Goal: Task Accomplishment & Management: Complete application form

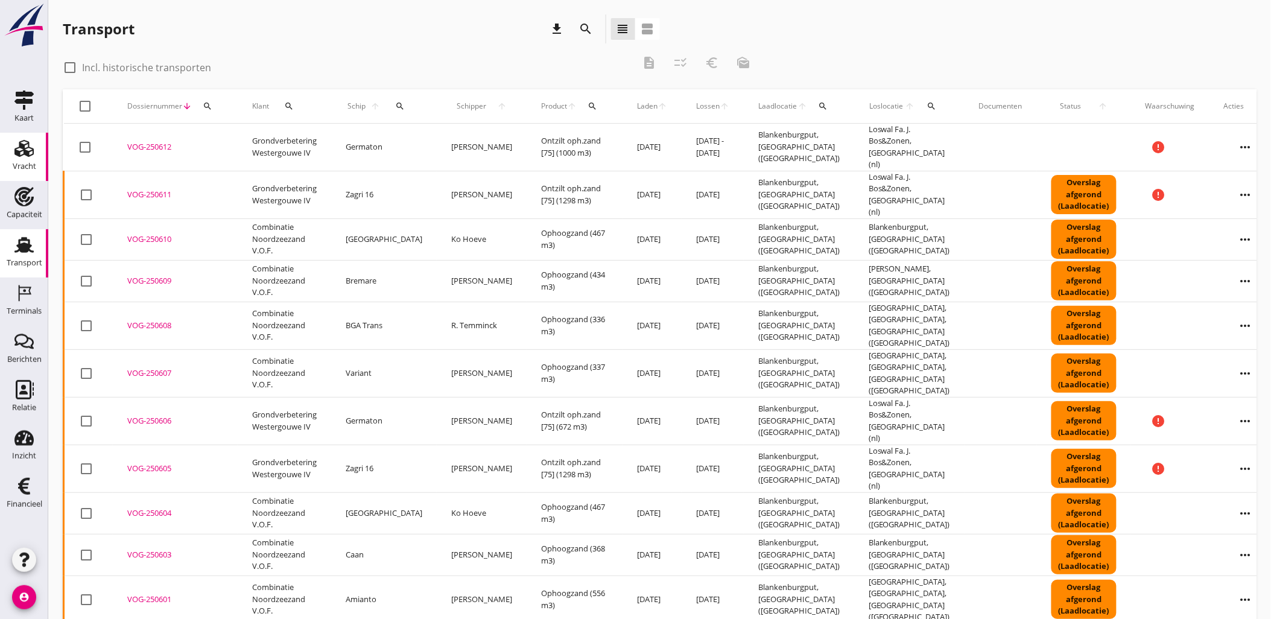
click at [27, 158] on div "Vracht" at bounding box center [25, 166] width 24 height 17
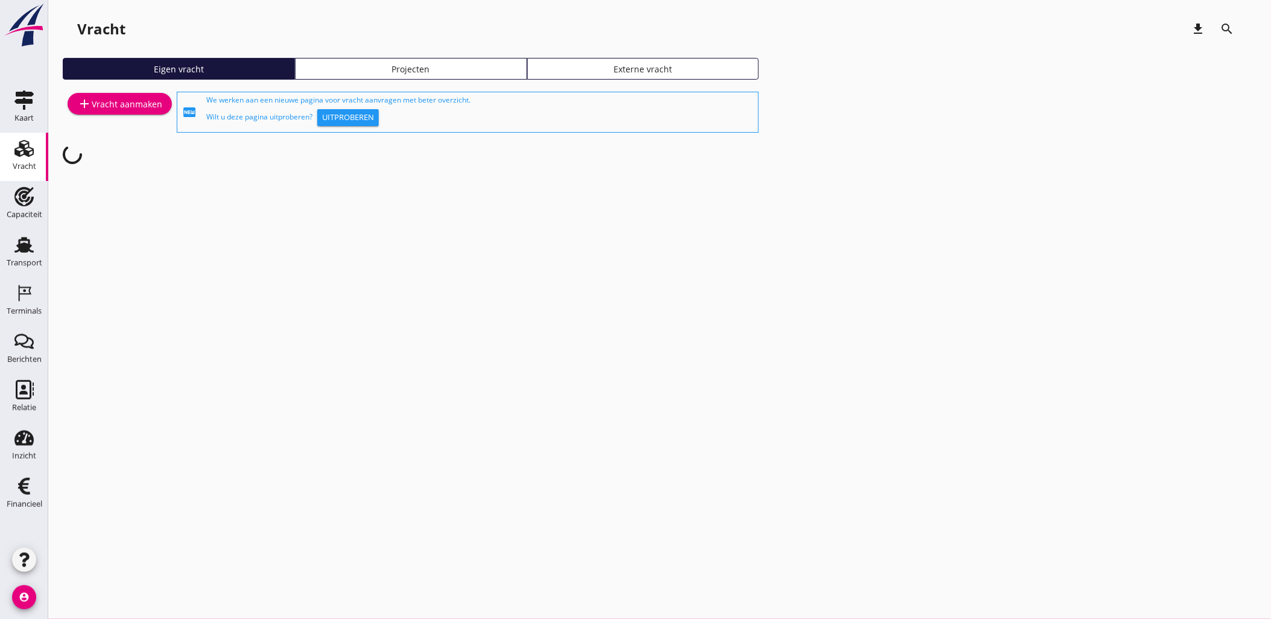
click at [393, 69] on div "Projecten" at bounding box center [410, 69] width 221 height 13
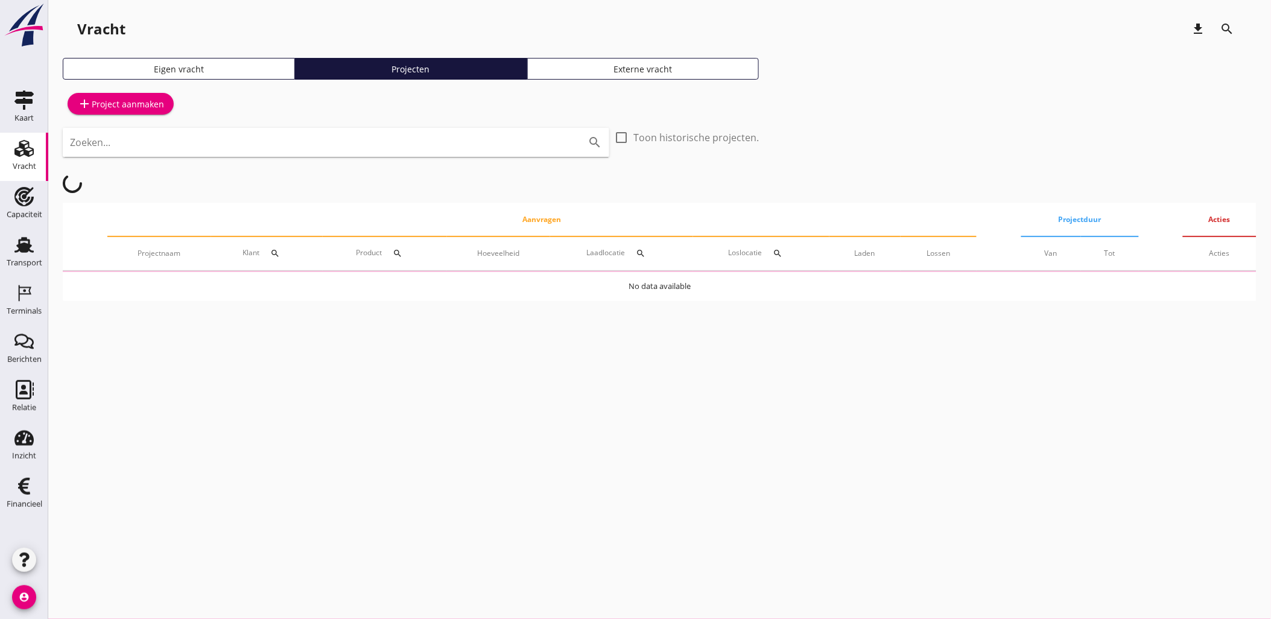
click at [387, 151] on input "Zoeken..." at bounding box center [319, 142] width 498 height 19
type input "gouda"
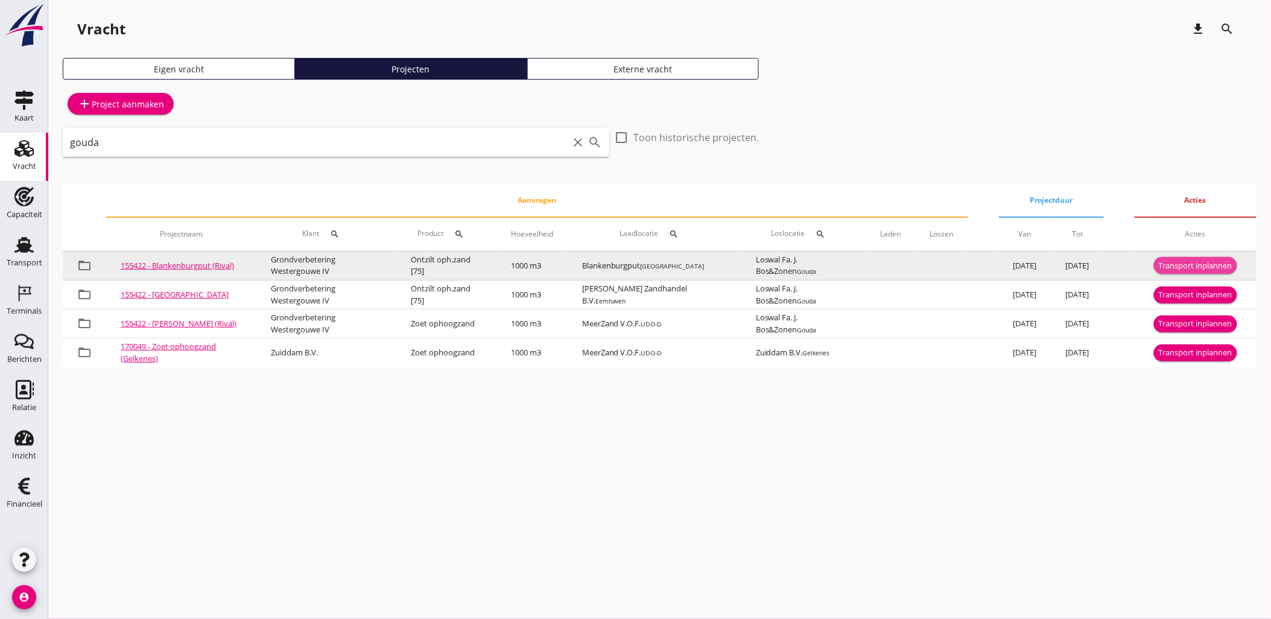
click at [1186, 265] on div "Transport inplannen" at bounding box center [1196, 266] width 74 height 12
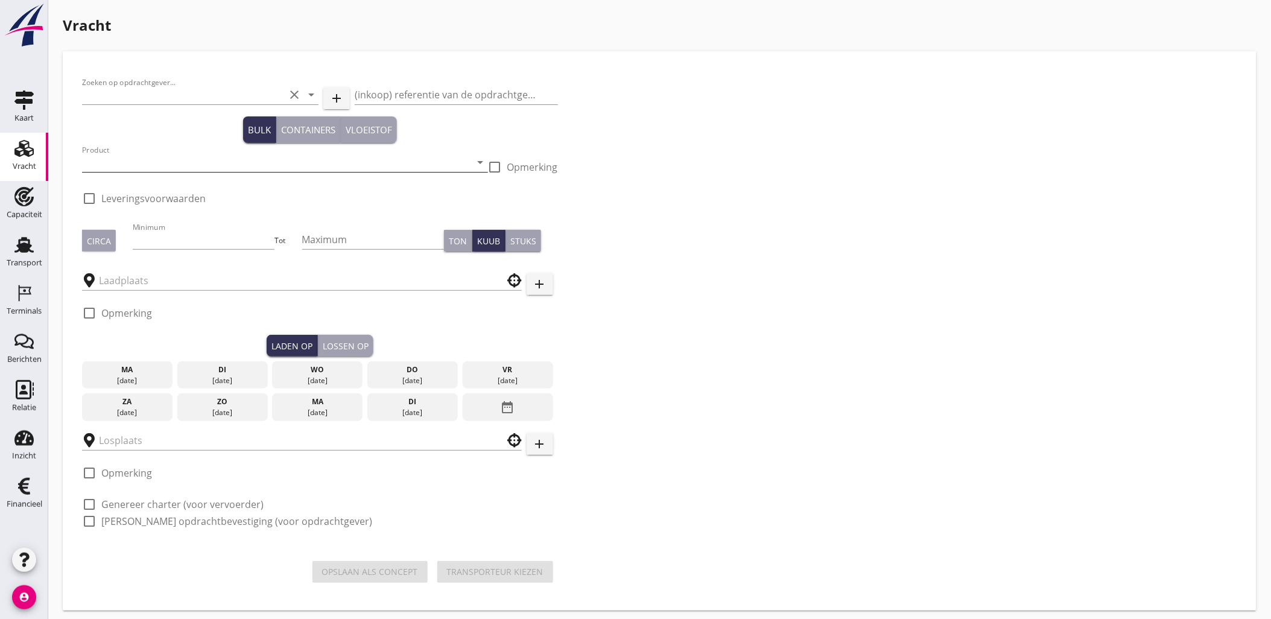
type input "Grondverbetering Westergouwe IV"
type input "Ontzilt oph.zand [75] (6120)"
type input "1000"
type input "Loswal Fa. J. Bos&Zonen"
checkbox input "true"
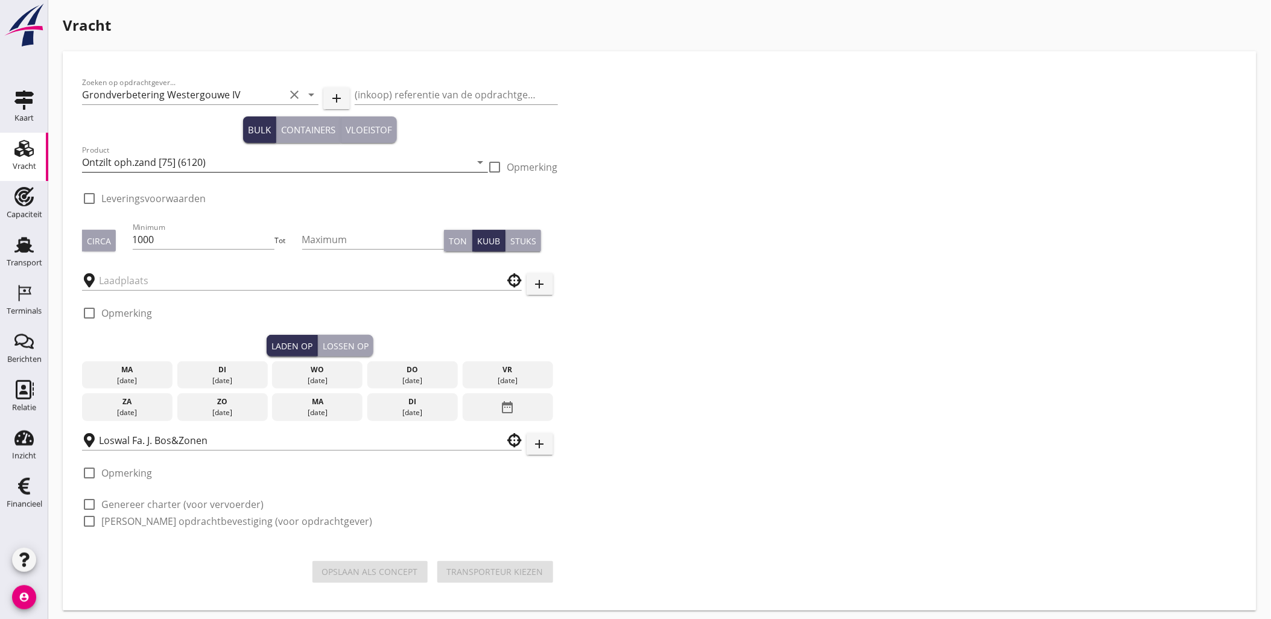
type input "Blankenburgput"
checkbox input "true"
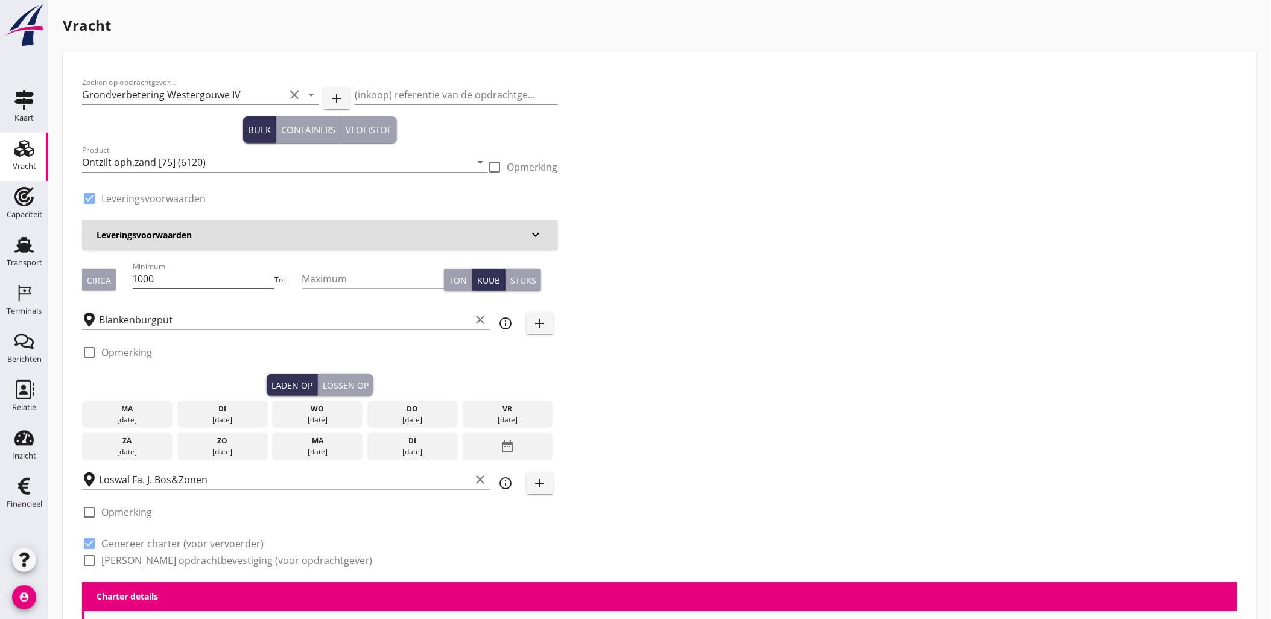
type input "2.2"
radio input "false"
click at [241, 419] on div "09 sep." at bounding box center [222, 419] width 84 height 11
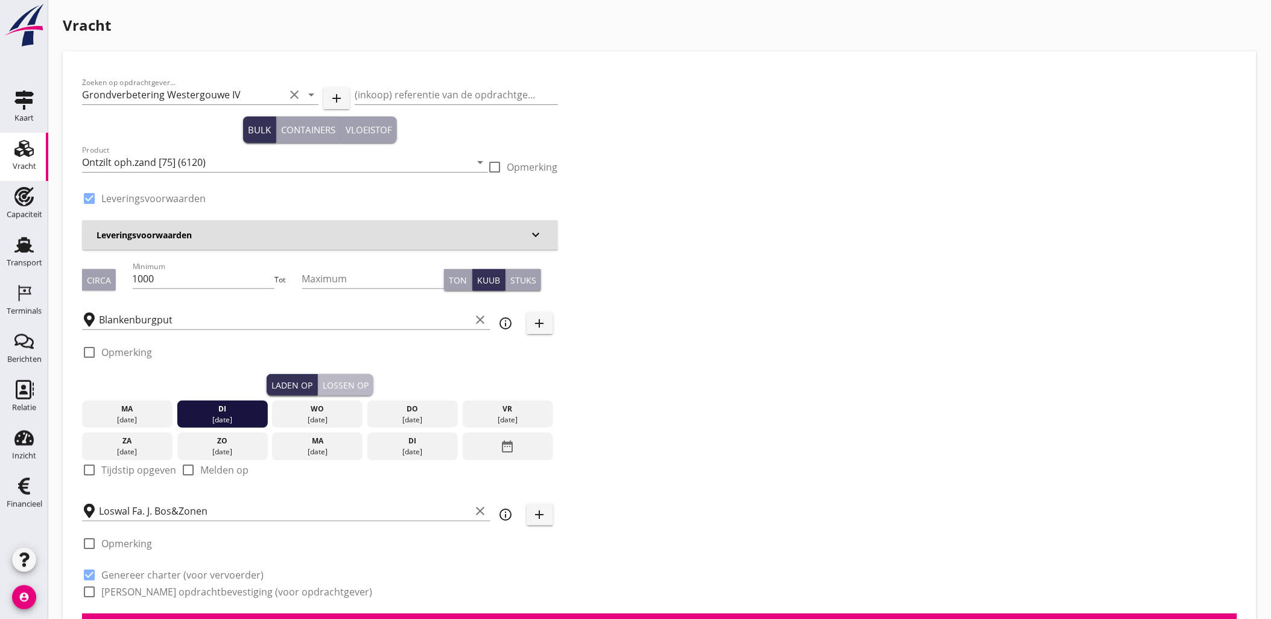
click at [346, 376] on button "Lossen op" at bounding box center [345, 385] width 55 height 22
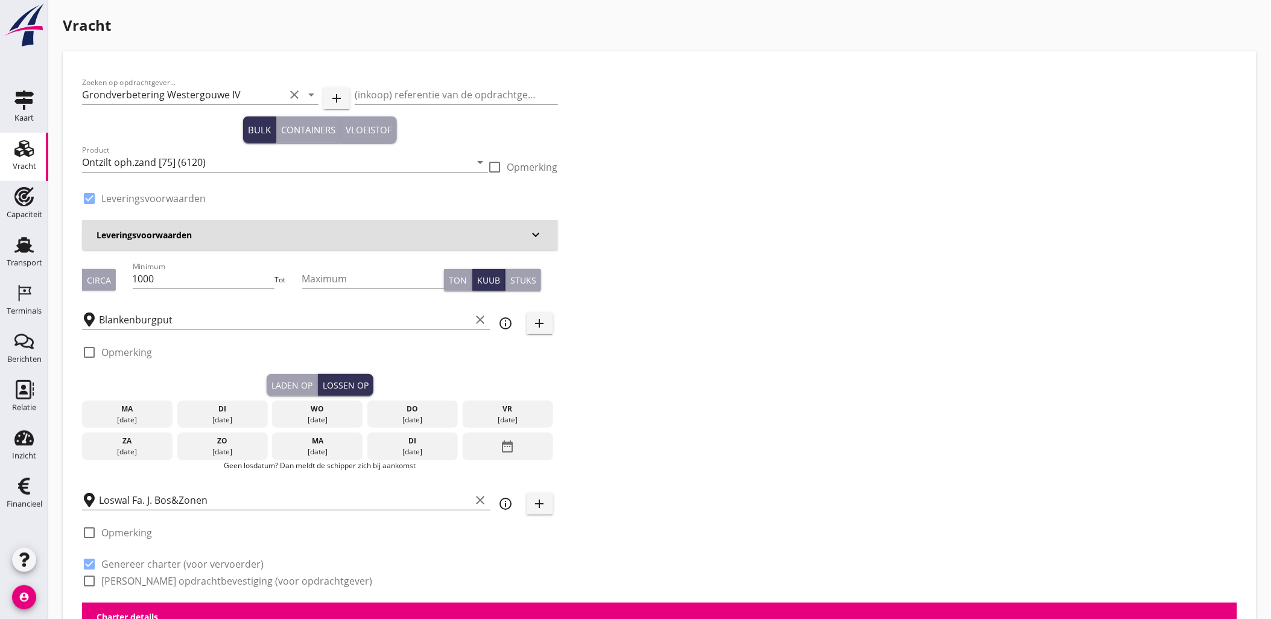
click at [232, 416] on div "09 sep." at bounding box center [222, 419] width 84 height 11
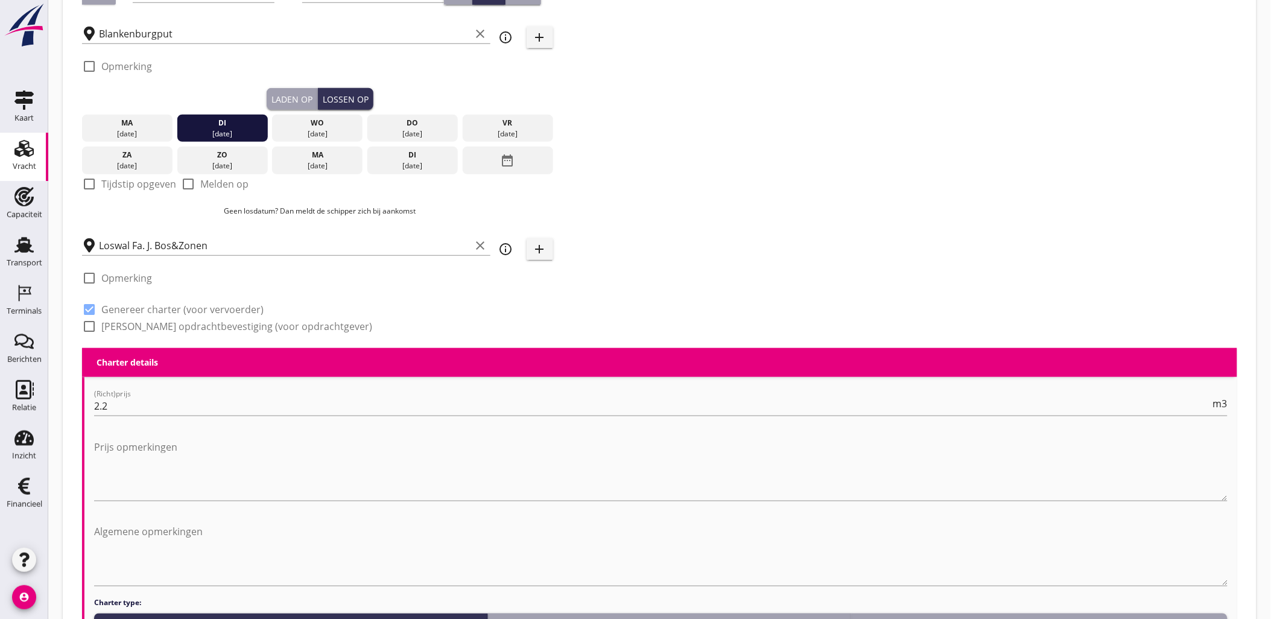
scroll to position [129, 0]
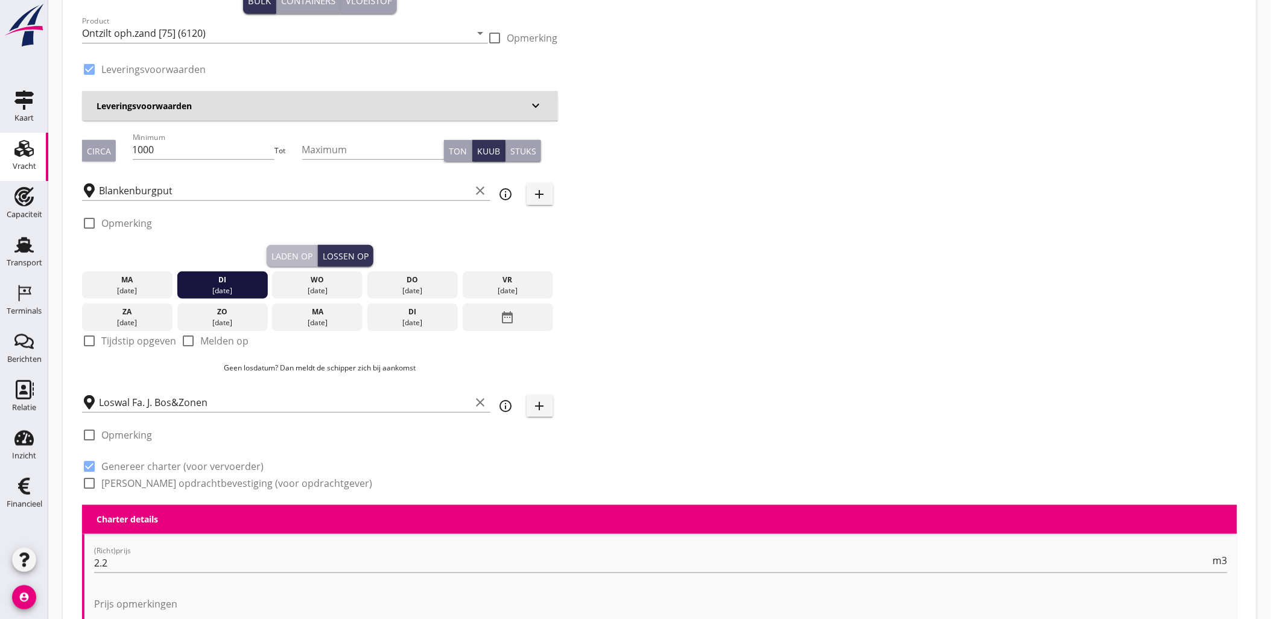
click at [285, 253] on div "Laden op" at bounding box center [291, 256] width 41 height 13
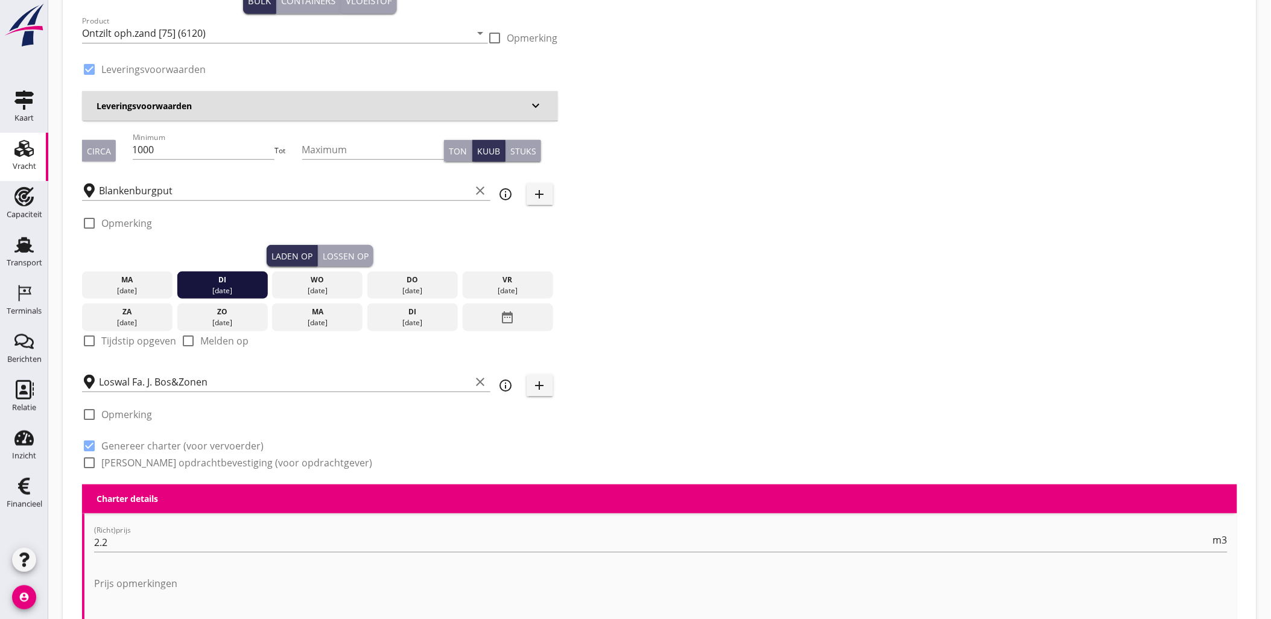
click at [136, 345] on label "Tijdstip opgeven" at bounding box center [138, 341] width 75 height 12
checkbox input "true"
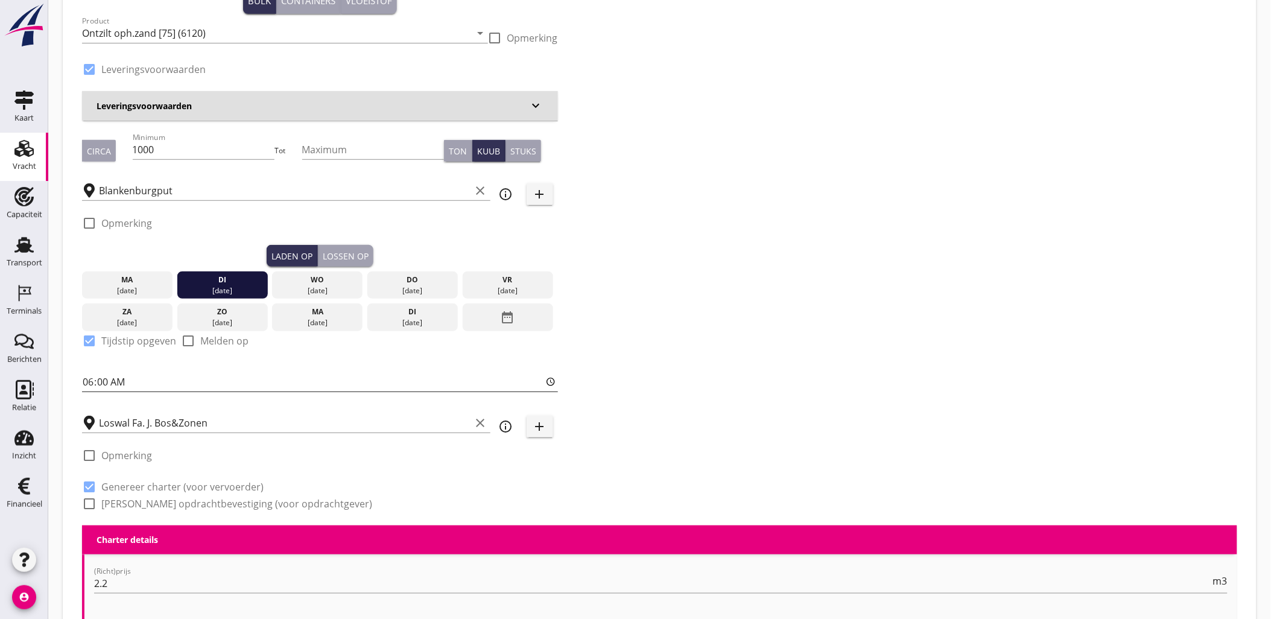
click at [151, 378] on input "06:00" at bounding box center [320, 381] width 476 height 19
type input "07:00"
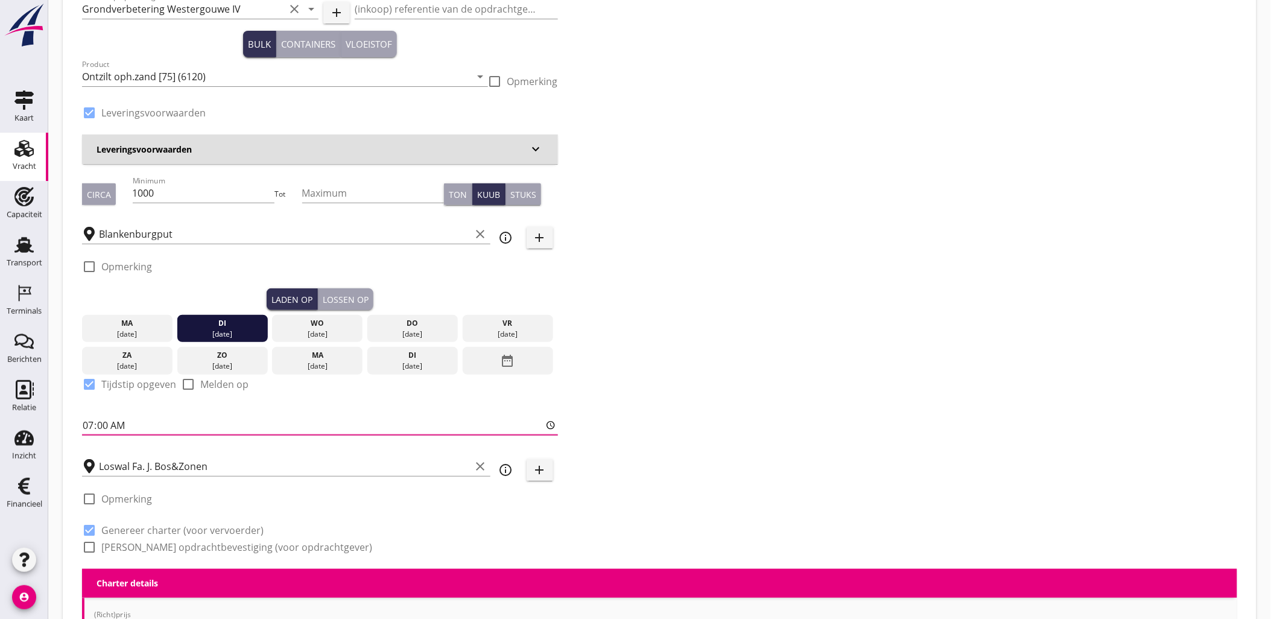
scroll to position [62, 0]
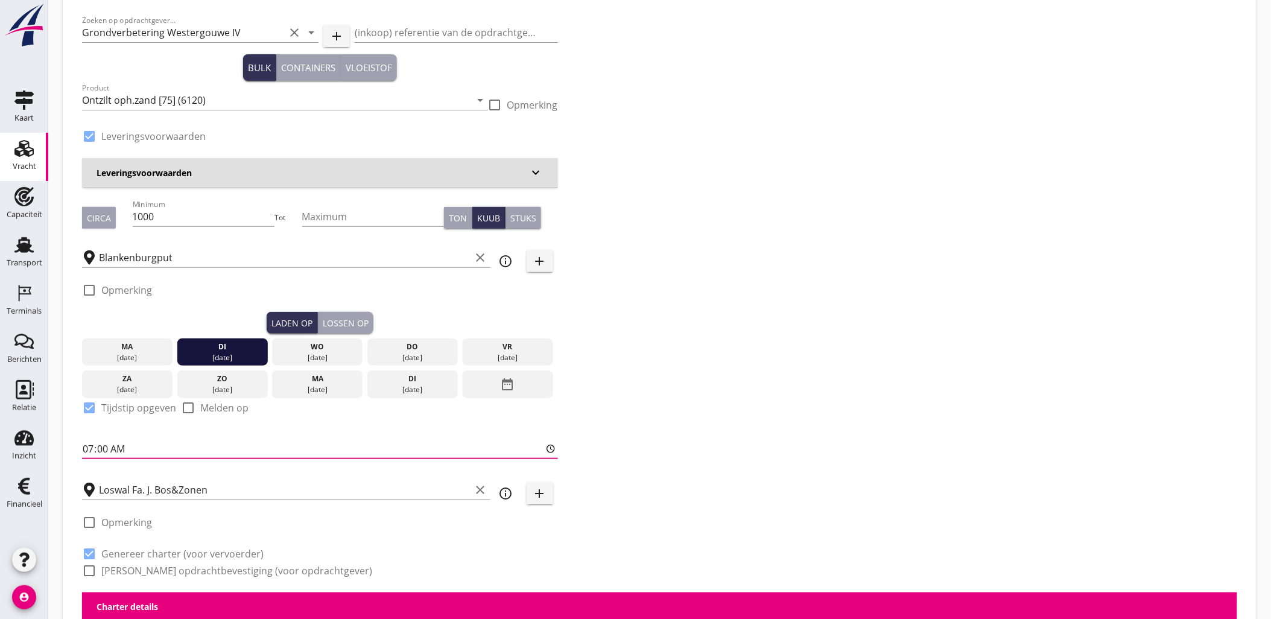
click at [349, 324] on div "Lossen op" at bounding box center [346, 323] width 46 height 13
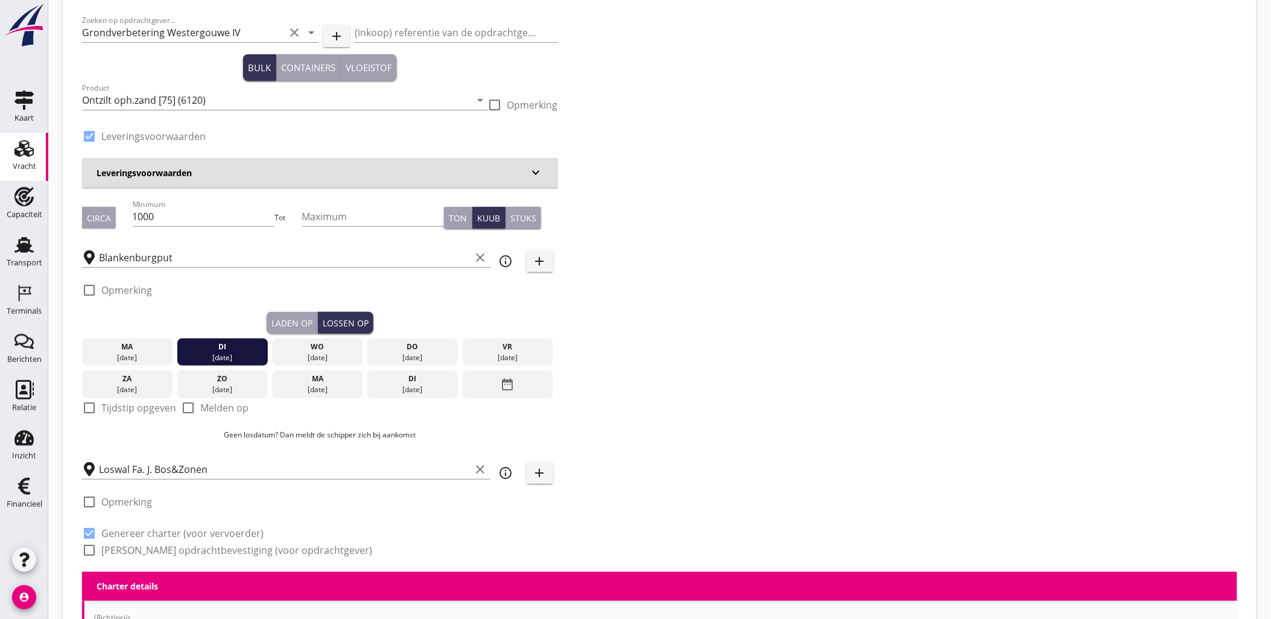
click at [124, 408] on label "Tijdstip opgeven" at bounding box center [138, 408] width 75 height 12
checkbox input "true"
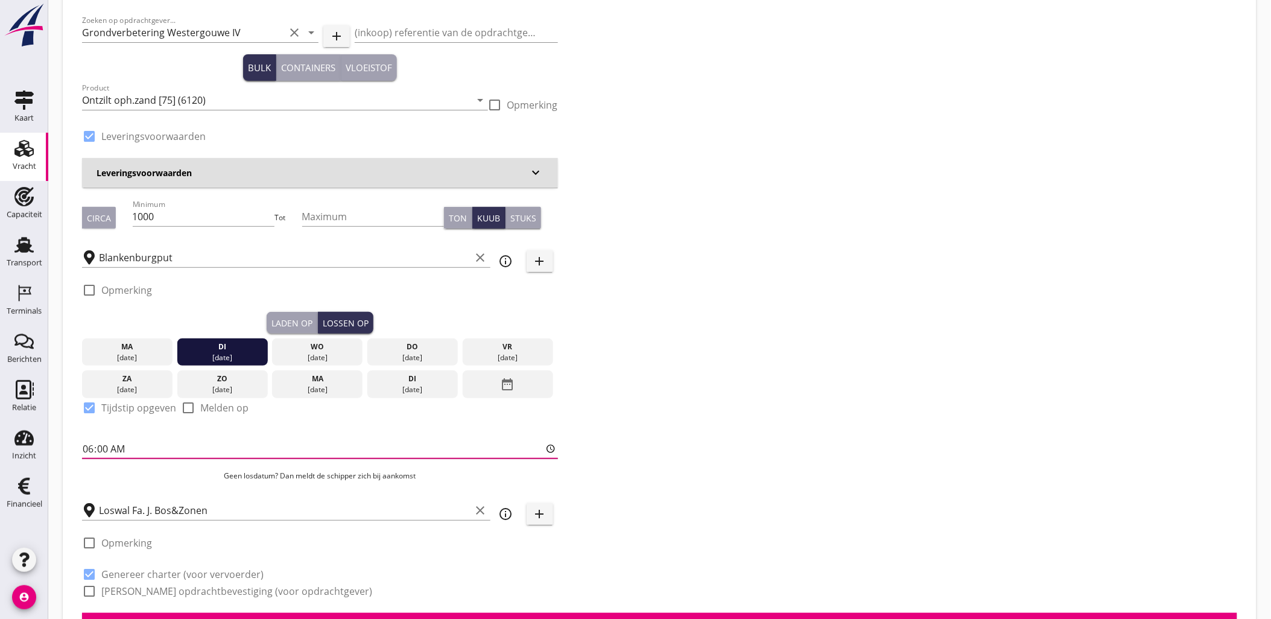
click at [93, 446] on input "06:00" at bounding box center [320, 448] width 476 height 19
type input "13:00"
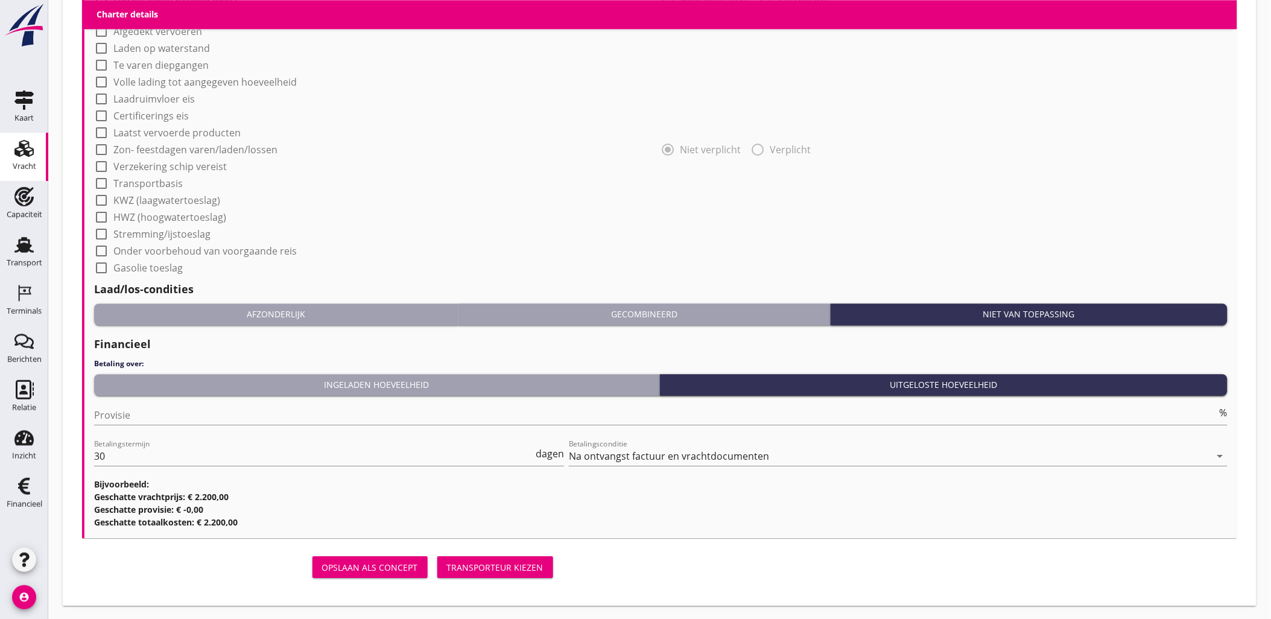
click at [509, 563] on div "Transporteur kiezen" at bounding box center [495, 567] width 97 height 13
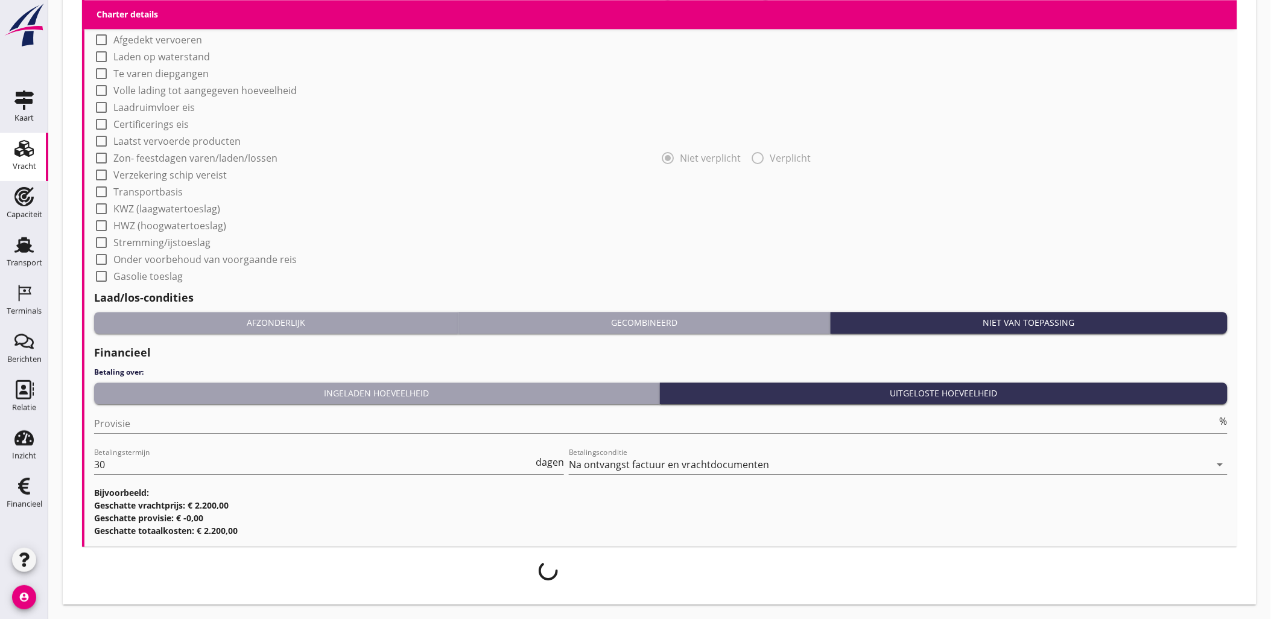
scroll to position [1032, 0]
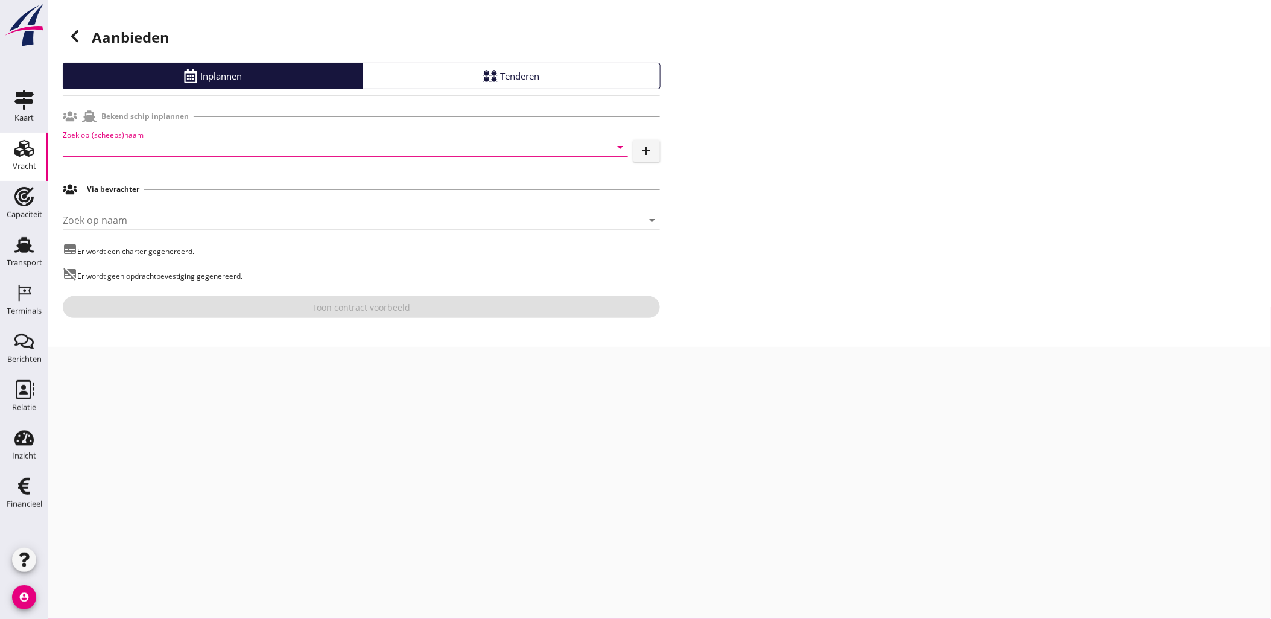
click at [248, 149] on input "Zoek op (scheeps)naam" at bounding box center [328, 147] width 531 height 19
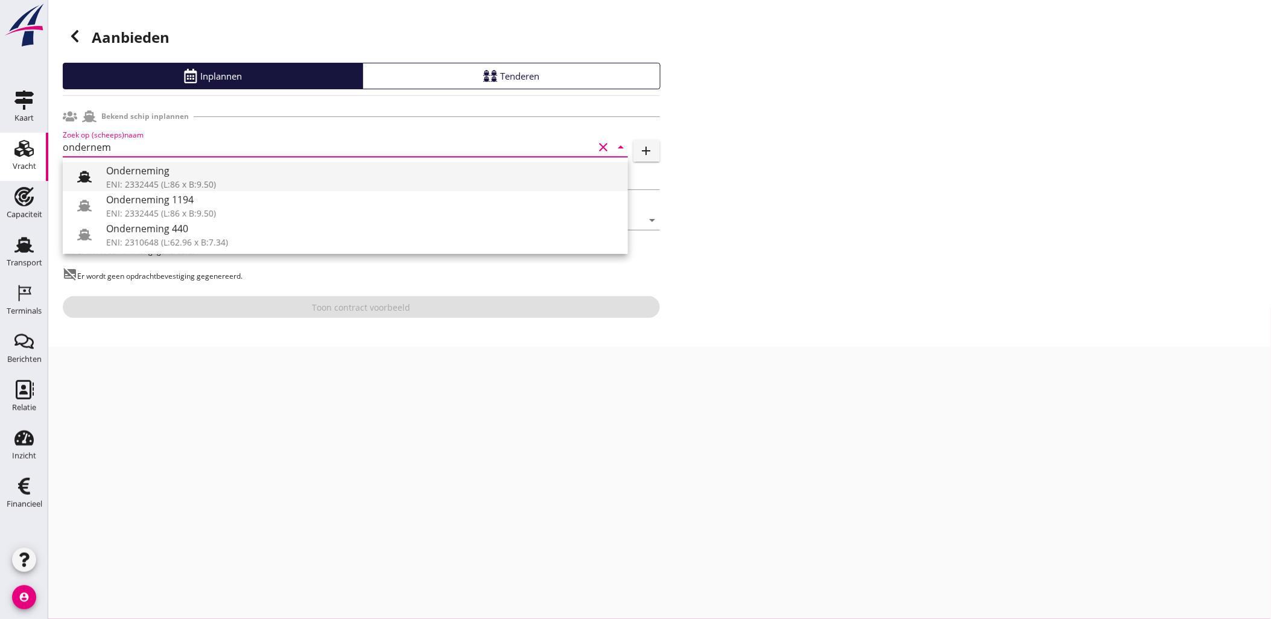
click at [178, 181] on div "ENI: 2332445 (L:86 x B:9.50)" at bounding box center [362, 184] width 512 height 13
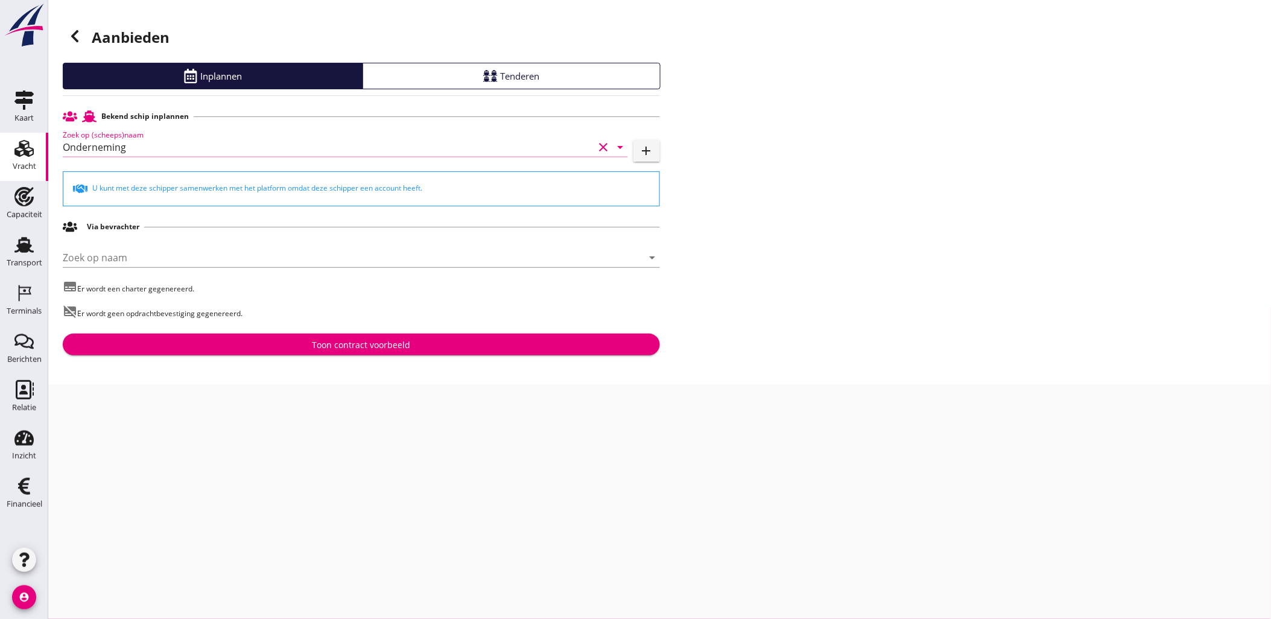
type input "Onderneming"
click at [341, 335] on button "Toon contract voorbeeld" at bounding box center [361, 345] width 597 height 22
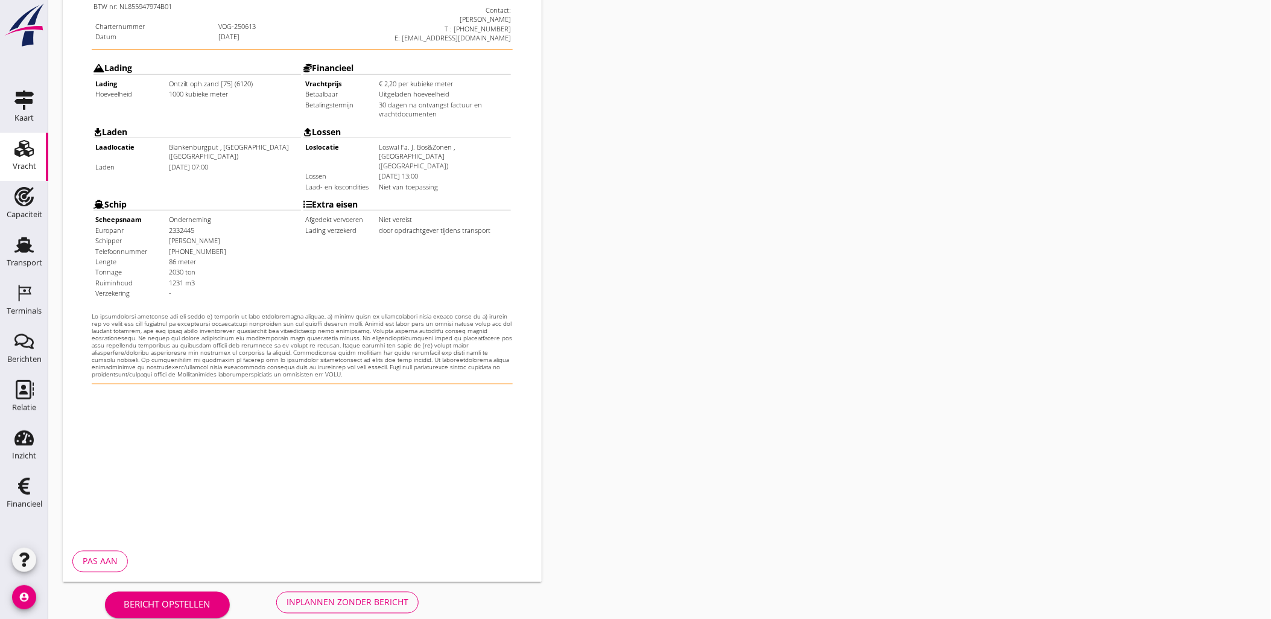
scroll to position [273, 0]
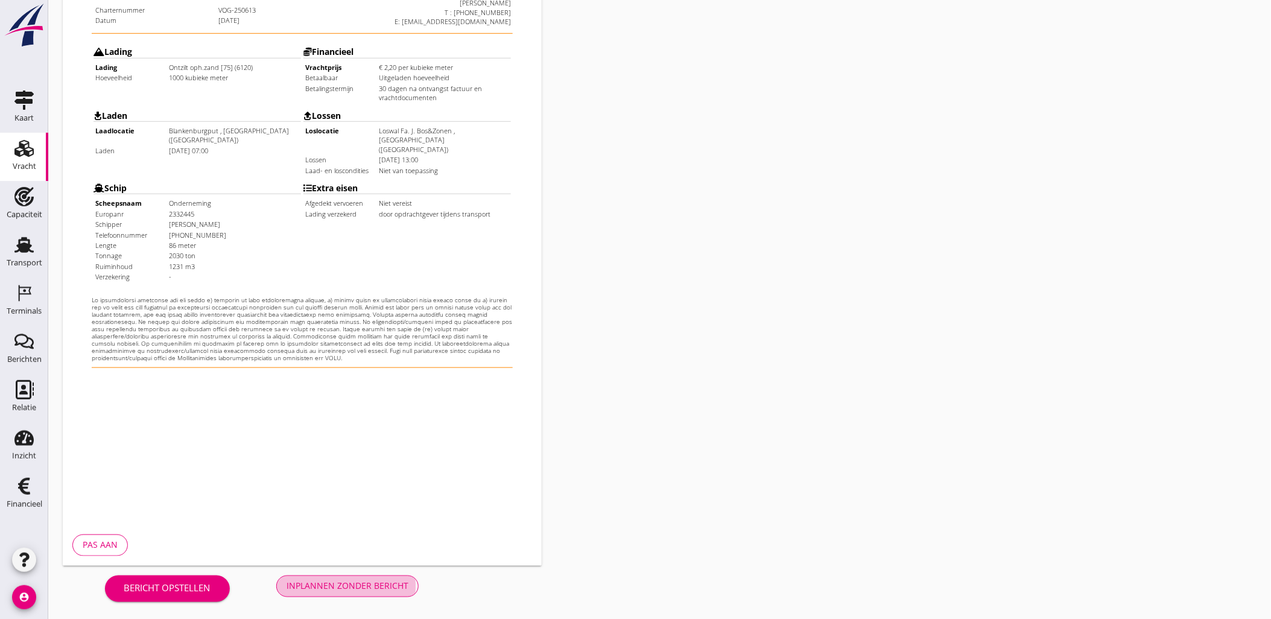
click at [367, 583] on div "Inplannen zonder bericht" at bounding box center [347, 586] width 122 height 13
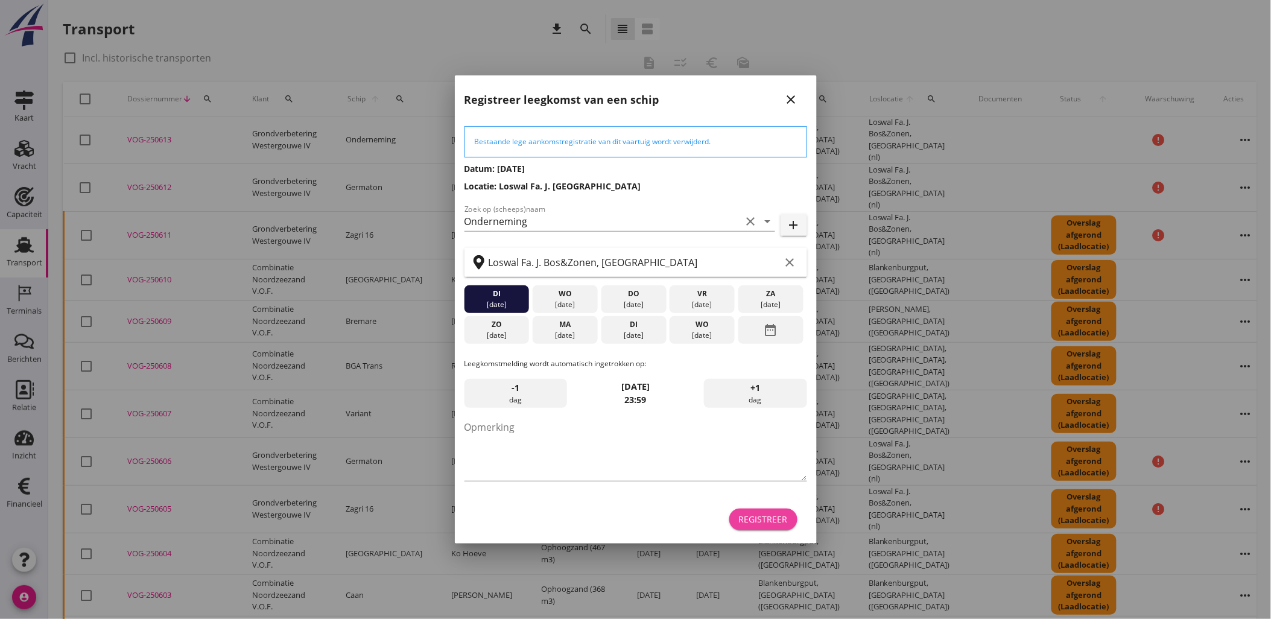
click at [762, 522] on div "Registreer" at bounding box center [763, 519] width 49 height 13
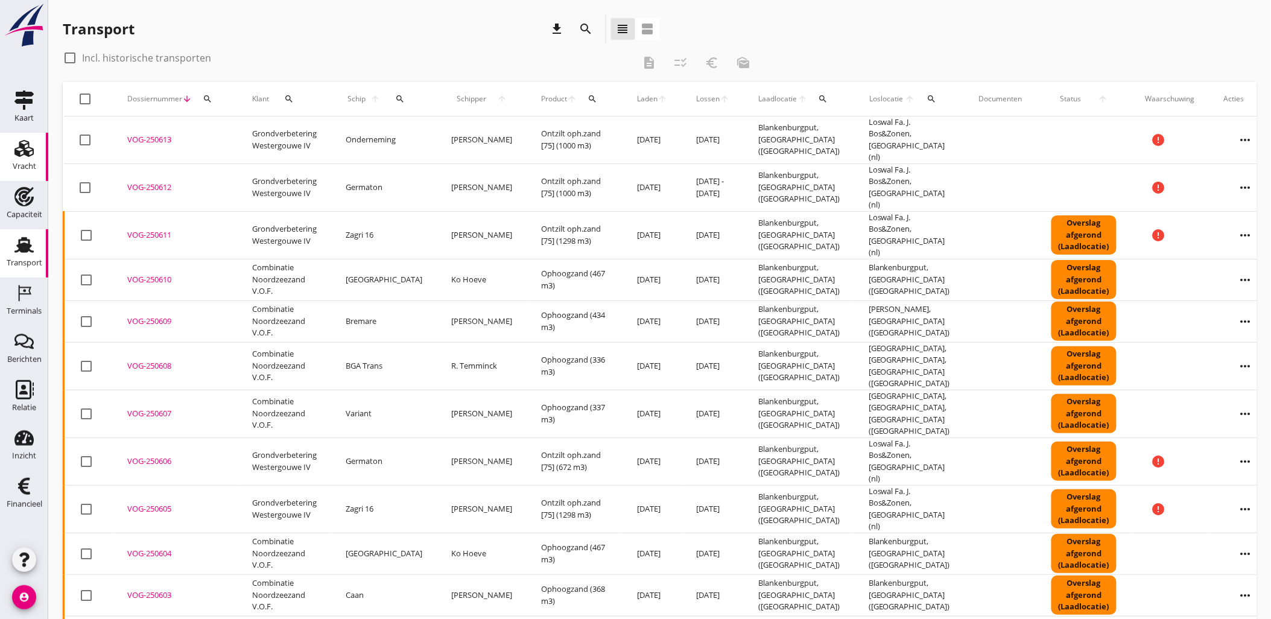
click at [22, 154] on use at bounding box center [23, 148] width 19 height 17
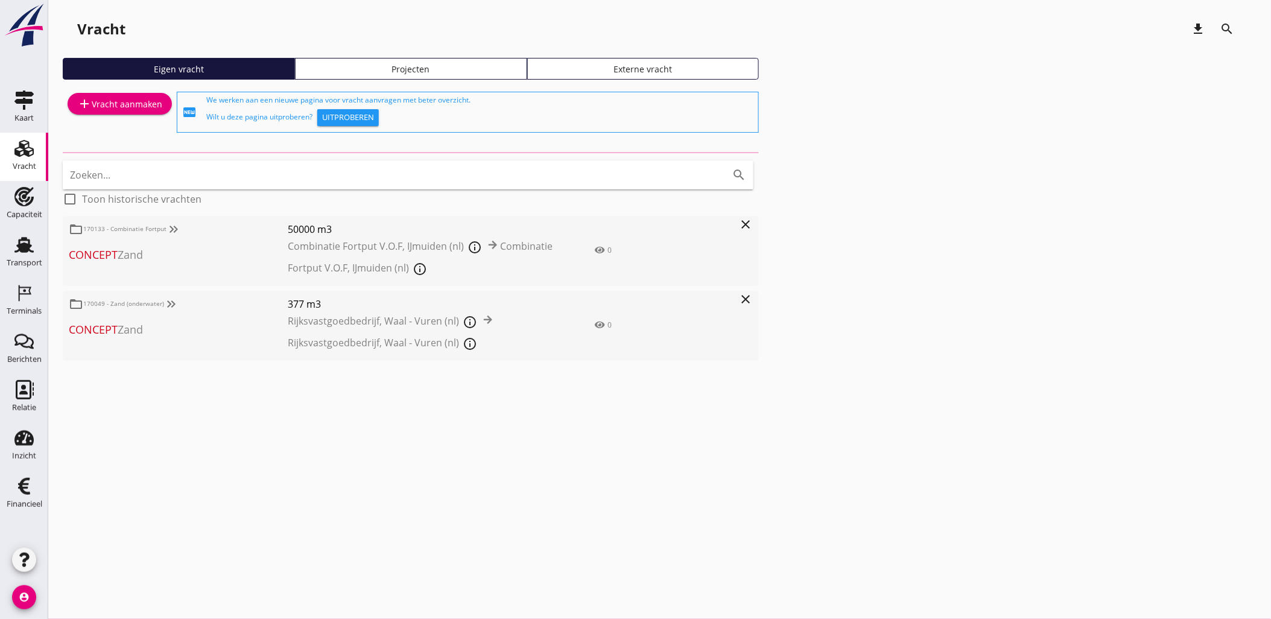
click at [414, 57] on div "Vracht download search Eigen vracht Projecten Externe vracht add Vracht aanmake…" at bounding box center [659, 199] width 1223 height 399
click at [426, 68] on div "Projecten" at bounding box center [410, 69] width 221 height 13
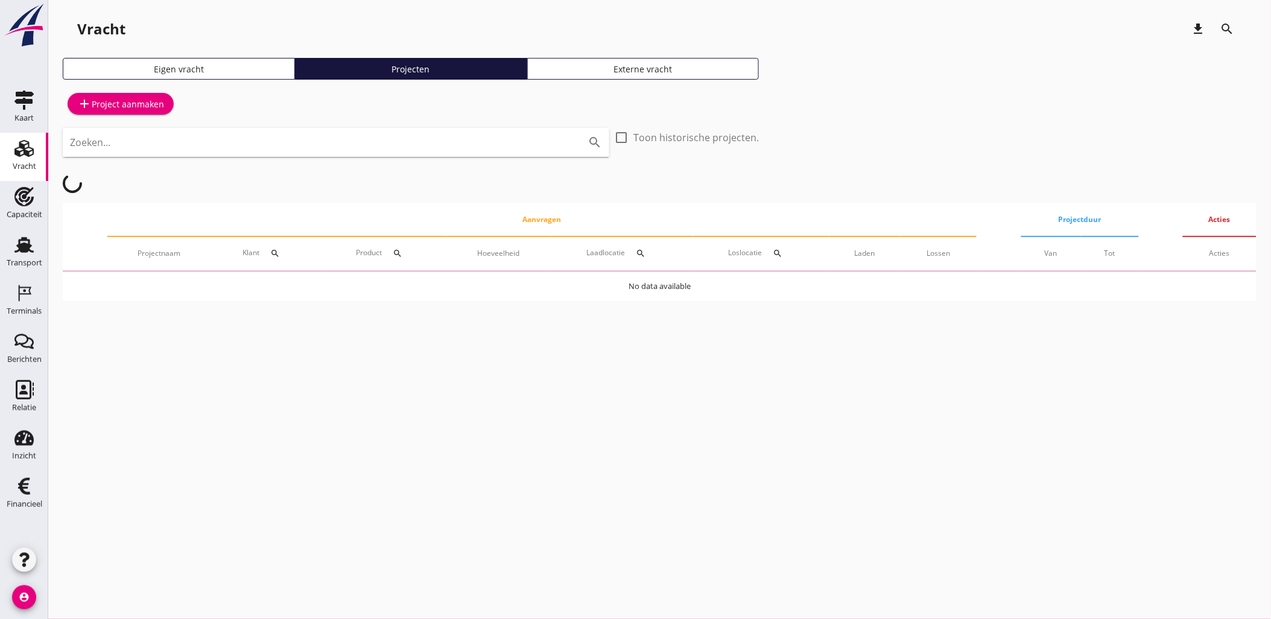
click at [394, 150] on input "Zoeken..." at bounding box center [319, 142] width 498 height 19
type input "gouda"
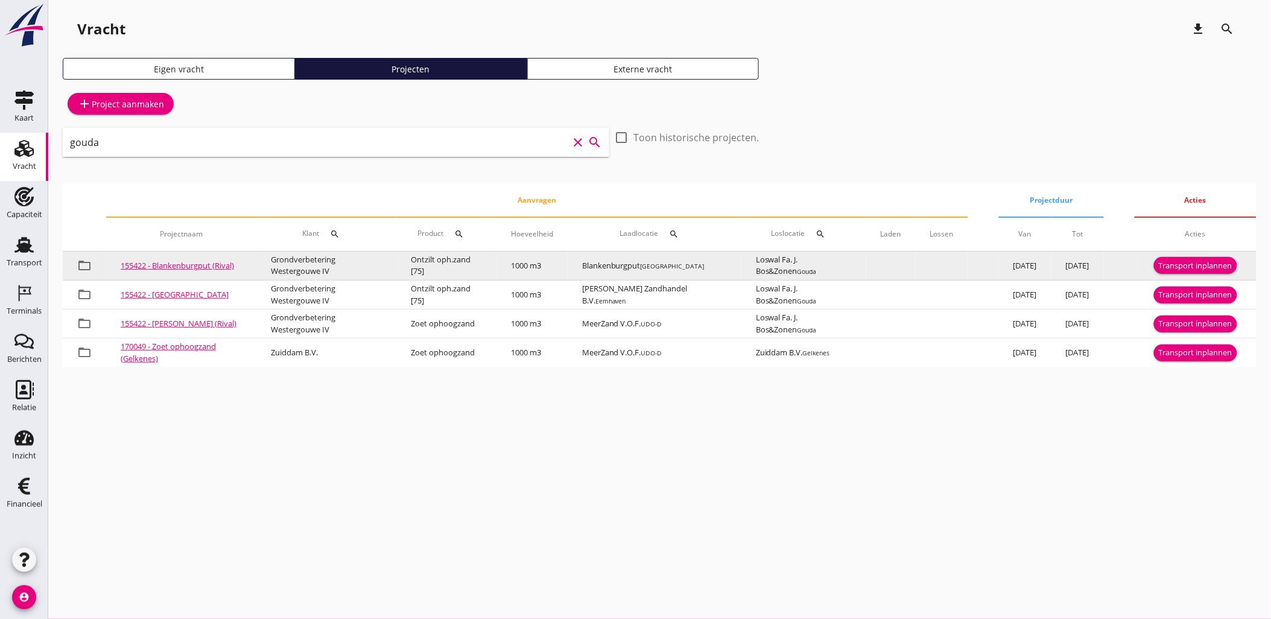
click at [1185, 267] on div "Transport inplannen" at bounding box center [1196, 266] width 74 height 12
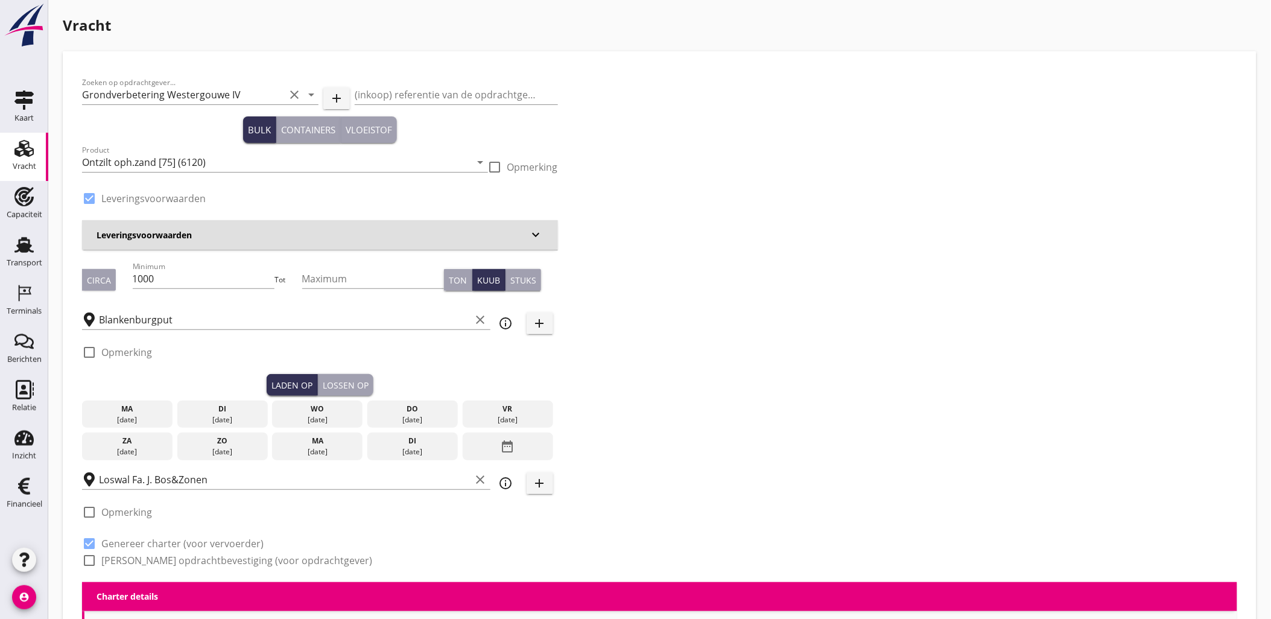
click at [215, 419] on div "09 sep." at bounding box center [222, 419] width 84 height 11
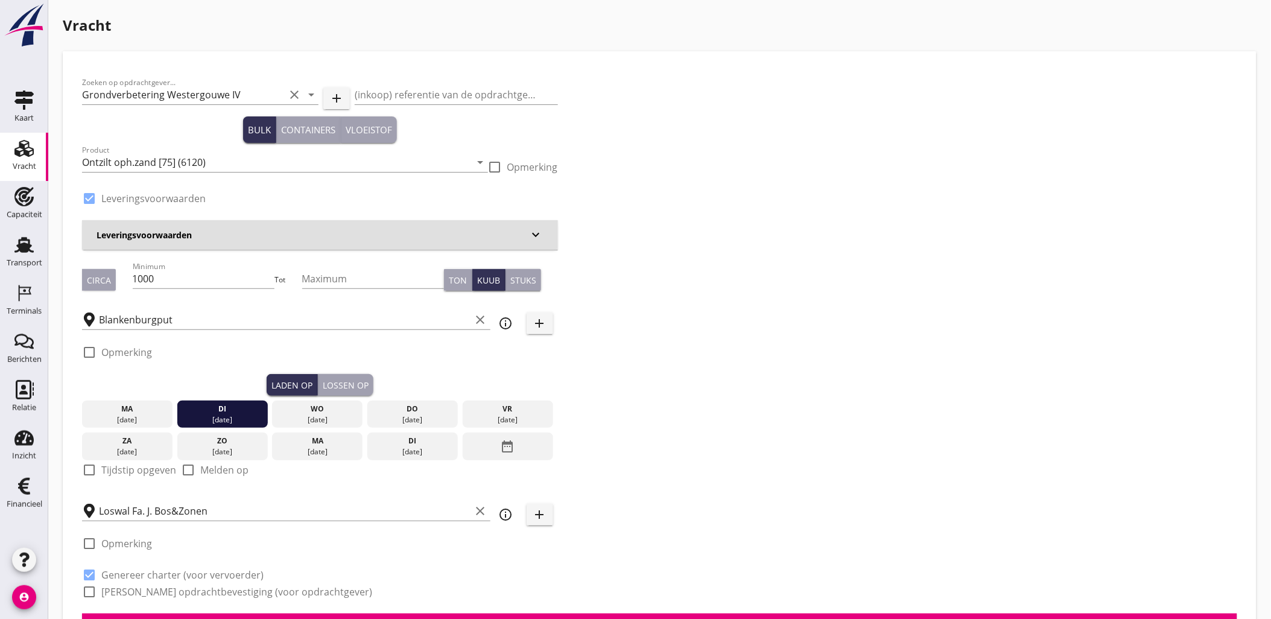
click at [107, 469] on label "Tijdstip opgeven" at bounding box center [138, 470] width 75 height 12
checkbox input "true"
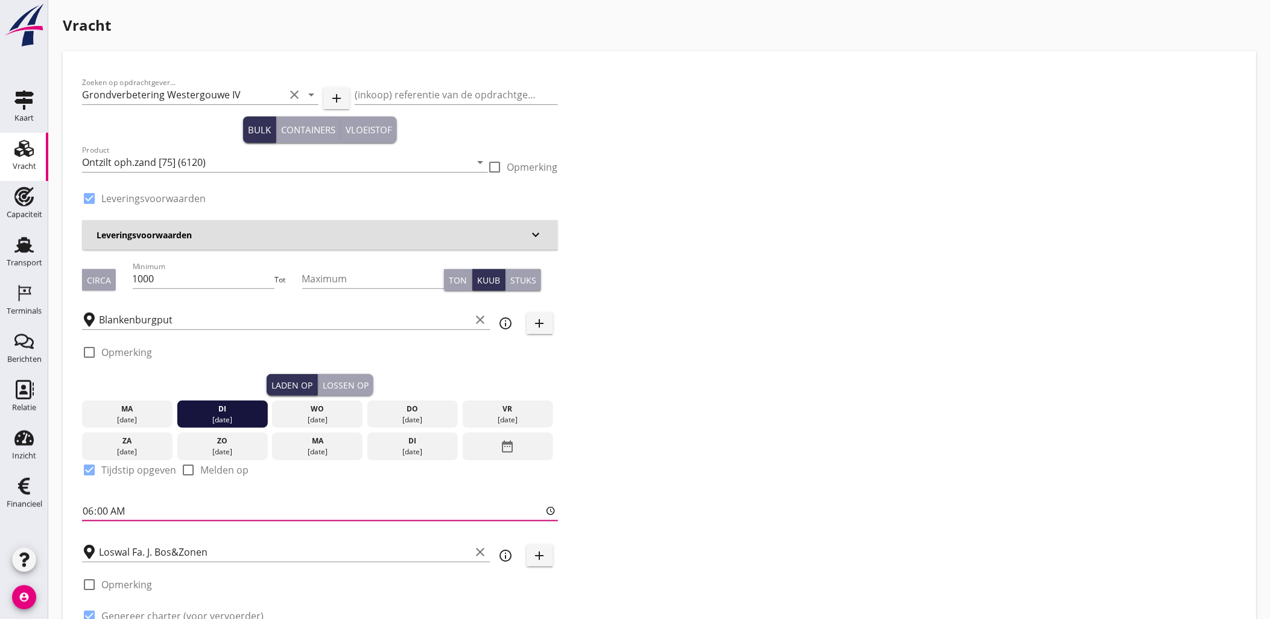
click at [84, 507] on input "06:00" at bounding box center [320, 510] width 476 height 19
type input "14:00"
click at [357, 385] on div "Lossen op" at bounding box center [346, 385] width 46 height 13
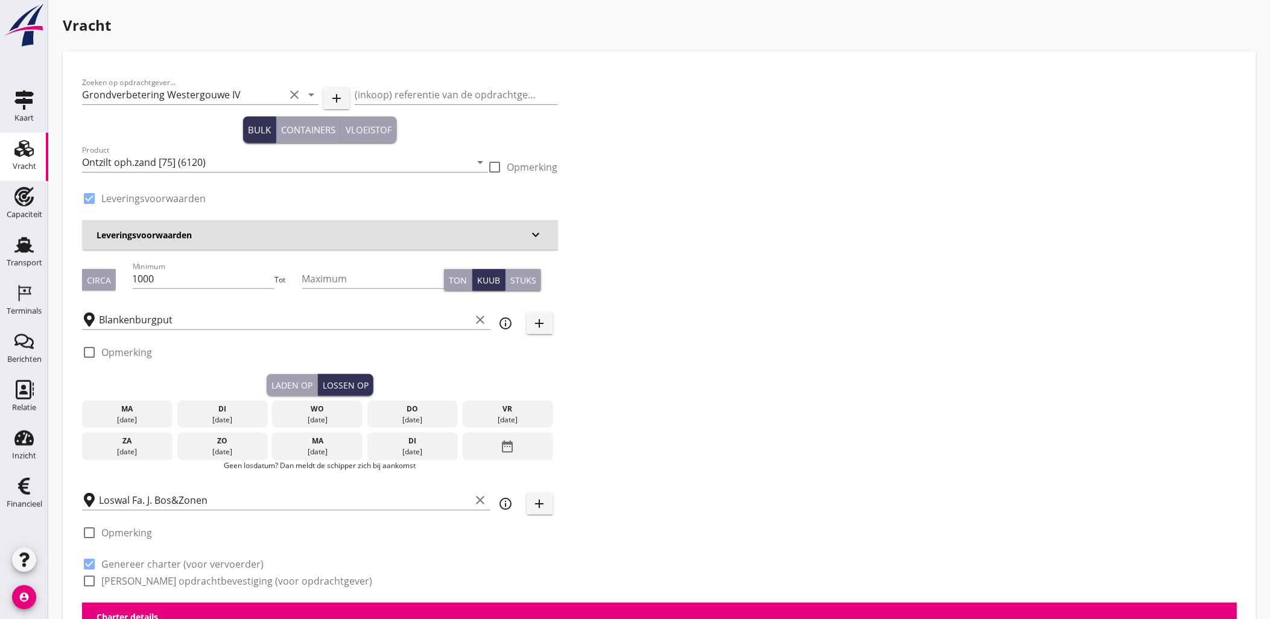
click at [308, 413] on div "wo" at bounding box center [317, 408] width 84 height 11
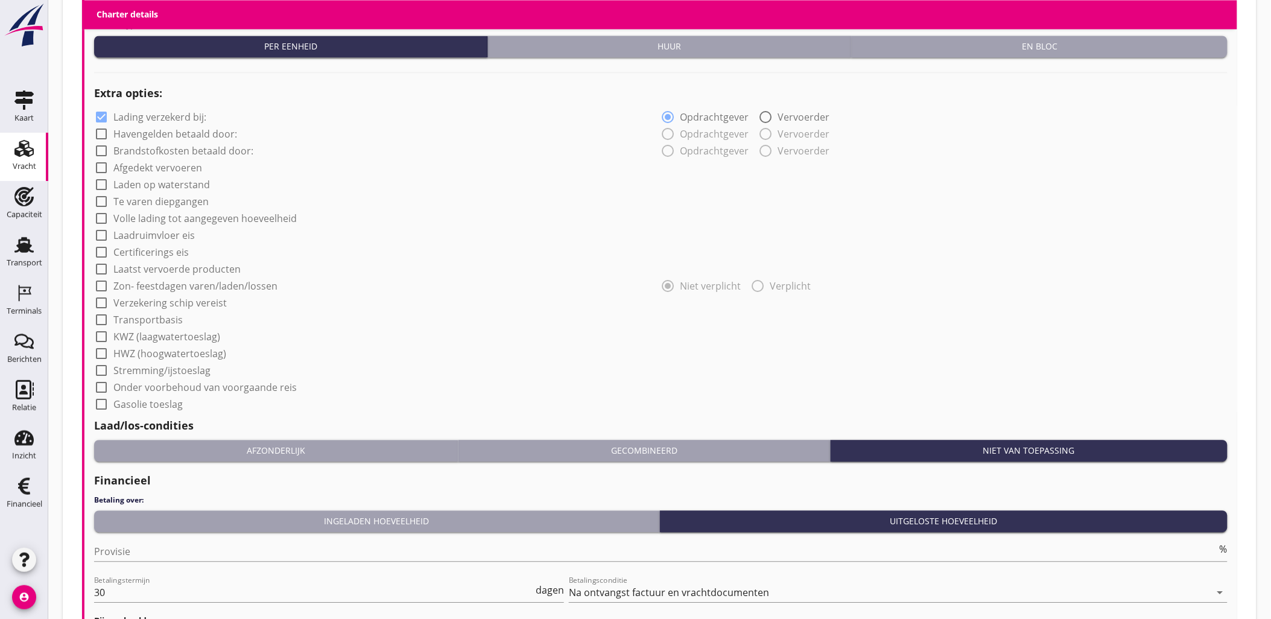
scroll to position [1000, 0]
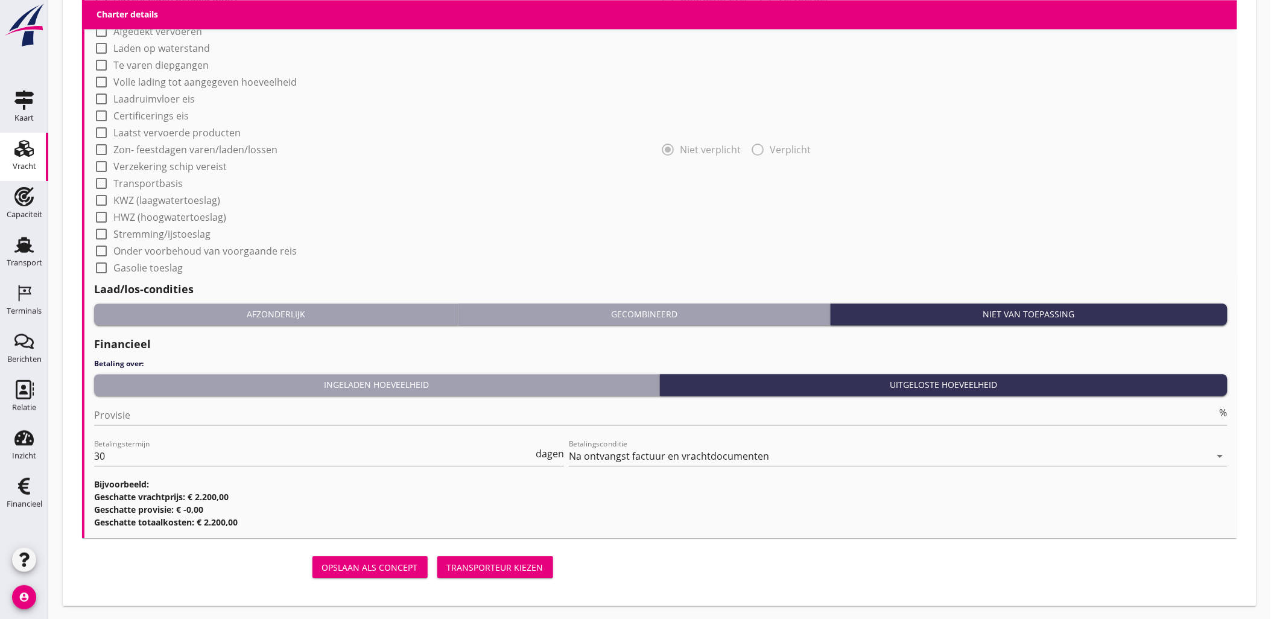
click at [492, 563] on div "Transporteur kiezen" at bounding box center [495, 567] width 97 height 13
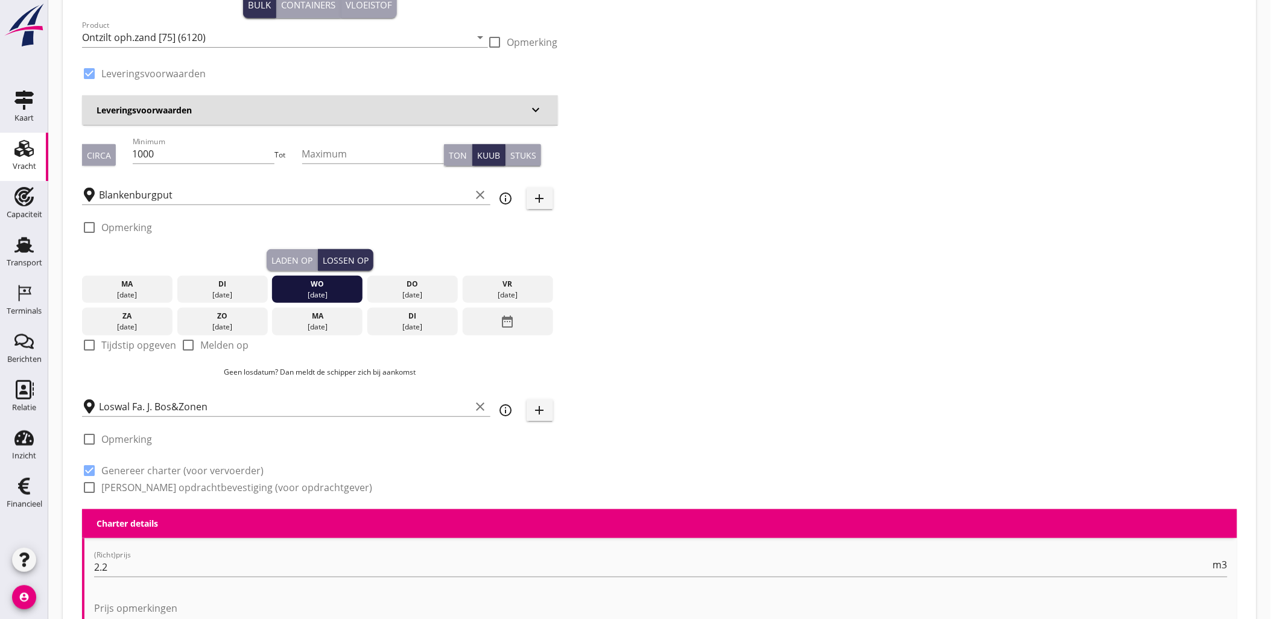
scroll to position [52, 0]
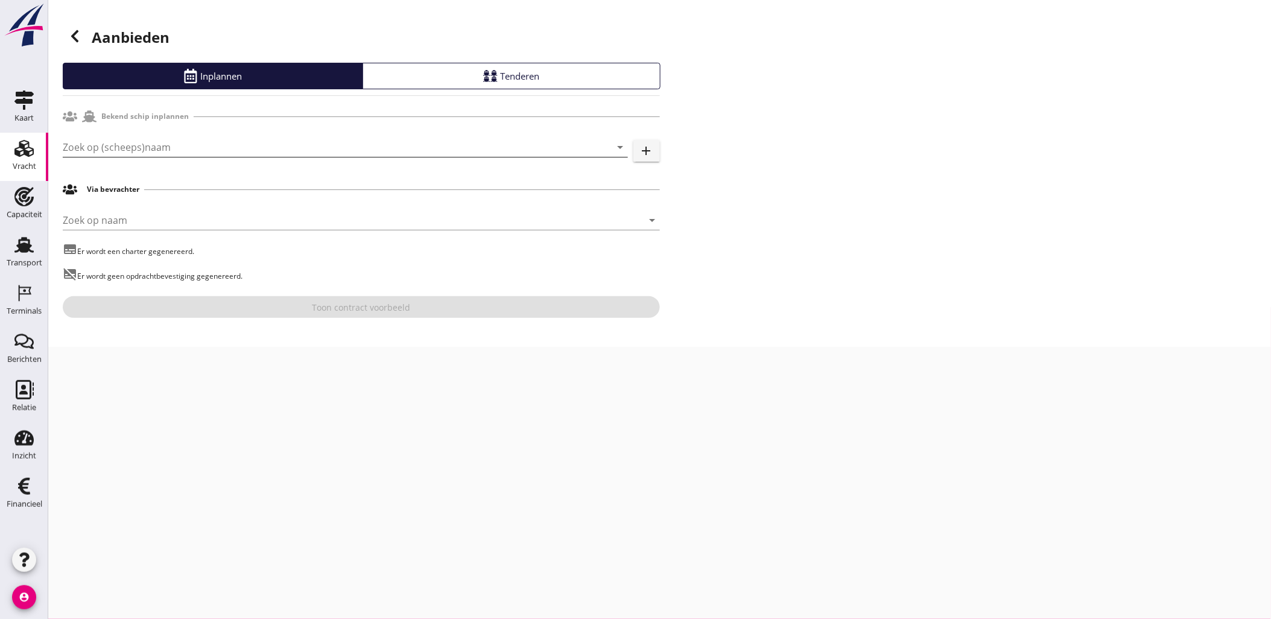
click at [203, 148] on input "Zoek op (scheeps)naam" at bounding box center [328, 147] width 531 height 19
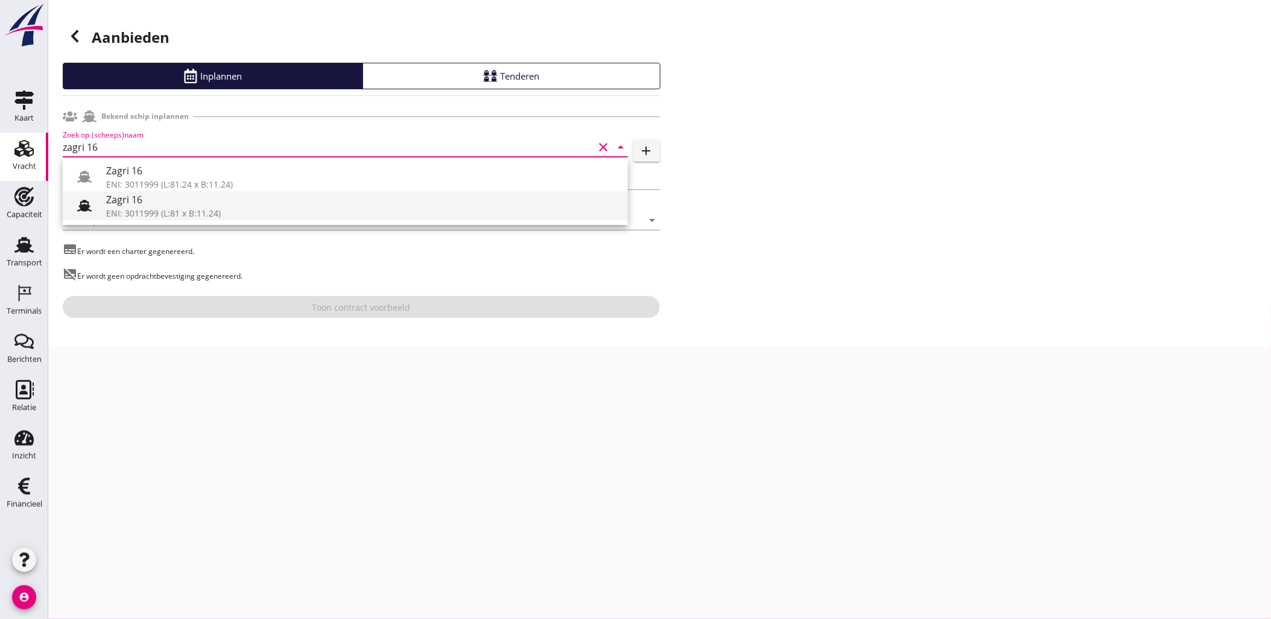
click at [238, 212] on div "ENI: 3011999 (L:81 x B:11.24)" at bounding box center [362, 213] width 512 height 13
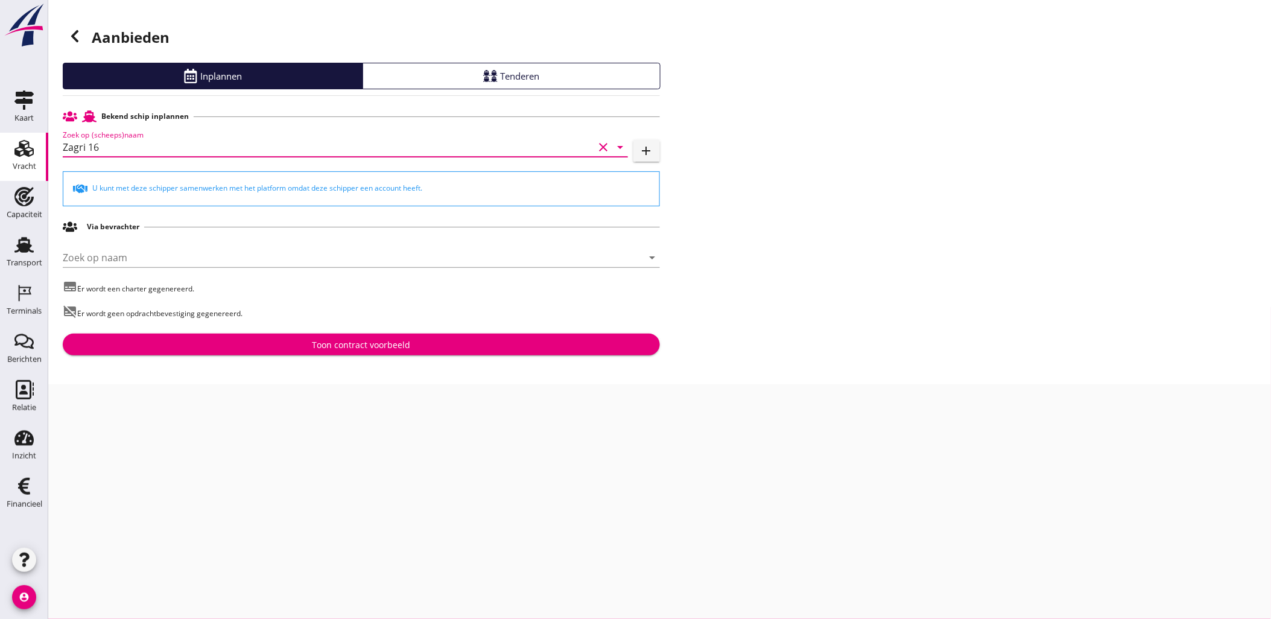
type input "Zagri 16"
click at [385, 346] on div "Toon contract voorbeeld" at bounding box center [361, 344] width 98 height 13
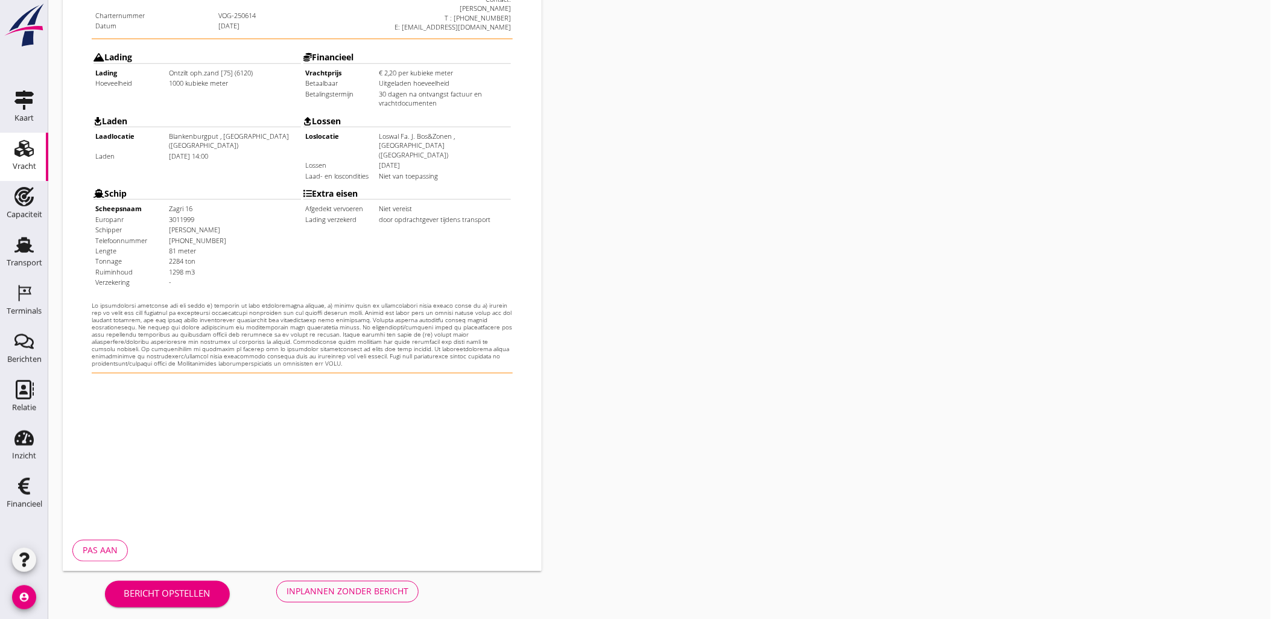
scroll to position [273, 0]
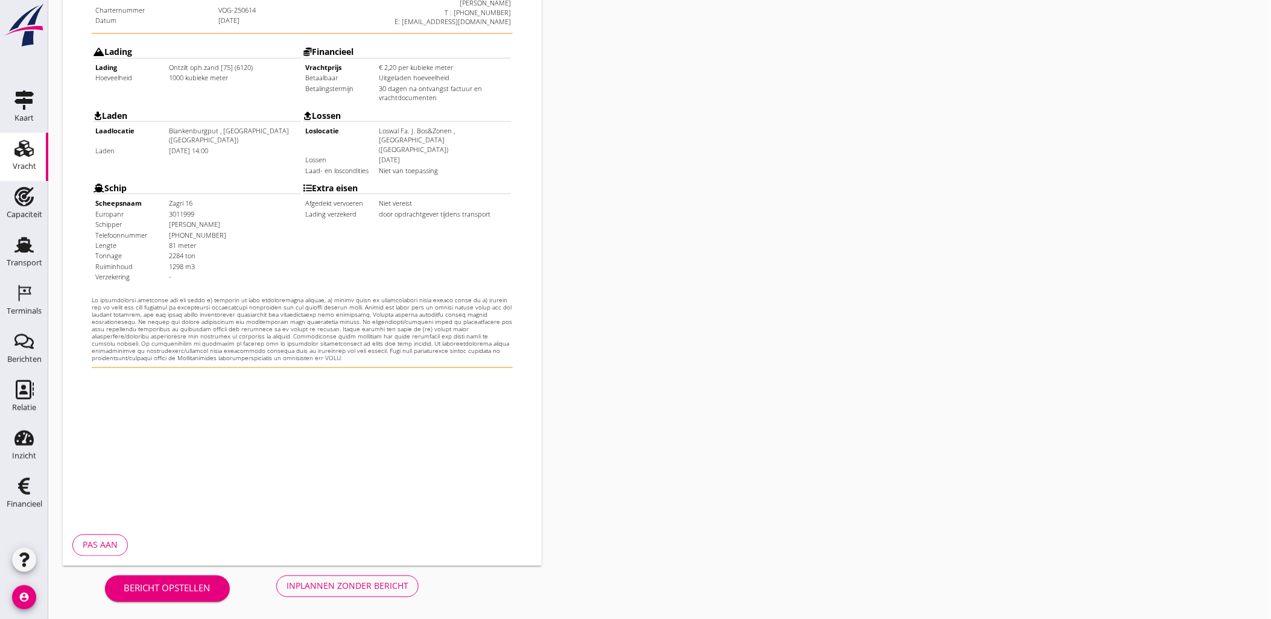
click at [358, 587] on div "Inplannen zonder bericht" at bounding box center [347, 586] width 122 height 13
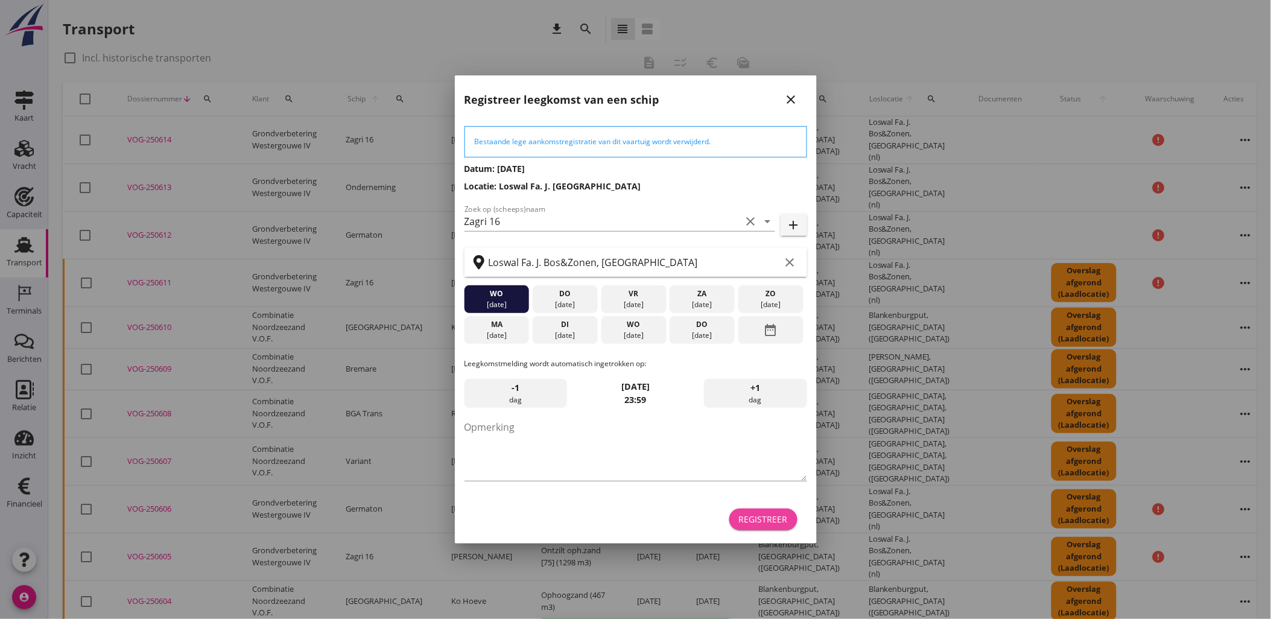
click at [780, 519] on div "Registreer" at bounding box center [763, 519] width 49 height 13
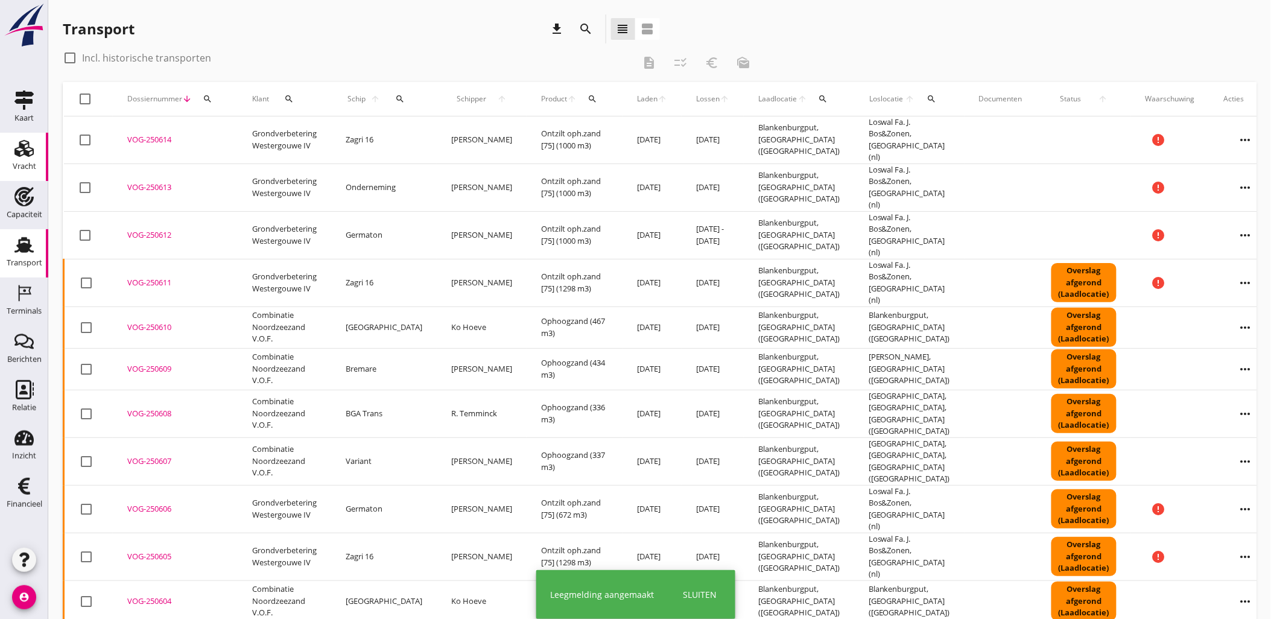
click at [23, 158] on div "Vracht" at bounding box center [25, 166] width 24 height 17
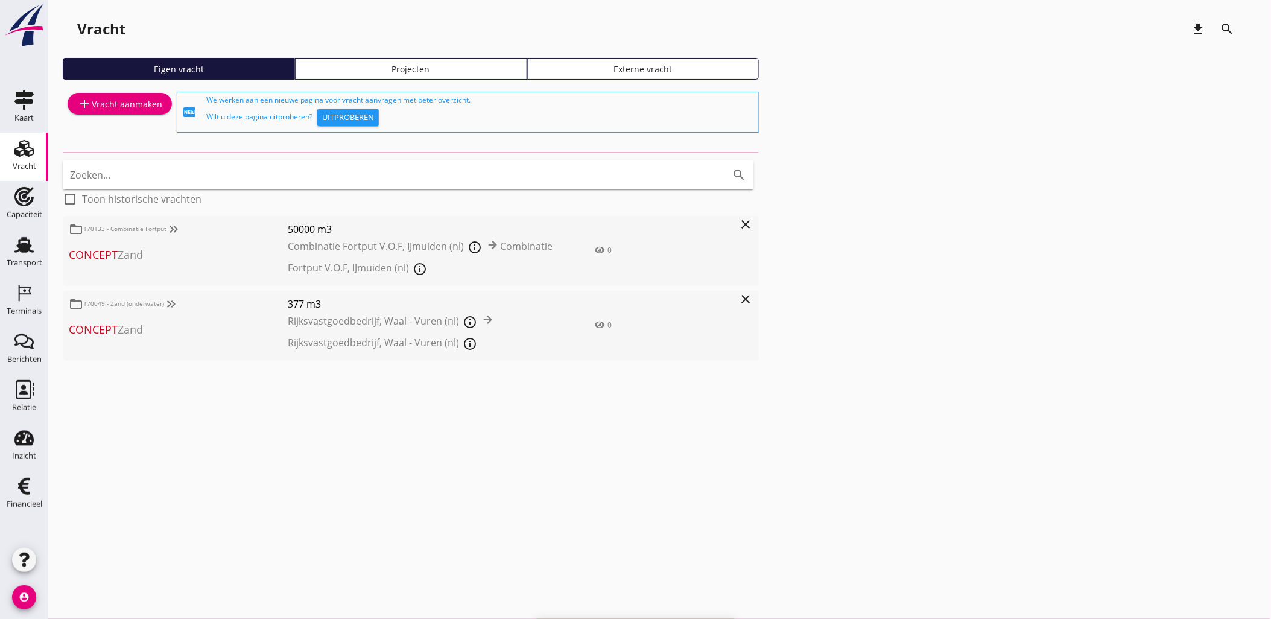
click at [465, 65] on div "Projecten" at bounding box center [410, 69] width 221 height 13
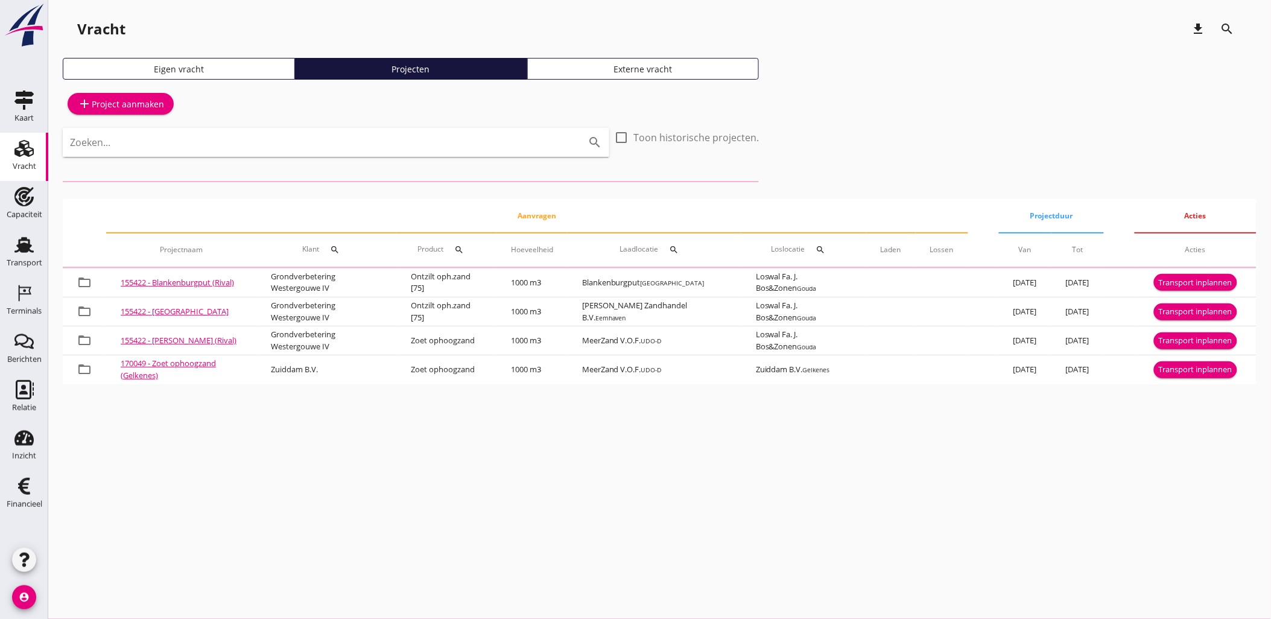
click at [267, 154] on div "Zoeken... search" at bounding box center [336, 142] width 546 height 29
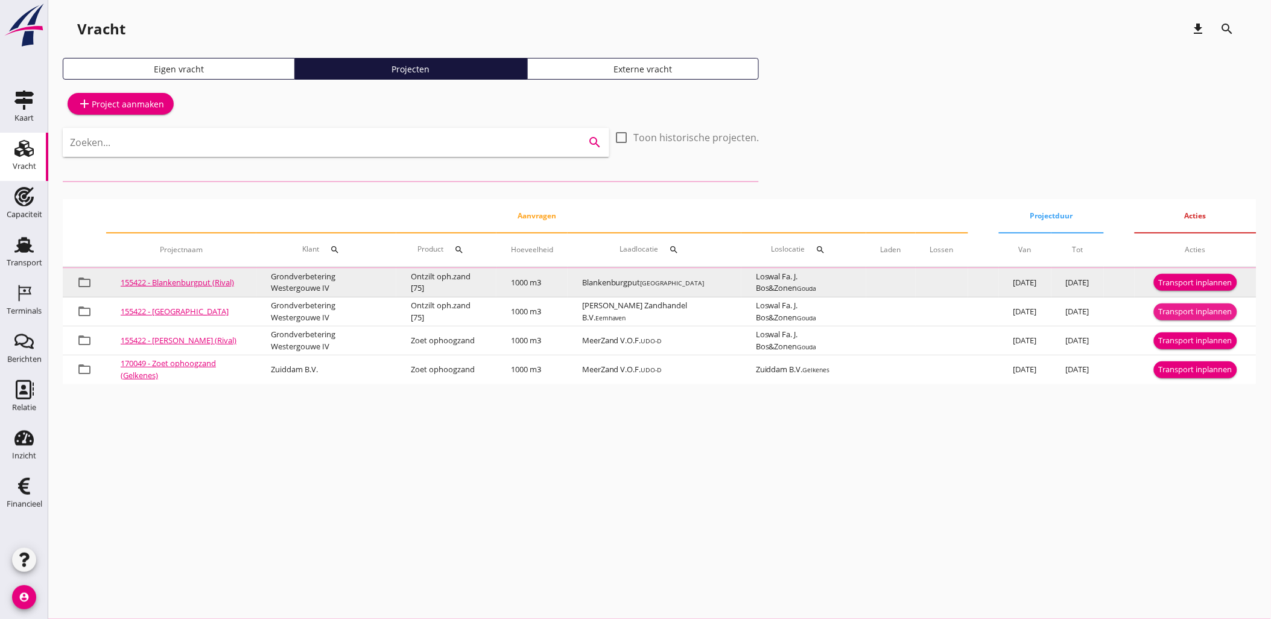
click at [1177, 303] on button "Transport inplannen" at bounding box center [1195, 311] width 83 height 17
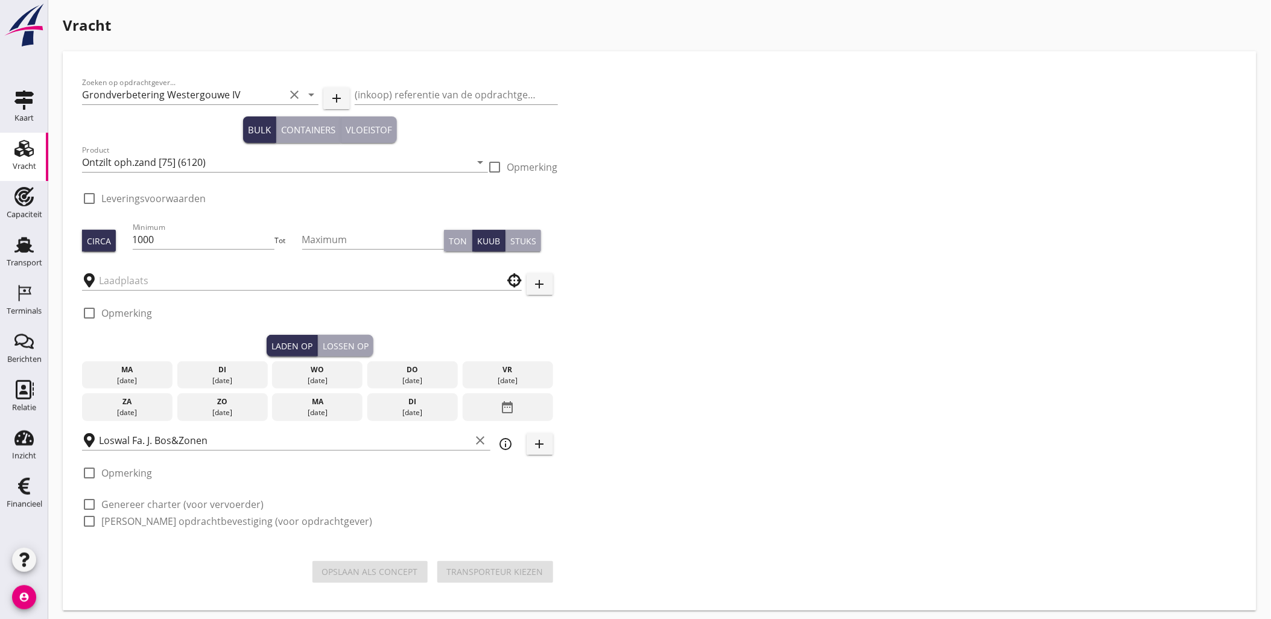
checkbox input "true"
type input "M.J. de Groot Zandhandel B.V."
checkbox input "true"
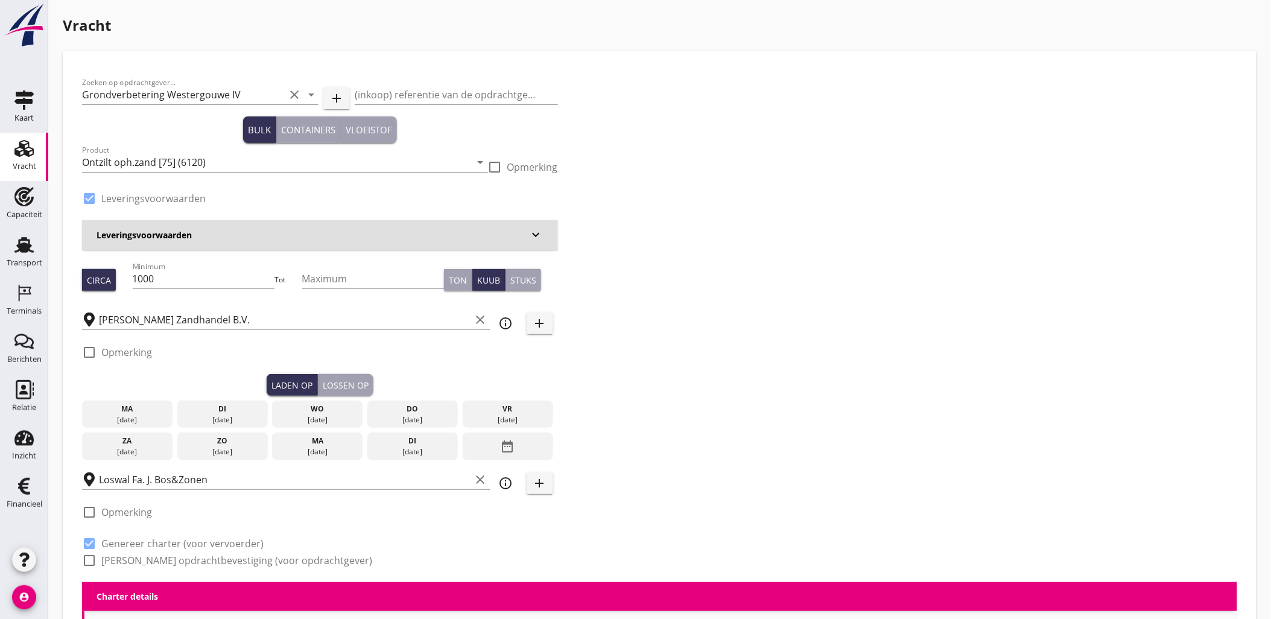
click at [30, 212] on div "Capaciteit" at bounding box center [25, 214] width 36 height 8
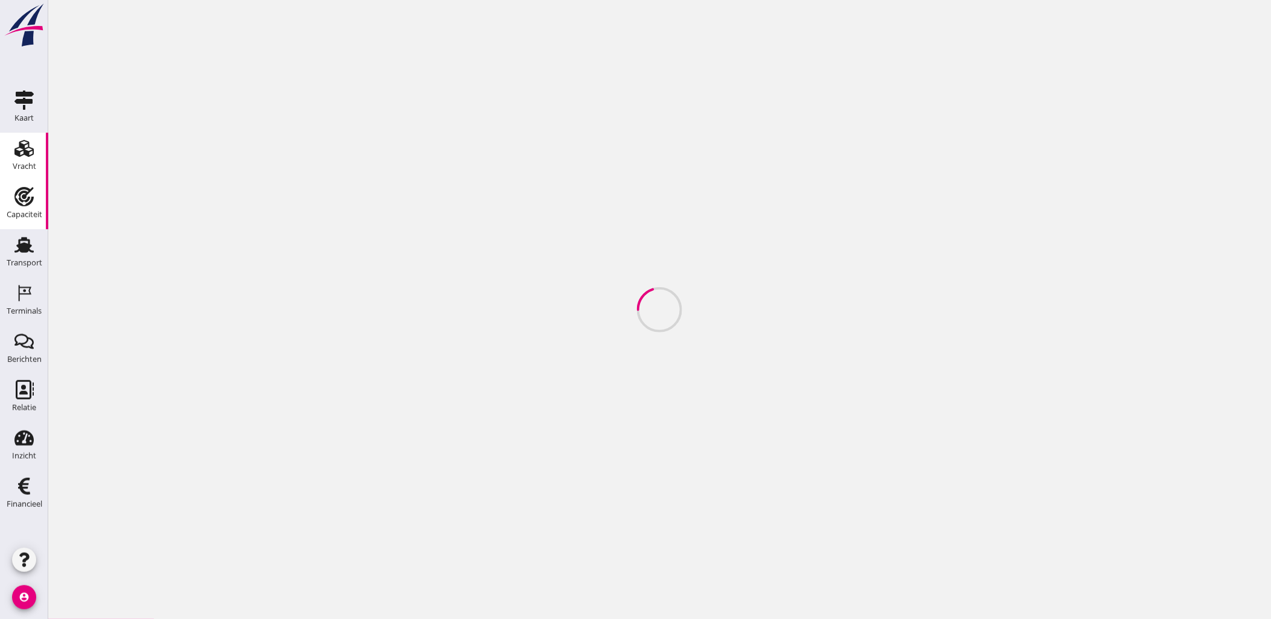
click at [22, 153] on icon "Vracht" at bounding box center [23, 148] width 19 height 19
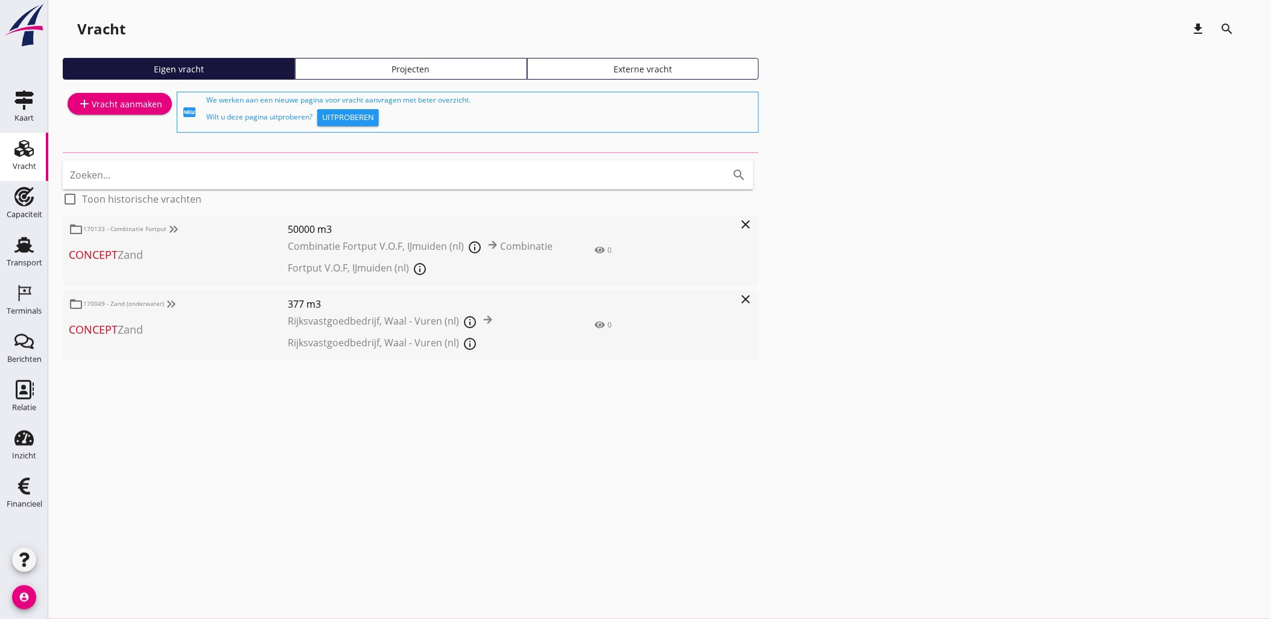
click at [382, 66] on div "Projecten" at bounding box center [410, 69] width 221 height 13
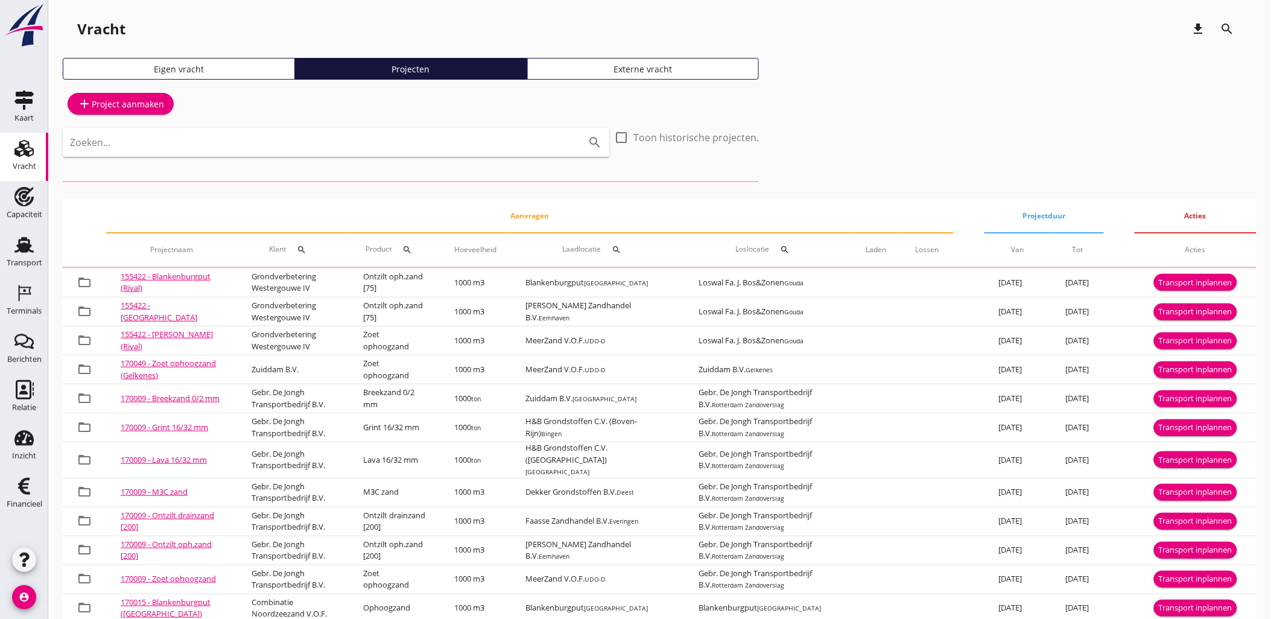
click at [378, 139] on input "Zoeken..." at bounding box center [319, 142] width 498 height 19
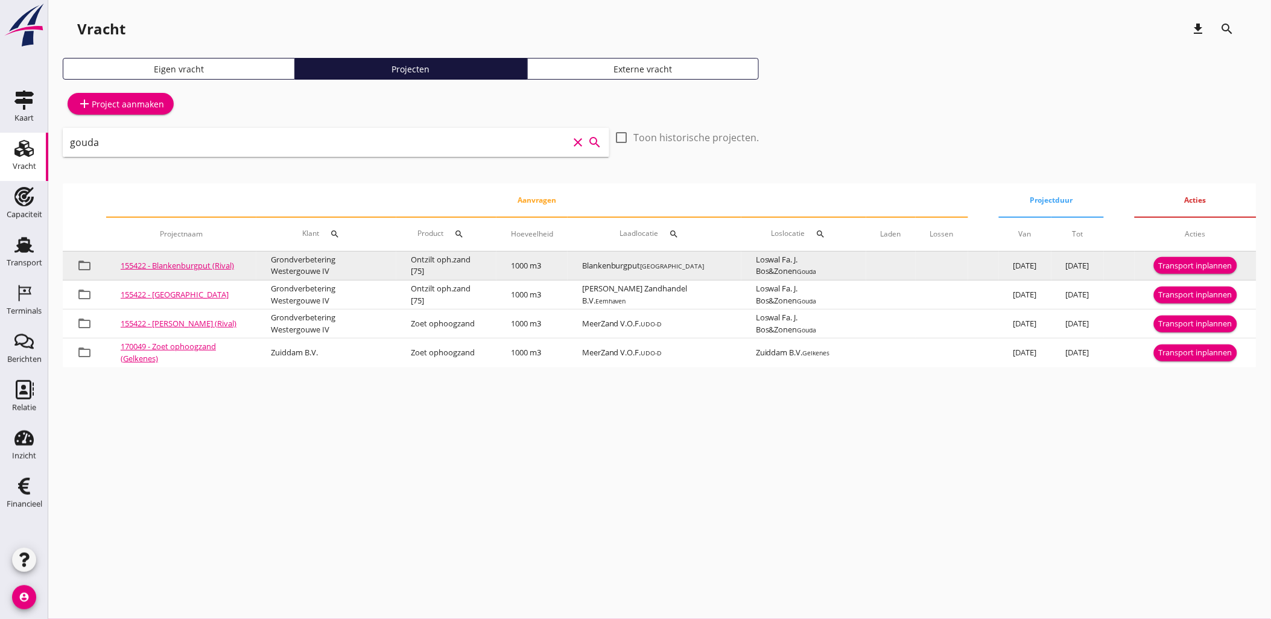
type input "gouda"
click at [1185, 265] on div "Transport inplannen" at bounding box center [1196, 266] width 74 height 12
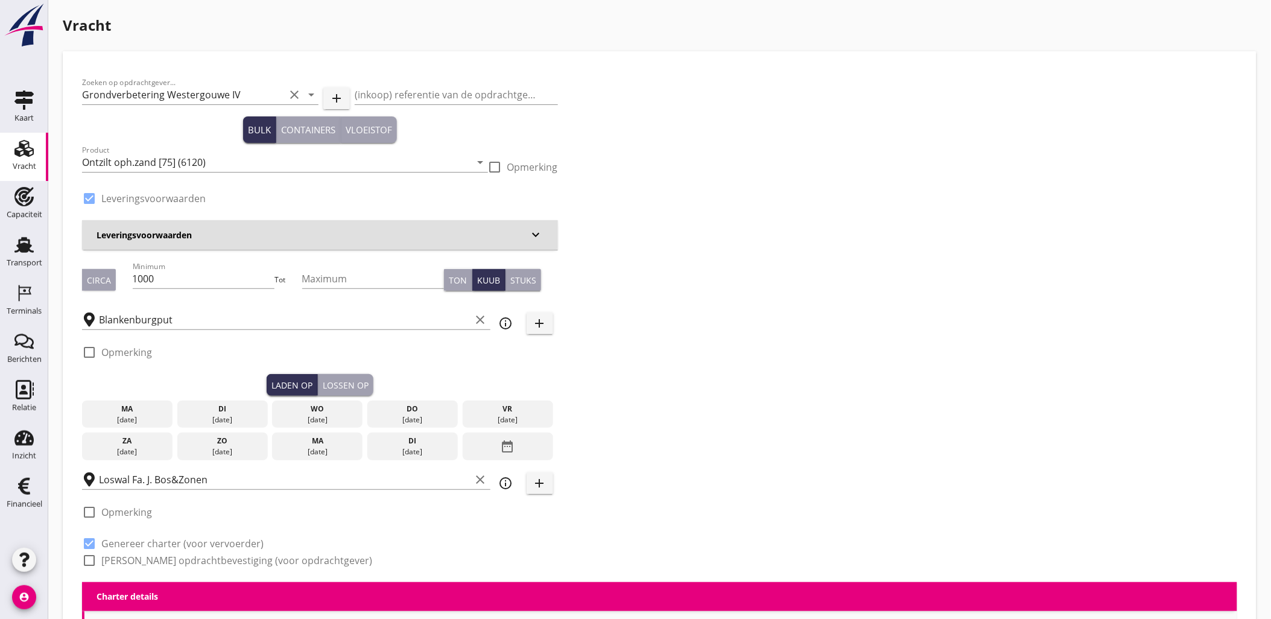
click at [200, 415] on div "09 sep." at bounding box center [222, 419] width 84 height 11
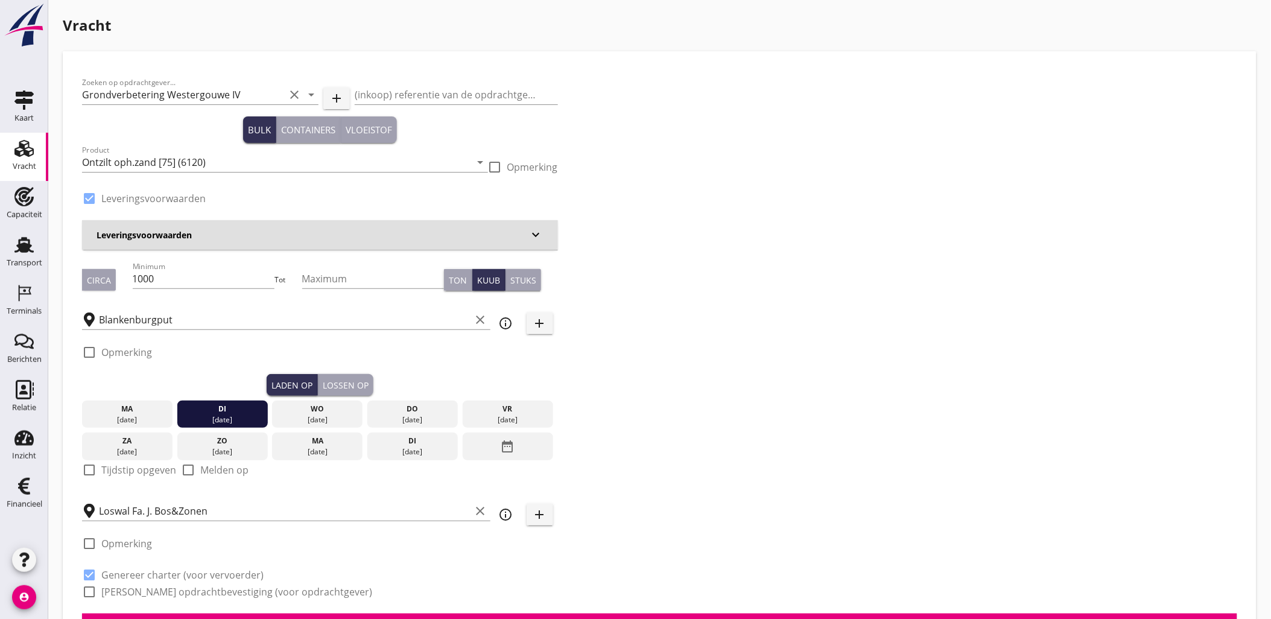
click at [127, 470] on label "Tijdstip opgeven" at bounding box center [138, 470] width 75 height 12
checkbox input "true"
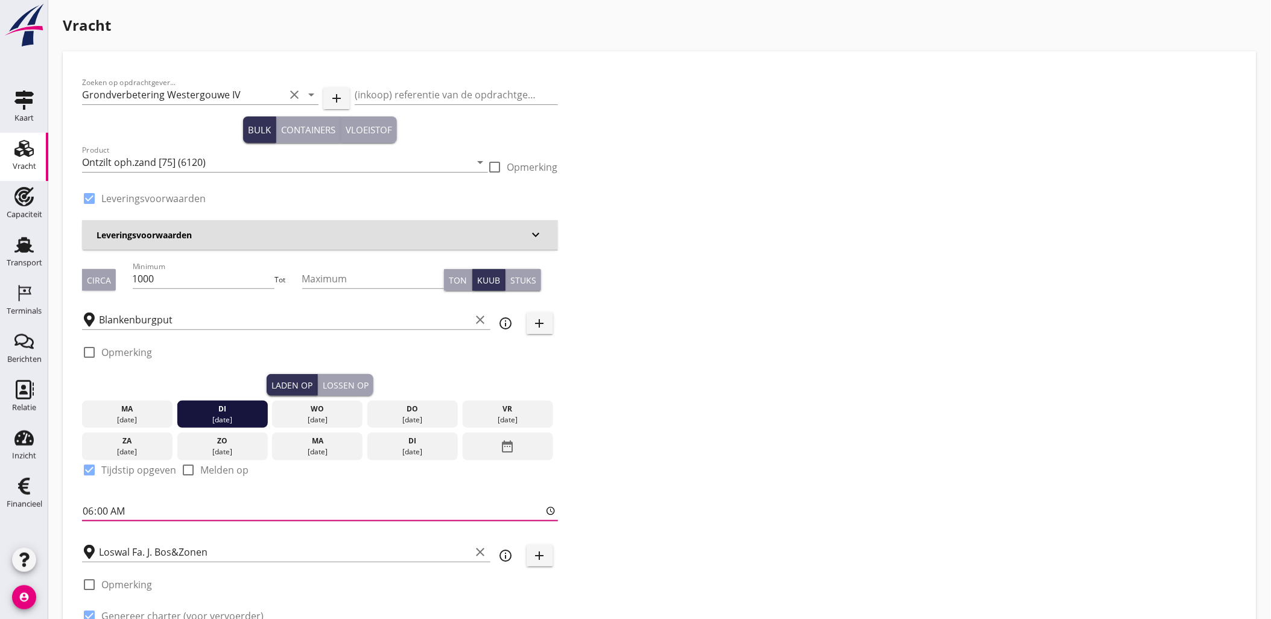
click at [113, 510] on input "06:00" at bounding box center [320, 510] width 476 height 19
type input "16:00"
click at [330, 374] on button "Lossen op" at bounding box center [345, 385] width 55 height 22
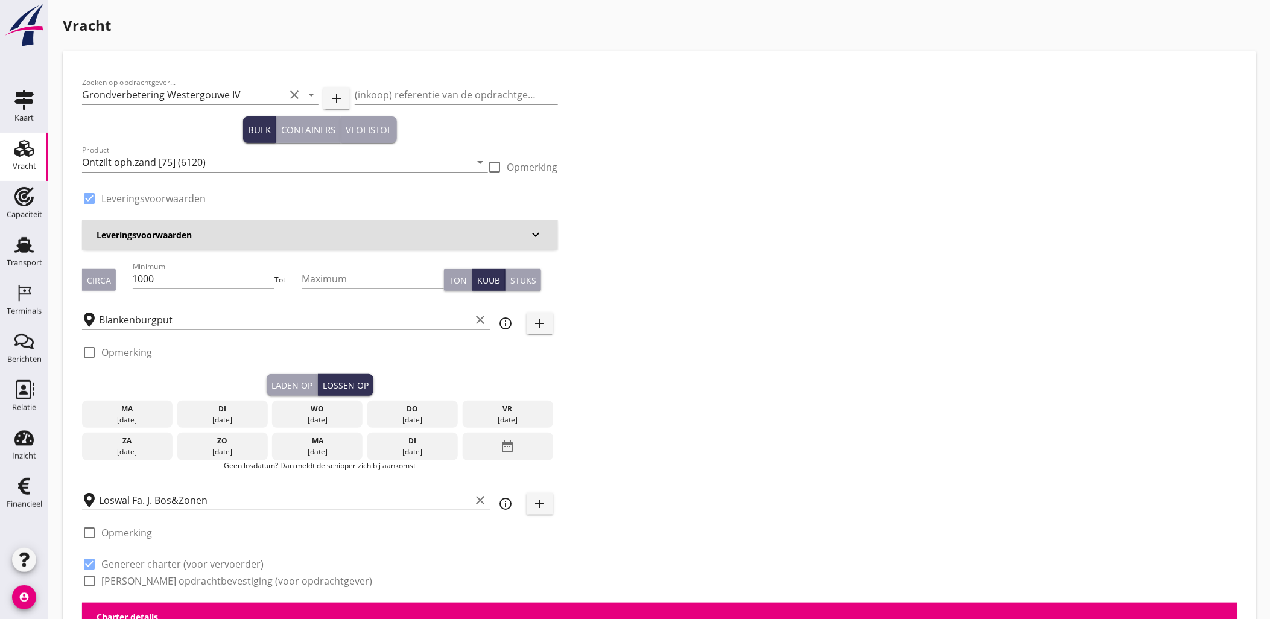
click at [300, 415] on div "10 sep." at bounding box center [317, 419] width 84 height 11
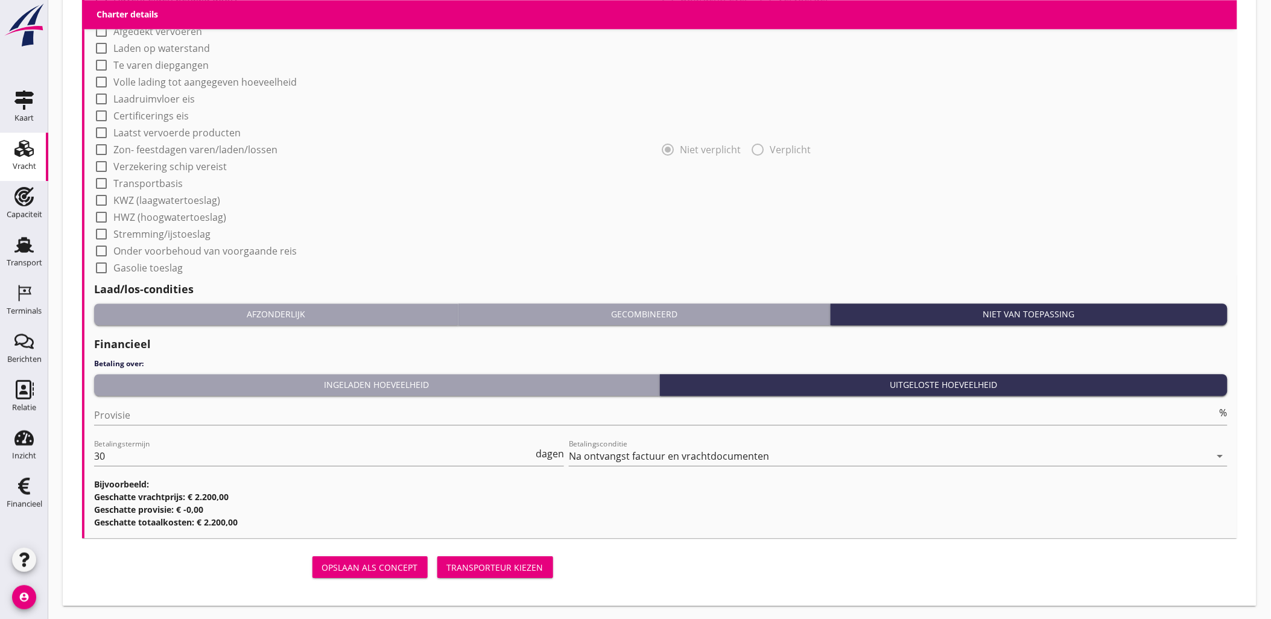
click at [492, 565] on div "Transporteur kiezen" at bounding box center [495, 567] width 97 height 13
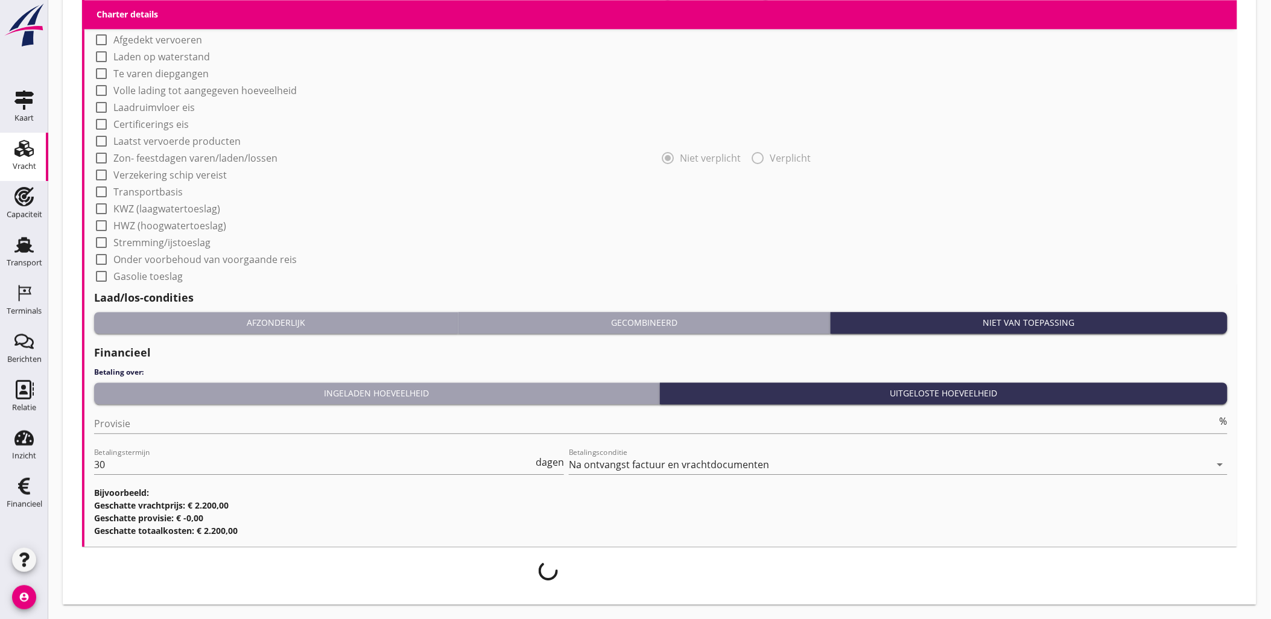
scroll to position [990, 0]
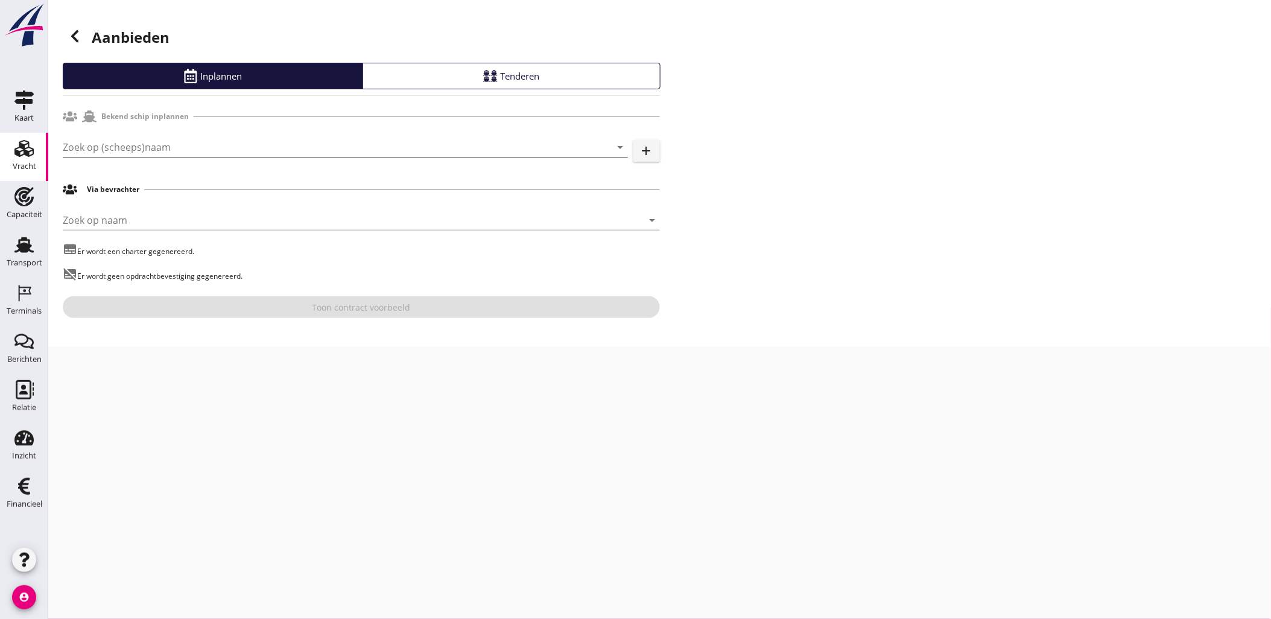
click at [216, 148] on input "Zoek op (scheeps)naam" at bounding box center [328, 147] width 531 height 19
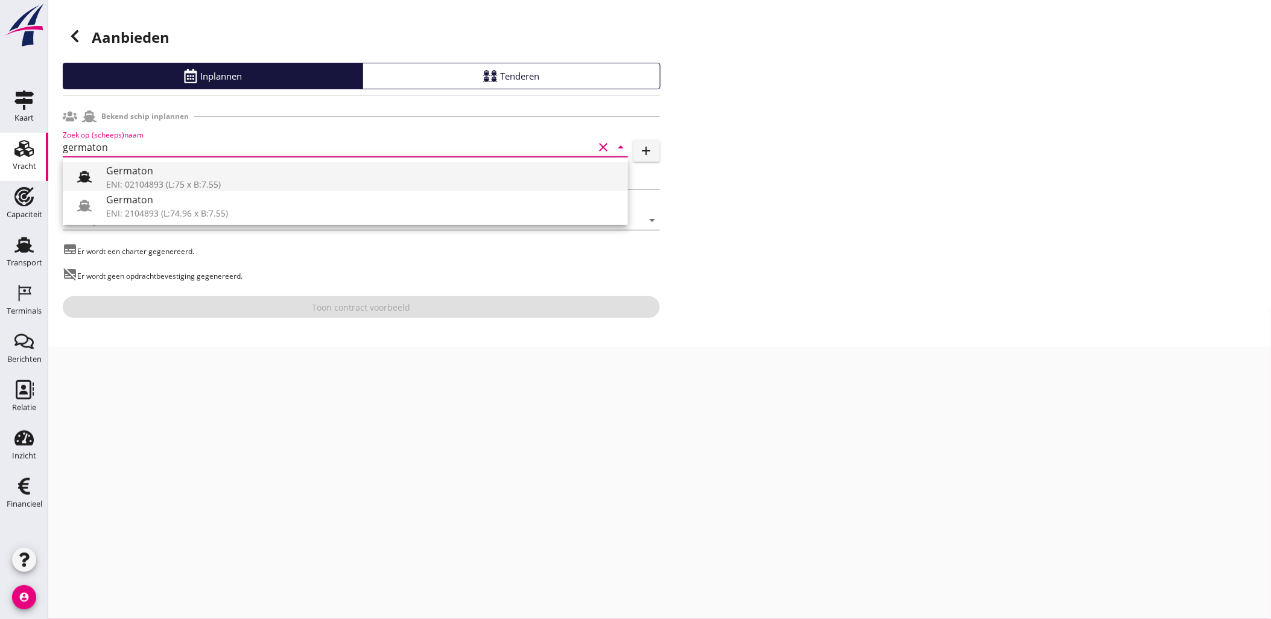
click at [202, 163] on div "Germaton" at bounding box center [362, 170] width 512 height 14
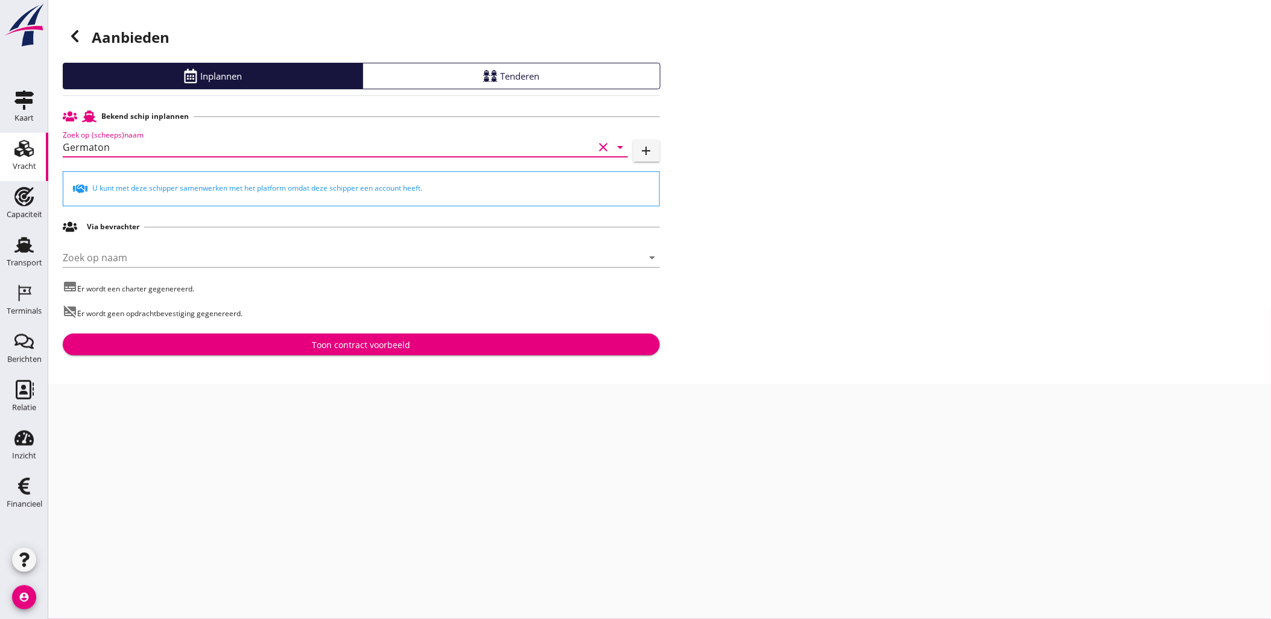
type input "Germaton"
click at [376, 349] on div "Toon contract voorbeeld" at bounding box center [361, 344] width 98 height 13
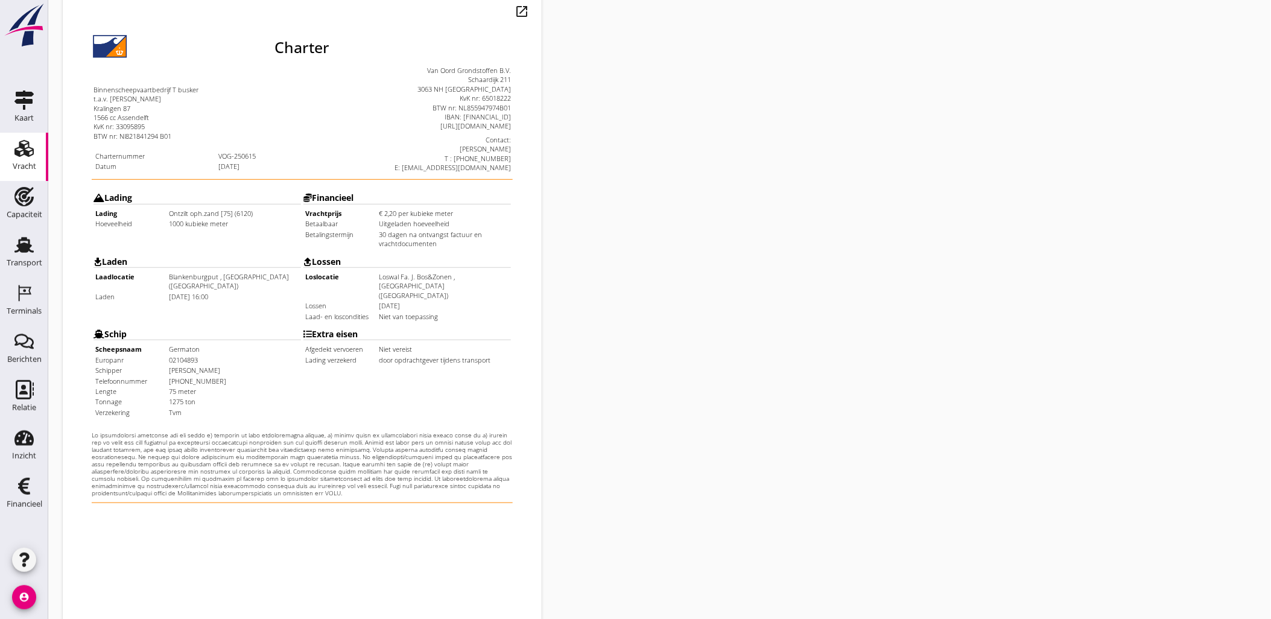
scroll to position [273, 0]
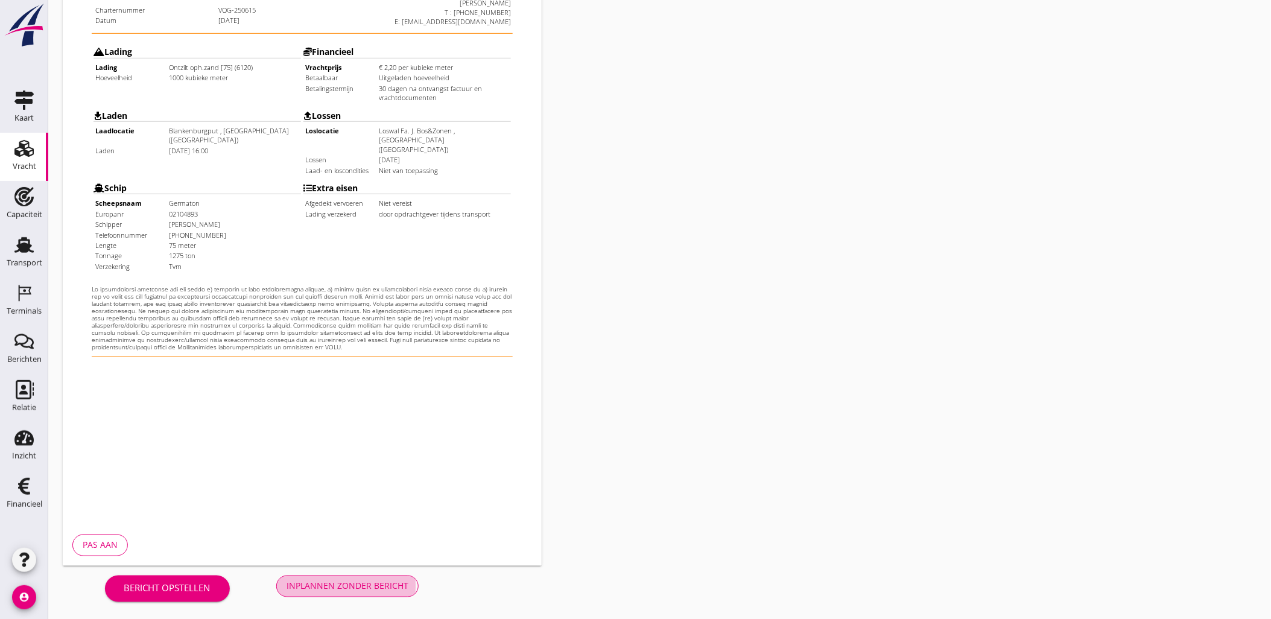
click at [369, 581] on div "Inplannen zonder bericht" at bounding box center [347, 586] width 122 height 13
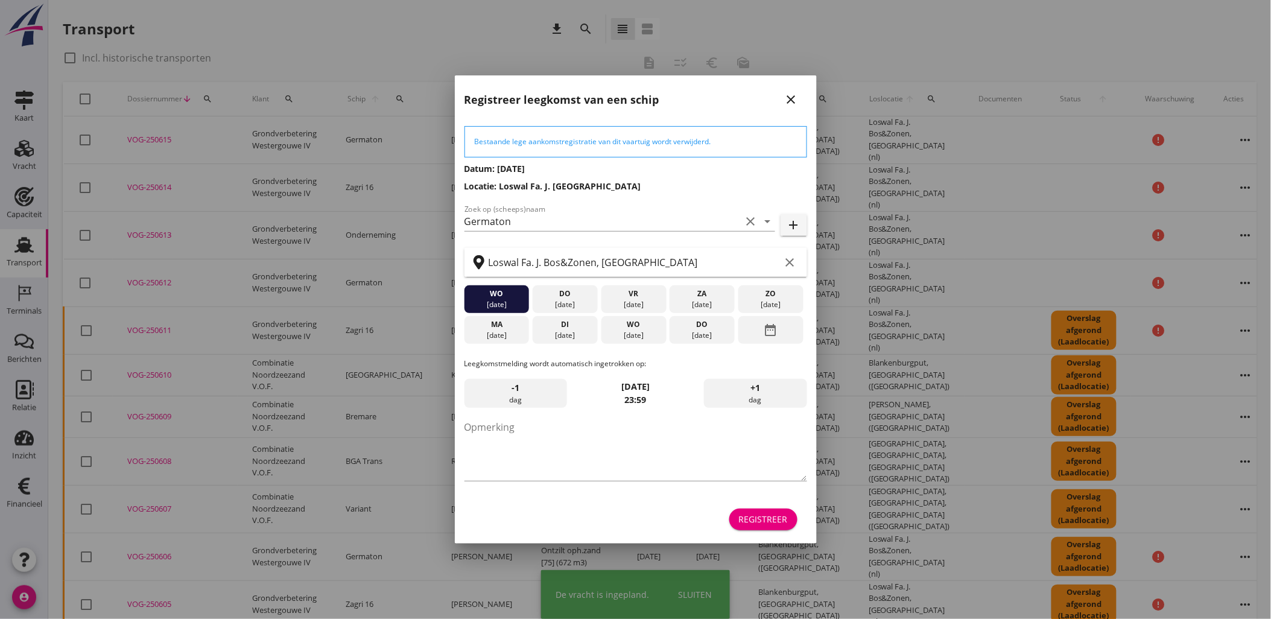
click at [764, 516] on div "Registreer" at bounding box center [763, 519] width 49 height 13
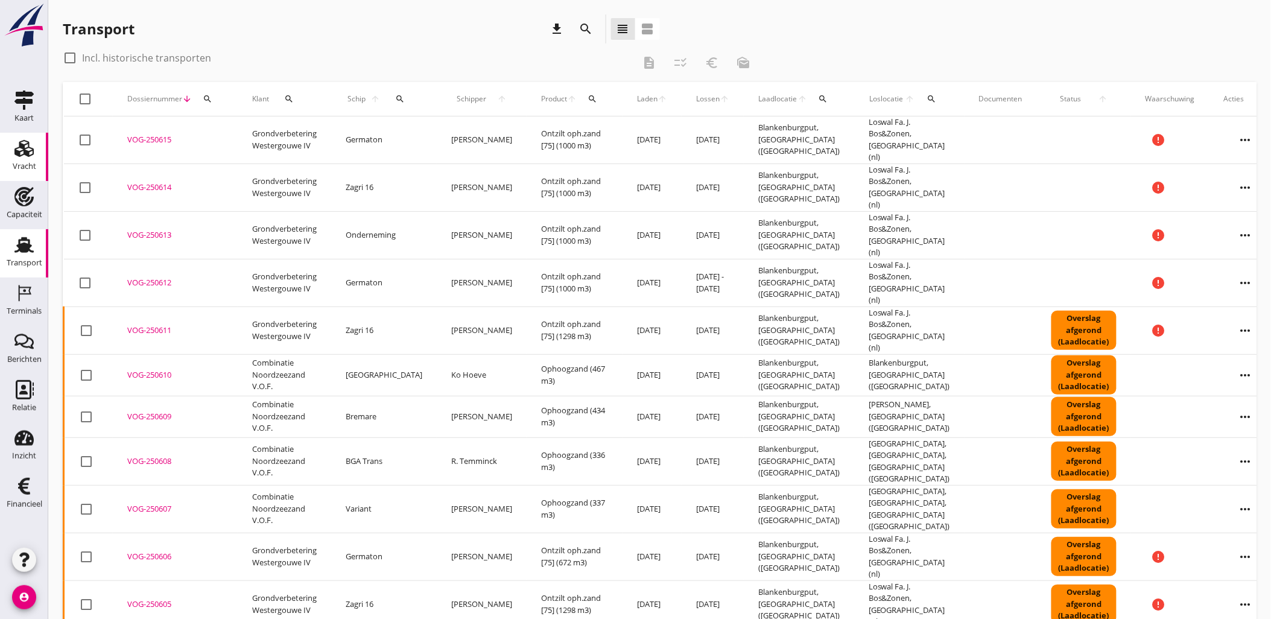
click at [27, 153] on use at bounding box center [23, 148] width 19 height 17
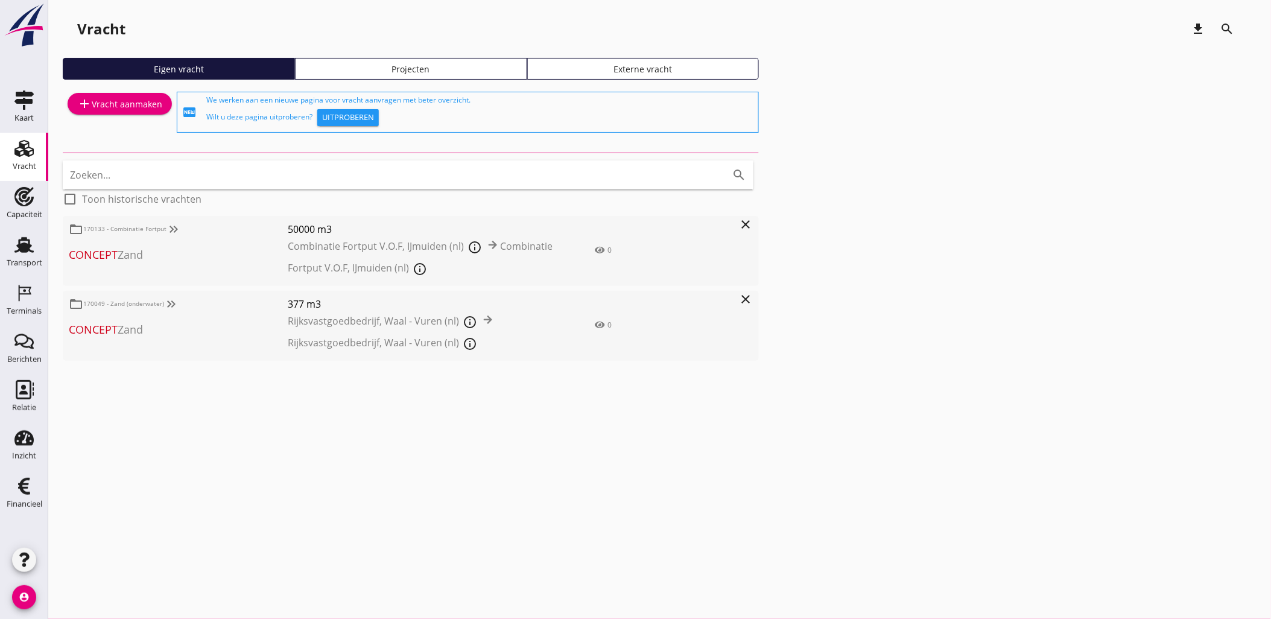
click at [412, 65] on div "Projecten" at bounding box center [410, 69] width 221 height 13
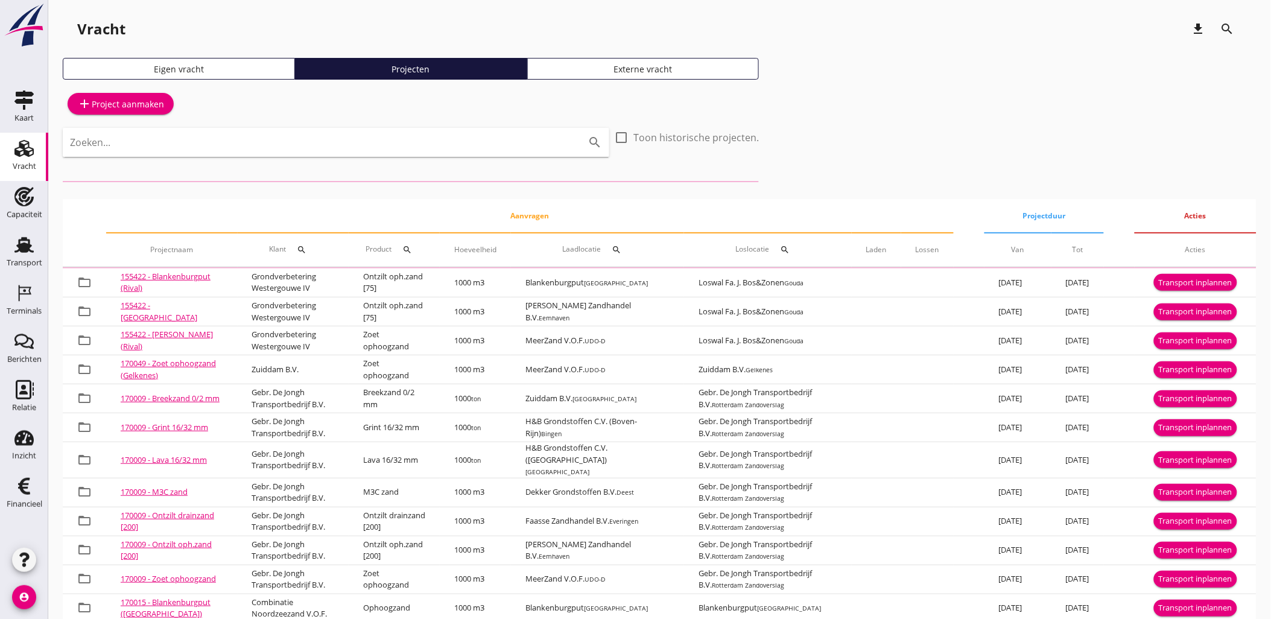
click at [391, 146] on input "Zoeken..." at bounding box center [319, 142] width 498 height 19
type input "gouda"
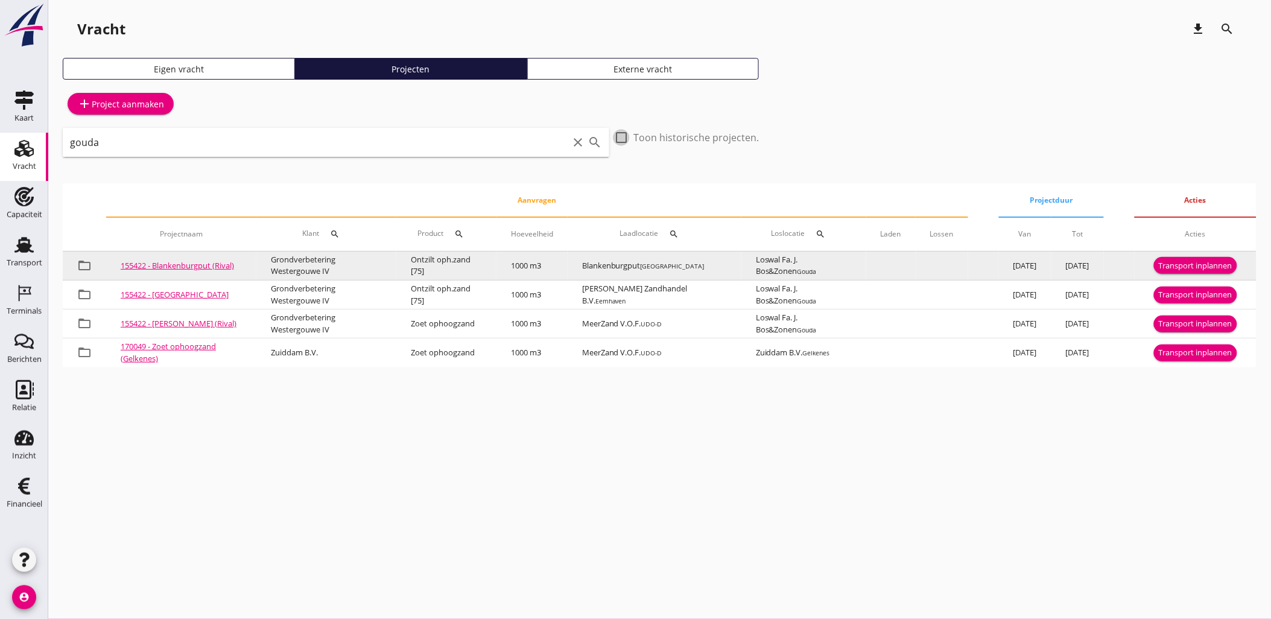
click at [1210, 266] on div "Transport inplannen" at bounding box center [1196, 266] width 74 height 12
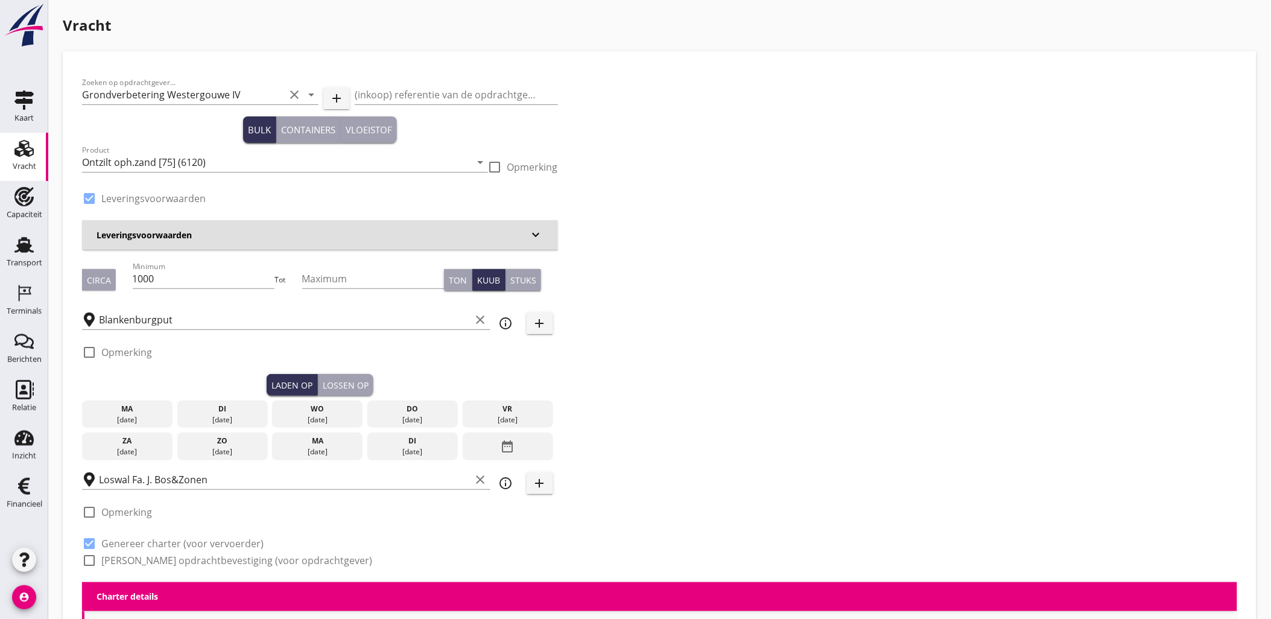
click at [233, 413] on div "di" at bounding box center [222, 408] width 84 height 11
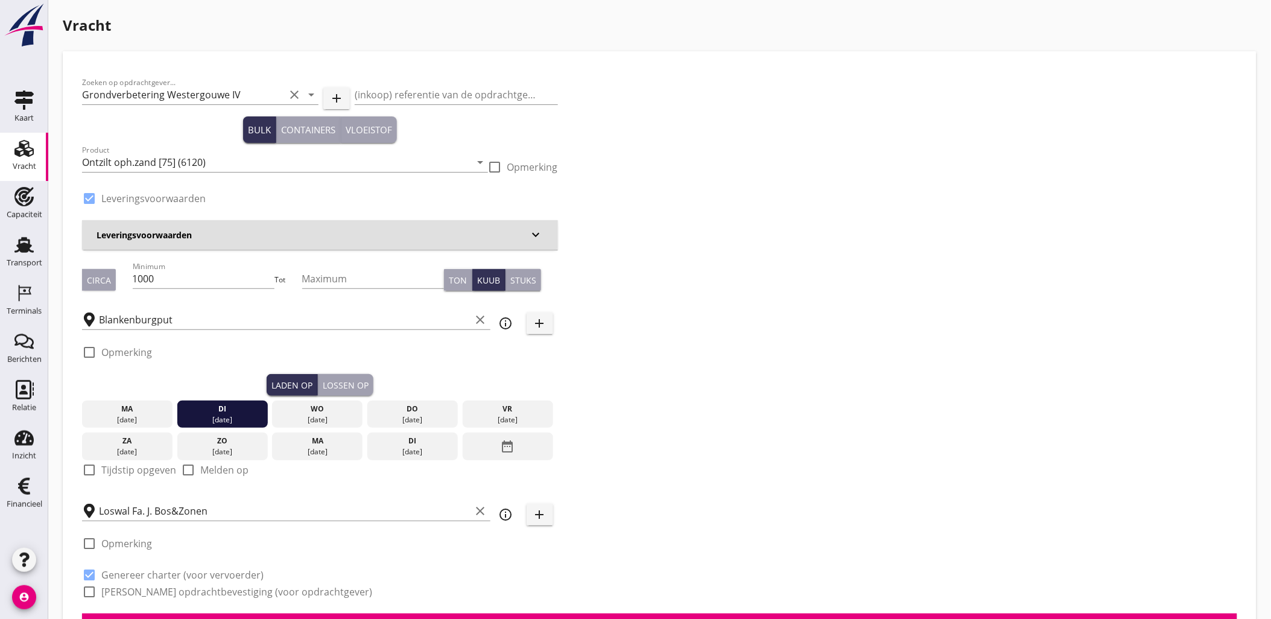
click at [365, 388] on div "Lossen op" at bounding box center [346, 385] width 46 height 13
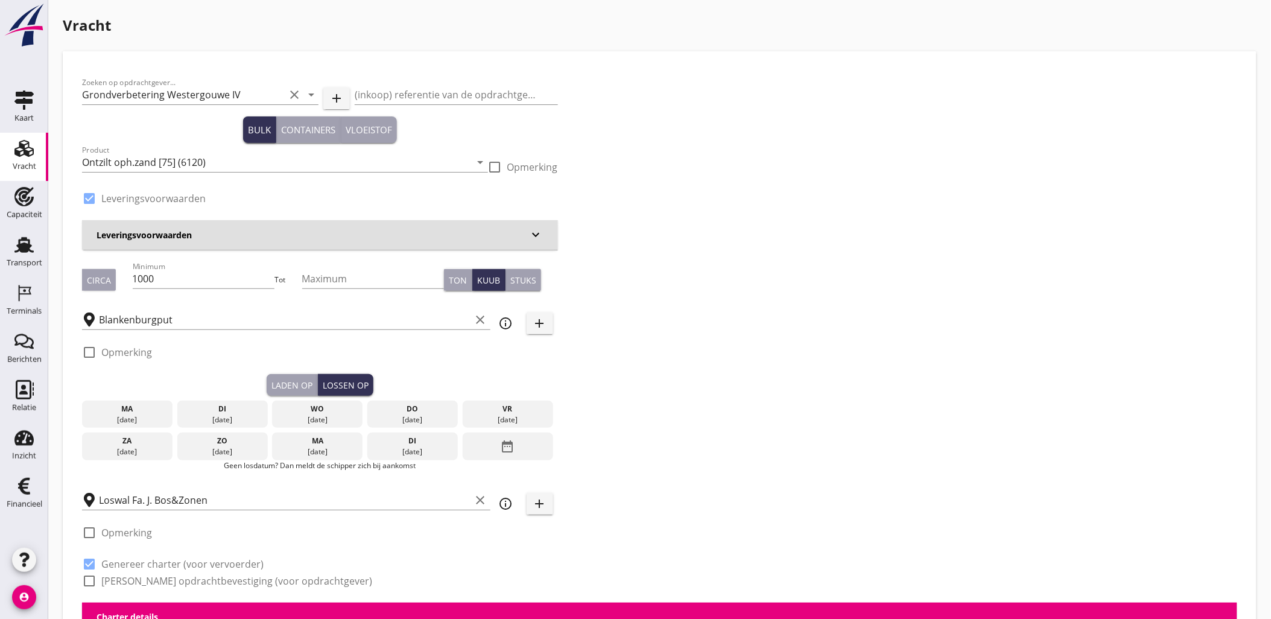
click at [334, 417] on div "10 sep." at bounding box center [317, 419] width 84 height 11
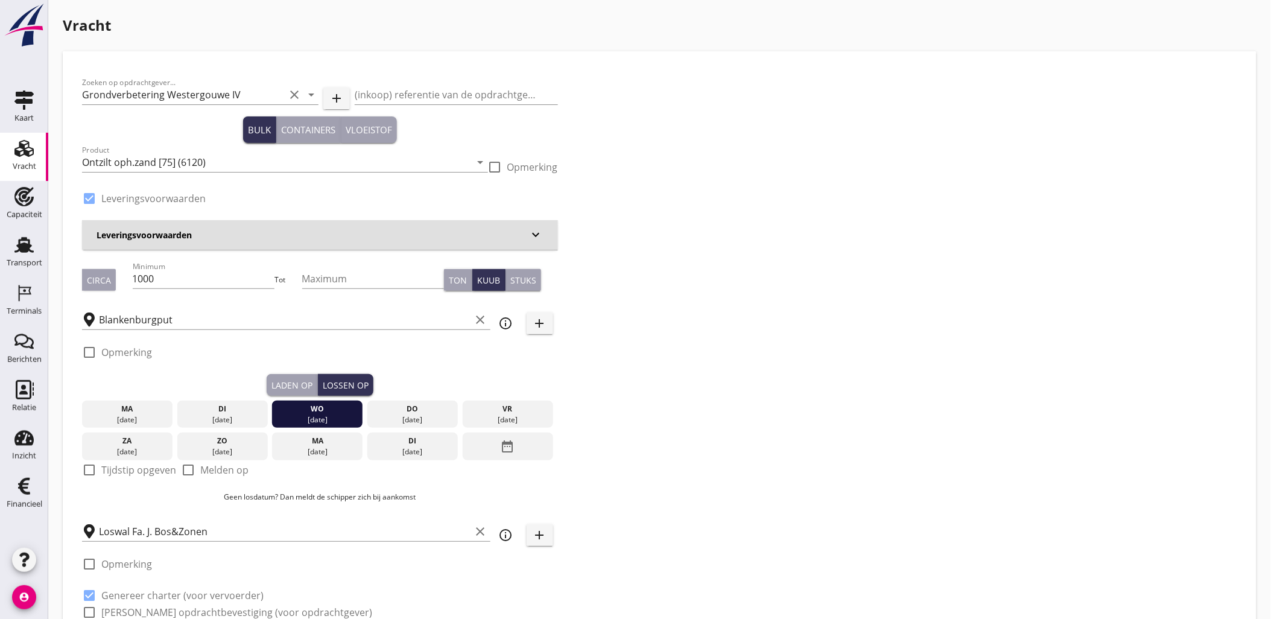
click at [238, 407] on div "di" at bounding box center [222, 408] width 84 height 11
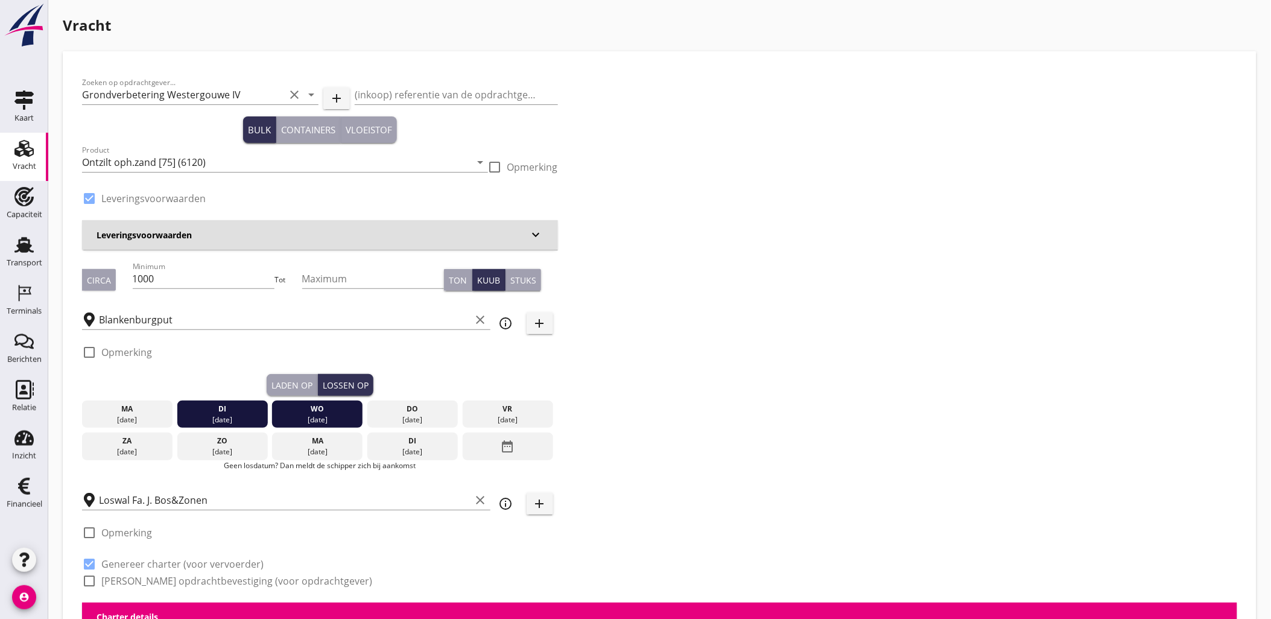
click at [273, 385] on div "Laden op" at bounding box center [291, 385] width 41 height 13
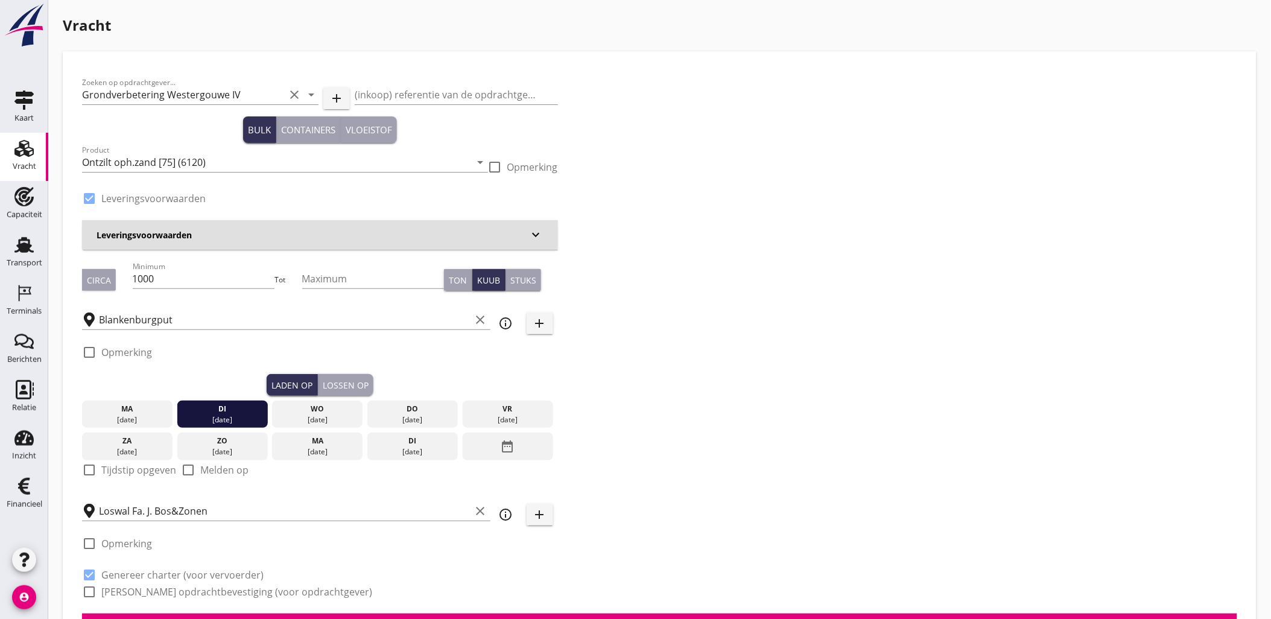
click at [146, 473] on label "Tijdstip opgeven" at bounding box center [138, 470] width 75 height 12
checkbox input "true"
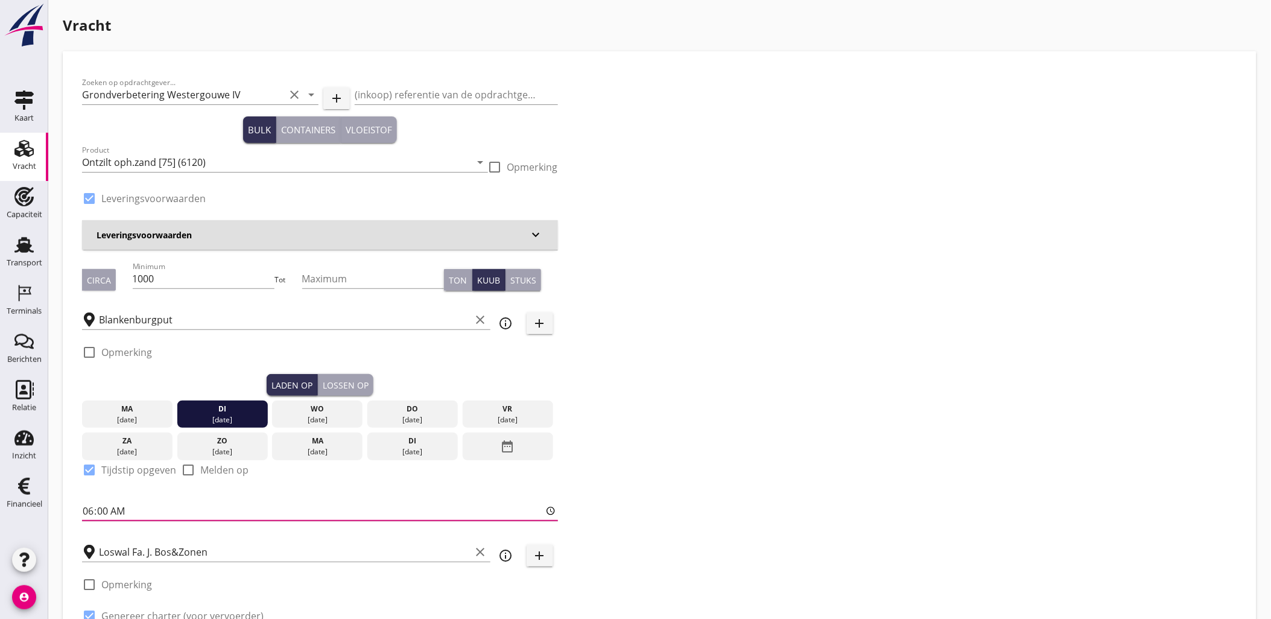
click at [125, 513] on input "06:00" at bounding box center [320, 510] width 476 height 19
type input "18:00"
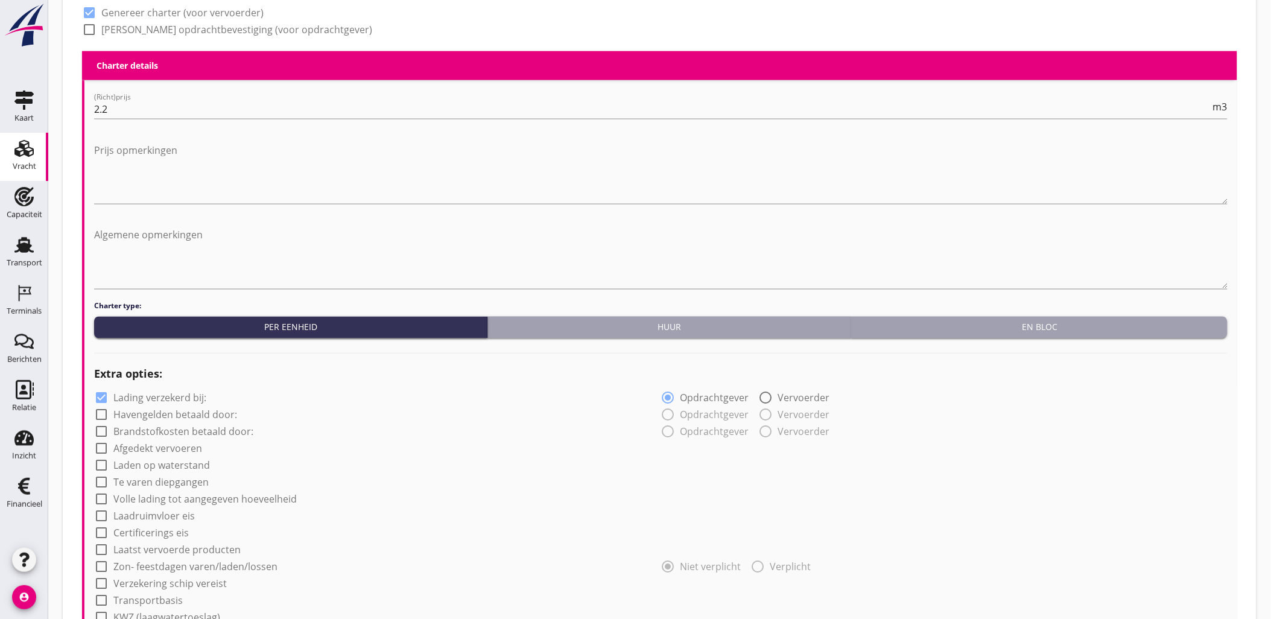
scroll to position [1020, 0]
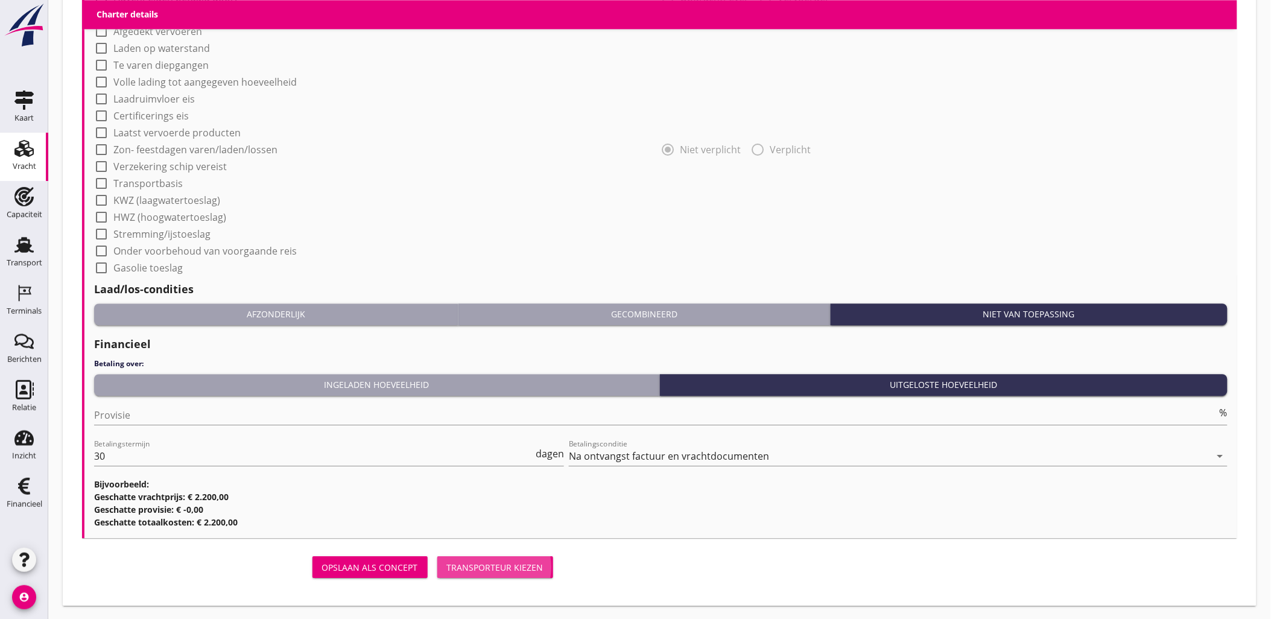
click at [502, 569] on div "Transporteur kiezen" at bounding box center [495, 567] width 97 height 13
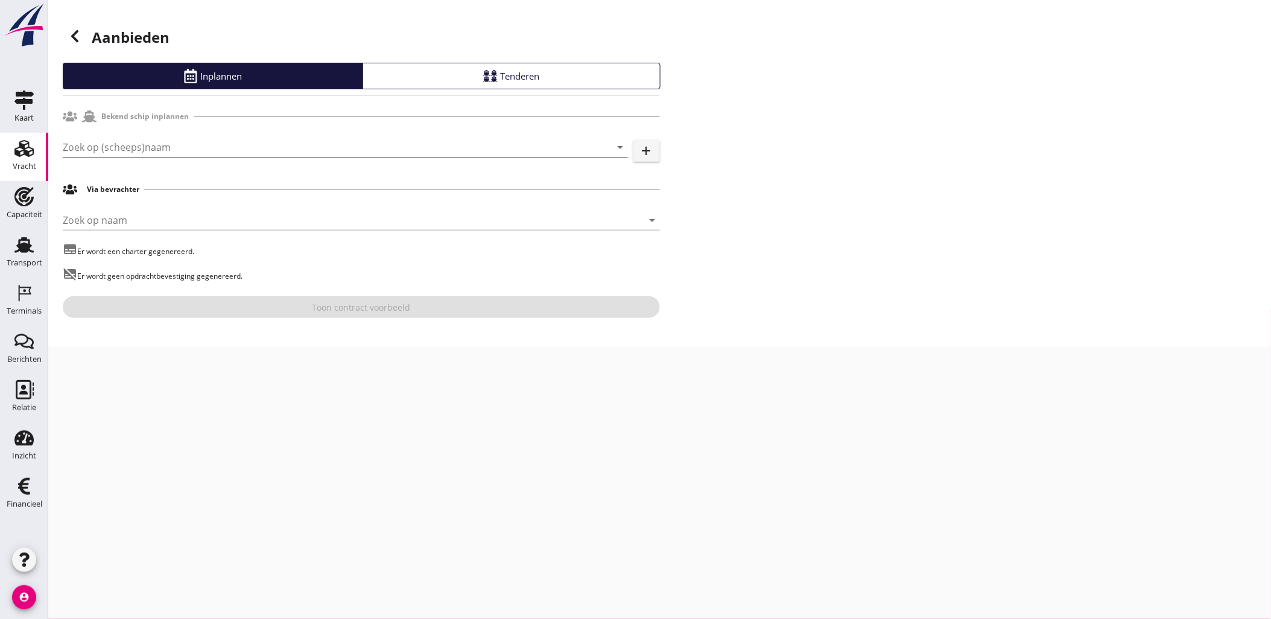
click at [297, 151] on input "Zoek op (scheeps)naam" at bounding box center [328, 147] width 531 height 19
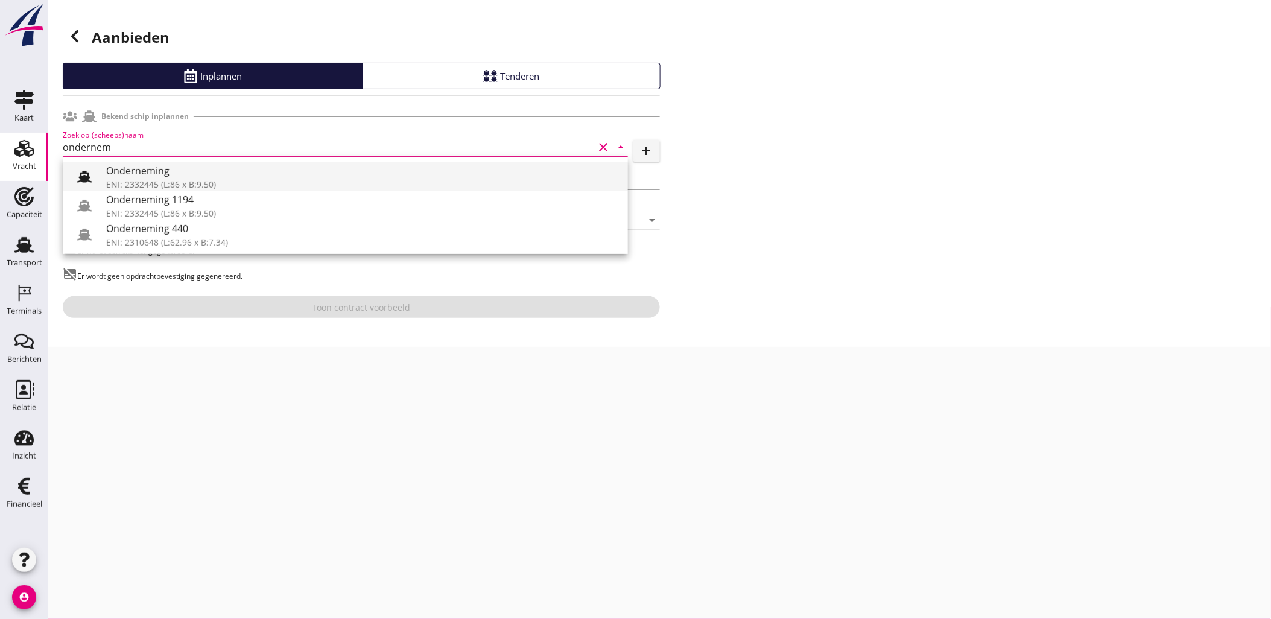
click at [223, 174] on div "Onderneming" at bounding box center [362, 170] width 512 height 14
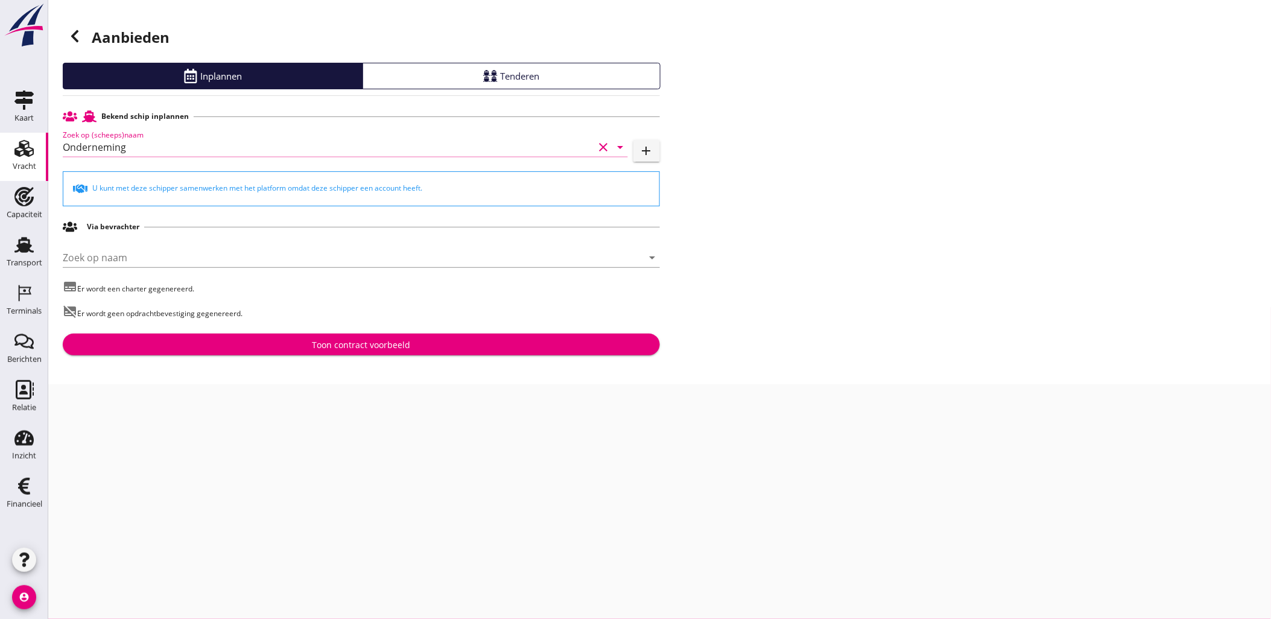
type input "Onderneming"
click at [389, 343] on div "Toon contract voorbeeld" at bounding box center [361, 344] width 98 height 13
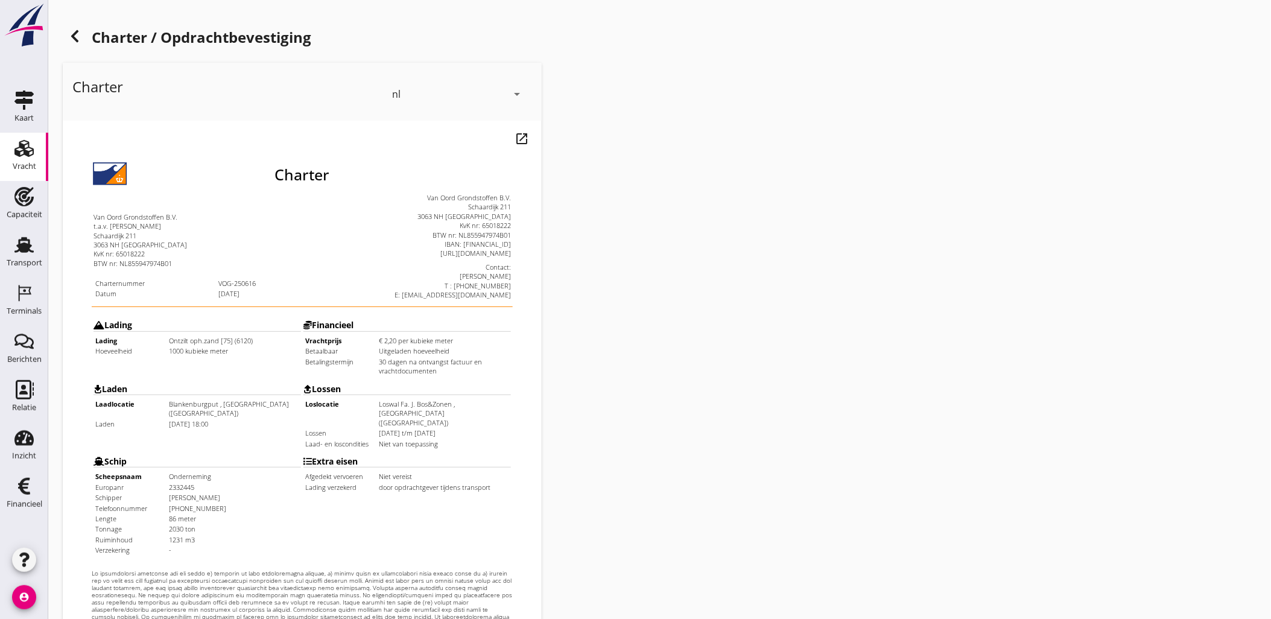
scroll to position [273, 0]
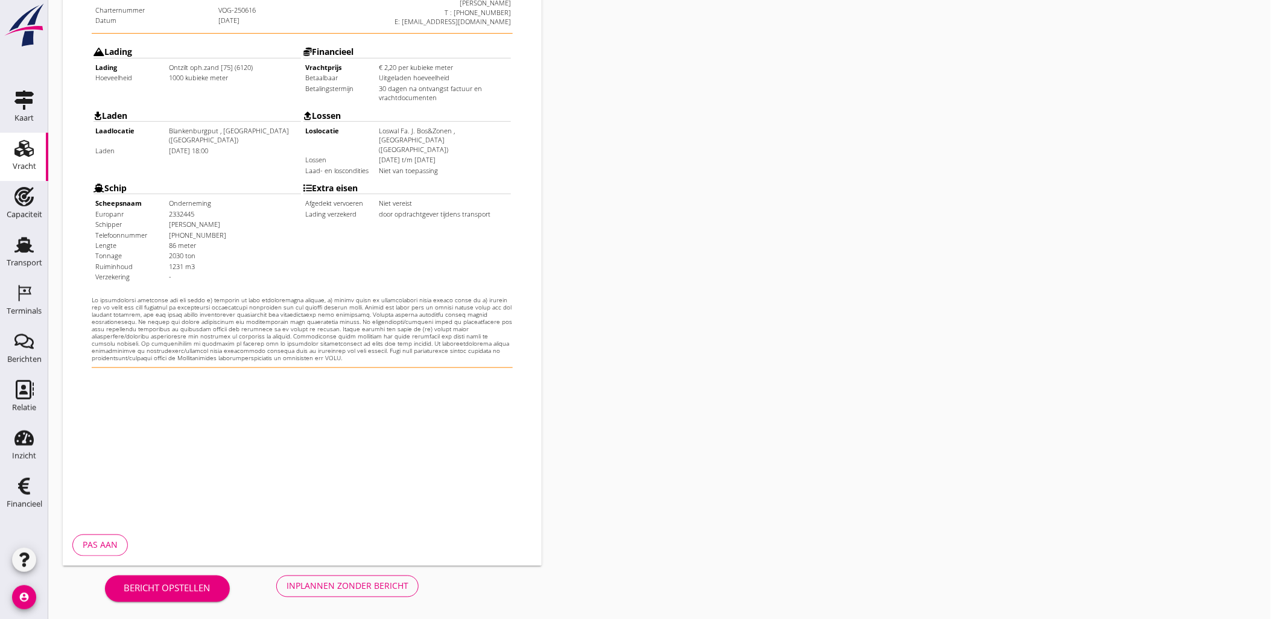
click at [361, 577] on button "Inplannen zonder bericht" at bounding box center [347, 586] width 142 height 22
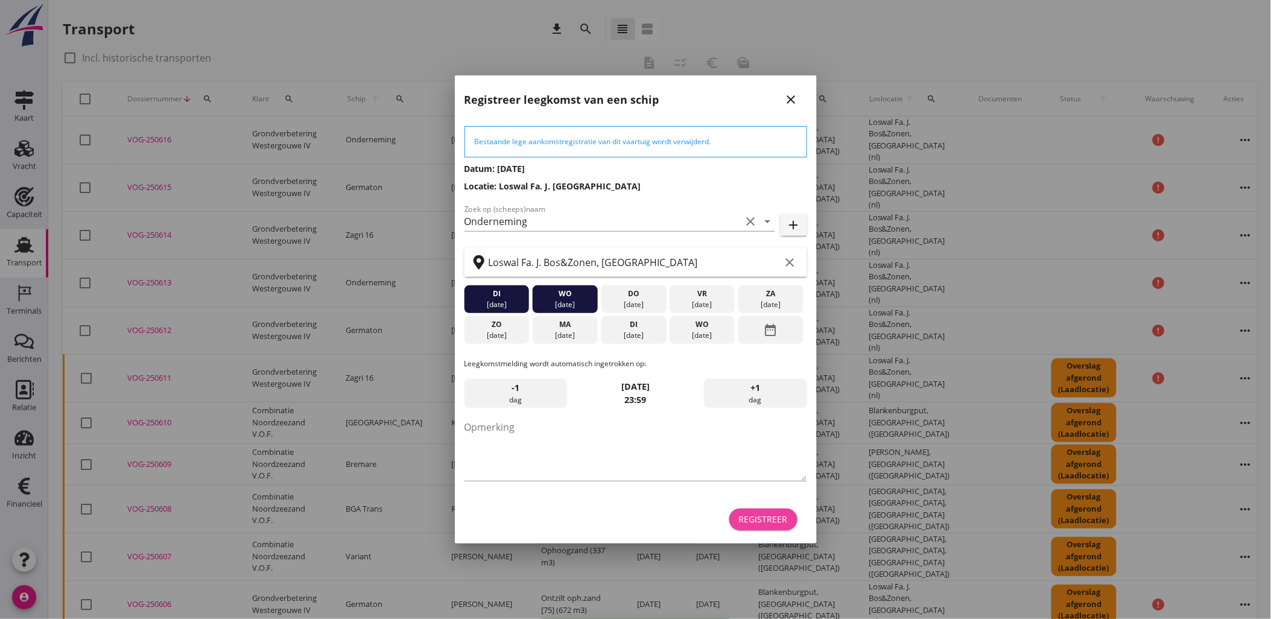
click at [776, 523] on div "Registreer" at bounding box center [763, 519] width 49 height 13
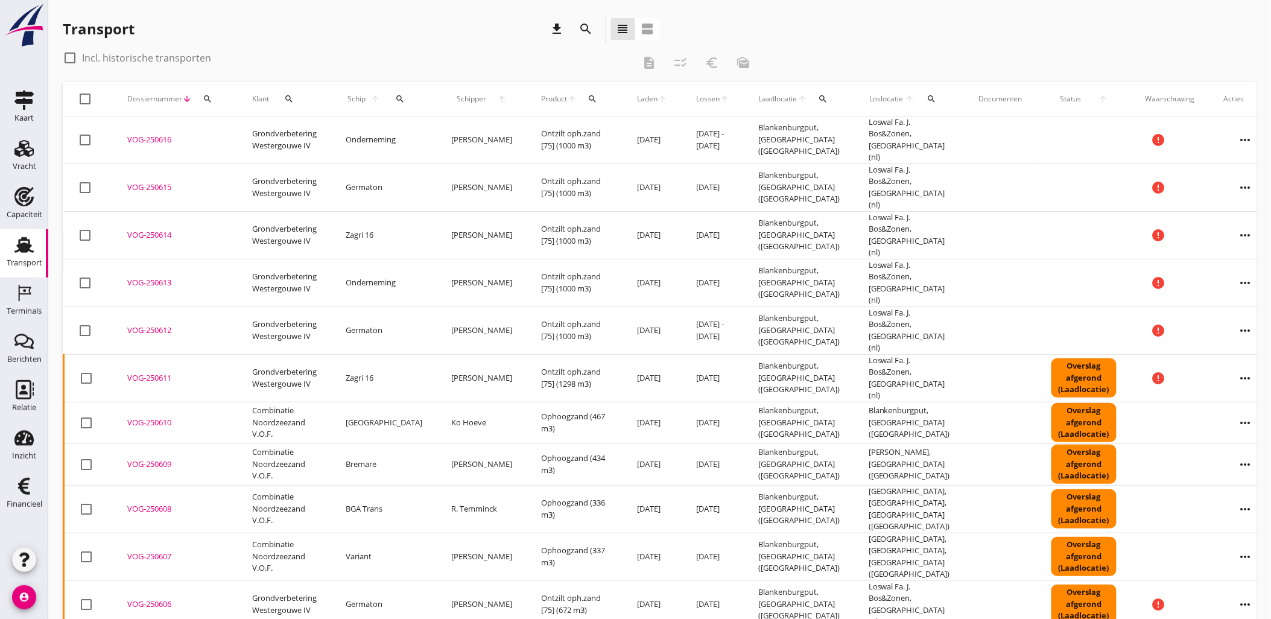
click at [1224, 134] on div "more_horiz" at bounding box center [1245, 139] width 43 height 41
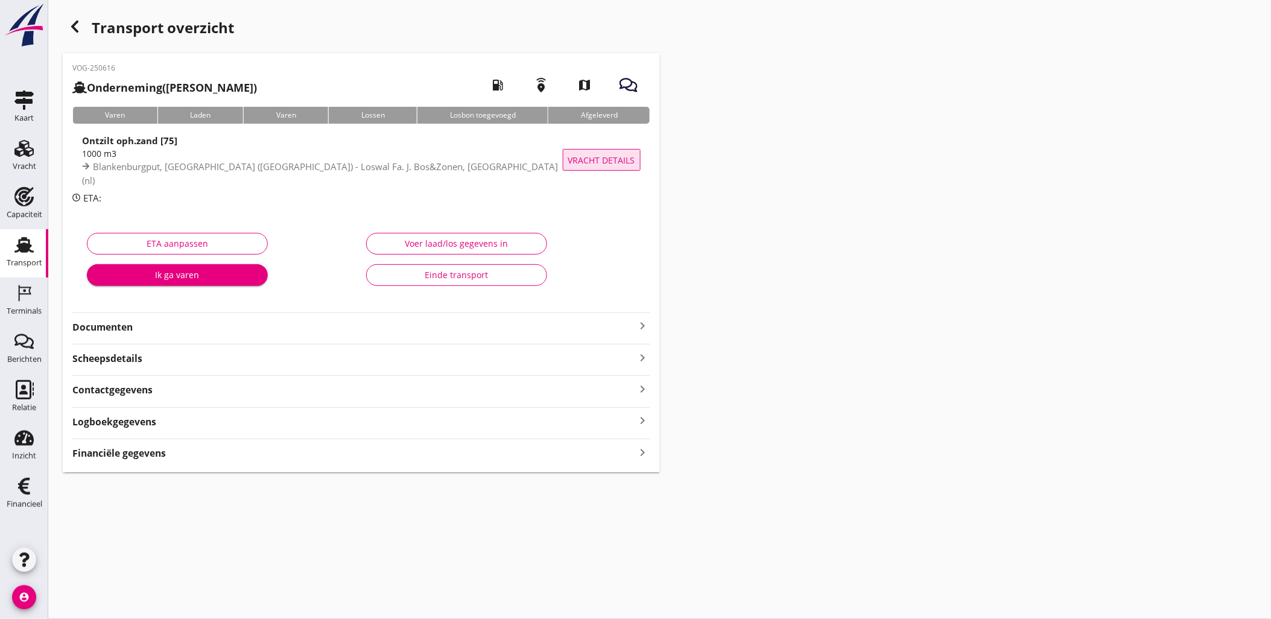
click at [566, 159] on button "Vracht details" at bounding box center [602, 160] width 78 height 22
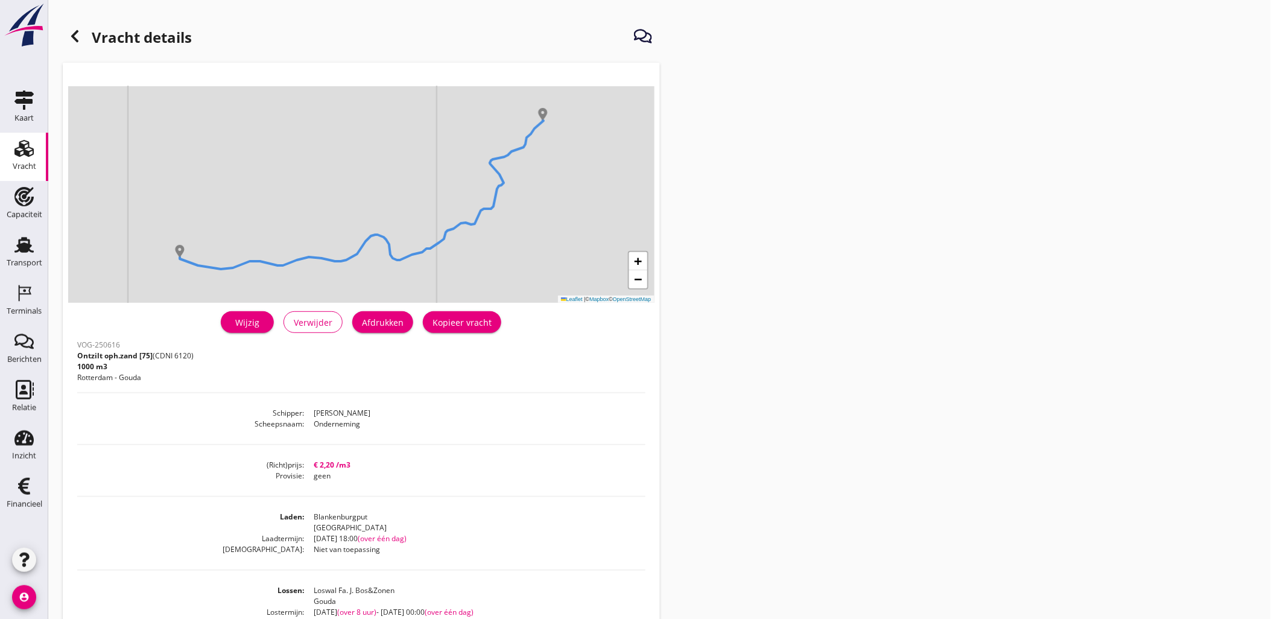
click at [264, 327] on link "Wijzig" at bounding box center [247, 322] width 53 height 22
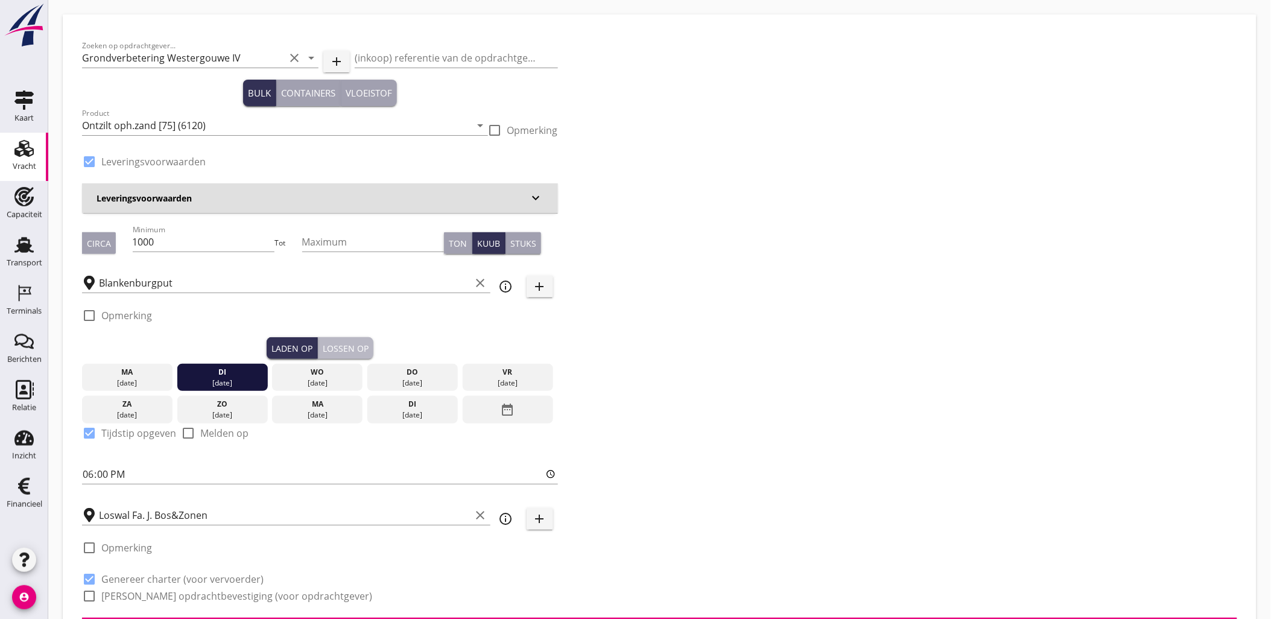
click at [350, 345] on div "Lossen op" at bounding box center [346, 348] width 46 height 13
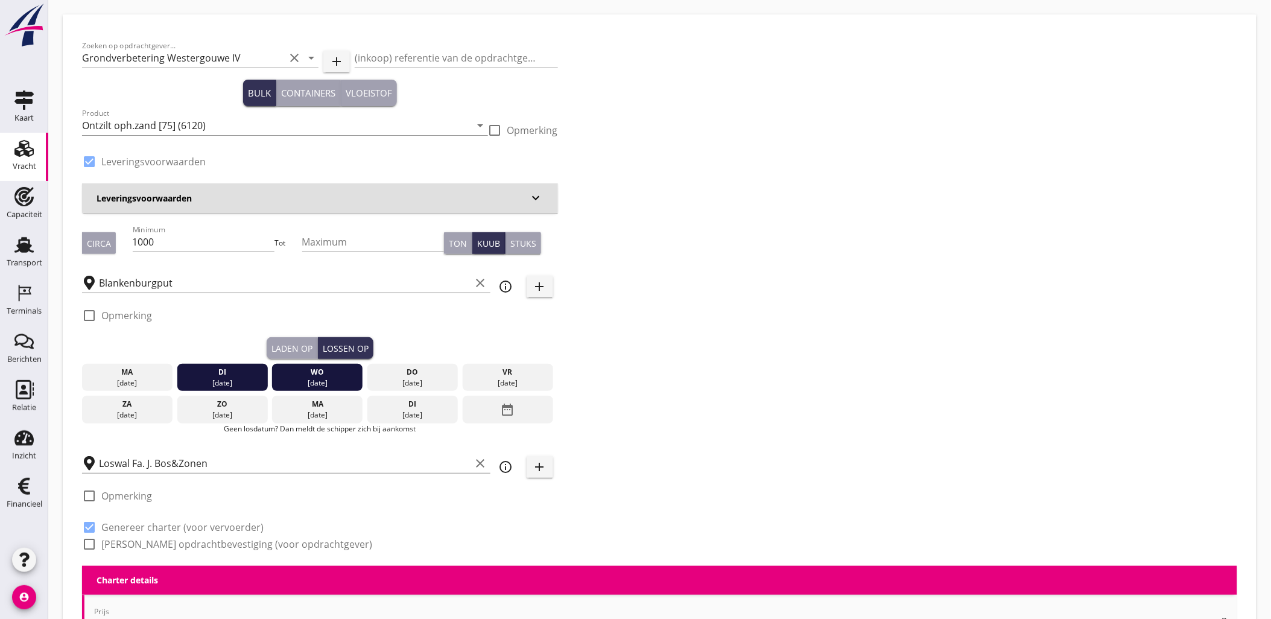
click at [237, 373] on div "di" at bounding box center [222, 372] width 84 height 11
click at [332, 381] on div "10 sep." at bounding box center [317, 383] width 84 height 11
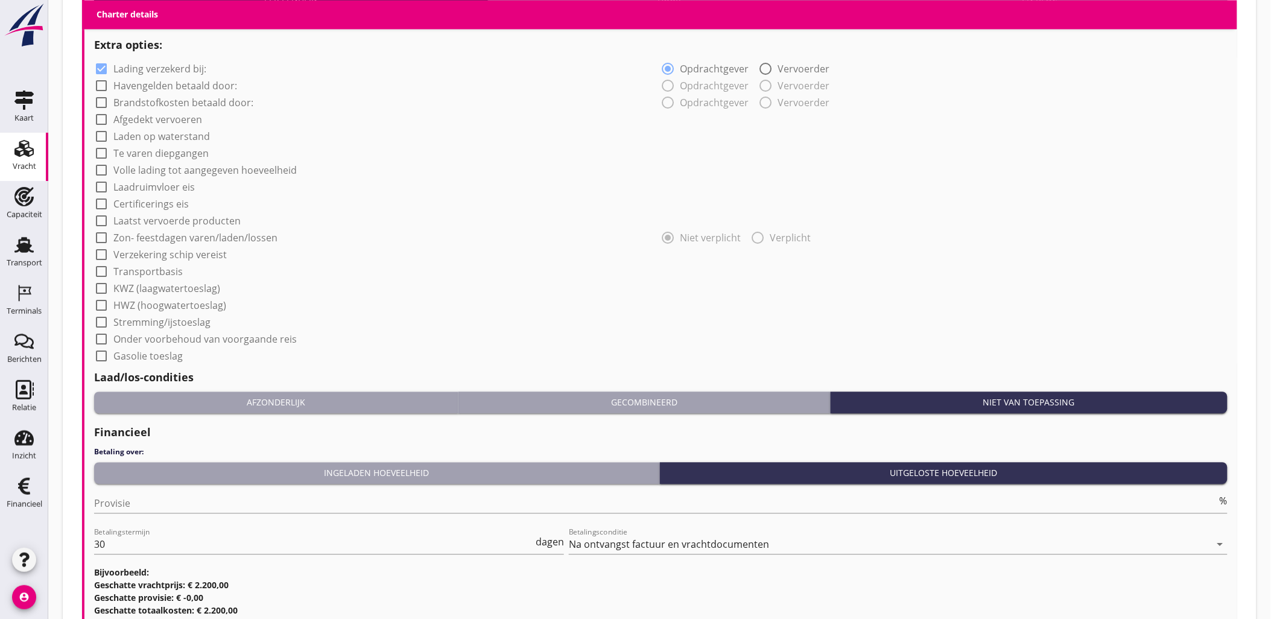
scroll to position [963, 0]
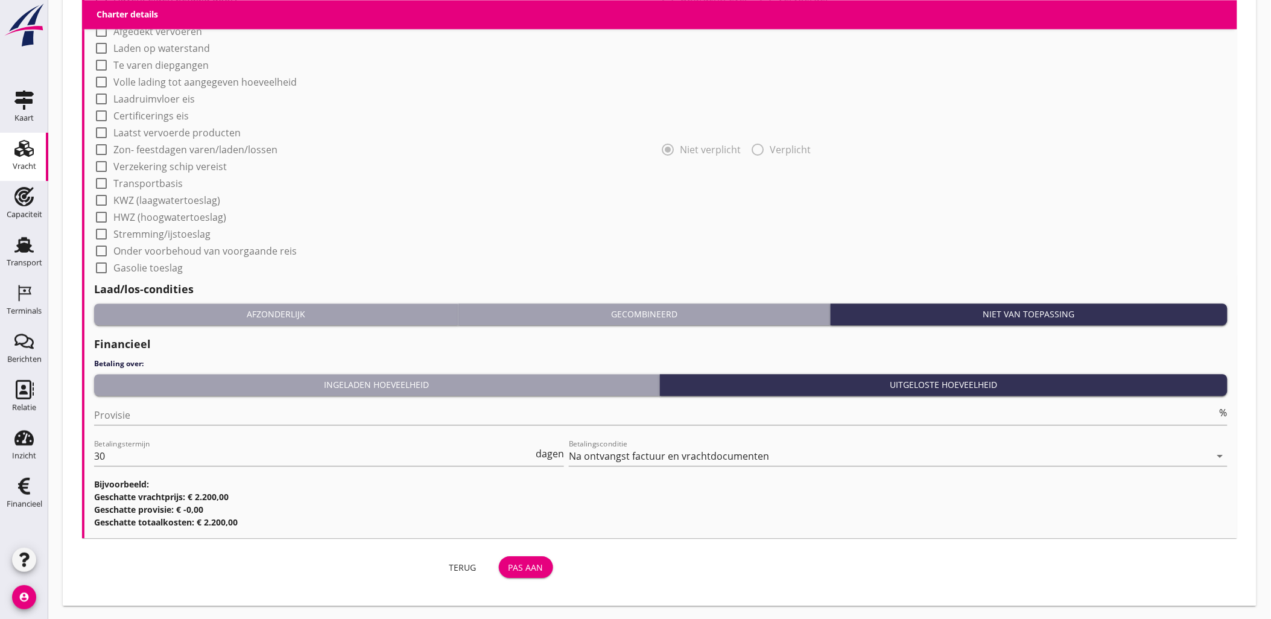
click at [531, 577] on div "Terug Pas aan" at bounding box center [320, 566] width 476 height 29
click at [528, 575] on button "Pas aan" at bounding box center [526, 567] width 54 height 22
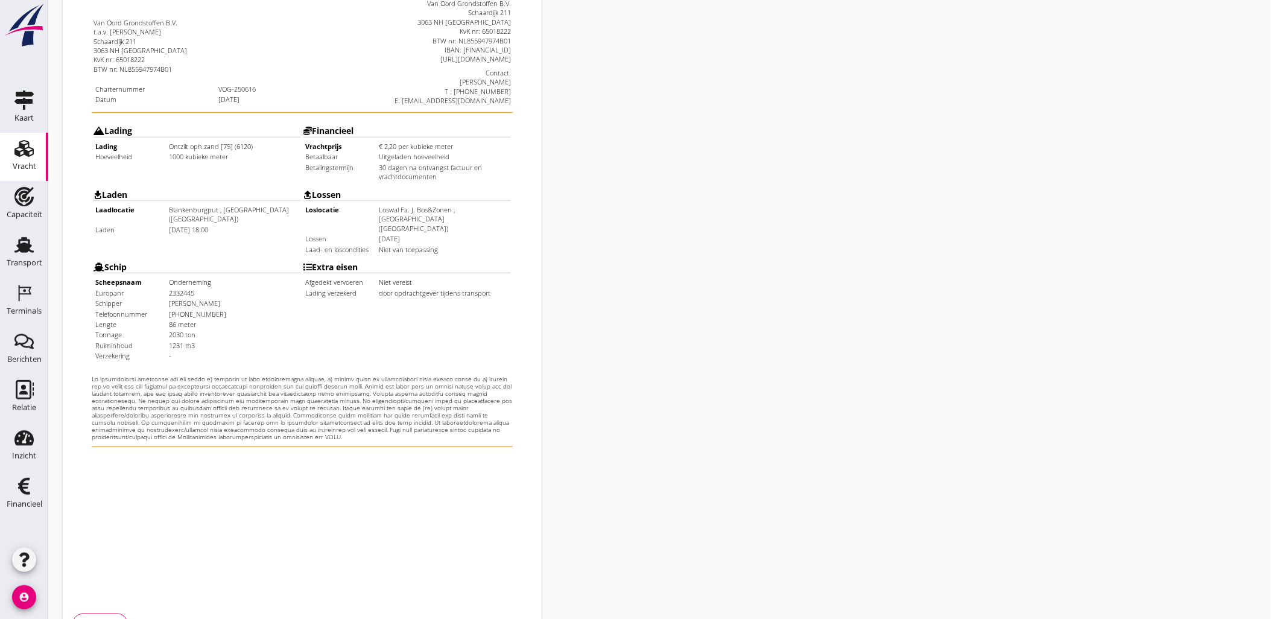
scroll to position [273, 0]
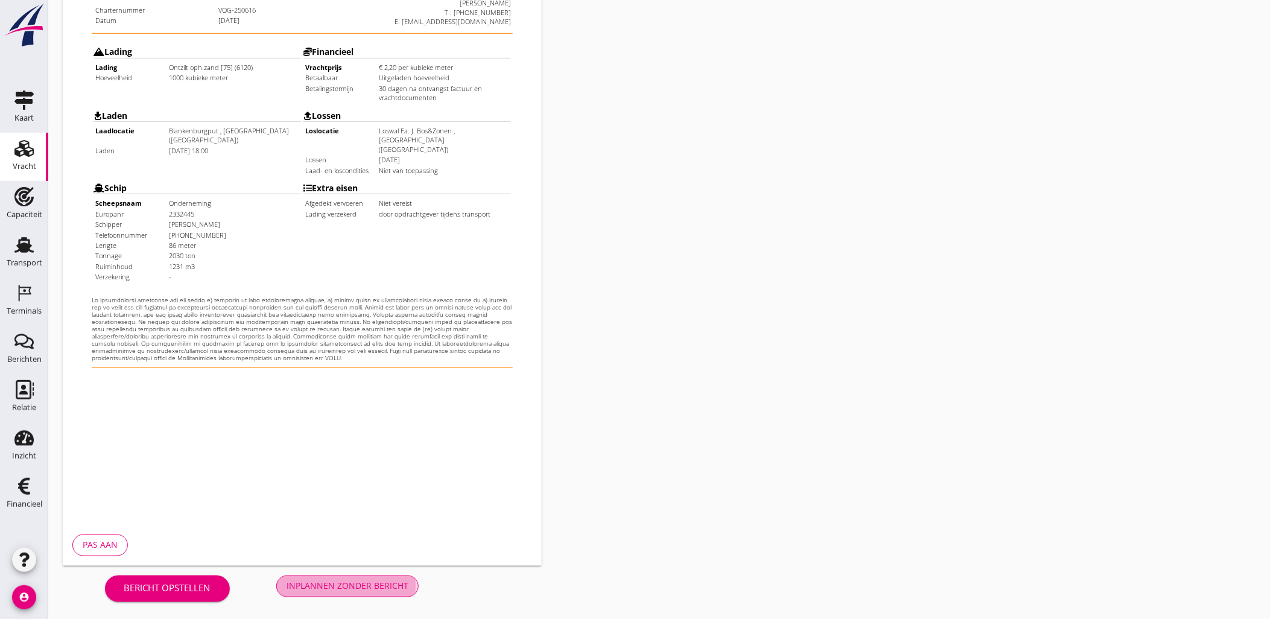
click at [358, 594] on button "Inplannen zonder bericht" at bounding box center [347, 586] width 142 height 22
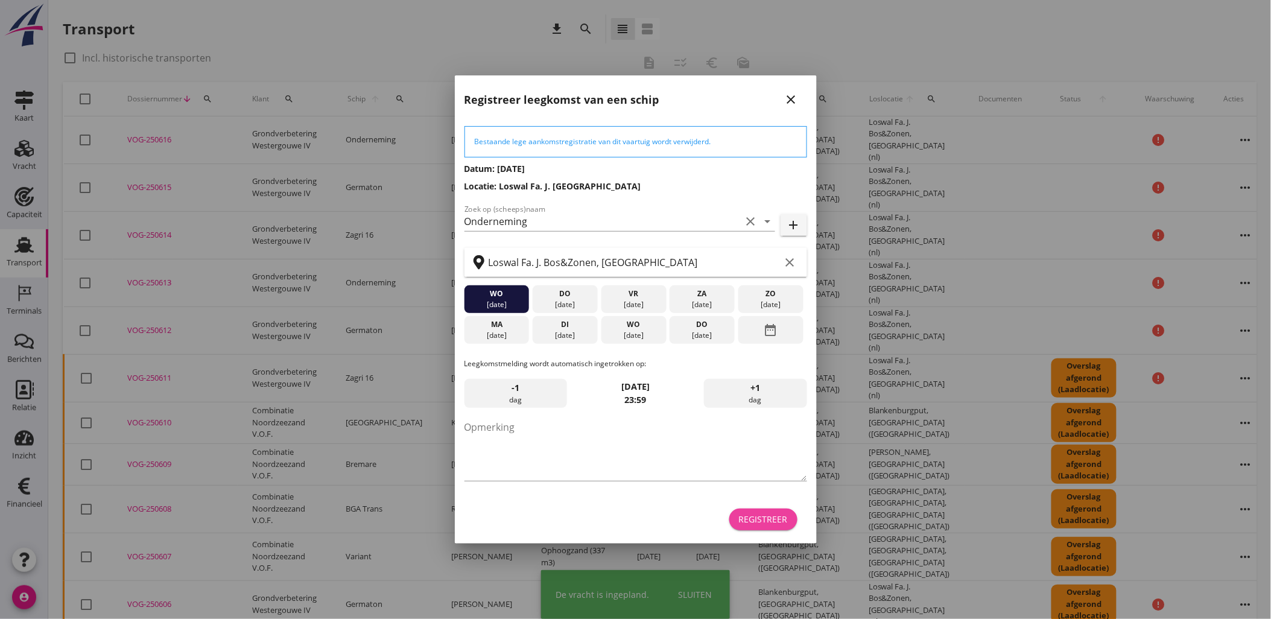
click at [780, 528] on button "Registreer" at bounding box center [763, 519] width 68 height 22
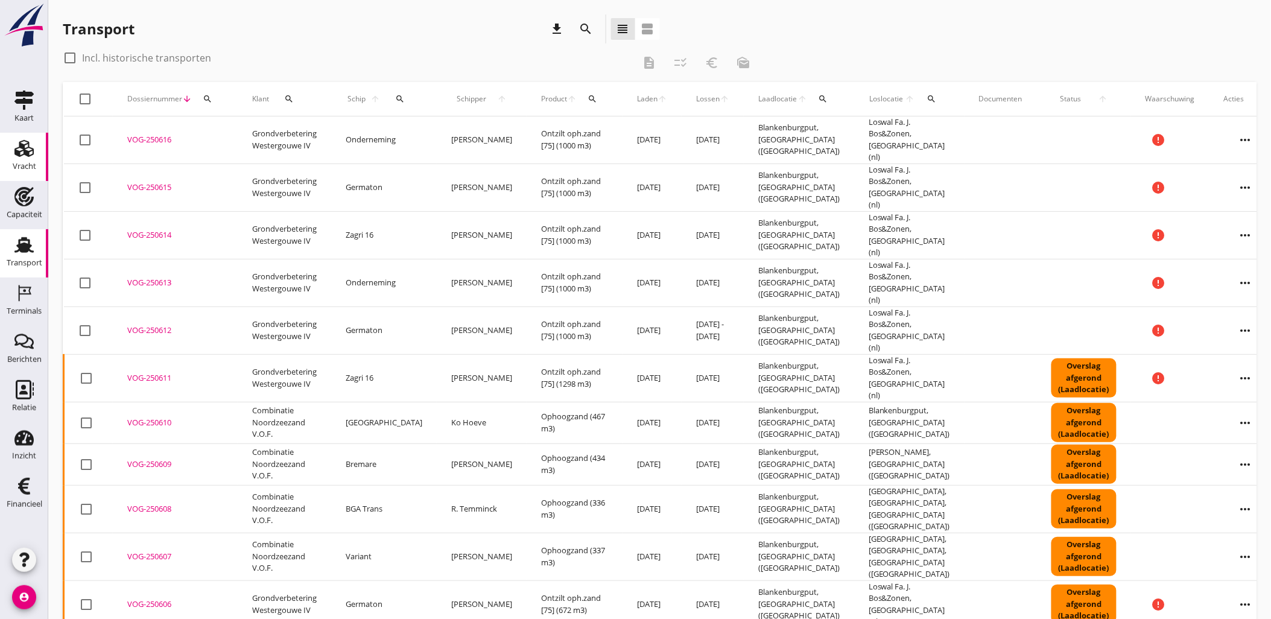
click at [37, 152] on div "Vracht" at bounding box center [24, 148] width 29 height 19
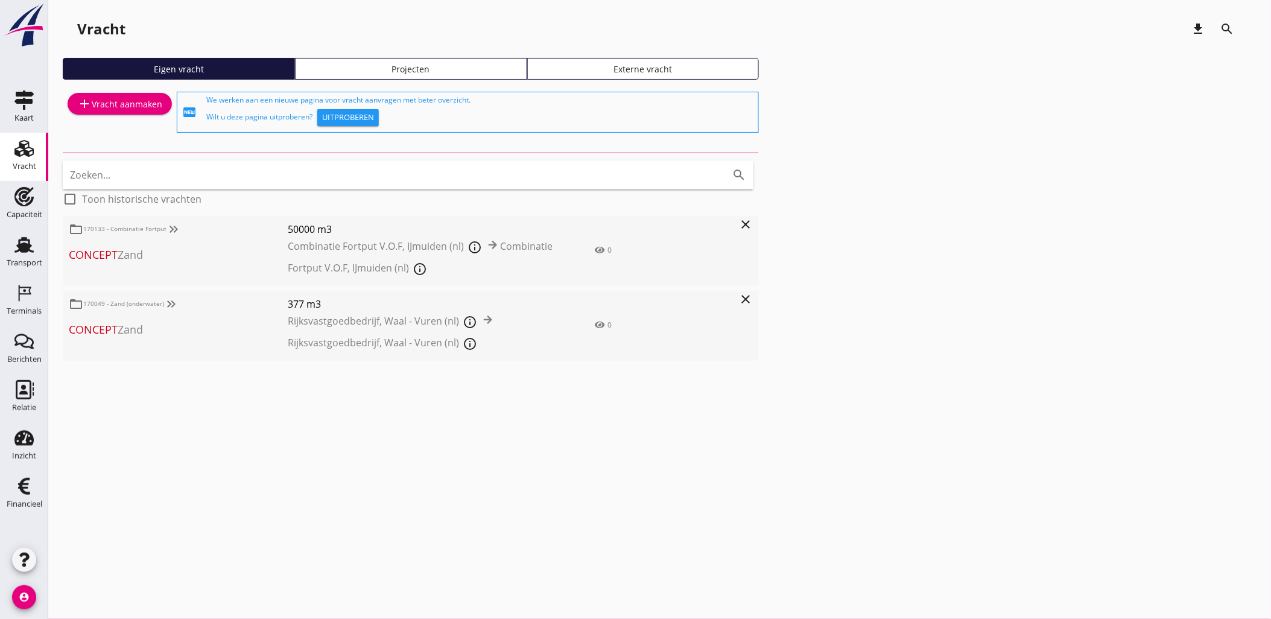
click at [412, 70] on div "Projecten" at bounding box center [410, 69] width 221 height 13
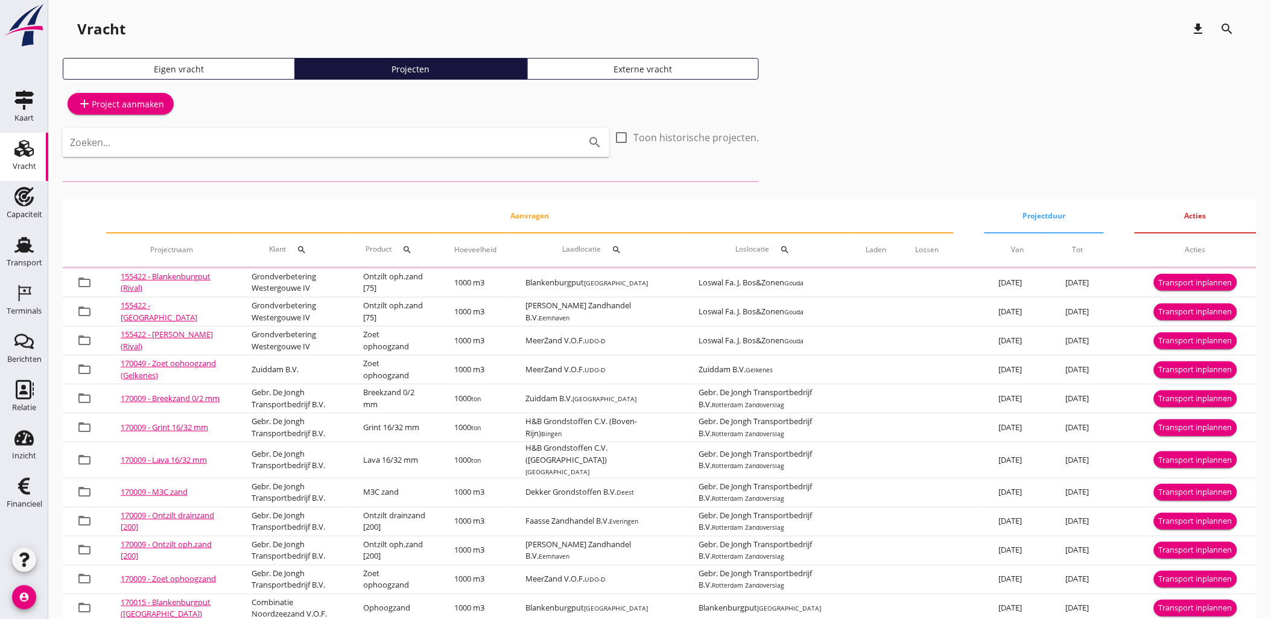
click at [424, 139] on input "Zoeken..." at bounding box center [319, 142] width 498 height 19
type input "zeker"
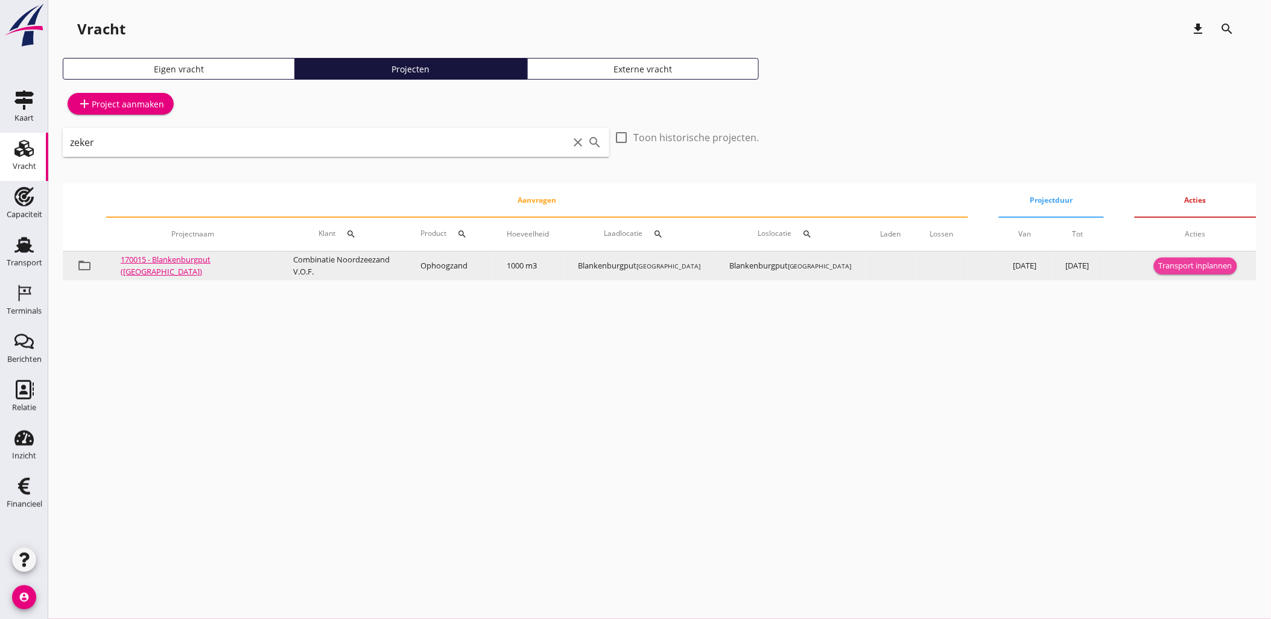
click at [1199, 268] on div "Transport inplannen" at bounding box center [1196, 266] width 74 height 12
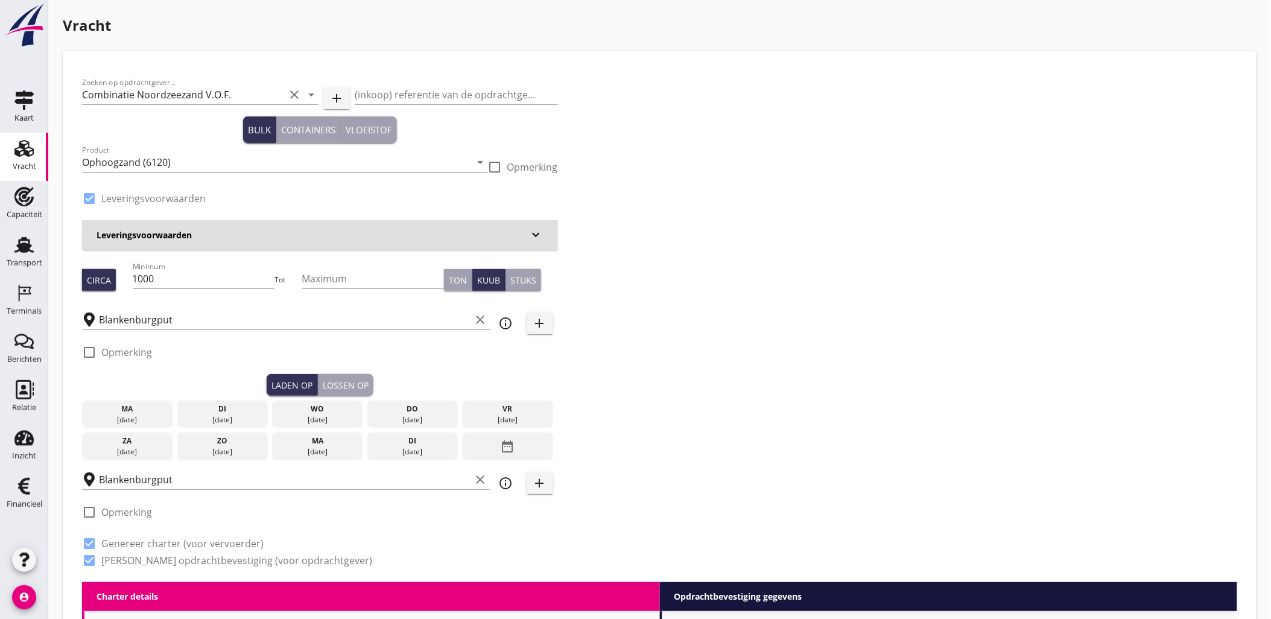
drag, startPoint x: 226, startPoint y: 408, endPoint x: 236, endPoint y: 412, distance: 11.4
click at [226, 409] on div "di" at bounding box center [222, 408] width 84 height 11
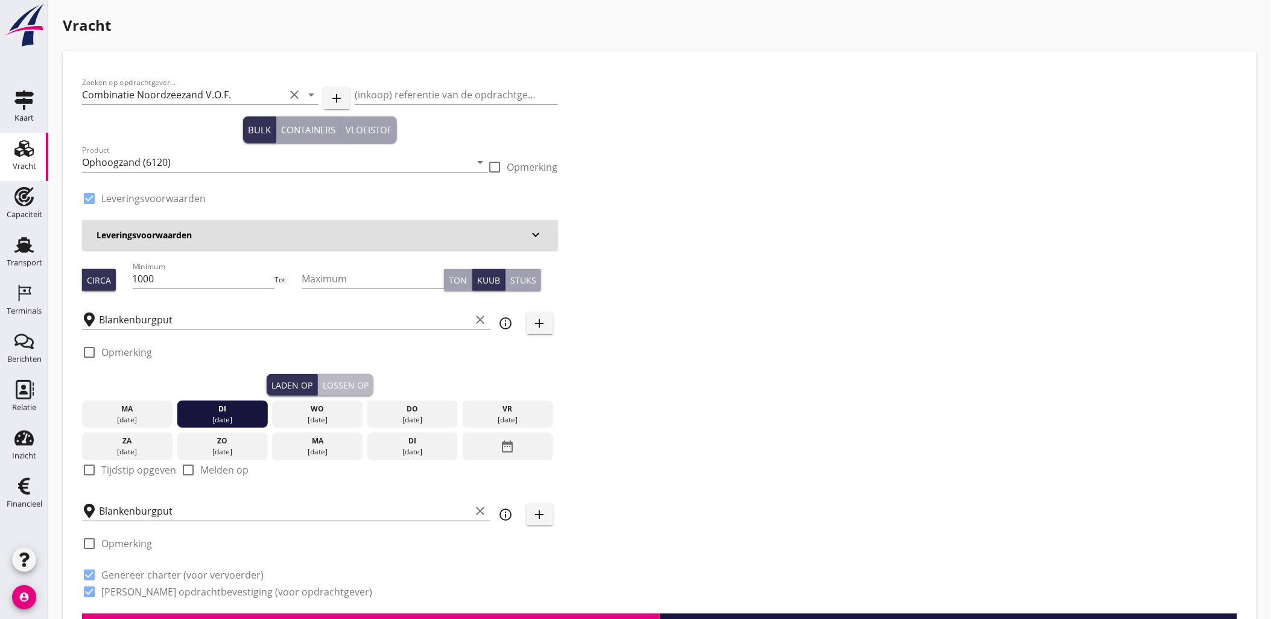
click at [335, 390] on div "Lossen op" at bounding box center [346, 385] width 46 height 13
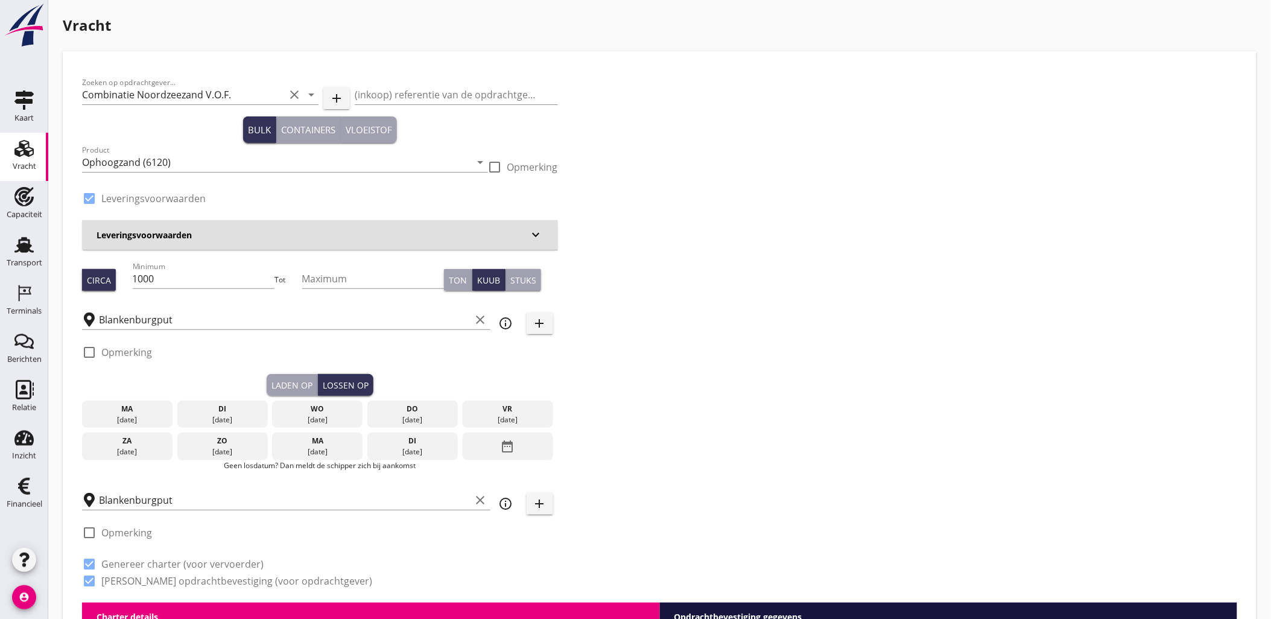
click at [245, 419] on div "09 sep." at bounding box center [222, 419] width 84 height 11
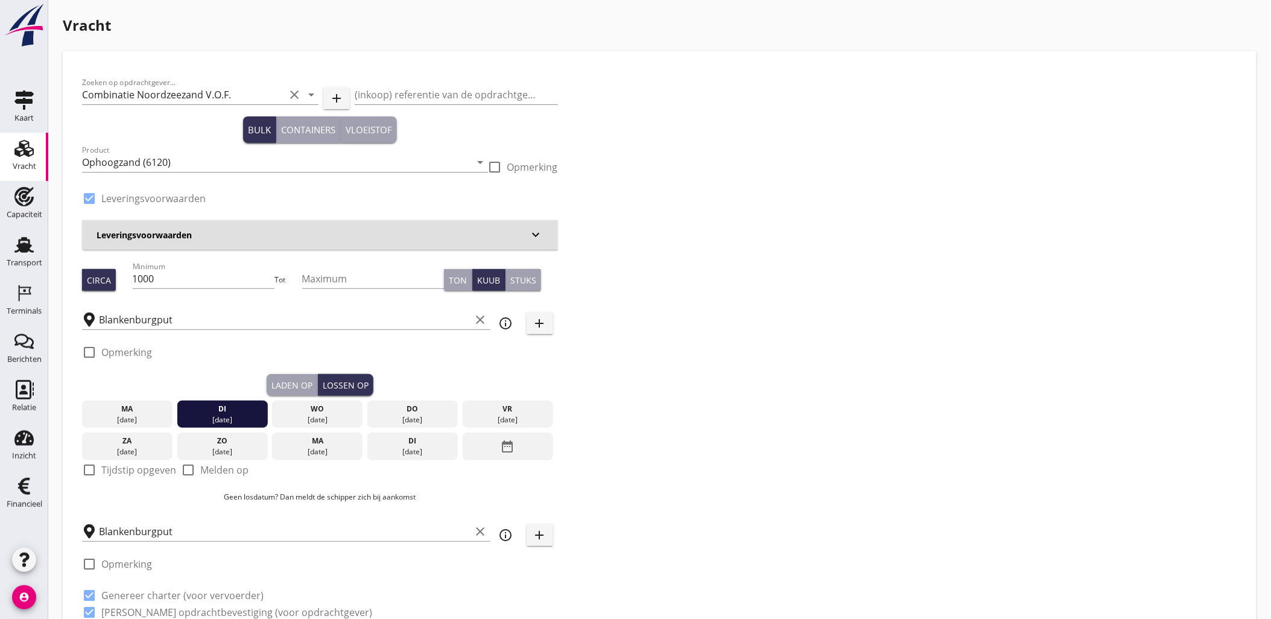
click at [282, 390] on div "Laden op" at bounding box center [291, 385] width 41 height 13
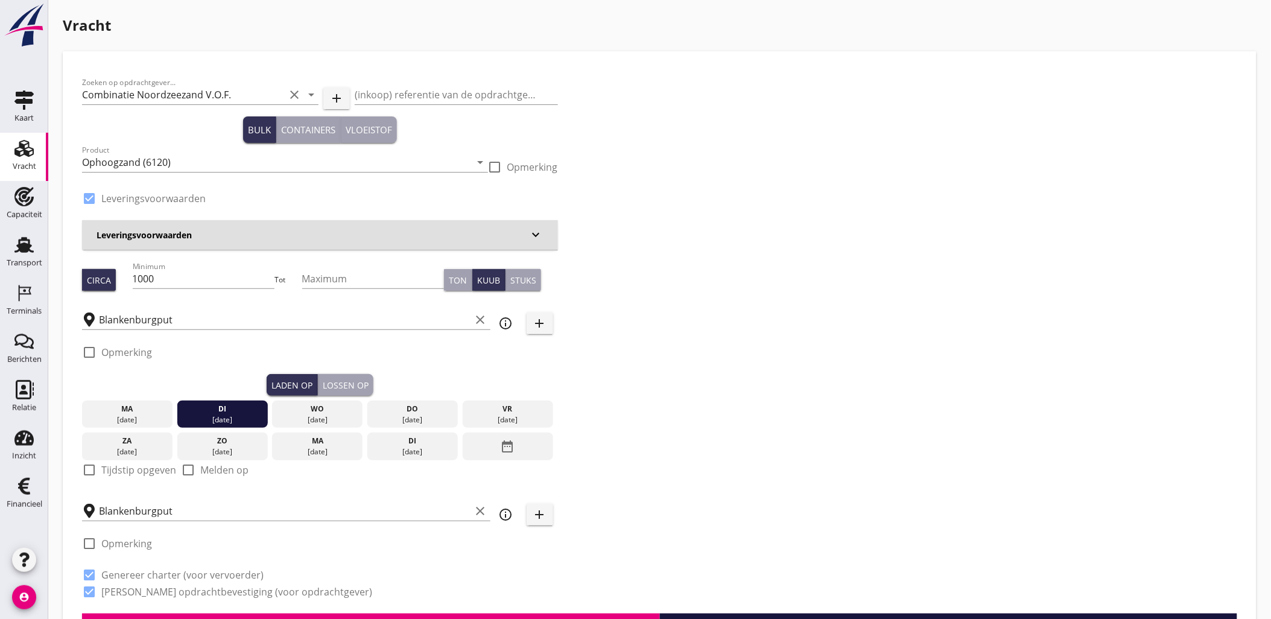
click at [146, 472] on label "Tijdstip opgeven" at bounding box center [138, 470] width 75 height 12
checkbox input "true"
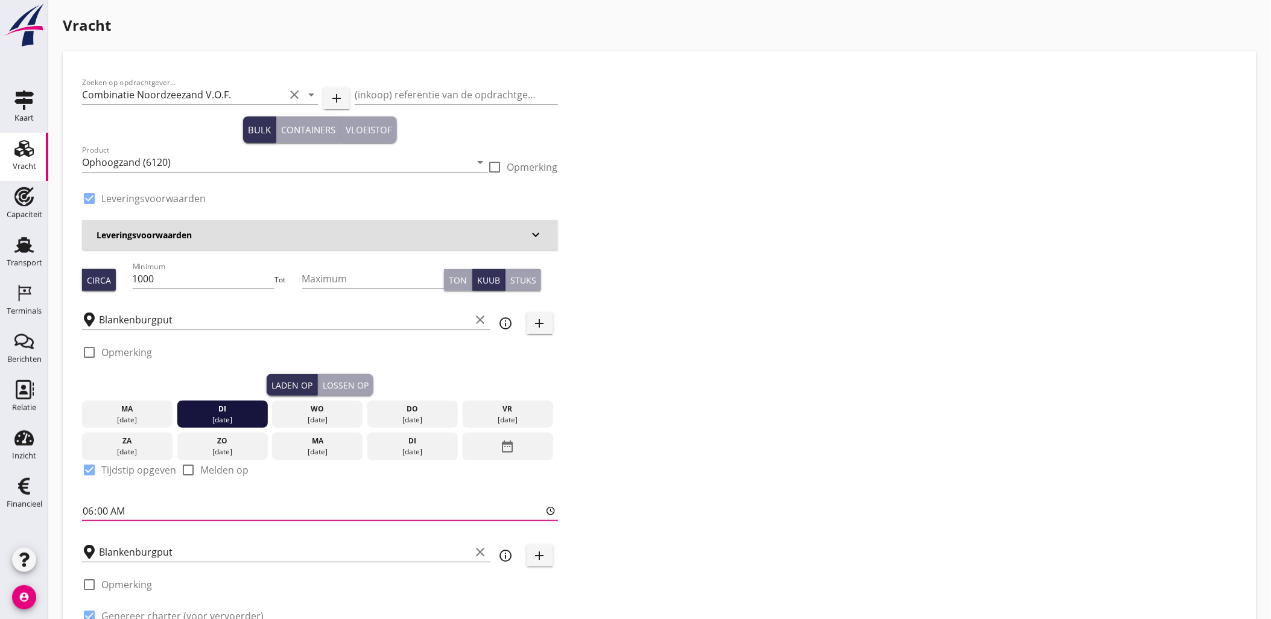
click at [149, 507] on input "06:00" at bounding box center [320, 510] width 476 height 19
type input "10:00"
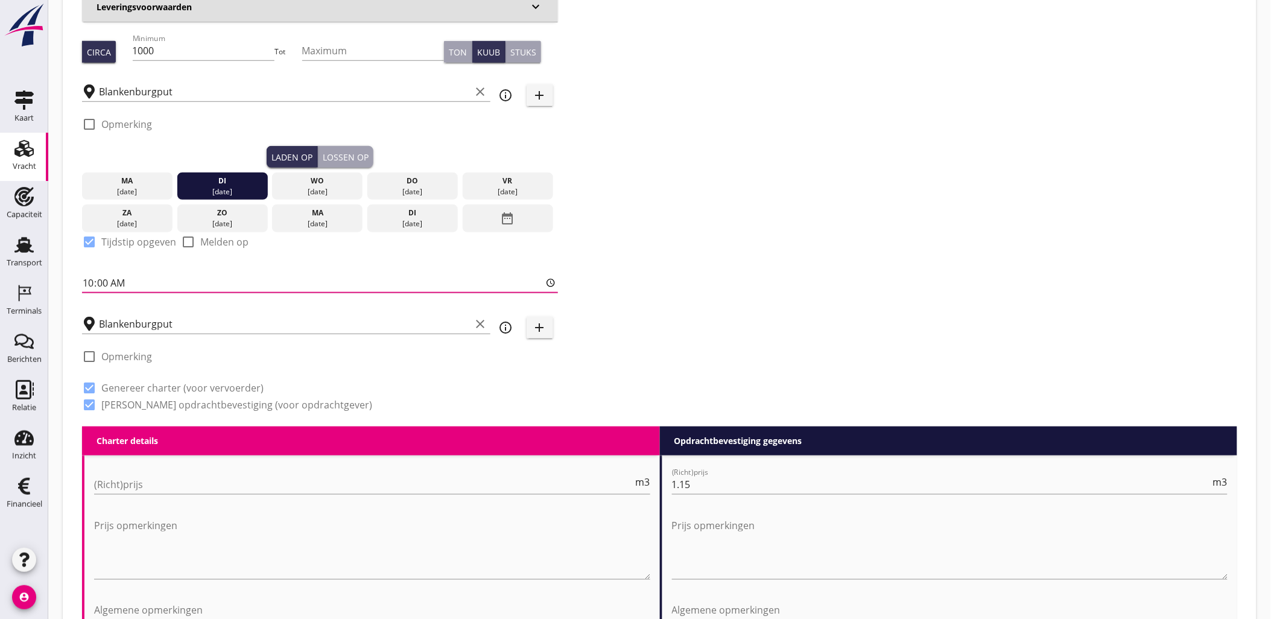
scroll to position [268, 0]
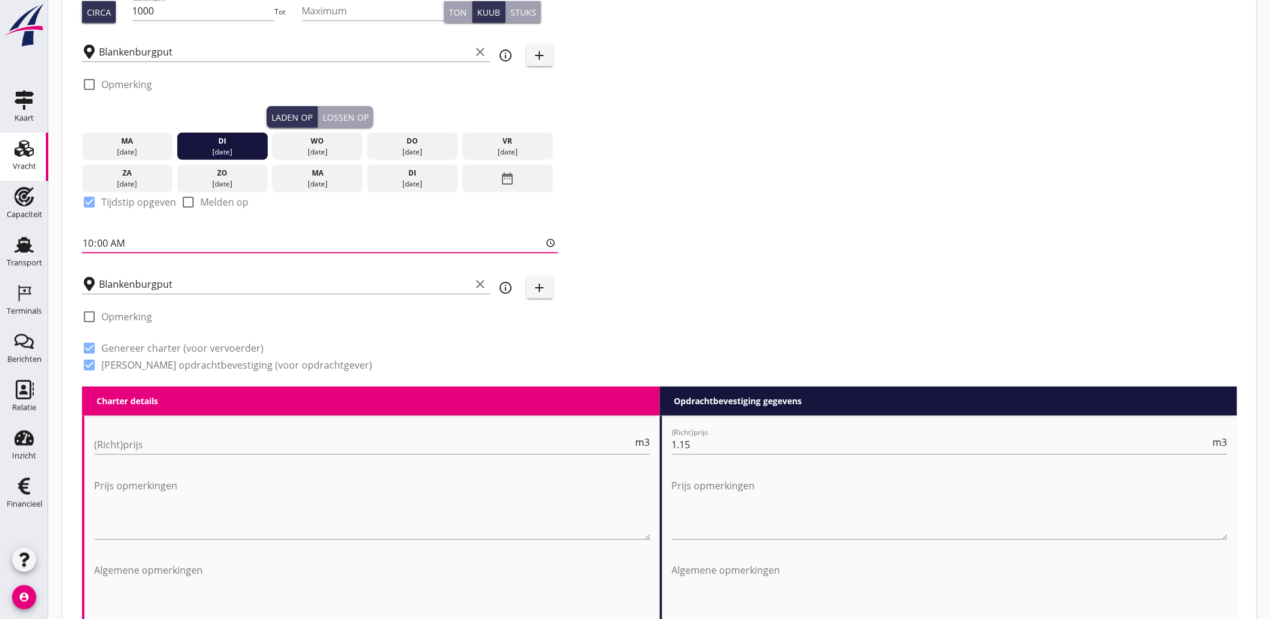
click at [340, 111] on div "Lossen op" at bounding box center [346, 117] width 46 height 13
checkbox input "false"
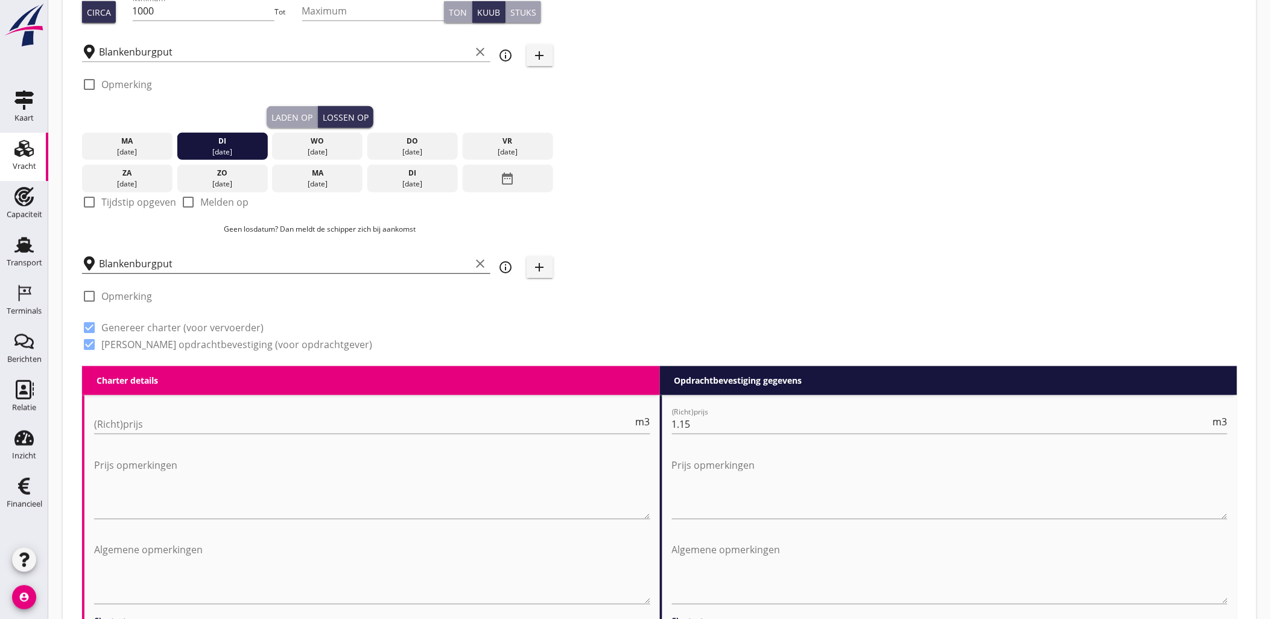
click at [205, 268] on input "Blankenburgput" at bounding box center [285, 263] width 372 height 19
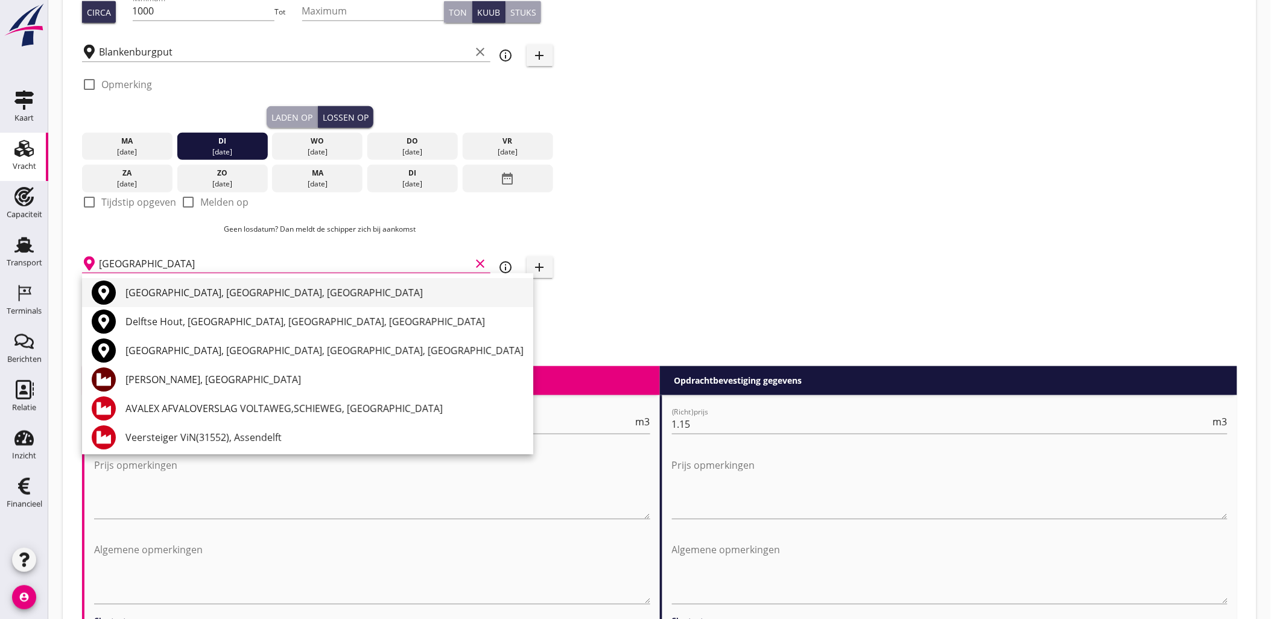
click at [204, 294] on div "Delft, South Holland, Netherlands" at bounding box center [324, 292] width 398 height 14
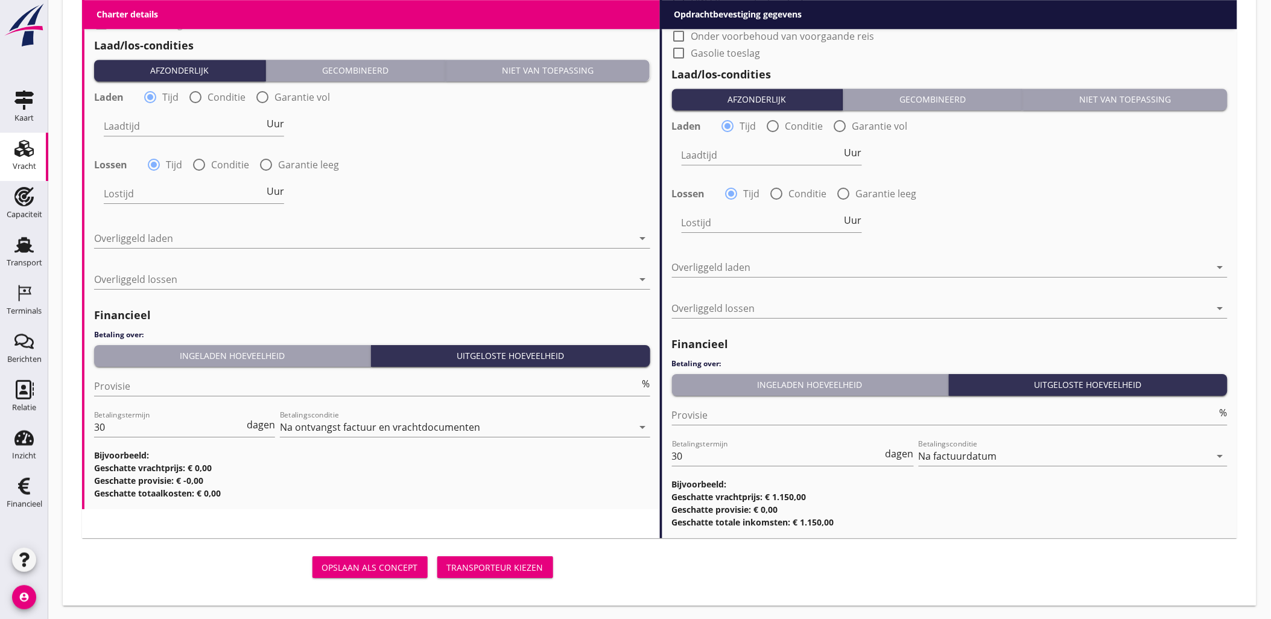
type input "Delft, South Holland, Netherlands"
drag, startPoint x: 516, startPoint y: 569, endPoint x: 517, endPoint y: 528, distance: 40.4
click at [516, 569] on div "Transporteur kiezen" at bounding box center [495, 567] width 97 height 13
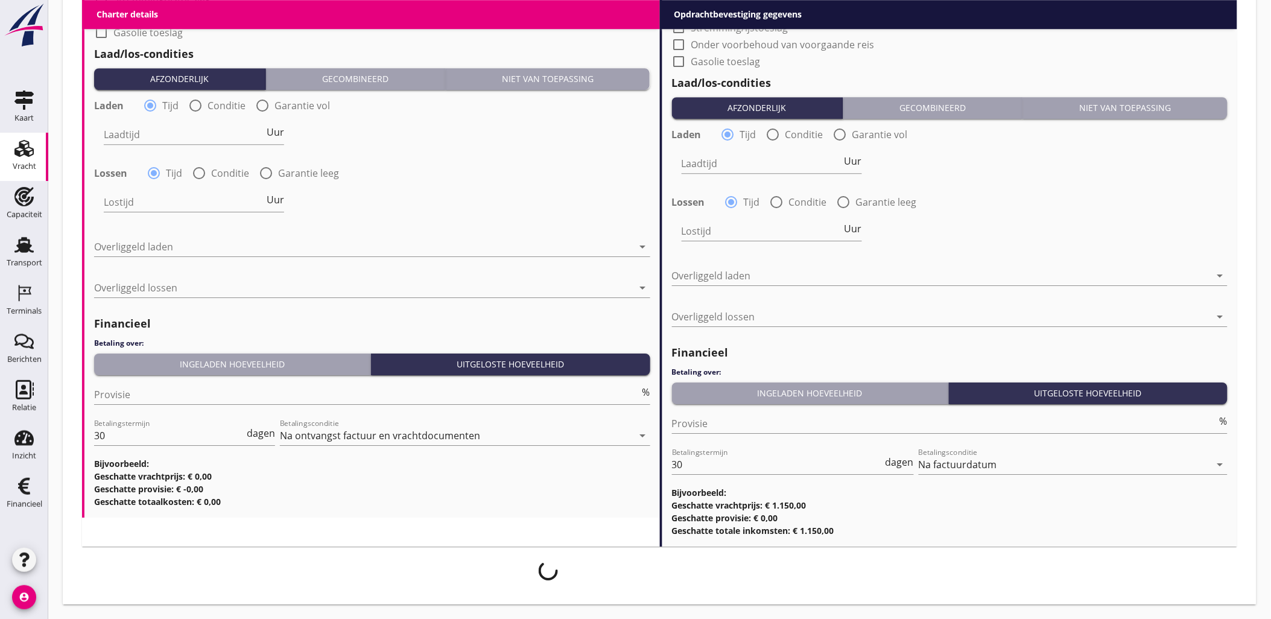
scroll to position [1234, 0]
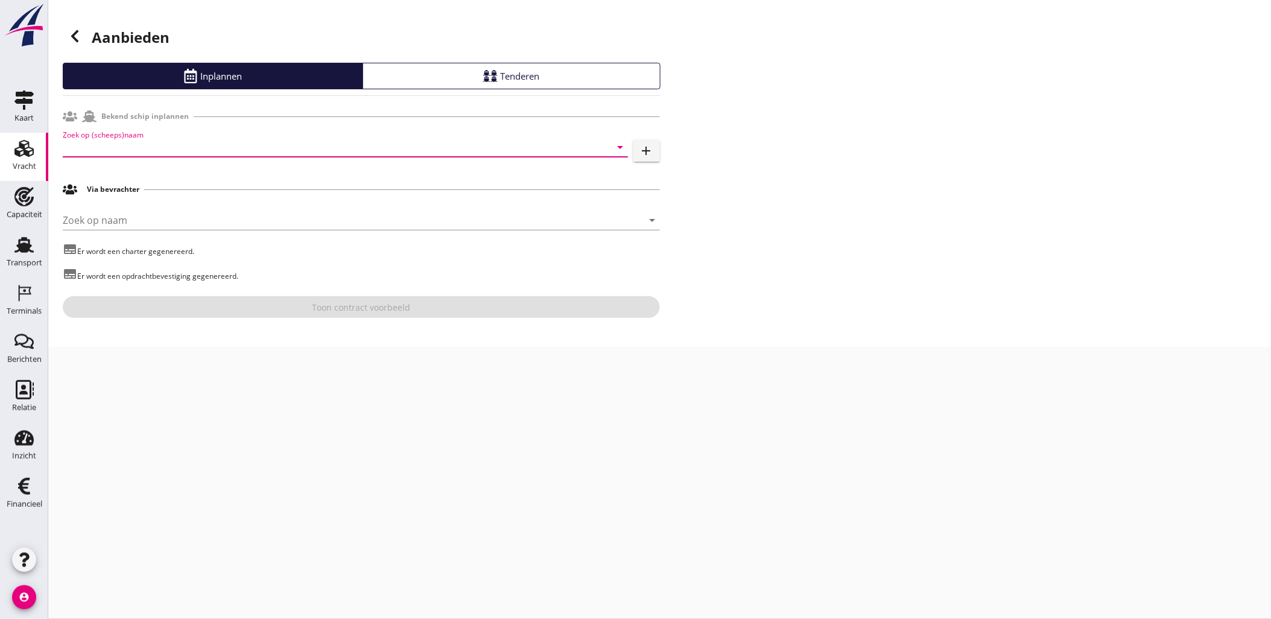
click at [222, 147] on input "Zoek op (scheeps)naam" at bounding box center [328, 147] width 531 height 19
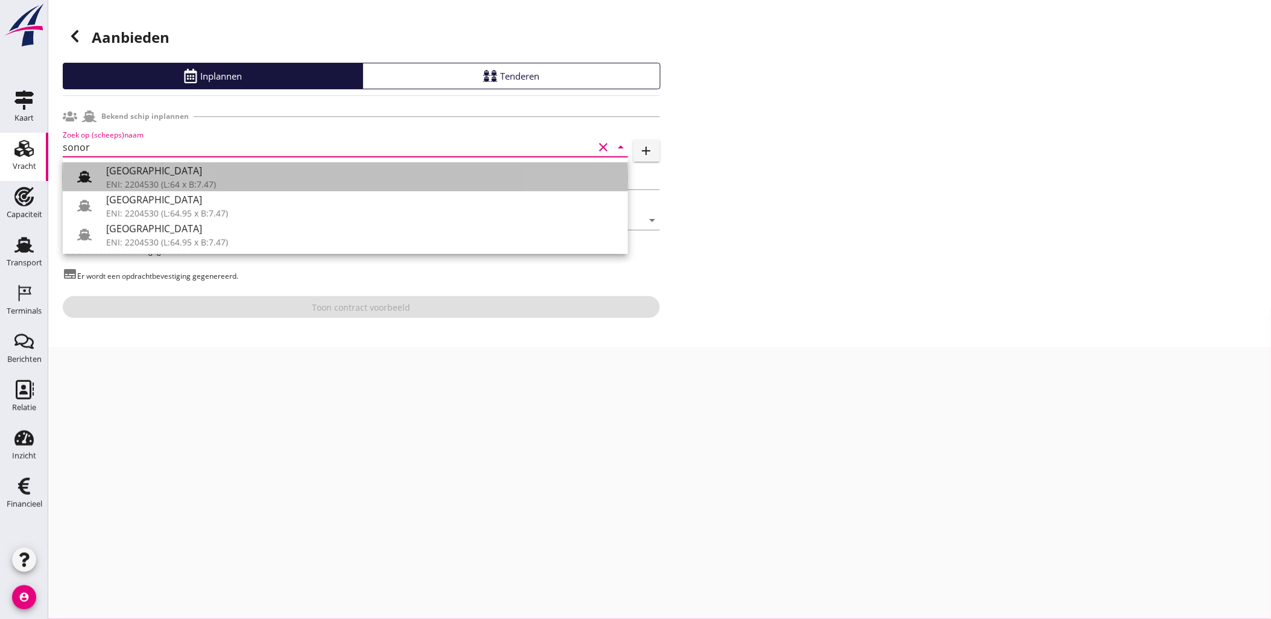
click at [211, 172] on div "[GEOGRAPHIC_DATA]" at bounding box center [362, 170] width 512 height 14
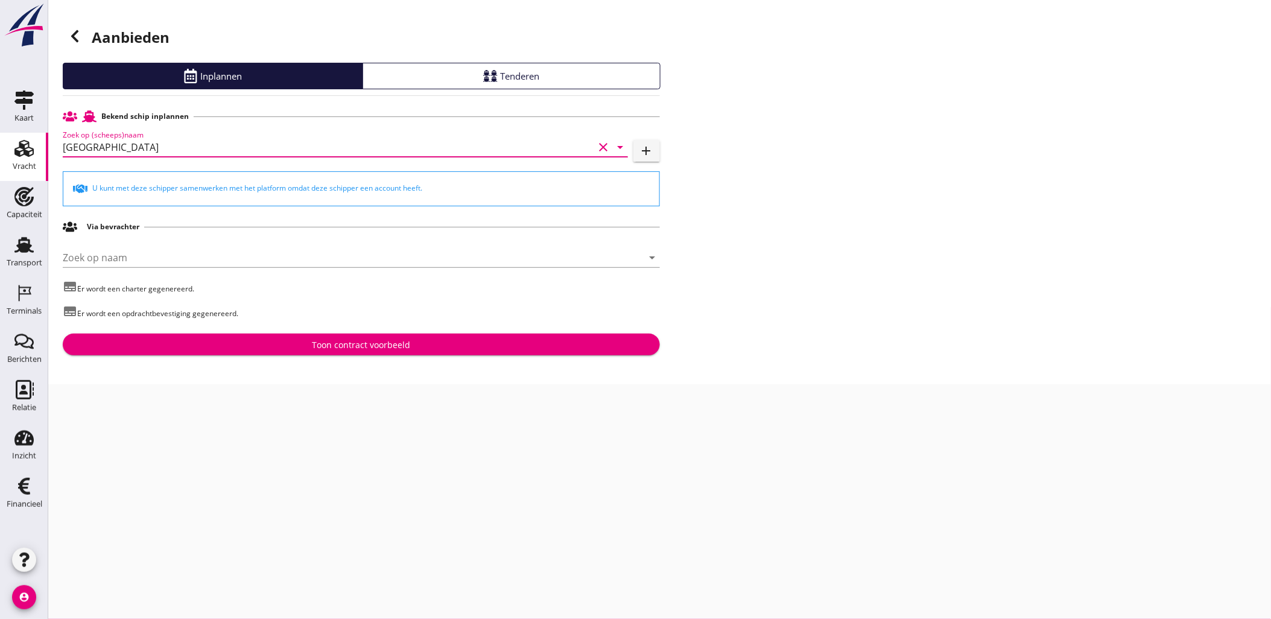
type input "[GEOGRAPHIC_DATA]"
click at [402, 333] on div "Bekend schip inplannen Zoek op (scheeps)naam Sonora clear arrow_drop_down add U…" at bounding box center [361, 230] width 597 height 250
click at [410, 342] on div "Toon contract voorbeeld" at bounding box center [361, 344] width 578 height 13
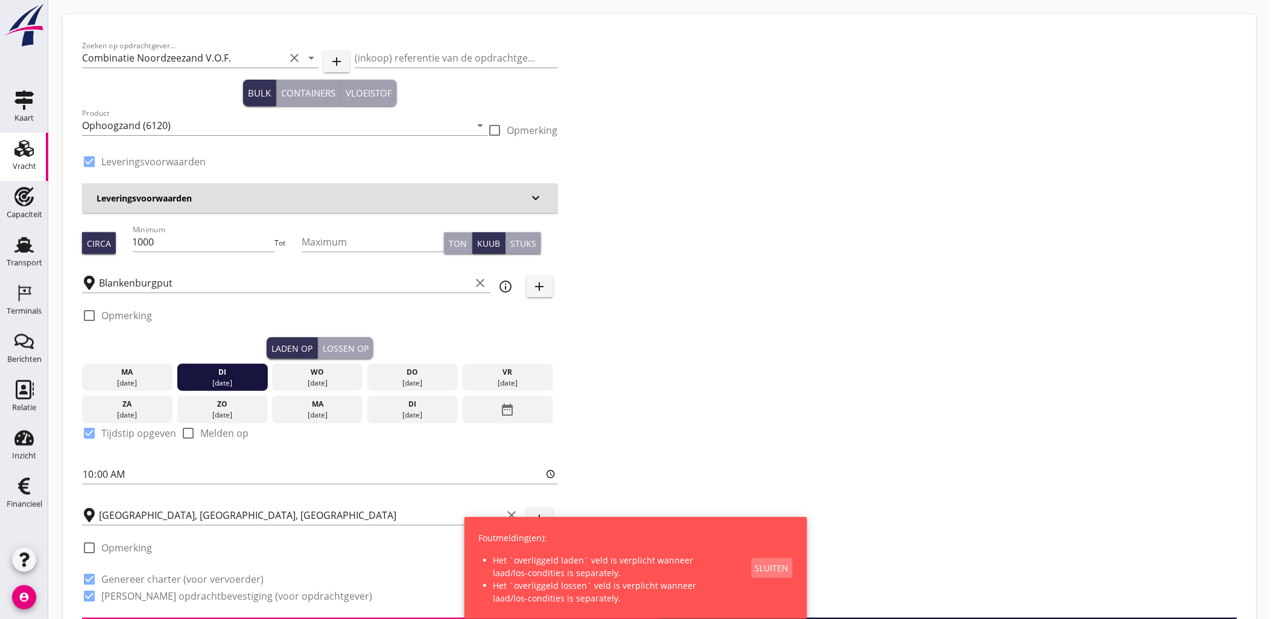
click at [767, 569] on div "Sluiten" at bounding box center [772, 568] width 34 height 13
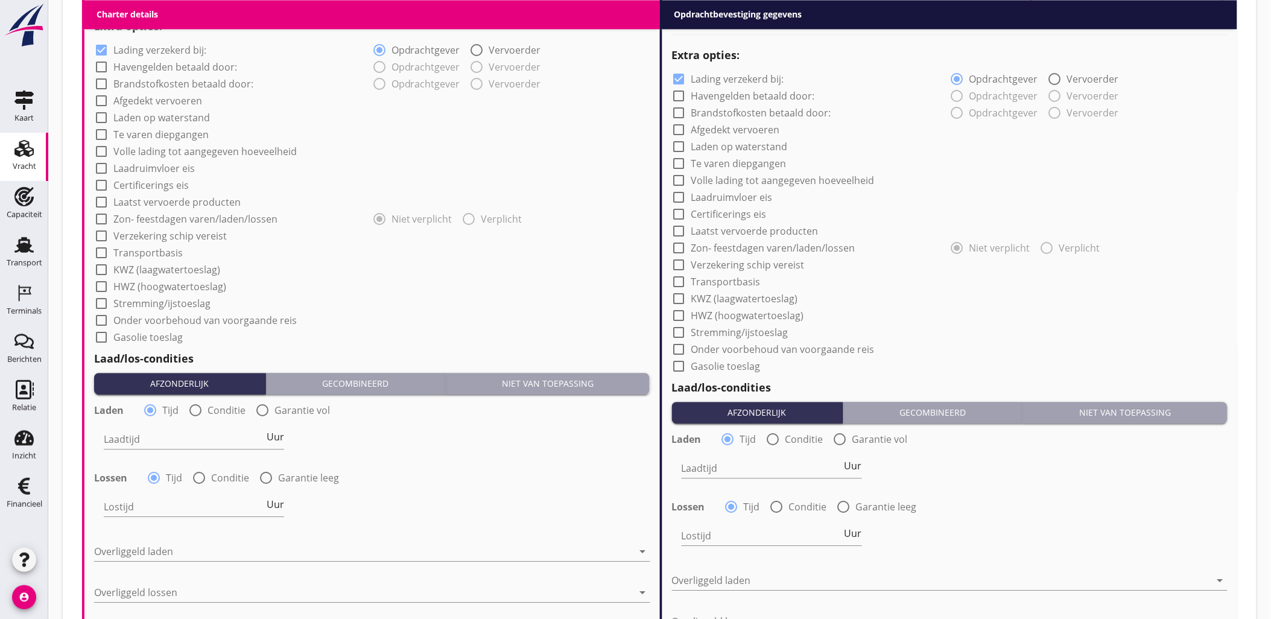
scroll to position [938, 0]
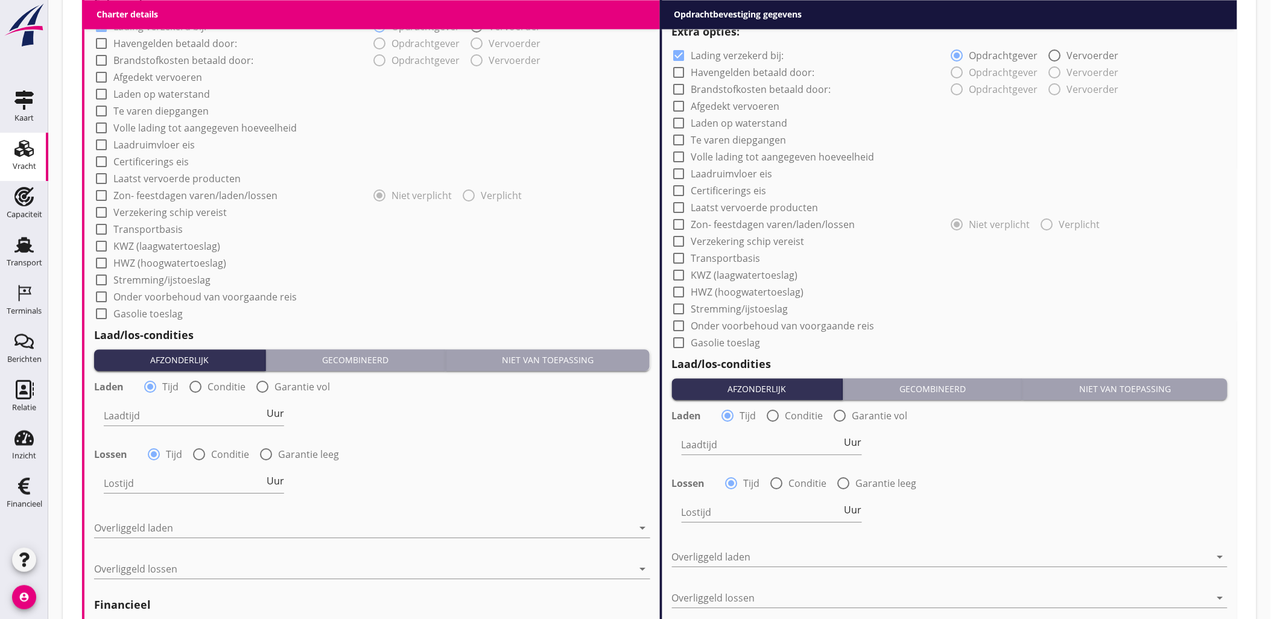
click at [317, 383] on label "Garantie vol" at bounding box center [301, 387] width 55 height 12
radio input "false"
radio input "true"
click at [147, 382] on div at bounding box center [150, 386] width 21 height 21
radio input "true"
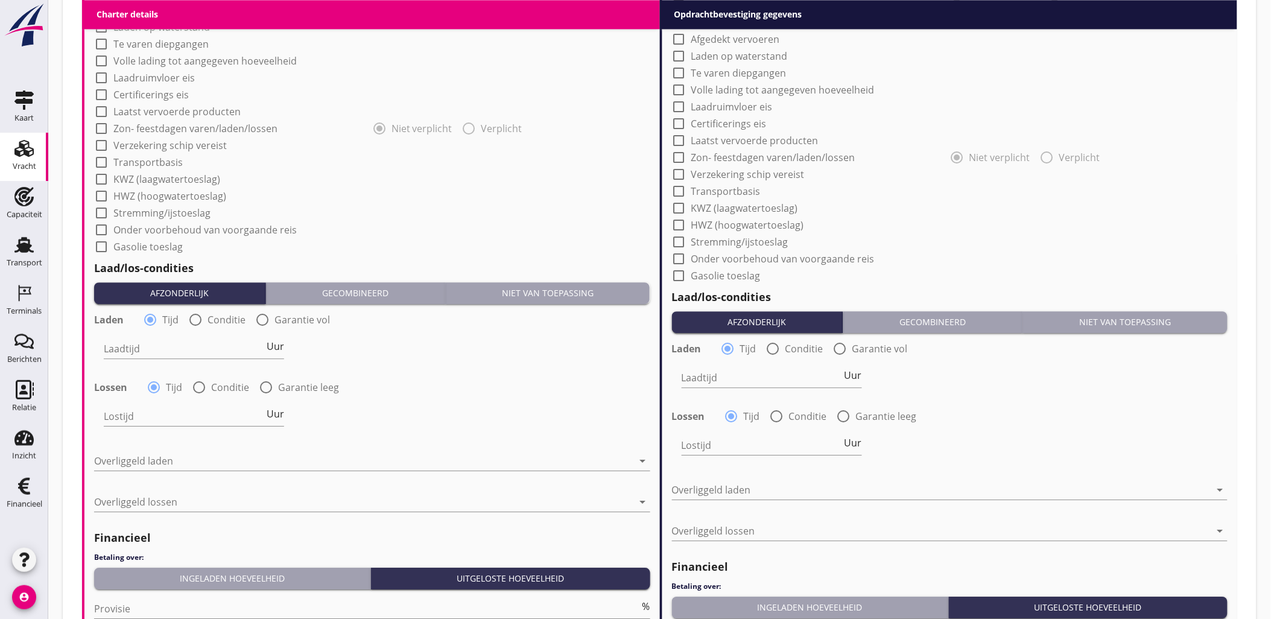
click at [312, 388] on label "Garantie leeg" at bounding box center [308, 387] width 61 height 12
radio input "false"
radio input "true"
click at [168, 387] on label "Tijd" at bounding box center [174, 388] width 16 height 12
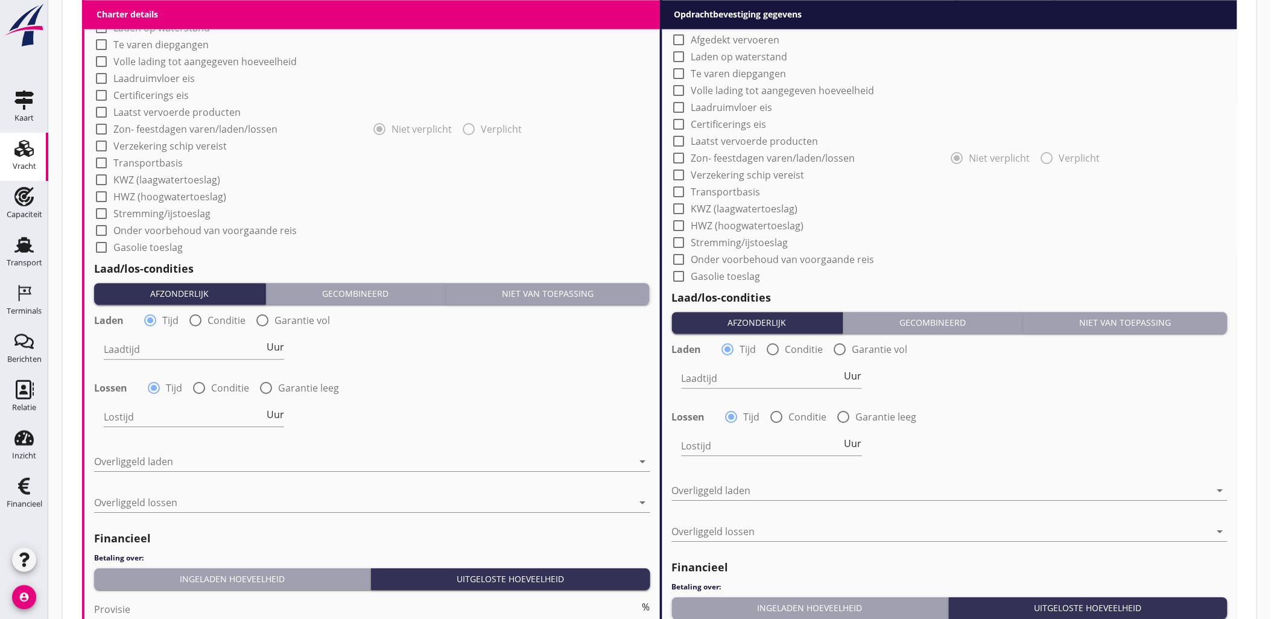
scroll to position [1005, 0]
click at [218, 499] on div at bounding box center [363, 501] width 539 height 19
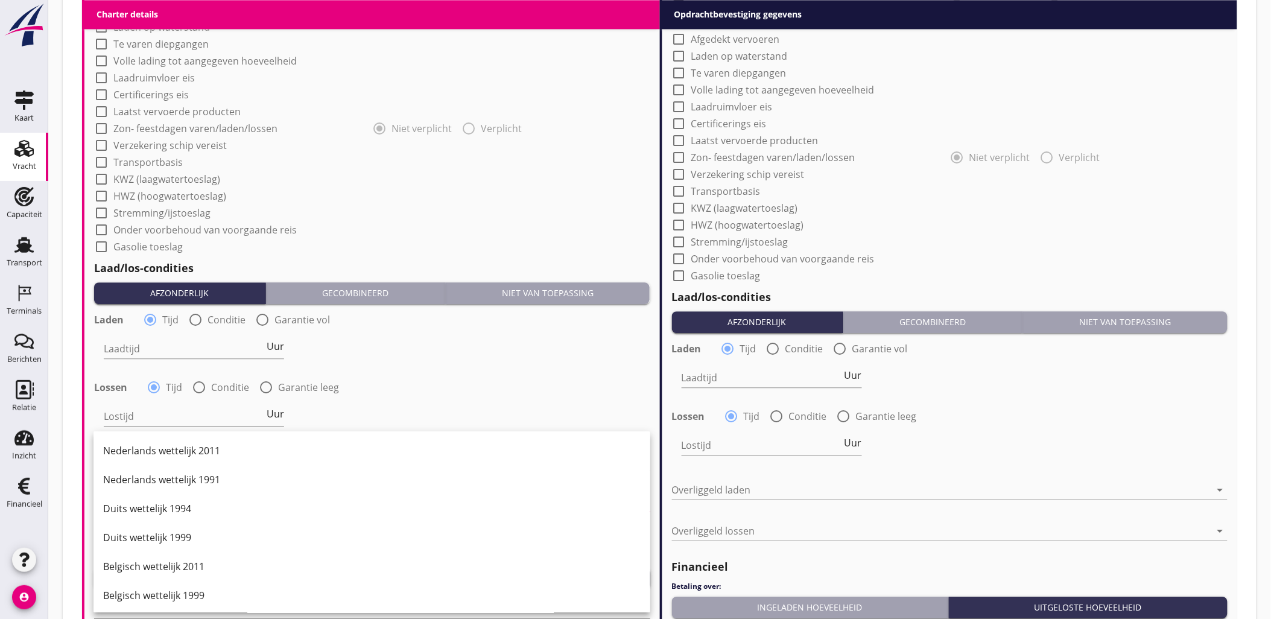
click at [406, 405] on div "Lostijd Uur" at bounding box center [372, 417] width 558 height 43
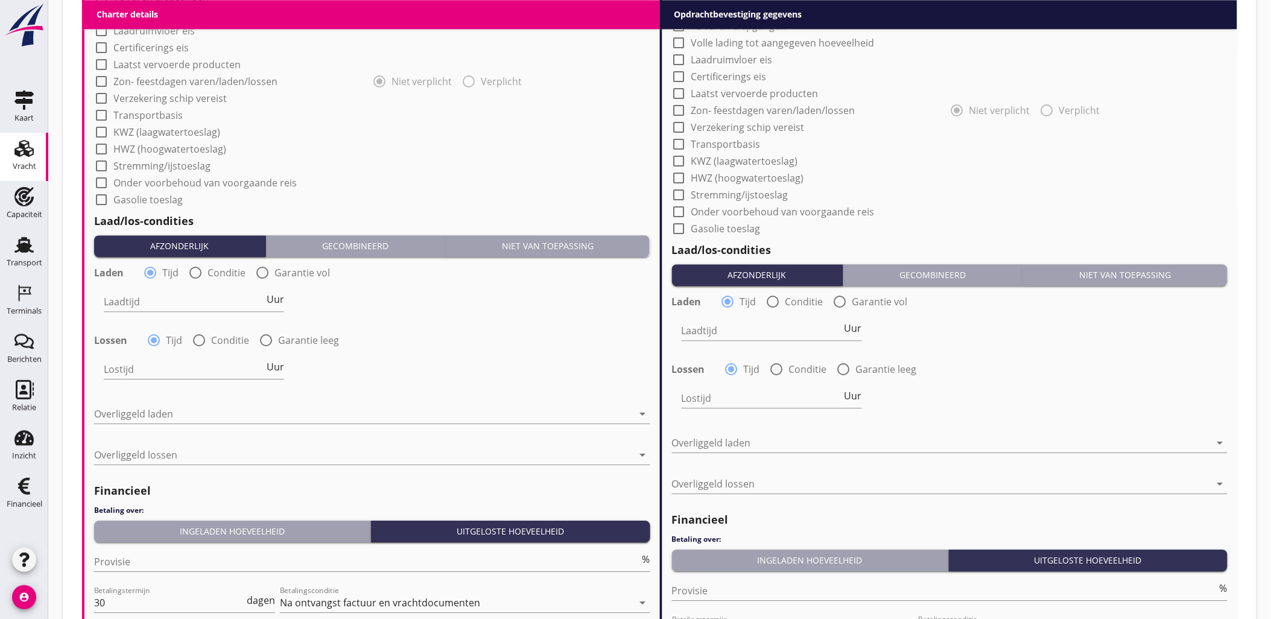
scroll to position [1072, 0]
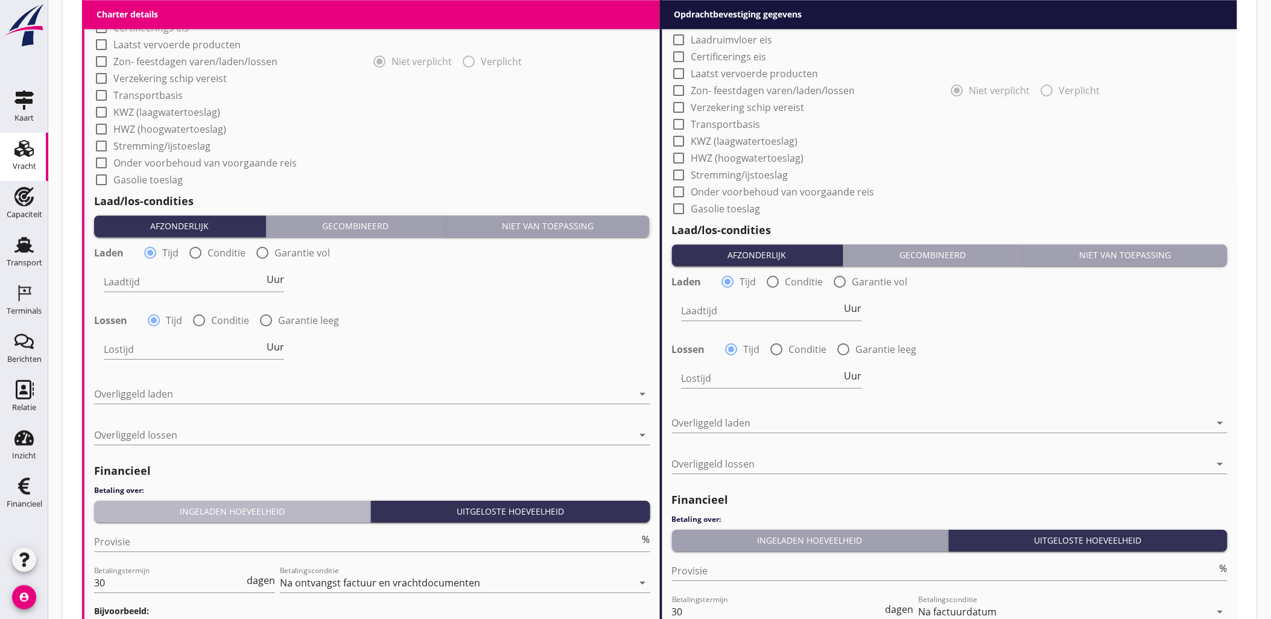
click at [326, 507] on div "Ingeladen hoeveelheid" at bounding box center [232, 511] width 267 height 13
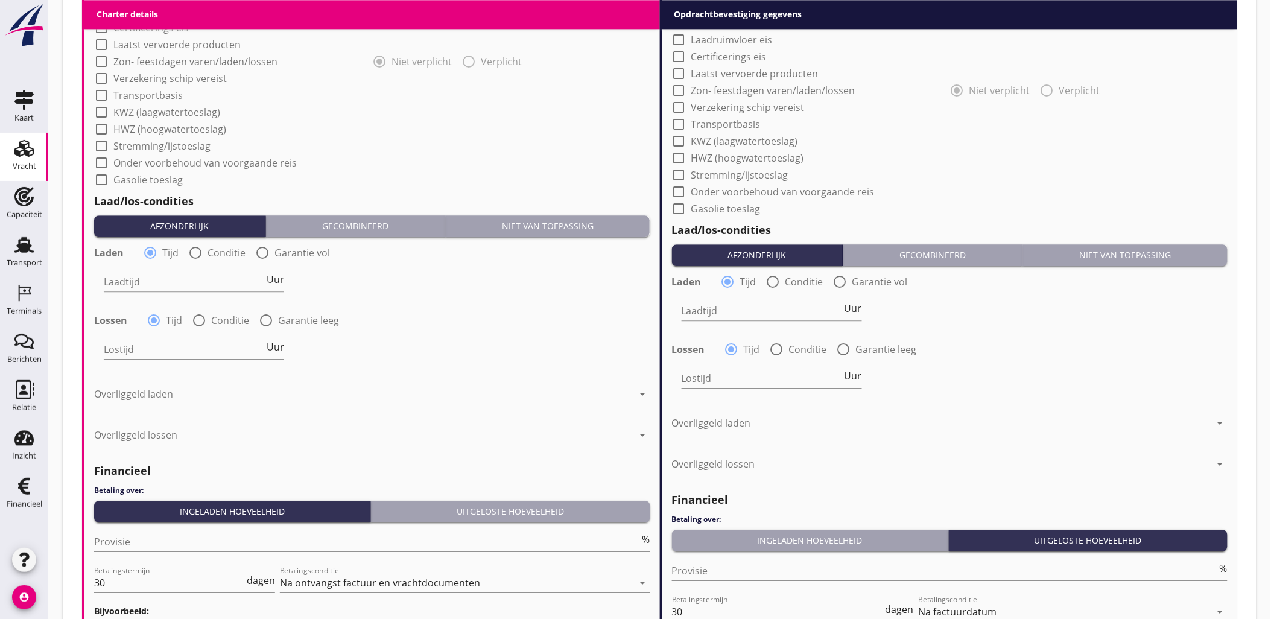
click at [463, 509] on div "Uitgeloste hoeveelheid" at bounding box center [510, 511] width 269 height 13
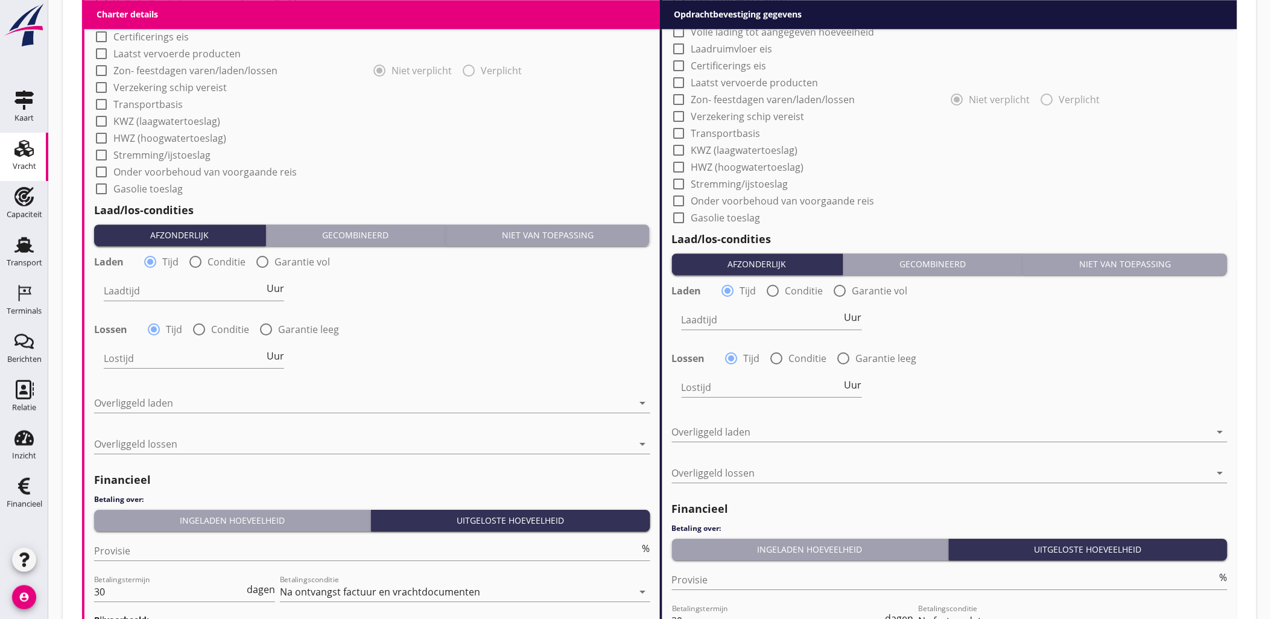
scroll to position [1227, 0]
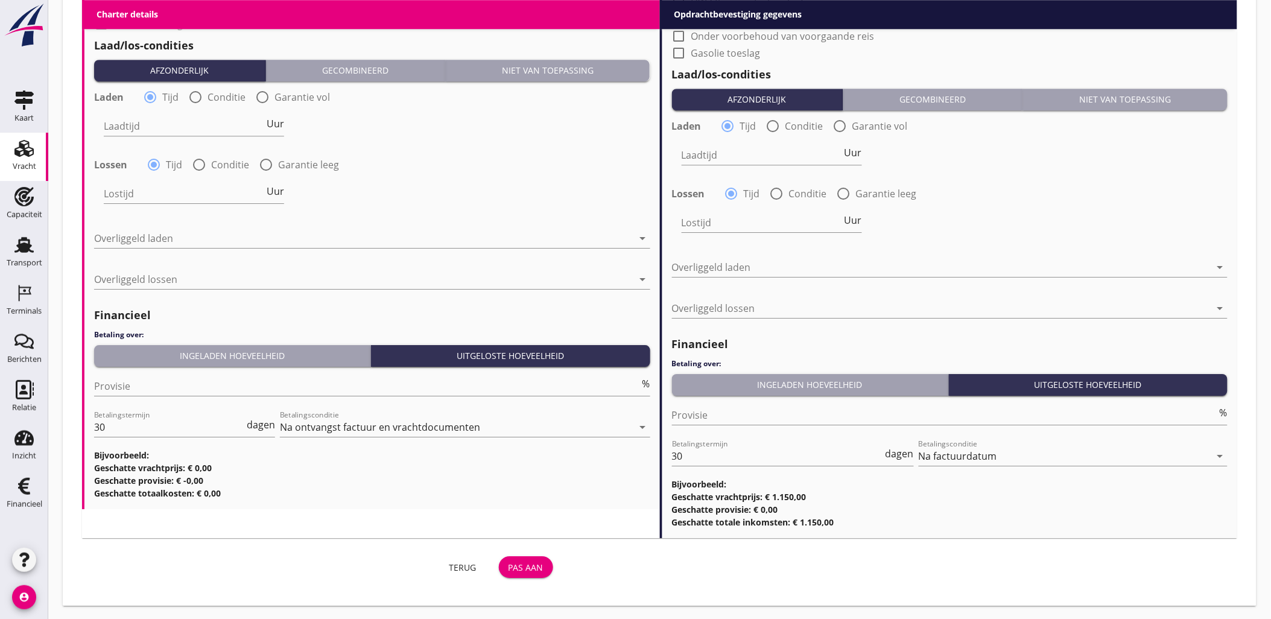
click at [531, 562] on div "Pas aan" at bounding box center [525, 567] width 35 height 13
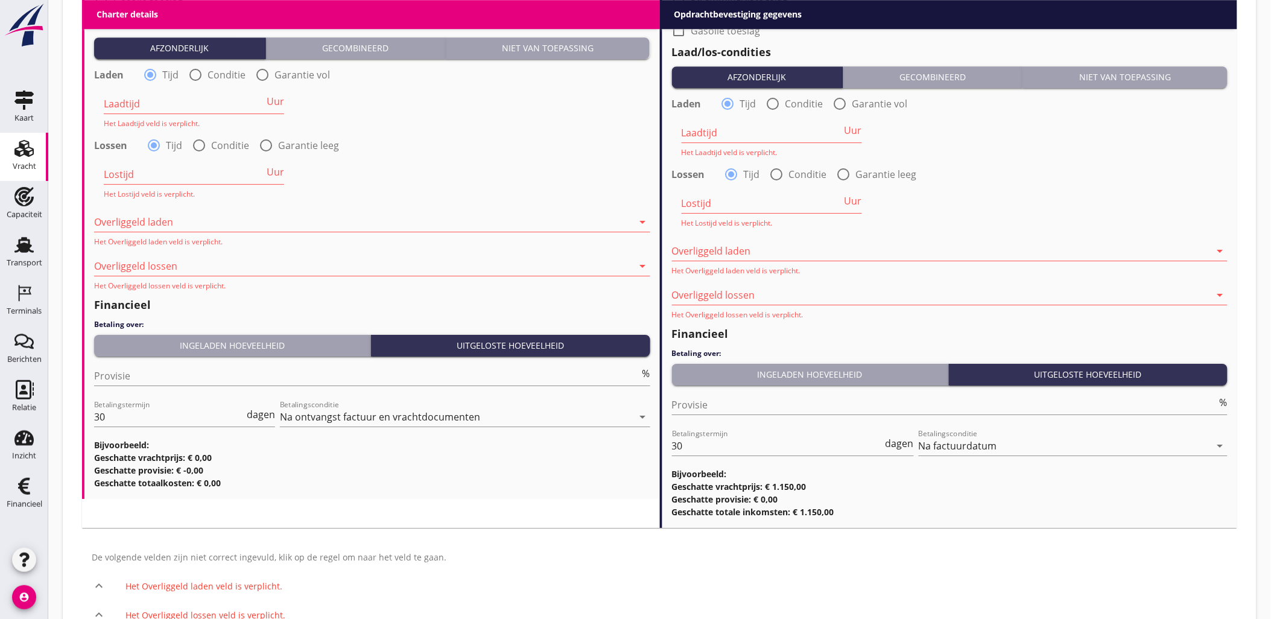
scroll to position [1035, 0]
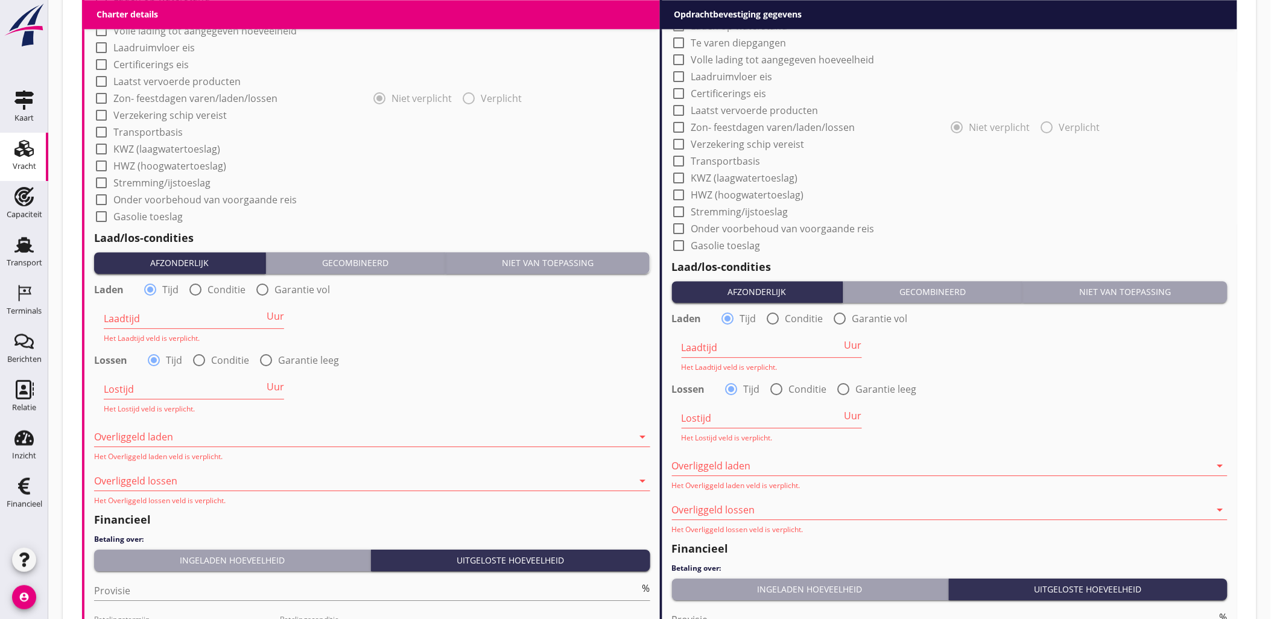
click at [290, 356] on label "Garantie leeg" at bounding box center [308, 360] width 61 height 12
radio input "false"
radio input "true"
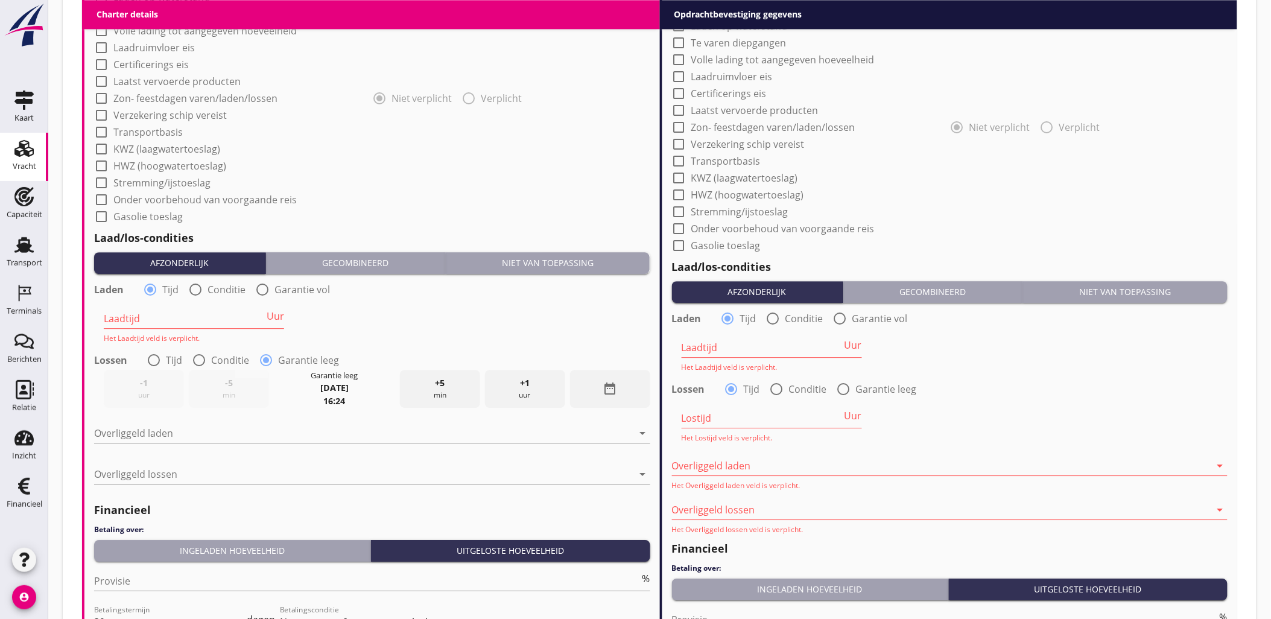
click at [291, 290] on label "Garantie vol" at bounding box center [301, 289] width 55 height 12
radio input "false"
radio input "true"
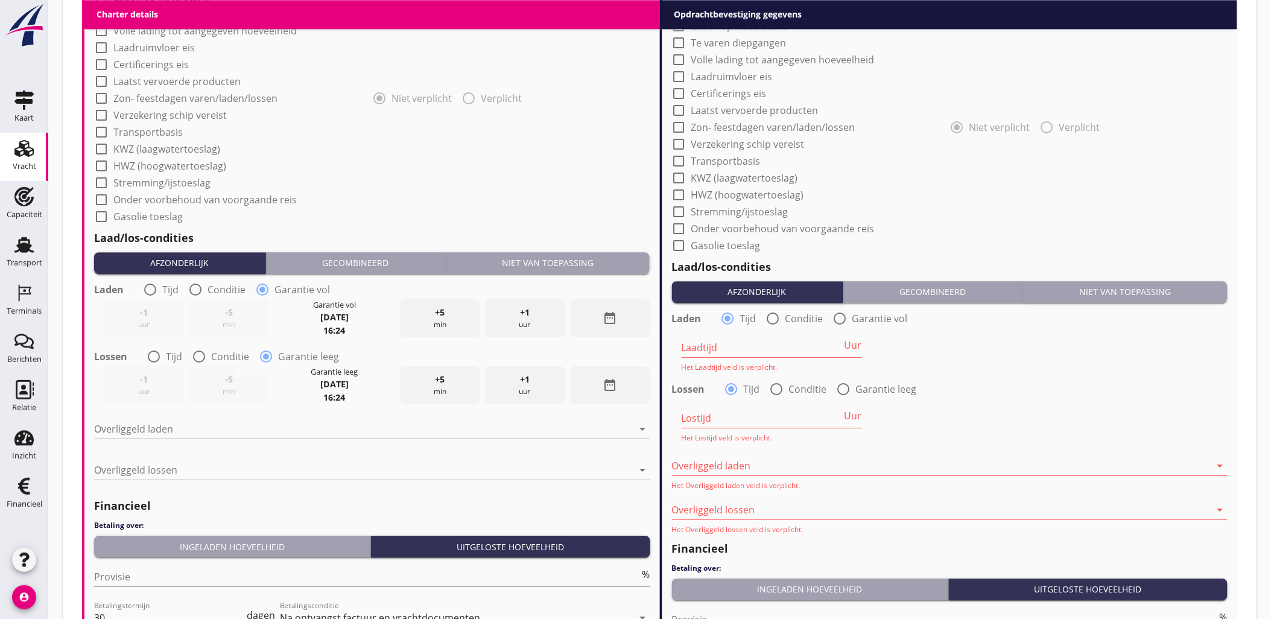
click at [862, 317] on label "Garantie vol" at bounding box center [879, 318] width 55 height 12
radio input "false"
radio input "true"
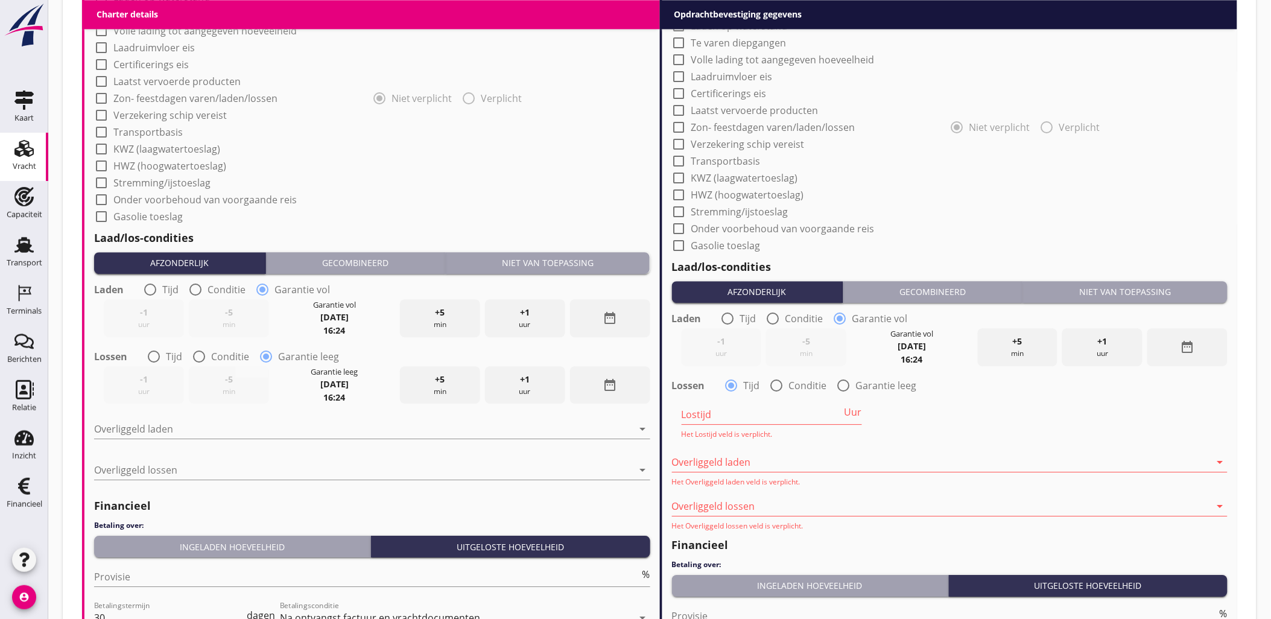
click at [875, 384] on label "Garantie leeg" at bounding box center [886, 385] width 61 height 12
radio input "false"
radio input "true"
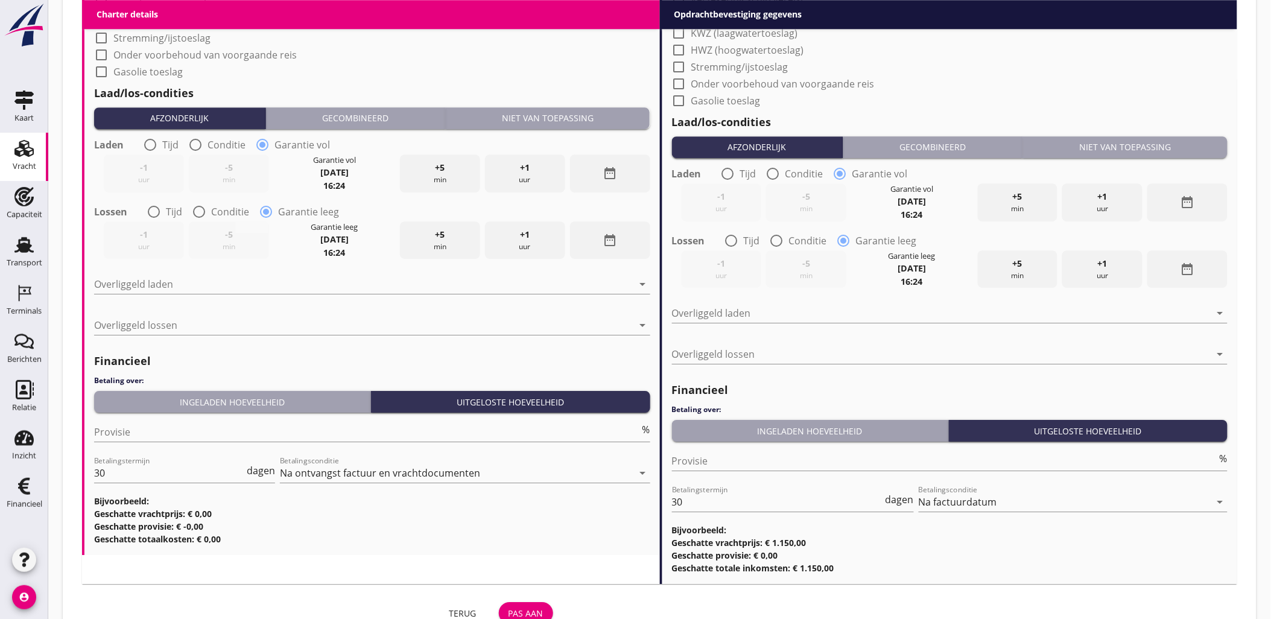
scroll to position [1226, 0]
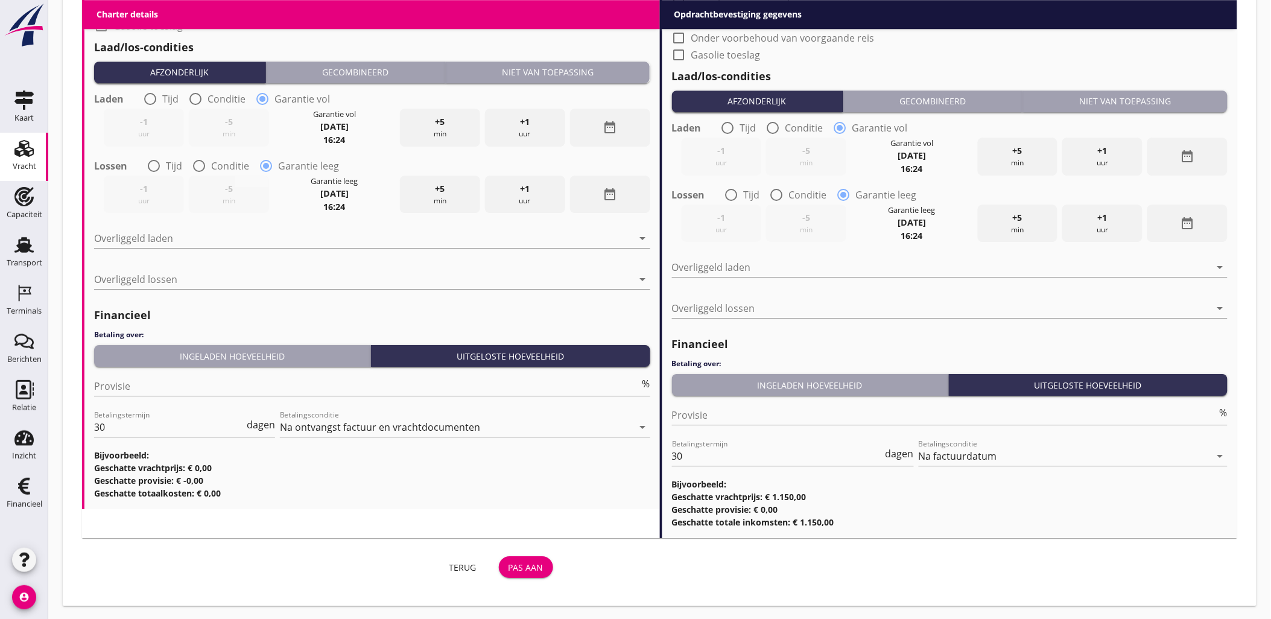
click at [527, 567] on div "Pas aan" at bounding box center [525, 567] width 35 height 13
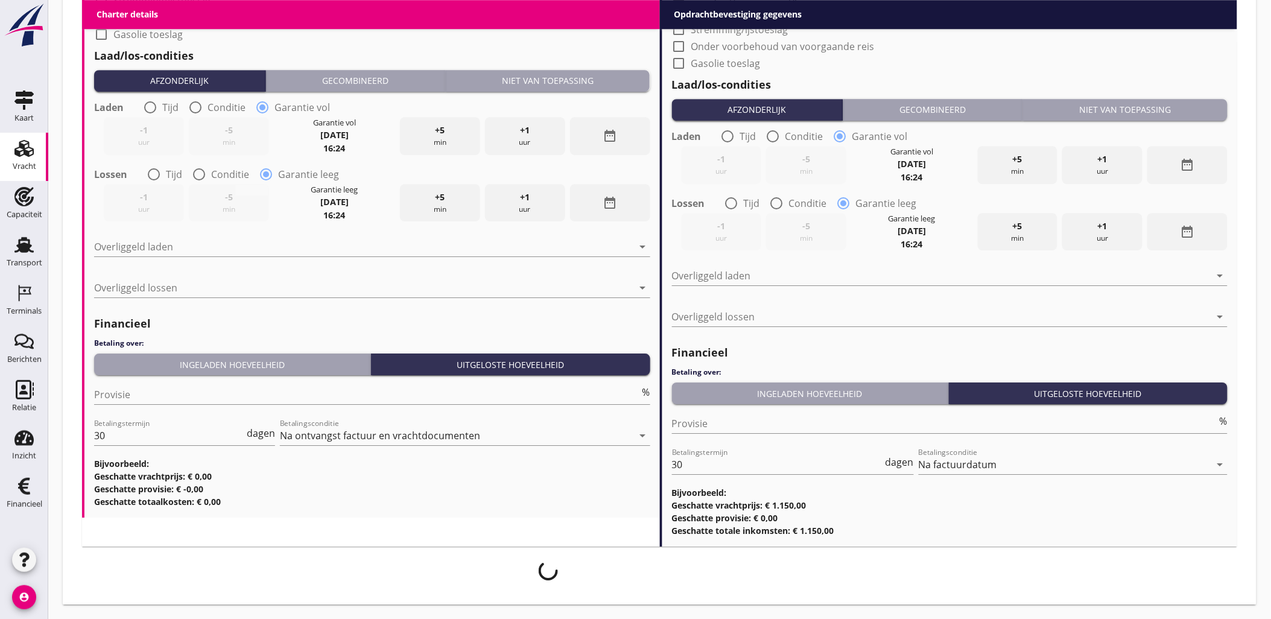
scroll to position [1216, 0]
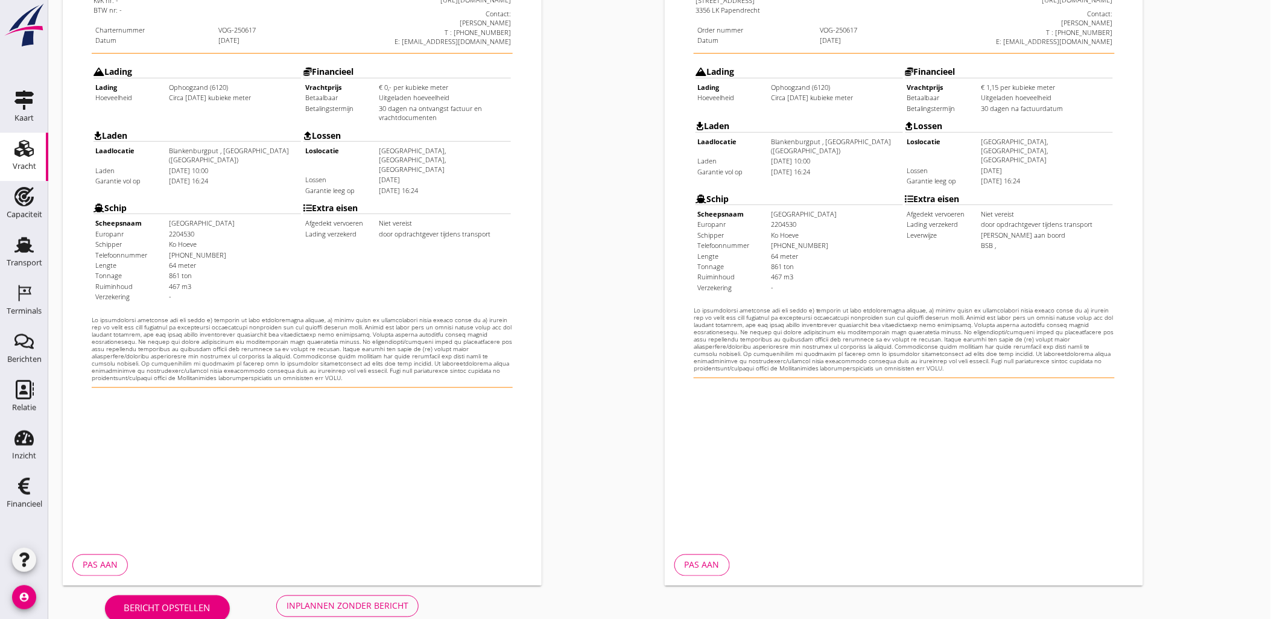
scroll to position [273, 0]
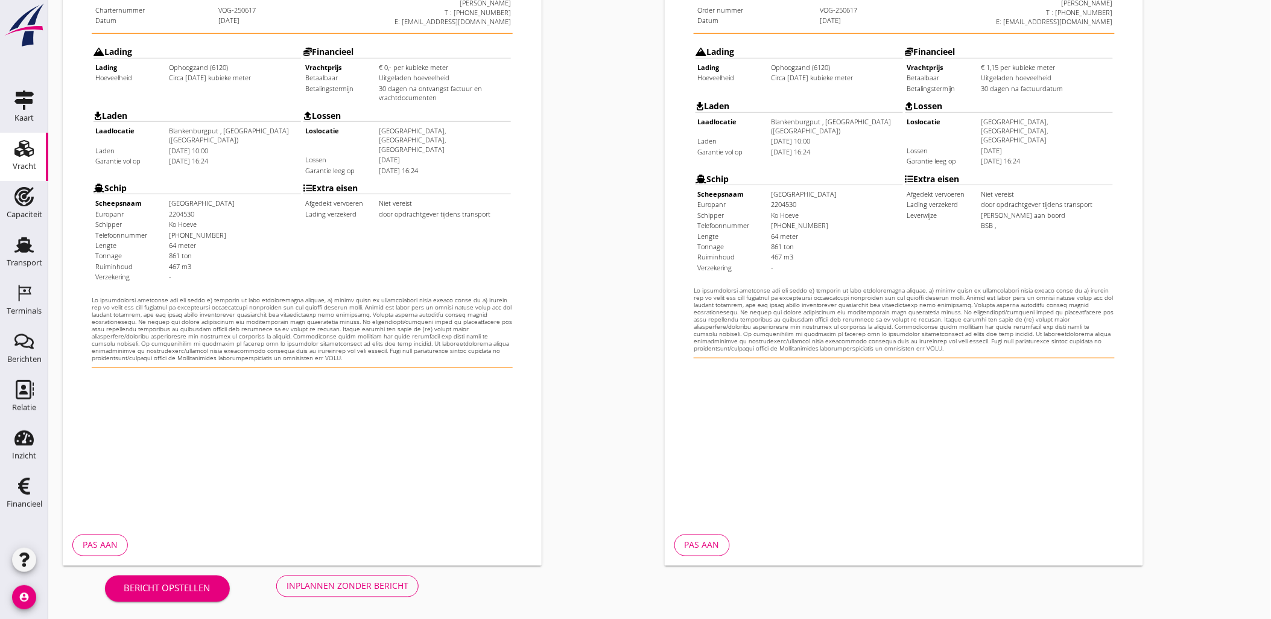
click at [359, 582] on div "Inplannen zonder bericht" at bounding box center [347, 586] width 122 height 13
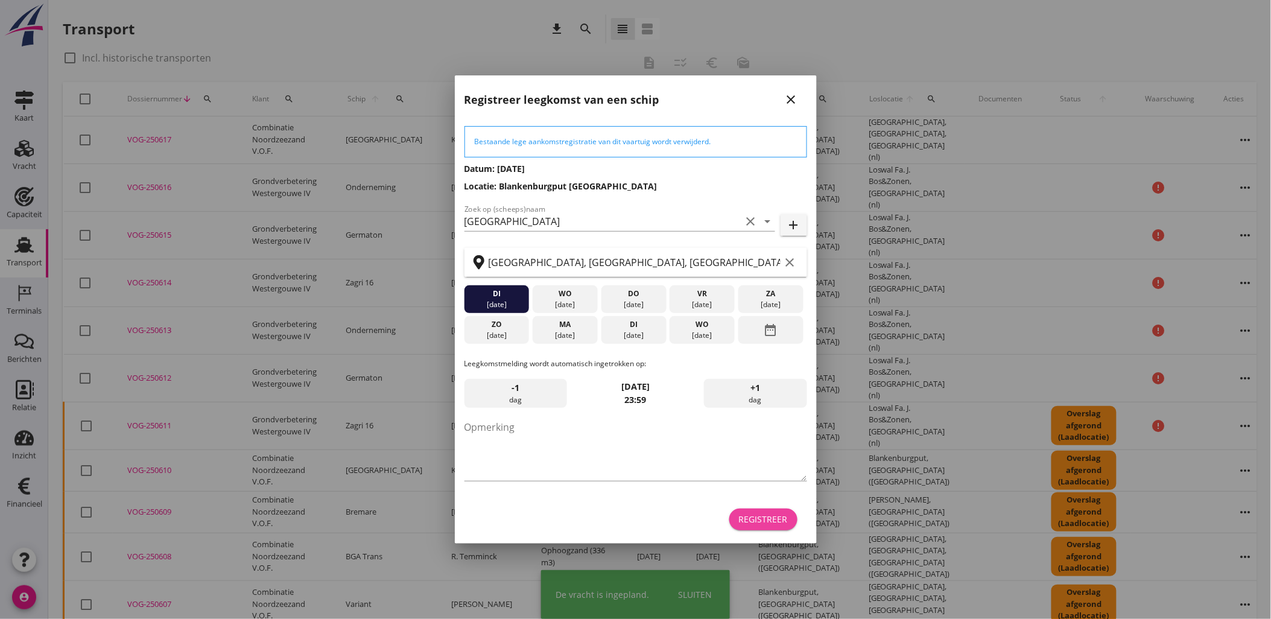
click at [762, 520] on div "Registreer" at bounding box center [763, 519] width 49 height 13
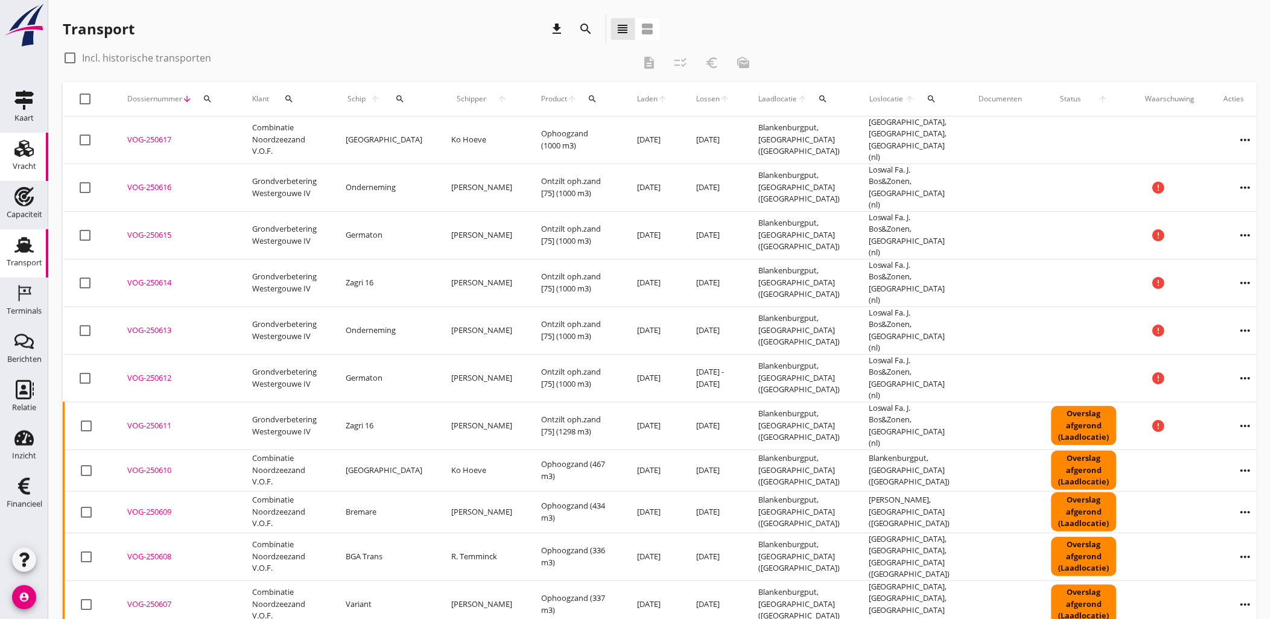
click at [24, 152] on use at bounding box center [23, 148] width 19 height 17
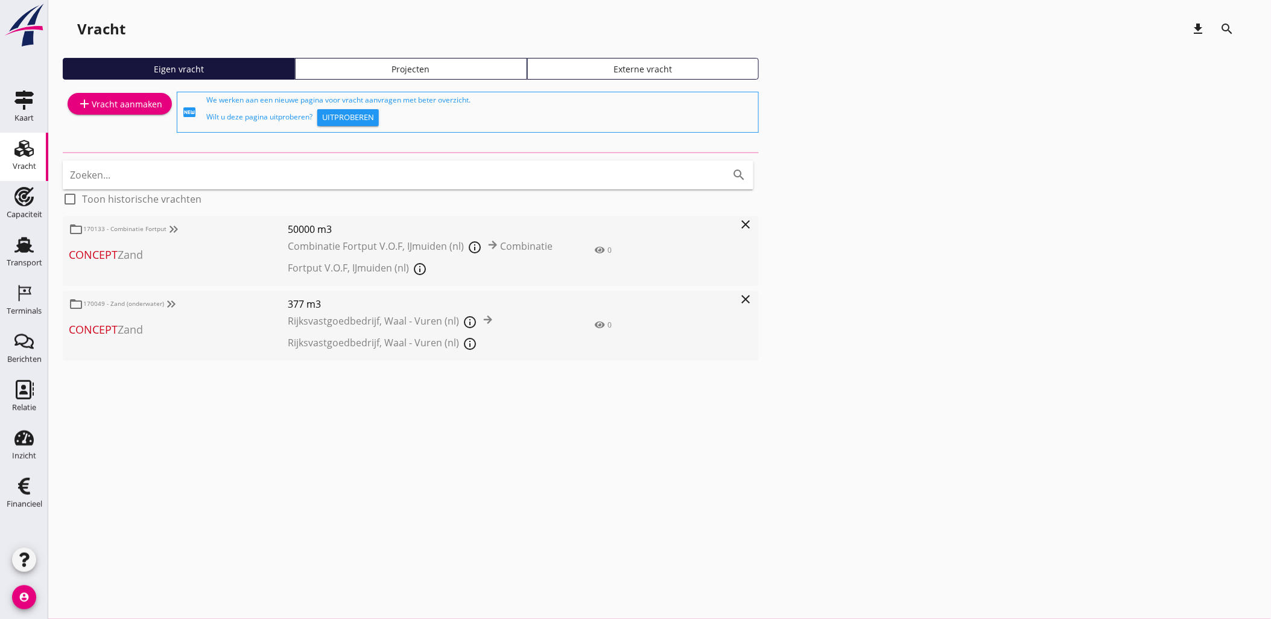
click at [443, 76] on link "Projecten" at bounding box center [411, 69] width 232 height 22
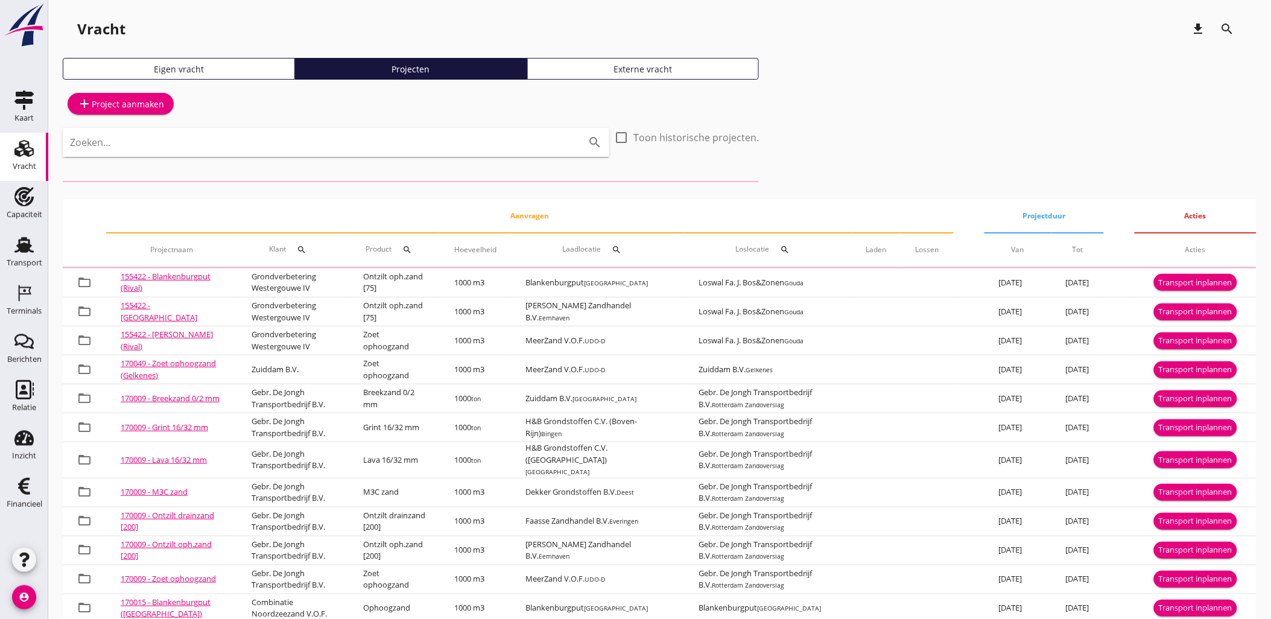
click at [300, 155] on div "Zoeken... search" at bounding box center [336, 142] width 546 height 29
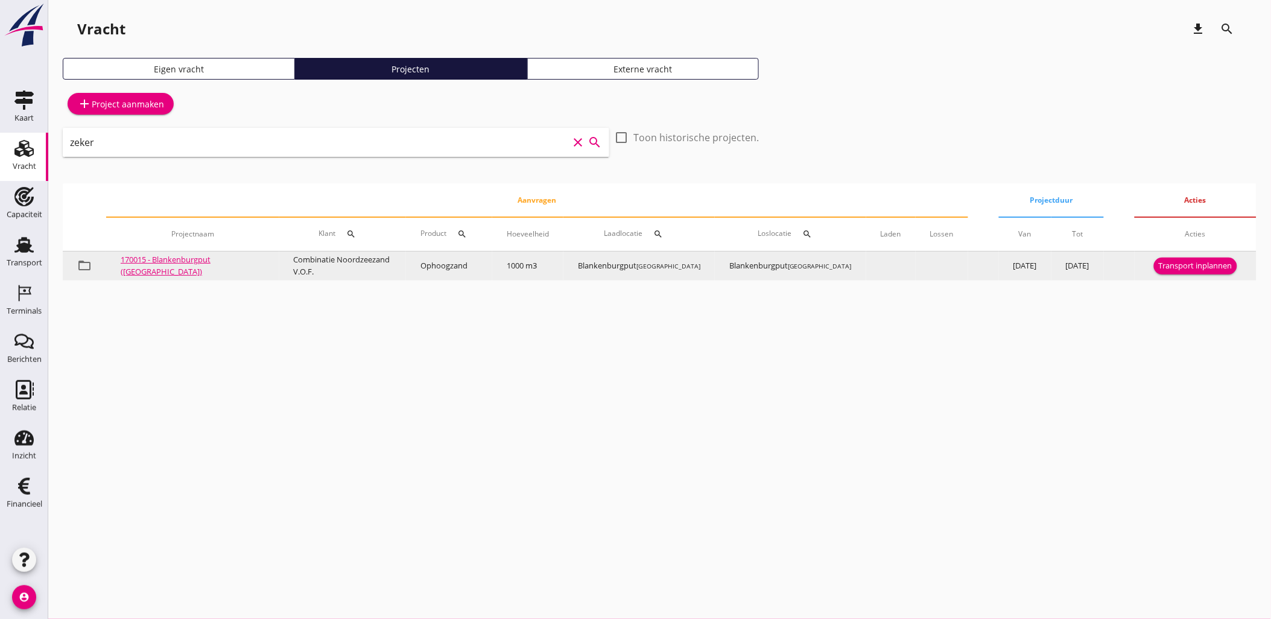
type input "zeker"
click at [1184, 262] on div "Transport inplannen" at bounding box center [1196, 266] width 74 height 12
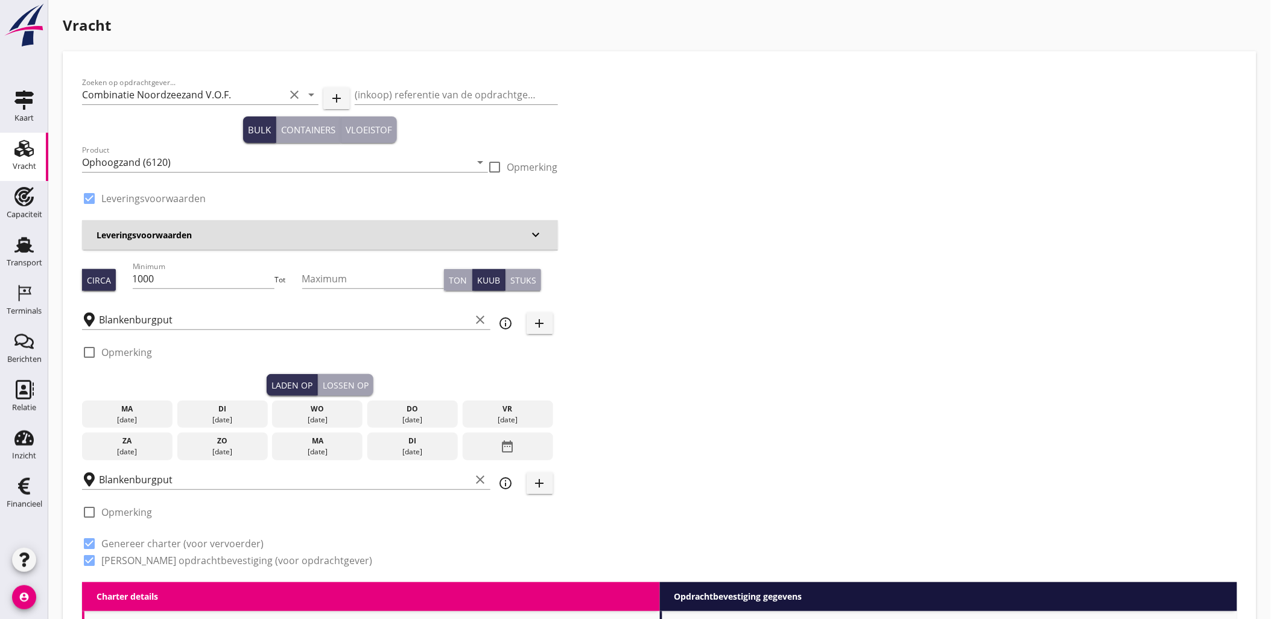
click at [229, 413] on div "di" at bounding box center [222, 408] width 84 height 11
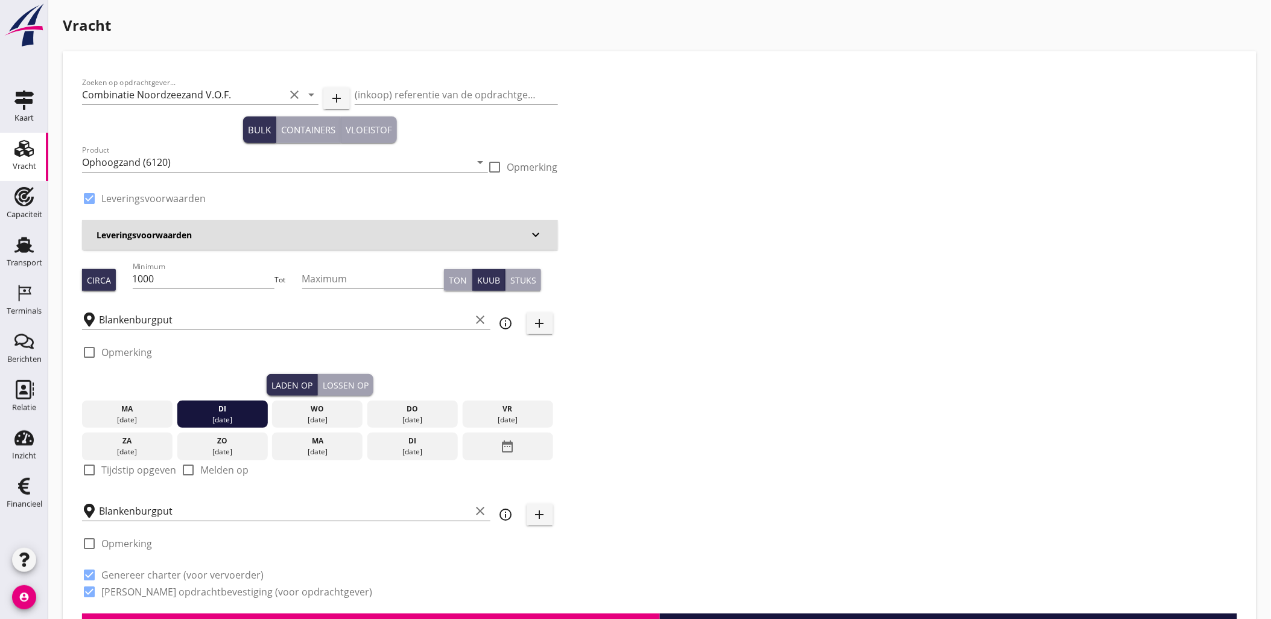
click at [347, 390] on div "Lossen op" at bounding box center [346, 385] width 46 height 13
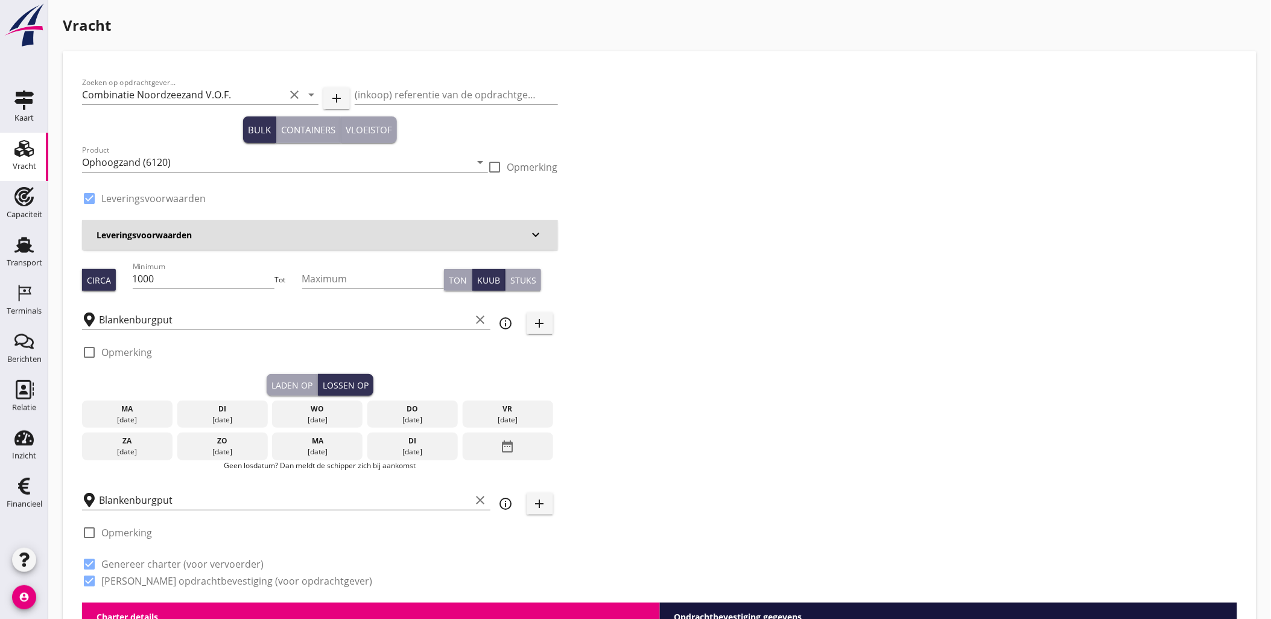
click at [246, 413] on div "di" at bounding box center [222, 408] width 84 height 11
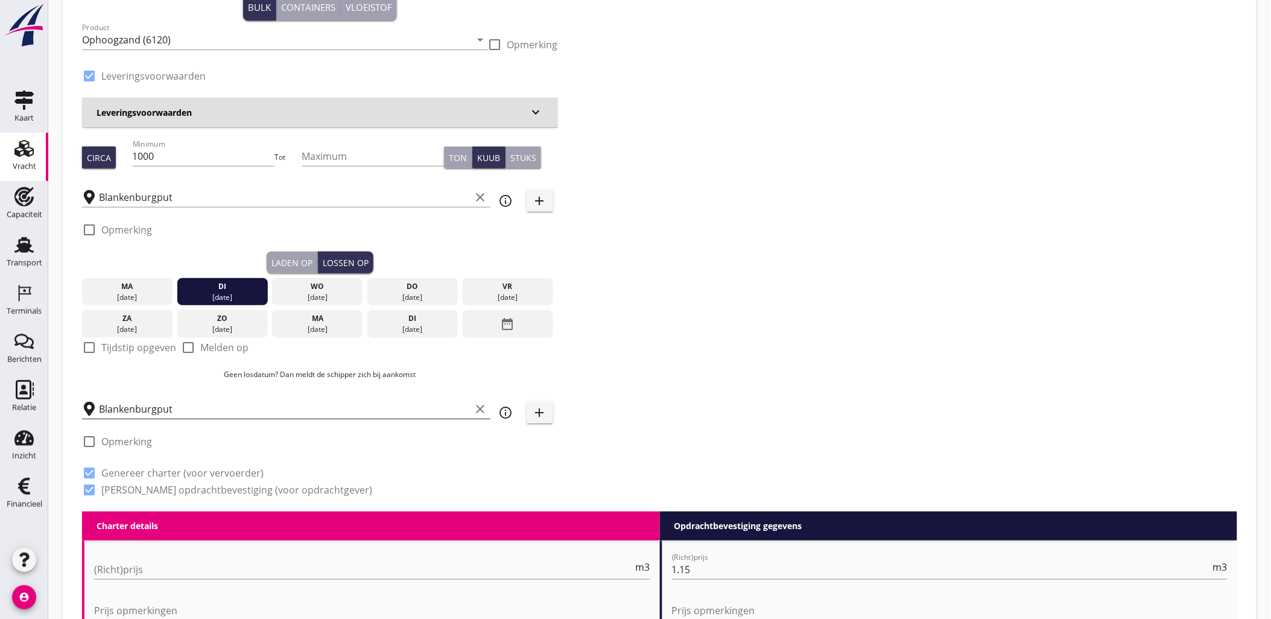
scroll to position [134, 0]
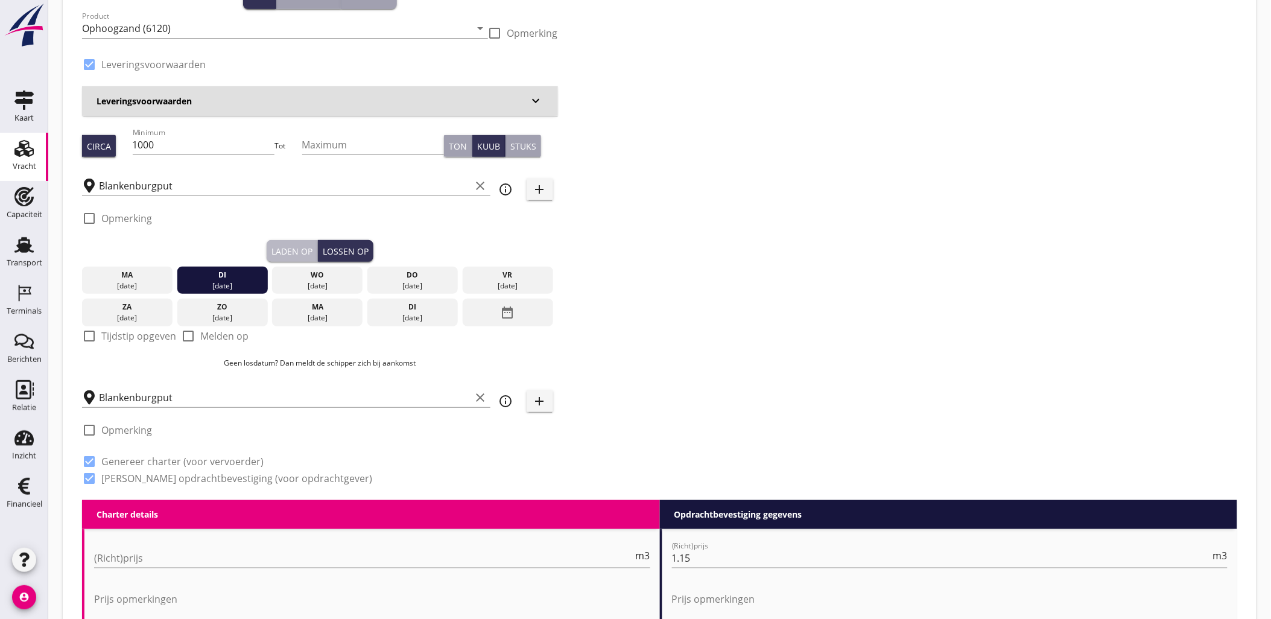
click at [276, 249] on div "Laden op" at bounding box center [291, 251] width 41 height 13
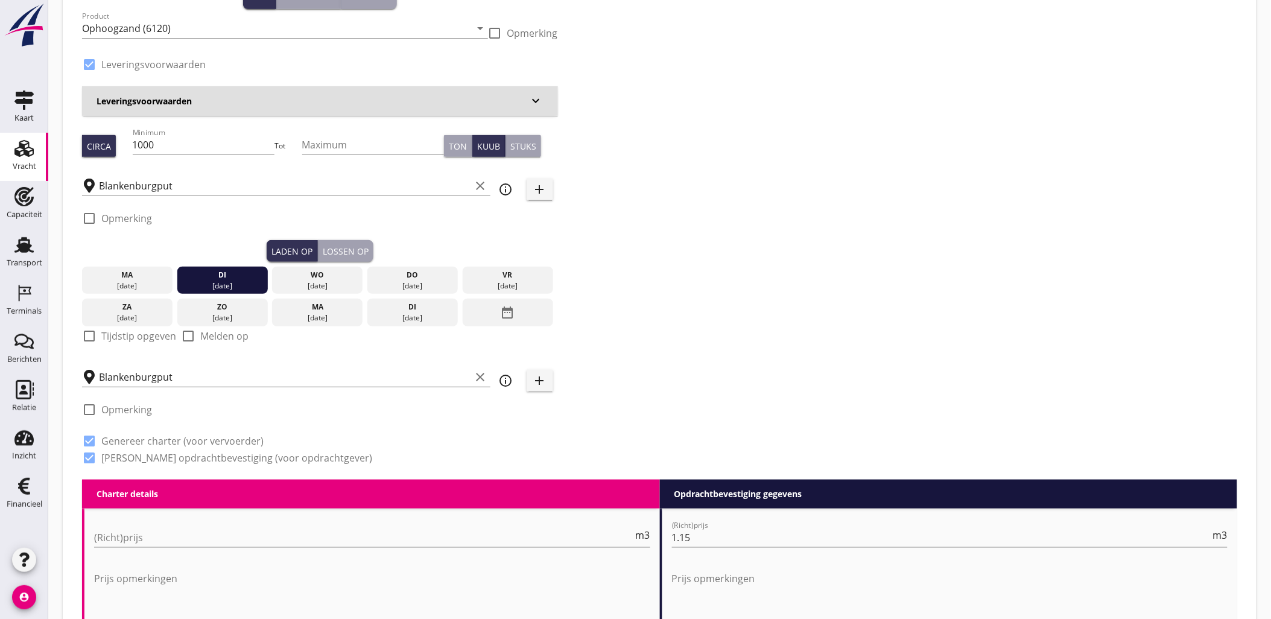
click at [154, 327] on div "check_box_outline_blank Tijdstip opgeven" at bounding box center [129, 341] width 94 height 31
click at [159, 333] on label "Tijdstip opgeven" at bounding box center [138, 336] width 75 height 12
checkbox input "true"
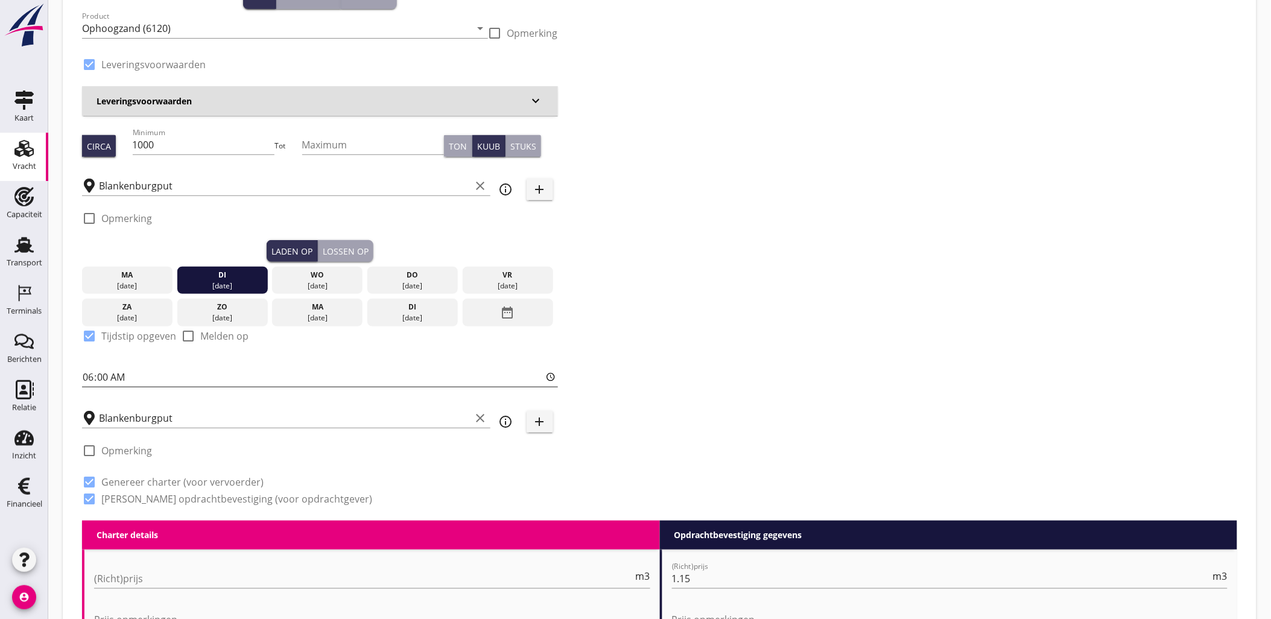
click at [153, 377] on input "06:00" at bounding box center [320, 376] width 476 height 19
type input "10:30"
click at [177, 416] on input "Blankenburgput" at bounding box center [285, 417] width 372 height 19
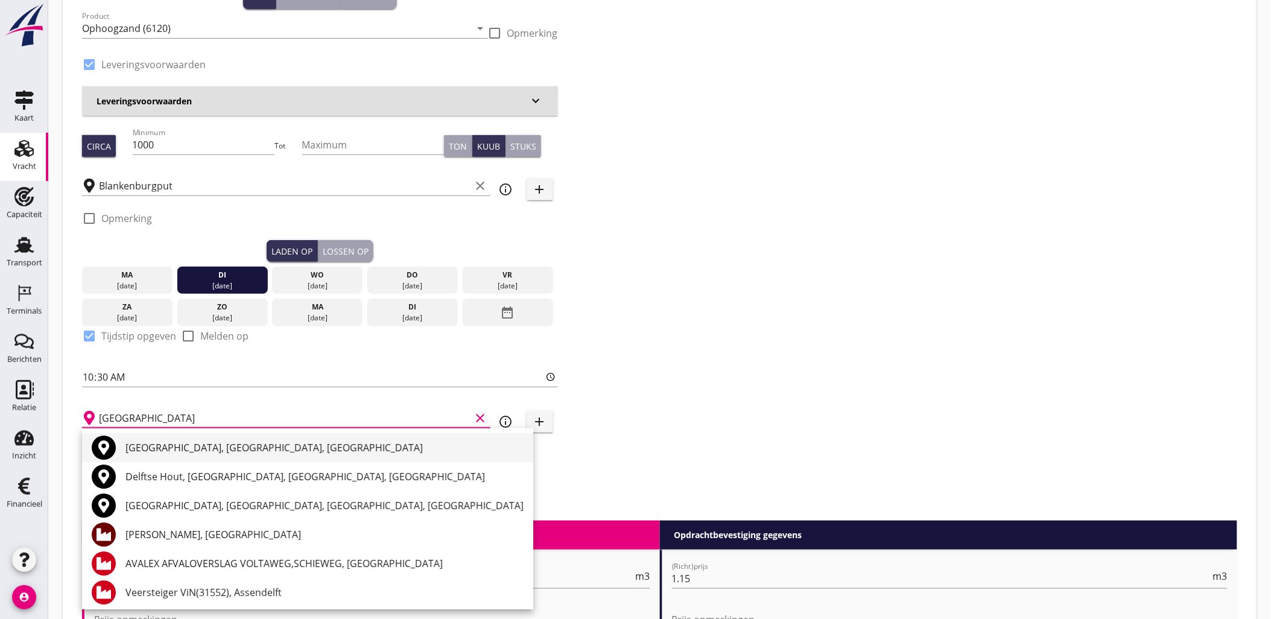
click at [220, 445] on div "Delft, South Holland, Netherlands" at bounding box center [324, 447] width 398 height 14
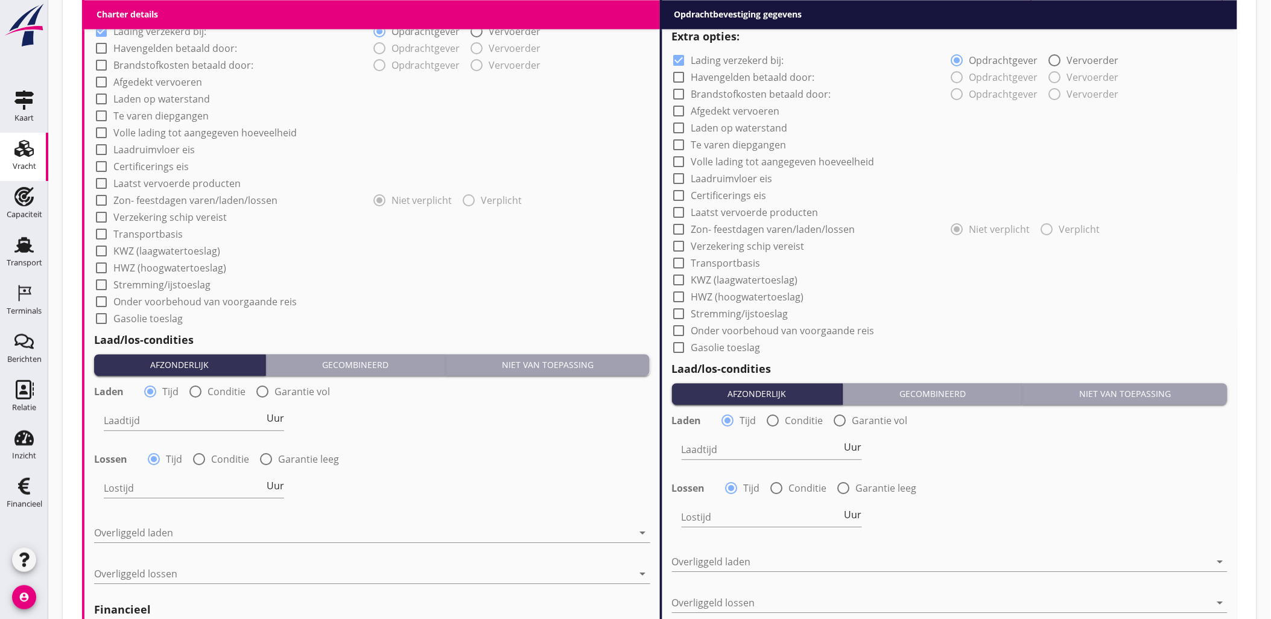
scroll to position [1264, 0]
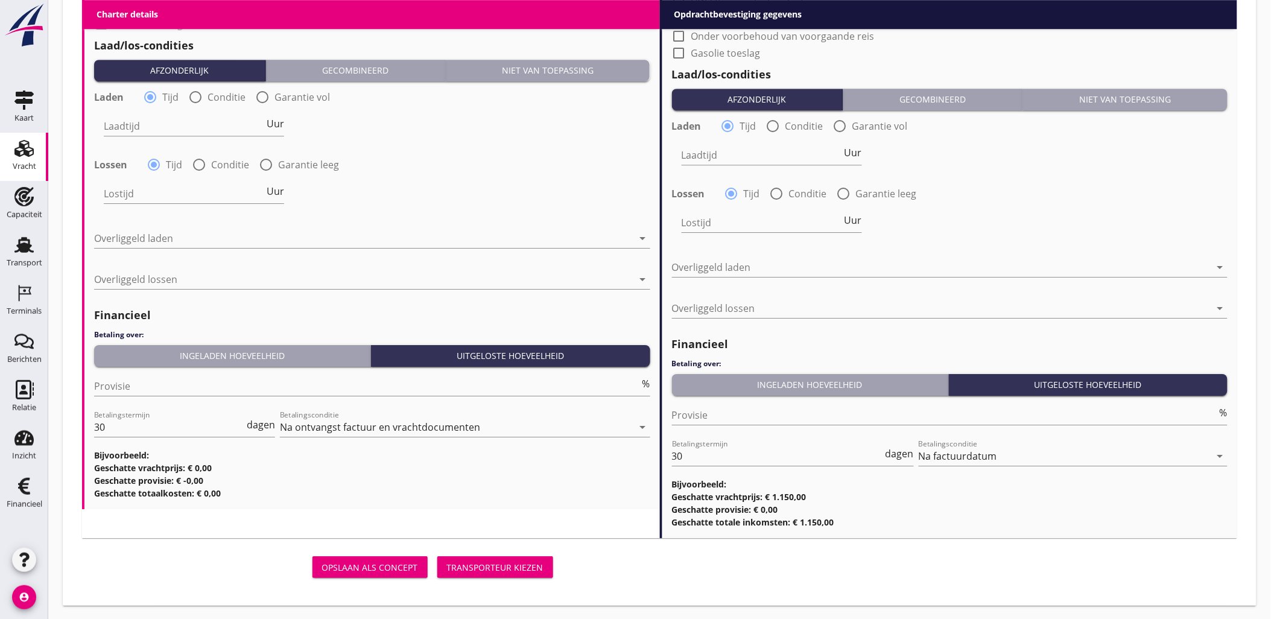
type input "Delft, South Holland, Netherlands"
click at [286, 168] on label "Garantie leeg" at bounding box center [308, 165] width 61 height 12
radio input "false"
radio input "true"
click at [310, 106] on div "Laadtijd Uur" at bounding box center [372, 127] width 558 height 43
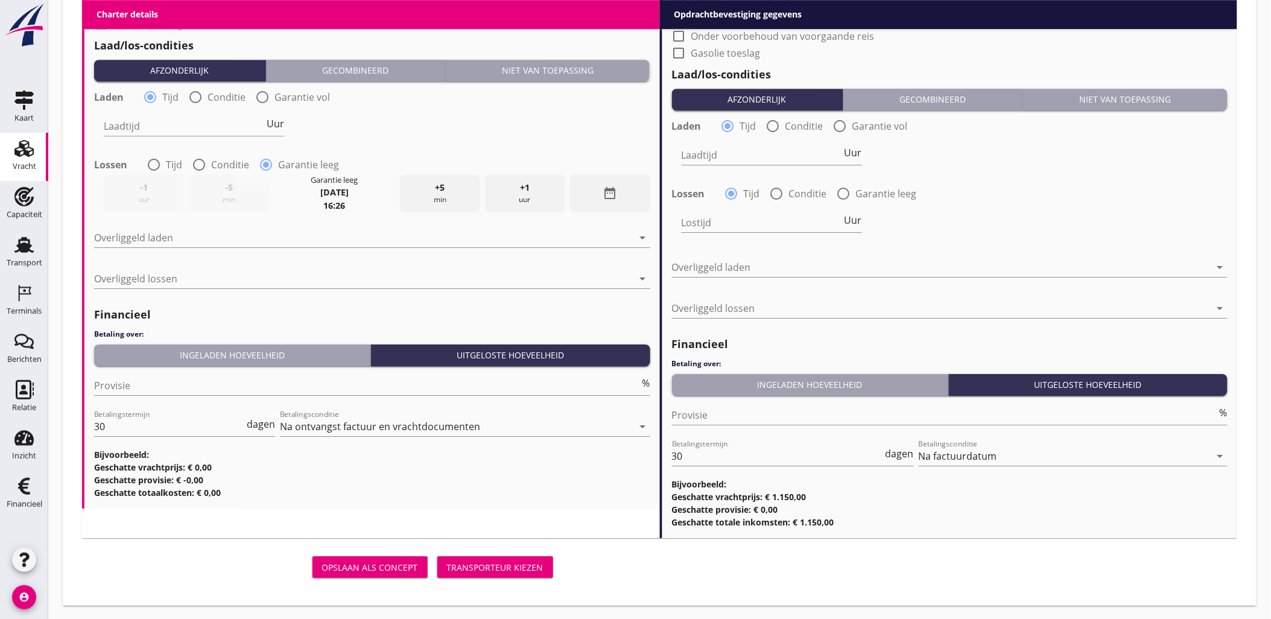
click at [312, 98] on label "Garantie vol" at bounding box center [301, 97] width 55 height 12
radio input "false"
radio input "true"
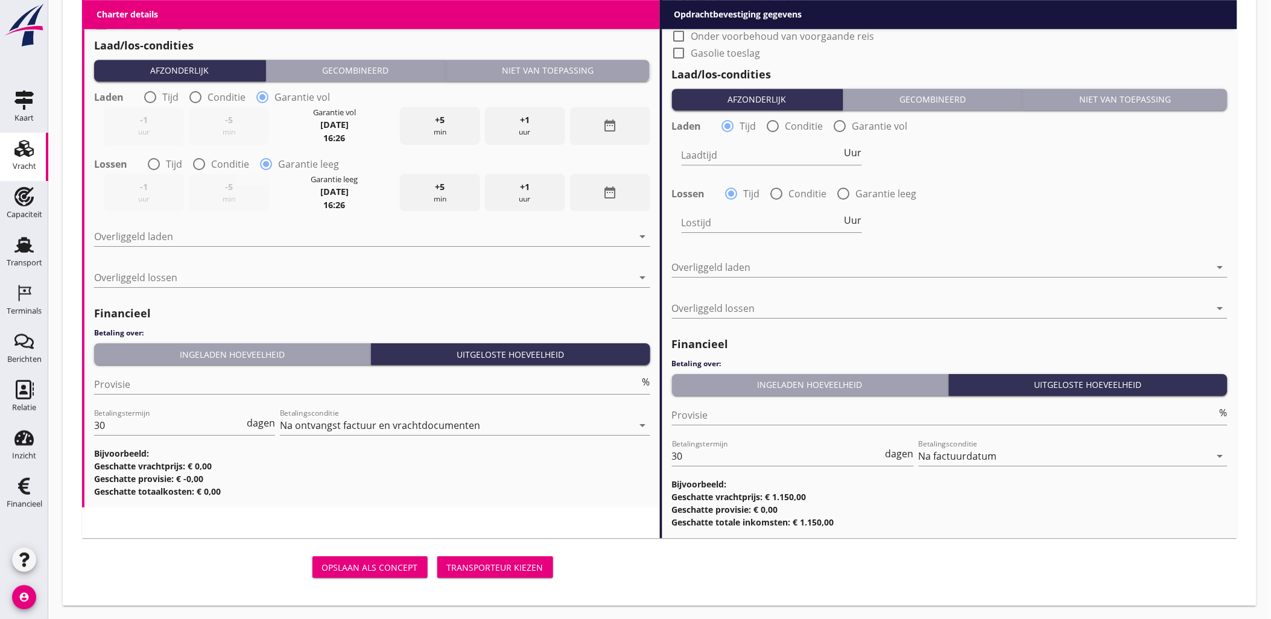
click at [872, 127] on label "Garantie vol" at bounding box center [879, 126] width 55 height 12
radio input "false"
radio input "true"
click at [878, 200] on div "radio_button_unchecked Garantie leeg" at bounding box center [877, 193] width 80 height 14
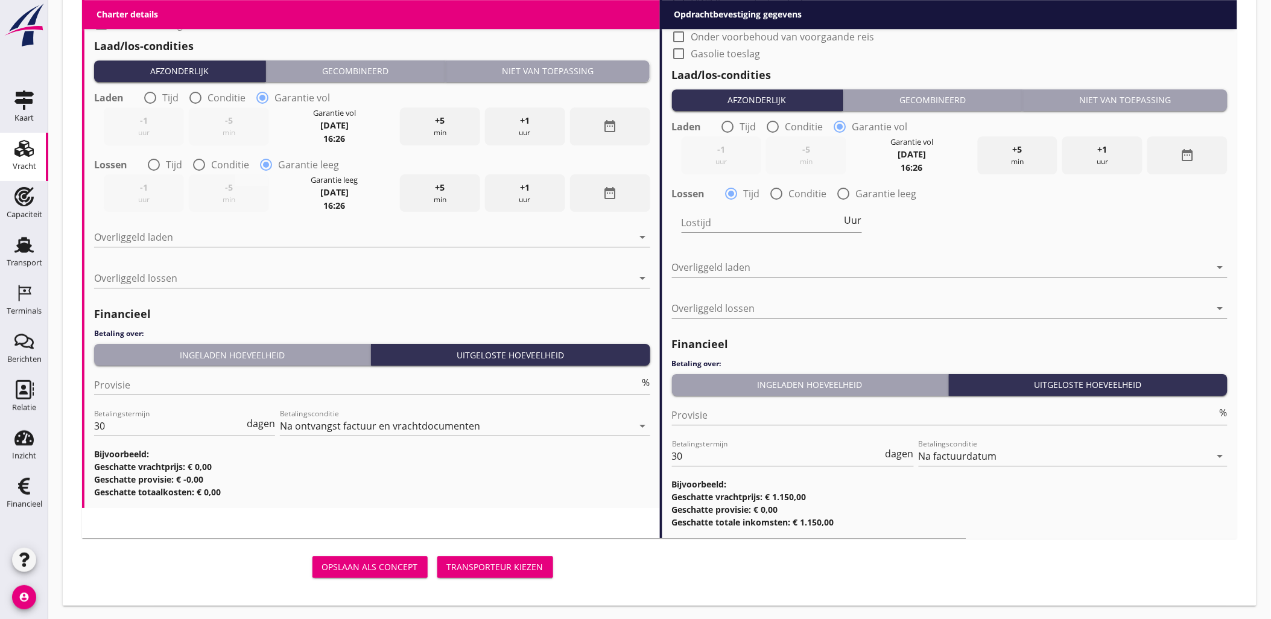
click at [853, 208] on div "Lostijd Uur" at bounding box center [772, 225] width 180 height 39
drag, startPoint x: 859, startPoint y: 194, endPoint x: 847, endPoint y: 202, distance: 14.4
click at [859, 194] on label "Garantie leeg" at bounding box center [886, 194] width 61 height 12
radio input "false"
radio input "true"
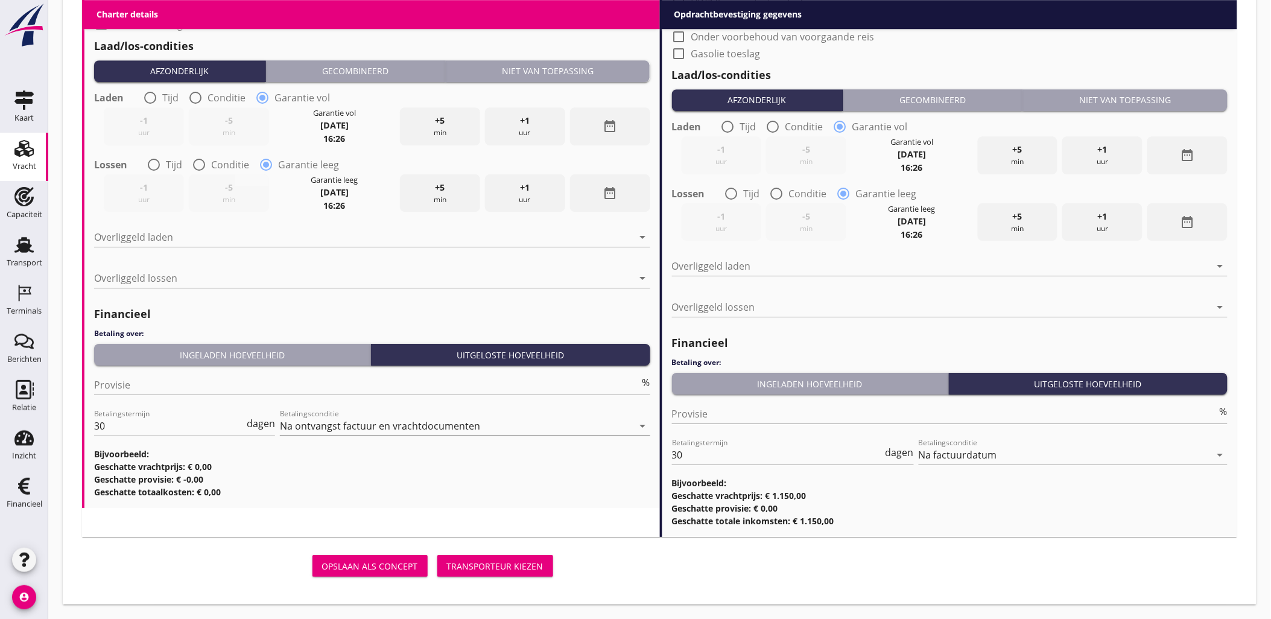
scroll to position [1262, 0]
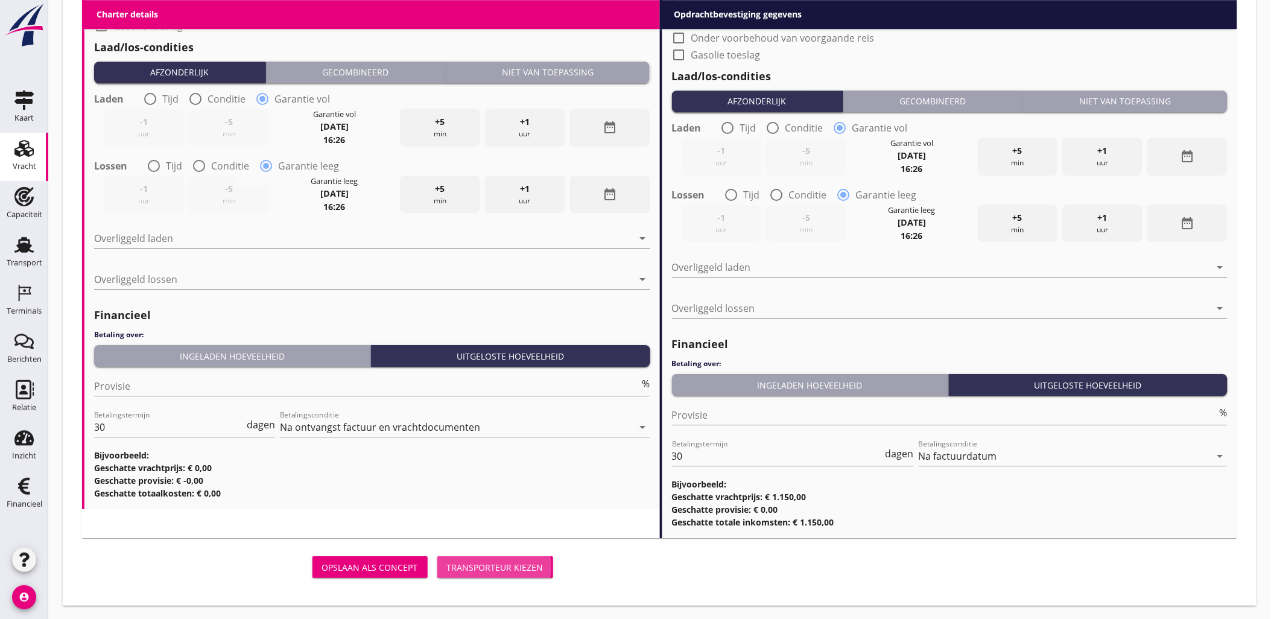
click at [535, 563] on div "Transporteur kiezen" at bounding box center [495, 567] width 97 height 13
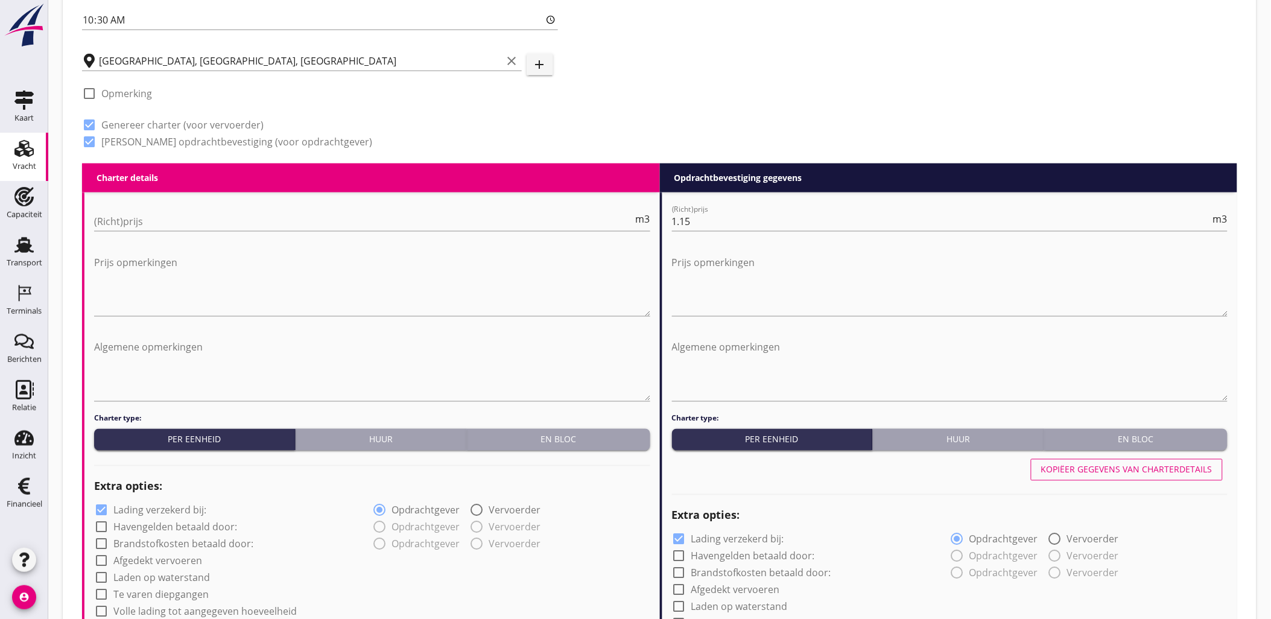
scroll to position [315, 0]
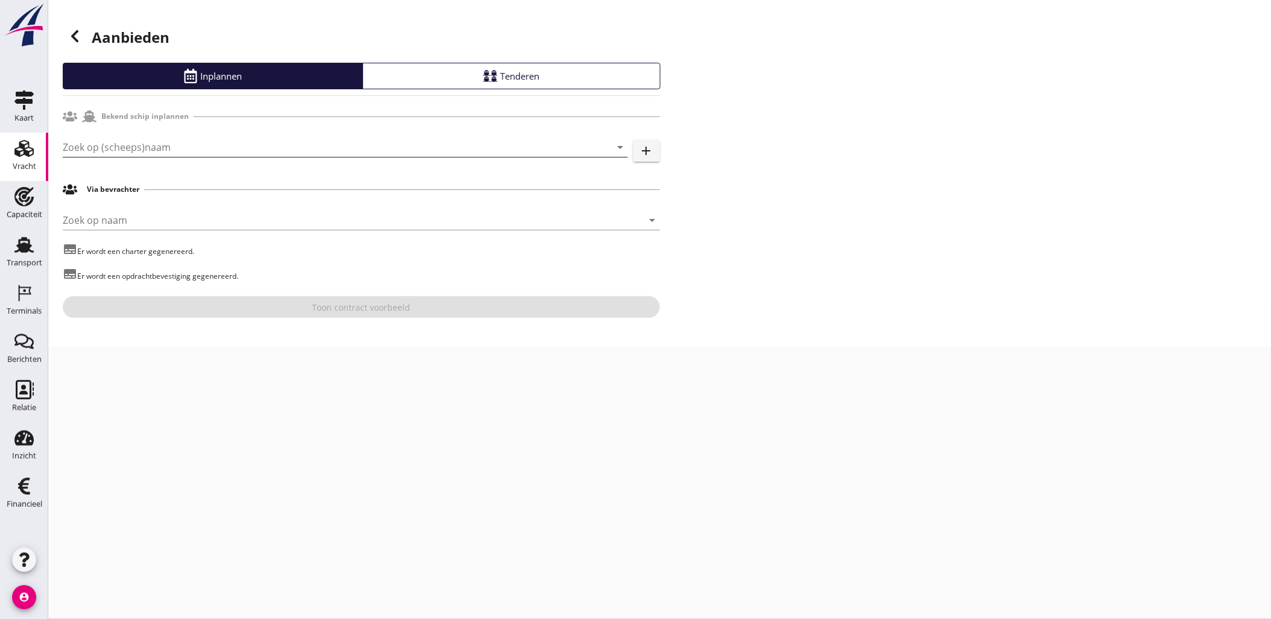
click at [155, 142] on input "Zoek op (scheeps)naam" at bounding box center [328, 147] width 531 height 19
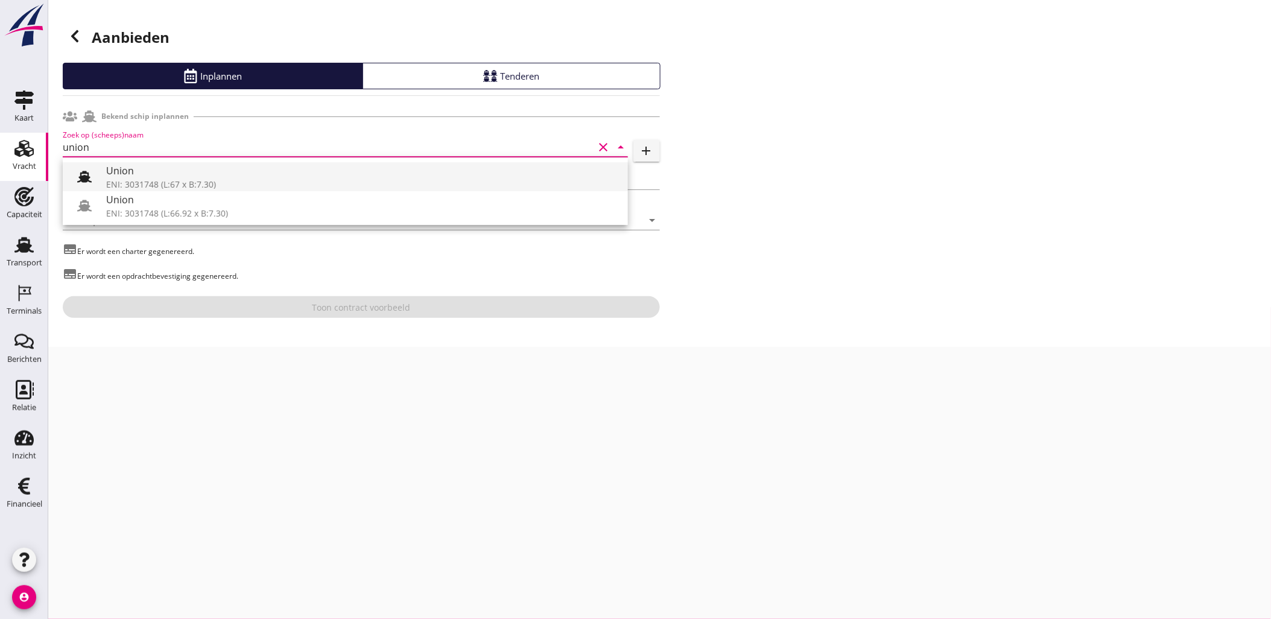
click at [215, 183] on div "ENI: 3031748 (L:67 x B:7.30)" at bounding box center [362, 184] width 512 height 13
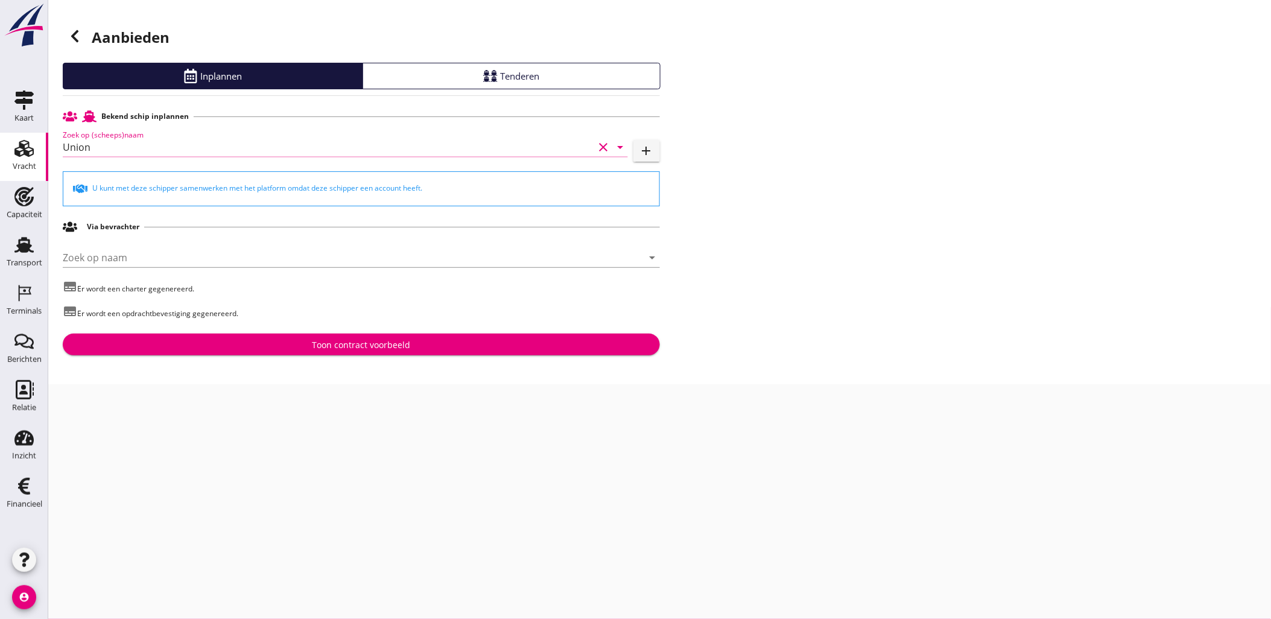
type input "Union"
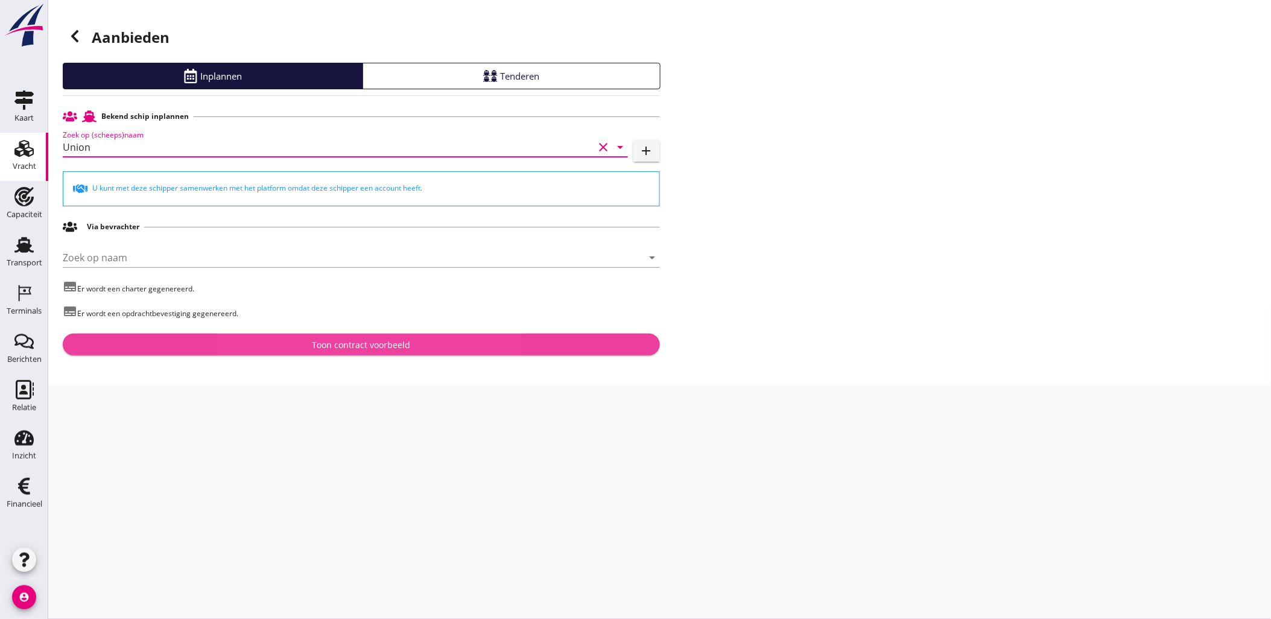
click at [365, 335] on button "Toon contract voorbeeld" at bounding box center [361, 345] width 597 height 22
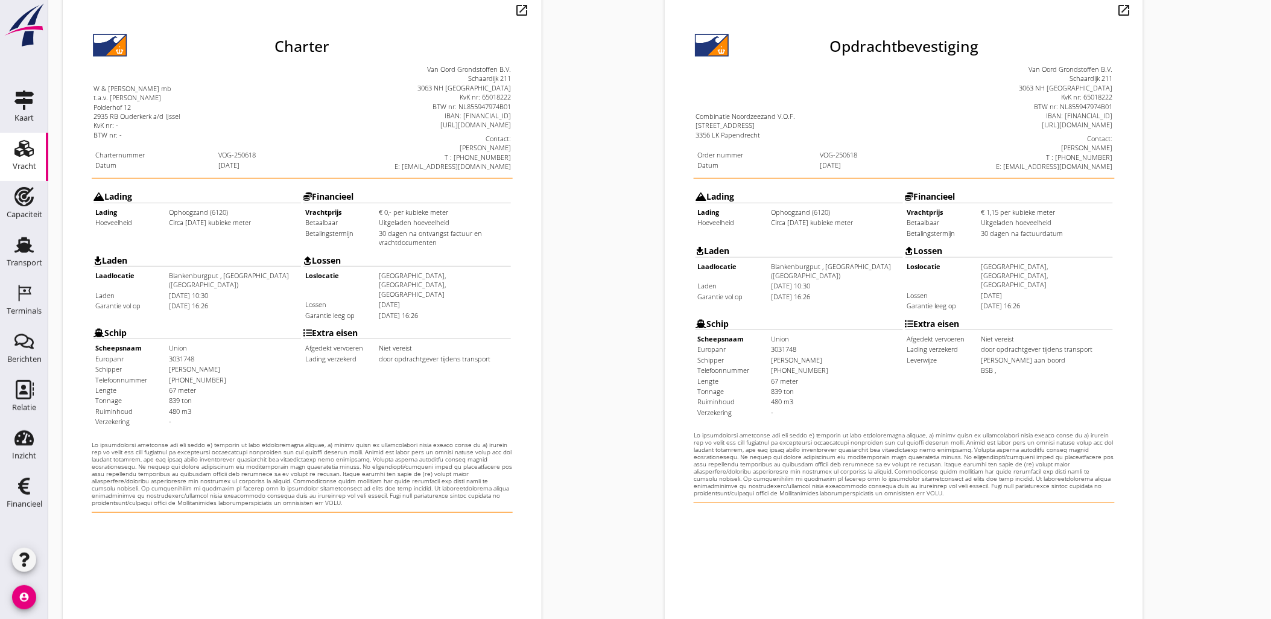
scroll to position [273, 0]
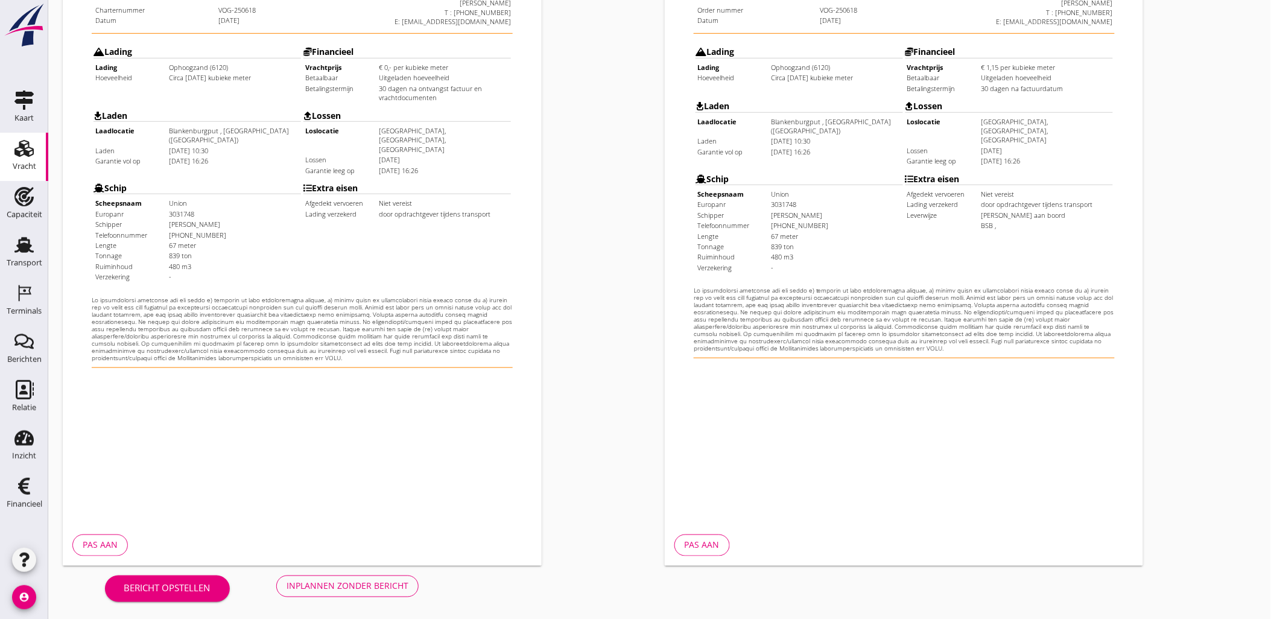
click at [408, 584] on button "Inplannen zonder bericht" at bounding box center [347, 586] width 142 height 22
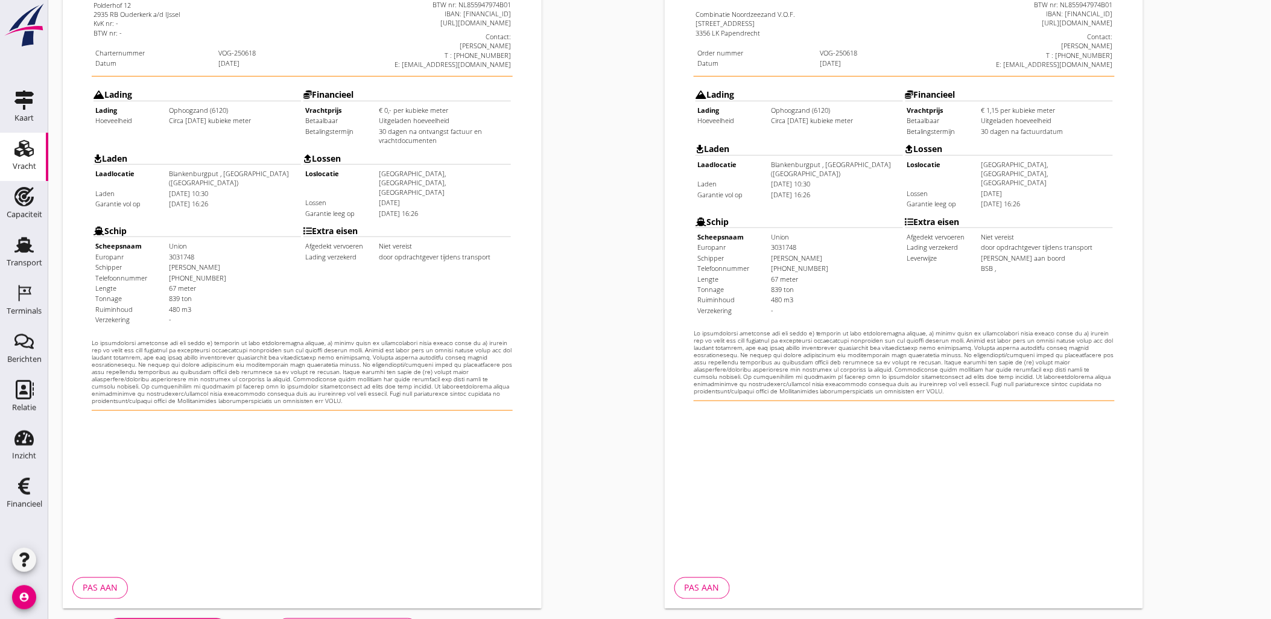
scroll to position [0, 0]
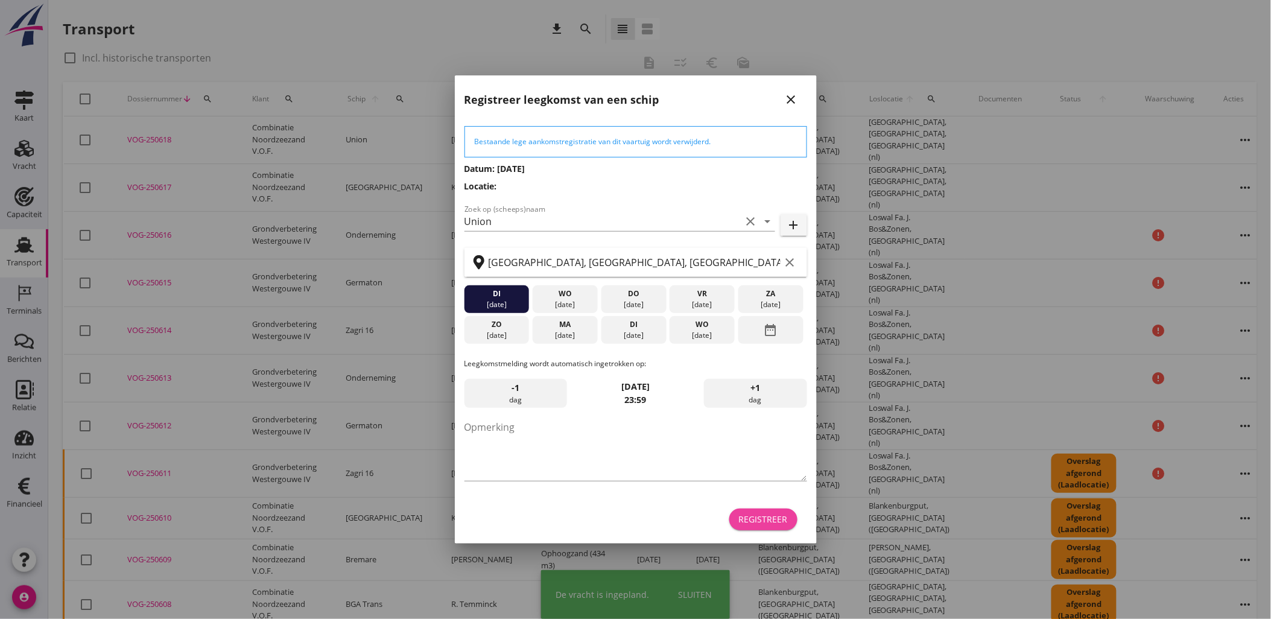
click at [770, 515] on div "Registreer" at bounding box center [763, 519] width 49 height 13
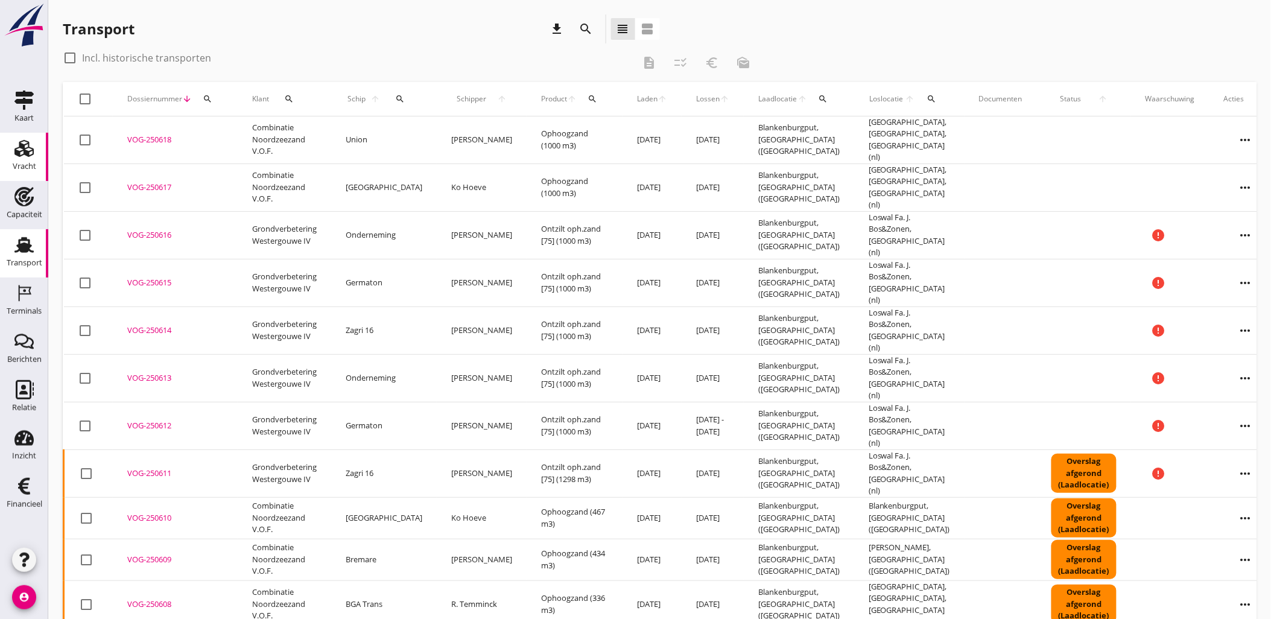
click at [28, 158] on div "Vracht" at bounding box center [25, 166] width 24 height 17
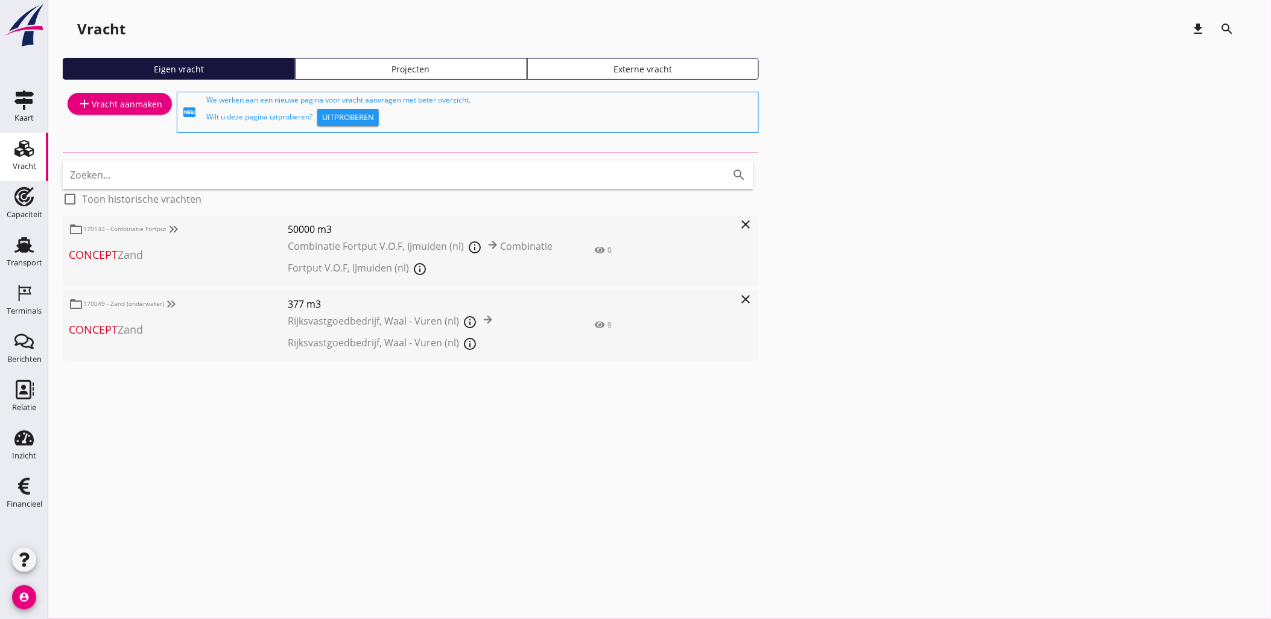
click at [458, 64] on div "Projecten" at bounding box center [410, 69] width 221 height 13
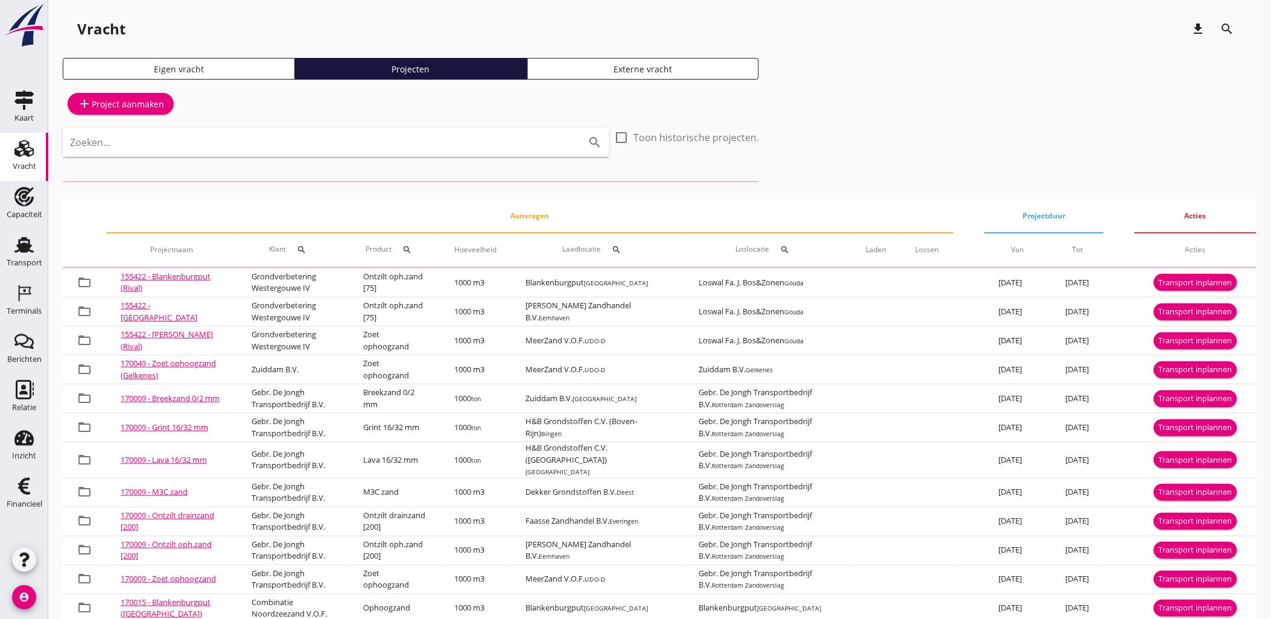
click at [341, 157] on div "Zoeken... search" at bounding box center [336, 151] width 546 height 46
click at [340, 151] on input "Zoeken..." at bounding box center [319, 142] width 498 height 19
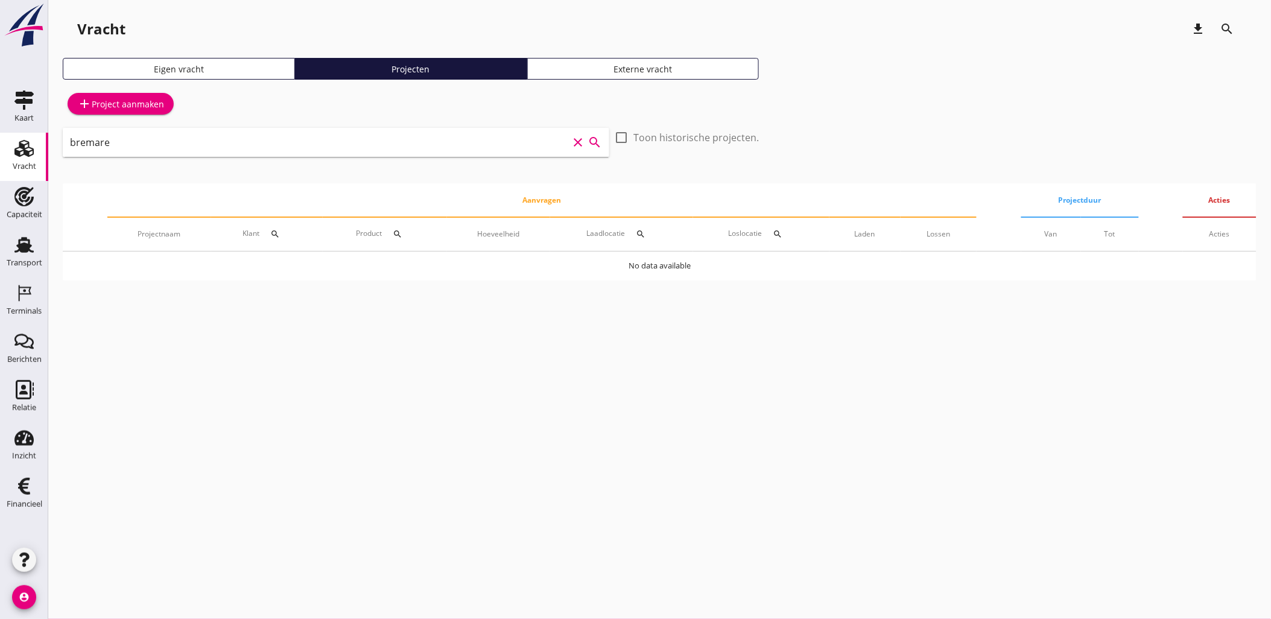
drag, startPoint x: 200, startPoint y: 147, endPoint x: 0, endPoint y: 143, distance: 200.3
click at [0, 147] on html "arrow_drop_down check Maritieme Toegang, t Schaar van Ouden Doel Rijksvastgoedb…" at bounding box center [635, 309] width 1271 height 619
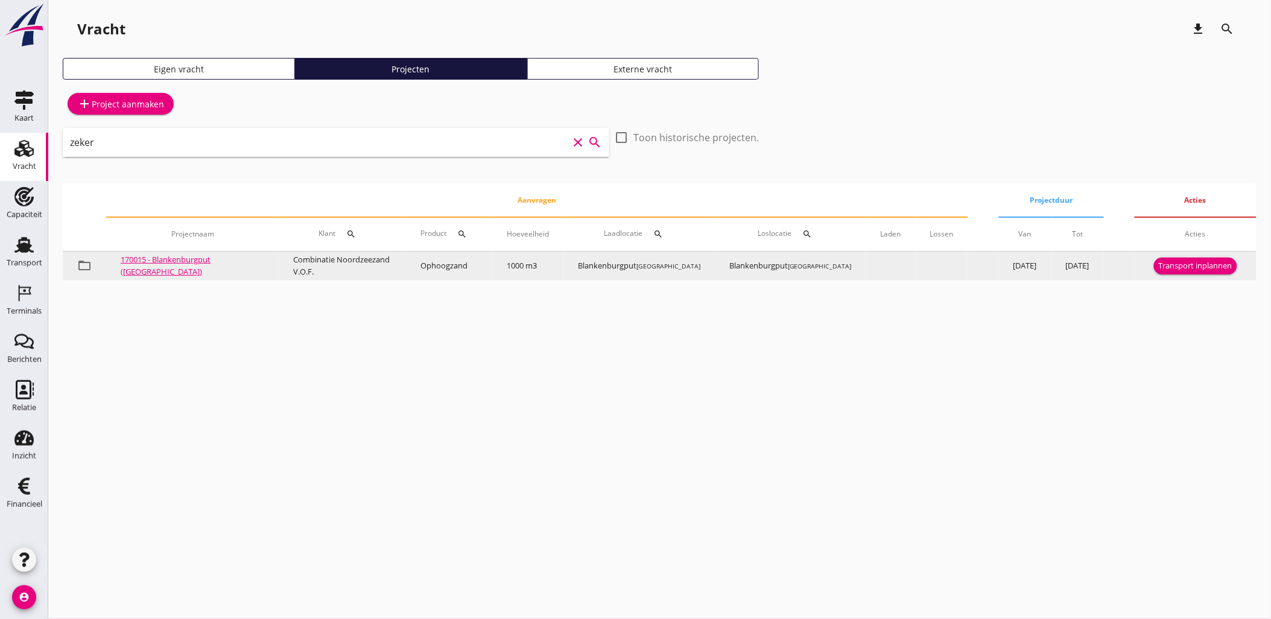
type input "zeker"
click at [1186, 265] on div "Transport inplannen" at bounding box center [1196, 266] width 74 height 12
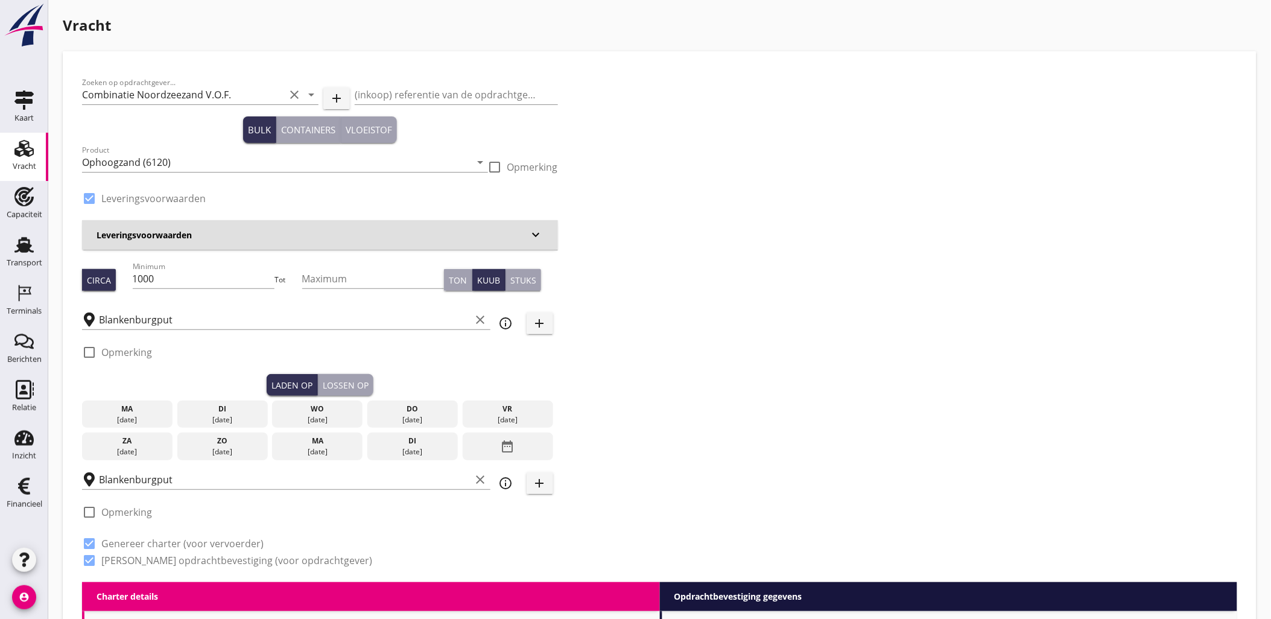
click at [247, 415] on div "09 sep." at bounding box center [222, 419] width 84 height 11
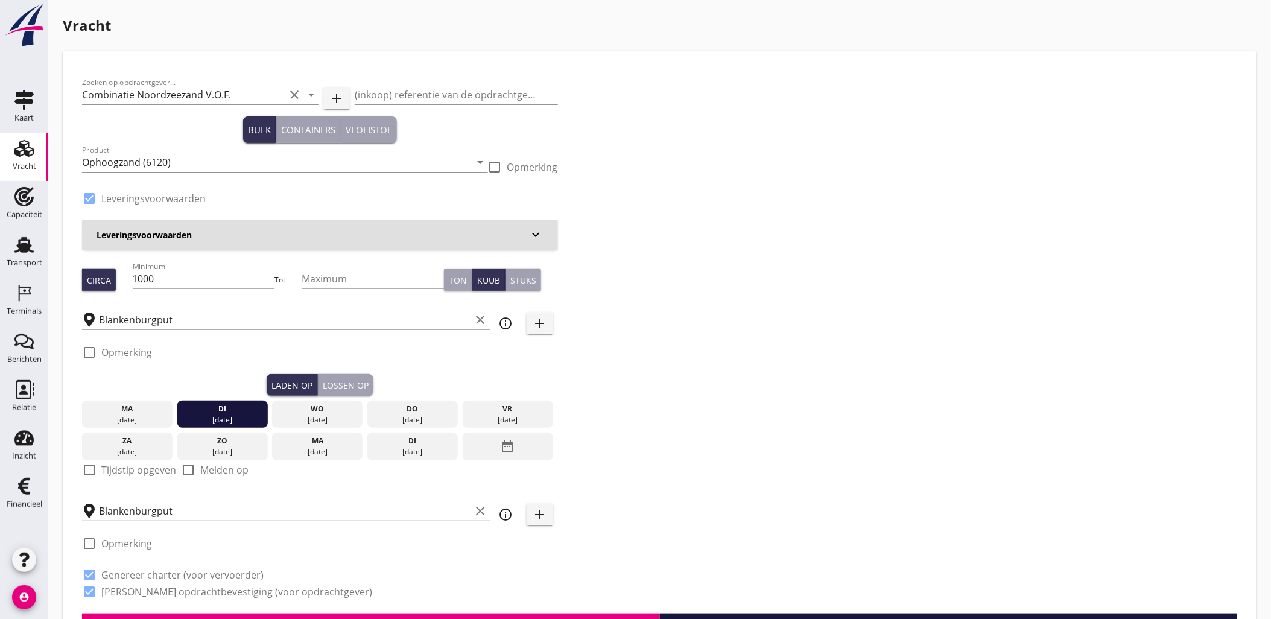
click at [350, 375] on button "Lossen op" at bounding box center [345, 385] width 55 height 22
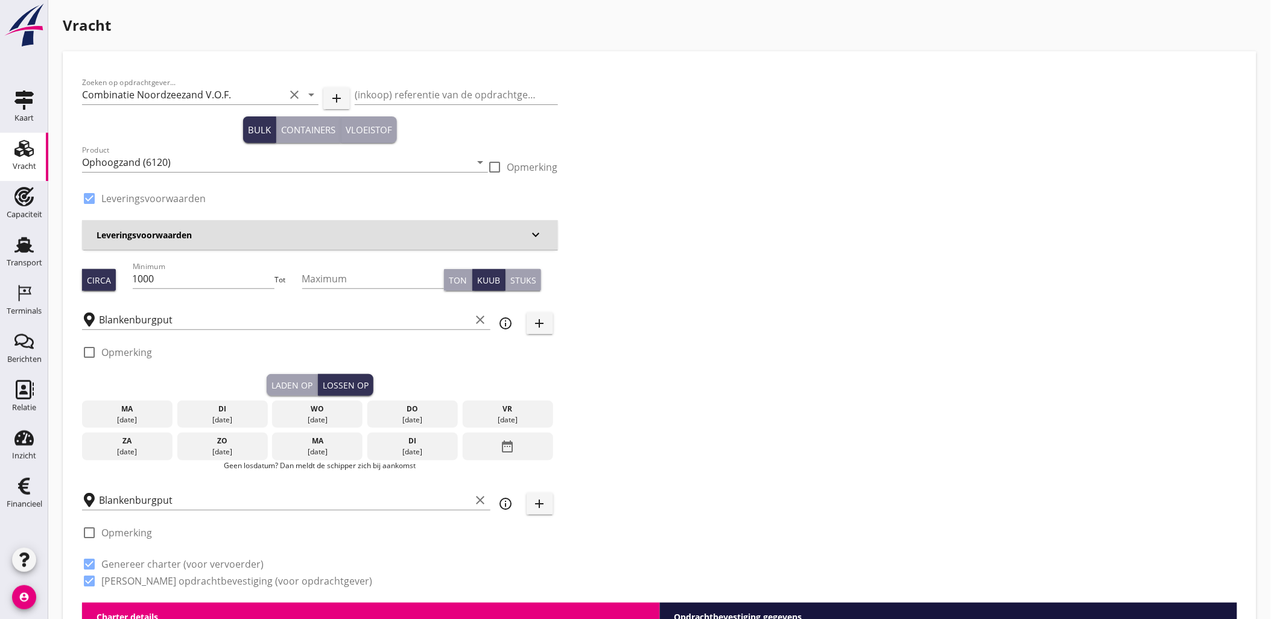
click at [241, 416] on div "09 sep." at bounding box center [222, 419] width 84 height 11
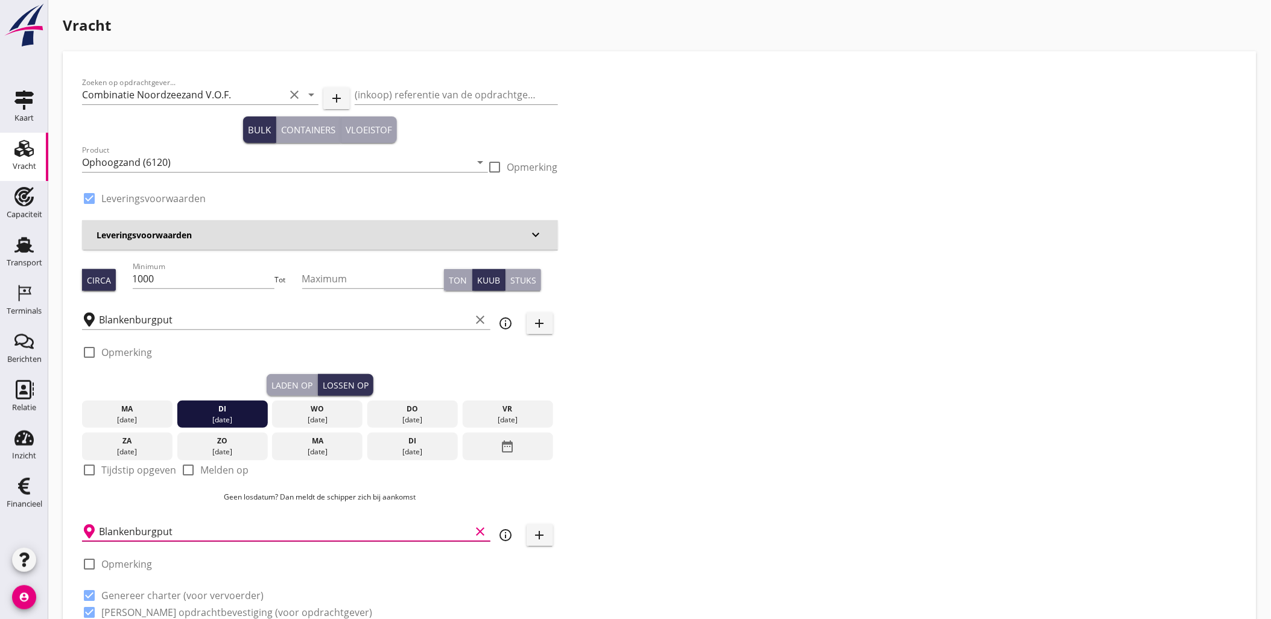
click at [190, 528] on input "Blankenburgput" at bounding box center [285, 531] width 372 height 19
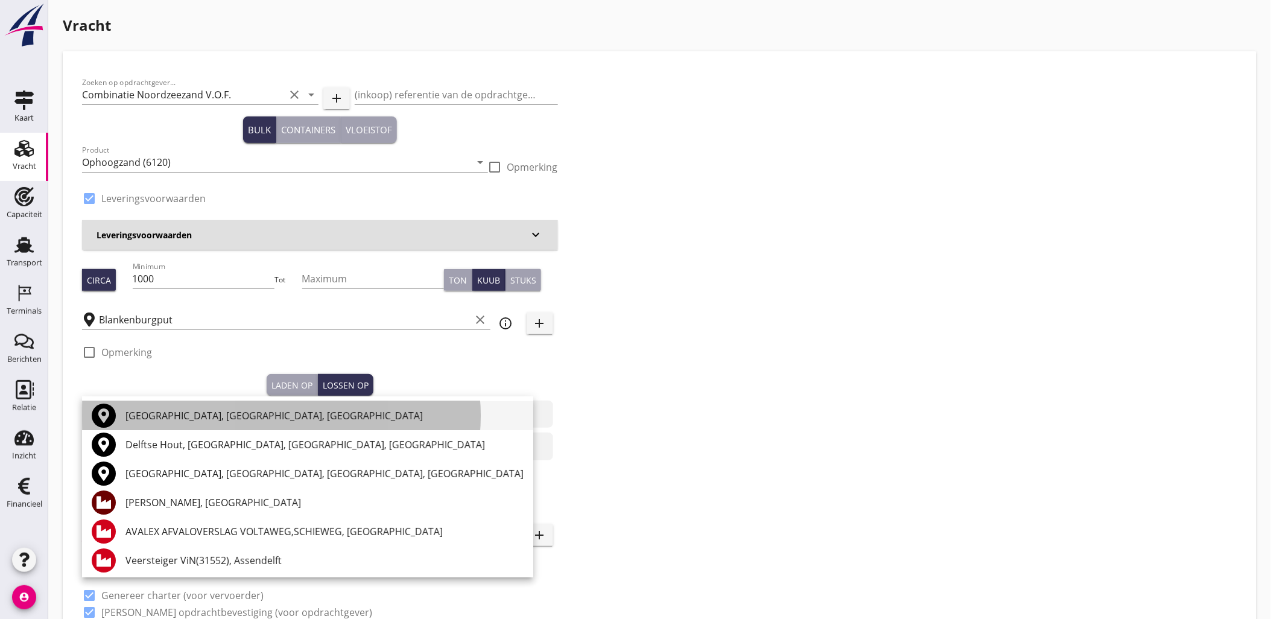
click at [189, 410] on div "Delft, South Holland, Netherlands" at bounding box center [324, 415] width 398 height 14
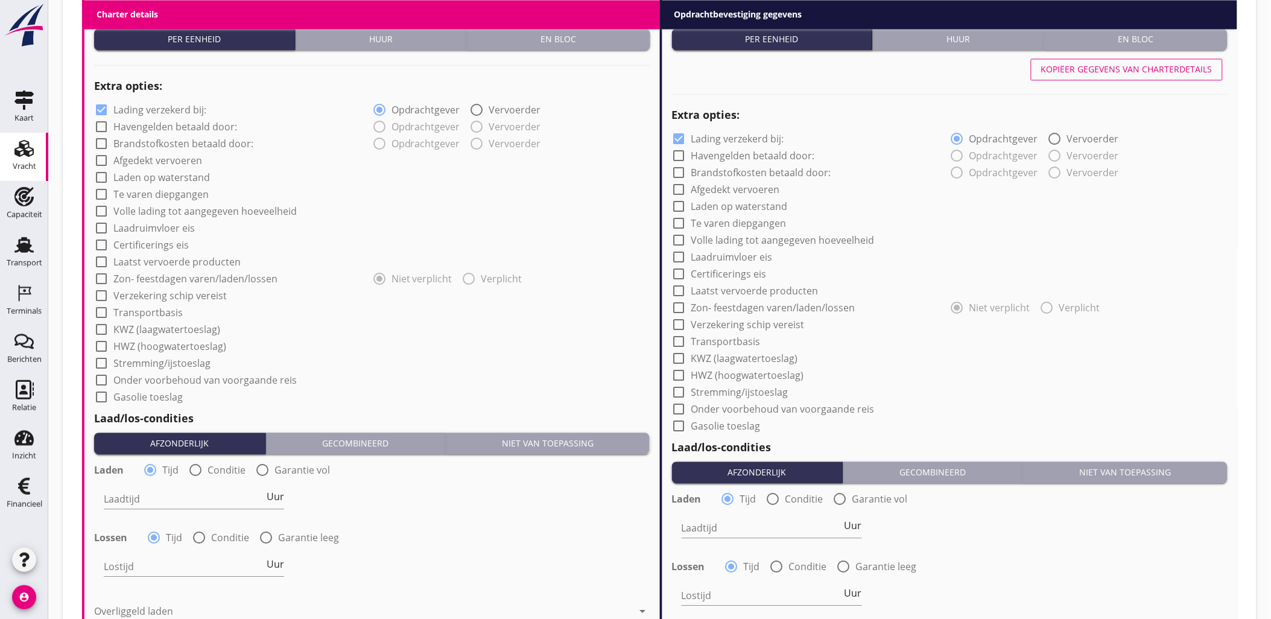
scroll to position [1244, 0]
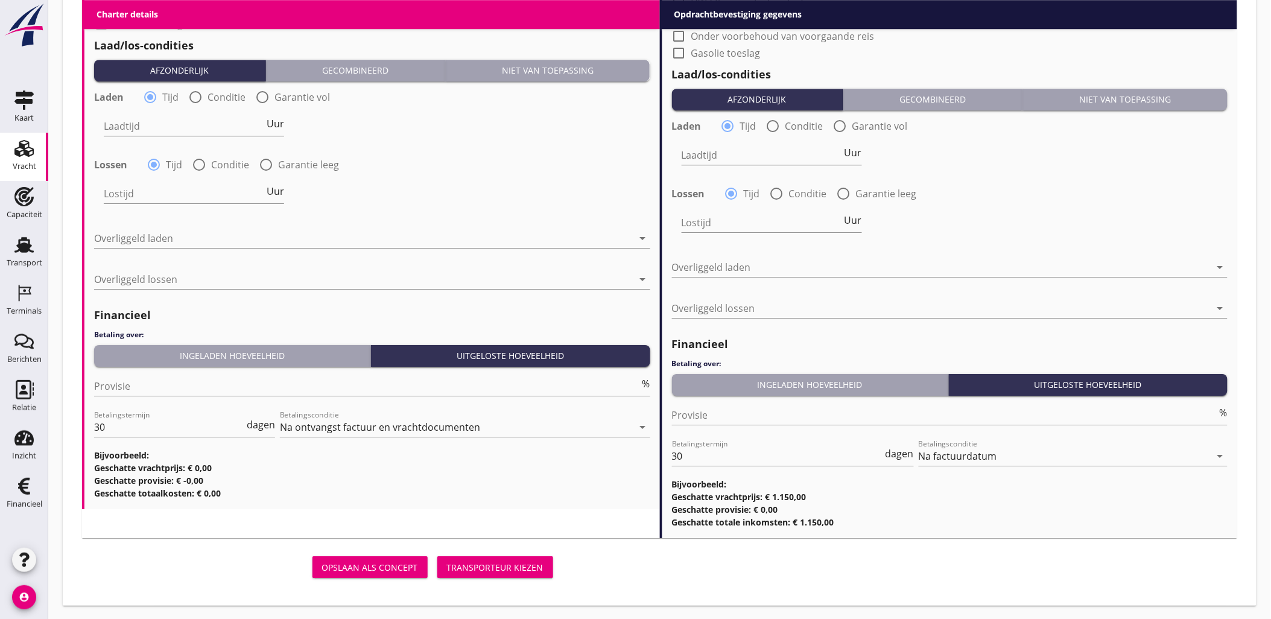
type input "Delft, South Holland, Netherlands"
click at [324, 166] on label "Garantie leeg" at bounding box center [308, 165] width 61 height 12
radio input "false"
radio input "true"
click at [320, 103] on div "radio_button_unchecked Garantie vol" at bounding box center [292, 97] width 75 height 14
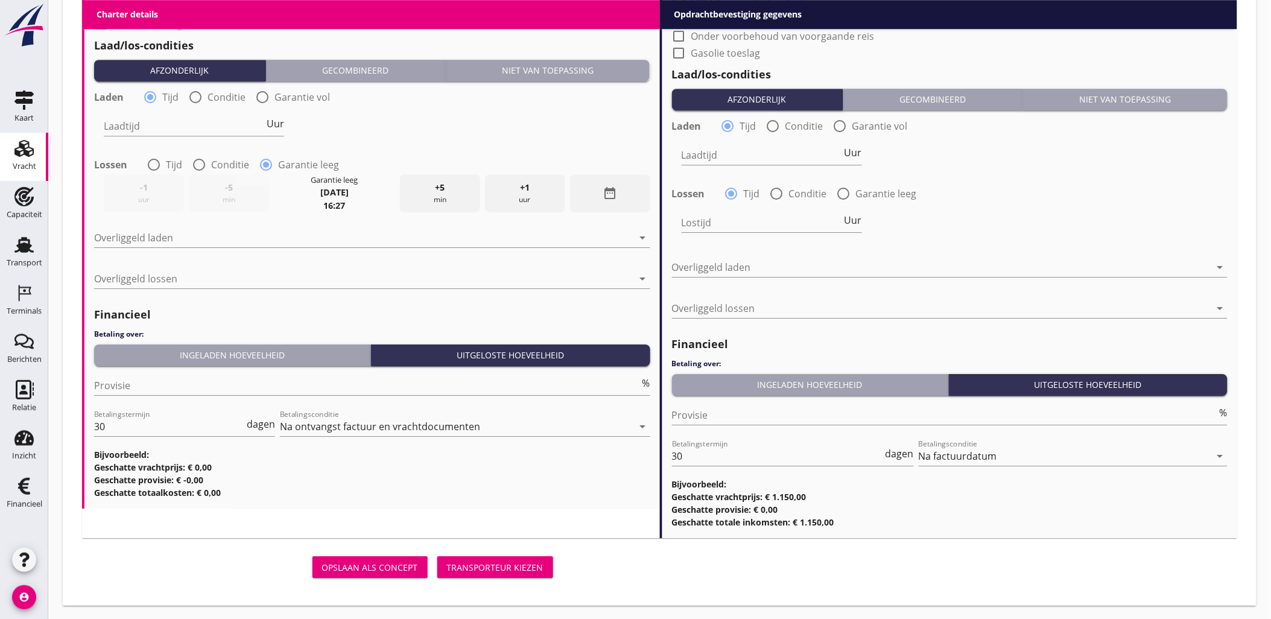
click at [324, 100] on label "Garantie vol" at bounding box center [301, 97] width 55 height 12
radio input "false"
radio input "true"
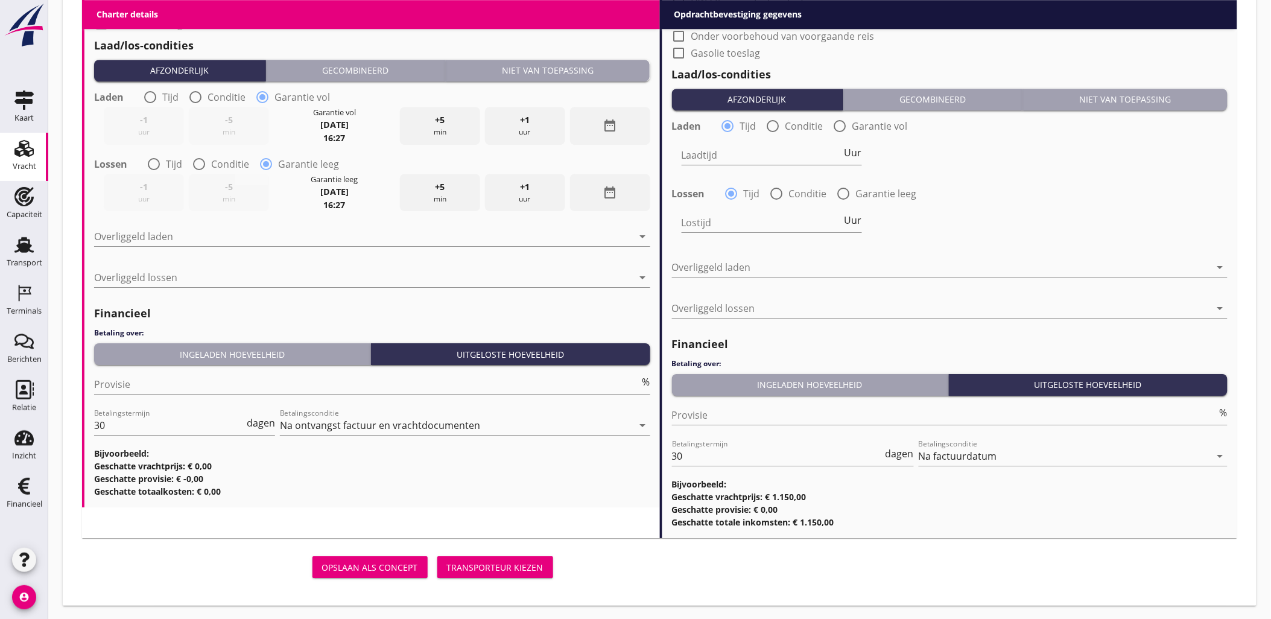
click at [903, 128] on label "Garantie vol" at bounding box center [879, 126] width 55 height 12
radio input "false"
radio input "true"
click at [887, 207] on div "Lostijd Uur" at bounding box center [950, 223] width 558 height 43
click at [885, 195] on label "Garantie leeg" at bounding box center [886, 194] width 61 height 12
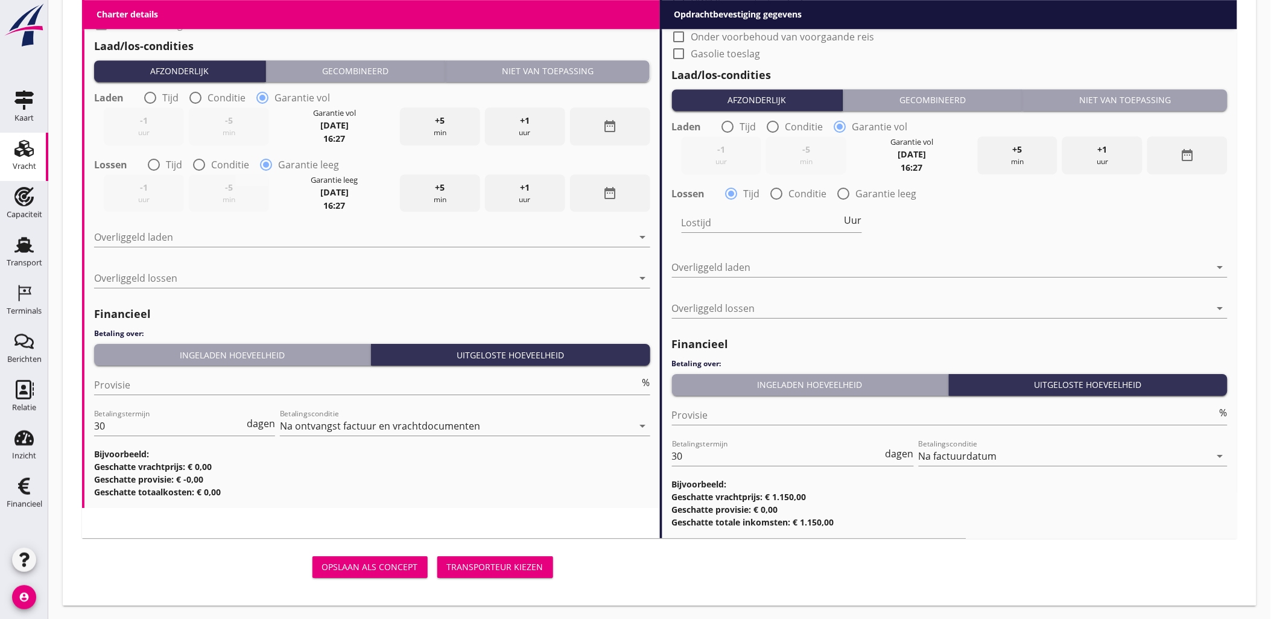
radio input "false"
radio input "true"
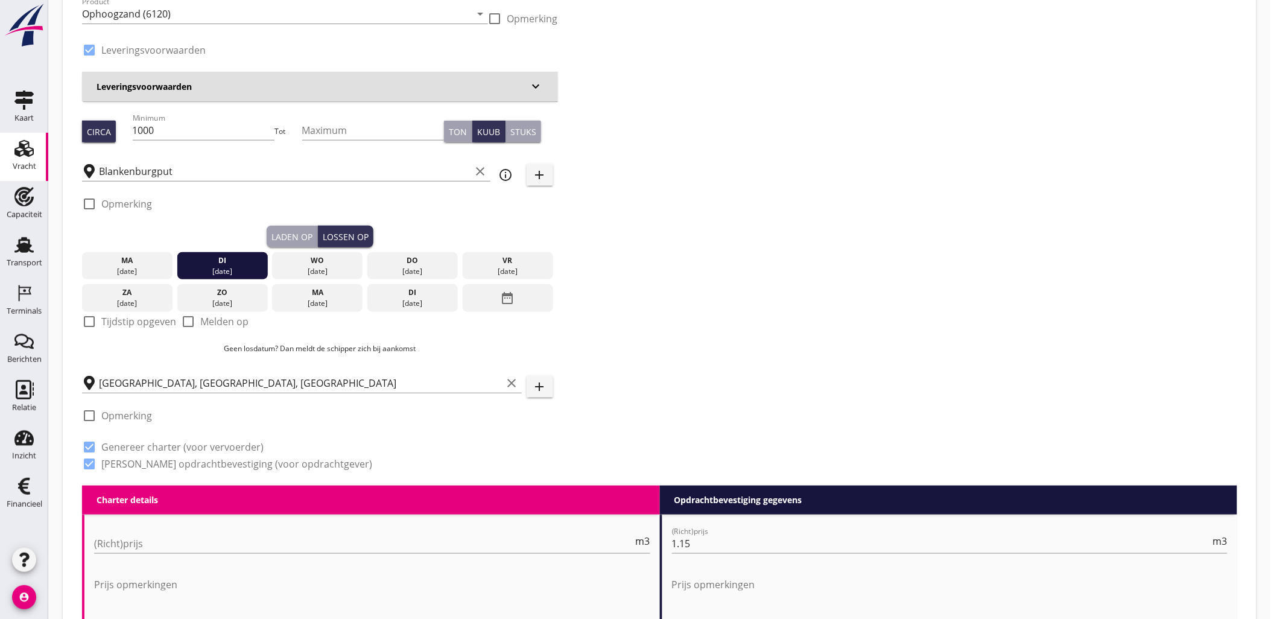
scroll to position [0, 0]
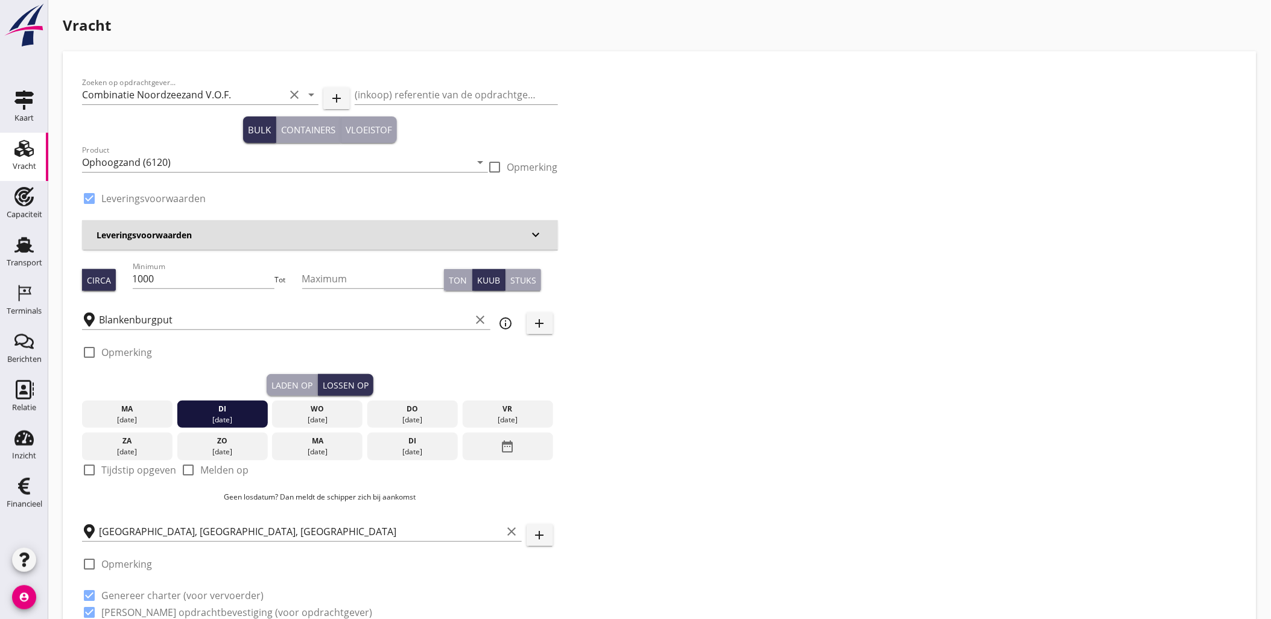
drag, startPoint x: 287, startPoint y: 380, endPoint x: 282, endPoint y: 388, distance: 10.0
click at [287, 380] on div "Laden op" at bounding box center [291, 385] width 41 height 13
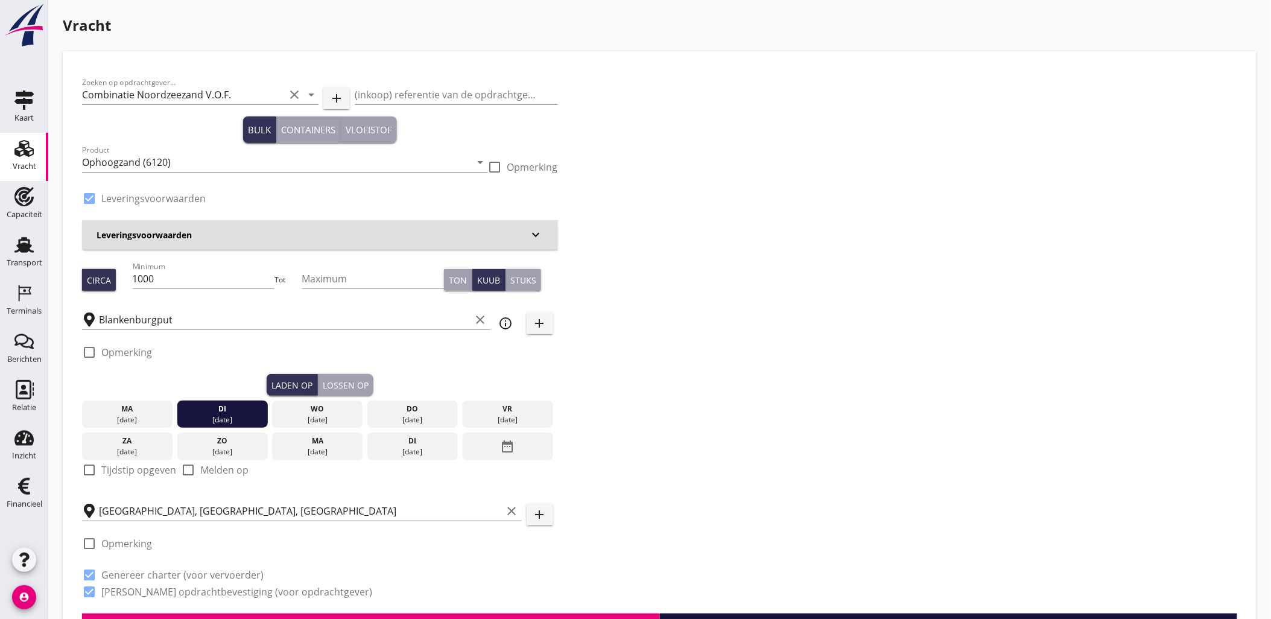
click at [141, 475] on label "Tijdstip opgeven" at bounding box center [138, 470] width 75 height 12
checkbox input "true"
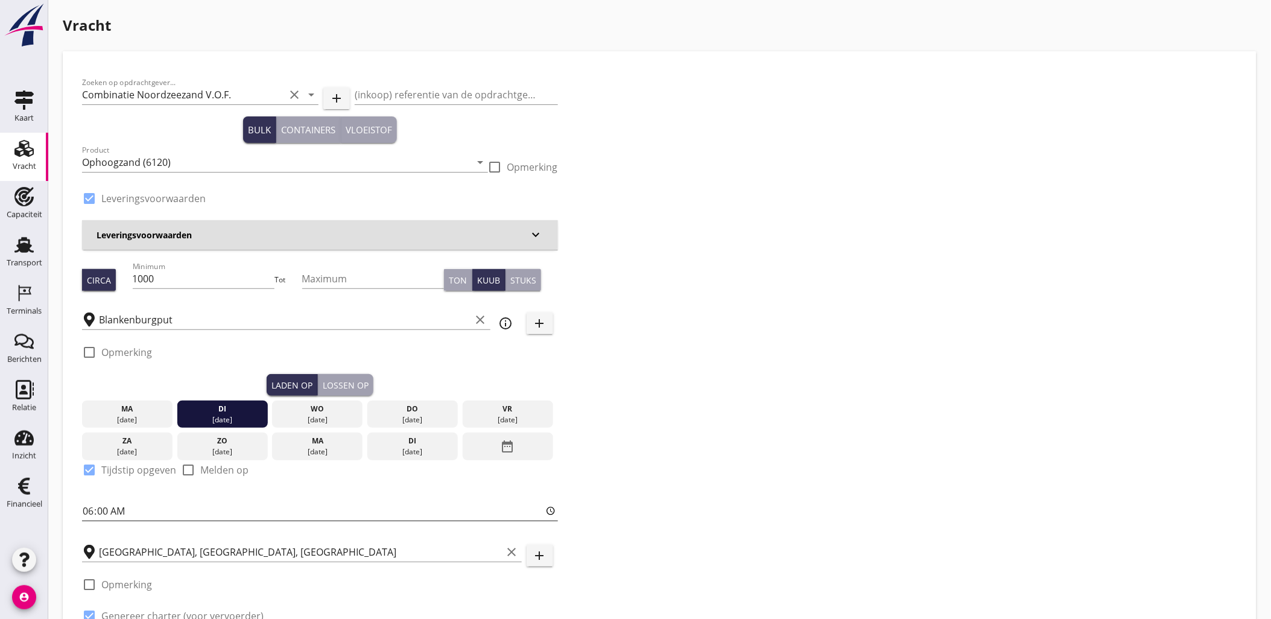
click at [139, 510] on input "06:00" at bounding box center [320, 510] width 476 height 19
type input "11:00"
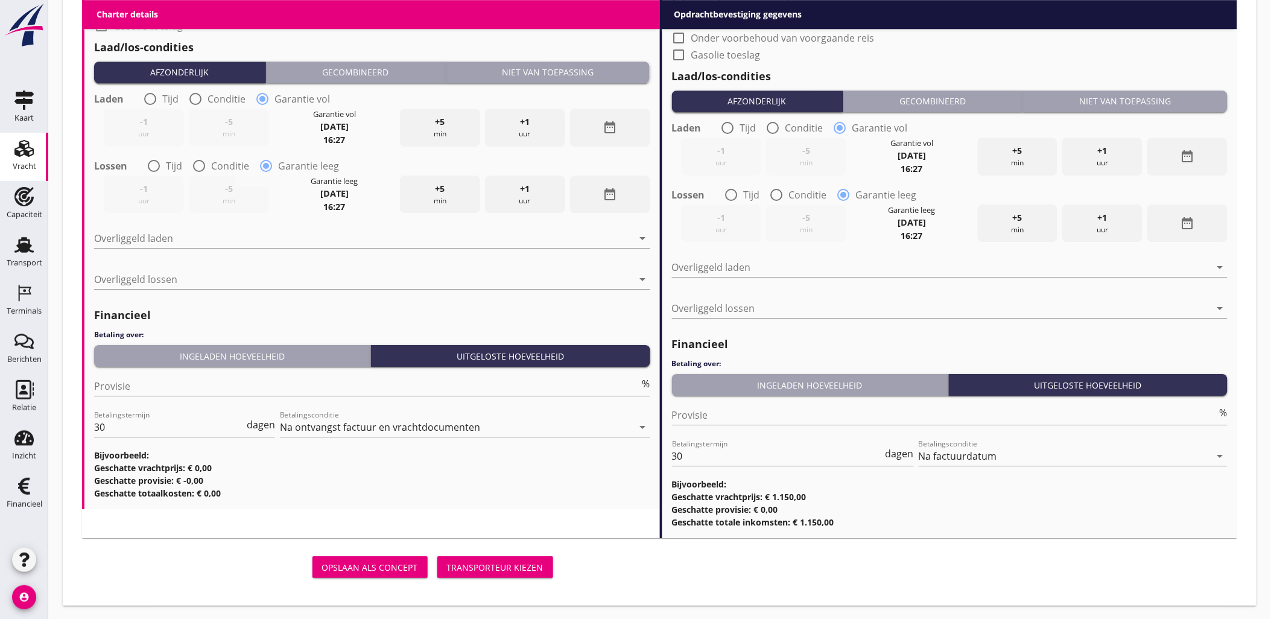
click at [485, 572] on div "Transporteur kiezen" at bounding box center [495, 567] width 97 height 13
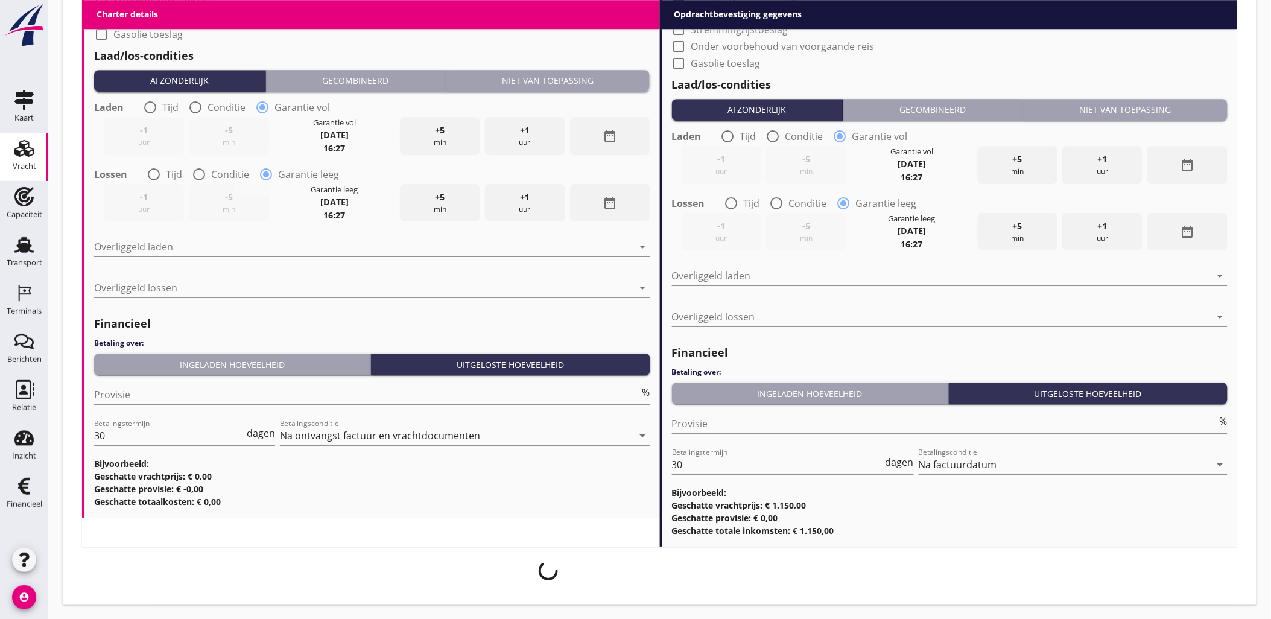
scroll to position [1253, 0]
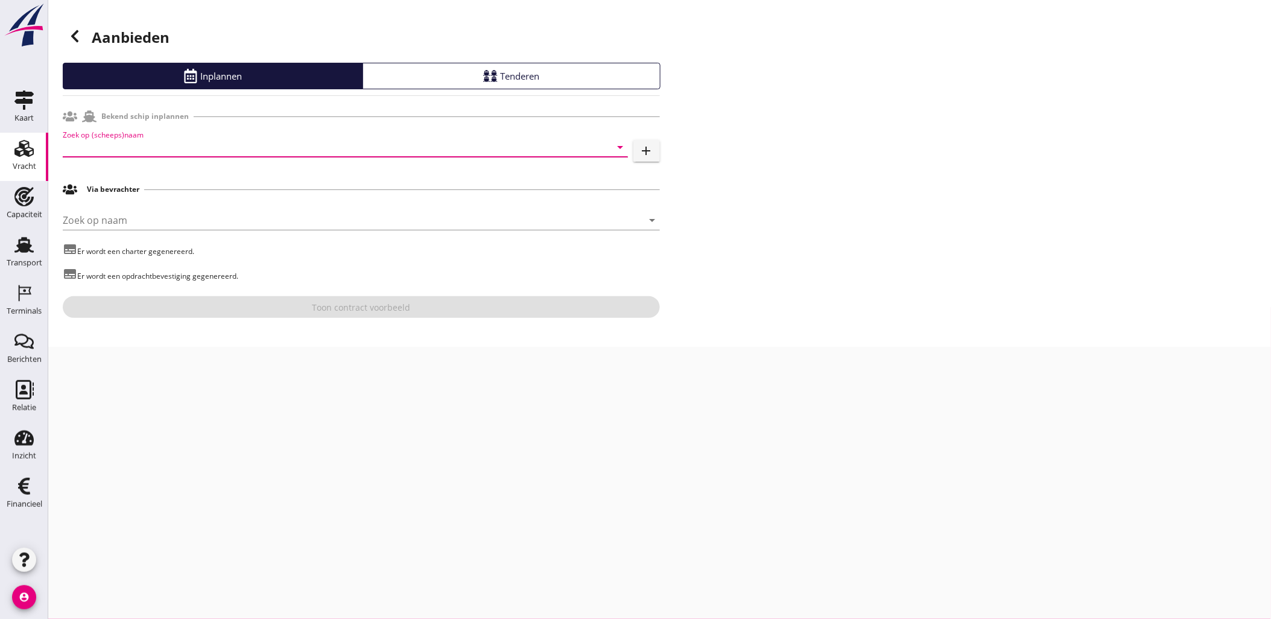
click at [340, 146] on input "Zoek op (scheeps)naam" at bounding box center [328, 147] width 531 height 19
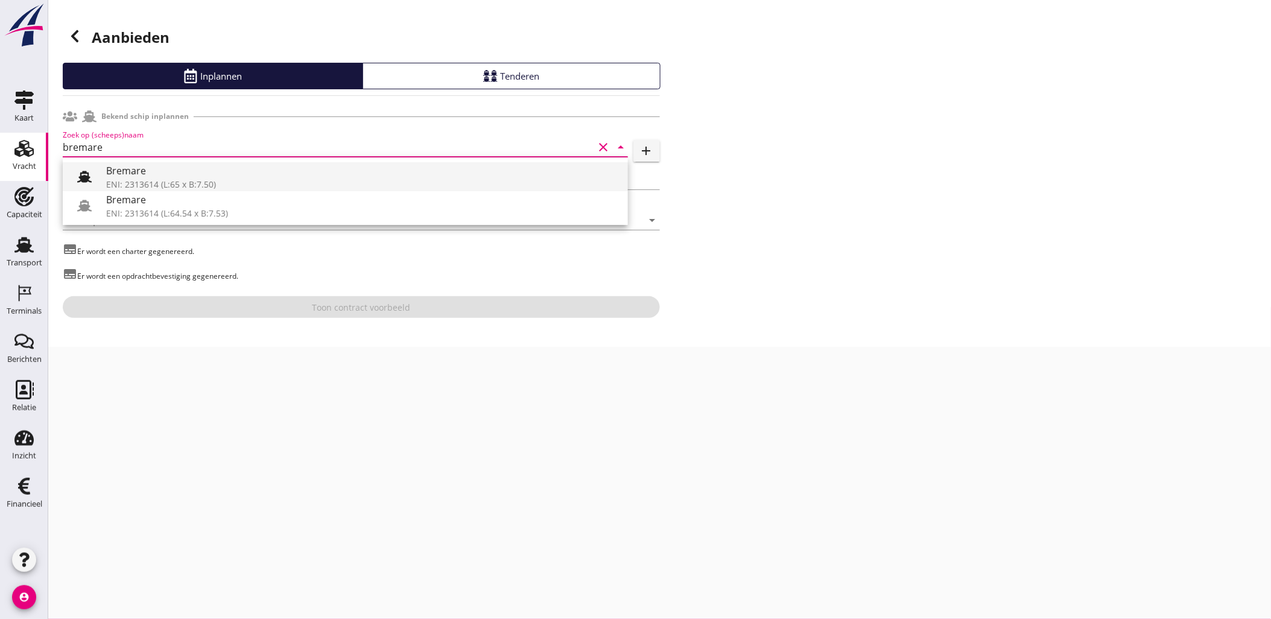
click at [237, 176] on div "Bremare" at bounding box center [362, 170] width 512 height 14
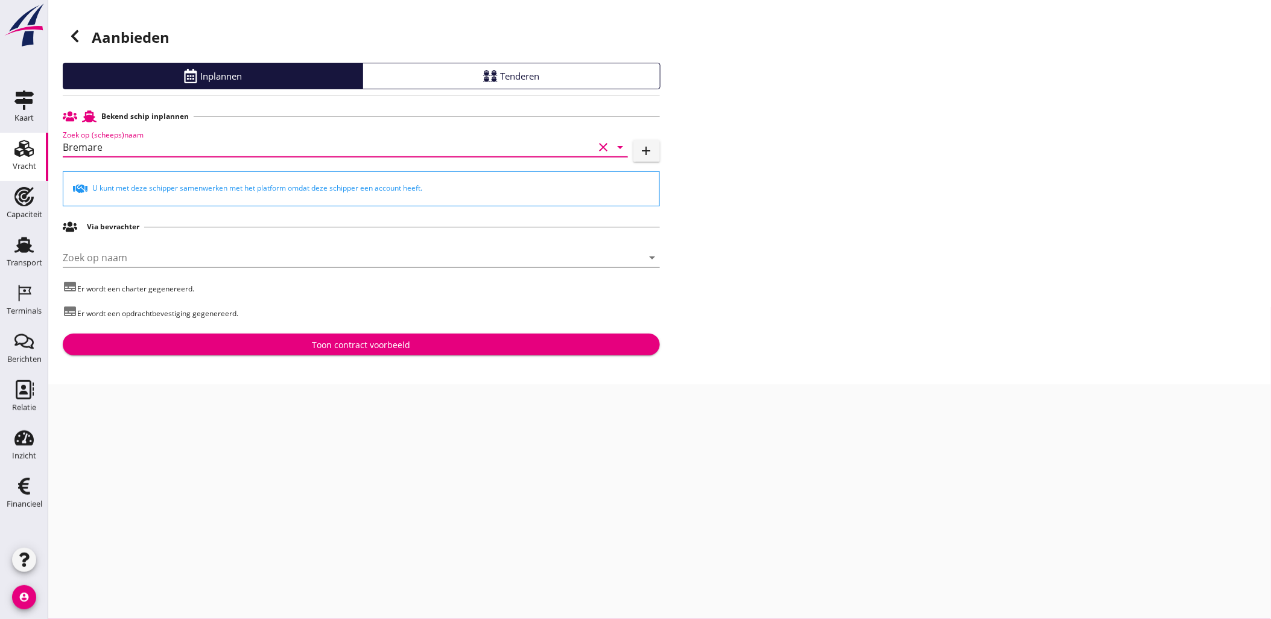
type input "Bremare"
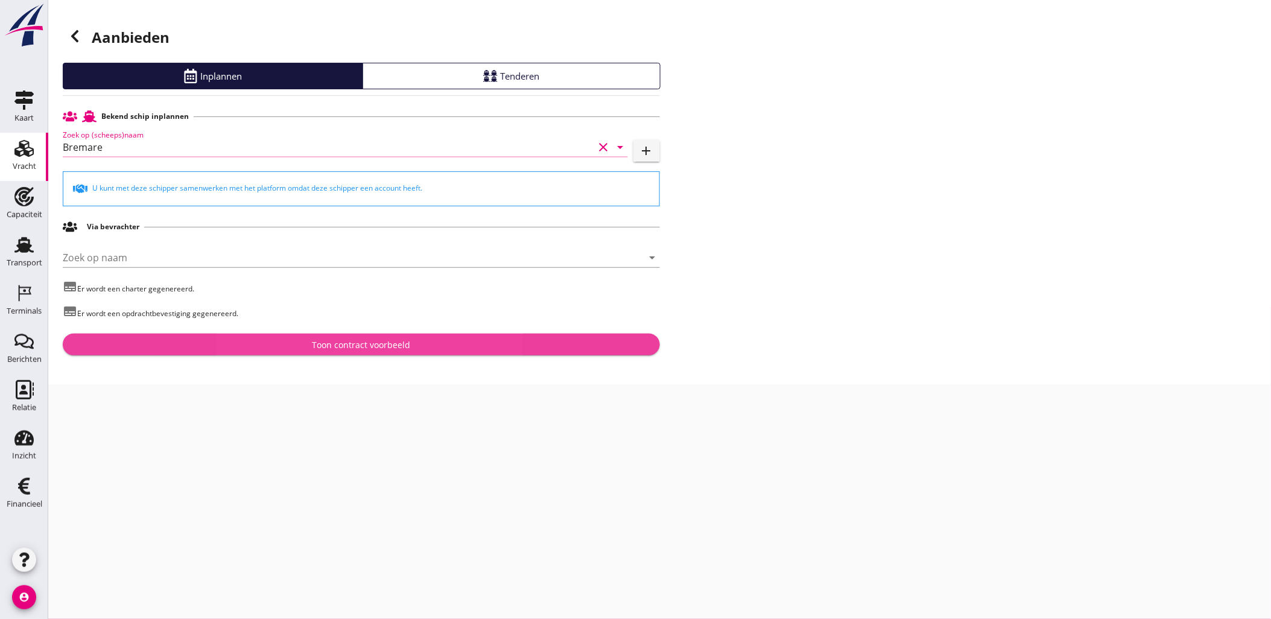
click at [371, 346] on div "Toon contract voorbeeld" at bounding box center [361, 344] width 98 height 13
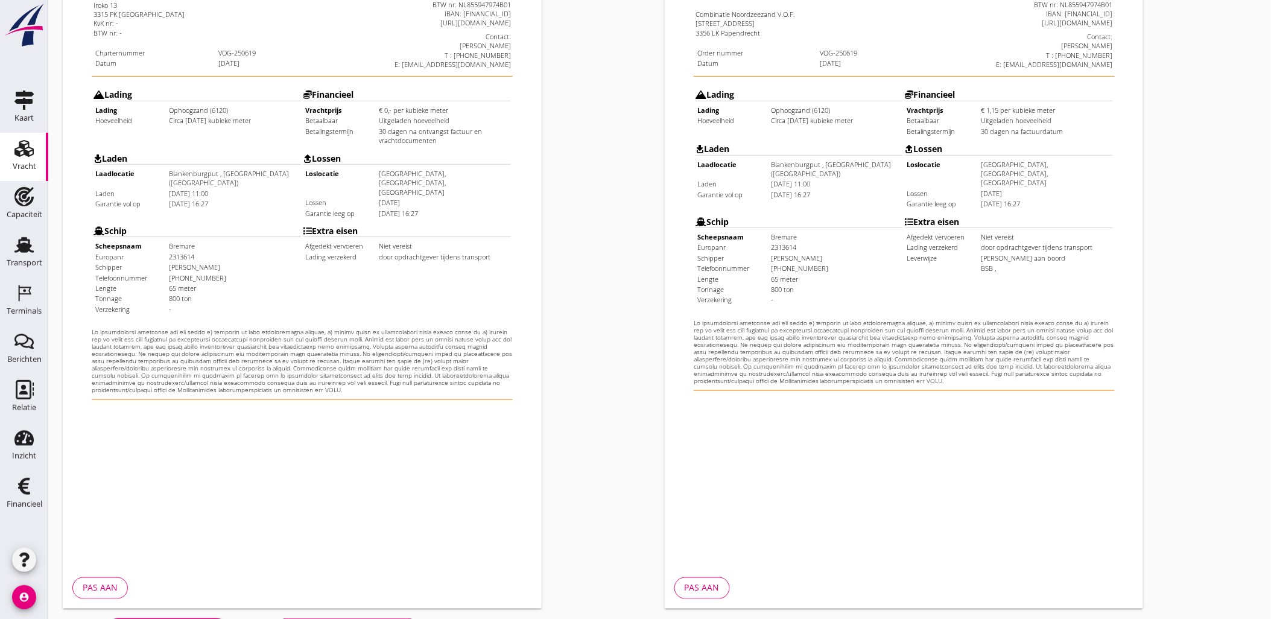
scroll to position [273, 0]
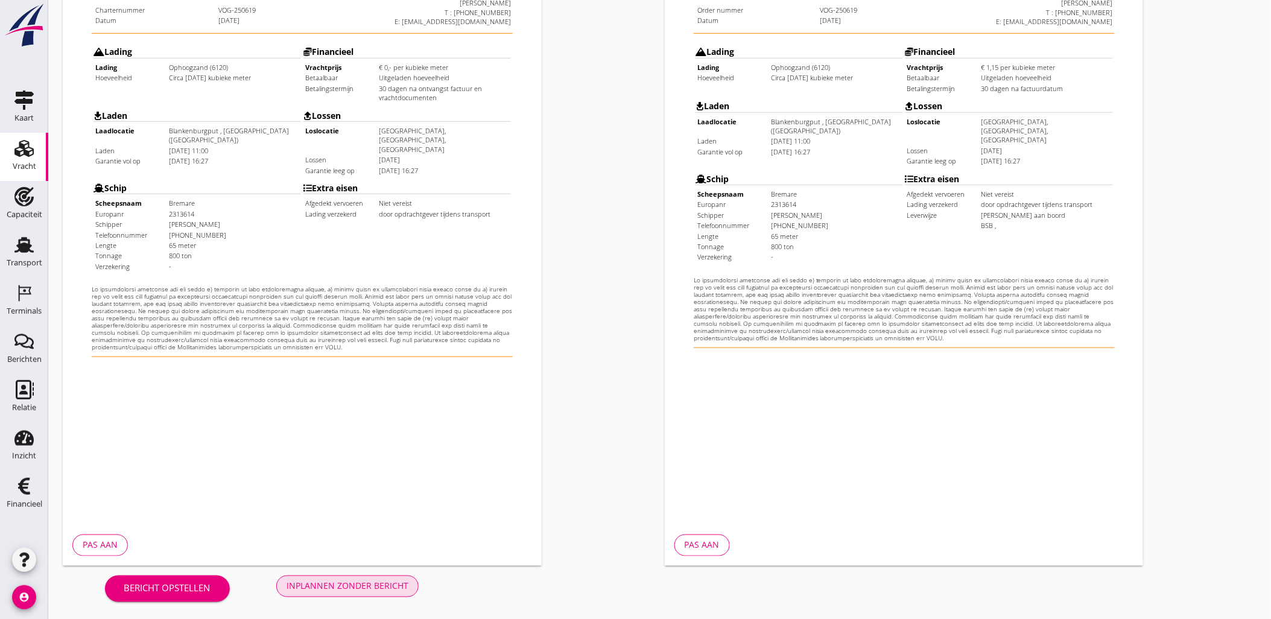
click at [411, 589] on button "Inplannen zonder bericht" at bounding box center [347, 586] width 142 height 22
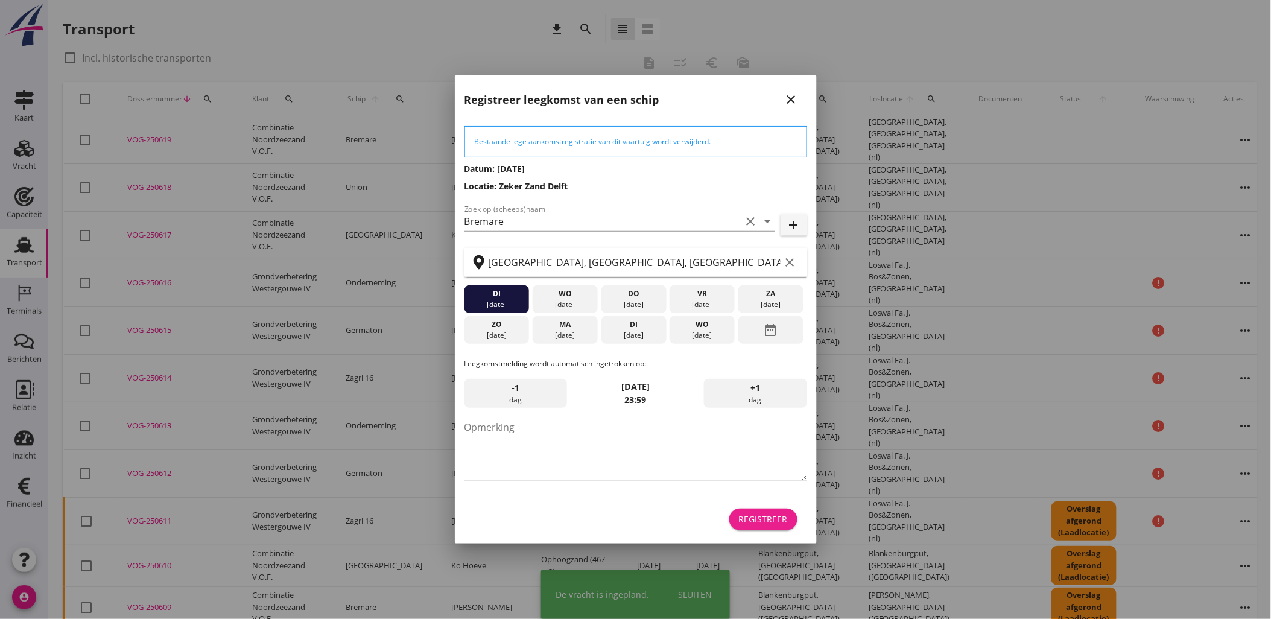
click at [743, 515] on div "Registreer" at bounding box center [763, 519] width 49 height 13
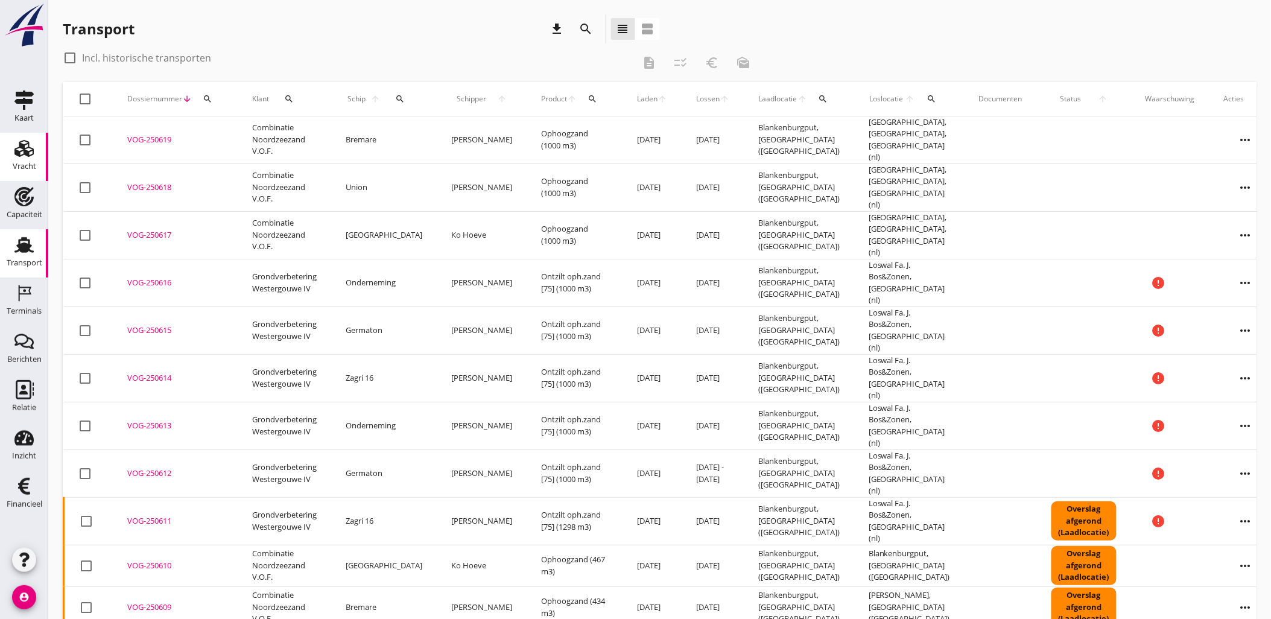
click at [16, 147] on icon "Vracht" at bounding box center [23, 148] width 19 height 19
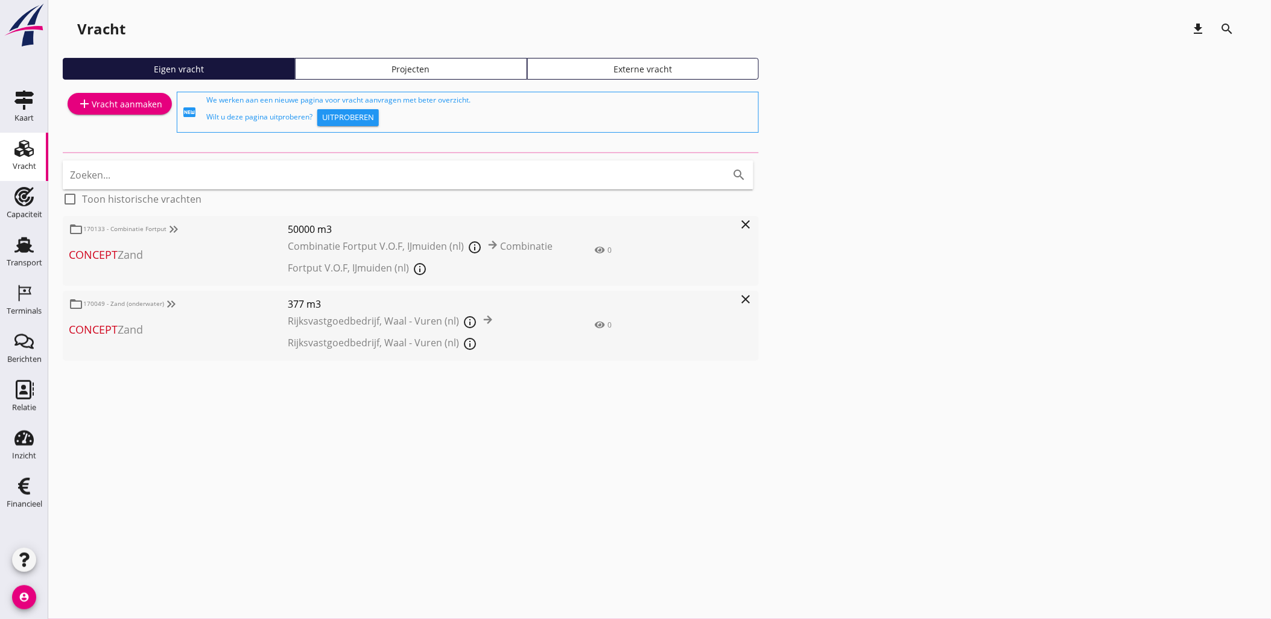
click at [461, 70] on div "Projecten" at bounding box center [410, 69] width 221 height 13
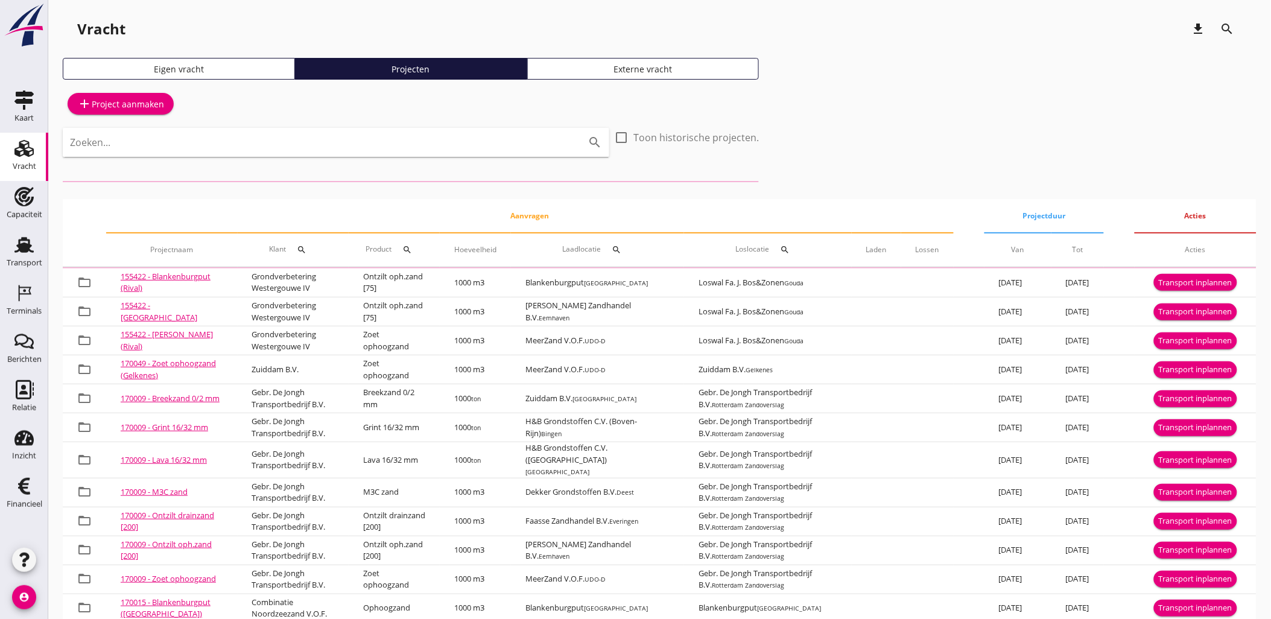
click at [399, 142] on input "Zoeken..." at bounding box center [319, 142] width 498 height 19
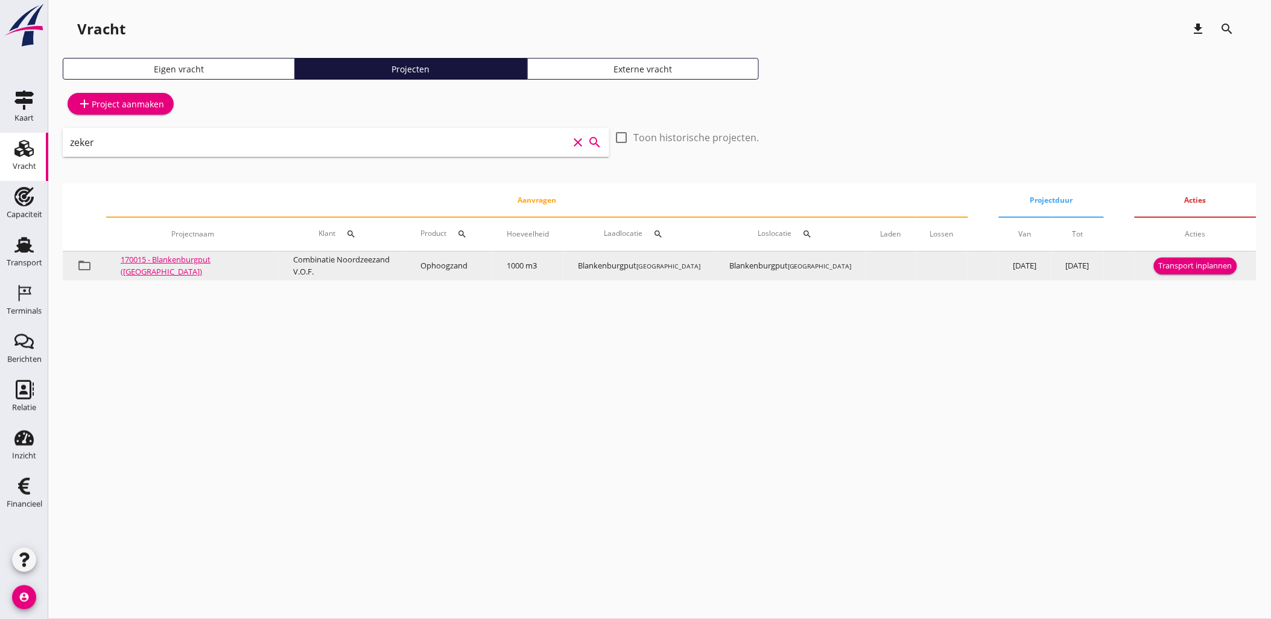
type input "zeker"
click at [1180, 261] on div "Transport inplannen" at bounding box center [1196, 266] width 74 height 12
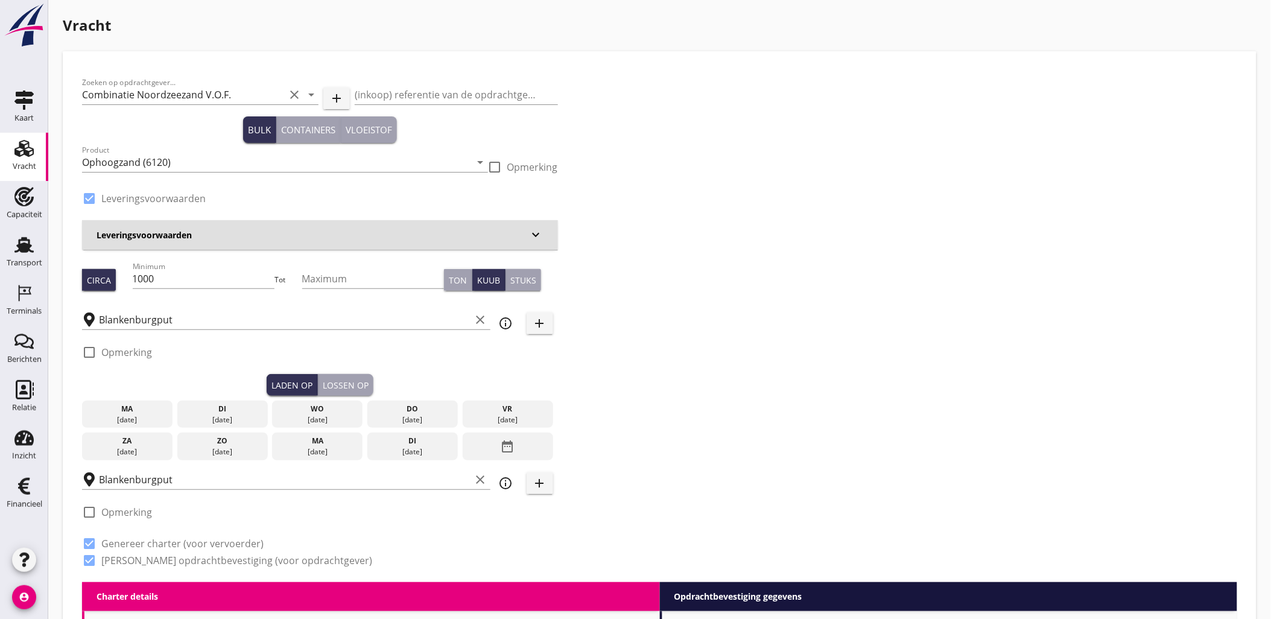
click at [234, 414] on div "09 sep." at bounding box center [222, 419] width 84 height 11
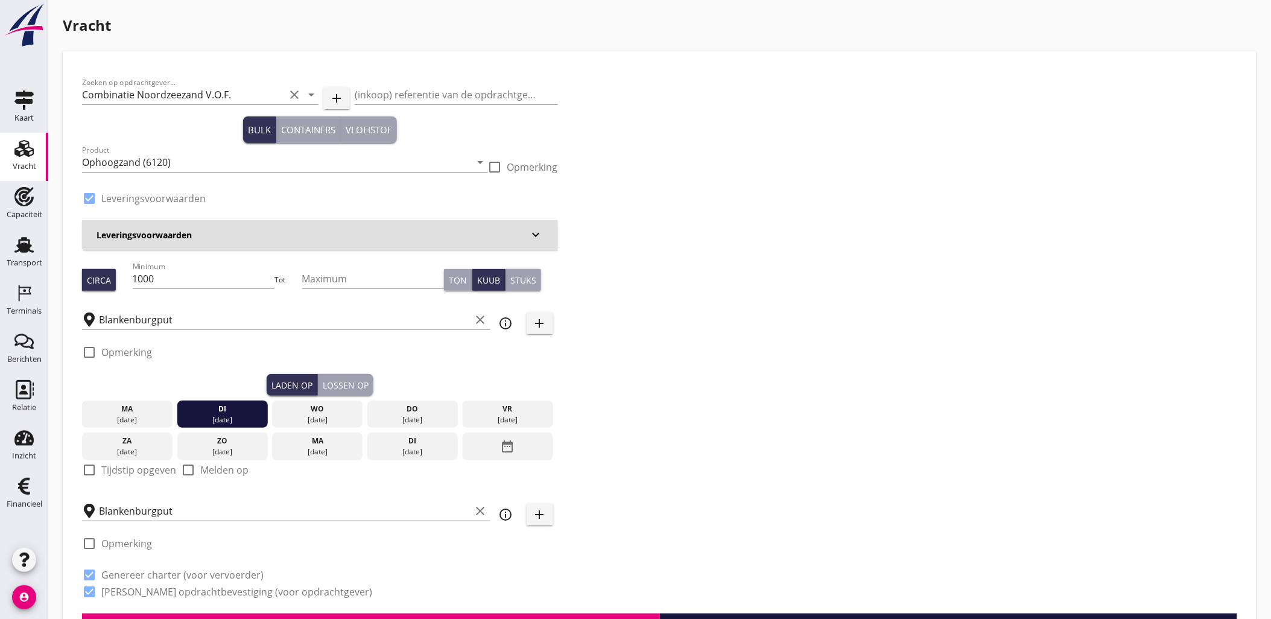
click at [348, 387] on div "Lossen op" at bounding box center [346, 385] width 46 height 13
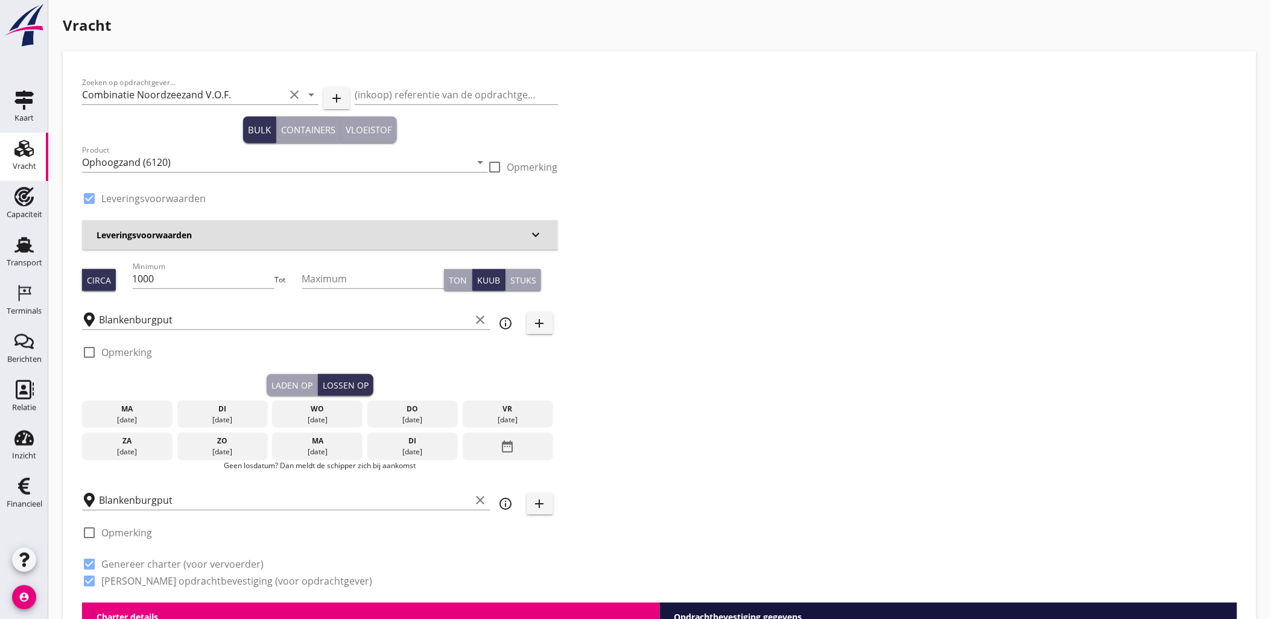
click at [248, 408] on div "di" at bounding box center [222, 408] width 84 height 11
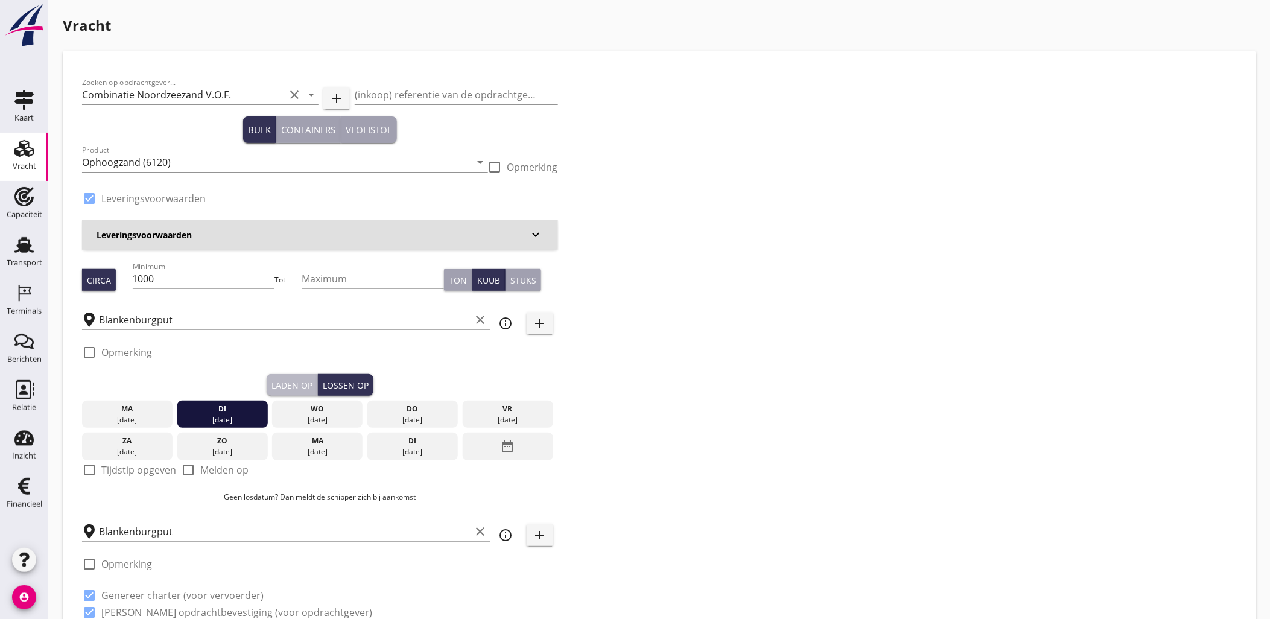
click at [269, 384] on button "Laden op" at bounding box center [292, 385] width 51 height 22
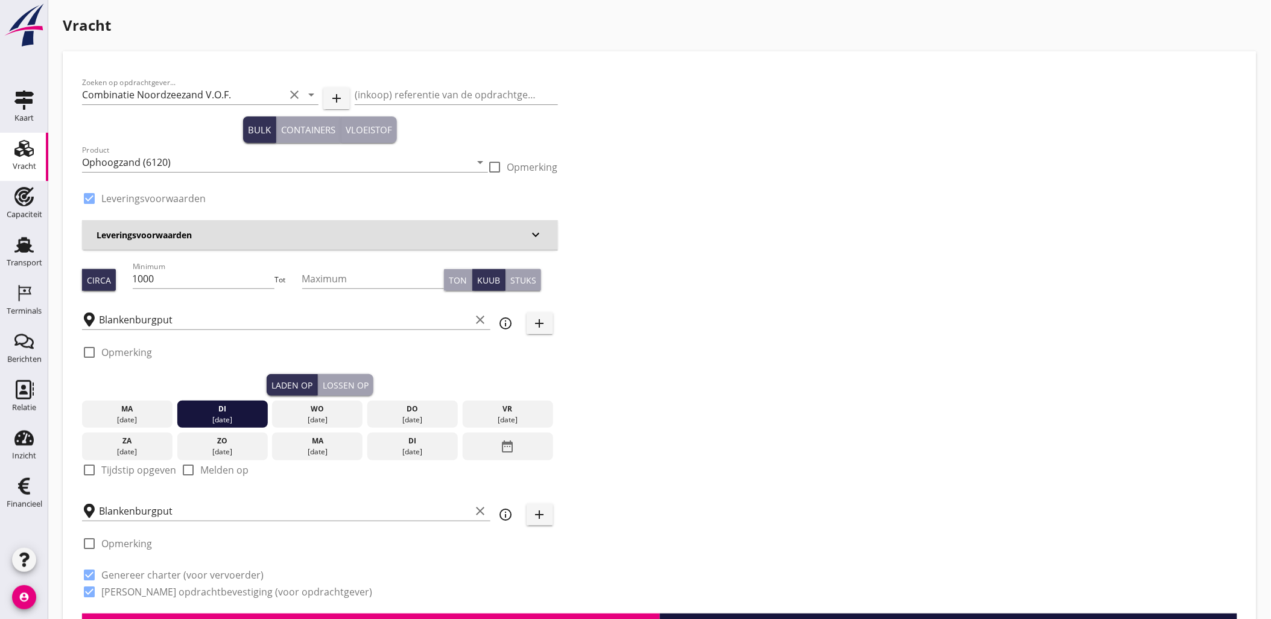
click at [128, 473] on label "Tijdstip opgeven" at bounding box center [138, 470] width 75 height 12
checkbox input "true"
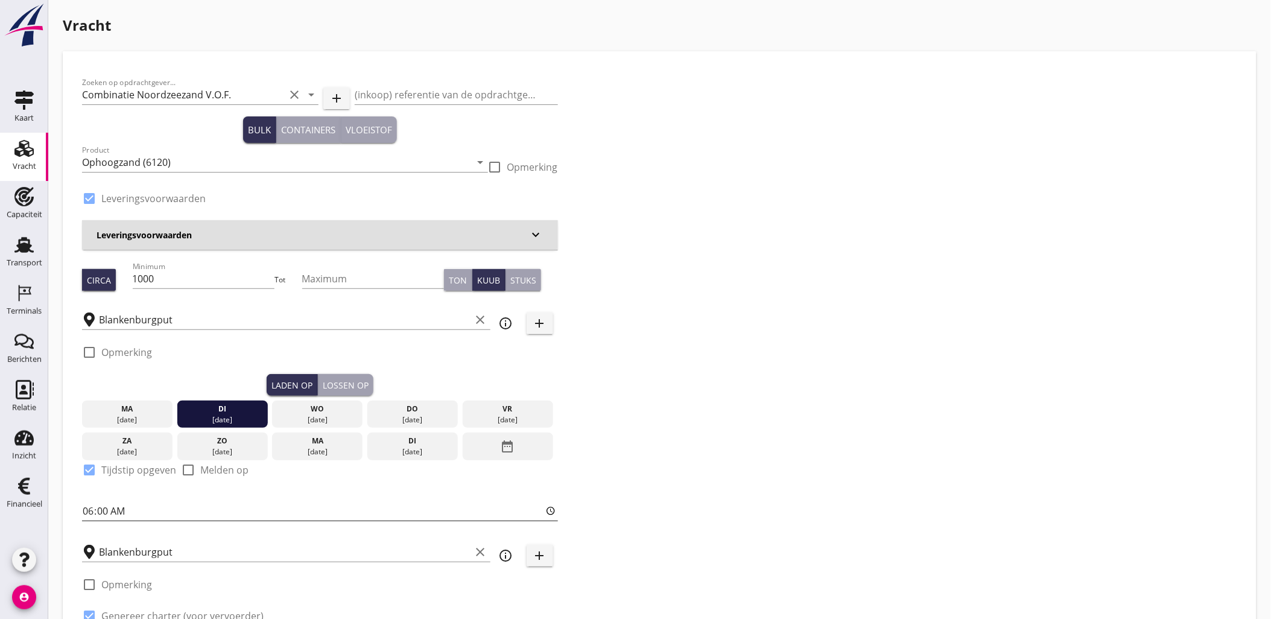
click at [145, 509] on input "06:00" at bounding box center [320, 510] width 476 height 19
type input "17:00"
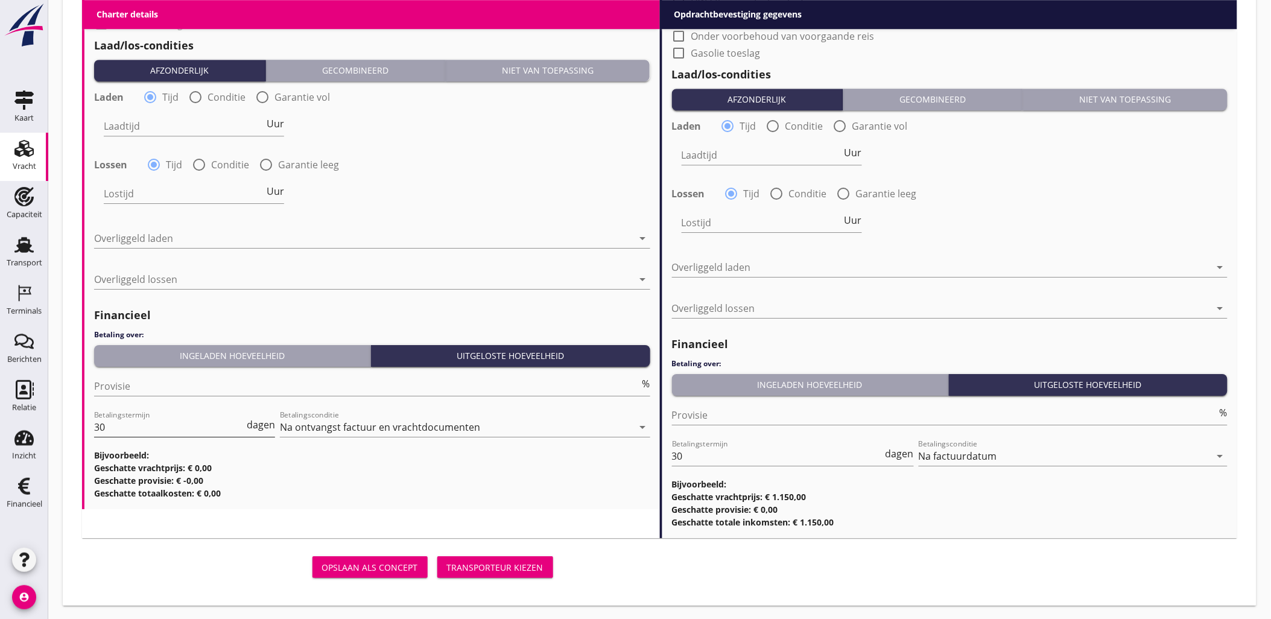
scroll to position [862, 0]
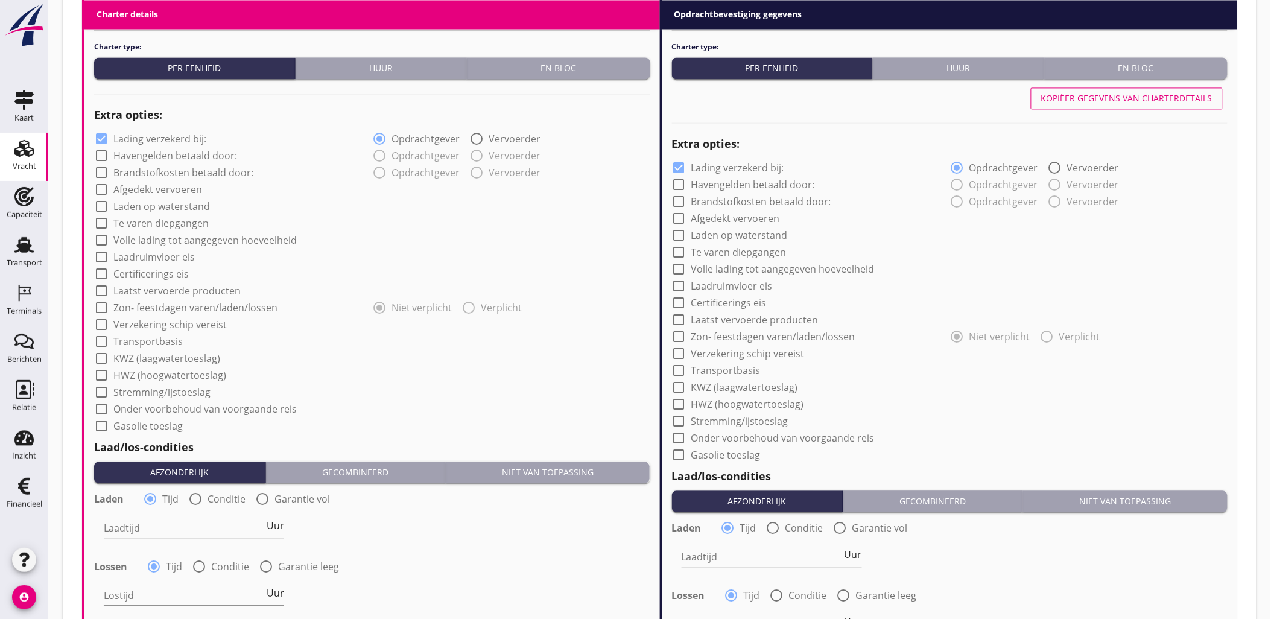
click at [293, 501] on label "Garantie vol" at bounding box center [301, 499] width 55 height 12
radio input "false"
radio input "true"
drag, startPoint x: 312, startPoint y: 566, endPoint x: 424, endPoint y: 566, distance: 112.2
click at [311, 566] on label "Garantie leeg" at bounding box center [308, 566] width 61 height 12
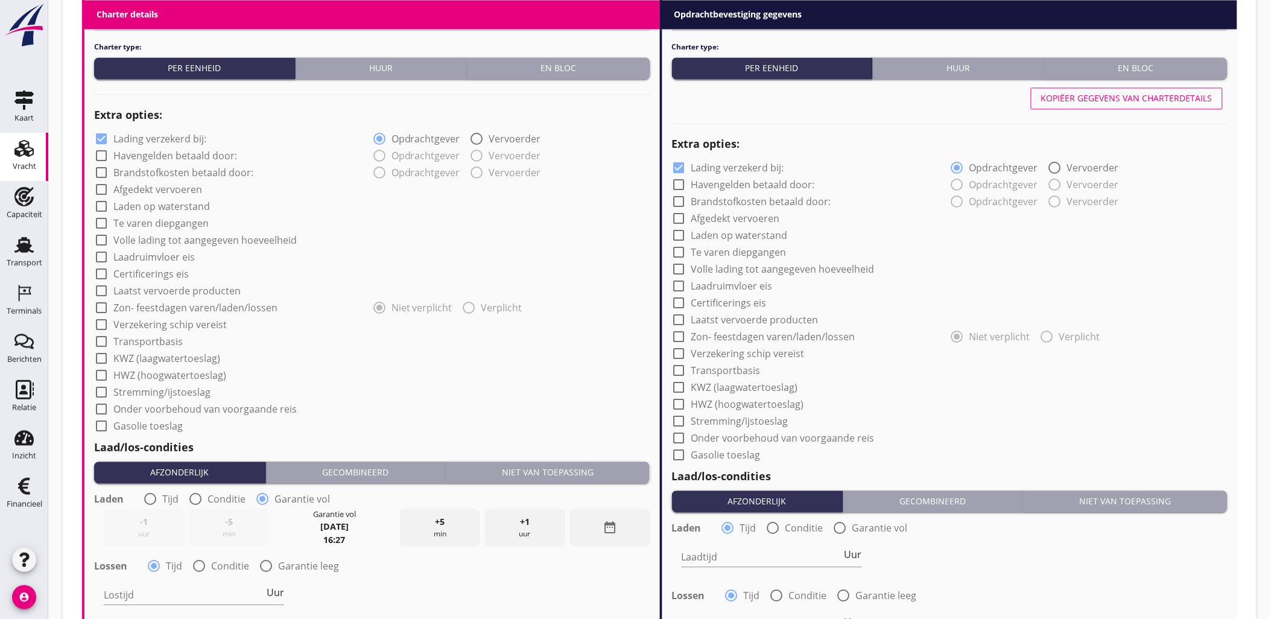
radio input "false"
radio input "true"
click at [844, 528] on div at bounding box center [840, 527] width 21 height 21
radio input "false"
radio input "true"
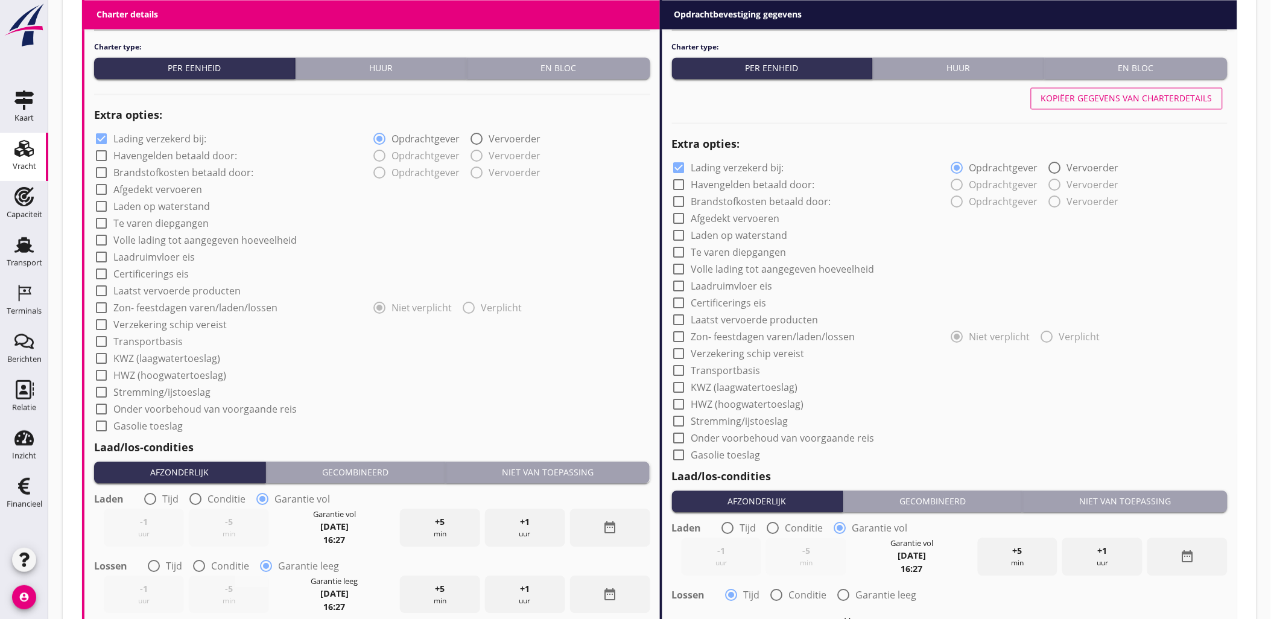
click at [884, 603] on div "Lostijd Uur" at bounding box center [950, 624] width 558 height 43
click at [883, 595] on label "Garantie leeg" at bounding box center [886, 595] width 61 height 12
radio input "false"
radio input "true"
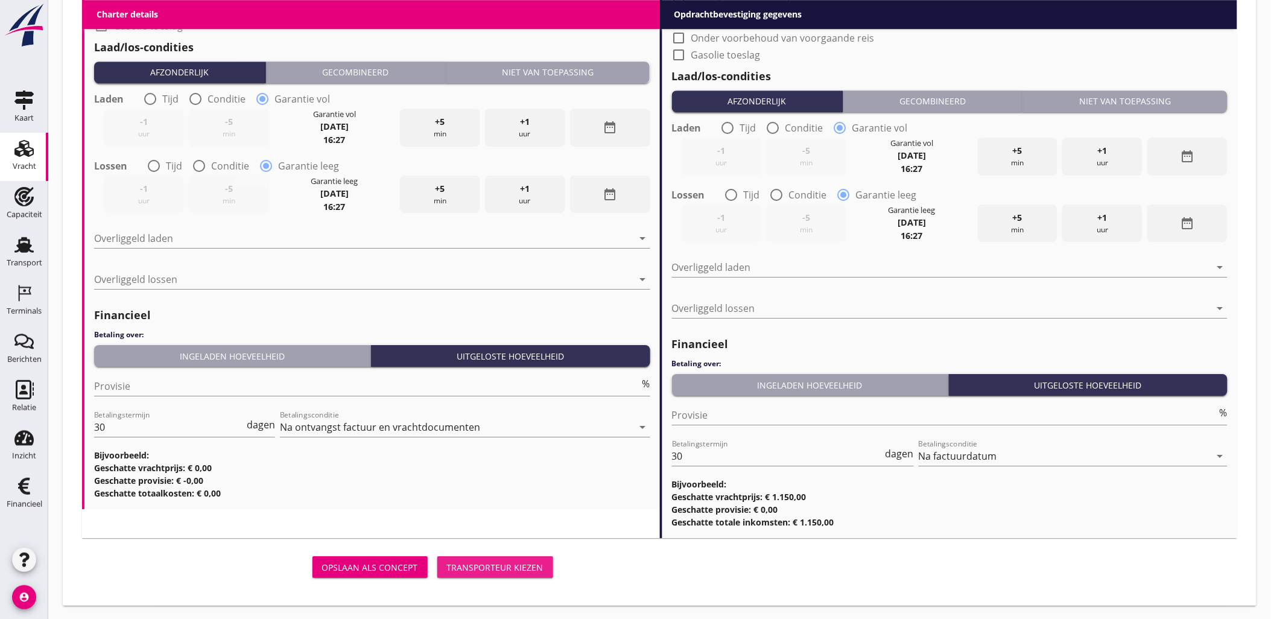
click at [534, 565] on div "Transporteur kiezen" at bounding box center [495, 567] width 97 height 13
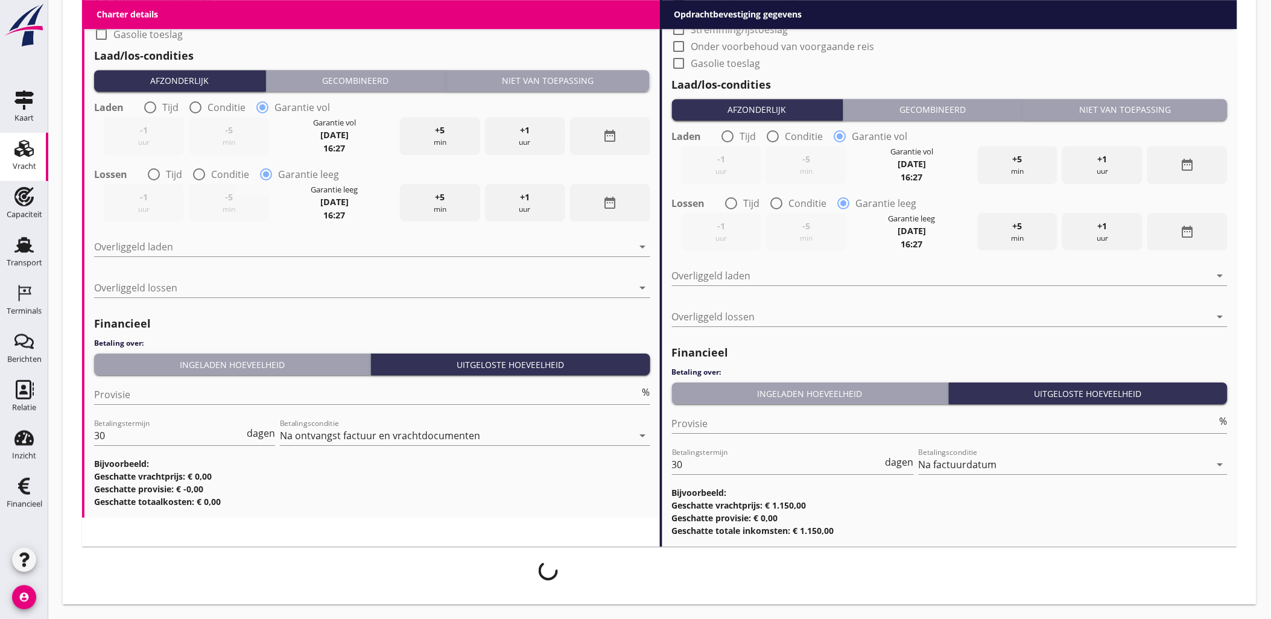
scroll to position [1253, 0]
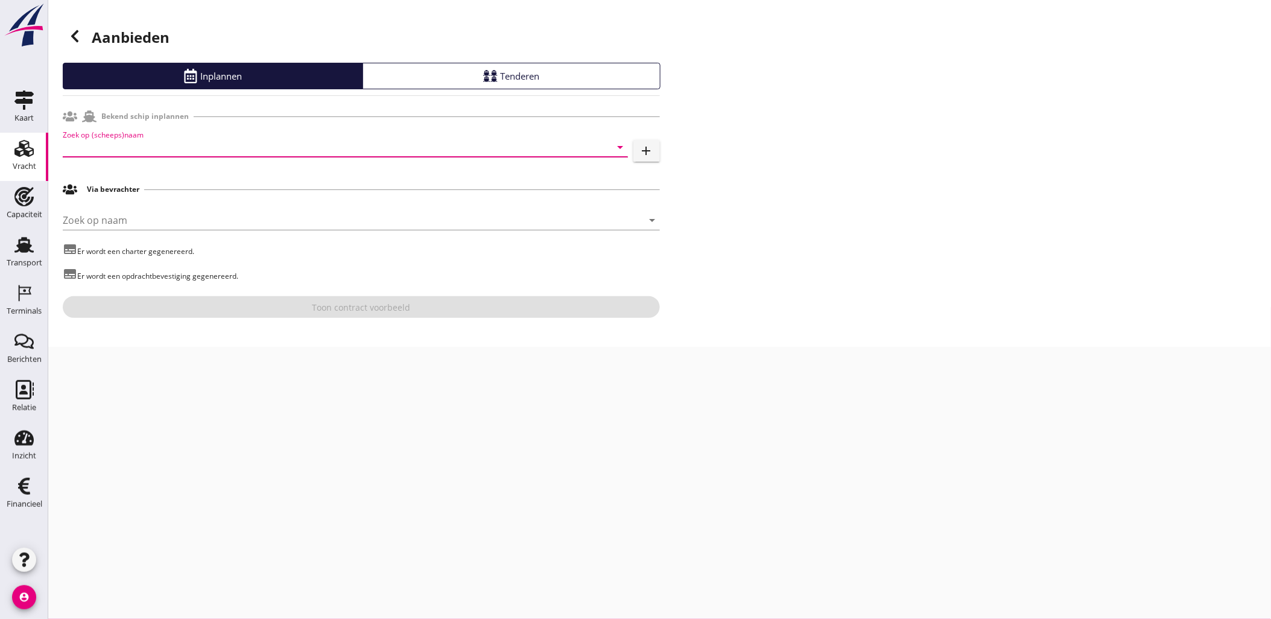
click at [175, 142] on input "Zoek op (scheeps)naam" at bounding box center [328, 147] width 531 height 19
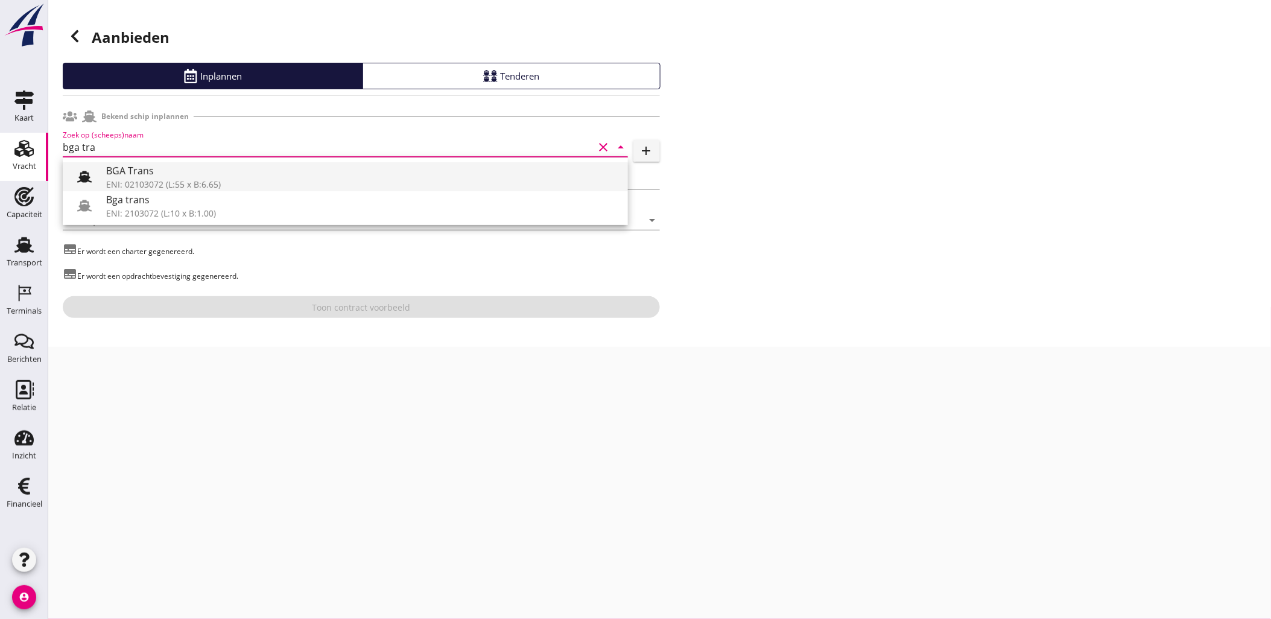
click at [315, 166] on div "BGA Trans" at bounding box center [362, 170] width 512 height 14
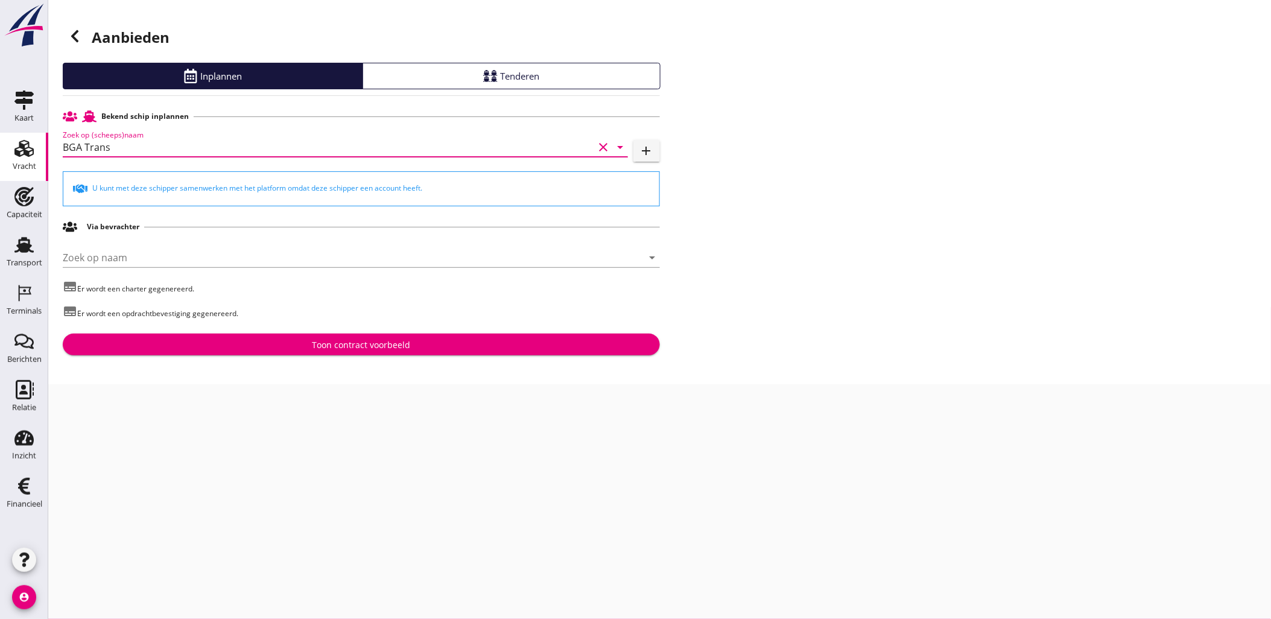
type input "BGA Trans"
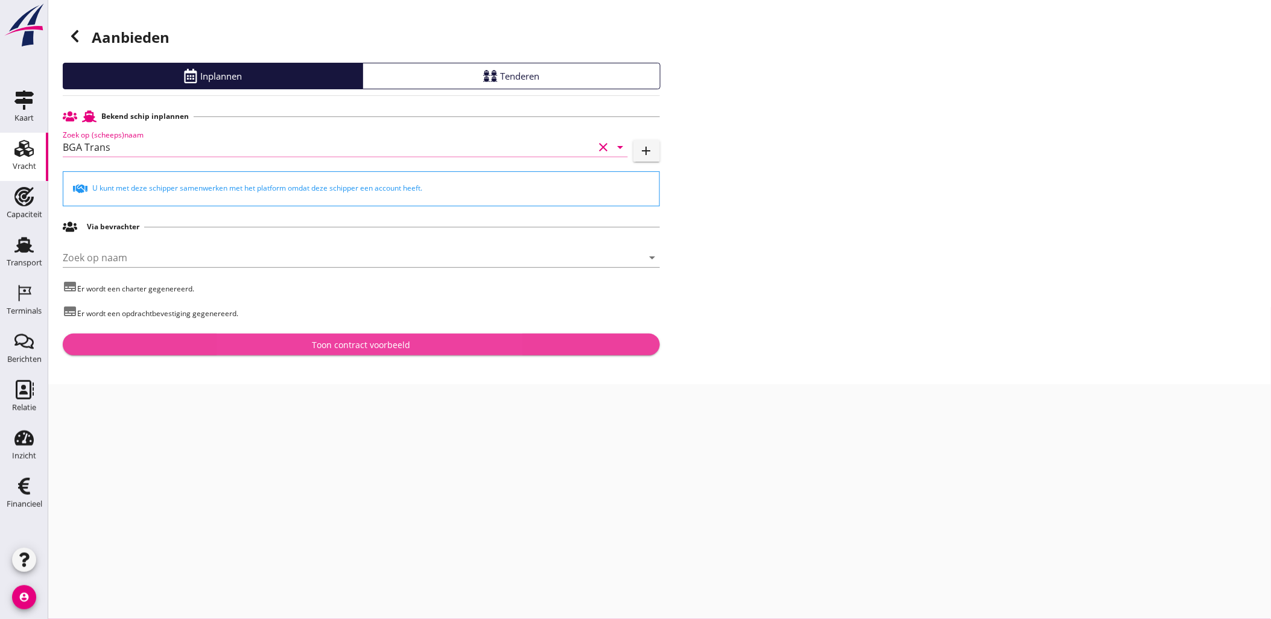
click at [453, 347] on div "Toon contract voorbeeld" at bounding box center [361, 344] width 578 height 13
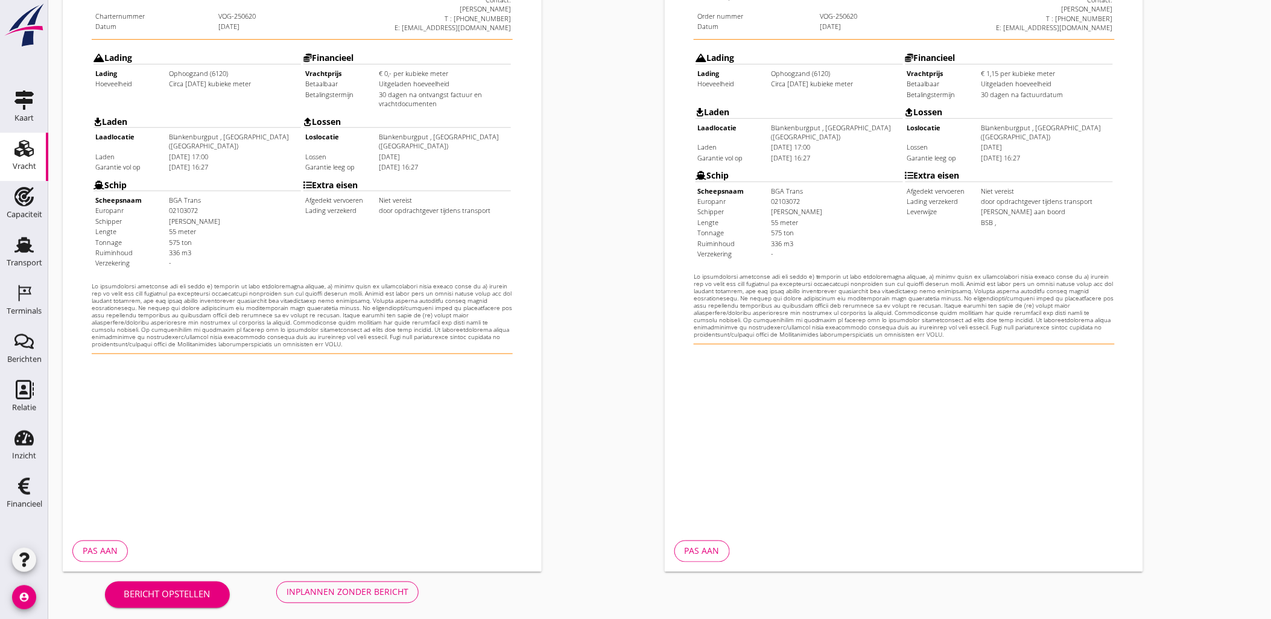
scroll to position [273, 0]
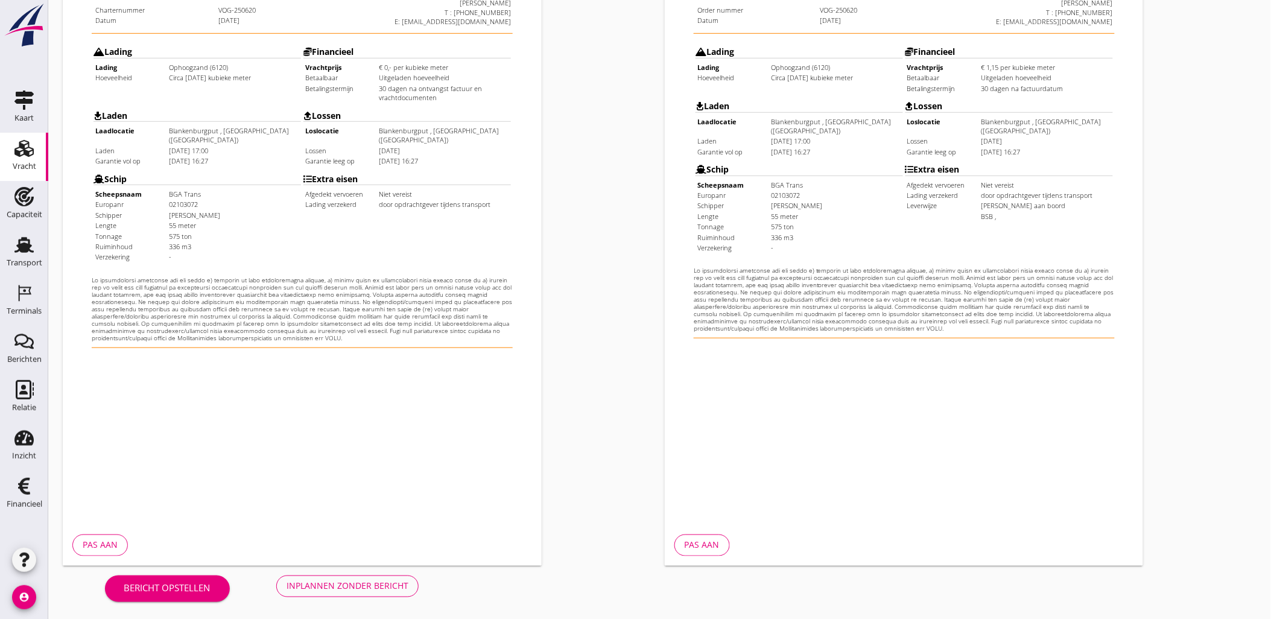
click at [389, 588] on div "Inplannen zonder bericht" at bounding box center [347, 586] width 122 height 13
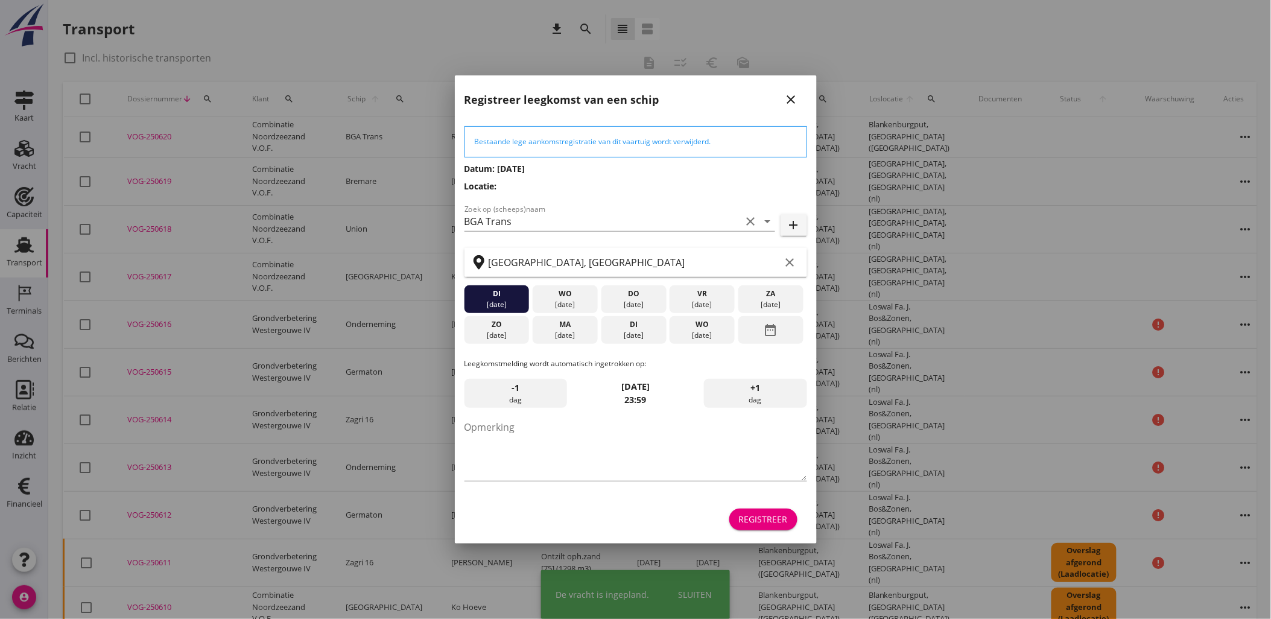
click at [763, 513] on div "Registreer" at bounding box center [763, 519] width 49 height 13
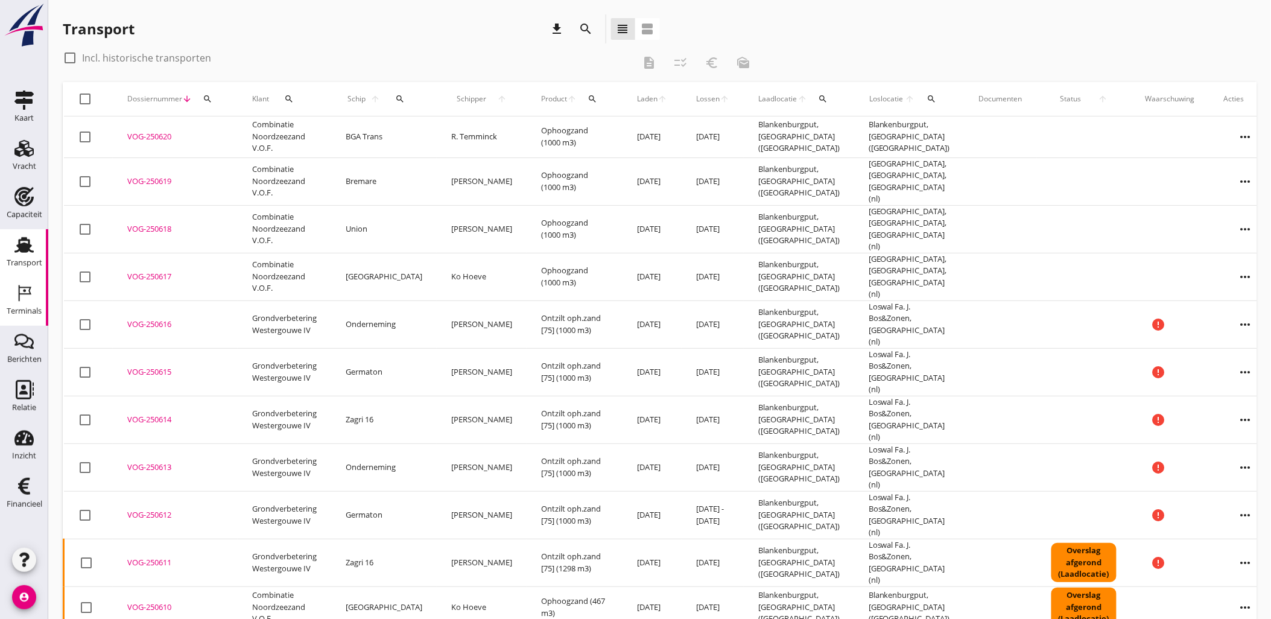
click at [25, 296] on icon "Terminals" at bounding box center [23, 292] width 19 height 19
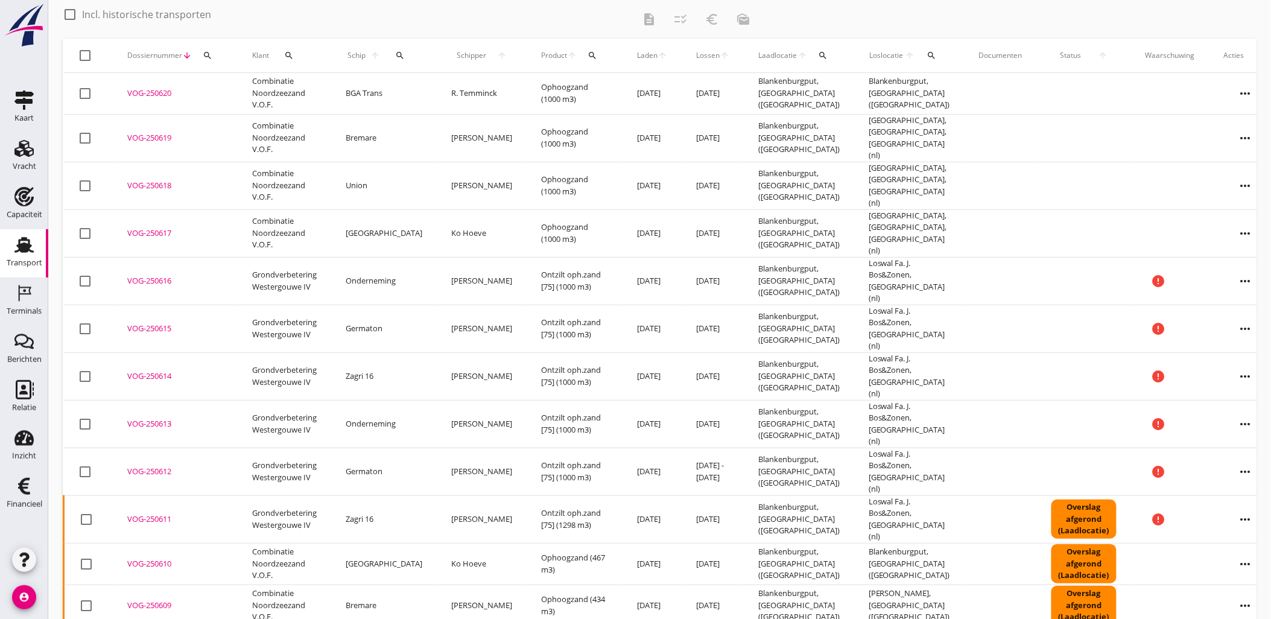
scroll to position [67, 0]
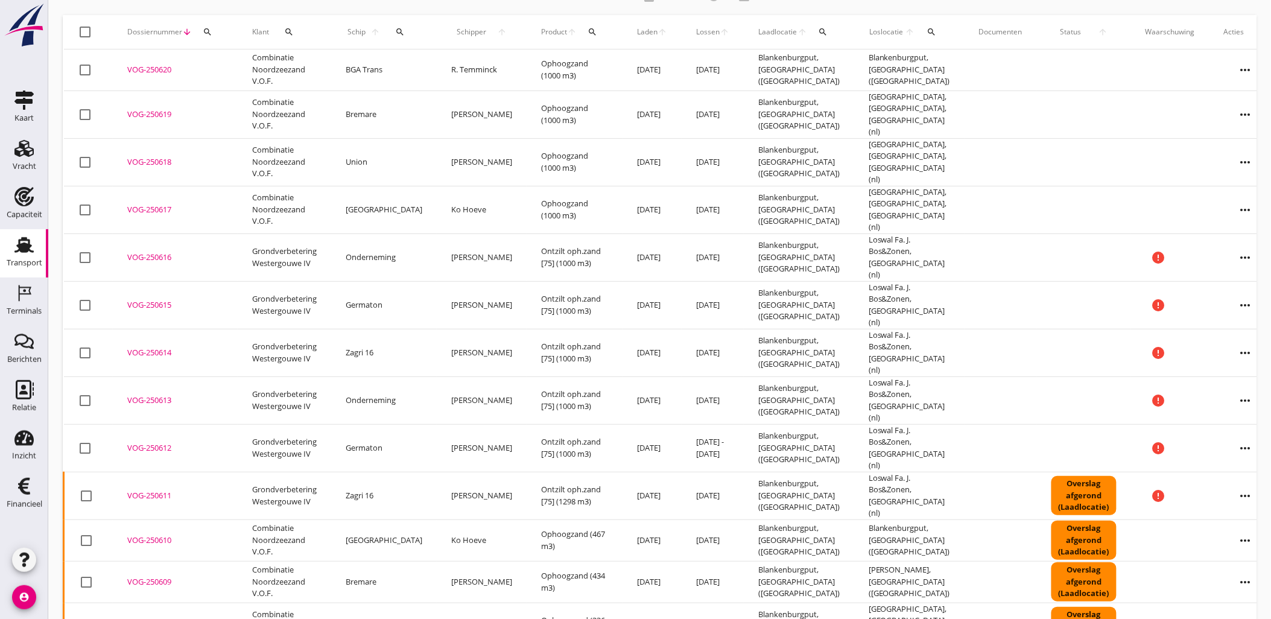
copy div "VOG-250613"
drag, startPoint x: 183, startPoint y: 364, endPoint x: 56, endPoint y: 370, distance: 126.8
click at [56, 370] on div "Transport download search view_headline view_agenda check_box_outline_blank Inc…" at bounding box center [659, 456] width 1223 height 1047
copy div "VOG-250614"
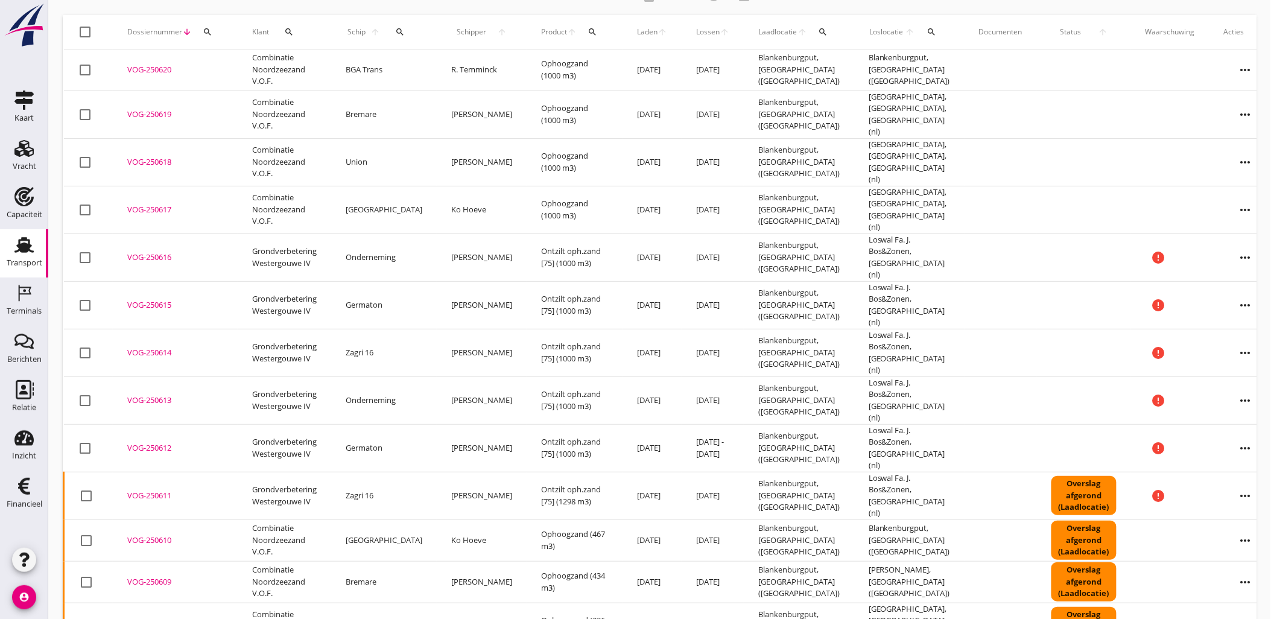
drag, startPoint x: 178, startPoint y: 320, endPoint x: 94, endPoint y: 297, distance: 86.9
click at [94, 297] on tbody "check_box_outline_blank VOG-250620 upload_file Drop hier uw bestand om het aan …" at bounding box center [673, 507] width 1218 height 916
click at [60, 288] on div "Transport download search view_headline view_agenda check_box_outline_blank Inc…" at bounding box center [659, 456] width 1223 height 1047
copy div "VOG-250615"
drag, startPoint x: 172, startPoint y: 277, endPoint x: 63, endPoint y: 290, distance: 109.9
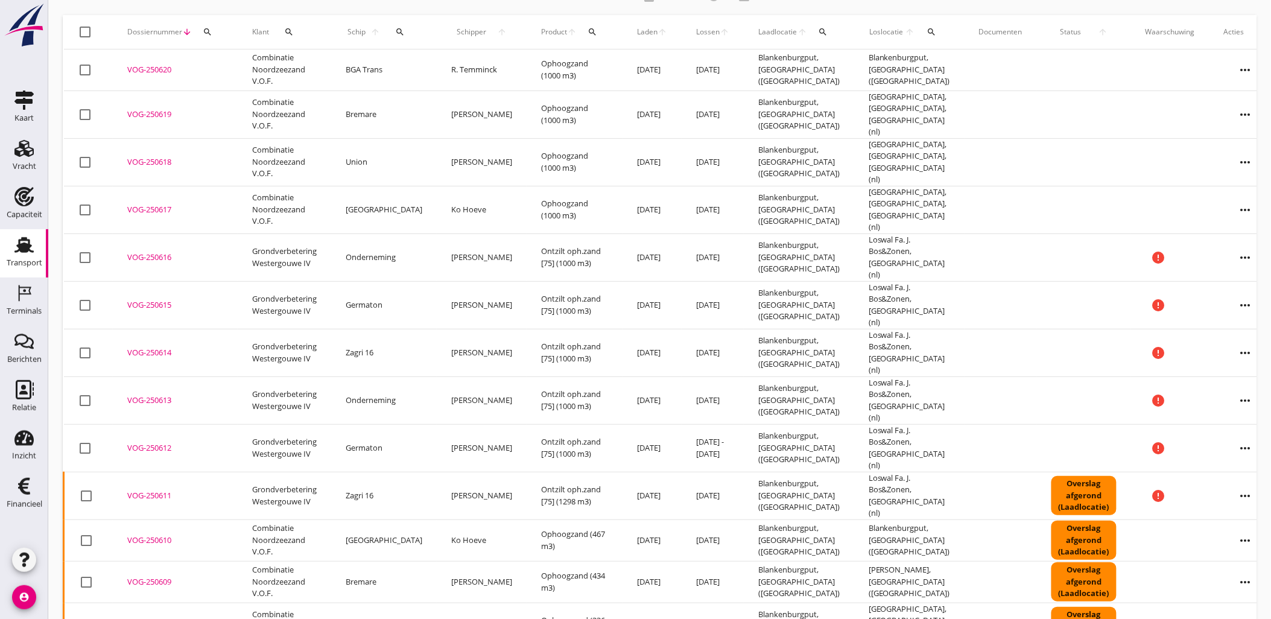
click at [71, 290] on tr "check_box_outline_blank VOG-250615 upload_file Drop hier uw bestand om het aan …" at bounding box center [673, 305] width 1218 height 48
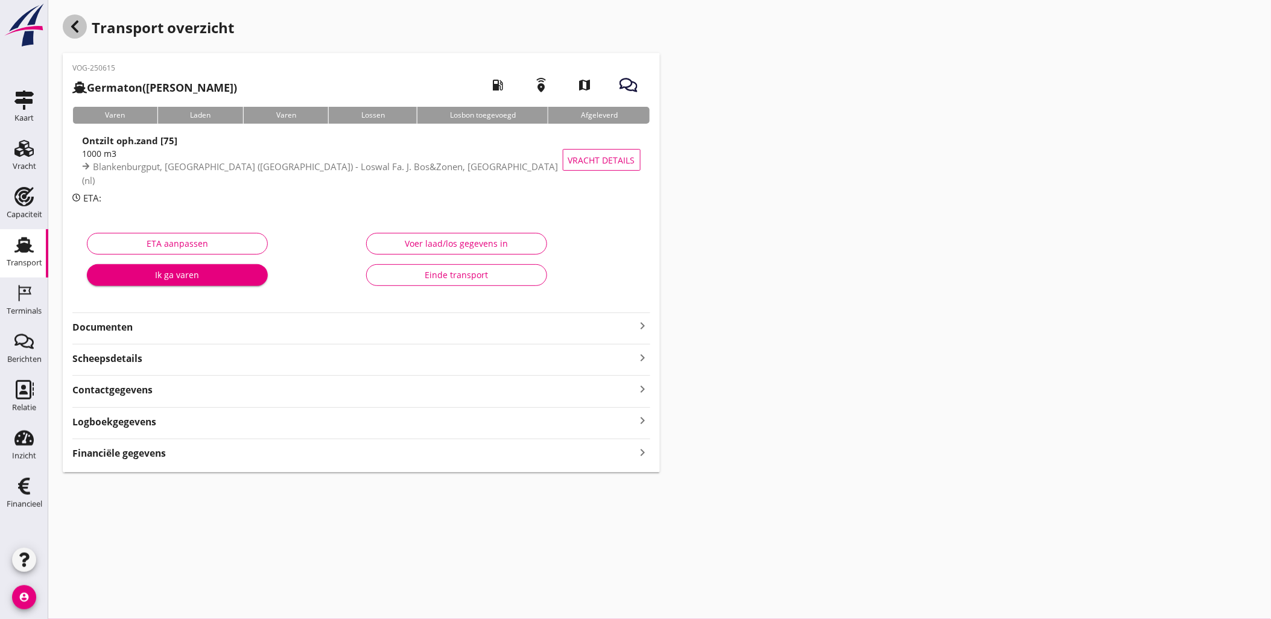
click at [74, 19] on icon "button" at bounding box center [75, 26] width 14 height 14
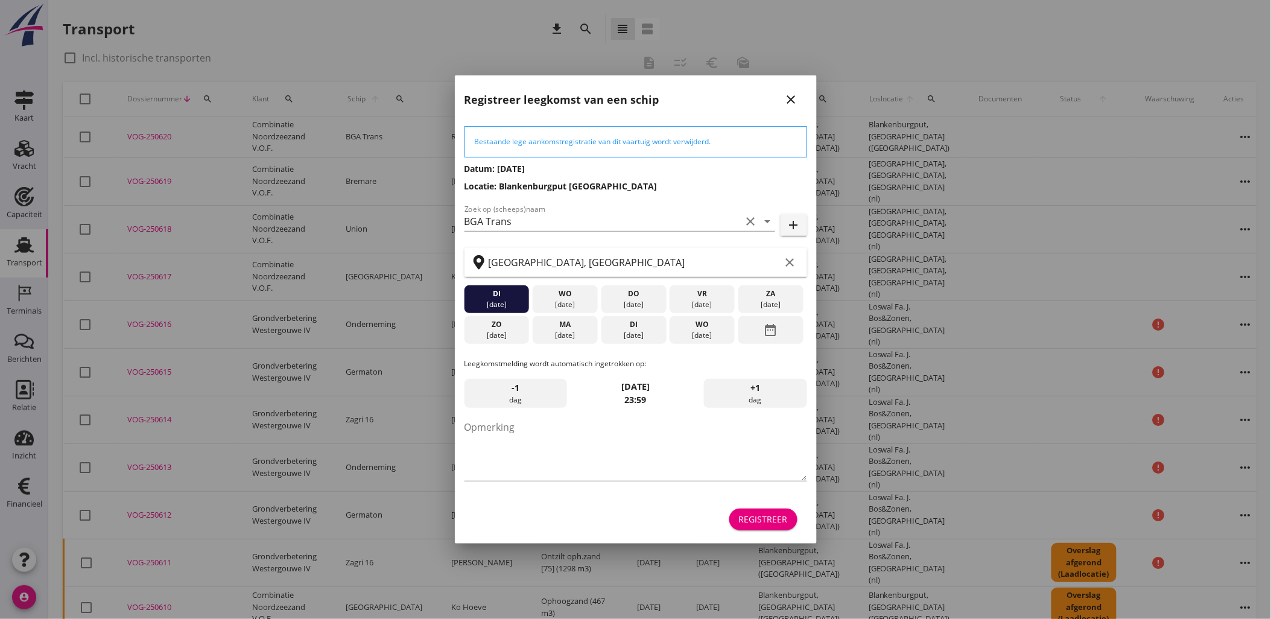
click at [773, 531] on div "Registreer" at bounding box center [635, 519] width 343 height 29
click at [768, 527] on button "Registreer" at bounding box center [763, 519] width 68 height 22
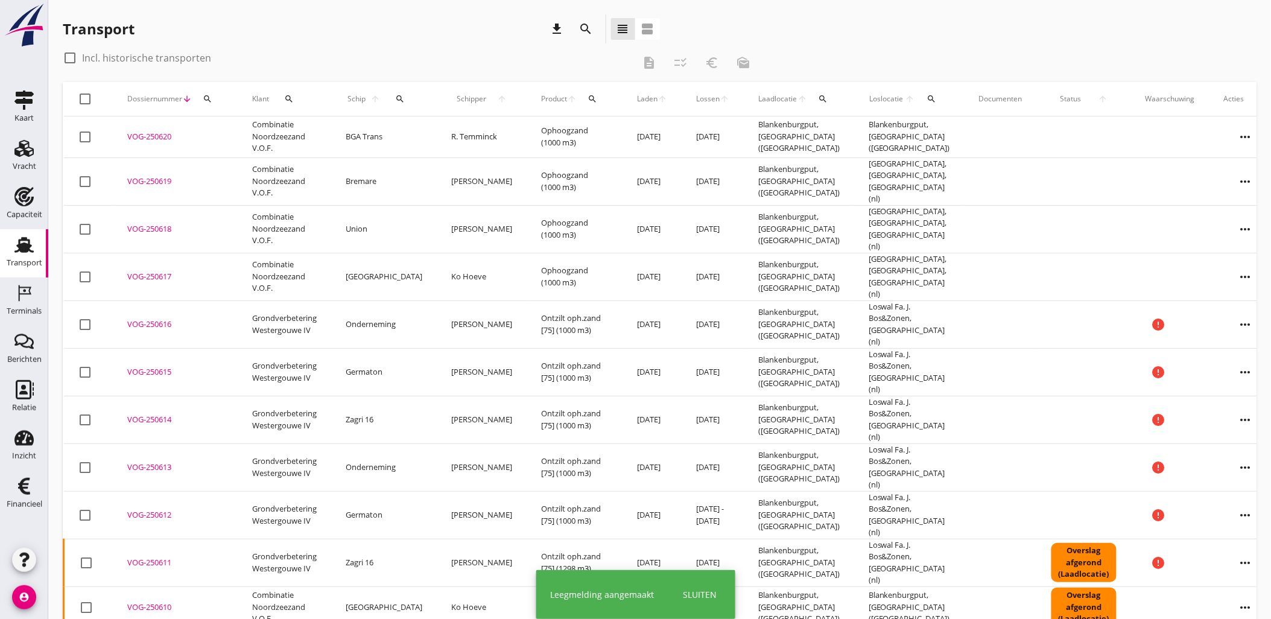
copy div "VOG-250616"
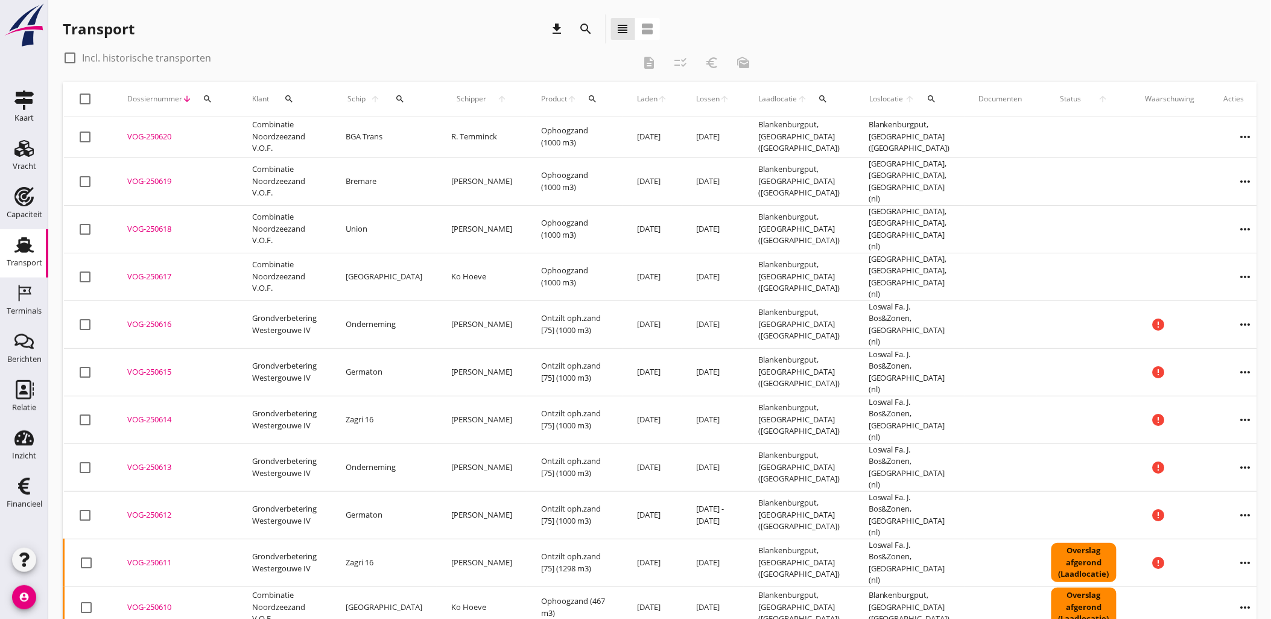
drag, startPoint x: 175, startPoint y: 302, endPoint x: 238, endPoint y: -29, distance: 337.0
click at [238, 0] on html "2025 chevron_left september 2025 chevron_right M D W D V Z Z 1 2 3 4 5 6 7 8 9 …" at bounding box center [635, 523] width 1271 height 1047
click at [291, 54] on div "check_box_outline_blank Incl. historische transporten" at bounding box center [348, 57] width 571 height 19
copy div "VOG-250617"
drag, startPoint x: 179, startPoint y: 262, endPoint x: 242, endPoint y: -47, distance: 315.9
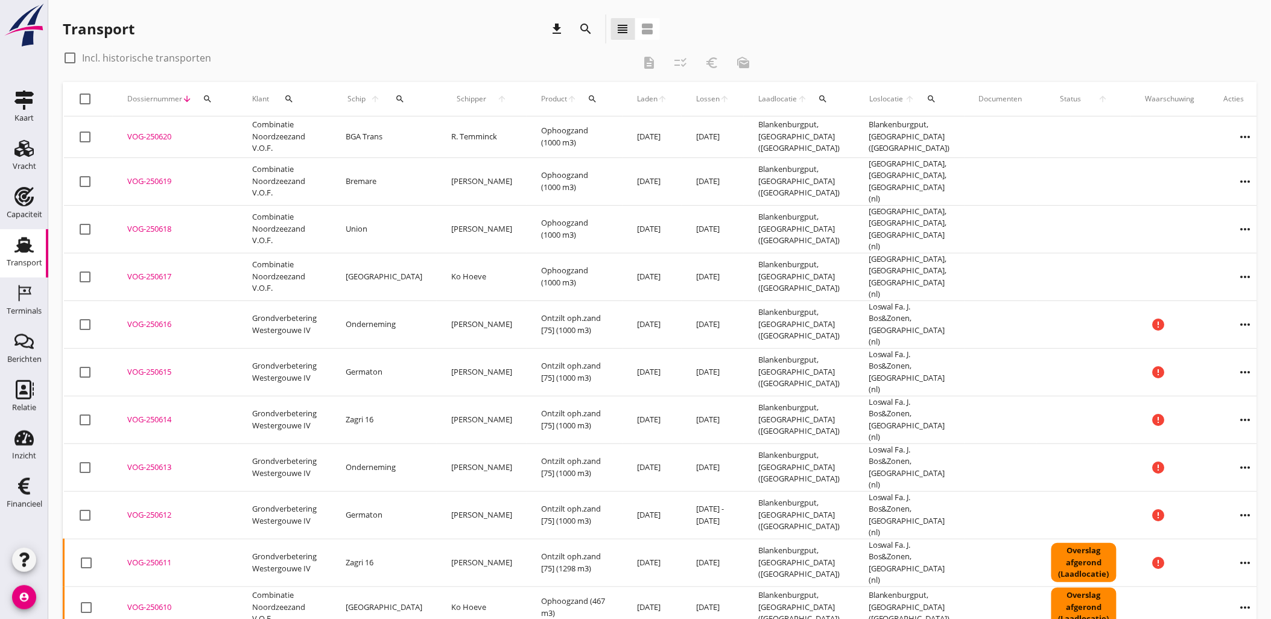
click at [242, 0] on html "2025 chevron_left september 2025 chevron_right M D W D V Z Z 1 2 3 4 5 6 7 8 9 …" at bounding box center [635, 523] width 1271 height 1047
click at [255, 44] on div "Transport download search view_headline view_agenda" at bounding box center [361, 31] width 597 height 34
copy div "VOG-250618"
drag, startPoint x: 176, startPoint y: 220, endPoint x: 205, endPoint y: 104, distance: 118.8
click at [134, 223] on div "VOG-250618" at bounding box center [175, 229] width 96 height 12
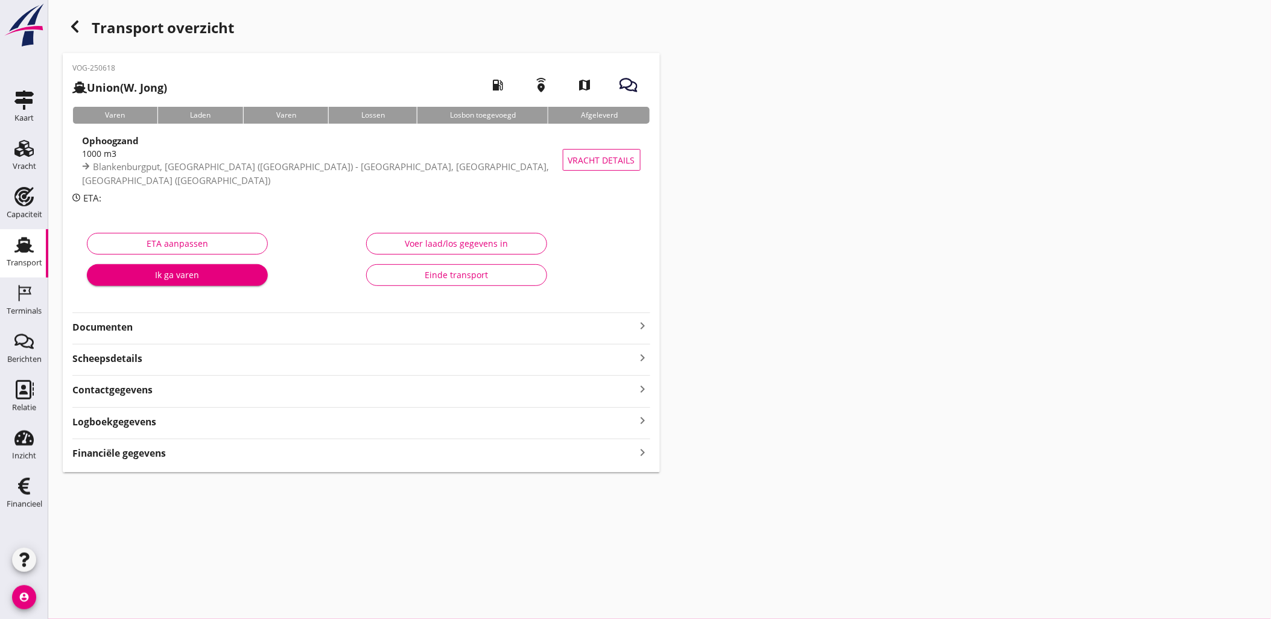
click at [78, 25] on icon "button" at bounding box center [75, 26] width 14 height 14
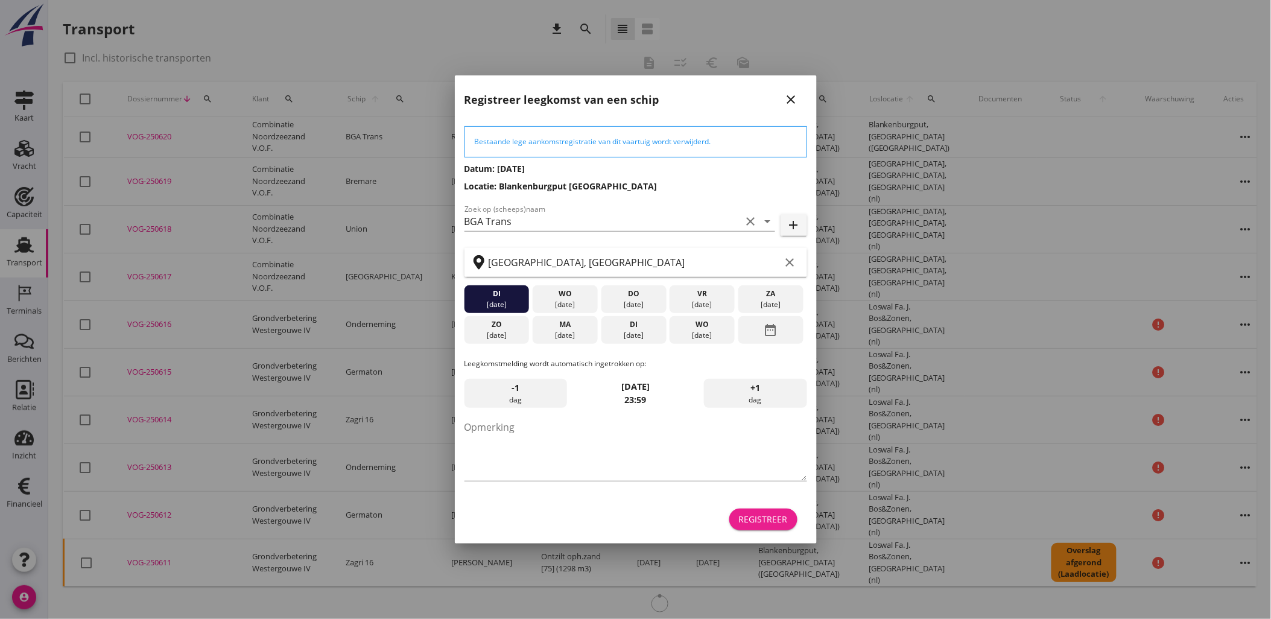
click at [774, 513] on div "Registreer" at bounding box center [763, 519] width 49 height 13
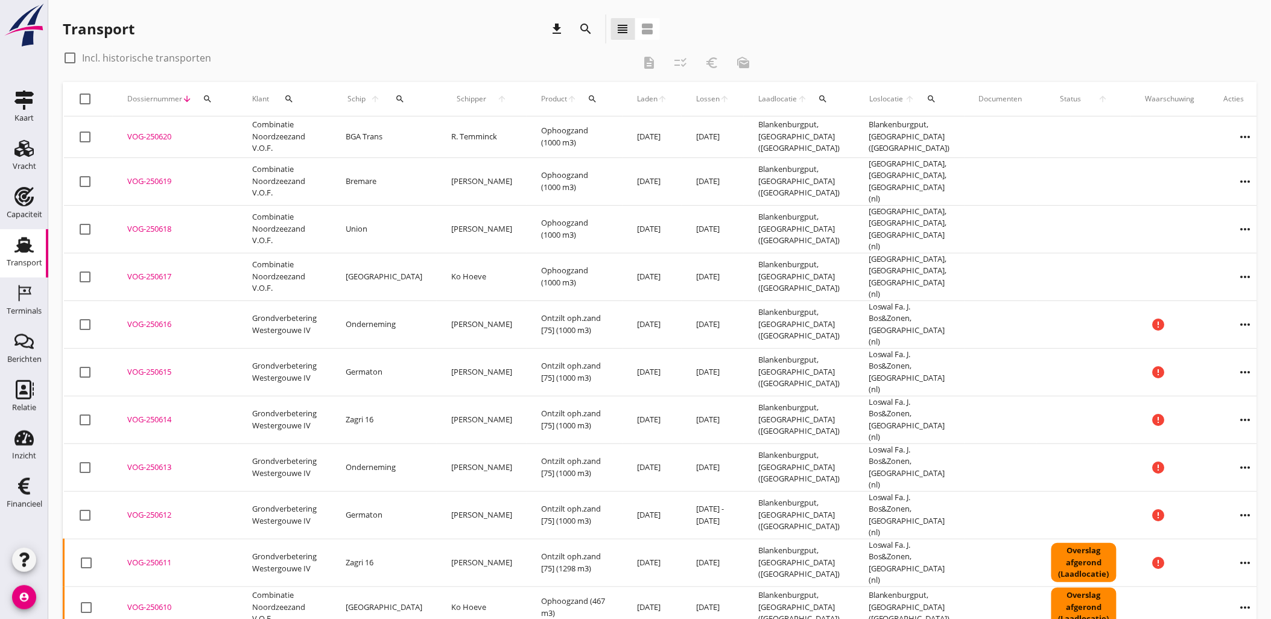
copy div "VOG-250619"
drag, startPoint x: 177, startPoint y: 178, endPoint x: 189, endPoint y: -48, distance: 225.9
click at [189, 0] on html "2025 chevron_left september 2025 chevron_right M D W D V Z Z 1 2 3 4 5 6 7 8 9 …" at bounding box center [635, 523] width 1271 height 1047
click at [346, 28] on div "Transport download search view_headline view_agenda" at bounding box center [361, 28] width 597 height 29
copy div "VOG-250620"
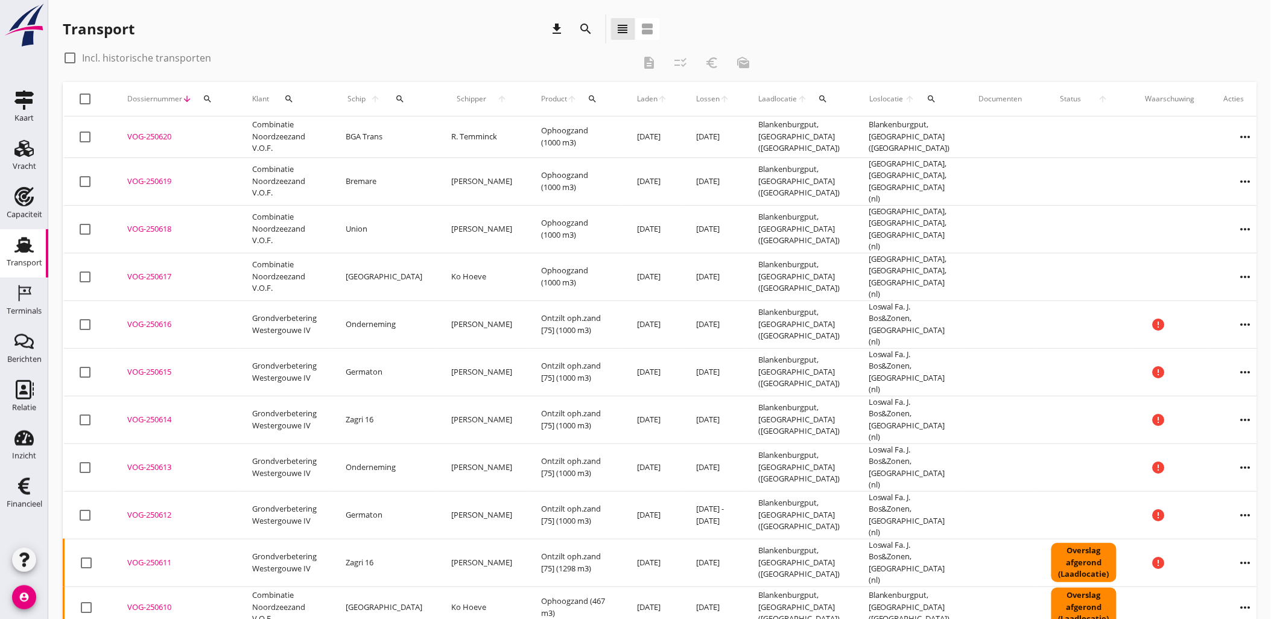
drag, startPoint x: 177, startPoint y: 140, endPoint x: 275, endPoint y: 37, distance: 142.1
click at [275, 37] on div "Transport download search view_headline view_agenda check_box_outline_blank Inc…" at bounding box center [659, 523] width 1223 height 1047
click at [275, 37] on div "Transport download search view_headline view_agenda" at bounding box center [361, 28] width 597 height 29
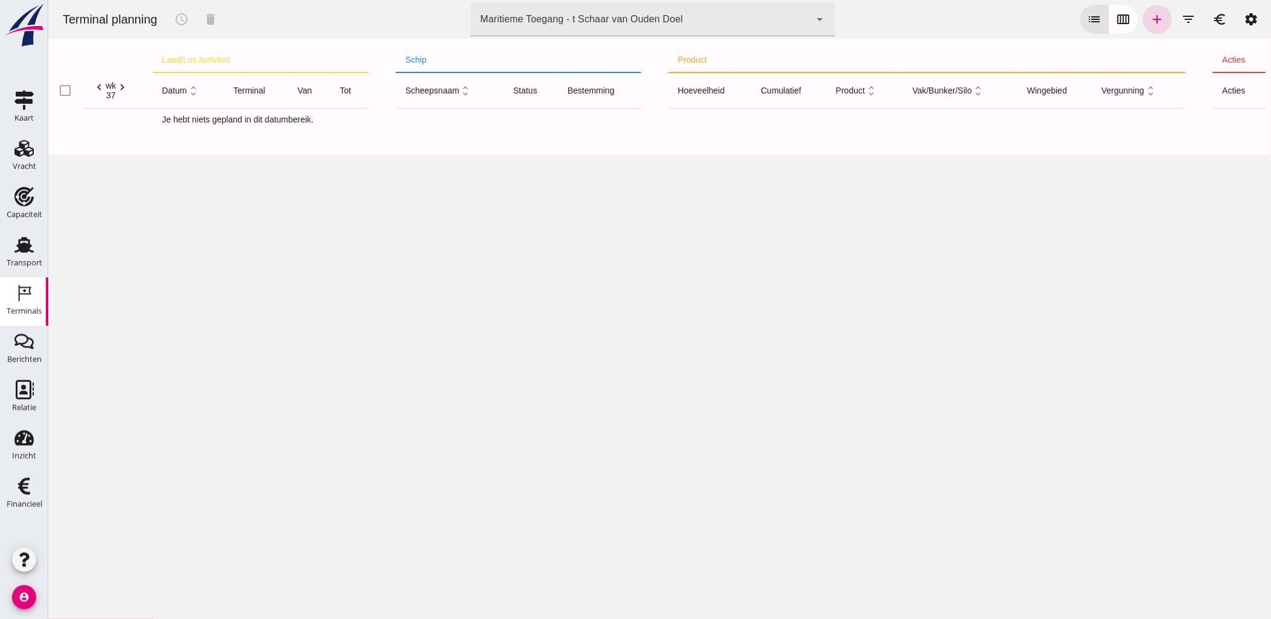
click at [671, 28] on div "Maritieme Toegang - t Schaar van Ouden Doel 453b08e2-5afb-49e8-a076-b9bc6000f457" at bounding box center [640, 19] width 340 height 34
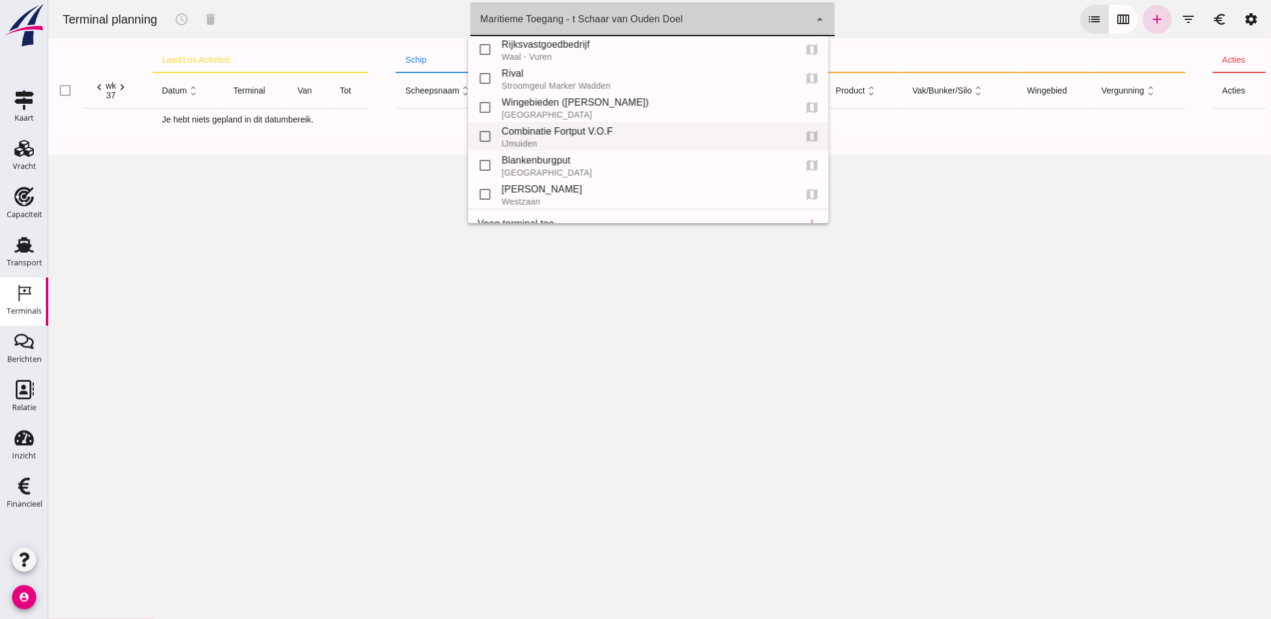
scroll to position [54, 0]
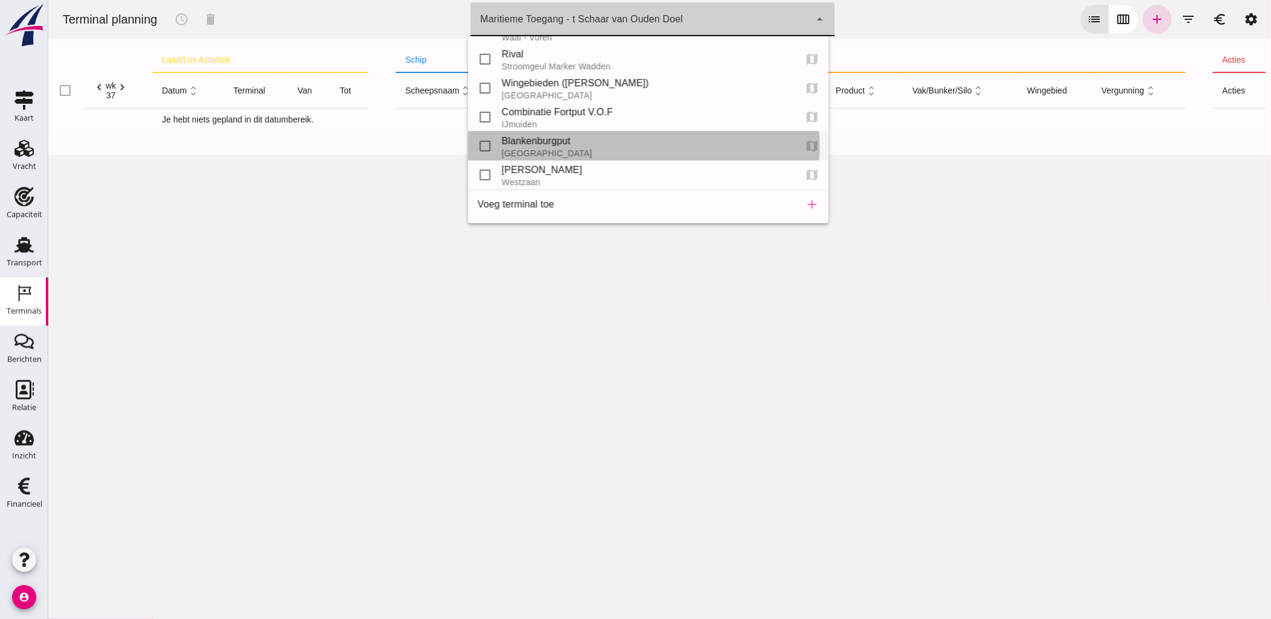
click at [586, 141] on div "Blankenburgput" at bounding box center [643, 141] width 284 height 14
type input "e6c78bfd-e3f1-4bb9-b01e-b37ce3668b52"
checkbox input "false"
checkbox input "true"
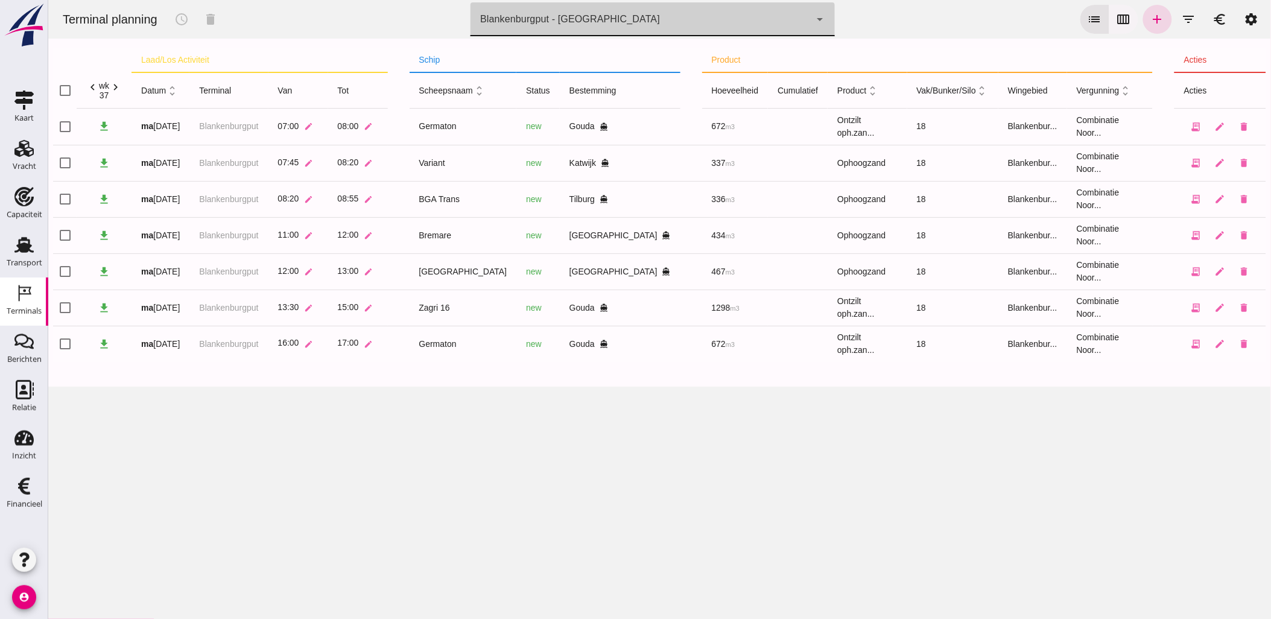
click at [1123, 14] on button "calendar_view_week" at bounding box center [1123, 19] width 29 height 29
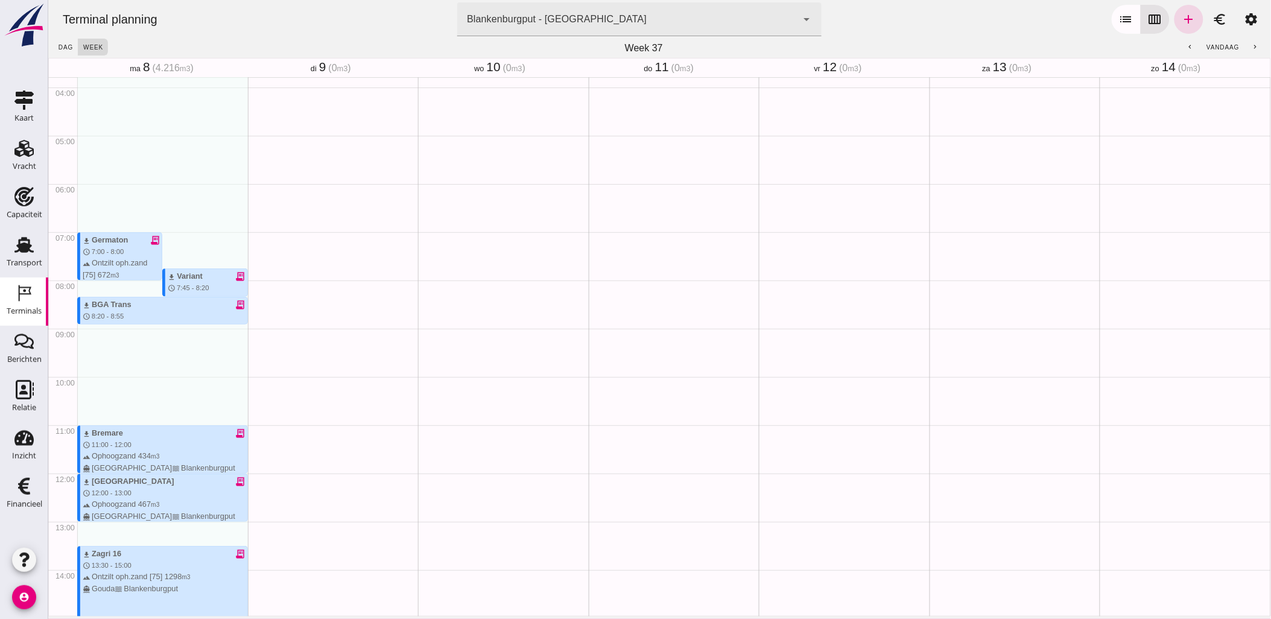
scroll to position [149, 0]
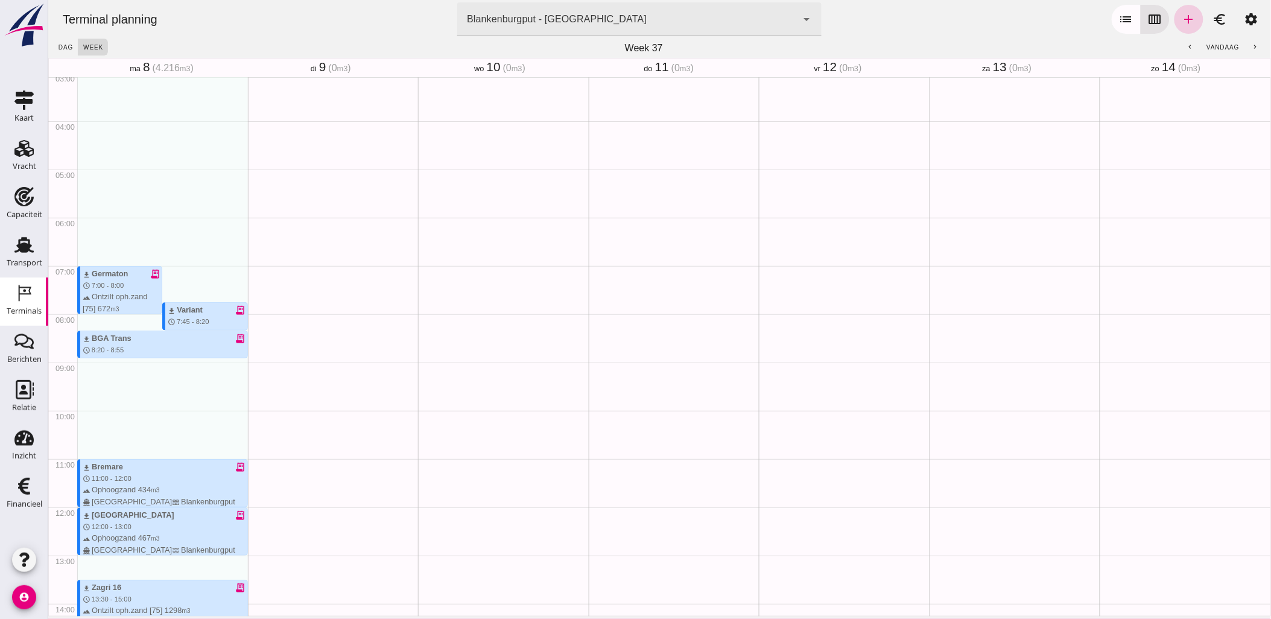
click at [1181, 14] on icon "add" at bounding box center [1188, 19] width 14 height 14
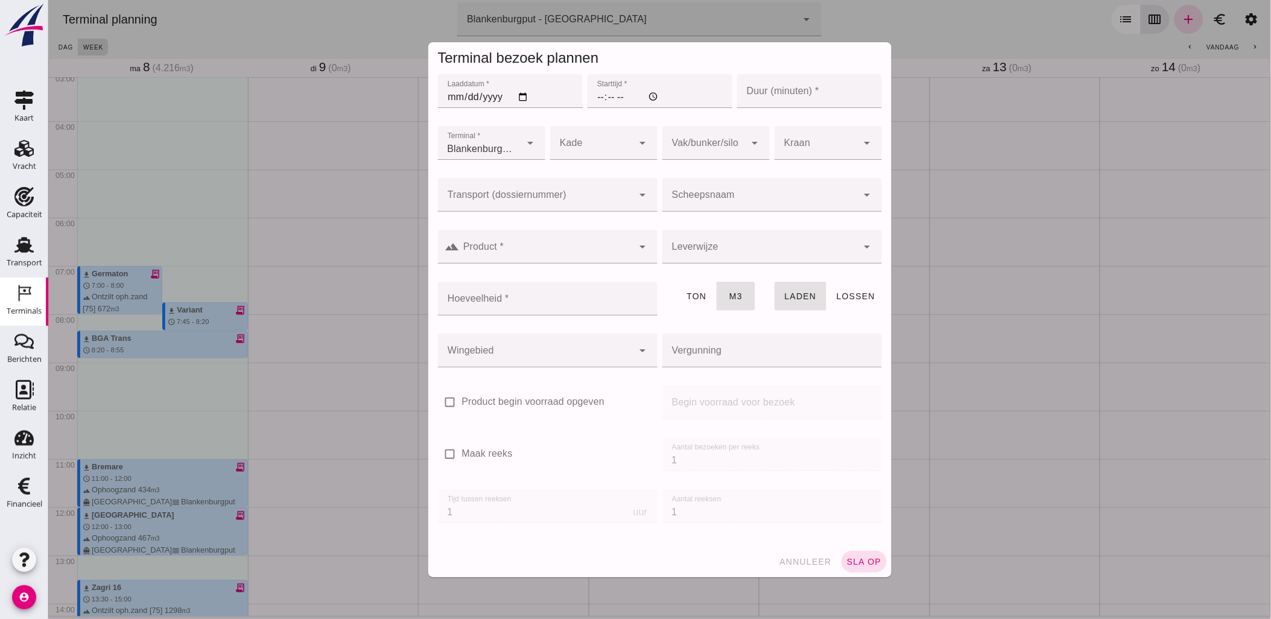
type input "Combinatie Noordzeezand V.O.F."
click at [540, 194] on input "Transport (dossiernummer)" at bounding box center [534, 201] width 195 height 14
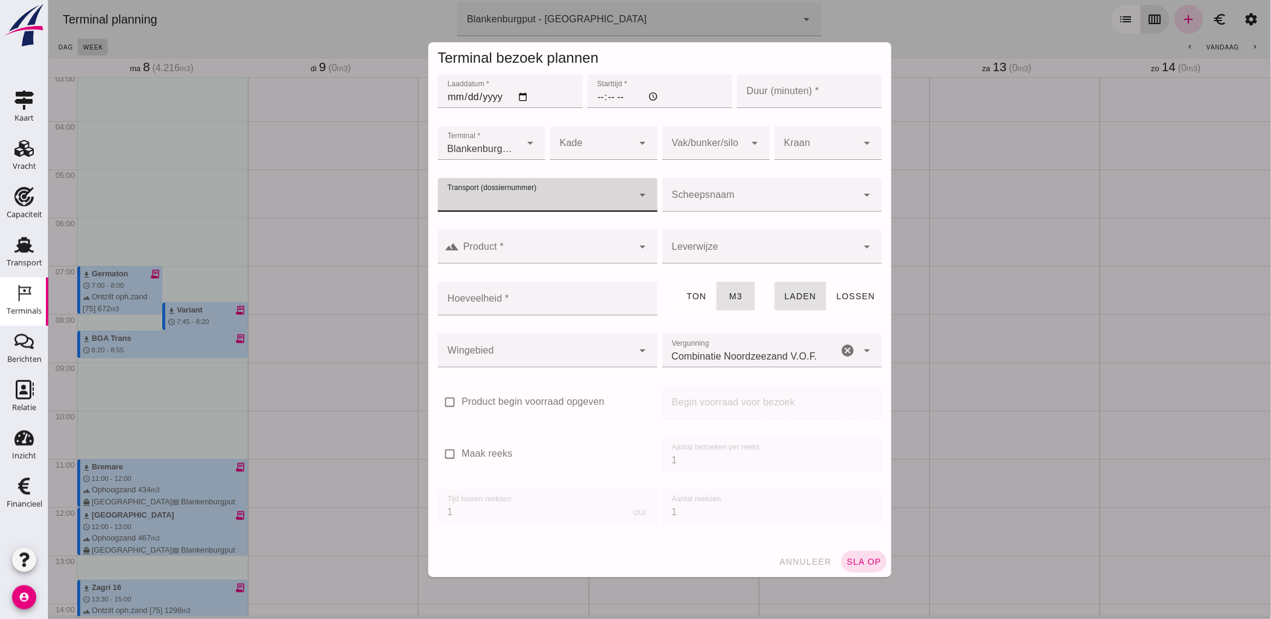
click at [611, 206] on input "Transport (dossiernummer)" at bounding box center [534, 201] width 195 height 14
click at [580, 147] on div at bounding box center [590, 143] width 83 height 34
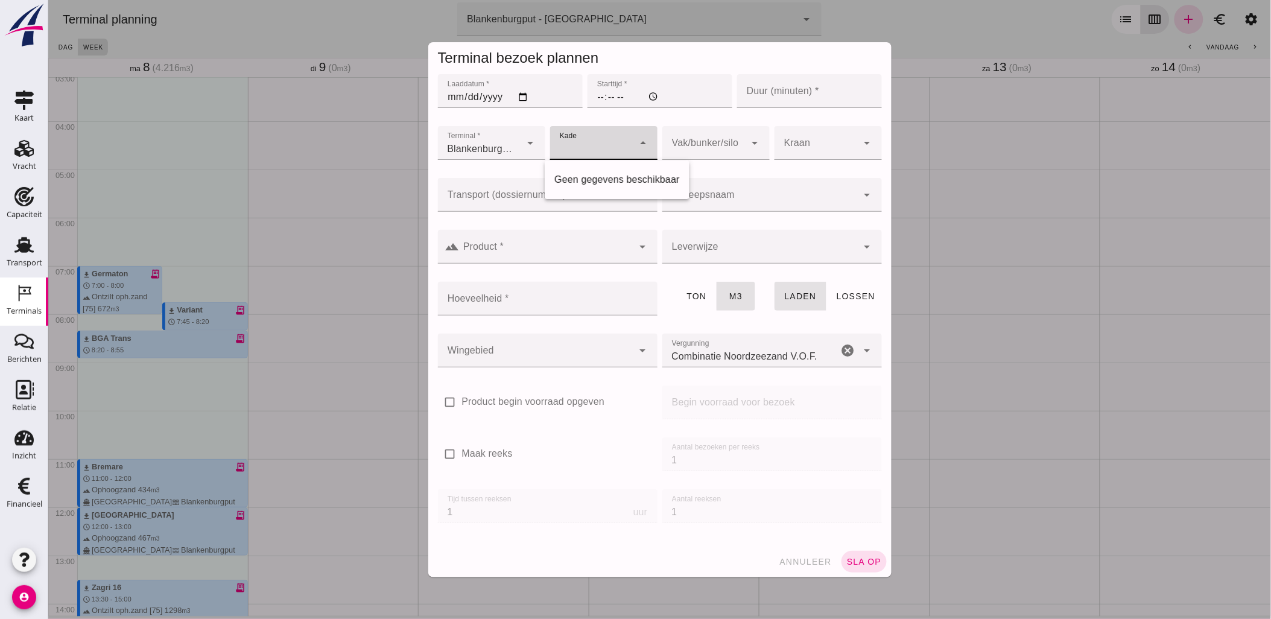
click at [690, 145] on div at bounding box center [703, 143] width 83 height 34
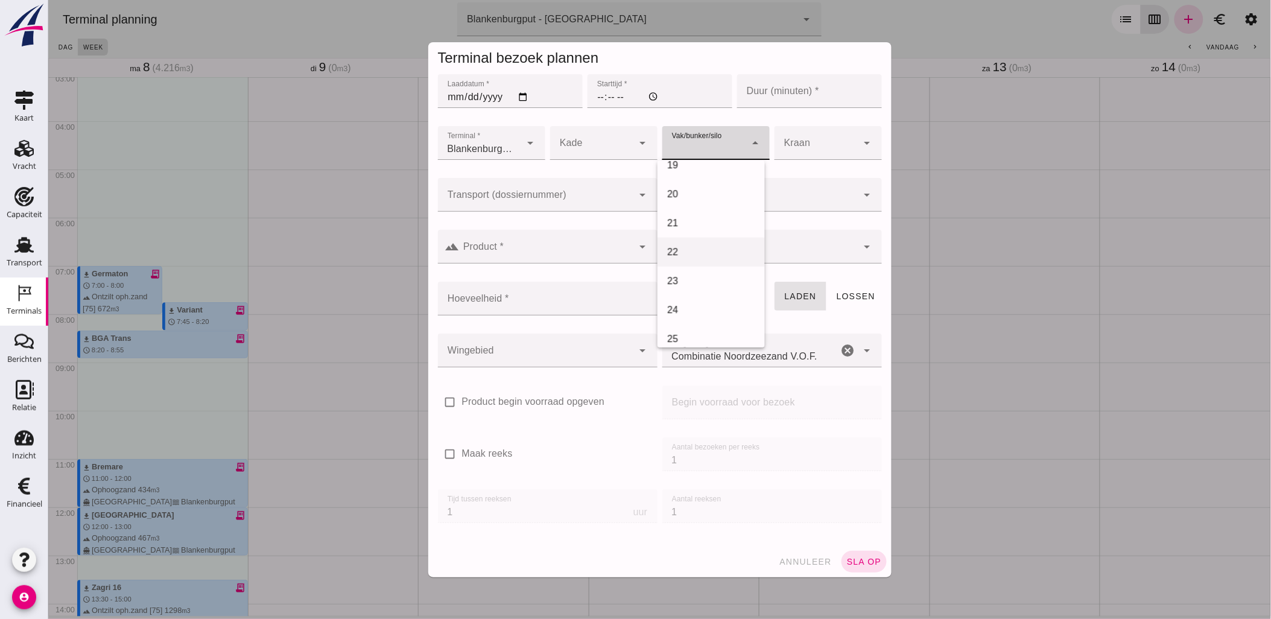
scroll to position [469, 0]
click at [714, 207] on div "18" at bounding box center [710, 203] width 88 height 14
type input "366"
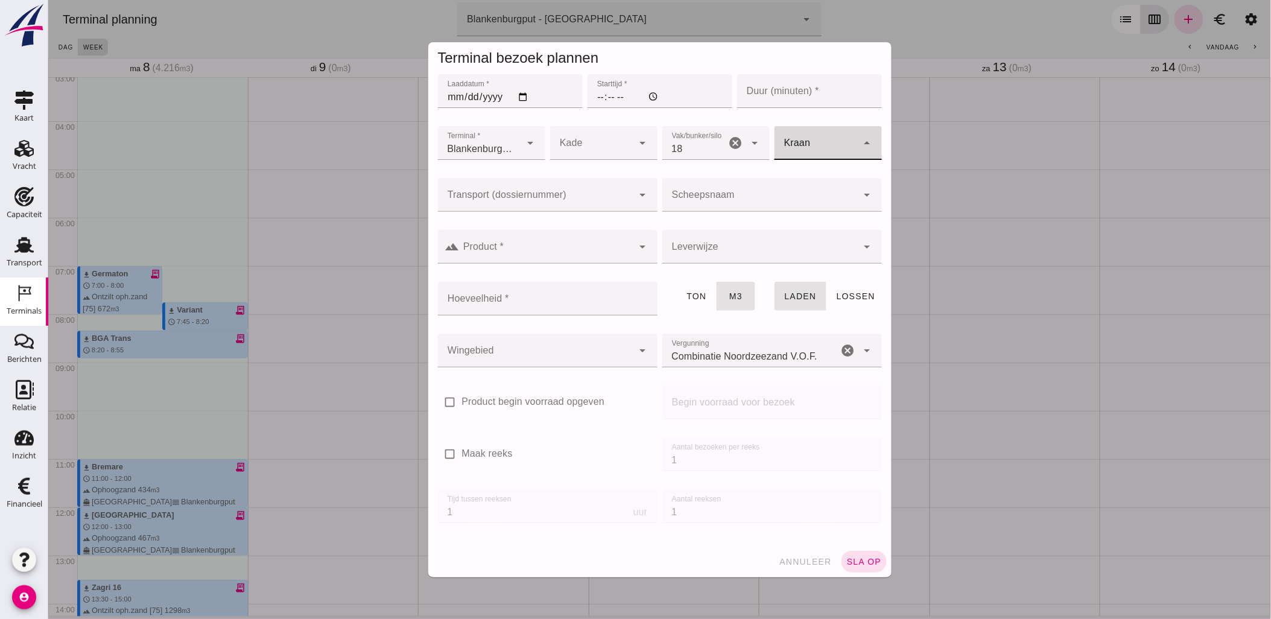
click at [830, 141] on div at bounding box center [815, 143] width 83 height 34
click at [826, 141] on div at bounding box center [815, 143] width 83 height 34
click at [597, 192] on div at bounding box center [534, 195] width 195 height 34
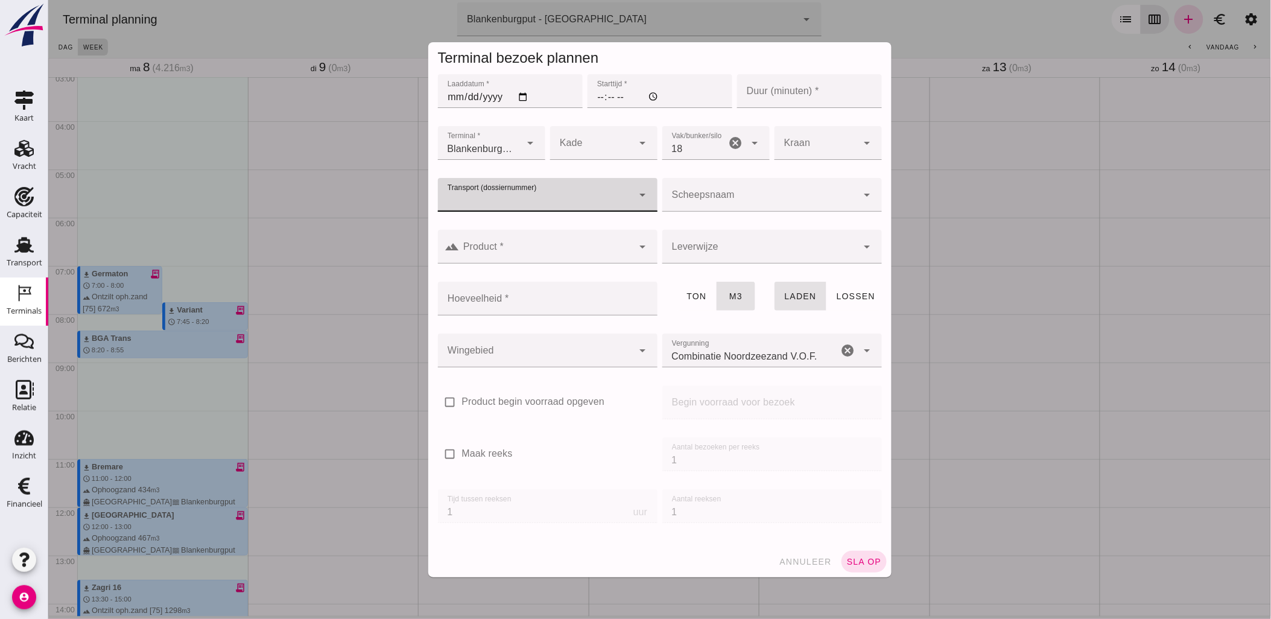
click at [635, 194] on icon "arrow_drop_down" at bounding box center [642, 195] width 14 height 14
click at [499, 203] on input "Transport (dossiernummer)" at bounding box center [534, 201] width 195 height 14
paste input "VOG-250613"
type input "VOG-250613"
click at [758, 200] on input "Scheepsnaam" at bounding box center [759, 201] width 195 height 14
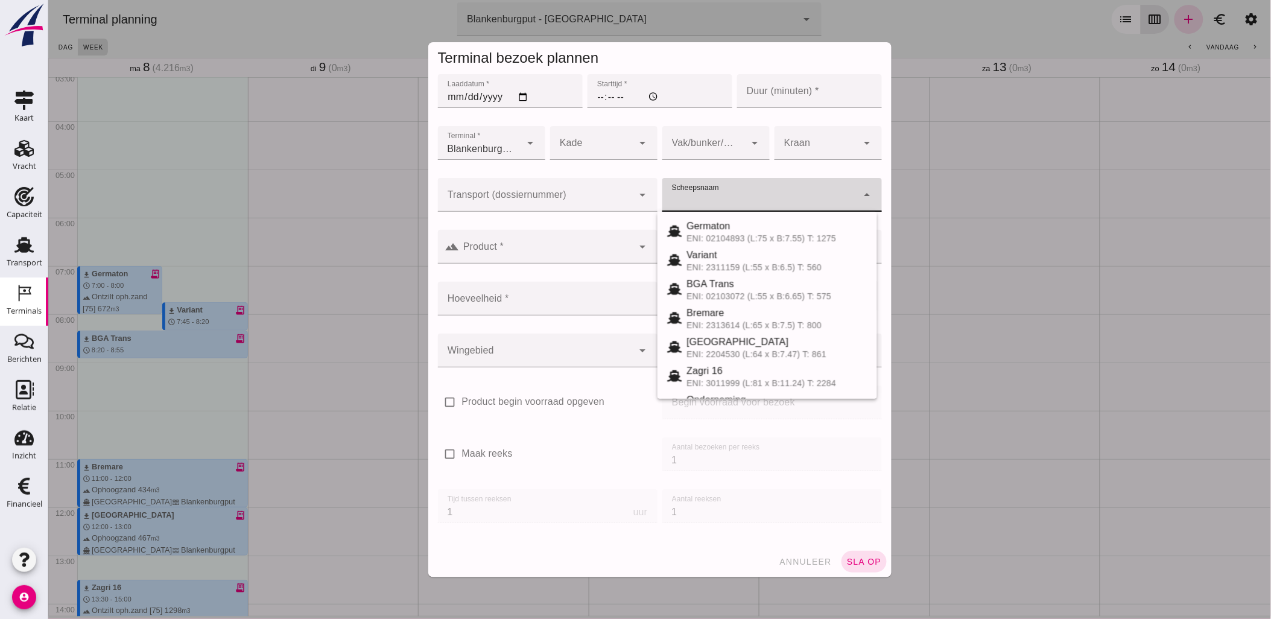
click at [577, 207] on input "Transport (dossiernummer)" at bounding box center [534, 201] width 195 height 14
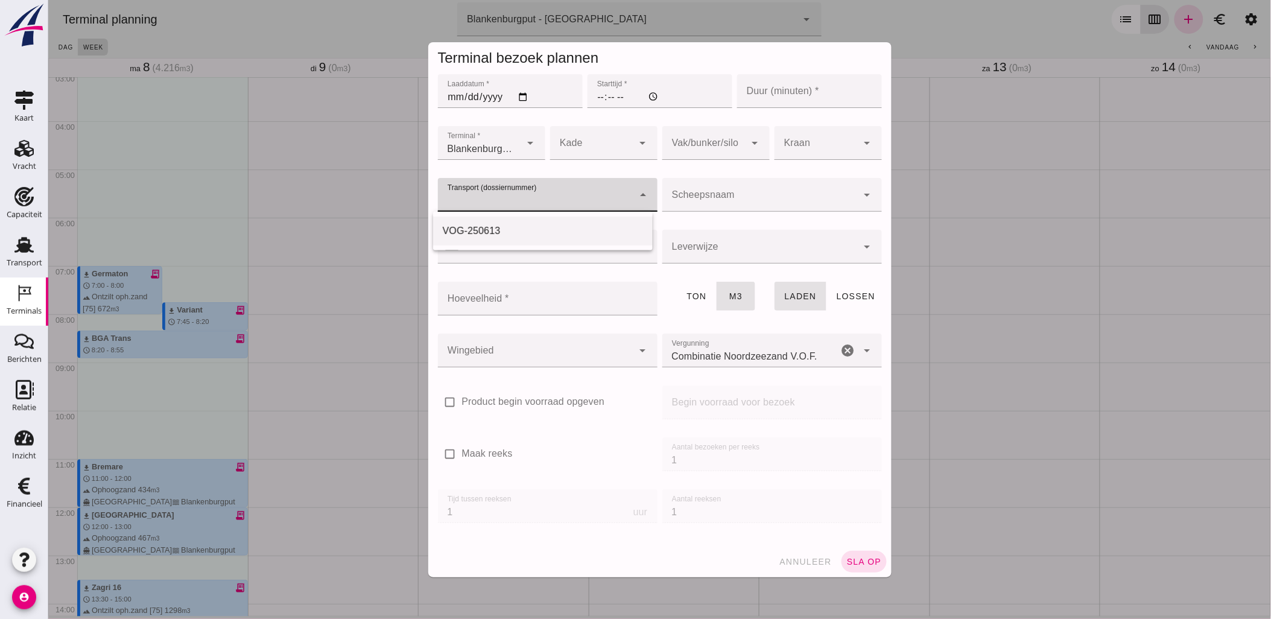
click at [574, 227] on div "VOG-250613" at bounding box center [542, 231] width 200 height 14
type input "VOG-250613"
type input "franco_on_shore"
type input "1231"
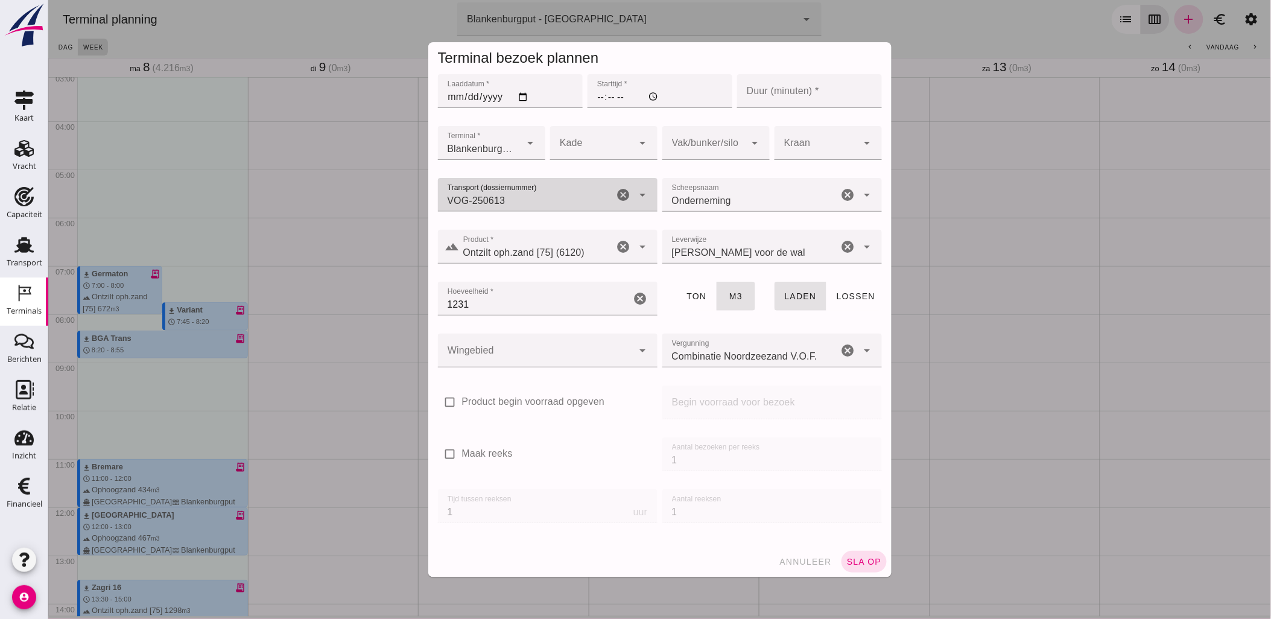
type input "Onderneming"
click at [759, 198] on input "Onderneming" at bounding box center [750, 201] width 176 height 14
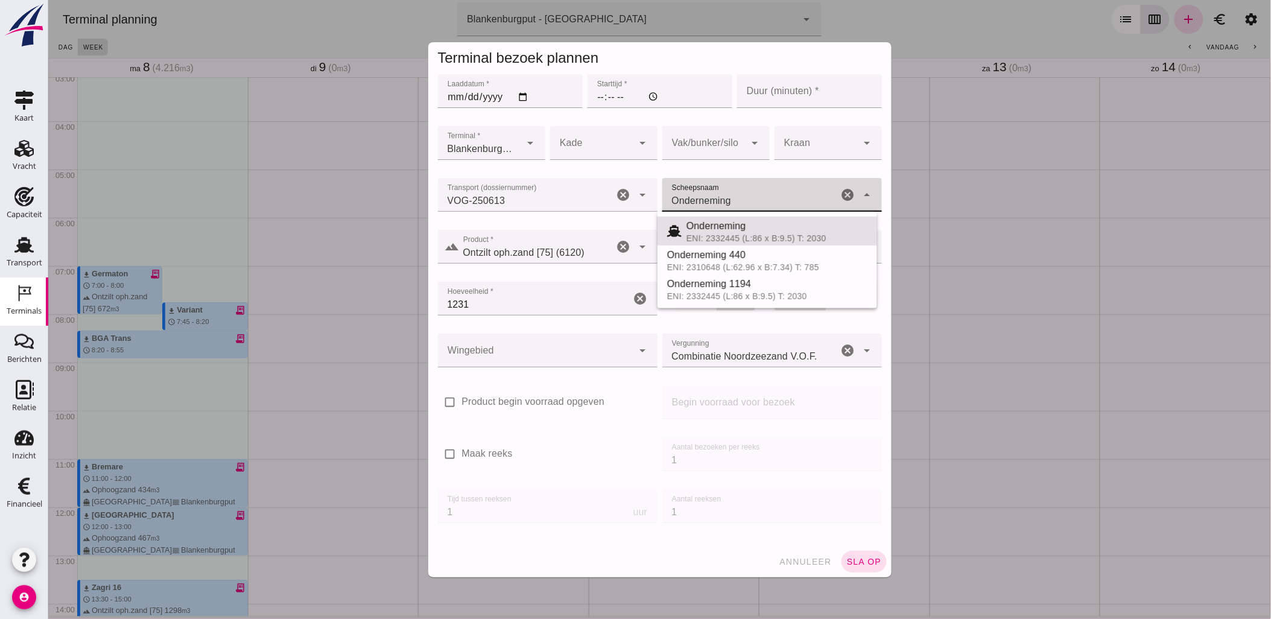
type input "Ontzilt oph.zand [75] (6120)"
click at [550, 245] on input "Ontzilt oph.zand [75] (6120)" at bounding box center [536, 252] width 154 height 14
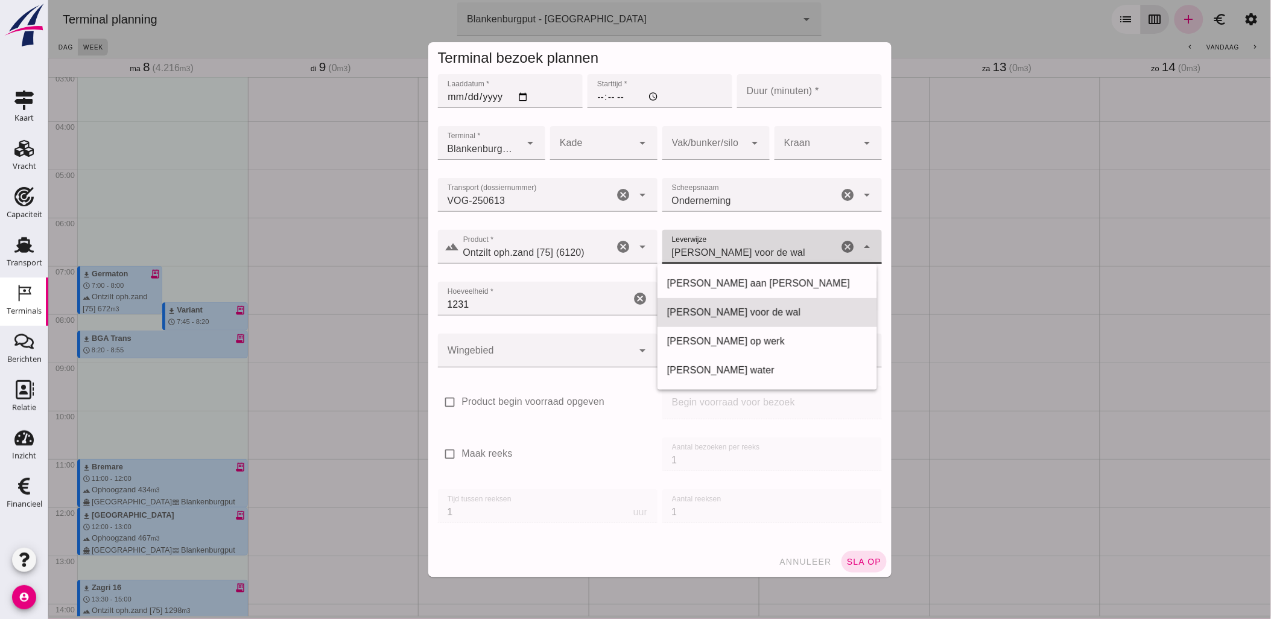
click at [706, 249] on span "[PERSON_NAME] voor de wal" at bounding box center [738, 252] width 134 height 14
click at [546, 290] on input "1231" at bounding box center [533, 299] width 193 height 34
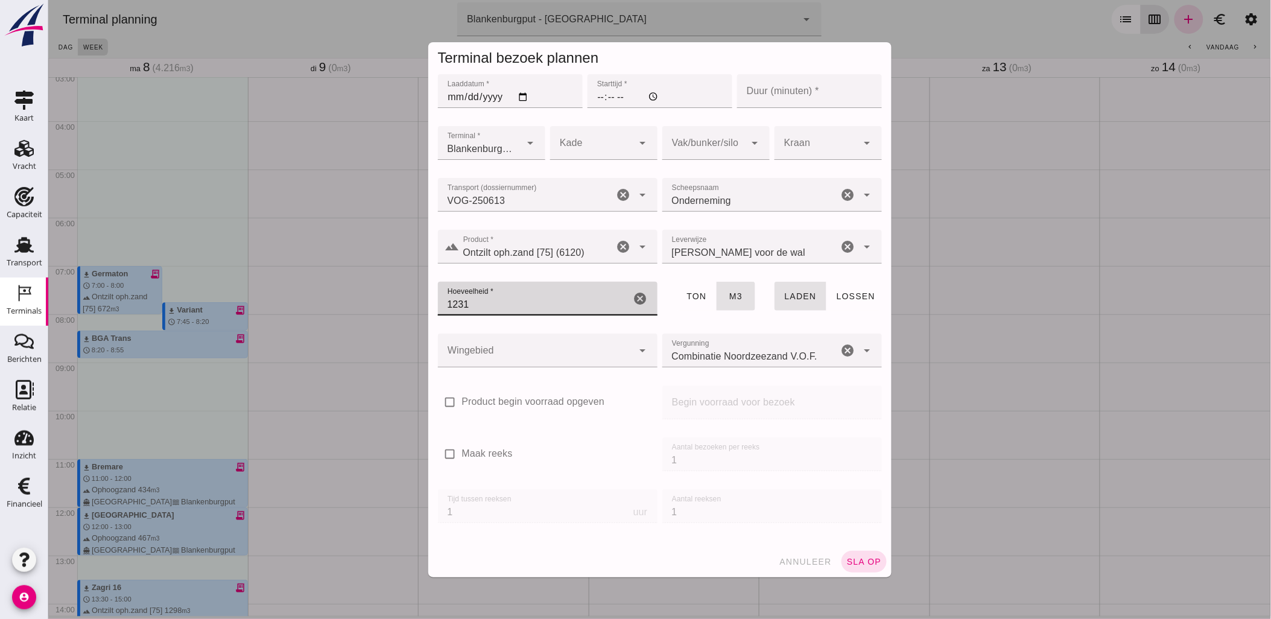
type button "tons"
type button "cubic"
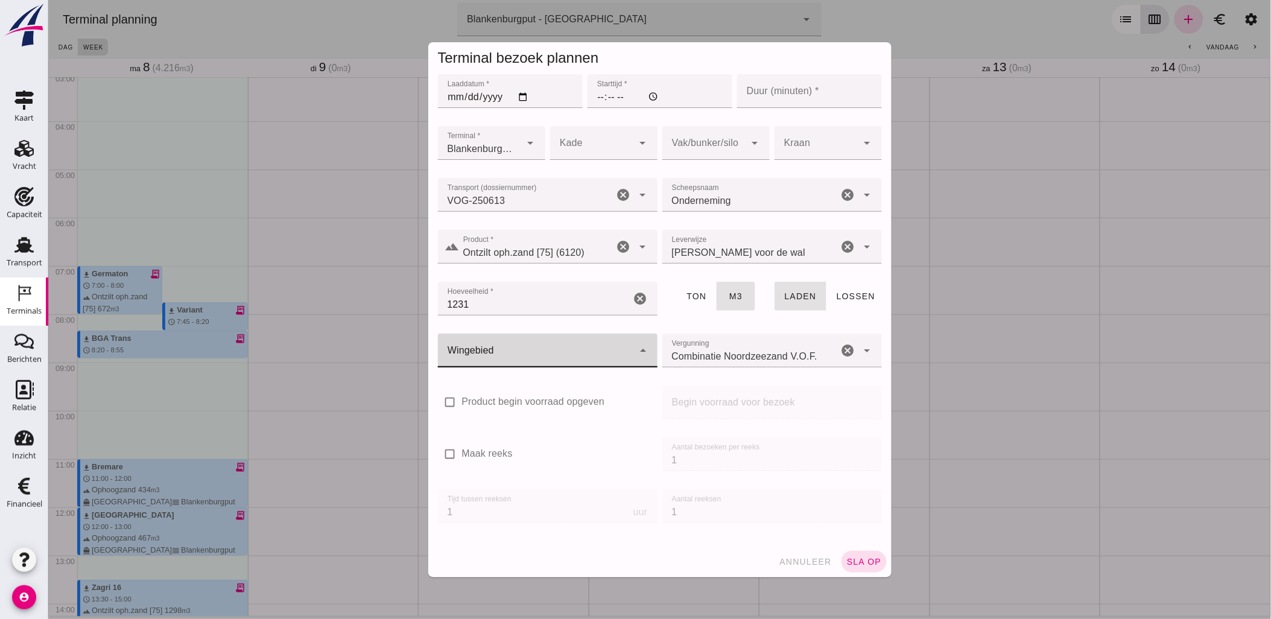
click at [585, 355] on div at bounding box center [534, 351] width 195 height 34
click at [583, 381] on div "Blankenburgput" at bounding box center [542, 386] width 200 height 14
type input "333"
click at [864, 562] on span "sla op" at bounding box center [864, 562] width 36 height 10
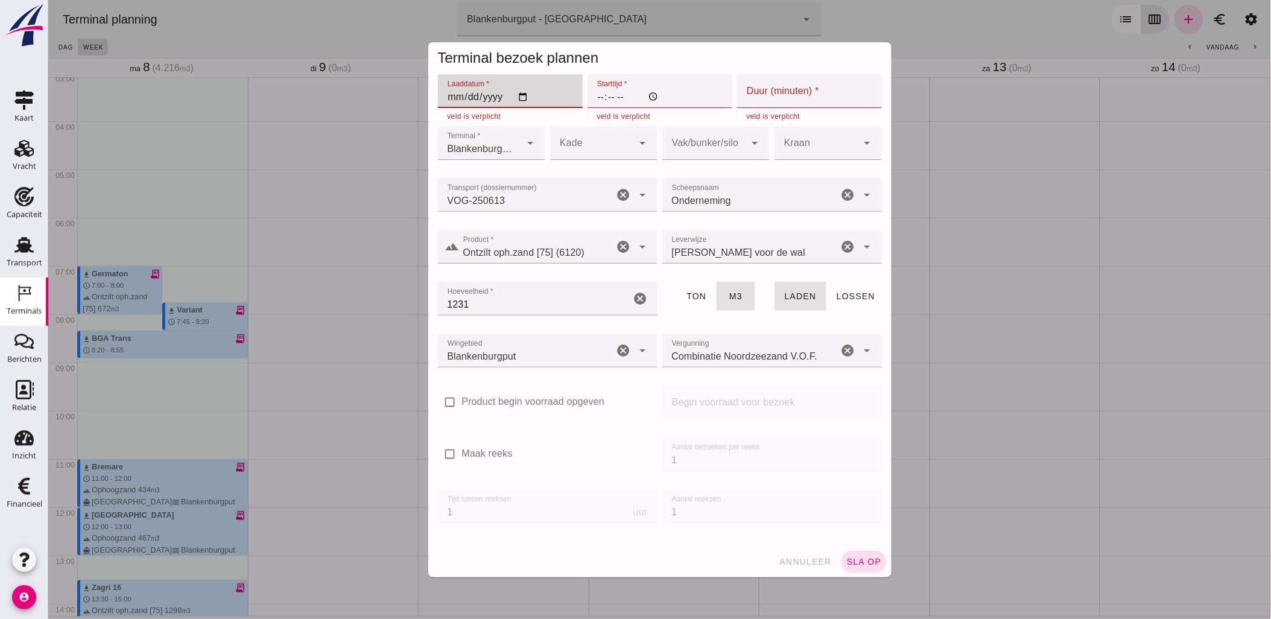
click at [514, 97] on input "Laaddatum *" at bounding box center [509, 91] width 145 height 34
type input "[DATE]"
click at [596, 100] on input "Starttijd *" at bounding box center [659, 91] width 145 height 34
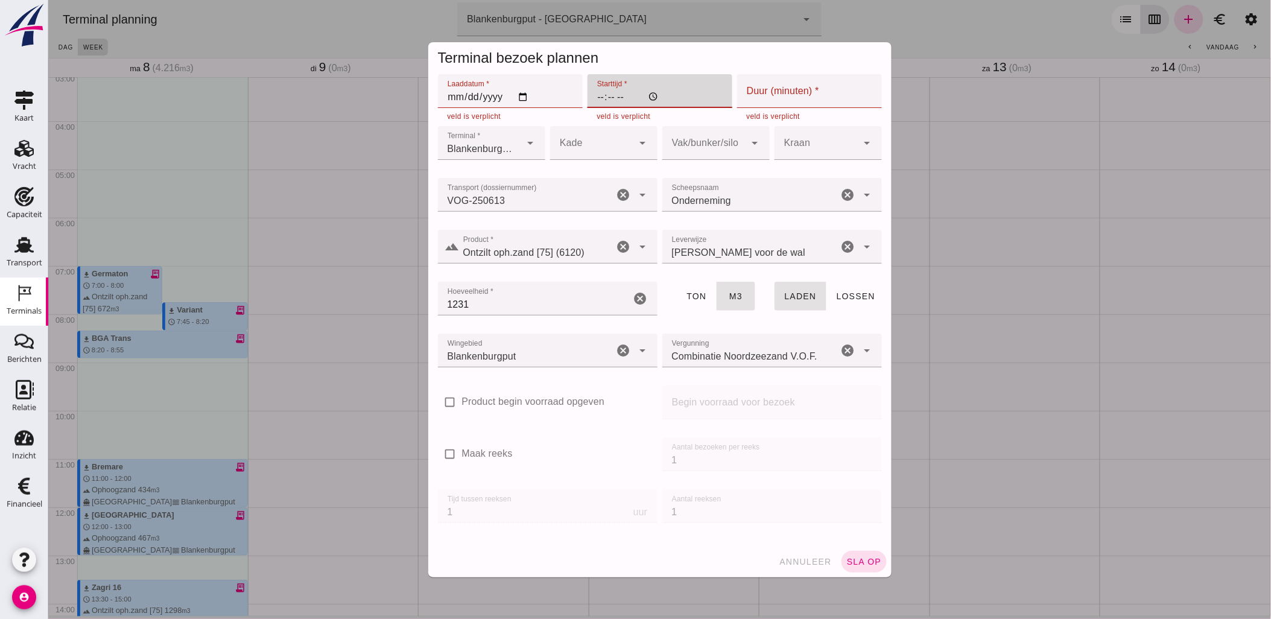
type input "07:00"
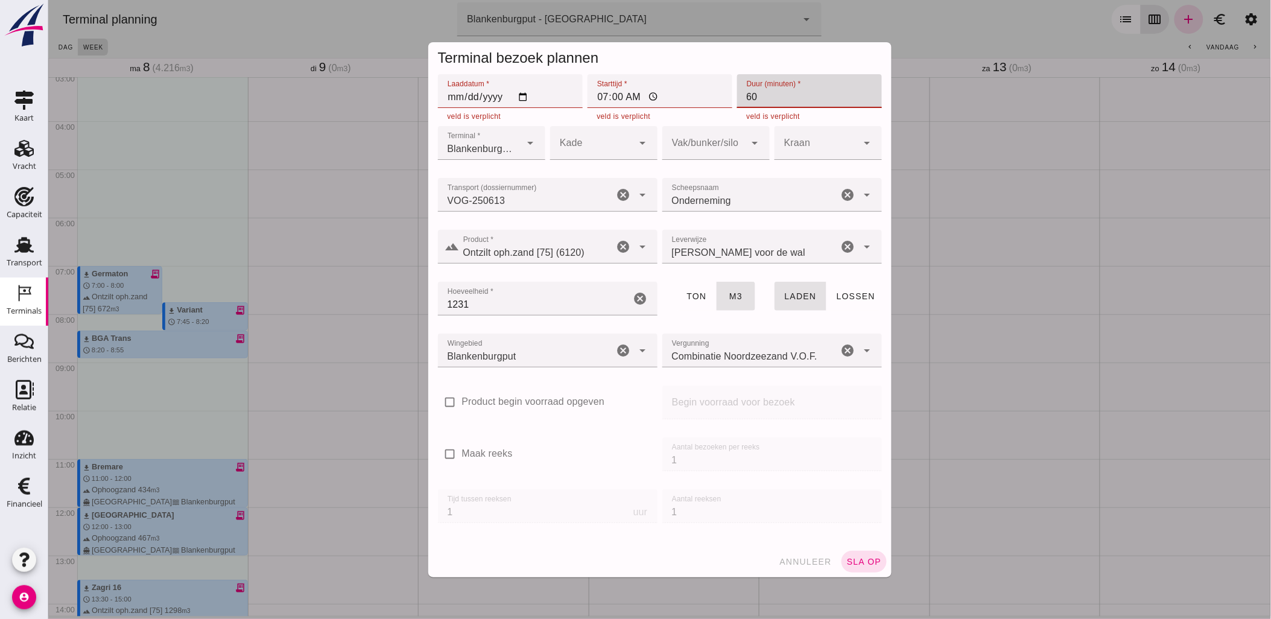
type input "60"
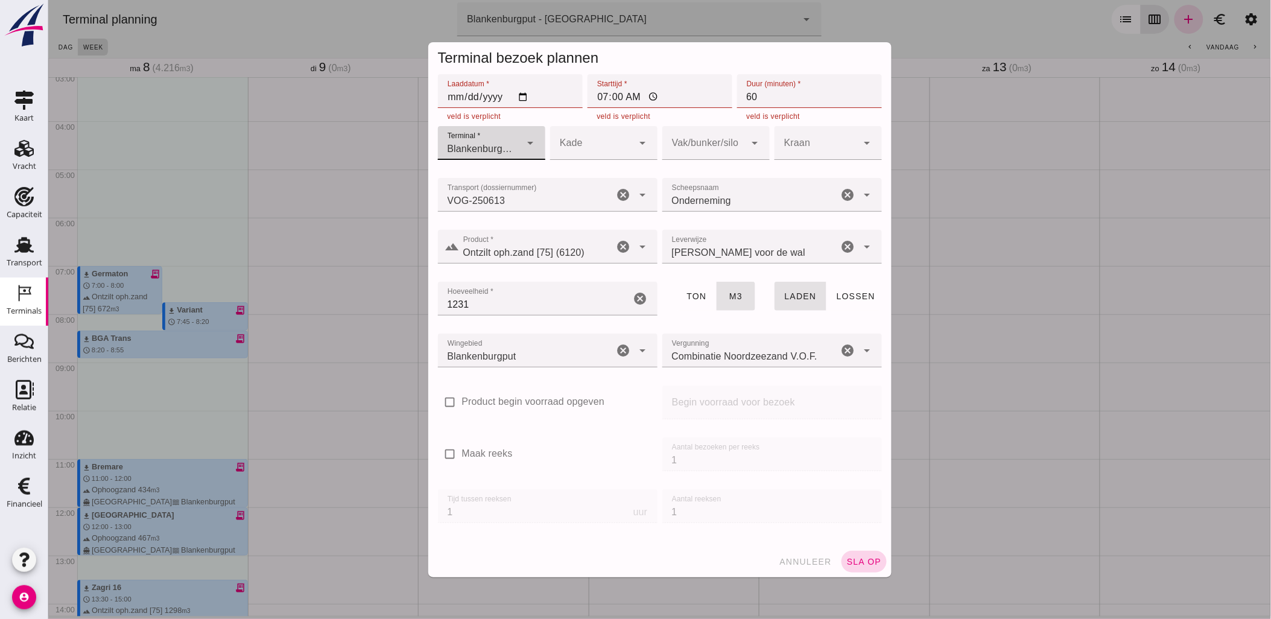
click at [849, 564] on span "sla op" at bounding box center [864, 562] width 36 height 10
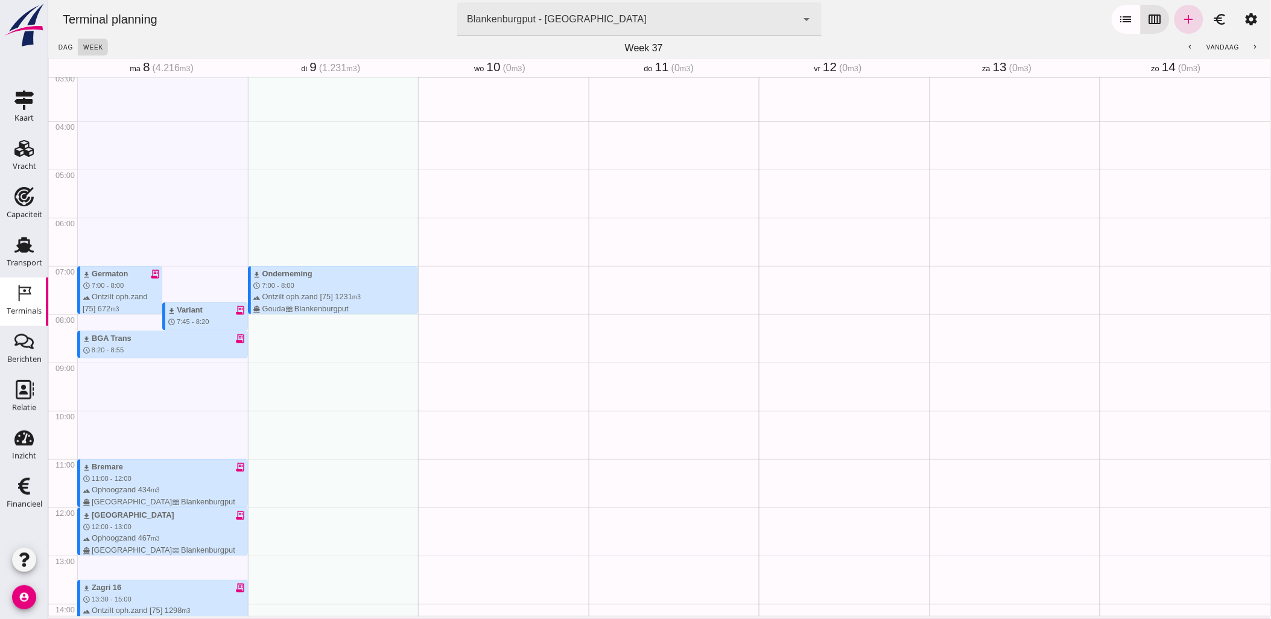
drag, startPoint x: 269, startPoint y: 328, endPoint x: 267, endPoint y: 334, distance: 6.3
click at [267, 334] on div "download Onderneming schedule 7:00 - 8:00 terrain Ontzilt oph.zand [75] 1231 m3…" at bounding box center [332, 506] width 171 height 1157
click at [1181, 19] on icon "add" at bounding box center [1188, 19] width 14 height 14
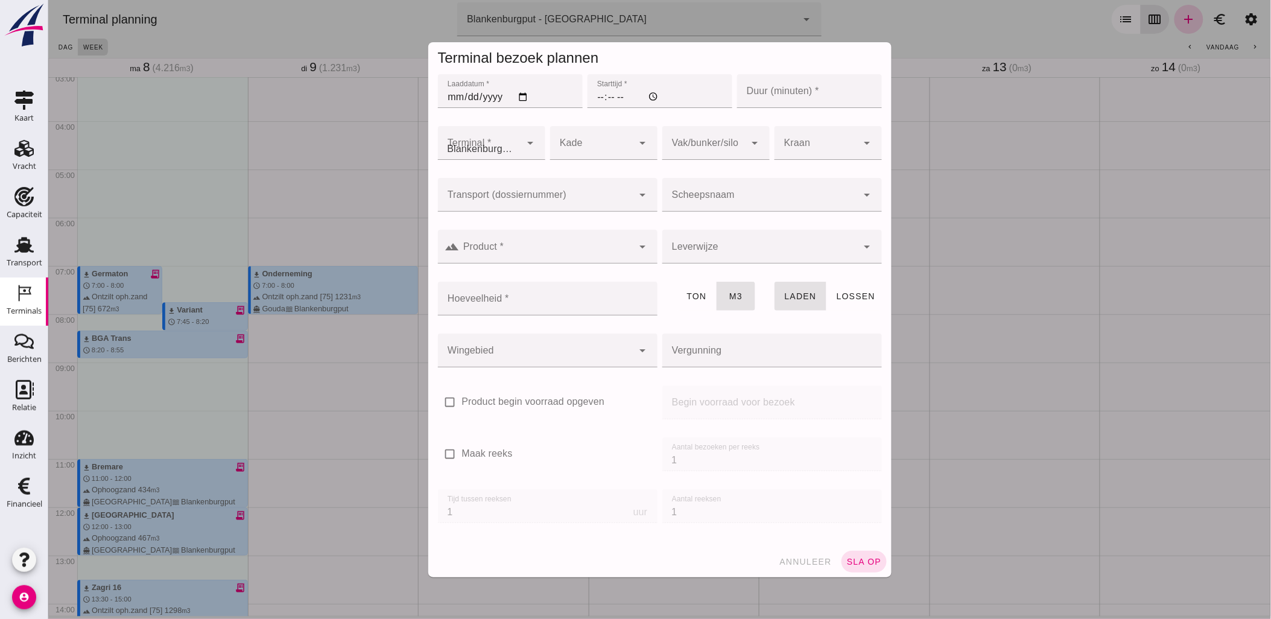
type input "Combinatie Noordzeezand V.O.F."
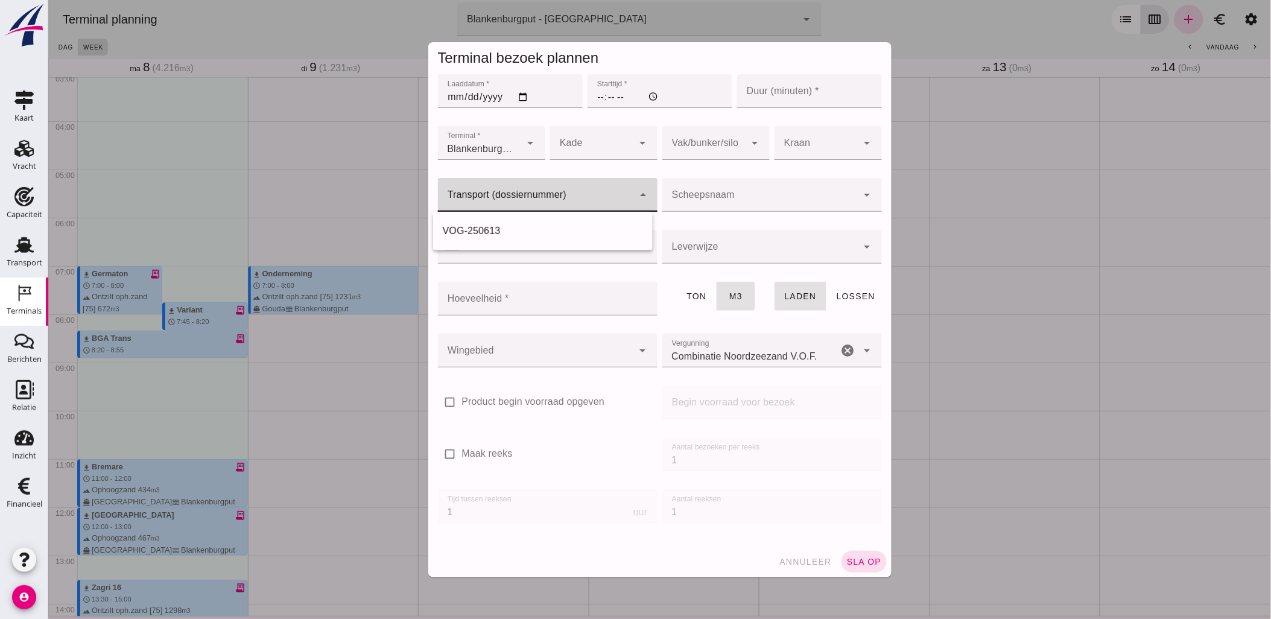
click at [550, 188] on div at bounding box center [534, 195] width 195 height 34
paste input "VOG-250614"
type input "VOG-250614"
click at [543, 227] on div "VOG-250614" at bounding box center [542, 231] width 200 height 14
type input "franco_on_shore"
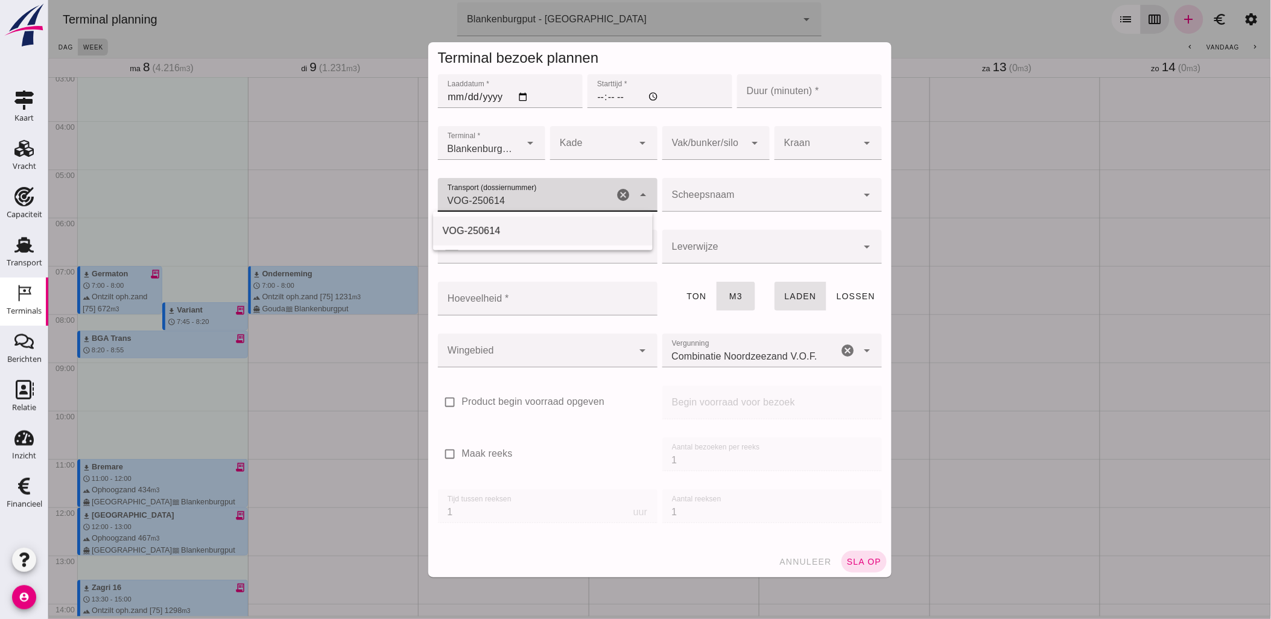
type input "1298"
type input "VOG-250614"
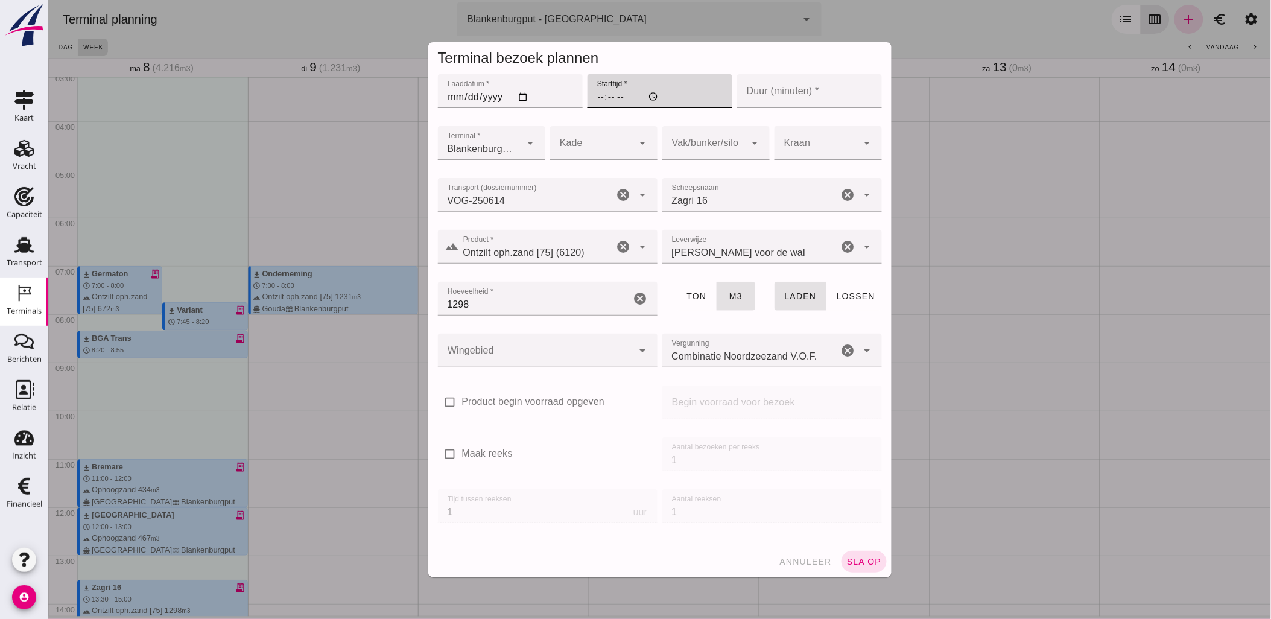
click at [592, 95] on input "Starttijd *" at bounding box center [659, 91] width 145 height 34
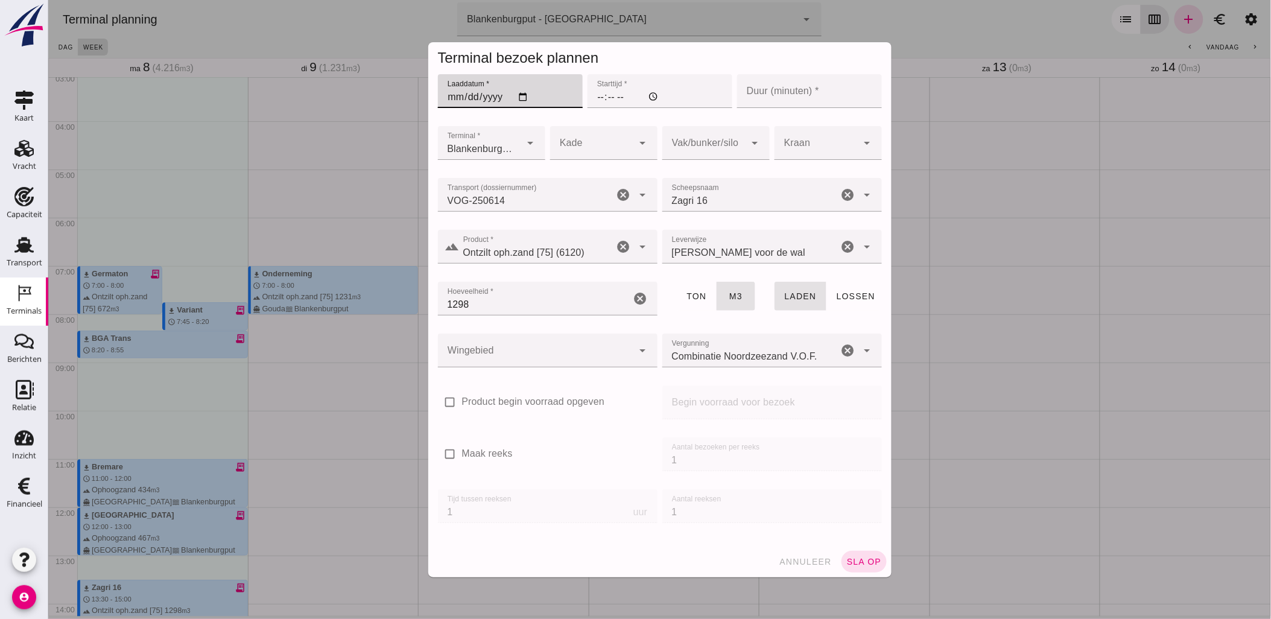
click at [518, 93] on input "Laaddatum *" at bounding box center [509, 91] width 145 height 34
type input "[DATE]"
click at [600, 97] on input "Starttijd *" at bounding box center [659, 91] width 145 height 34
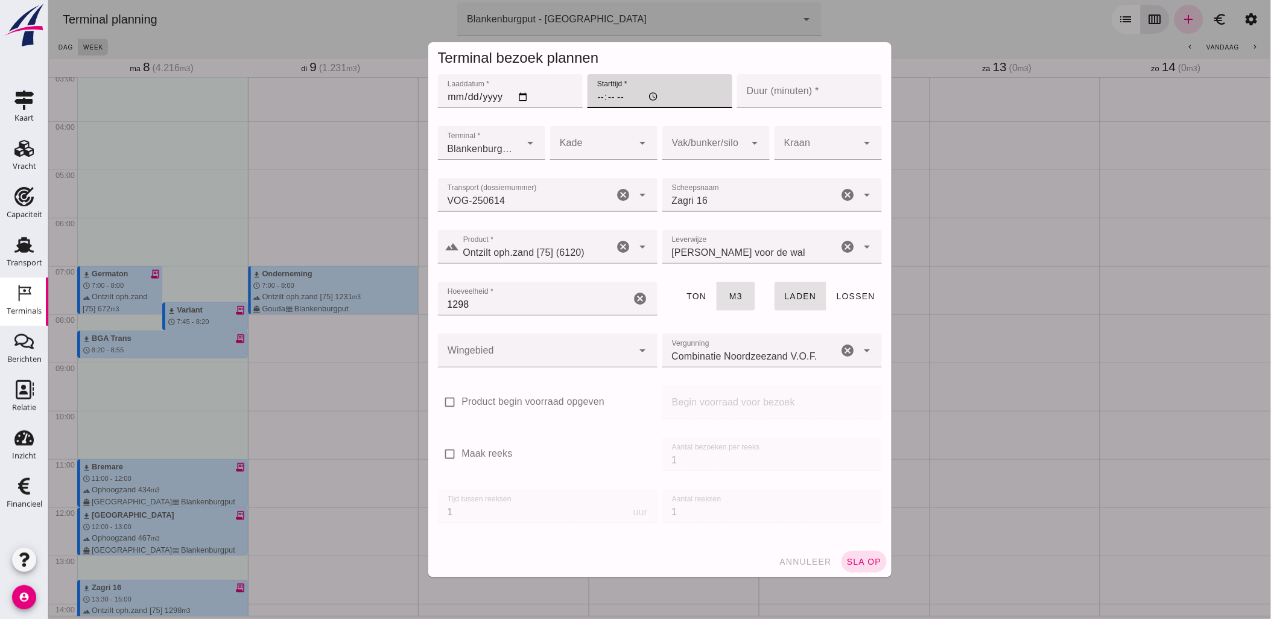
type input "14:00"
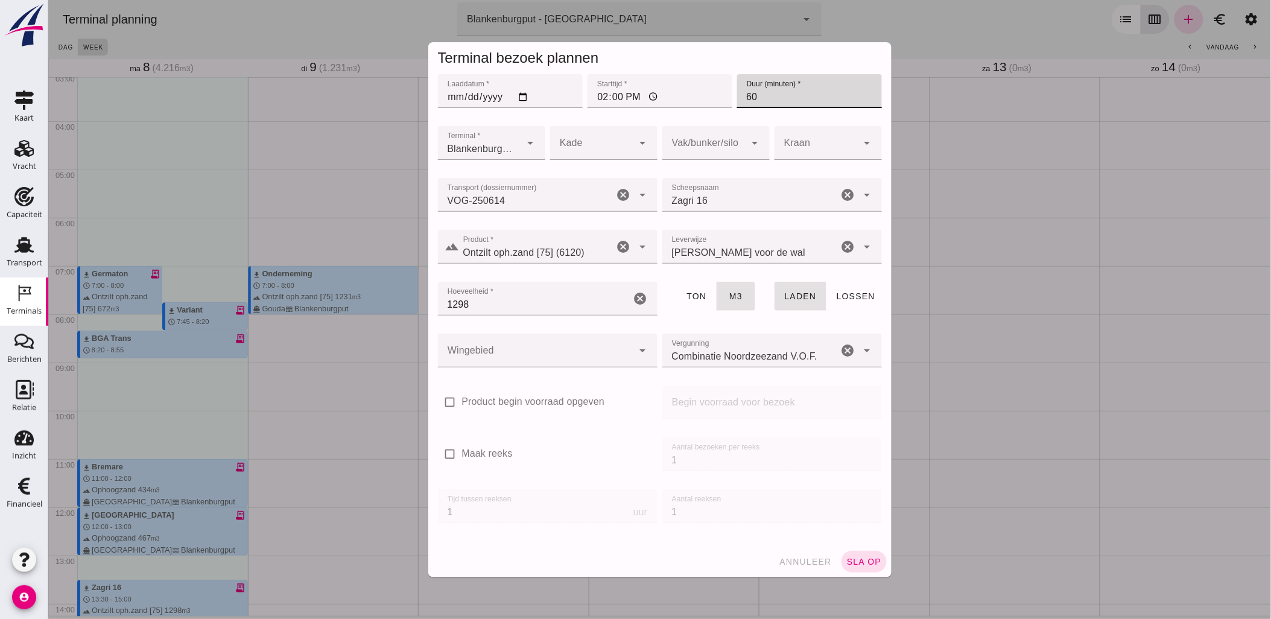
type input "60"
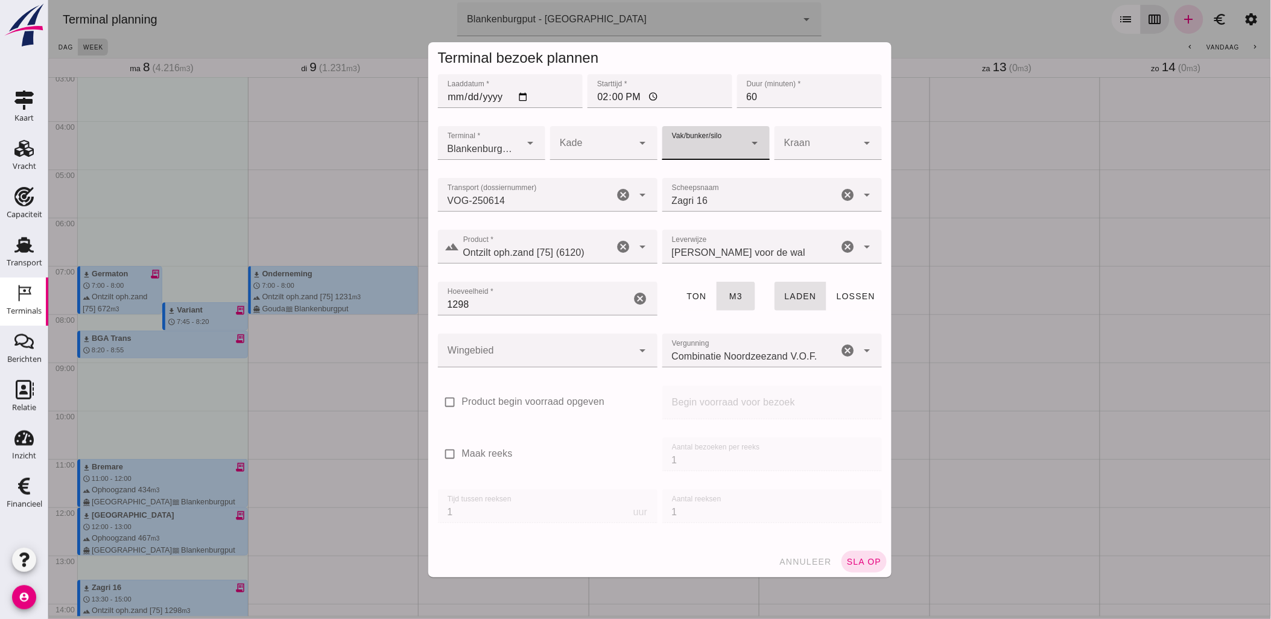
click at [603, 153] on div at bounding box center [590, 143] width 83 height 34
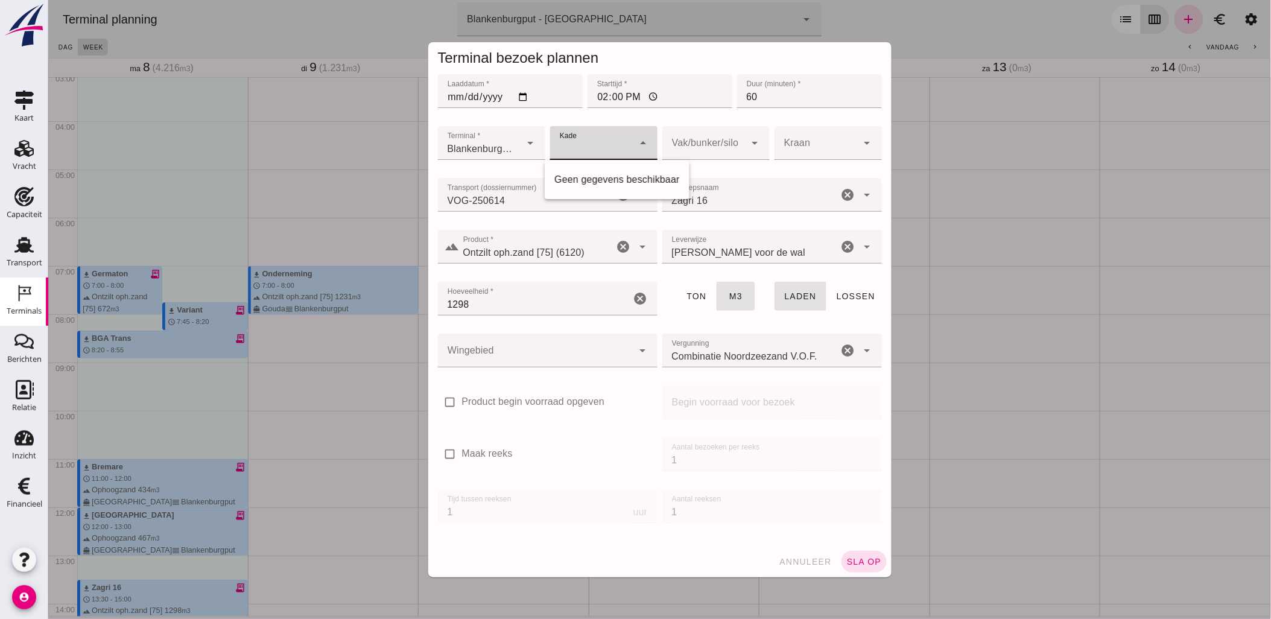
click at [604, 183] on div "Geen gegevens beschikbaar" at bounding box center [616, 179] width 125 height 14
click at [726, 139] on div at bounding box center [703, 143] width 83 height 34
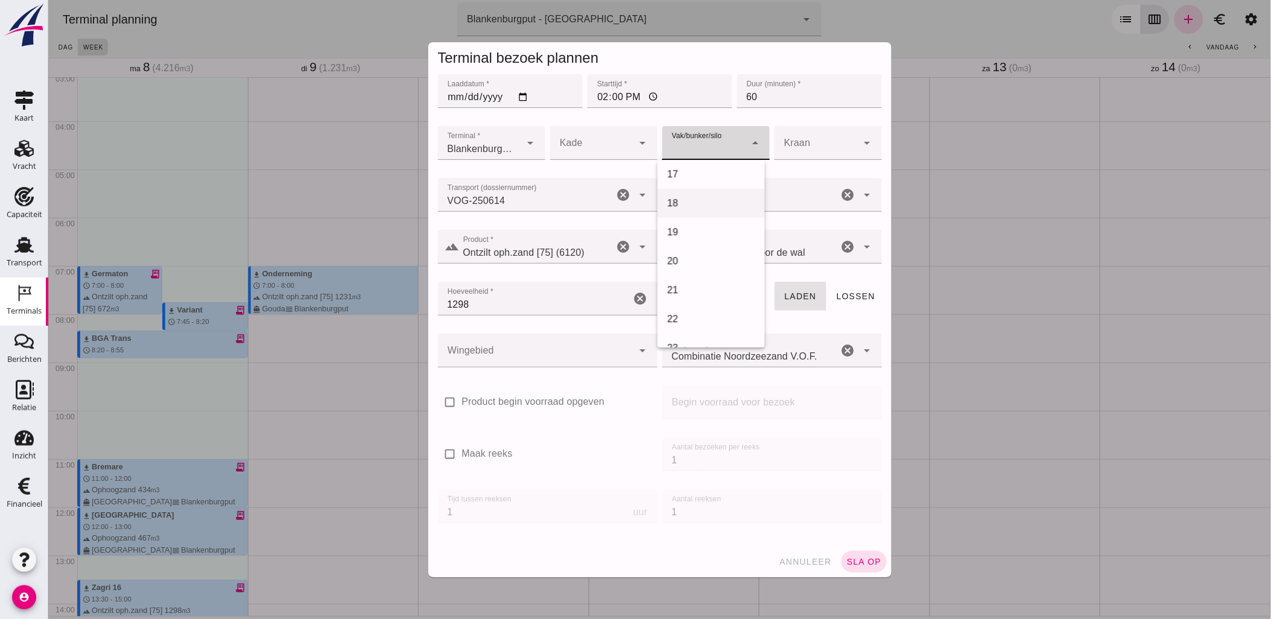
click at [689, 201] on div "18" at bounding box center [710, 203] width 88 height 14
type input "366"
click at [811, 148] on div at bounding box center [815, 143] width 83 height 34
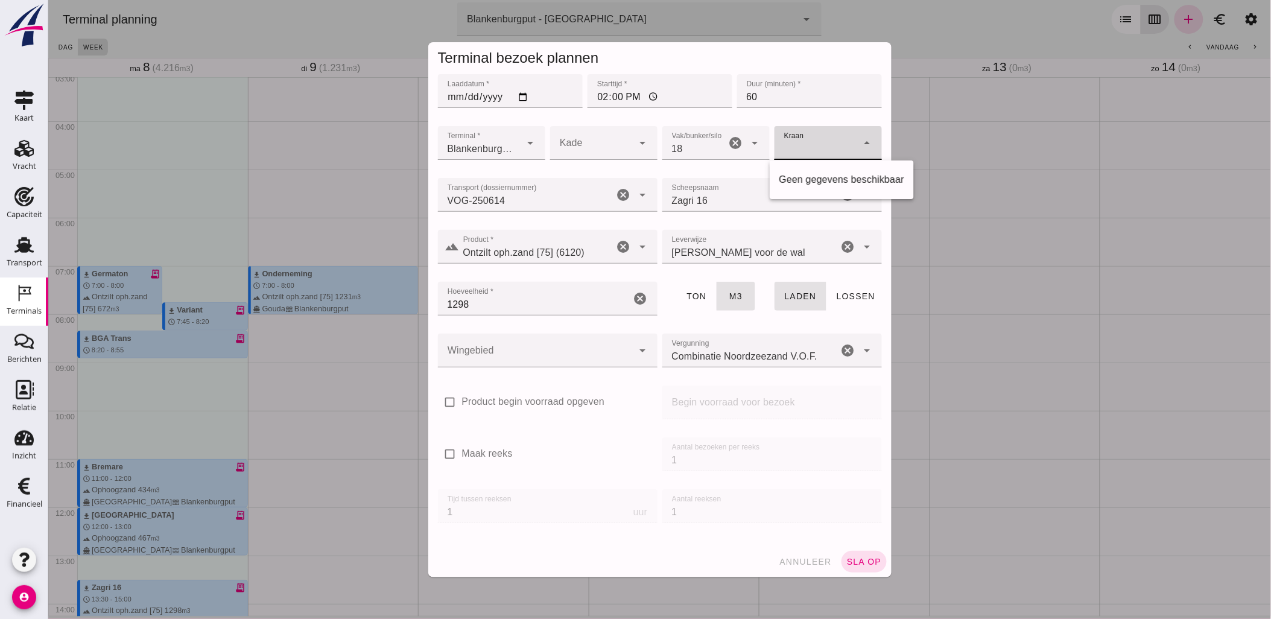
click at [821, 141] on div at bounding box center [815, 143] width 83 height 34
click at [577, 352] on div at bounding box center [534, 351] width 195 height 34
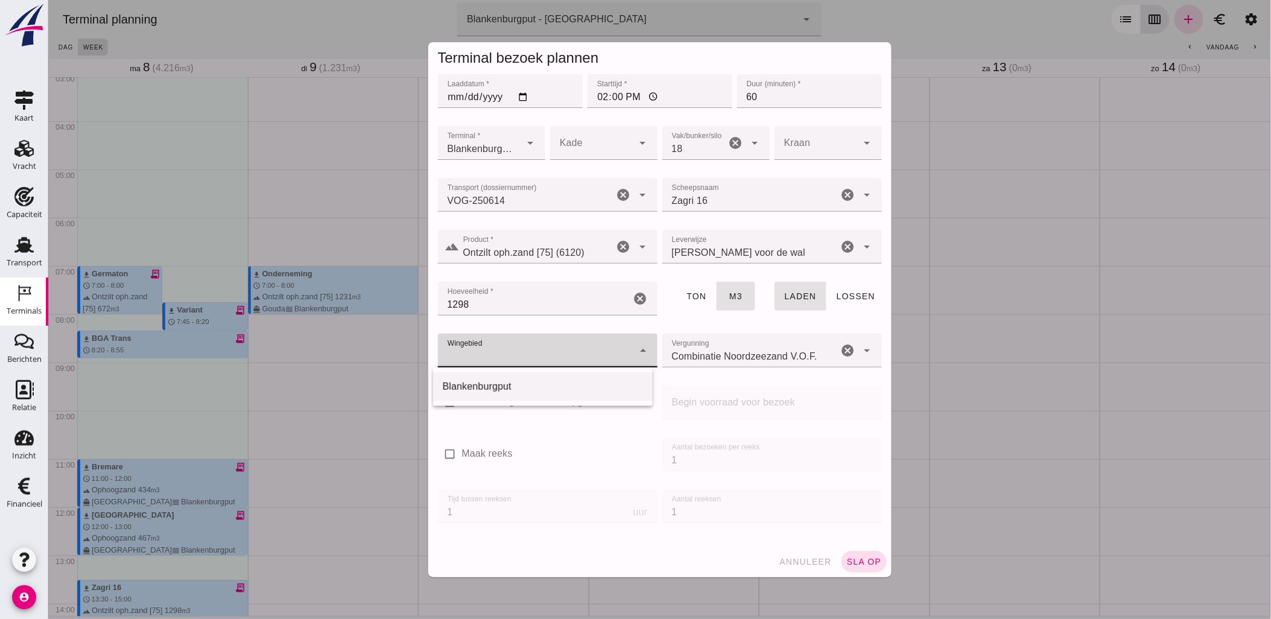
click at [568, 383] on div "Blankenburgput" at bounding box center [542, 386] width 200 height 14
type input "333"
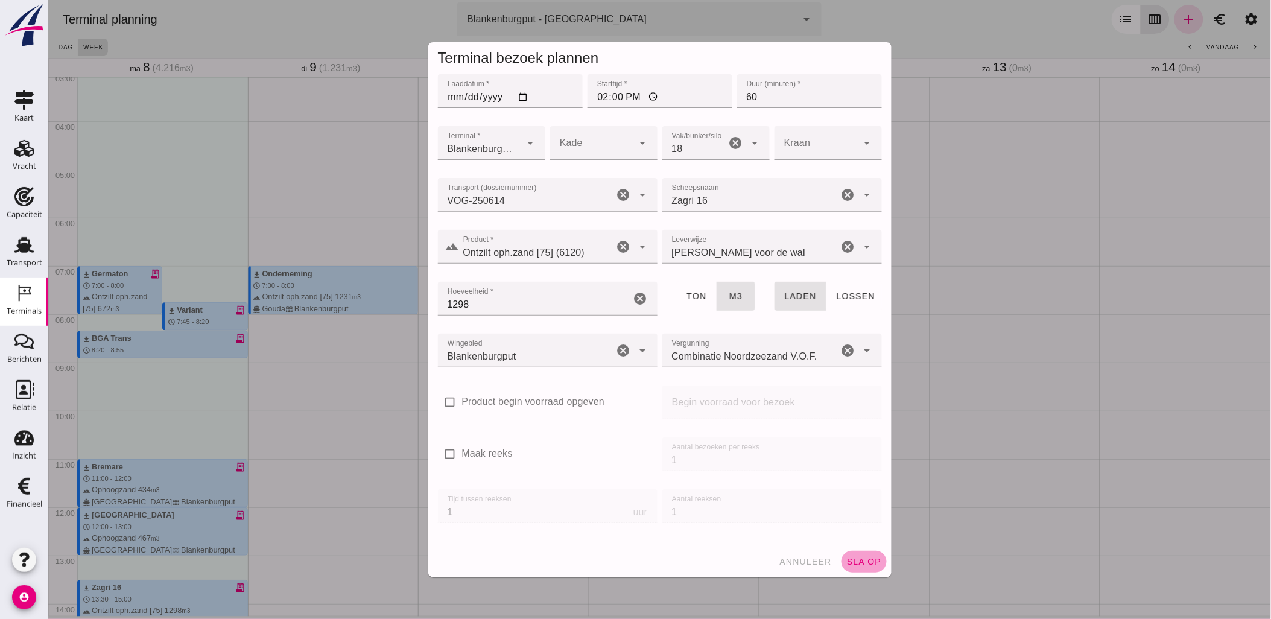
click at [858, 566] on span "sla op" at bounding box center [864, 562] width 36 height 10
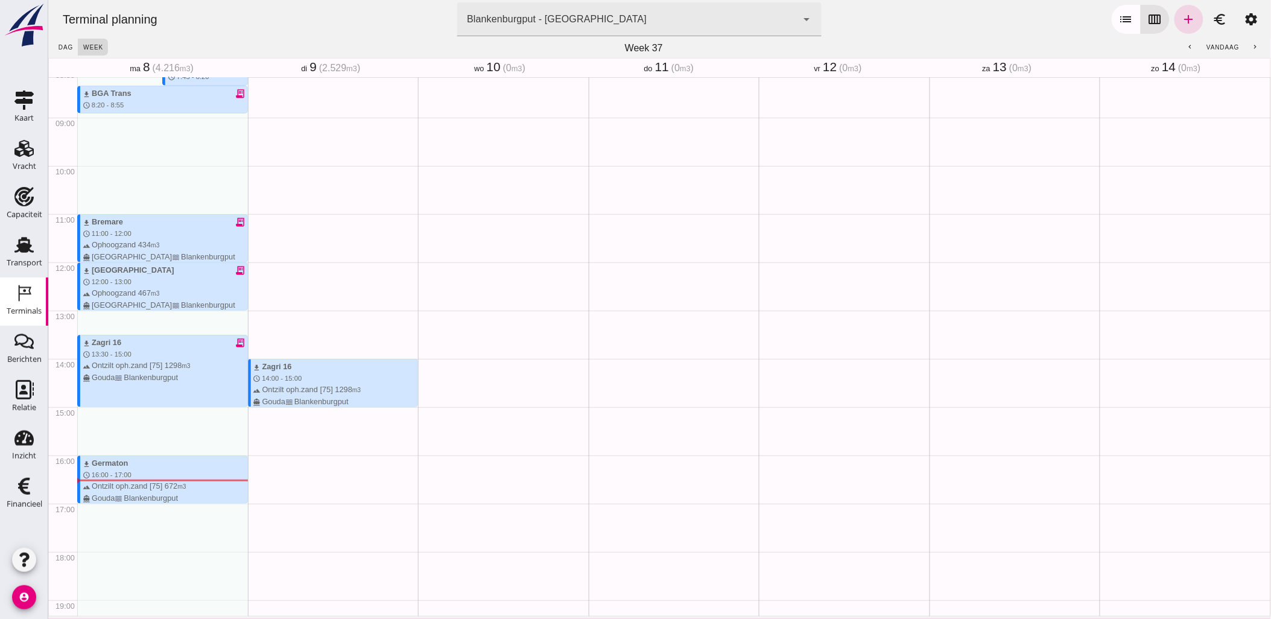
scroll to position [417, 0]
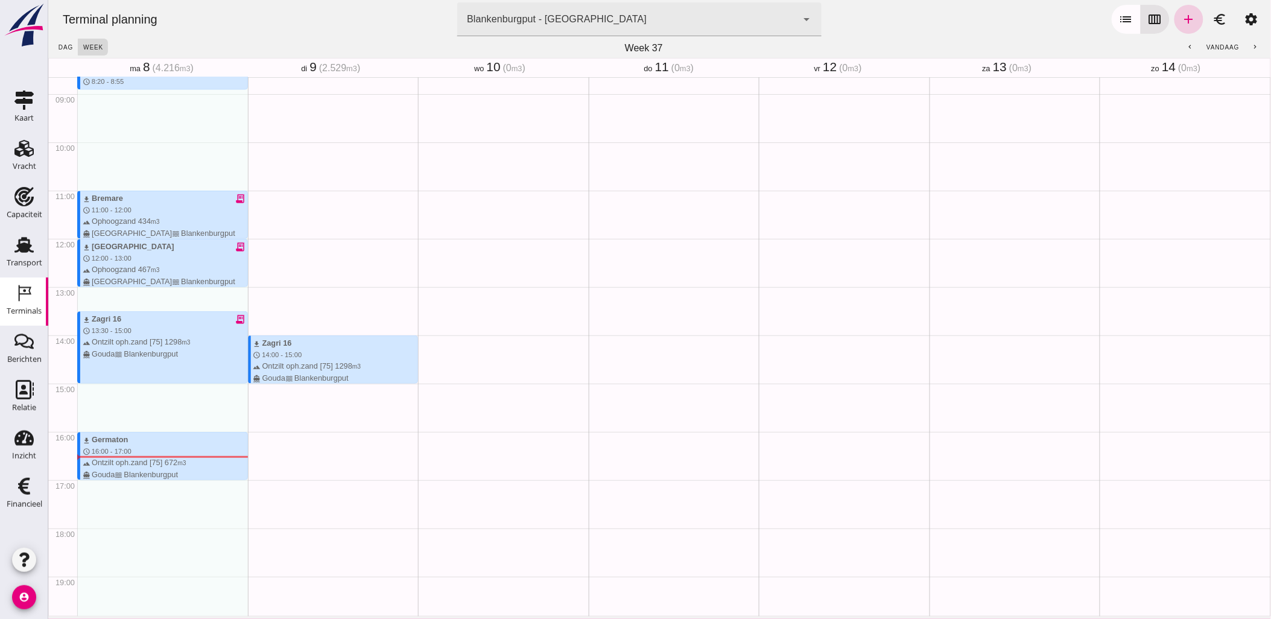
click at [1181, 21] on icon "add" at bounding box center [1188, 19] width 14 height 14
type input "Combinatie Noordzeezand V.O.F."
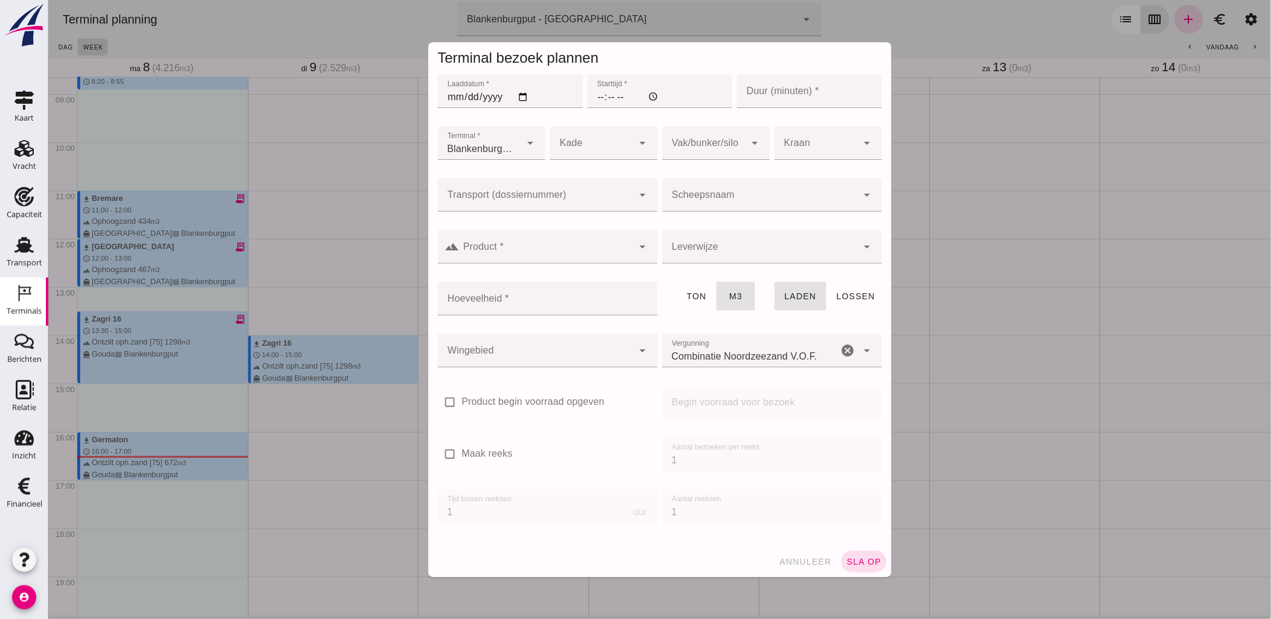
click at [492, 180] on div at bounding box center [534, 195] width 195 height 34
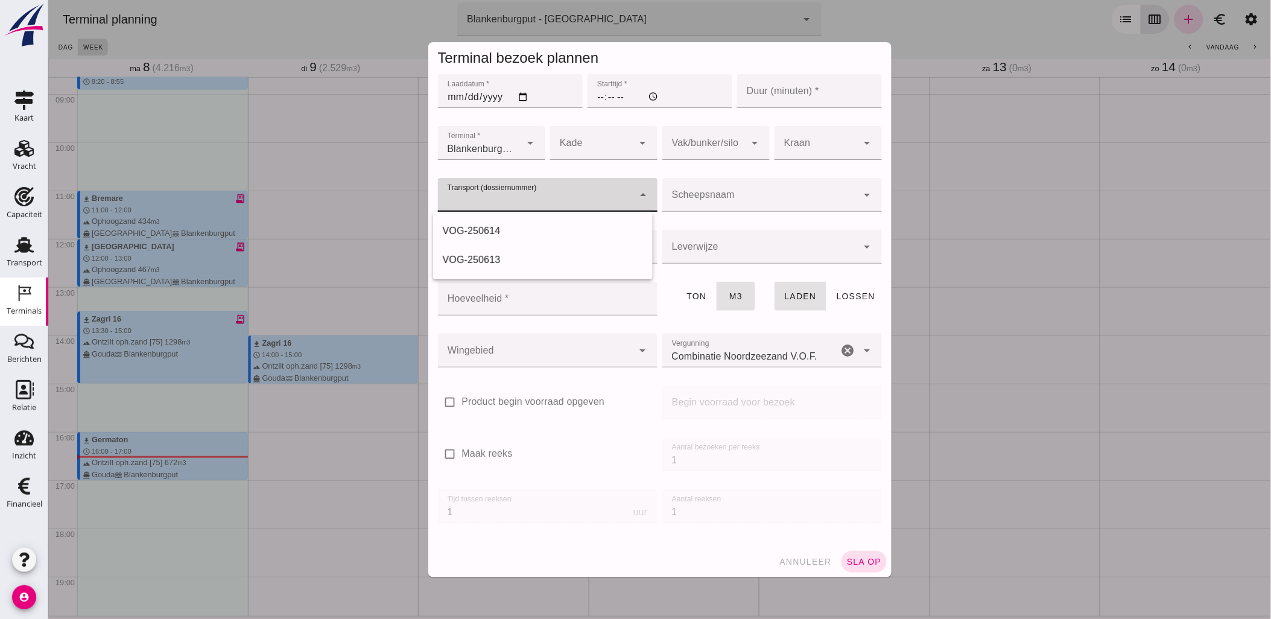
paste input "VOG-250615"
type input "VOG-250615"
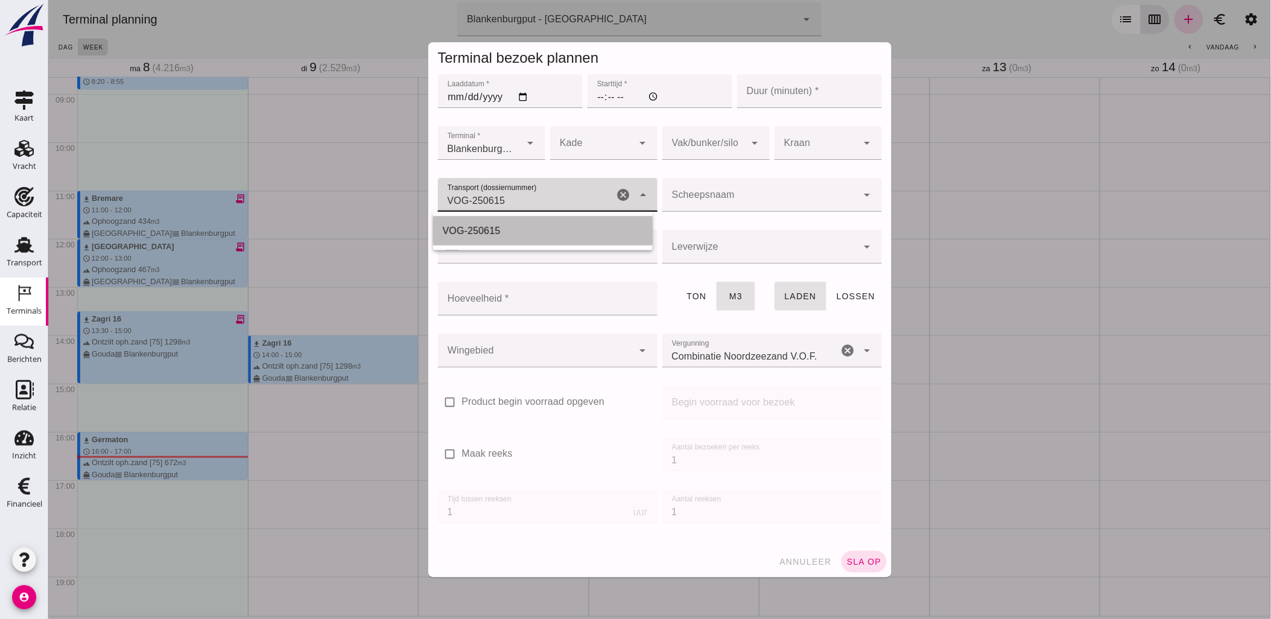
click at [510, 226] on div "VOG-250615" at bounding box center [542, 231] width 200 height 14
type input "franco_on_shore"
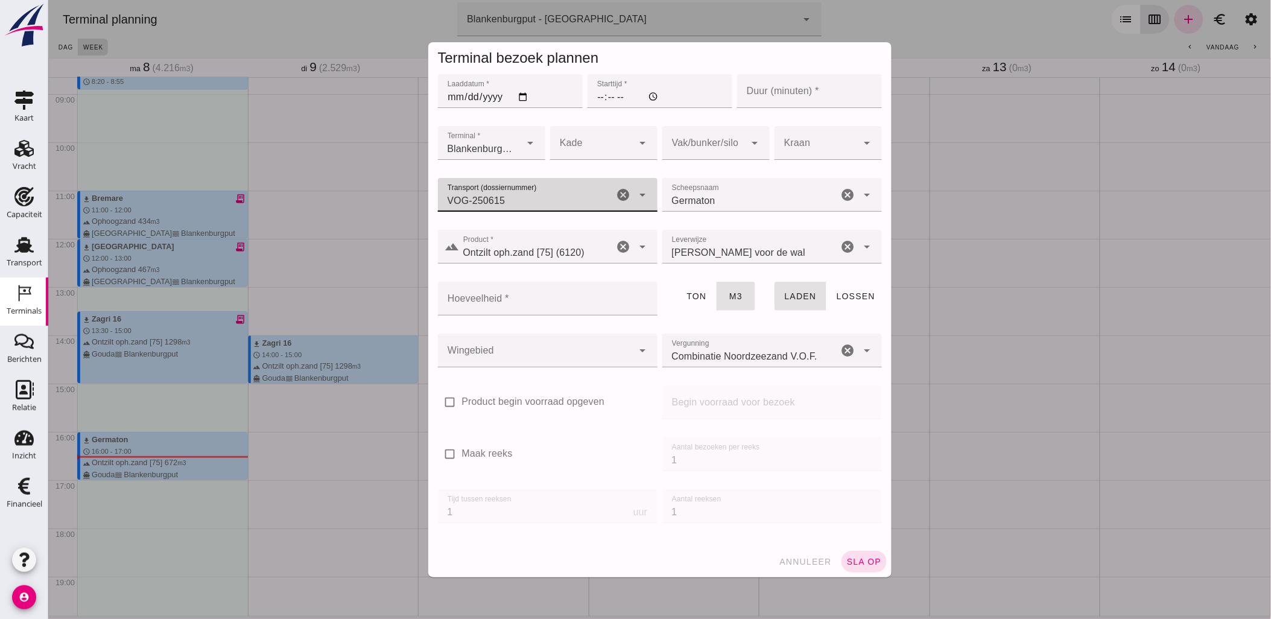
type input "VOG-250615"
click at [520, 98] on input "Laaddatum *" at bounding box center [509, 91] width 145 height 34
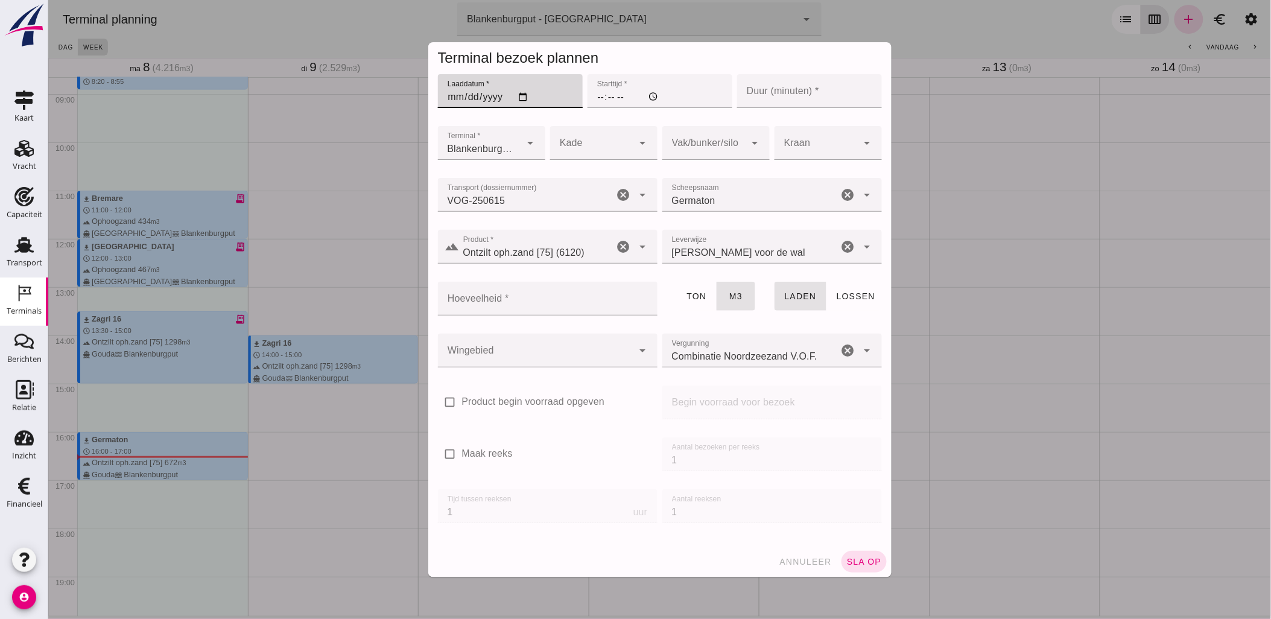
type input "[DATE]"
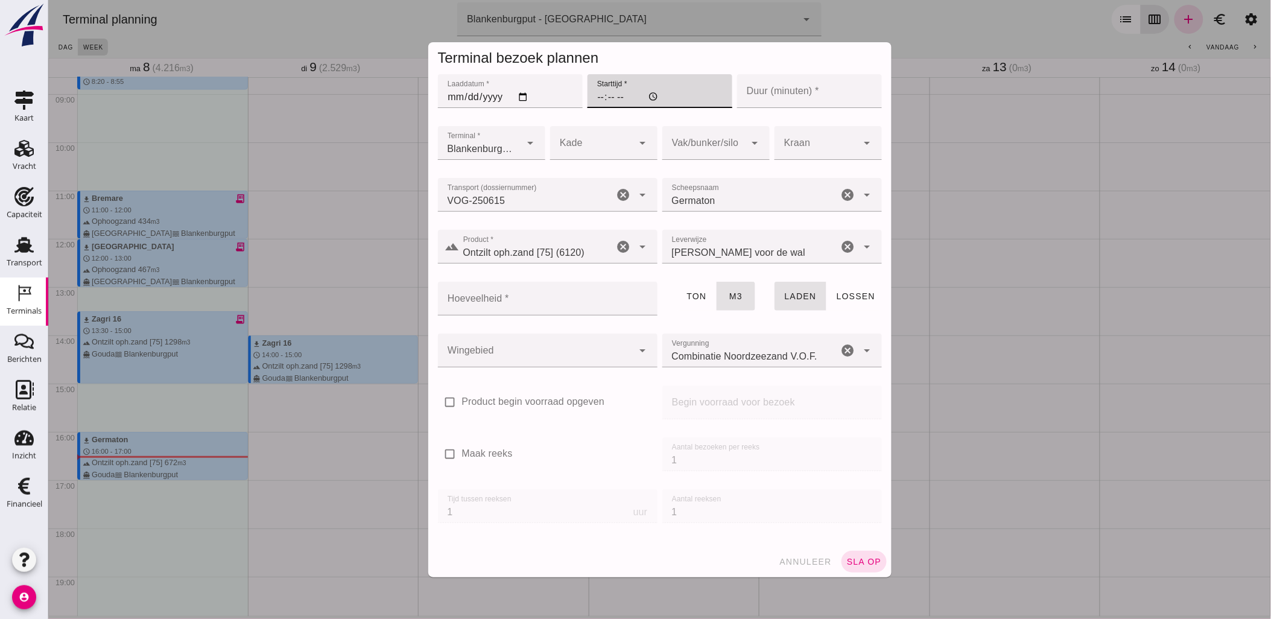
click at [597, 92] on input "Starttijd *" at bounding box center [659, 91] width 145 height 34
type input "16:00"
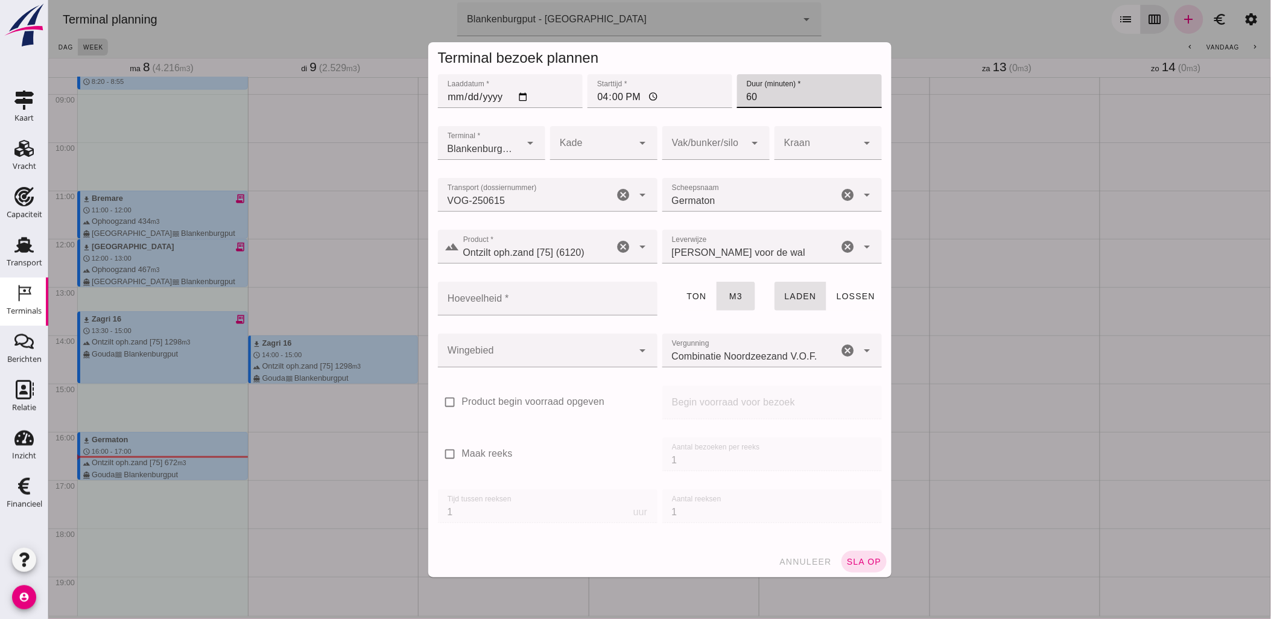
type input "60"
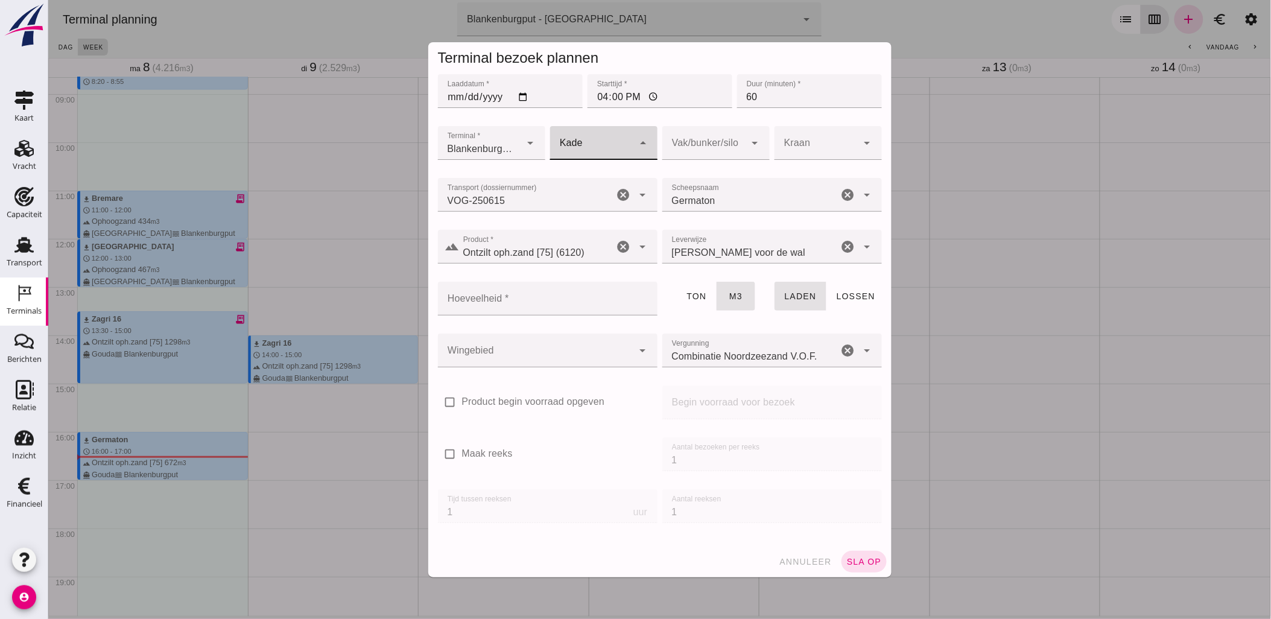
click at [609, 144] on div at bounding box center [590, 143] width 83 height 34
drag, startPoint x: 622, startPoint y: 176, endPoint x: 631, endPoint y: 171, distance: 10.5
click at [622, 176] on div "Geen gegevens beschikbaar" at bounding box center [616, 179] width 125 height 14
click at [719, 137] on div at bounding box center [703, 143] width 83 height 34
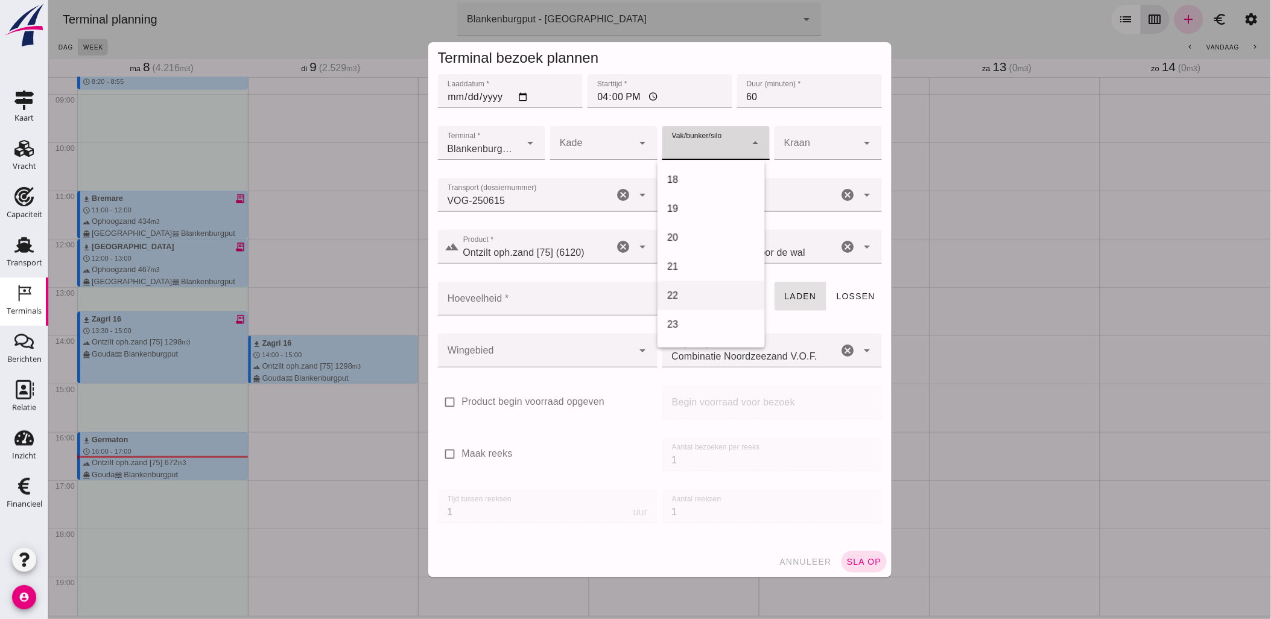
scroll to position [469, 0]
click at [703, 204] on div "18" at bounding box center [710, 203] width 88 height 14
type input "366"
click at [803, 145] on div at bounding box center [815, 143] width 83 height 34
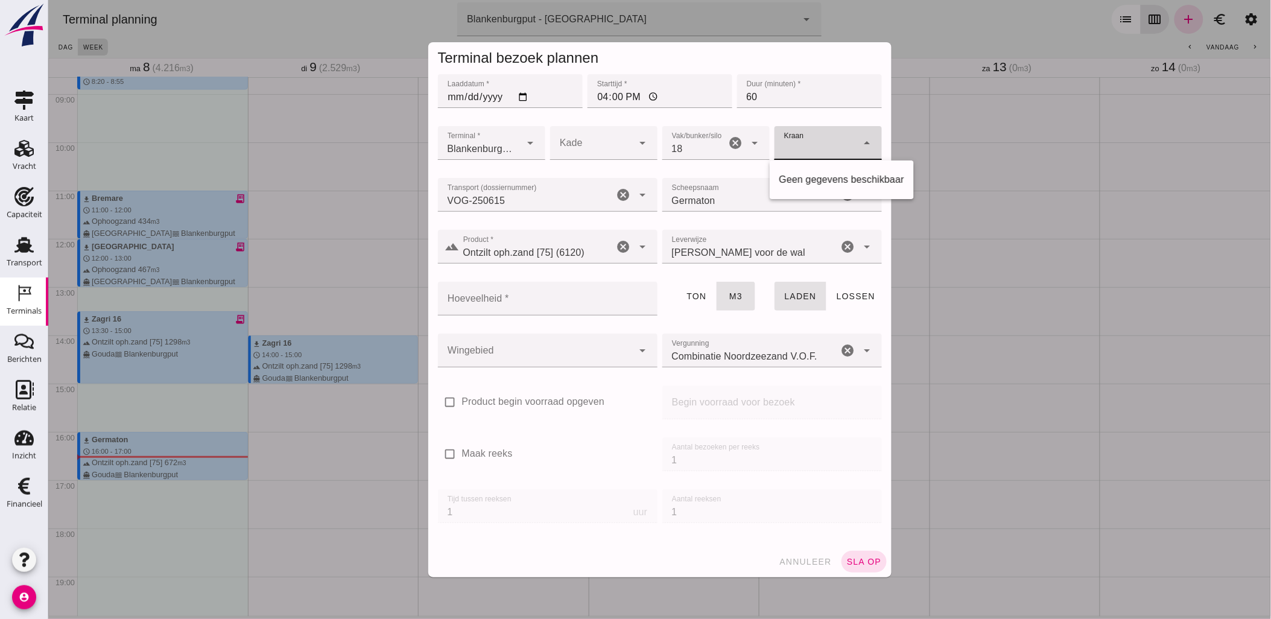
click at [808, 140] on div at bounding box center [815, 143] width 83 height 34
click at [562, 294] on input "Hoeveelheid *" at bounding box center [543, 299] width 212 height 34
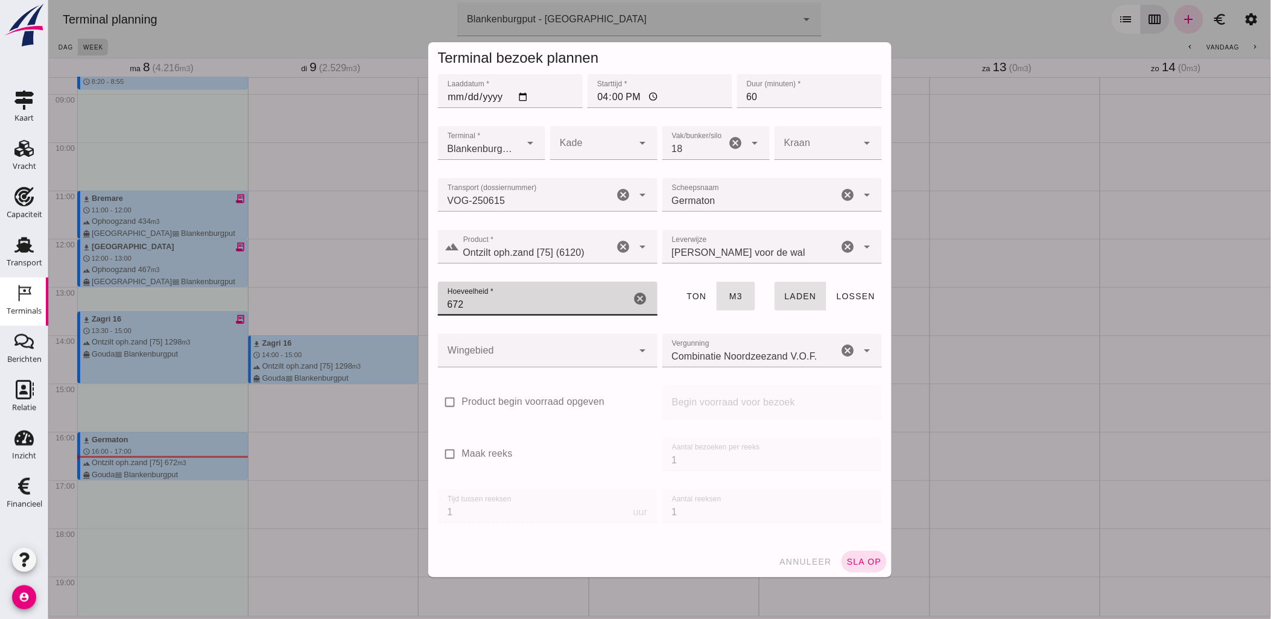
type input "672"
click at [558, 352] on div at bounding box center [534, 351] width 195 height 34
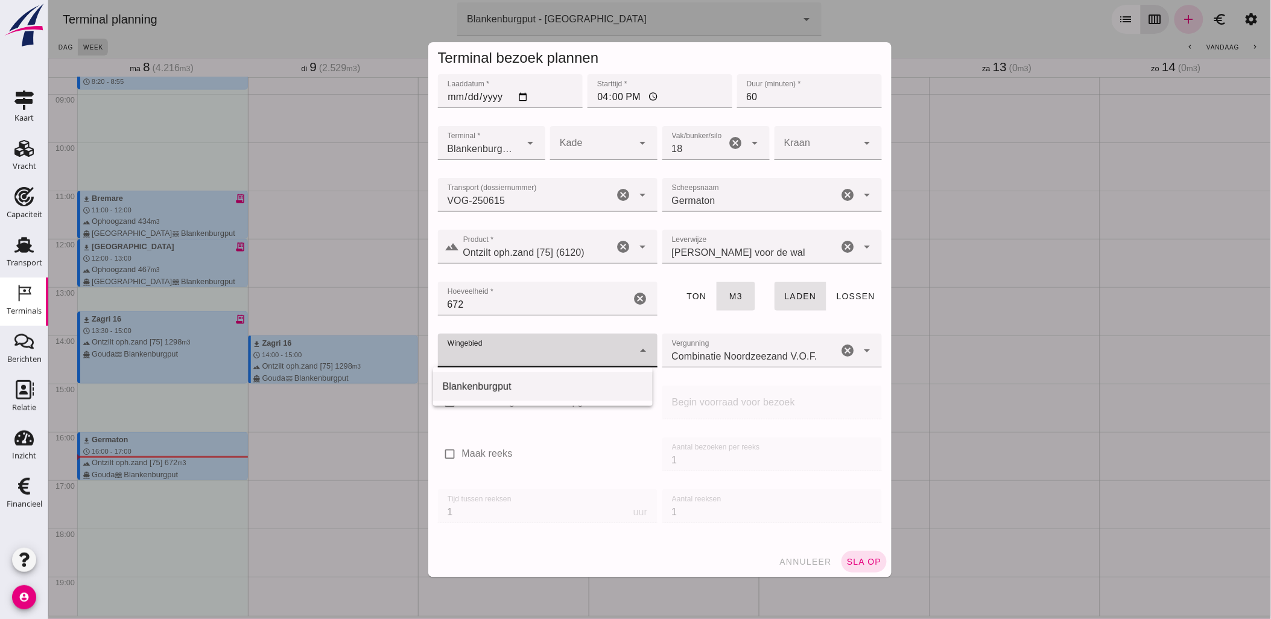
click at [531, 390] on div "Blankenburgput" at bounding box center [542, 386] width 200 height 14
type input "333"
click at [862, 565] on span "sla op" at bounding box center [864, 562] width 36 height 10
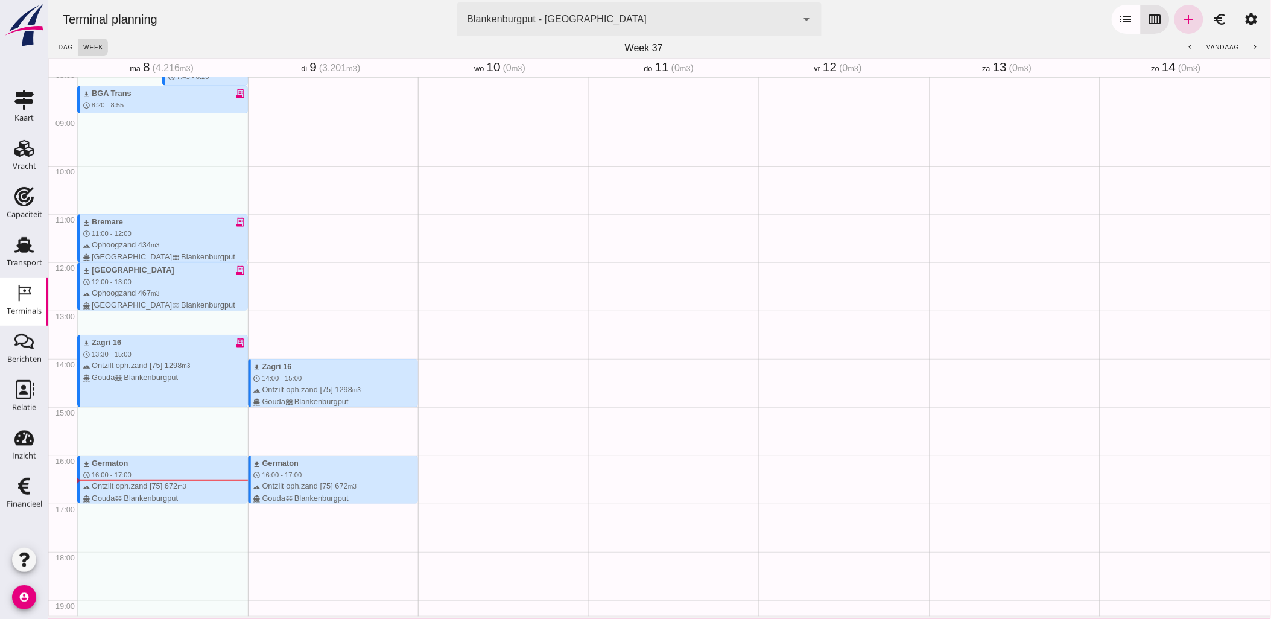
scroll to position [417, 0]
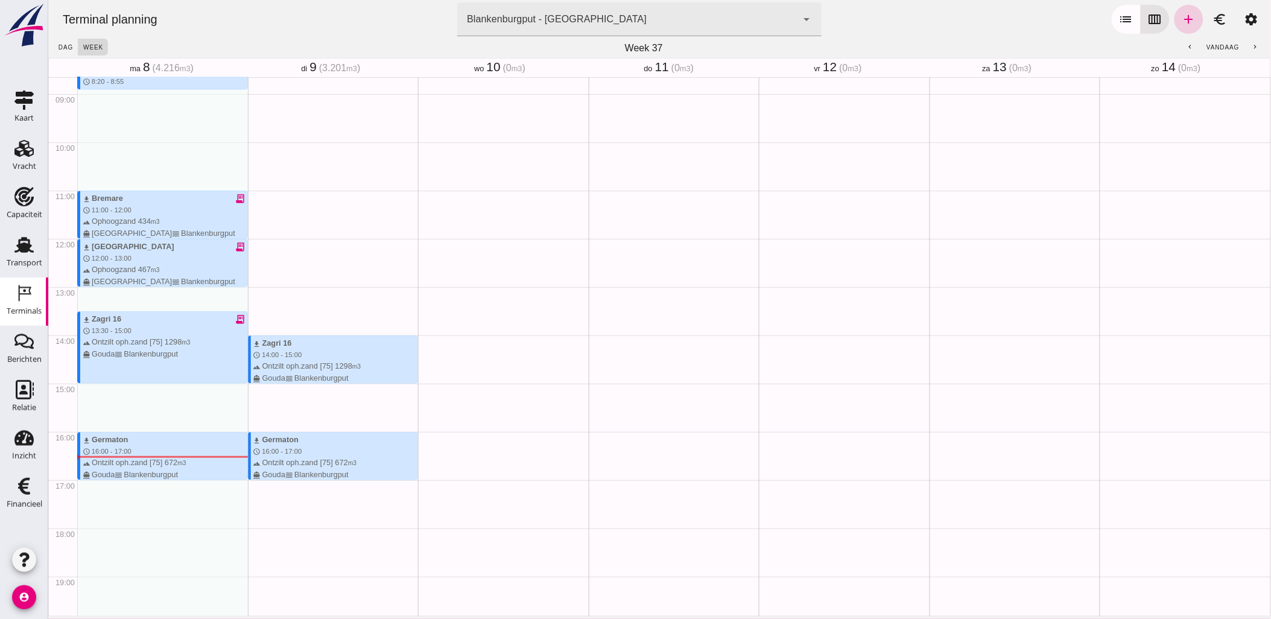
click at [1181, 19] on icon "add" at bounding box center [1188, 19] width 14 height 14
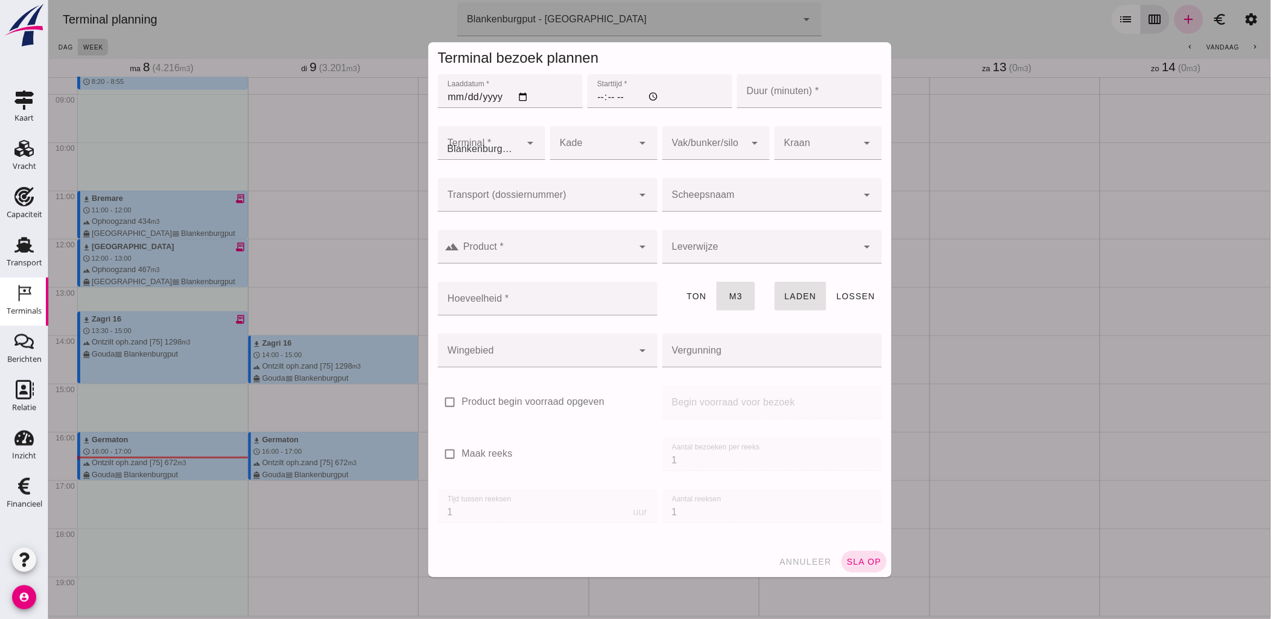
type input "Combinatie Noordzeezand V.O.F."
click at [533, 188] on div at bounding box center [534, 195] width 195 height 34
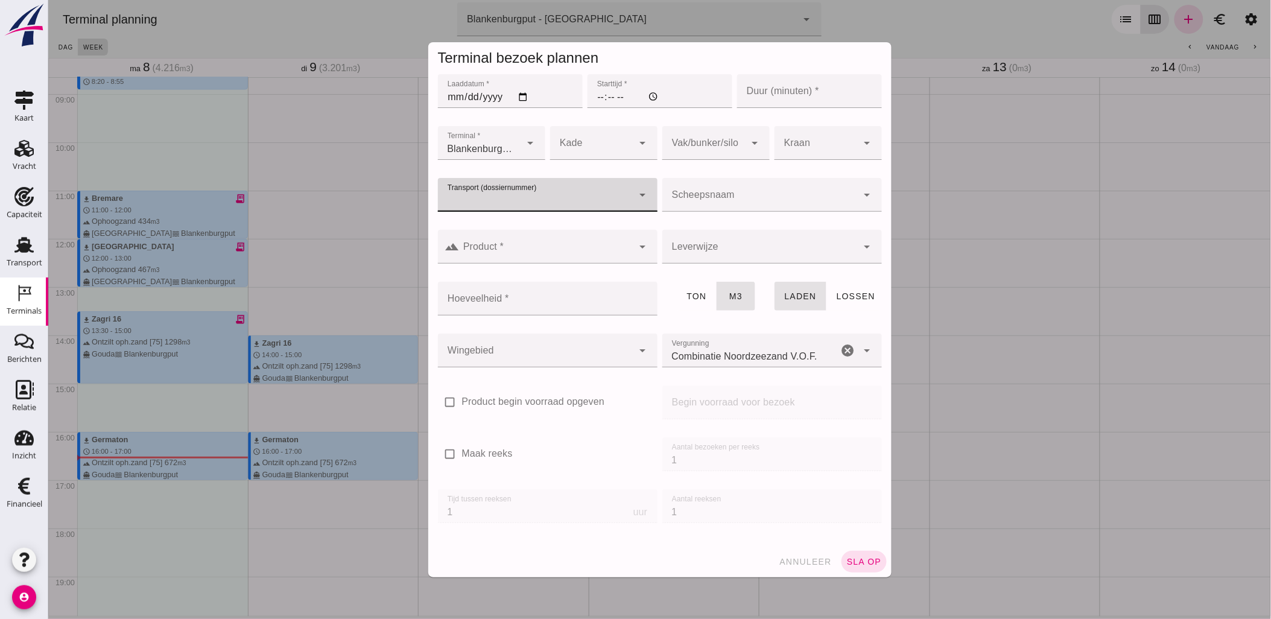
paste input "VOG-250616"
type input "VOG-250616"
click at [509, 230] on div "VOG-250616" at bounding box center [542, 231] width 200 height 14
type input "franco_on_shore"
type input "1231"
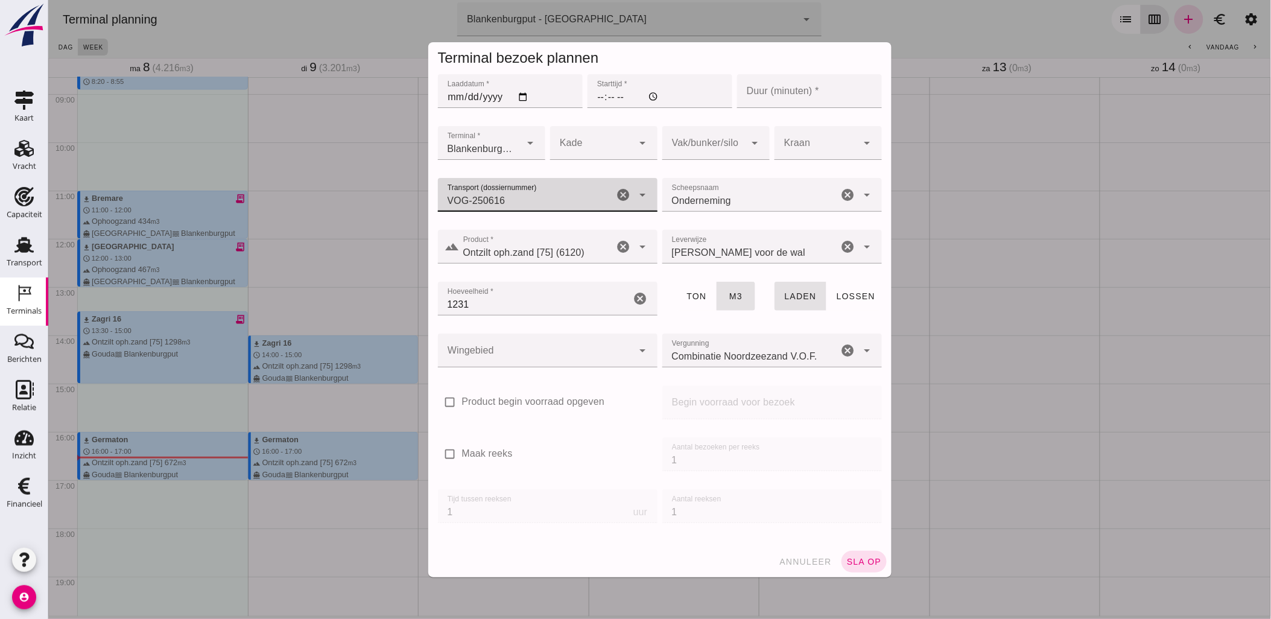
type input "VOG-250616"
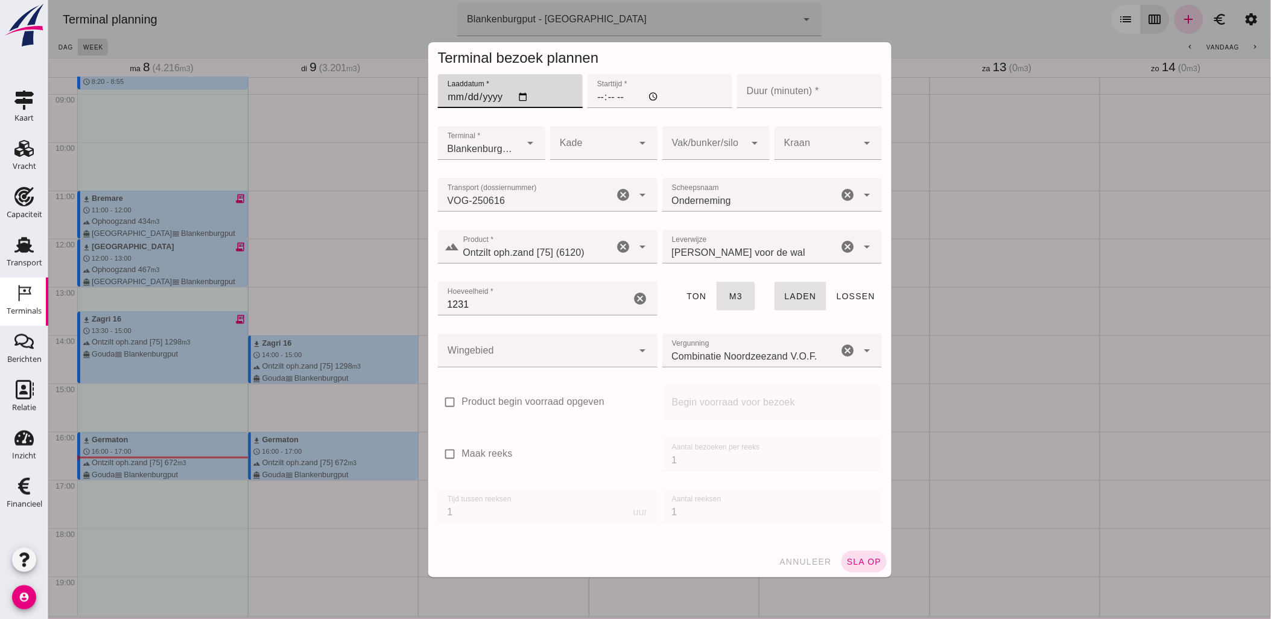
click at [512, 94] on input "Laaddatum *" at bounding box center [509, 91] width 145 height 34
type input "[DATE]"
click at [587, 95] on input "Starttijd *" at bounding box center [659, 91] width 145 height 34
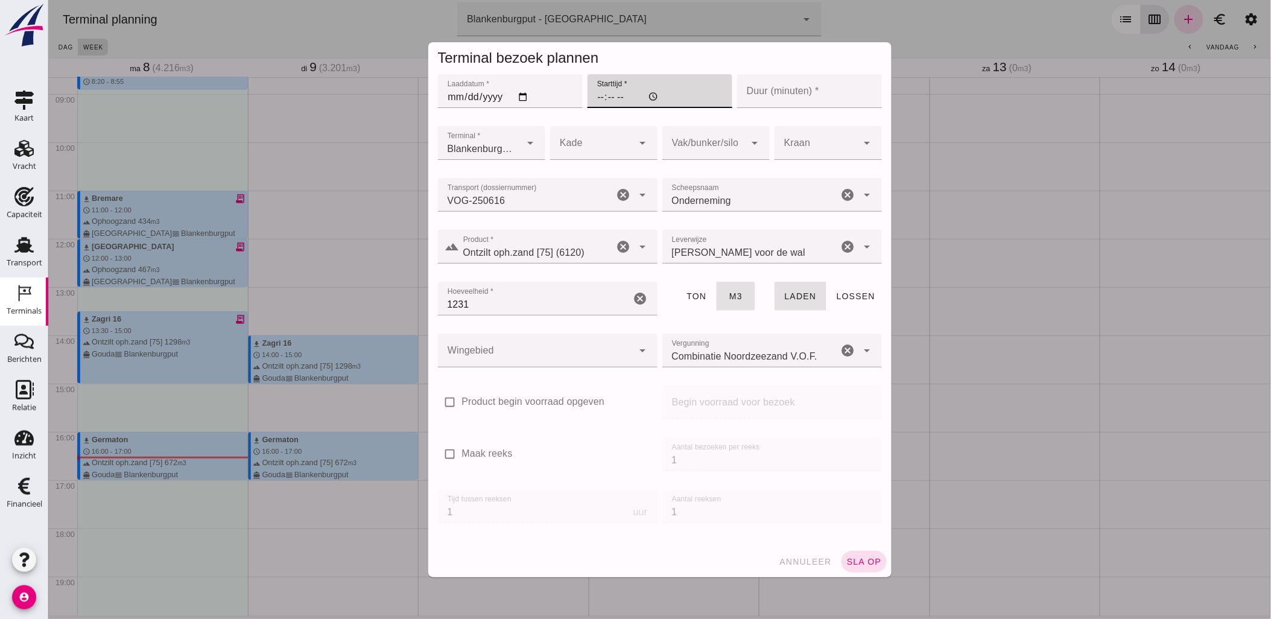
type input "18:00"
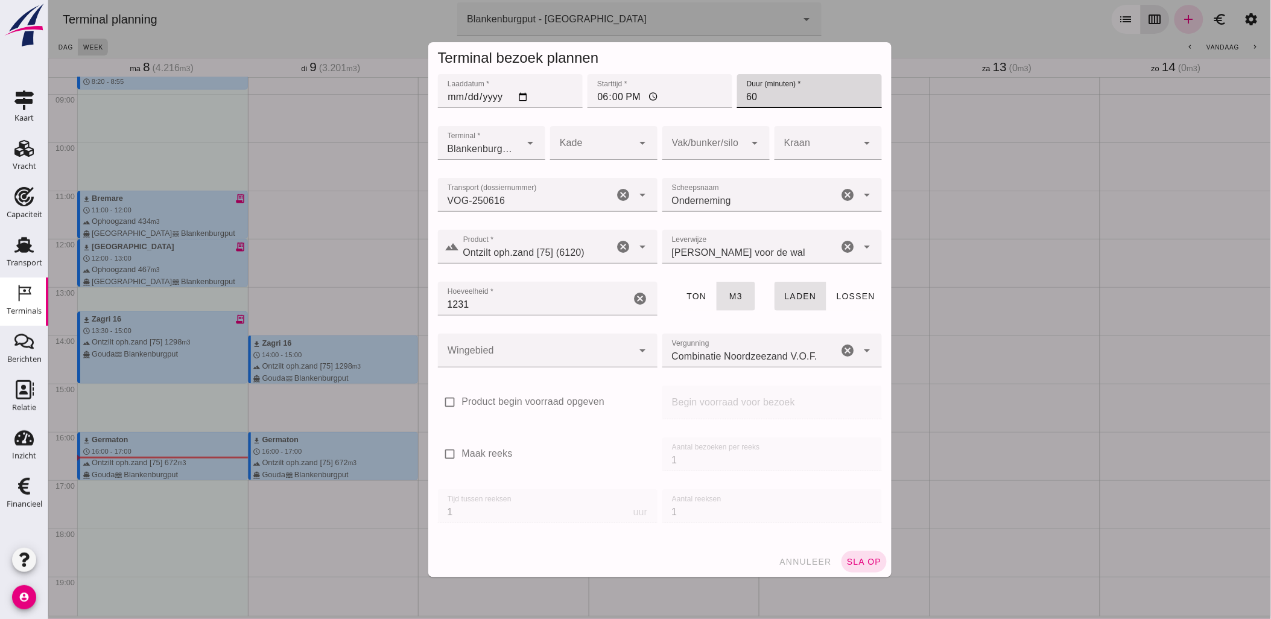
type input "60"
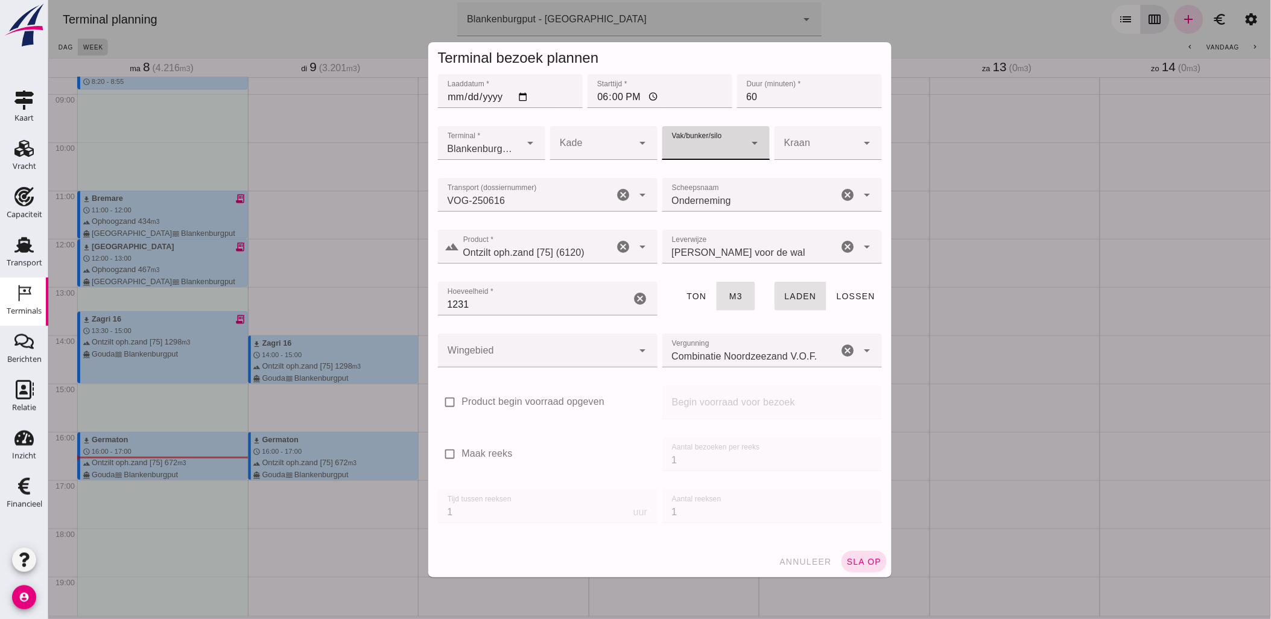
click at [625, 153] on div at bounding box center [590, 143] width 83 height 34
click at [694, 153] on div at bounding box center [703, 143] width 83 height 34
click at [694, 209] on div "18" at bounding box center [710, 203] width 88 height 14
type input "366"
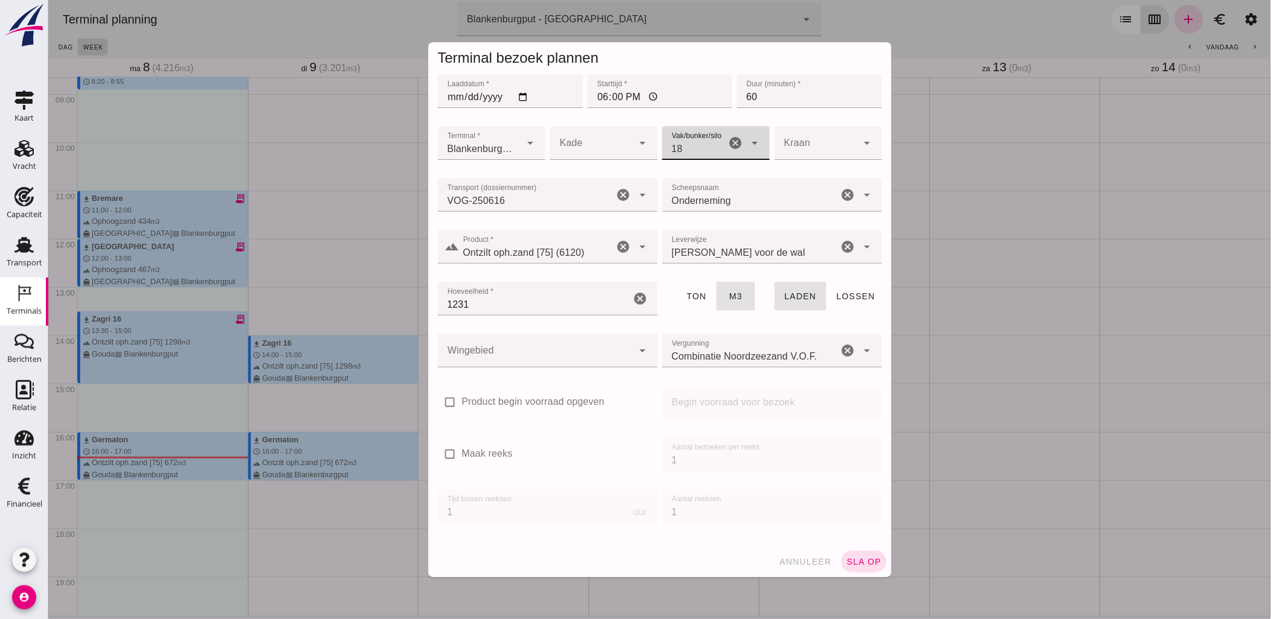
click at [534, 356] on div at bounding box center [534, 351] width 195 height 34
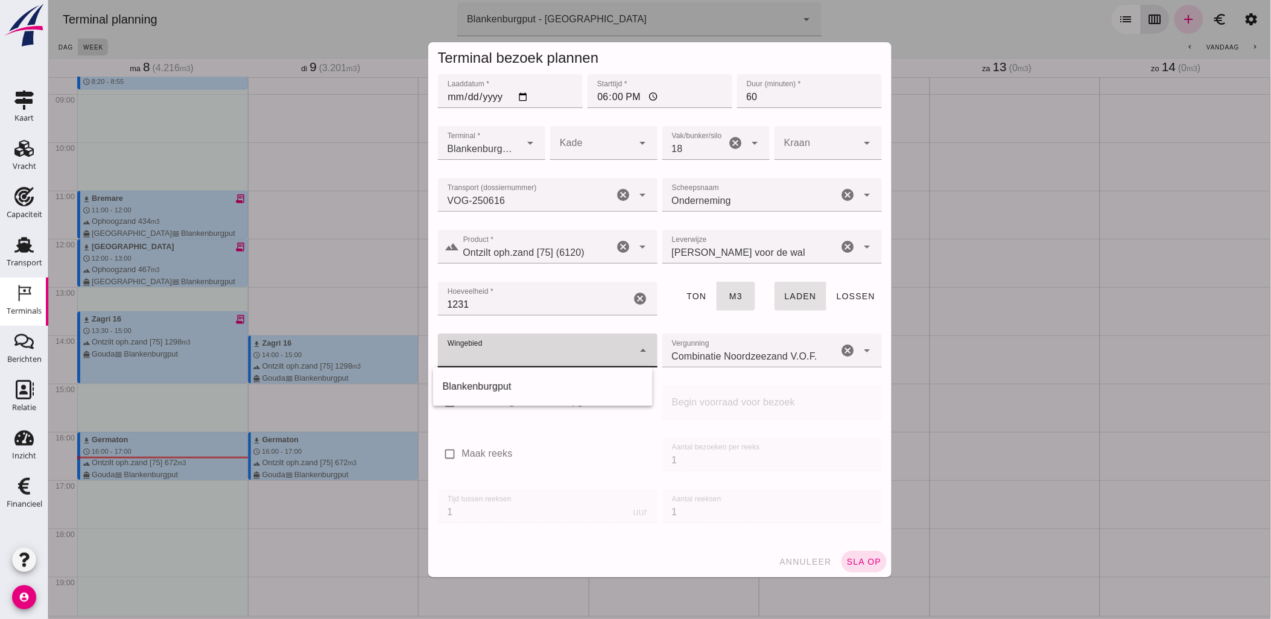
click at [533, 392] on div "Blankenburgput" at bounding box center [542, 386] width 200 height 14
type input "333"
click at [870, 565] on span "sla op" at bounding box center [864, 562] width 36 height 10
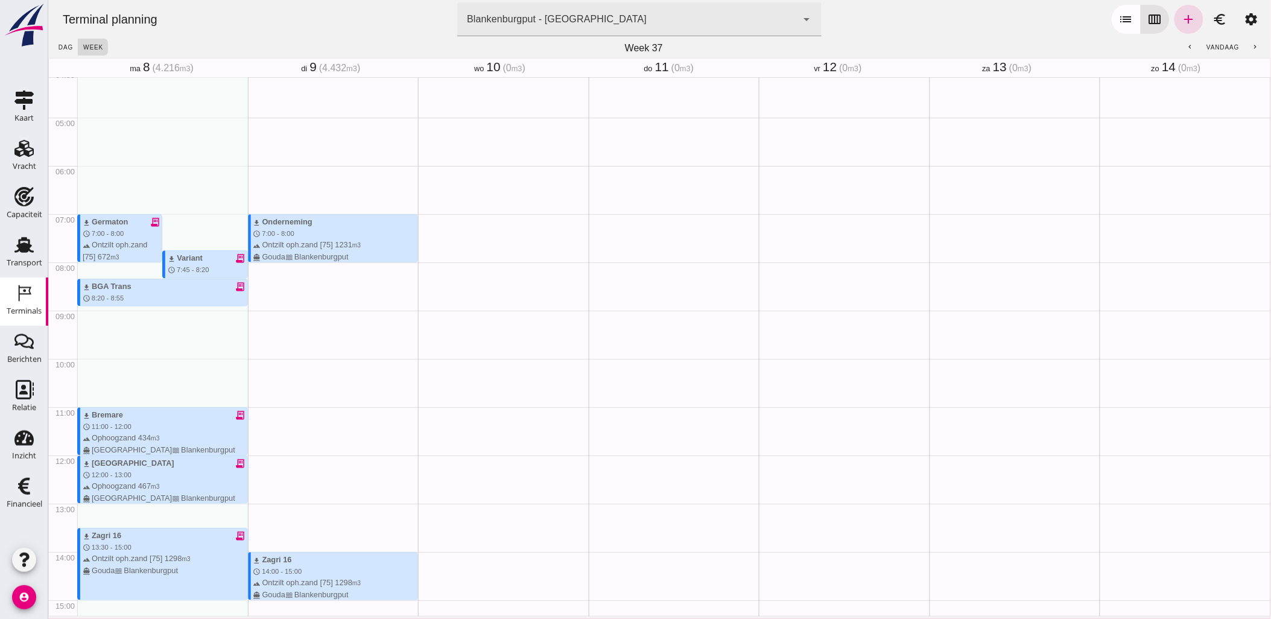
scroll to position [216, 0]
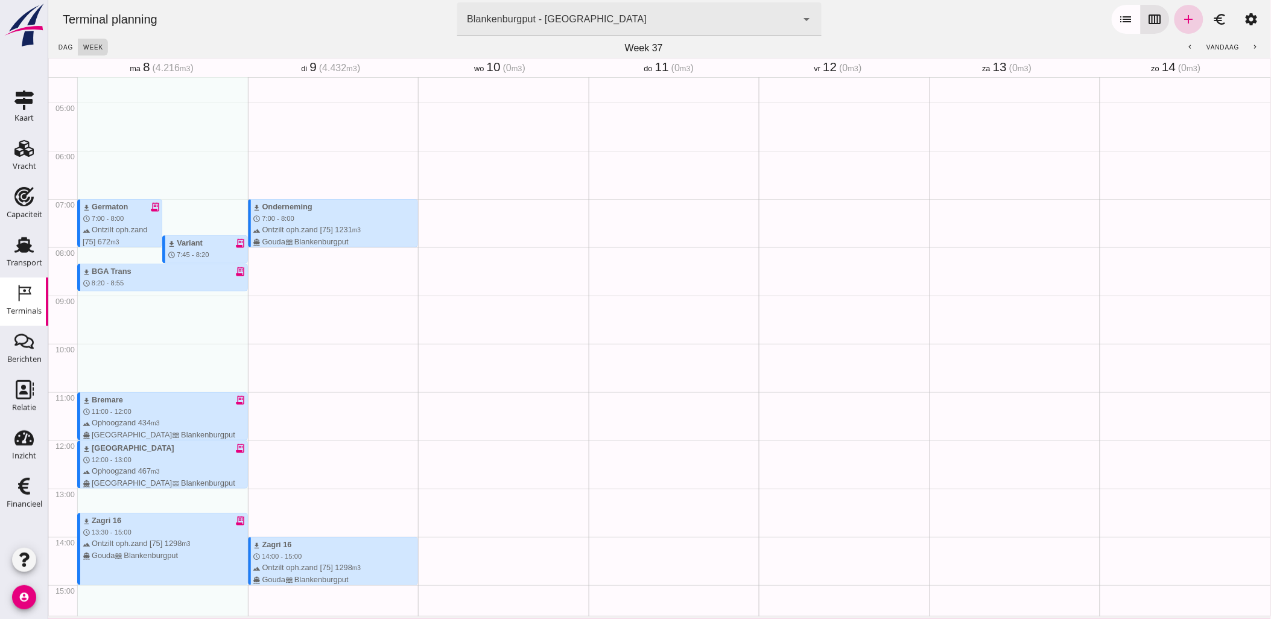
click at [1174, 21] on link "add" at bounding box center [1188, 19] width 29 height 29
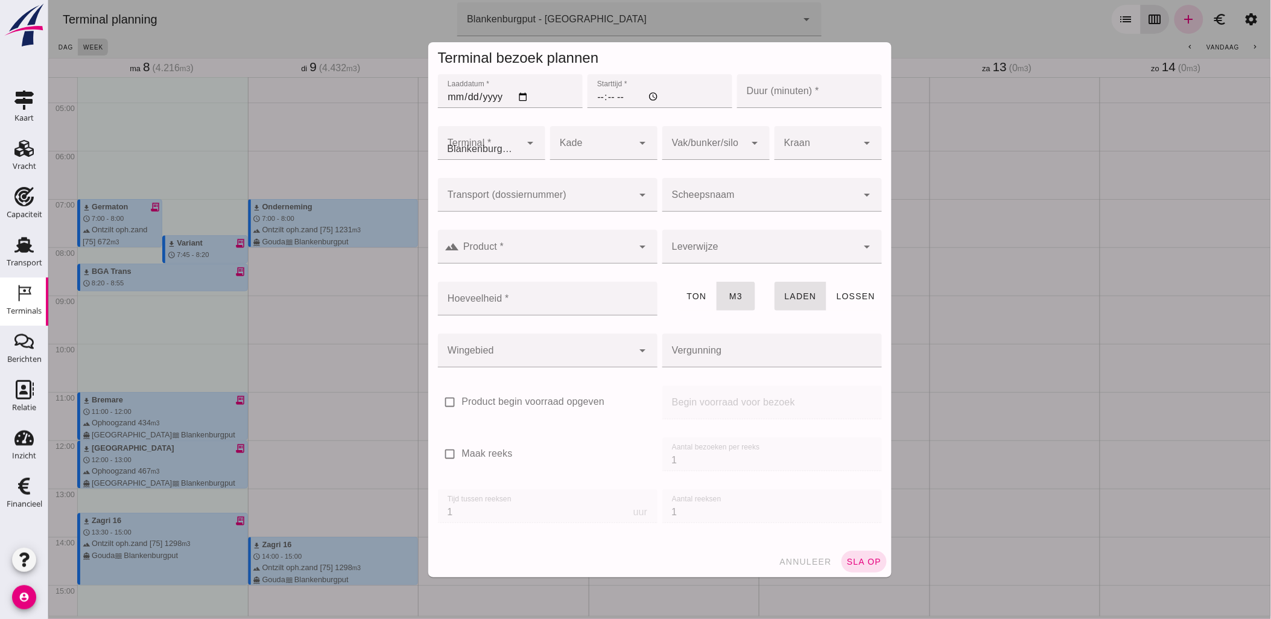
type input "Combinatie Noordzeezand V.O.F."
click at [519, 94] on input "Laaddatum *" at bounding box center [509, 91] width 145 height 34
type input "[DATE]"
click at [587, 147] on div at bounding box center [590, 143] width 83 height 34
click at [628, 95] on input "Starttijd *" at bounding box center [659, 91] width 145 height 34
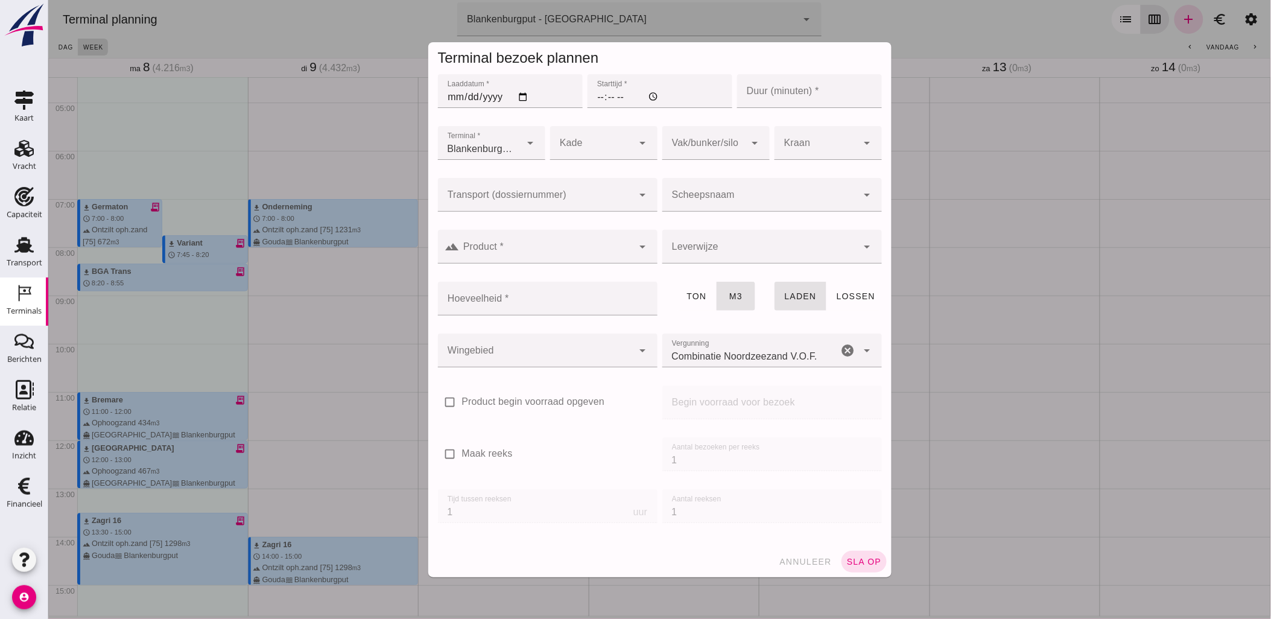
click at [490, 176] on div "Laaddatum * Laaddatum * [DATE] Starttijd * Starttijd * Duur (minuten) * Duur (m…" at bounding box center [659, 309] width 463 height 474
drag, startPoint x: 490, startPoint y: 177, endPoint x: 505, endPoint y: 189, distance: 18.5
click at [505, 189] on div at bounding box center [534, 195] width 195 height 34
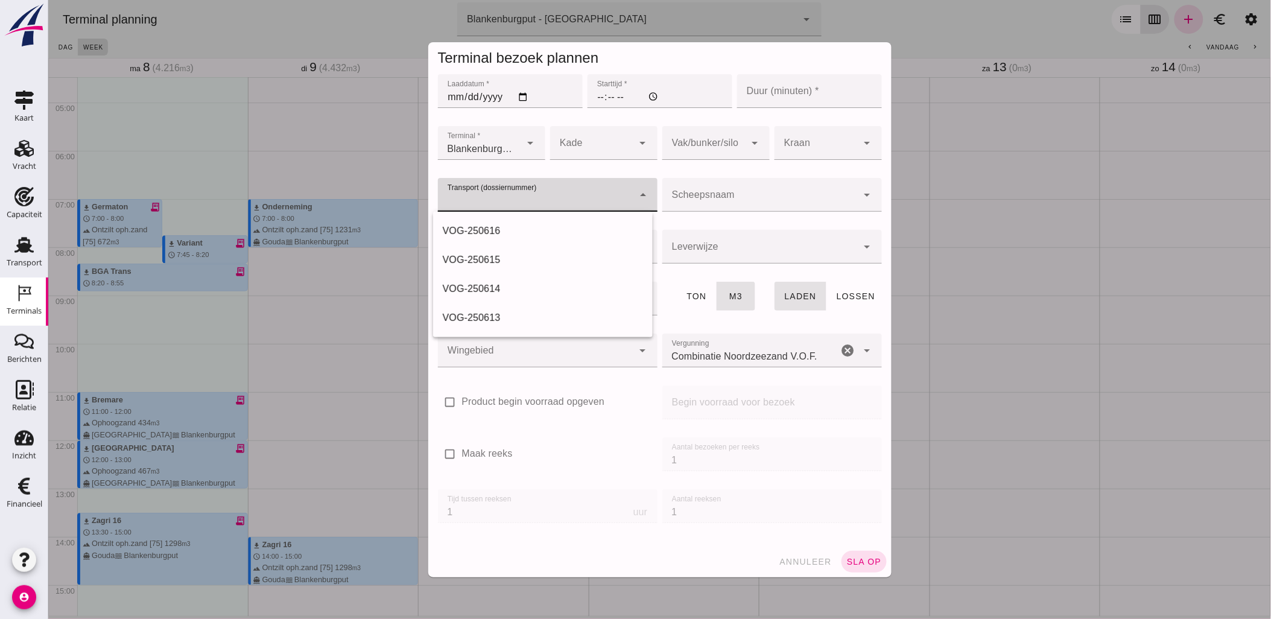
paste input "VOG-250617"
type input "VOG-250617"
click at [507, 226] on div "VOG-250617" at bounding box center [542, 231] width 200 height 14
type input "franco_on_board"
type input "467"
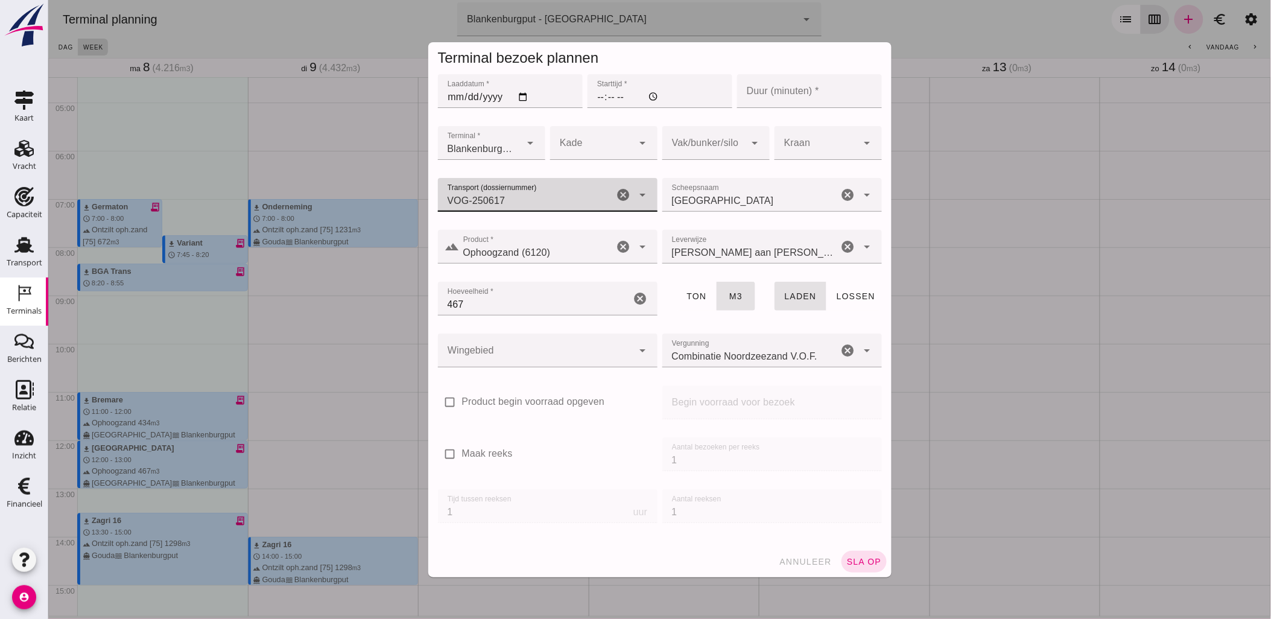
type input "VOG-250617"
click at [600, 99] on input "Starttijd *" at bounding box center [659, 91] width 145 height 34
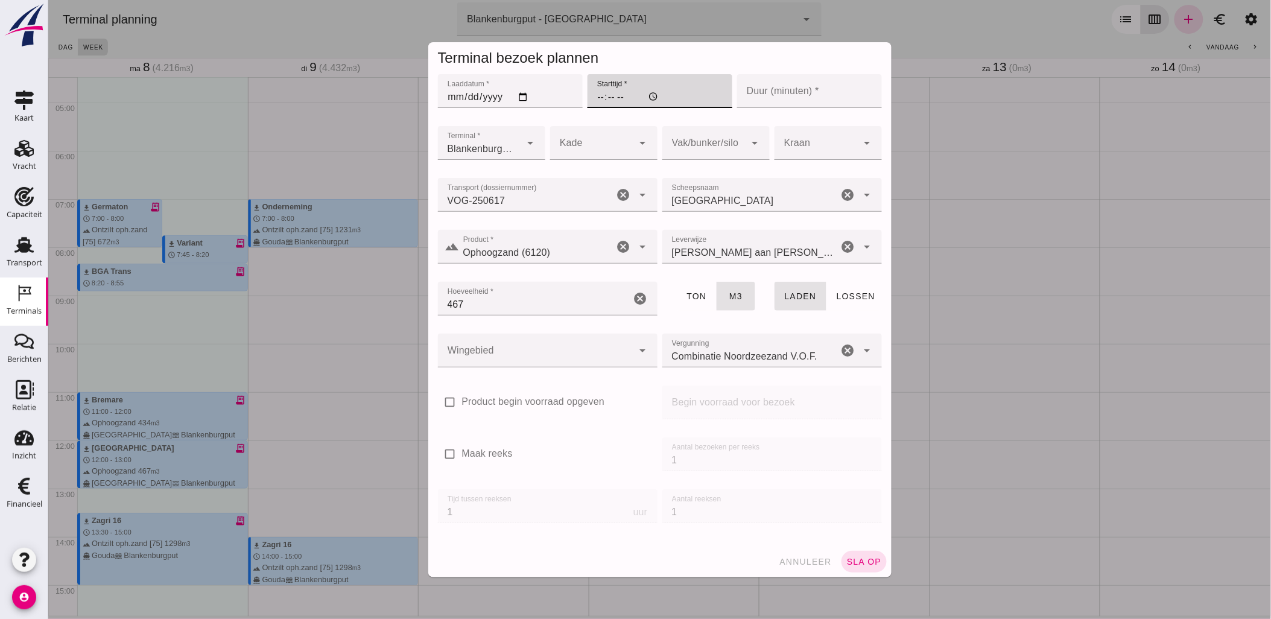
type input "10:00"
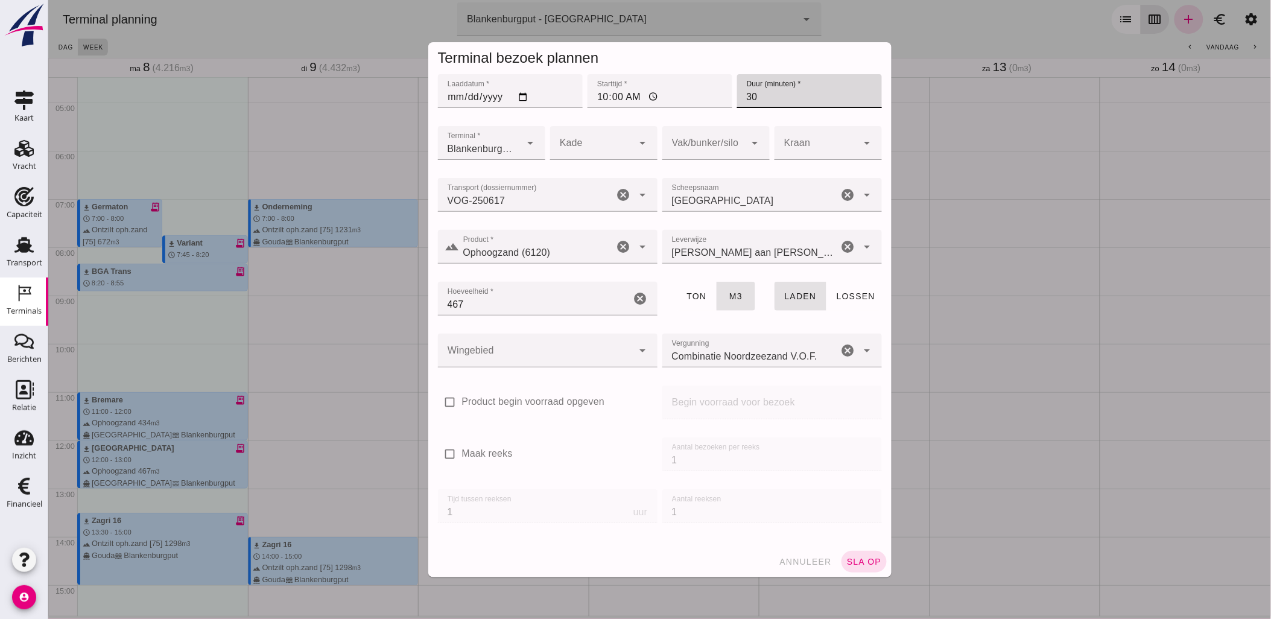
type input "30"
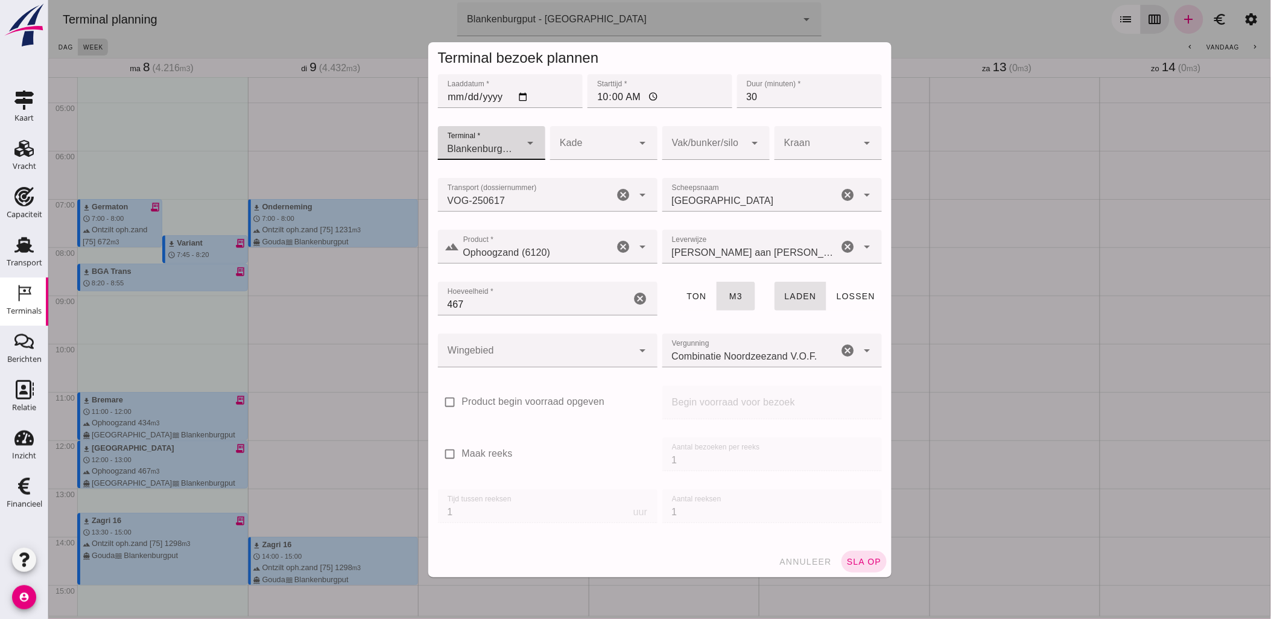
click at [625, 147] on div at bounding box center [590, 143] width 83 height 34
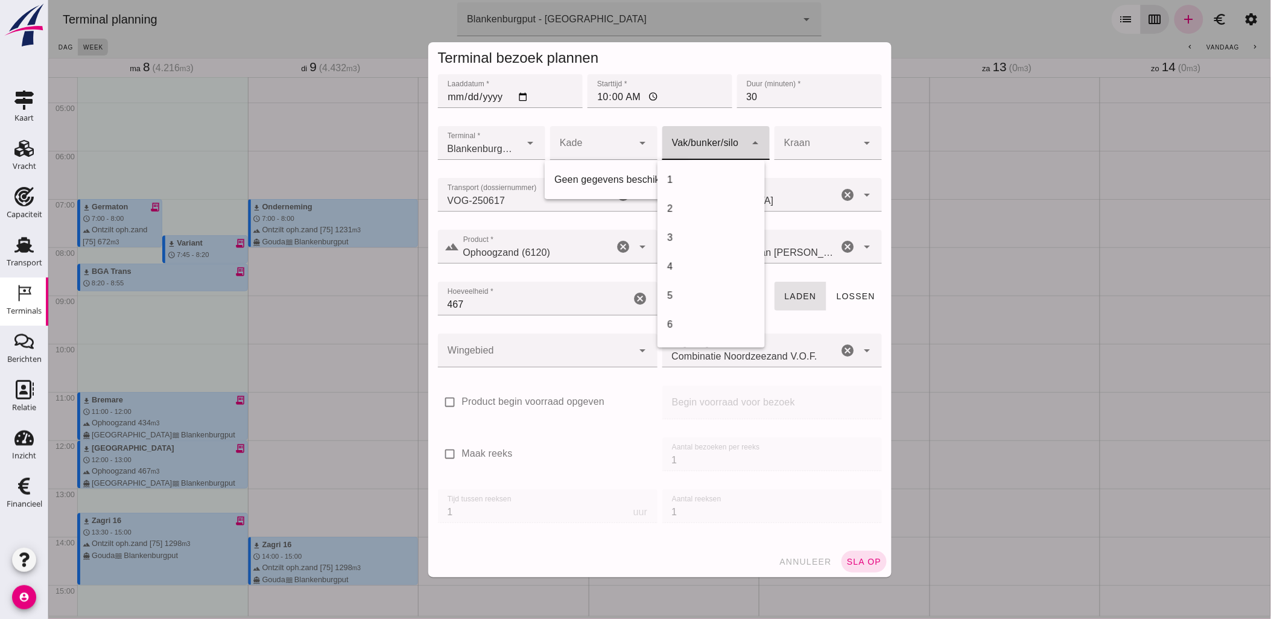
click at [710, 142] on div at bounding box center [703, 143] width 83 height 34
click at [709, 330] on div "18" at bounding box center [710, 337] width 88 height 14
type input "366"
click at [806, 143] on div at bounding box center [815, 143] width 83 height 34
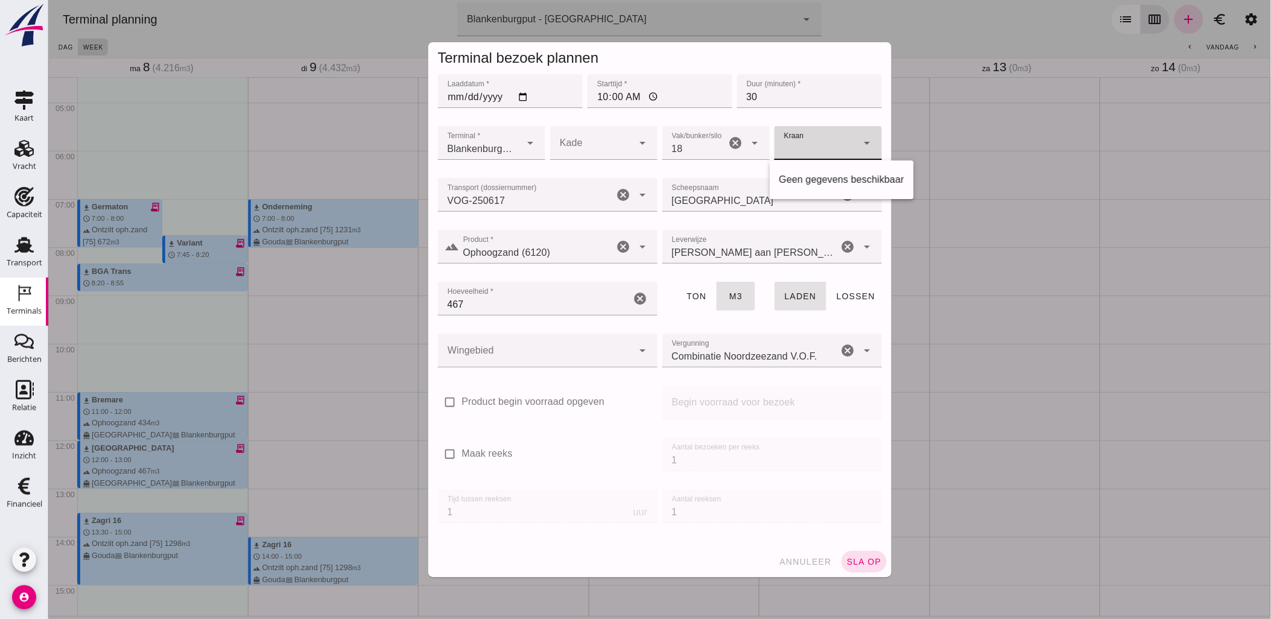
click at [785, 146] on div at bounding box center [815, 143] width 83 height 34
click at [534, 352] on div at bounding box center [534, 351] width 195 height 34
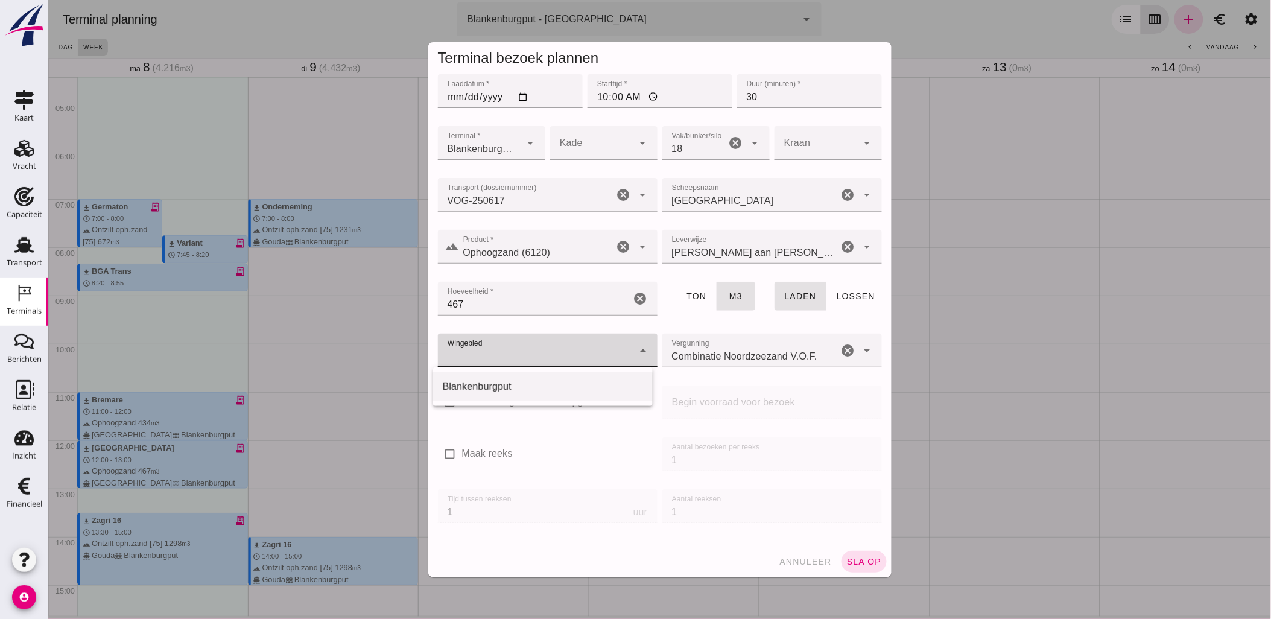
click at [545, 388] on div "Blankenburgput" at bounding box center [542, 386] width 200 height 14
type input "333"
click at [850, 557] on span "sla op" at bounding box center [864, 562] width 36 height 10
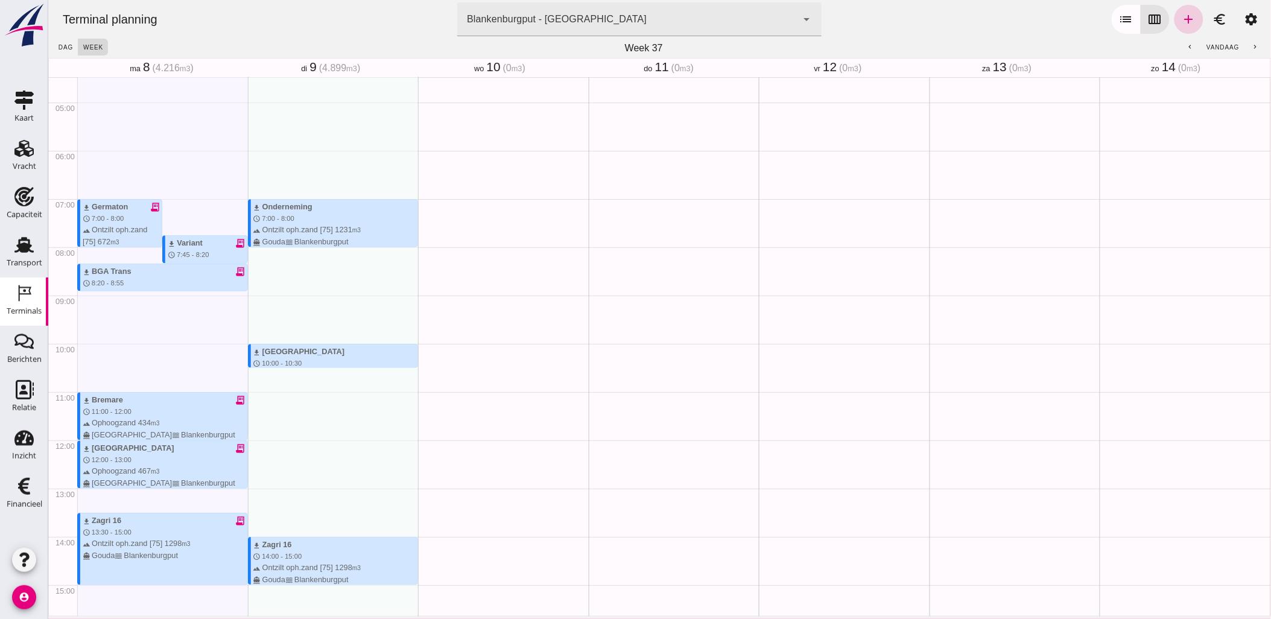
drag, startPoint x: 280, startPoint y: 390, endPoint x: 1173, endPoint y: 19, distance: 967.2
click at [1181, 19] on icon "add" at bounding box center [1188, 19] width 14 height 14
type input "Combinatie Noordzeezand V.O.F."
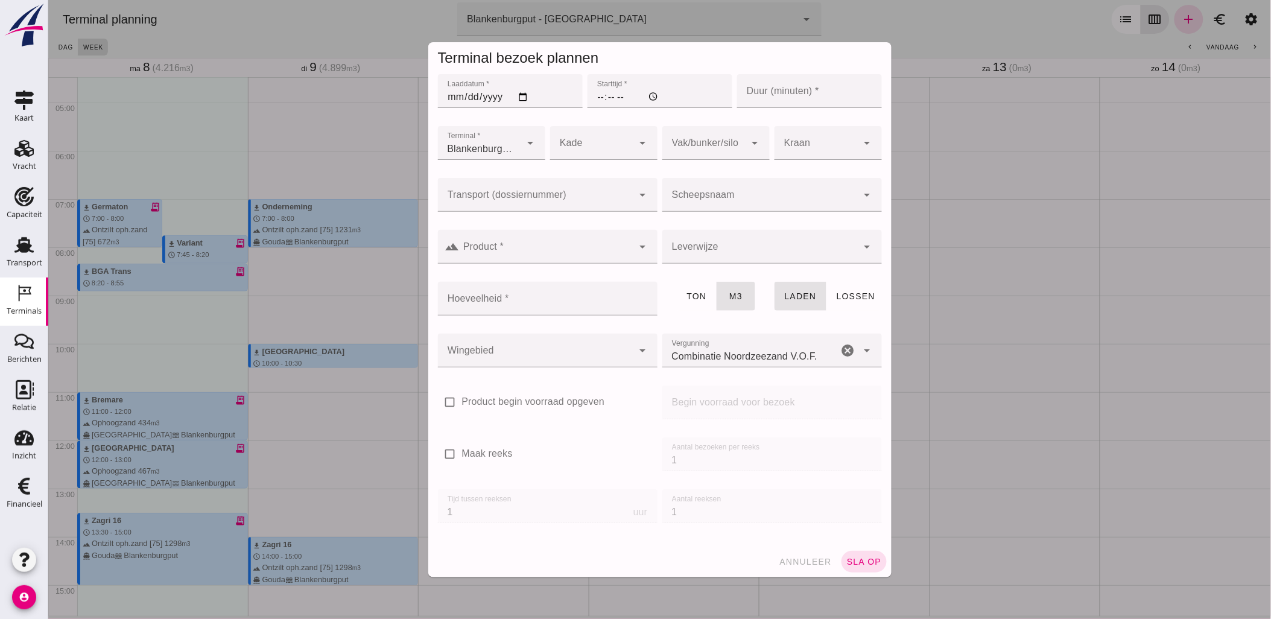
click at [550, 190] on div at bounding box center [534, 195] width 195 height 34
paste input "VOG-250618"
type input "VOG-250618"
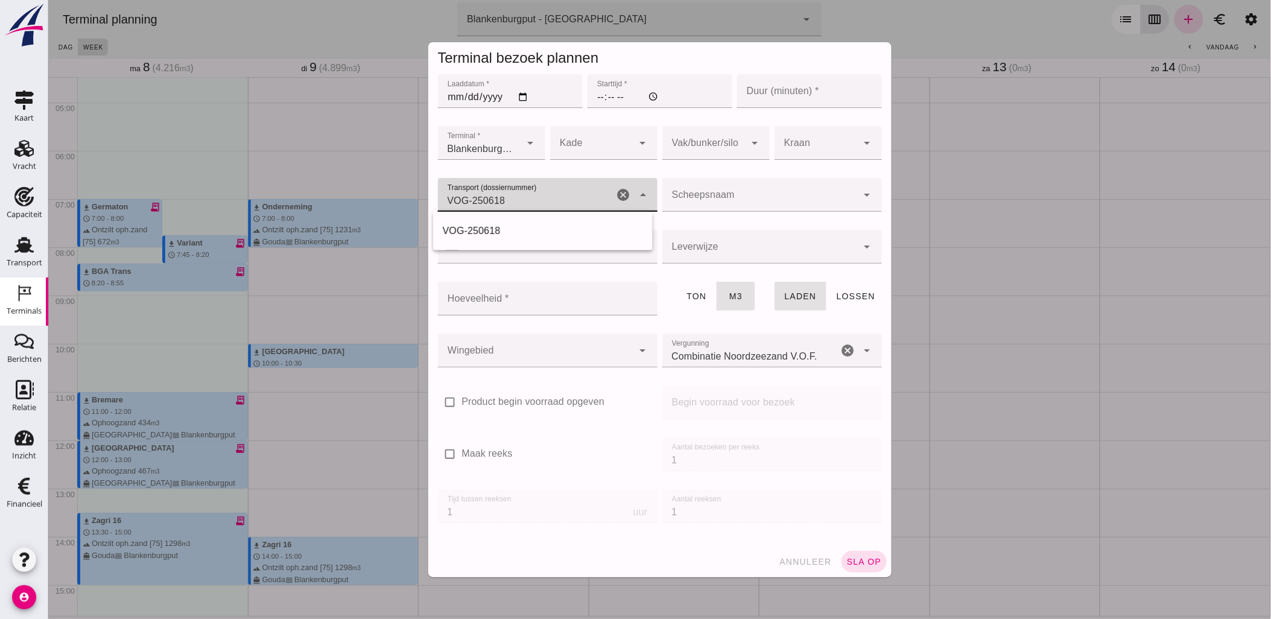
click at [510, 227] on div "VOG-250618" at bounding box center [542, 231] width 200 height 14
type input "franco_on_board"
type input "480"
type input "VOG-250618"
click at [597, 99] on input "Starttijd *" at bounding box center [659, 91] width 145 height 34
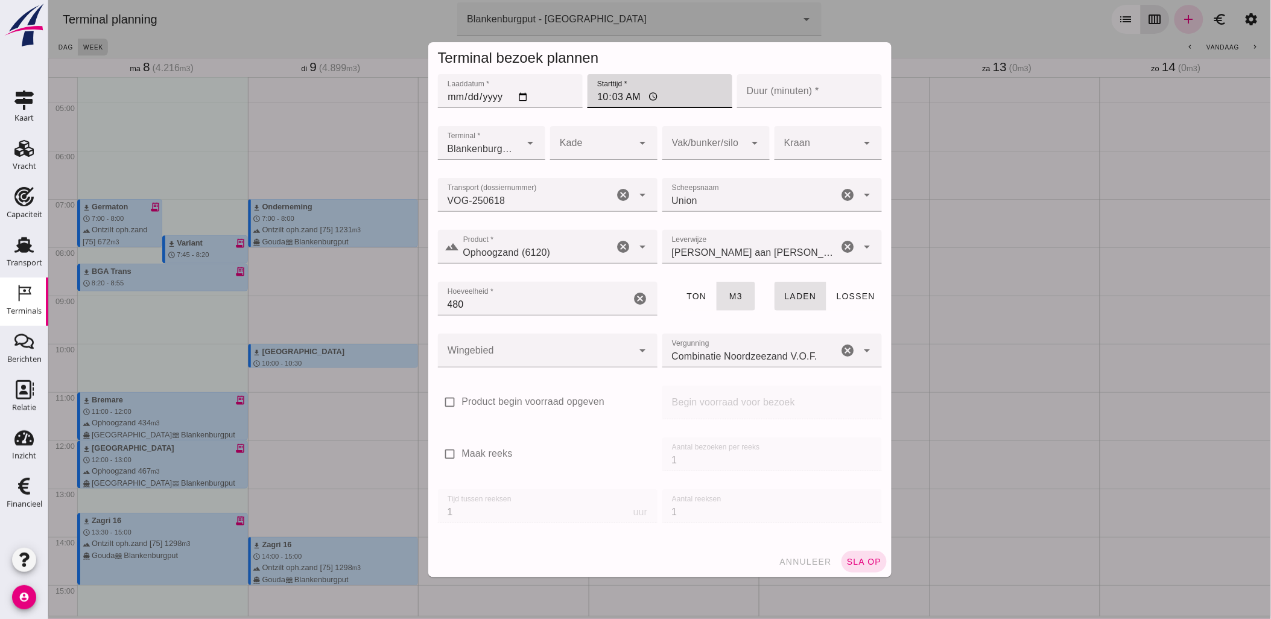
type input "10:30"
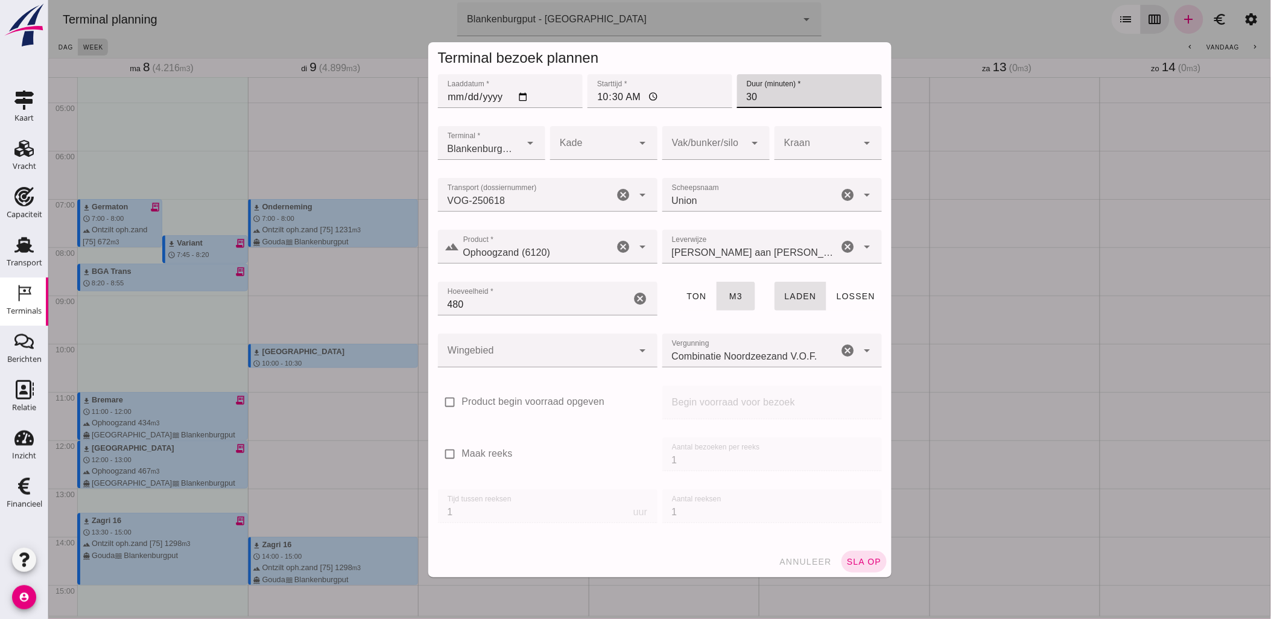
type input "30"
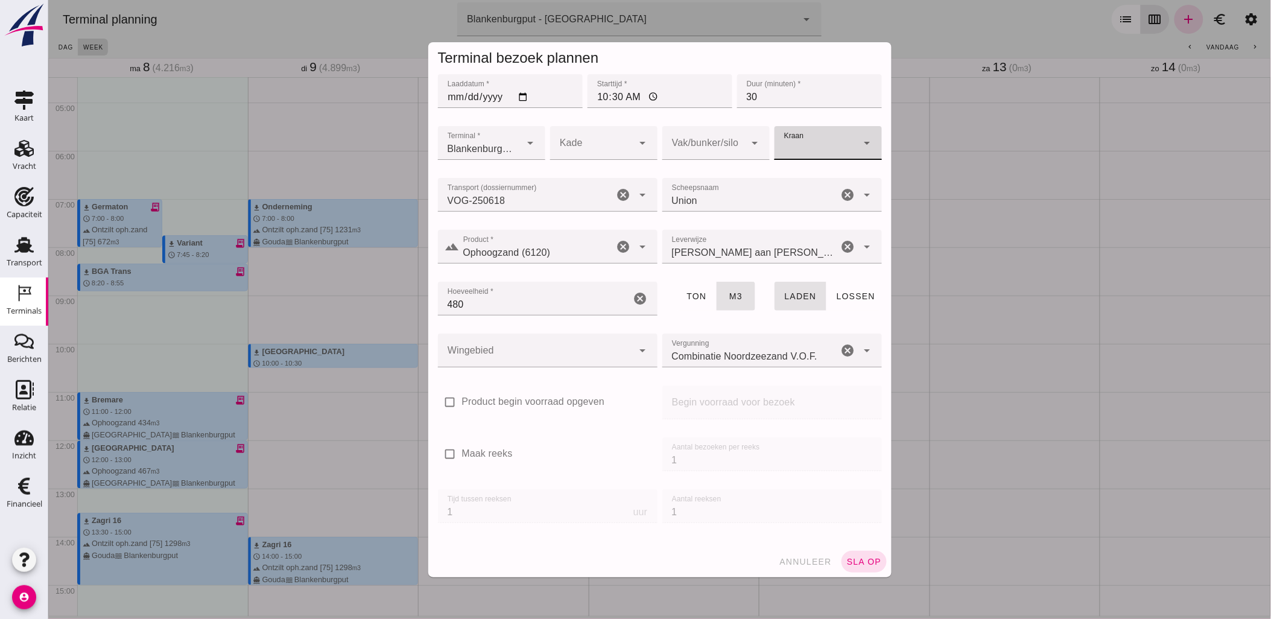
click at [700, 137] on div at bounding box center [703, 143] width 83 height 34
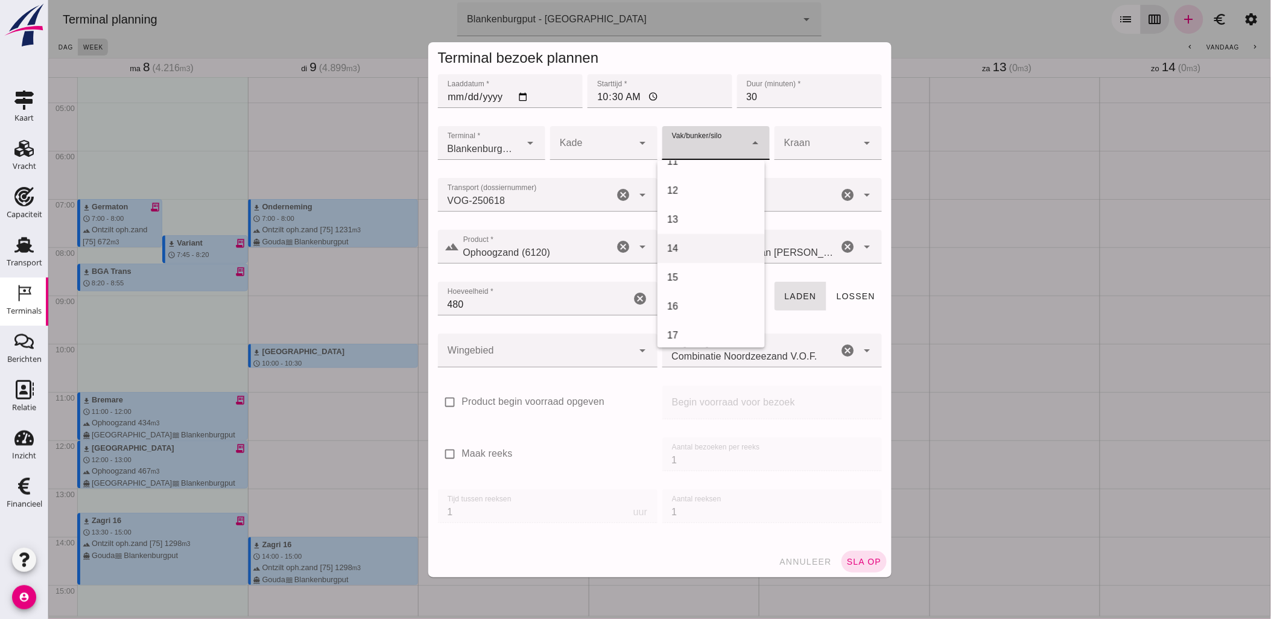
scroll to position [402, 0]
click at [698, 264] on div "18" at bounding box center [710, 270] width 88 height 14
type input "366"
click at [574, 354] on div at bounding box center [534, 351] width 195 height 34
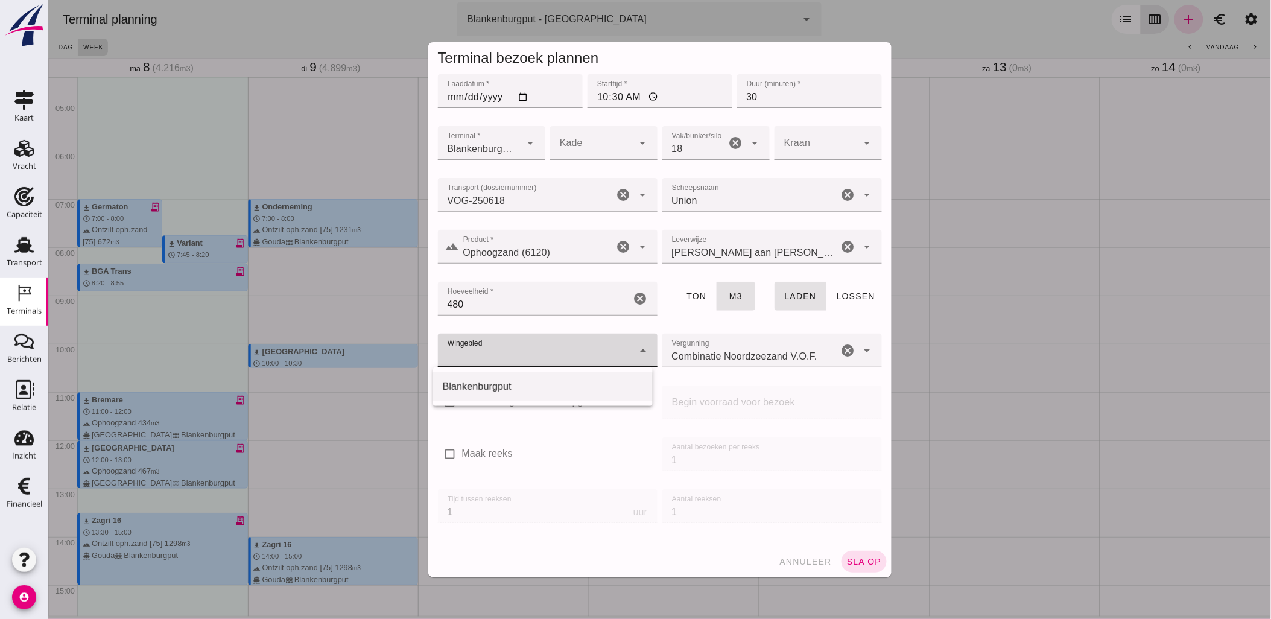
click at [515, 384] on div "Blankenburgput" at bounding box center [542, 386] width 200 height 14
type input "333"
click at [856, 558] on span "sla op" at bounding box center [864, 562] width 36 height 10
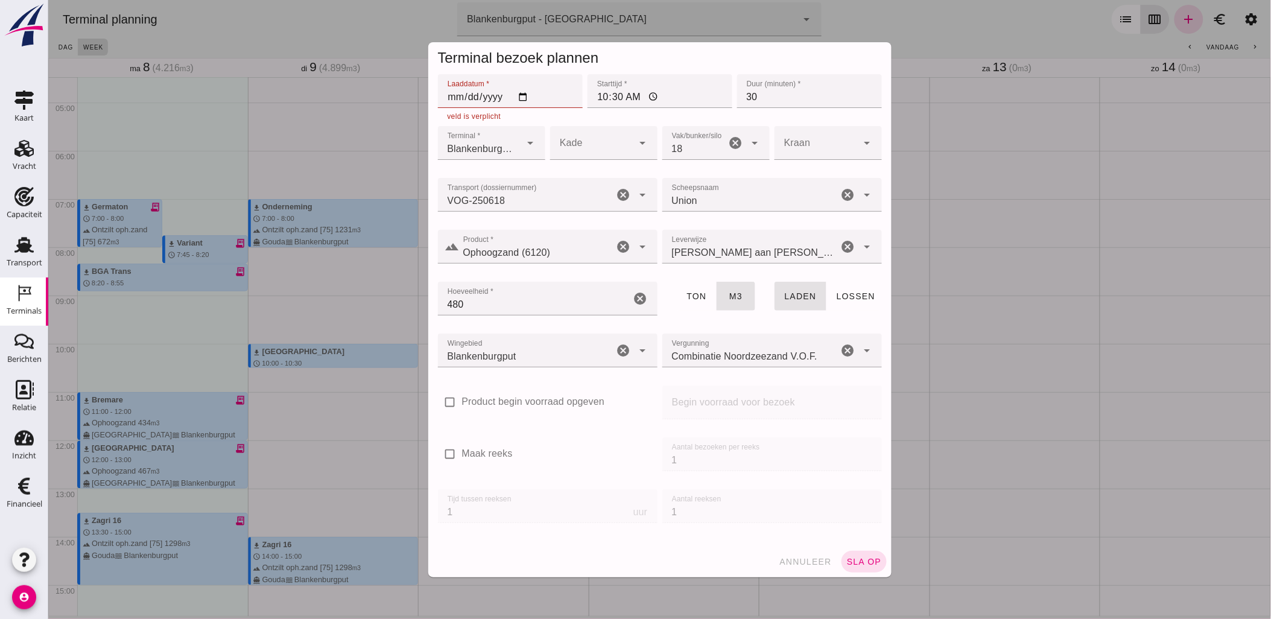
click at [520, 91] on input "Laaddatum *" at bounding box center [509, 91] width 145 height 34
type input "[DATE]"
drag, startPoint x: 860, startPoint y: 557, endPoint x: 852, endPoint y: 550, distance: 10.7
click at [859, 558] on span "sla op" at bounding box center [864, 562] width 36 height 10
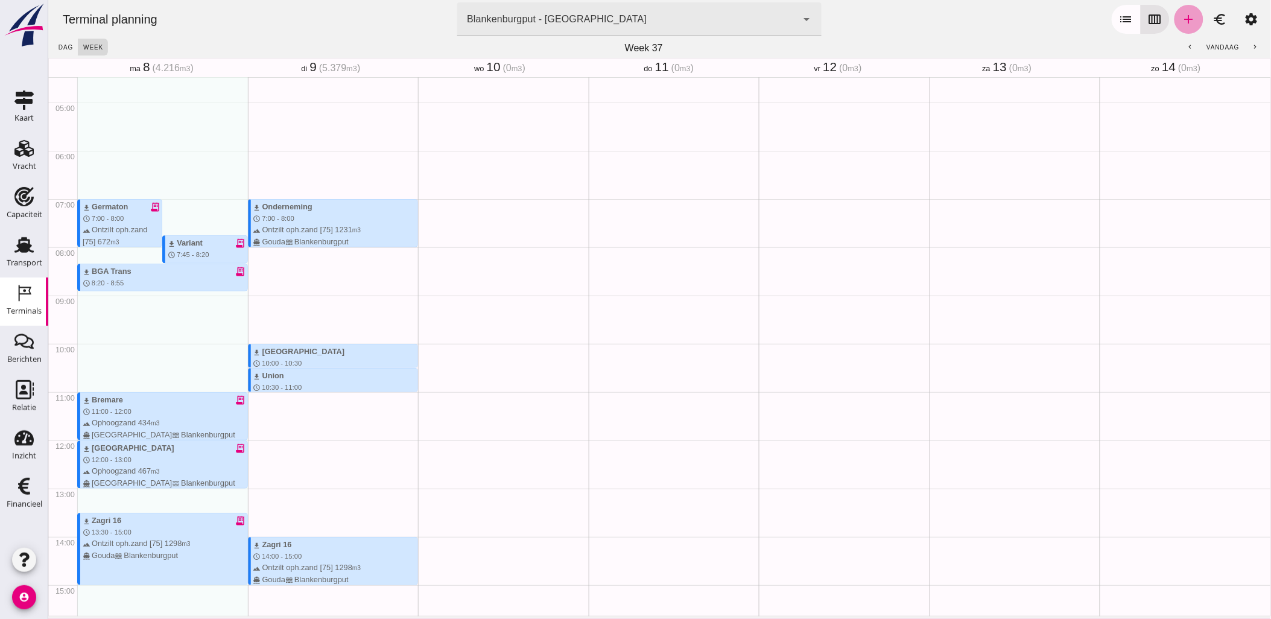
click at [1181, 20] on icon "add" at bounding box center [1188, 19] width 14 height 14
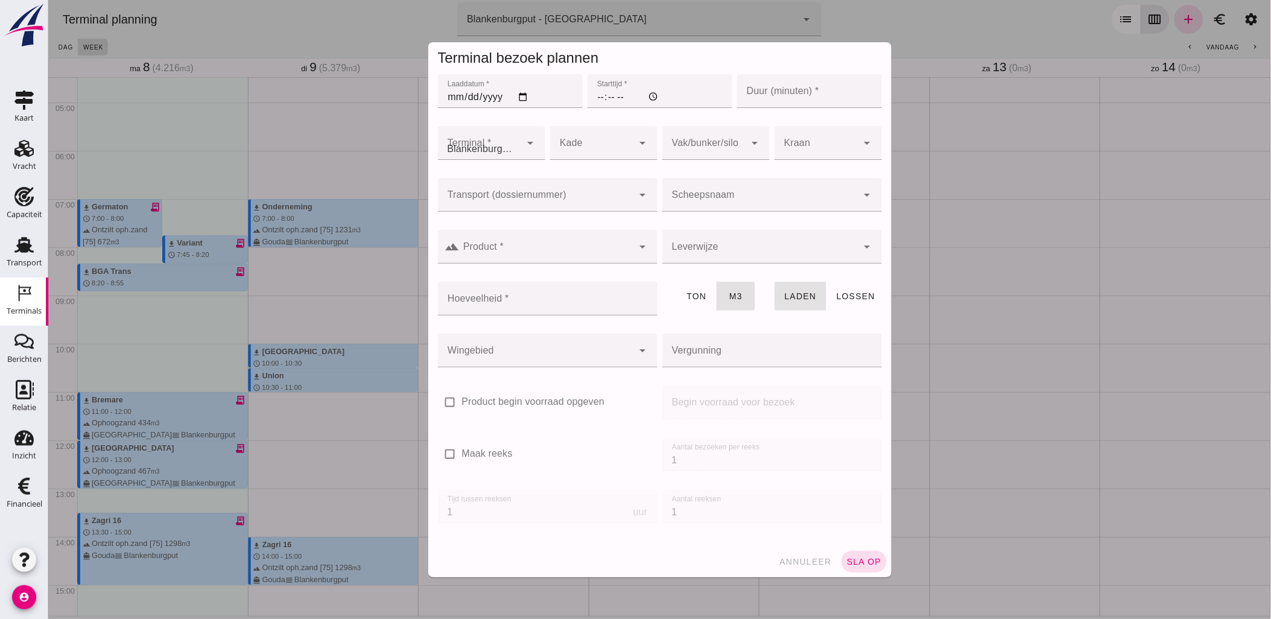
type input "Combinatie Noordzeezand V.O.F."
click at [552, 193] on div at bounding box center [534, 195] width 195 height 34
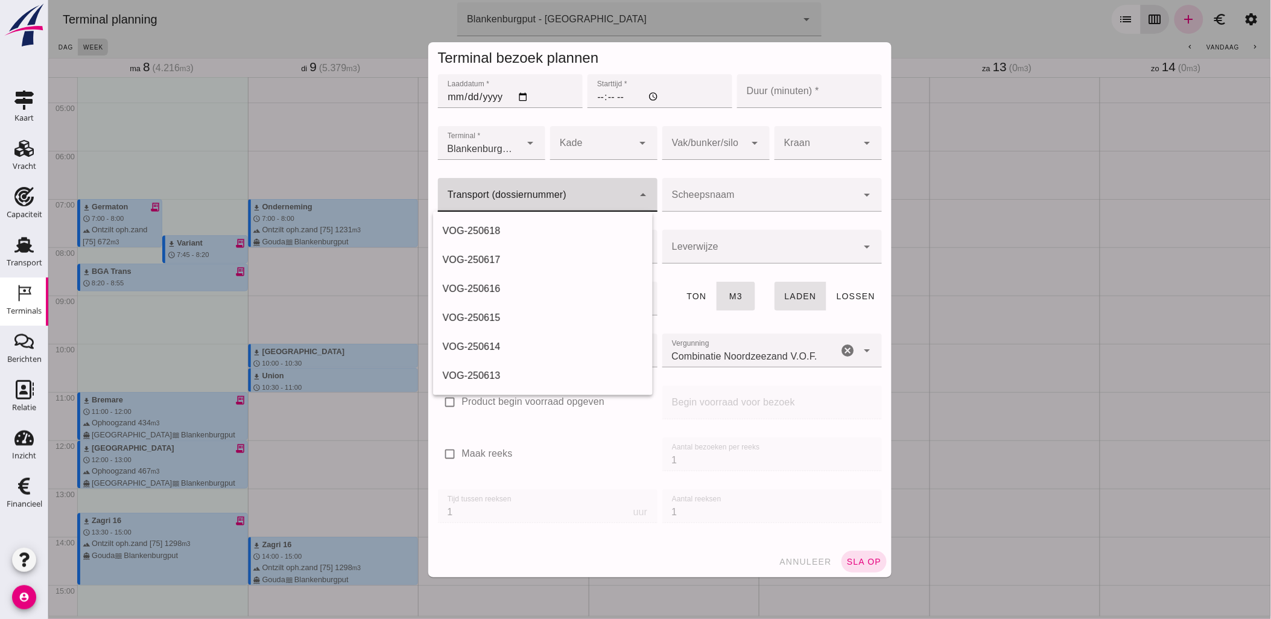
paste input "VOG-250619"
type input "VOG-250619"
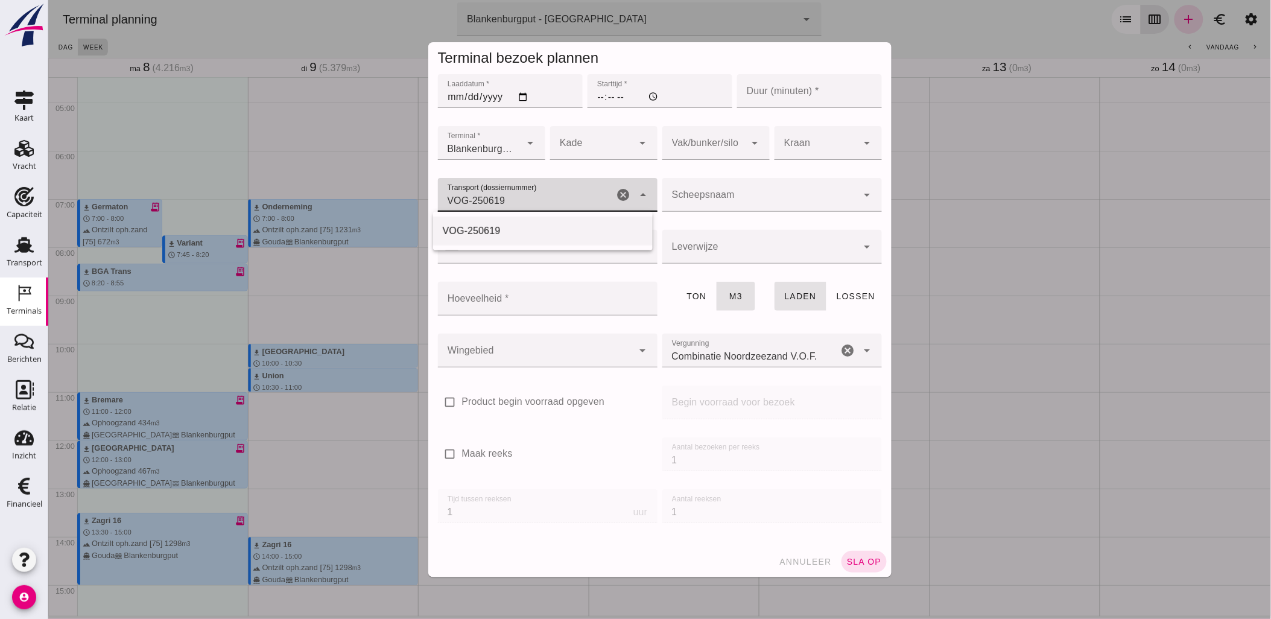
click at [501, 225] on div "VOG-250619" at bounding box center [542, 231] width 200 height 14
type input "franco_on_board"
type input "VOG-250619"
click at [521, 100] on input "Laaddatum *" at bounding box center [509, 91] width 145 height 34
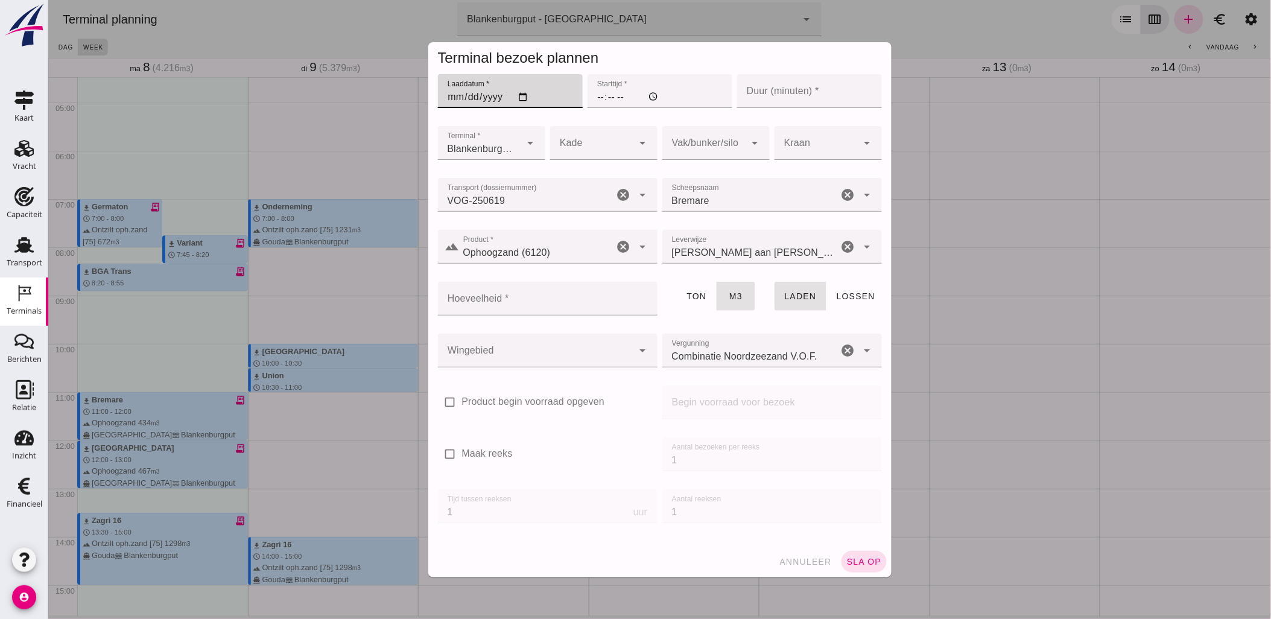
type input "[DATE]"
click at [587, 100] on input "Starttijd *" at bounding box center [659, 91] width 145 height 34
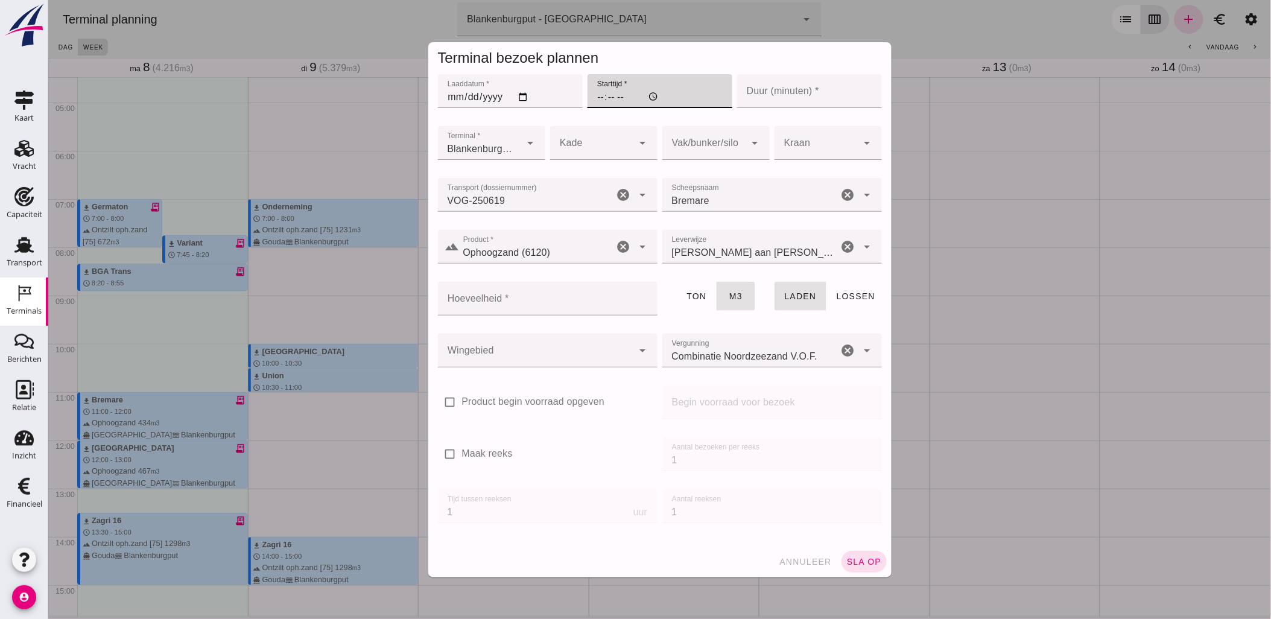
type input "11:00"
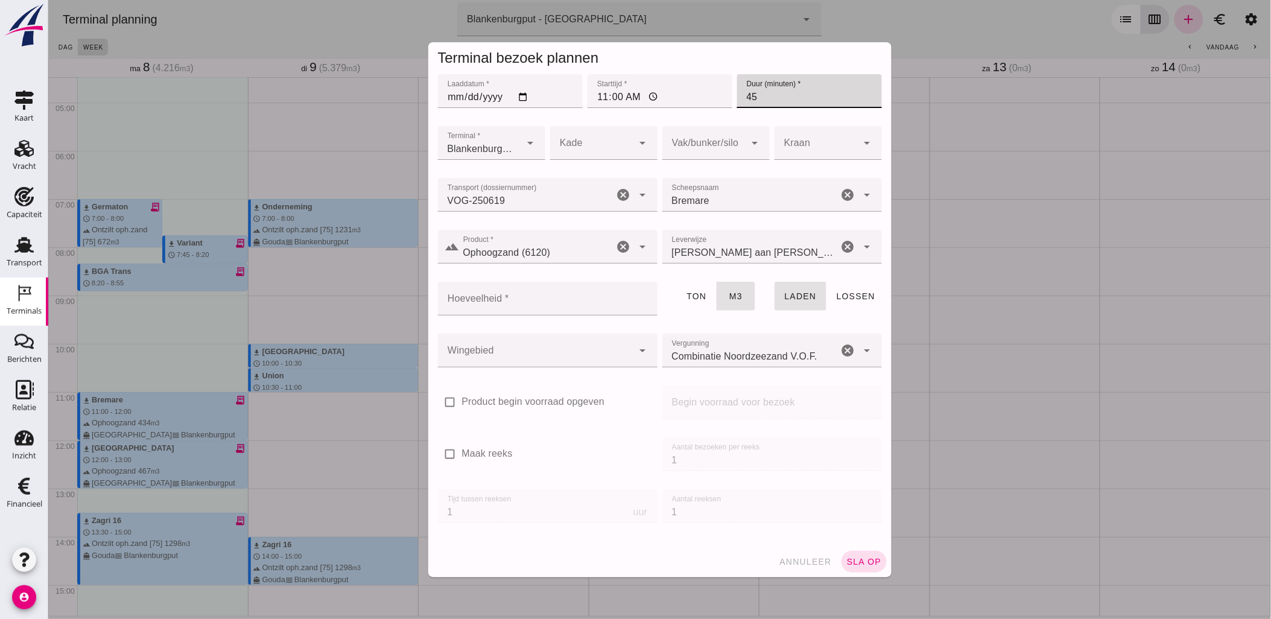
type input "45"
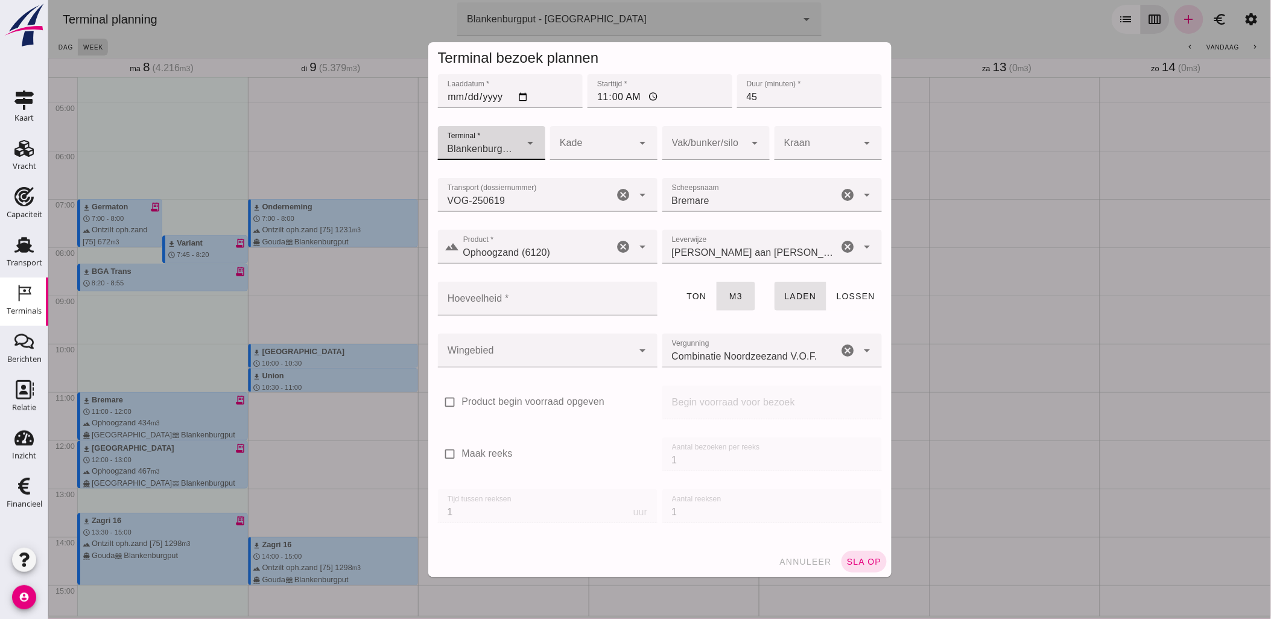
click at [615, 139] on div at bounding box center [590, 143] width 83 height 34
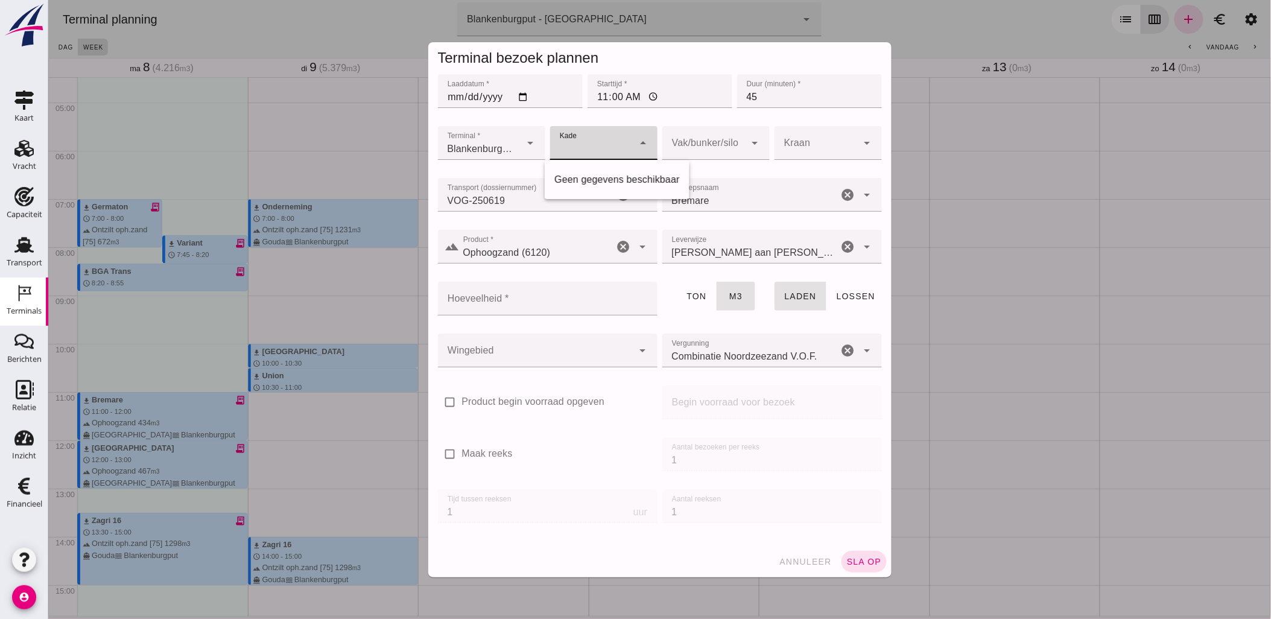
click at [707, 142] on div at bounding box center [703, 143] width 83 height 34
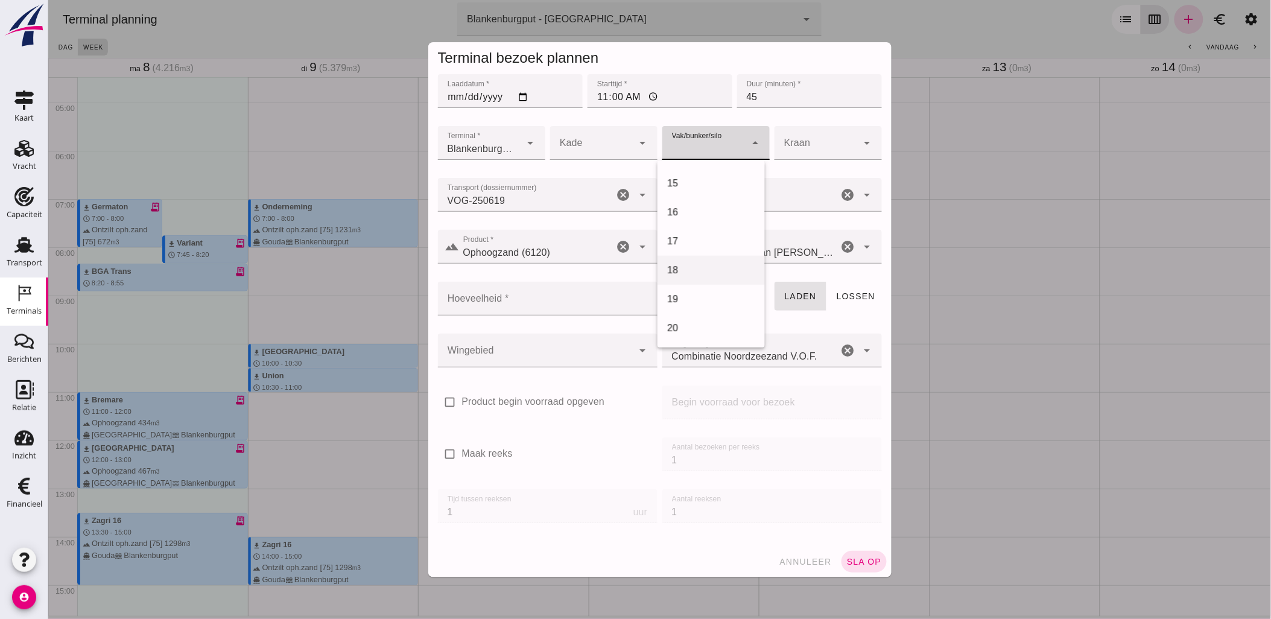
drag, startPoint x: 705, startPoint y: 293, endPoint x: 707, endPoint y: 271, distance: 21.8
click at [707, 271] on div "1 2 3 4 5 6 7 8 9 10 11 12 13 14 15 16 17 18 19 20 21 22 23 24 25 26 27 28 29 30" at bounding box center [710, 253] width 107 height 187
click at [707, 271] on div "18" at bounding box center [710, 270] width 88 height 14
type input "366"
click at [562, 348] on div at bounding box center [534, 351] width 195 height 34
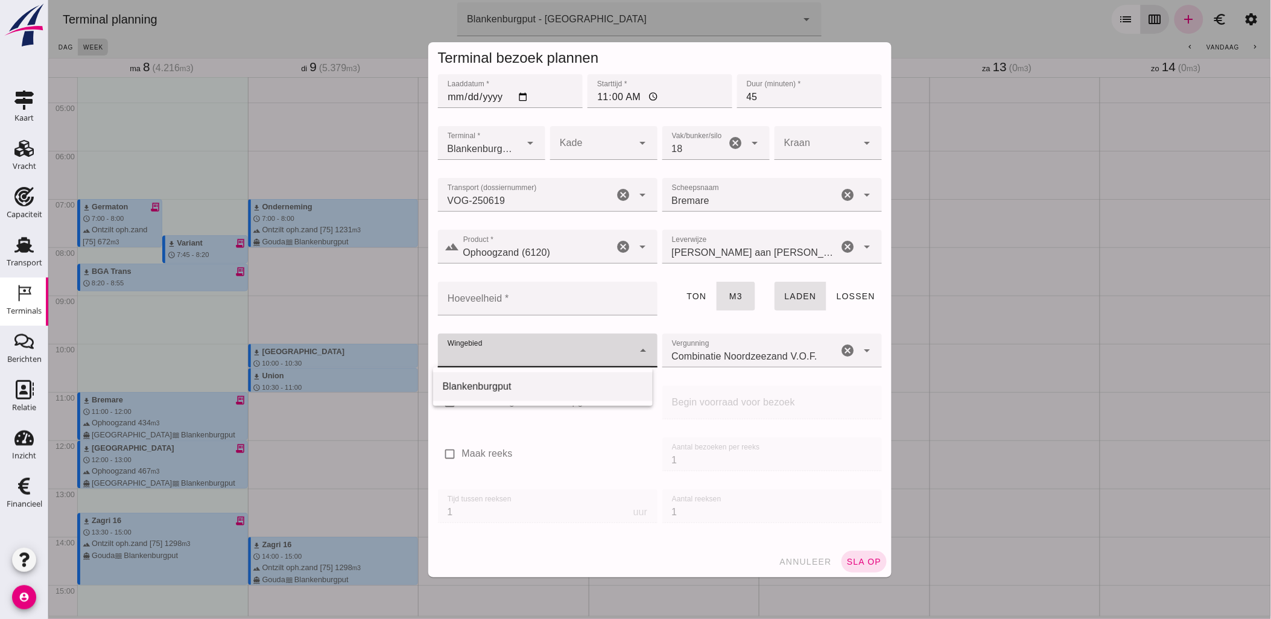
click at [552, 393] on div "Blankenburgput" at bounding box center [542, 386] width 200 height 14
type input "333"
click at [564, 300] on input "Hoeveelheid *" at bounding box center [543, 299] width 212 height 34
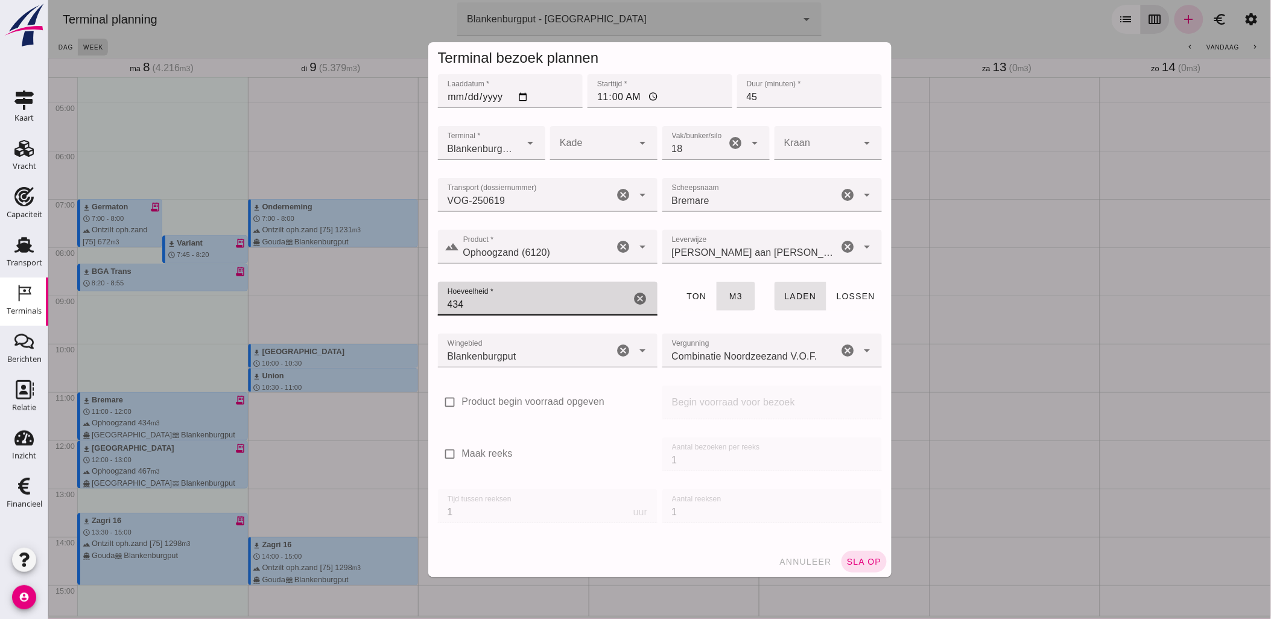
type input "434"
click at [858, 558] on span "sla op" at bounding box center [864, 562] width 36 height 10
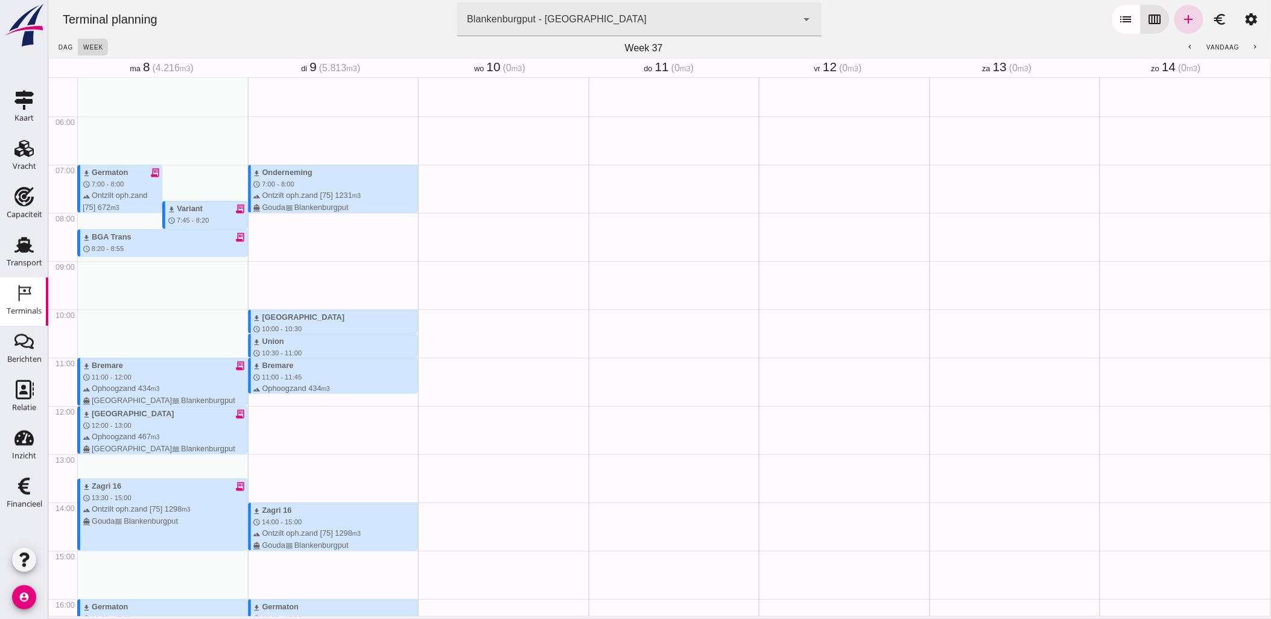
scroll to position [283, 0]
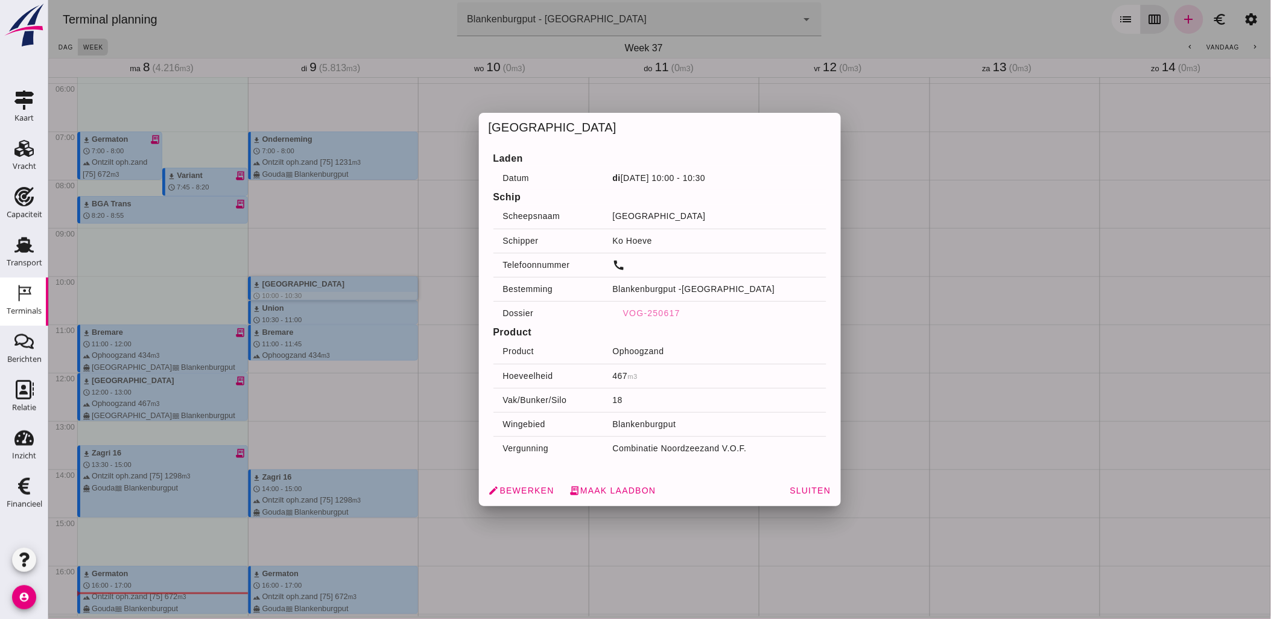
drag, startPoint x: 335, startPoint y: 286, endPoint x: 745, endPoint y: 335, distance: 412.4
click at [752, 323] on td "VOG-250617" at bounding box center [714, 313] width 223 height 24
click at [509, 493] on span "edit Bewerken" at bounding box center [521, 490] width 66 height 11
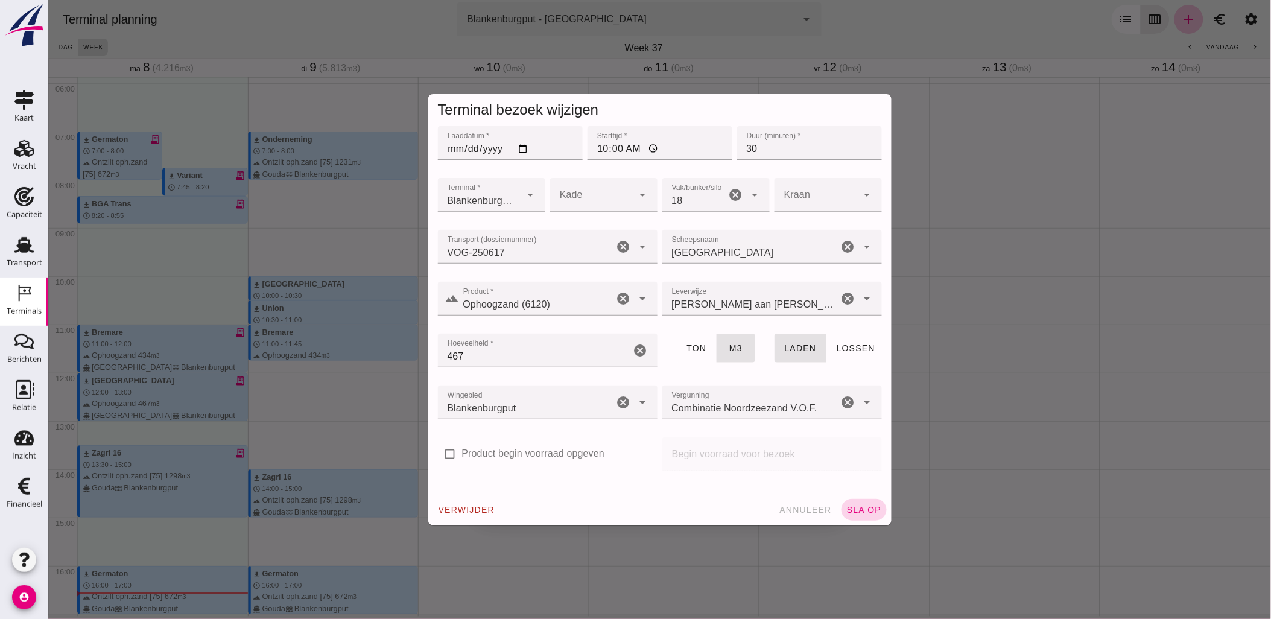
click at [865, 510] on span "sla op" at bounding box center [864, 510] width 36 height 10
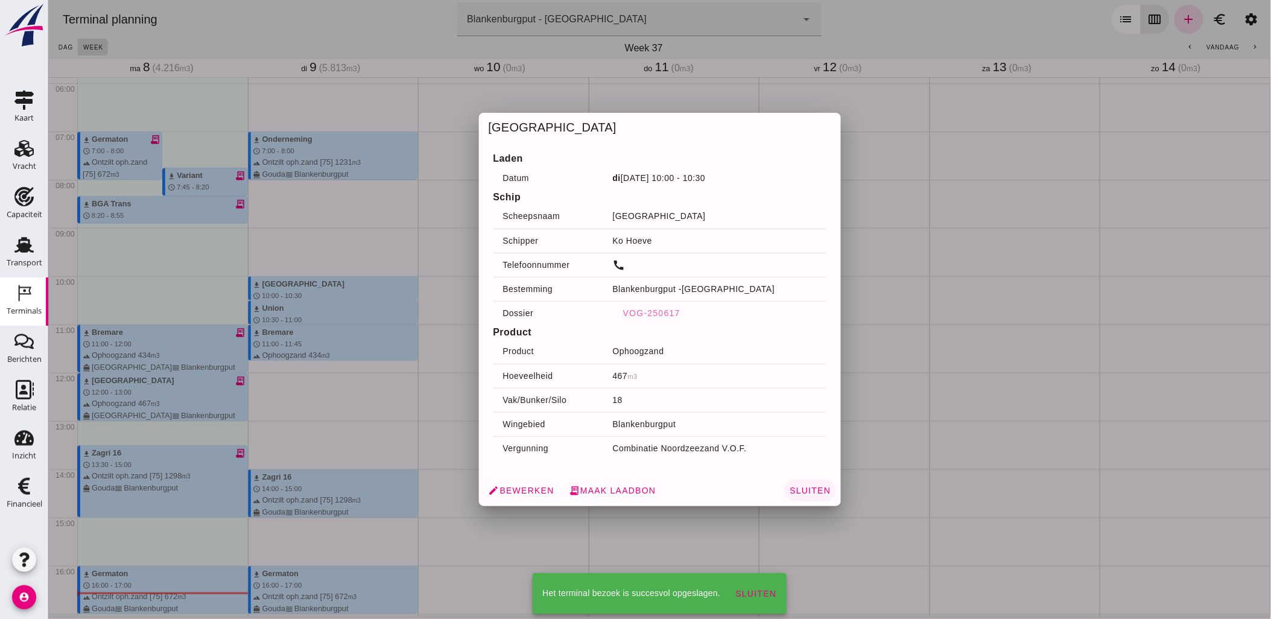
click at [810, 490] on span "Sluiten" at bounding box center [809, 491] width 42 height 10
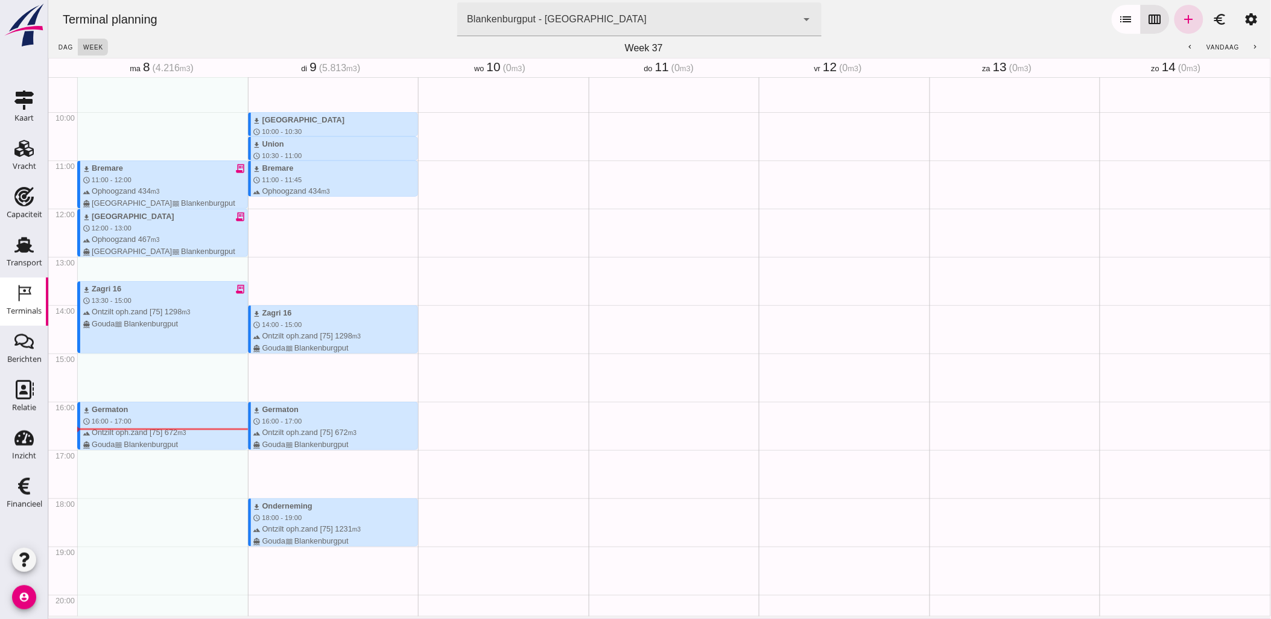
scroll to position [417, 0]
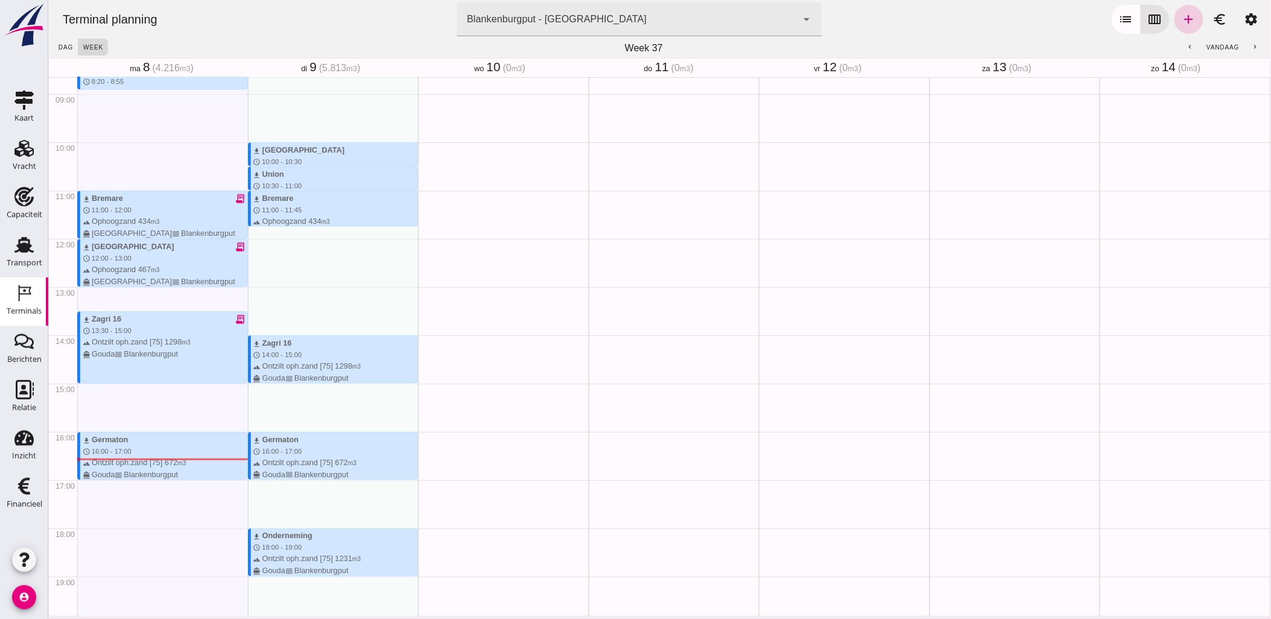
drag, startPoint x: 245, startPoint y: 502, endPoint x: 1174, endPoint y: 16, distance: 1048.9
click at [1181, 16] on icon "add" at bounding box center [1188, 19] width 14 height 14
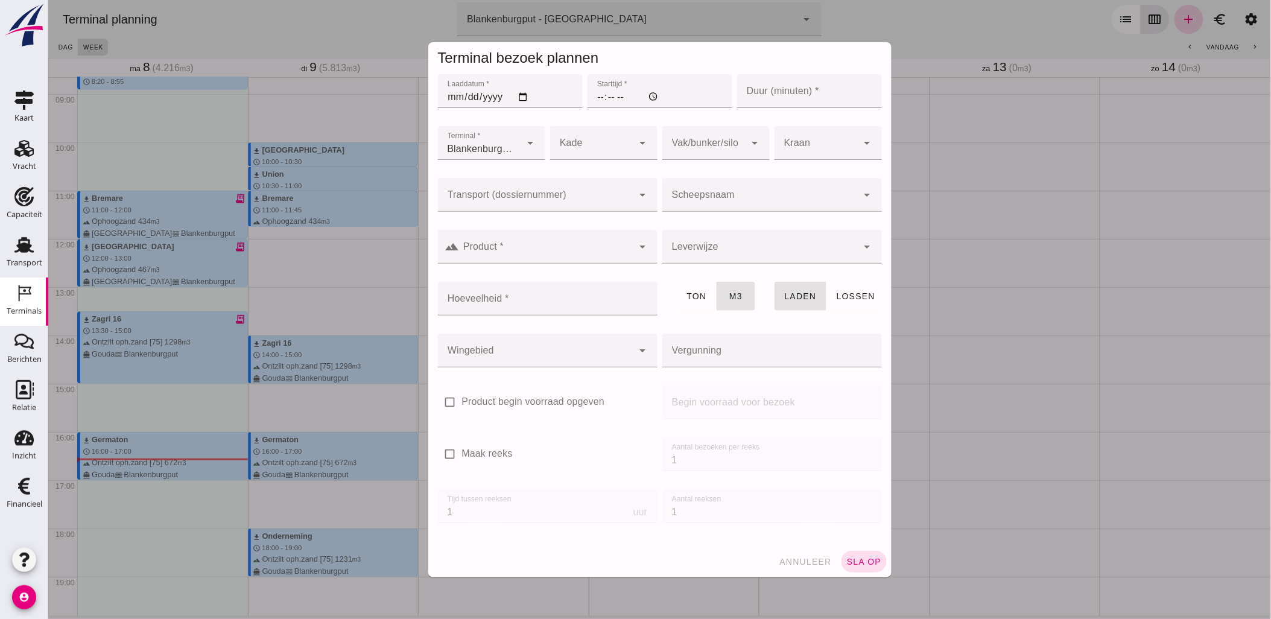
type input "Combinatie Noordzeezand V.O.F."
click at [520, 100] on input "Laaddatum *" at bounding box center [509, 91] width 145 height 34
type input "[DATE]"
click at [595, 98] on input "Starttijd *" at bounding box center [659, 91] width 145 height 34
type input "18:00"
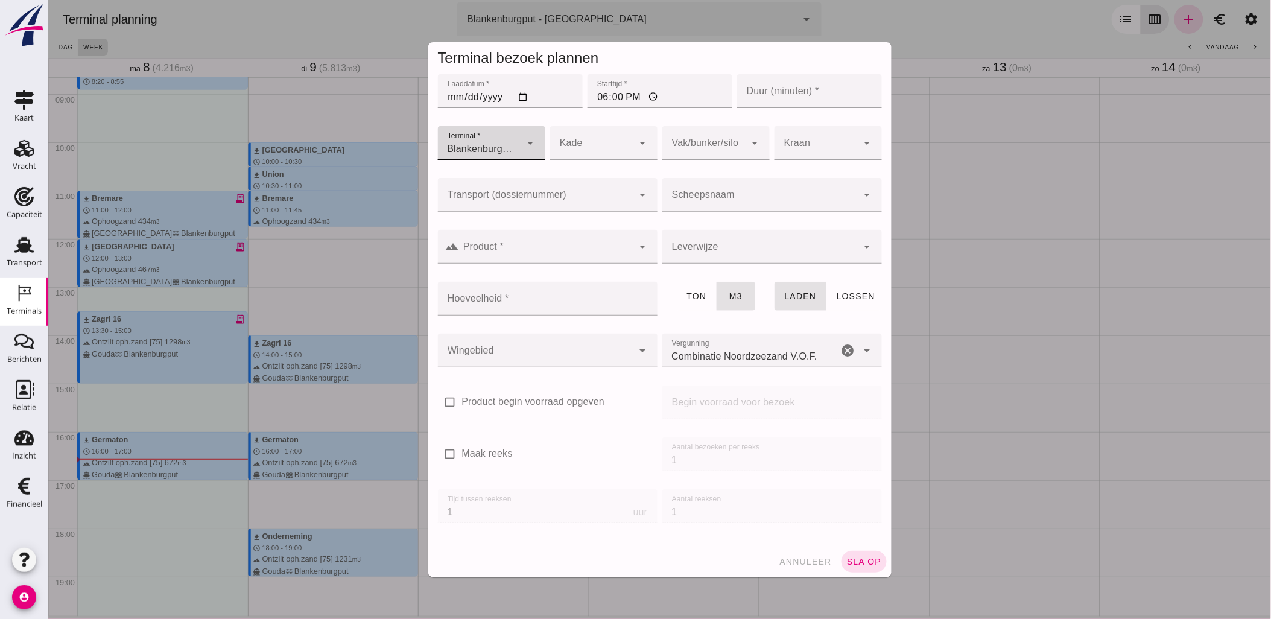
click at [778, 99] on input "Duur (minuten) *" at bounding box center [808, 91] width 145 height 34
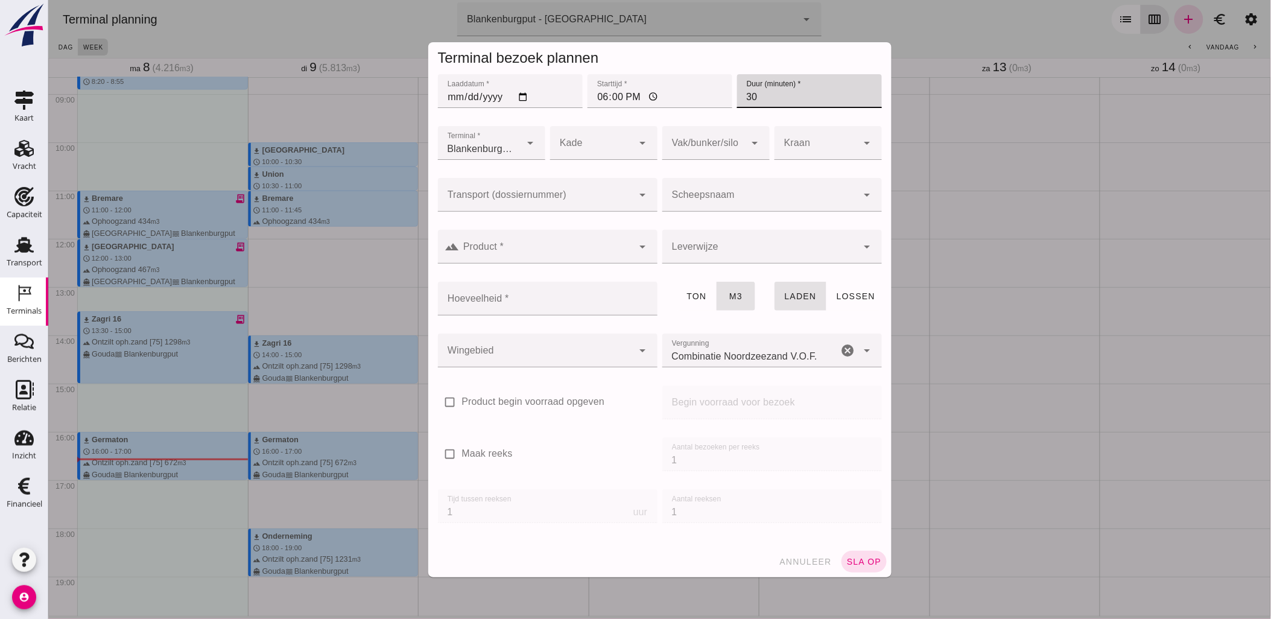
type input "30"
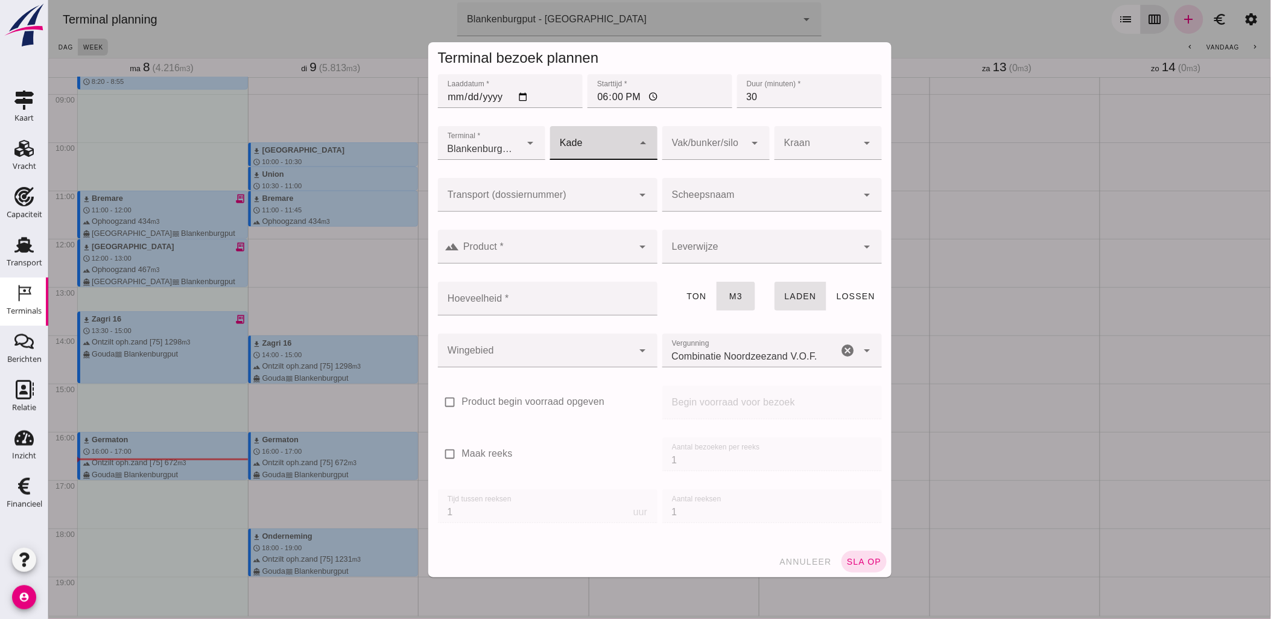
click at [580, 149] on div at bounding box center [590, 143] width 83 height 34
click at [701, 141] on div at bounding box center [703, 143] width 83 height 34
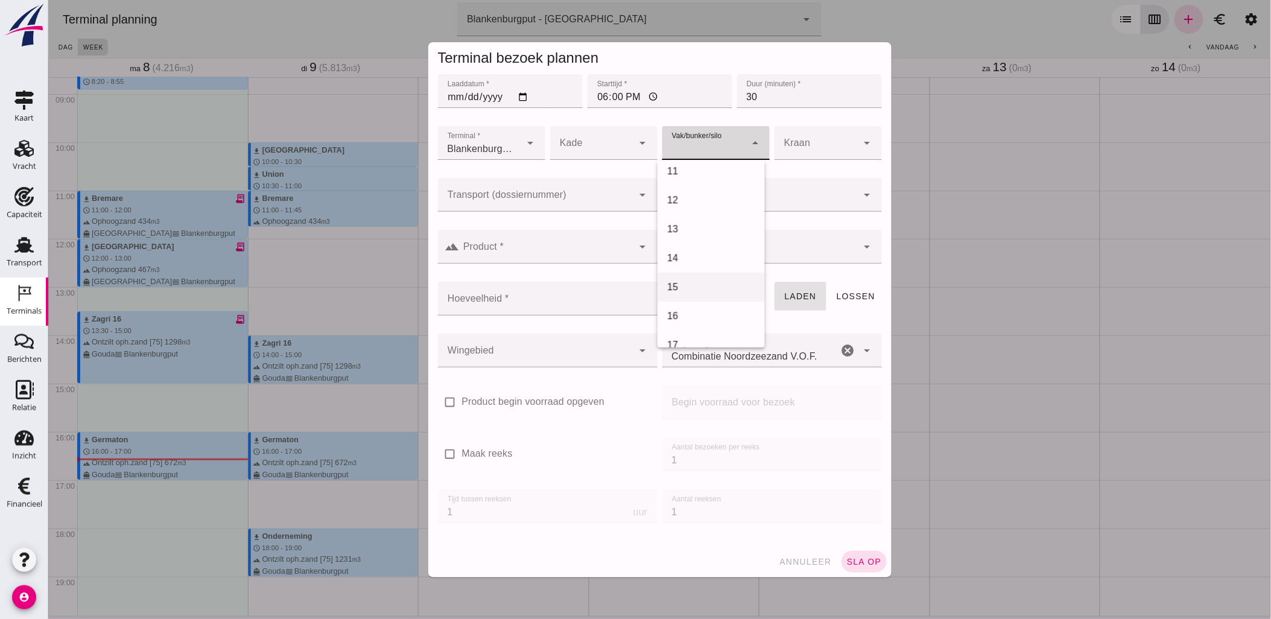
scroll to position [335, 0]
click at [714, 330] on div "18" at bounding box center [710, 337] width 88 height 14
type input "366"
click at [491, 201] on input "Transport (dossiernummer)" at bounding box center [534, 201] width 195 height 14
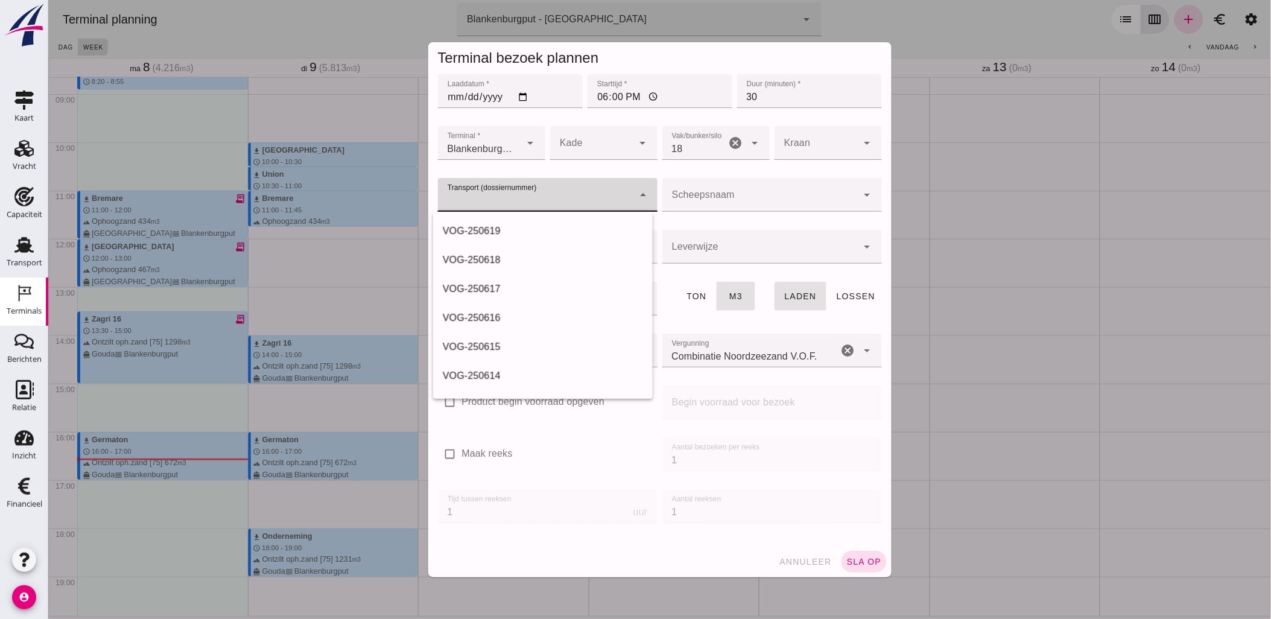
paste input "VOG-250620"
type input "VOG-250620"
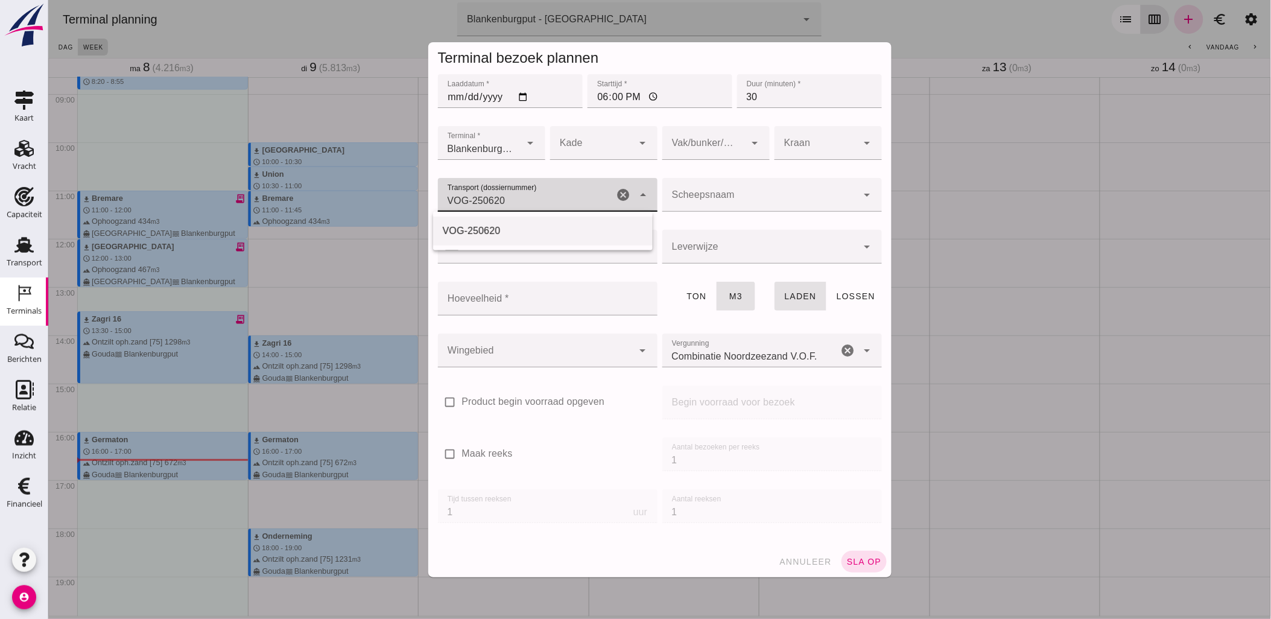
click at [493, 228] on div "VOG-250620" at bounding box center [542, 231] width 200 height 14
type input "franco_on_board"
type input "336"
type input "VOG-250620"
type input "BGA Trans"
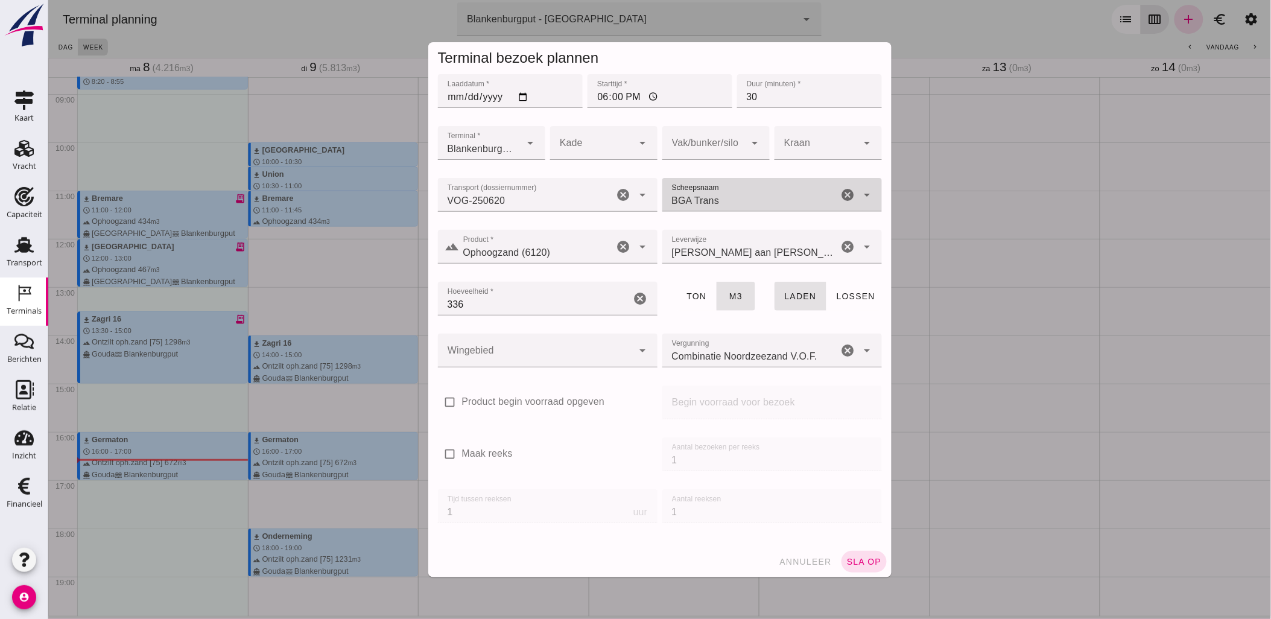
type input "Ophoogzand (6120)"
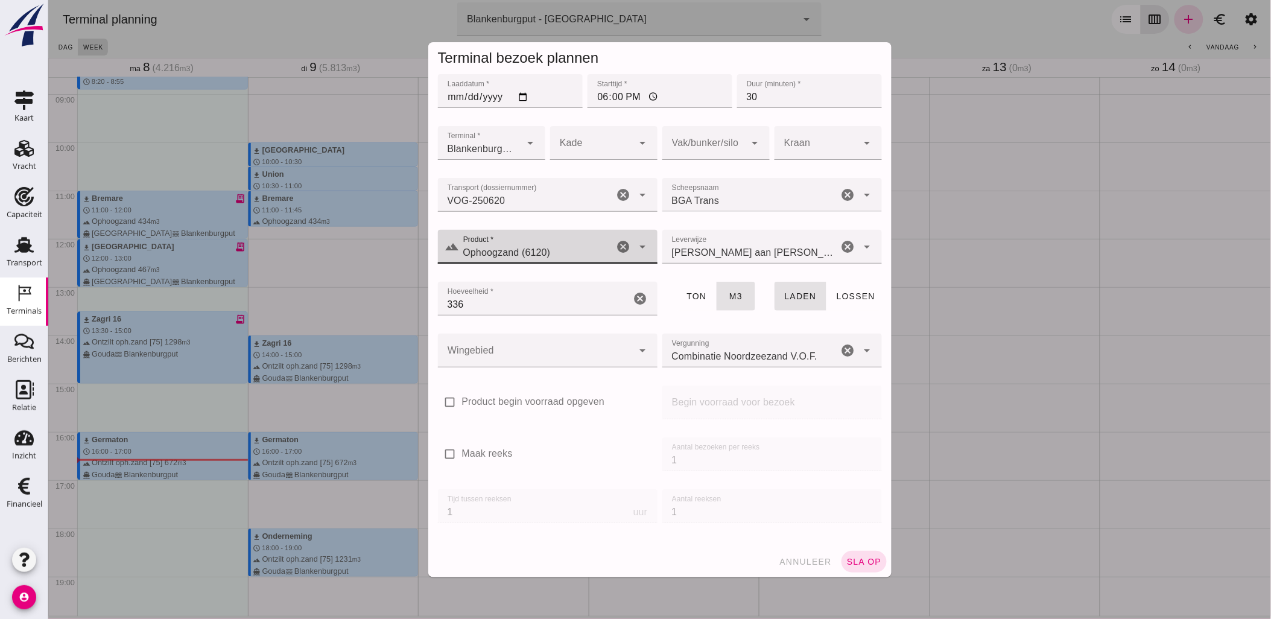
click at [539, 338] on div at bounding box center [534, 351] width 195 height 34
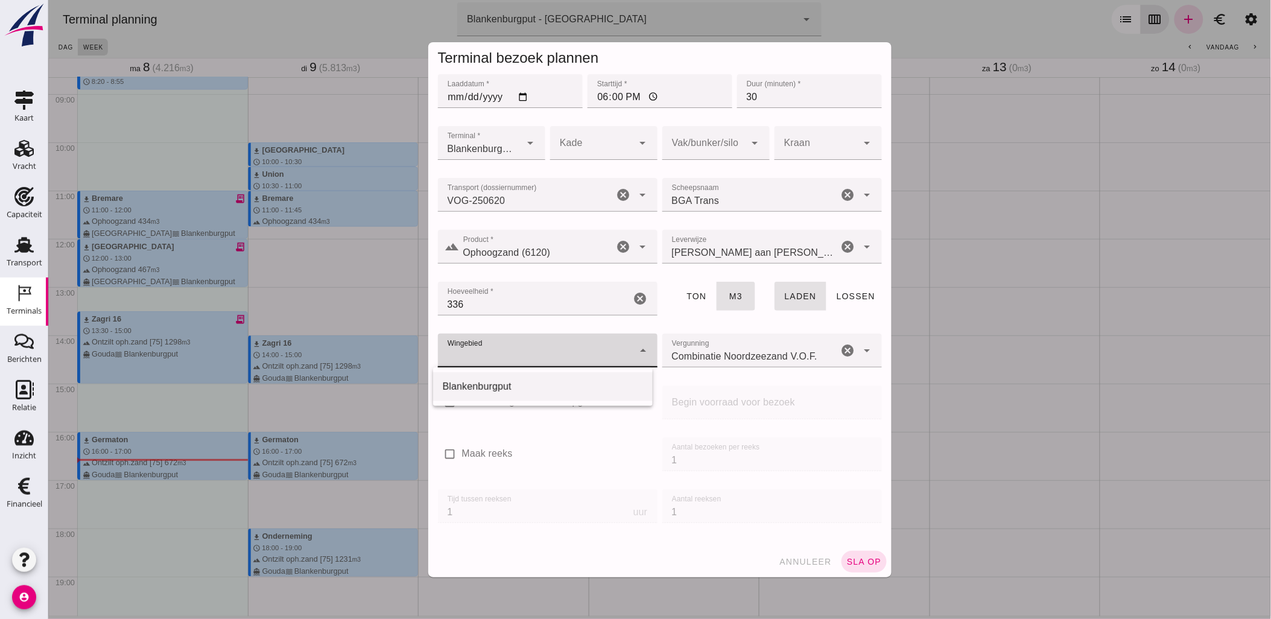
click at [505, 385] on div "Blankenburgput" at bounding box center [542, 386] width 200 height 14
type input "333"
click at [709, 149] on div at bounding box center [703, 143] width 83 height 34
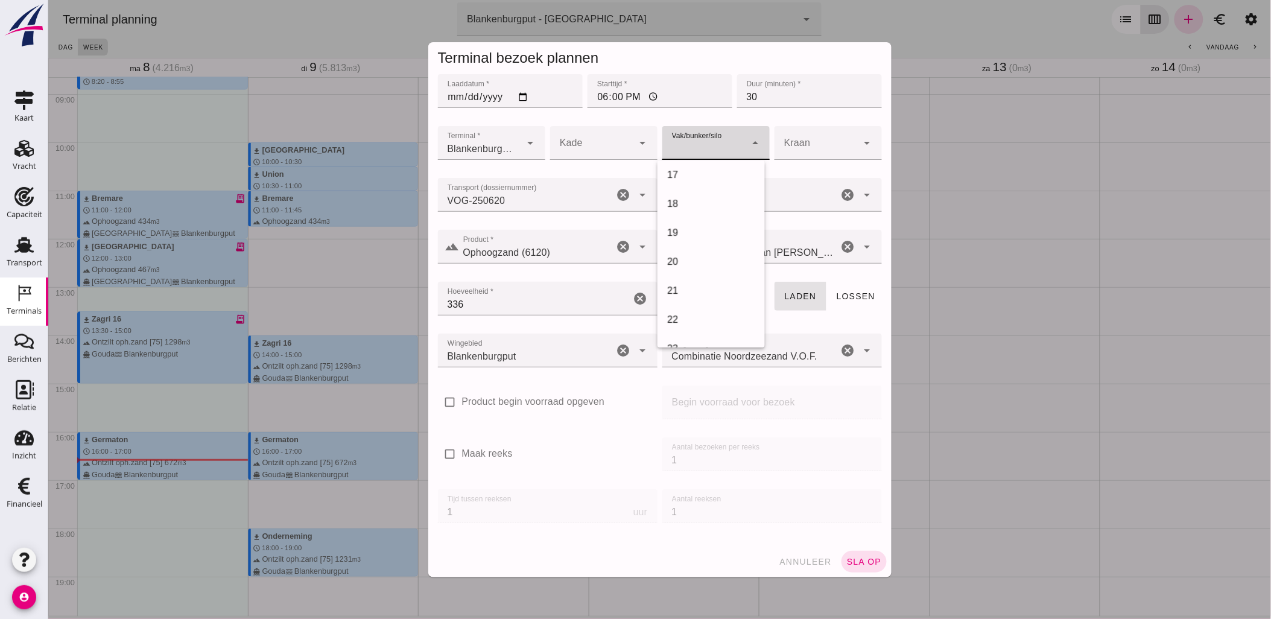
scroll to position [469, 0]
click at [688, 203] on div "18" at bounding box center [710, 203] width 88 height 14
type input "366"
click at [852, 552] on button "sla op" at bounding box center [863, 562] width 45 height 22
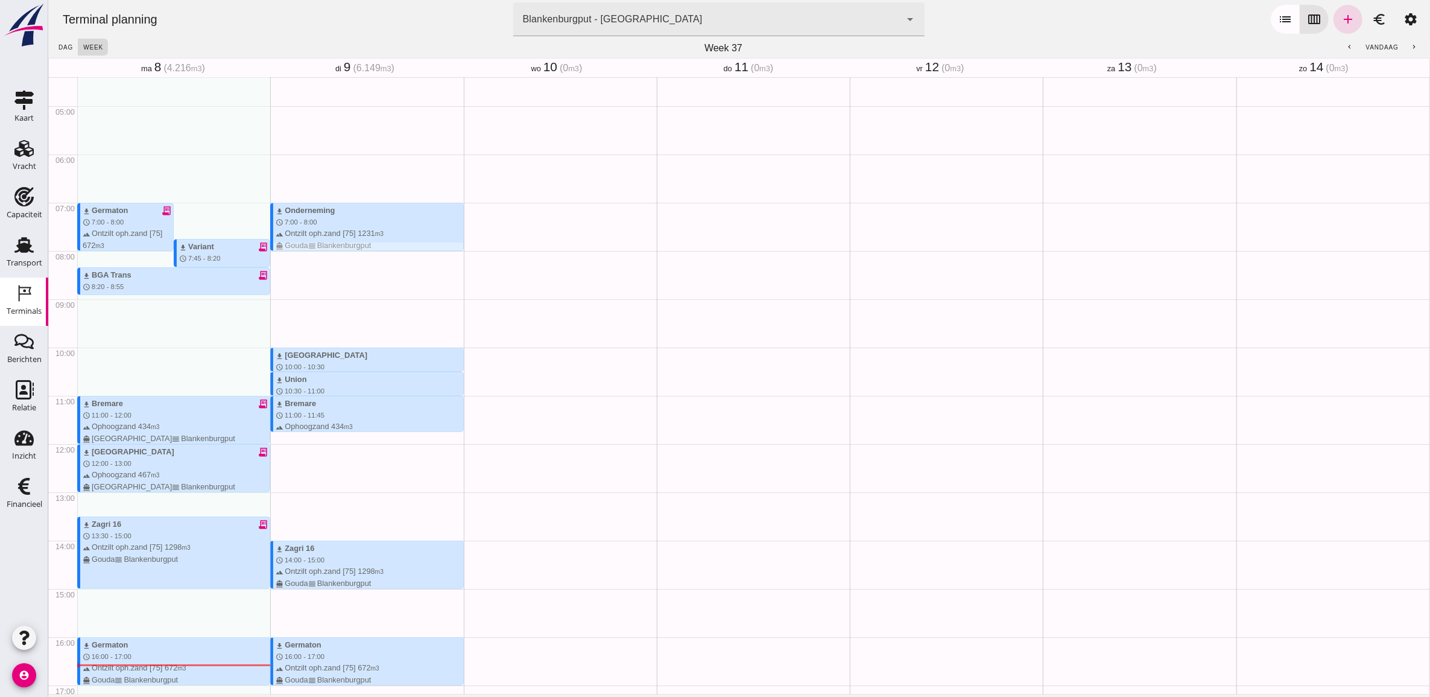
scroll to position [258, 0]
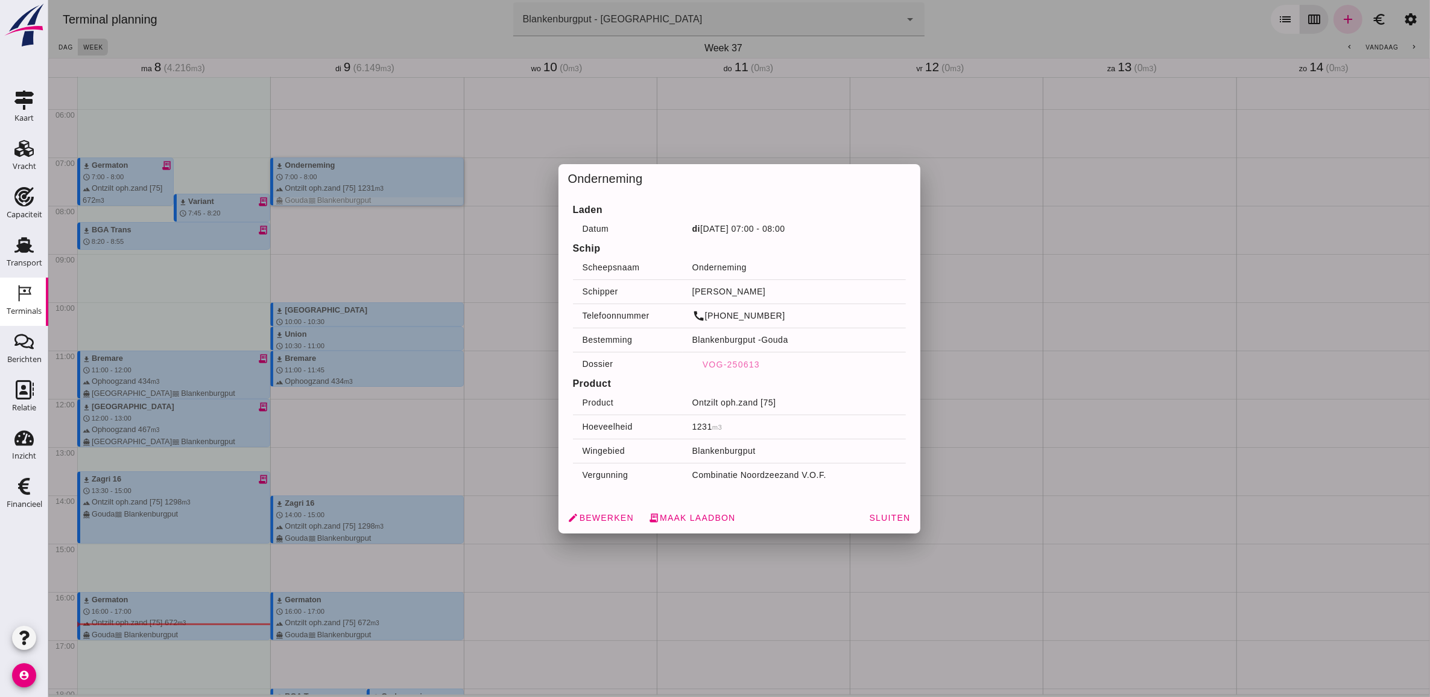
drag, startPoint x: 378, startPoint y: 191, endPoint x: 326, endPoint y: 175, distance: 54.9
click at [323, 176] on div at bounding box center [739, 348] width 1382 height 697
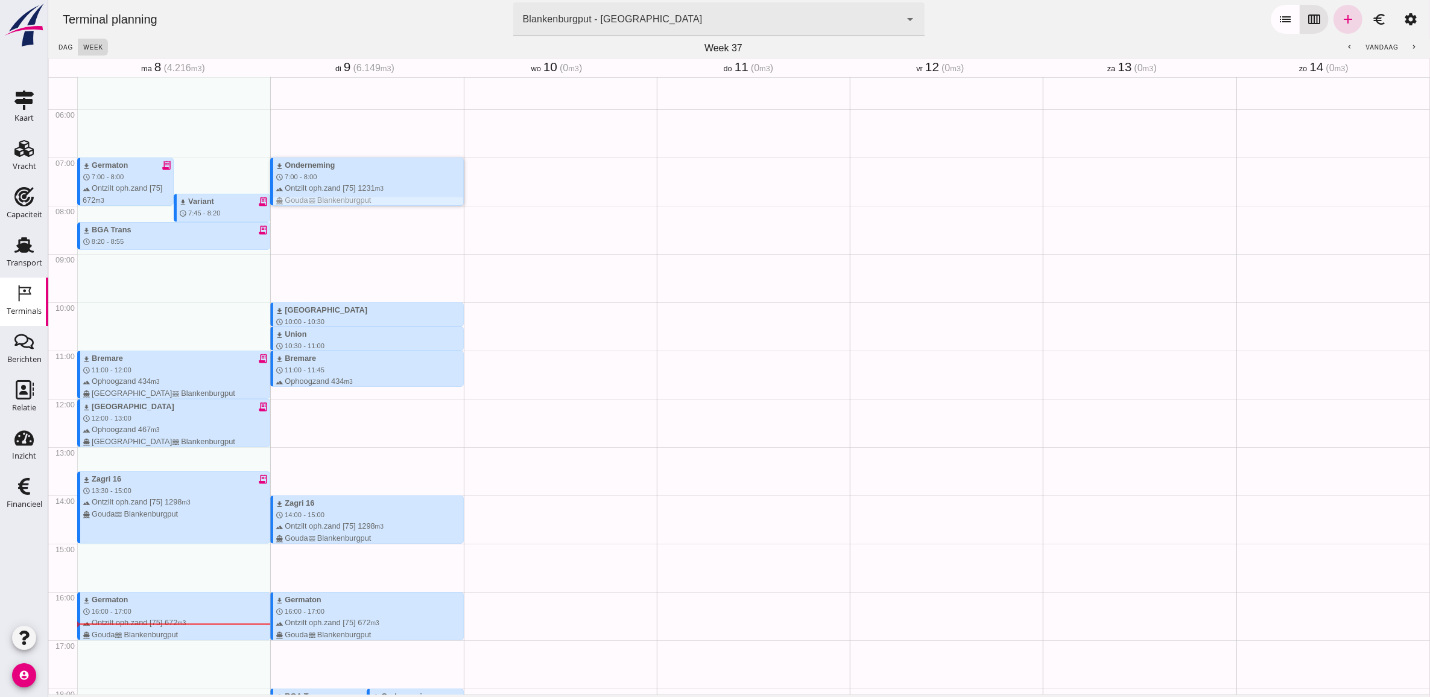
click at [348, 176] on div "download Onderneming schedule 7:00 - 8:00 terrain Ontzilt oph.zand [75] 1231 m3…" at bounding box center [368, 182] width 187 height 46
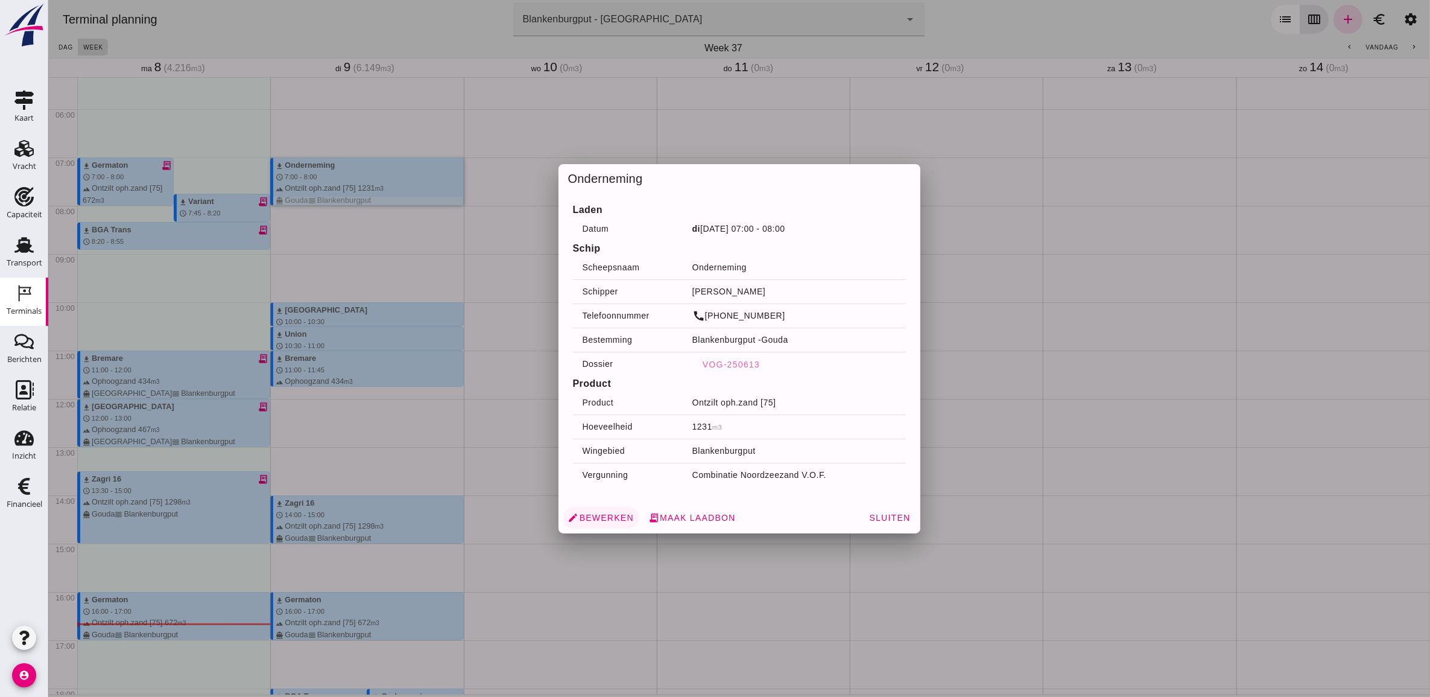
click at [613, 517] on span "edit Bewerken" at bounding box center [601, 517] width 66 height 11
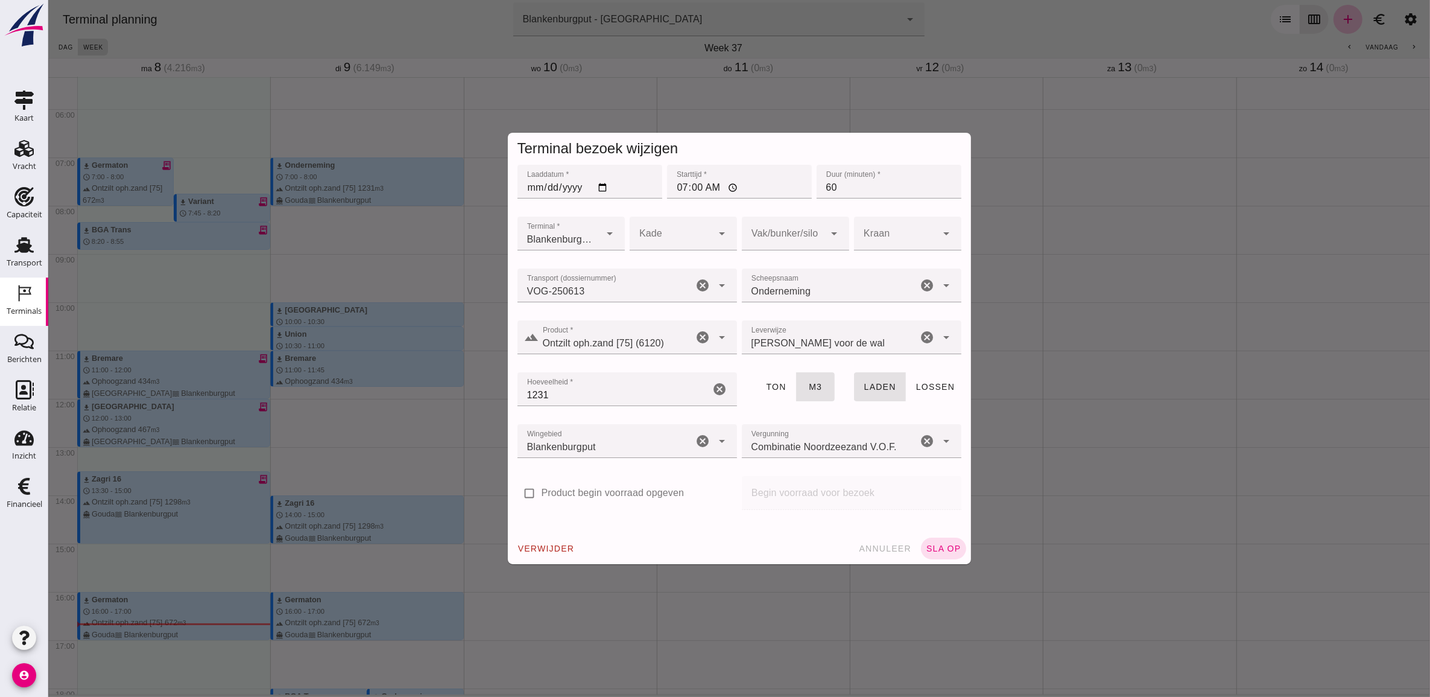
click at [603, 186] on input "[DATE]" at bounding box center [589, 182] width 145 height 34
type input "[DATE]"
click at [675, 190] on input "07:00" at bounding box center [738, 182] width 145 height 34
type input "21:00"
click at [942, 552] on span "sla op" at bounding box center [943, 548] width 36 height 10
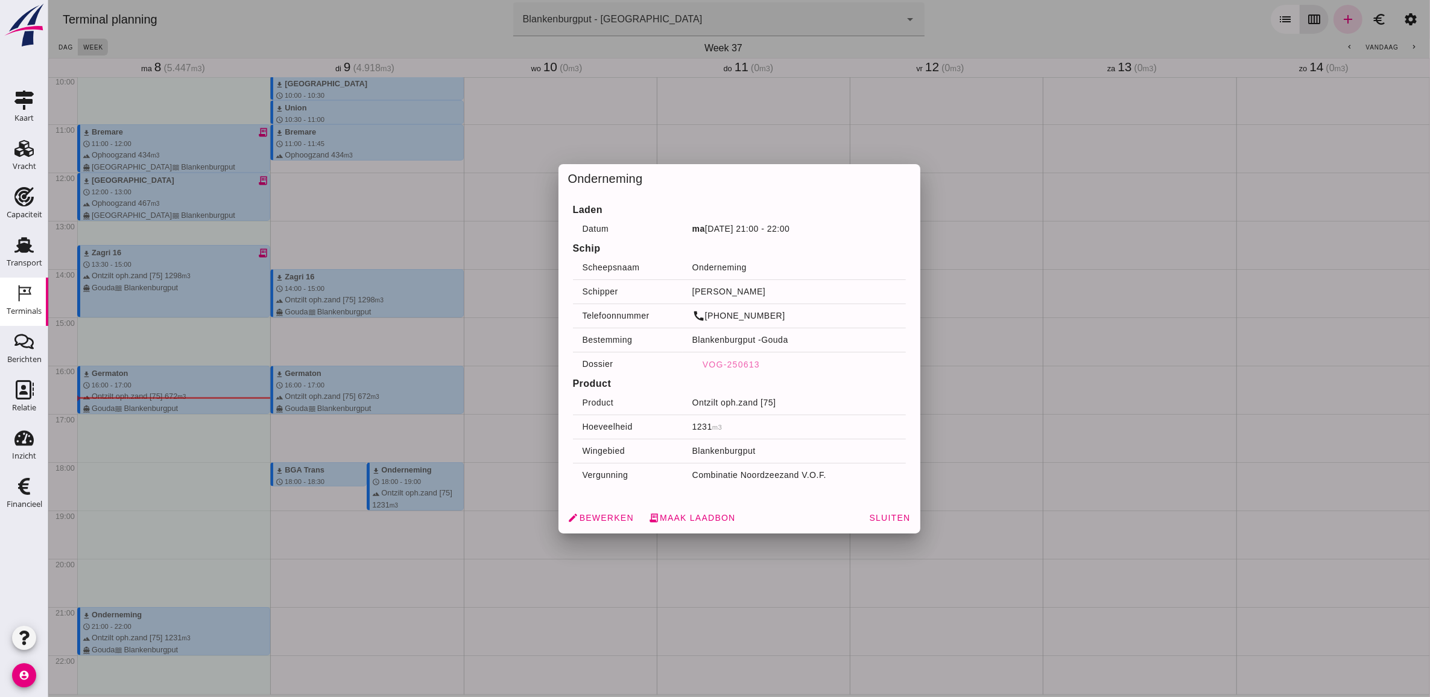
scroll to position [541, 0]
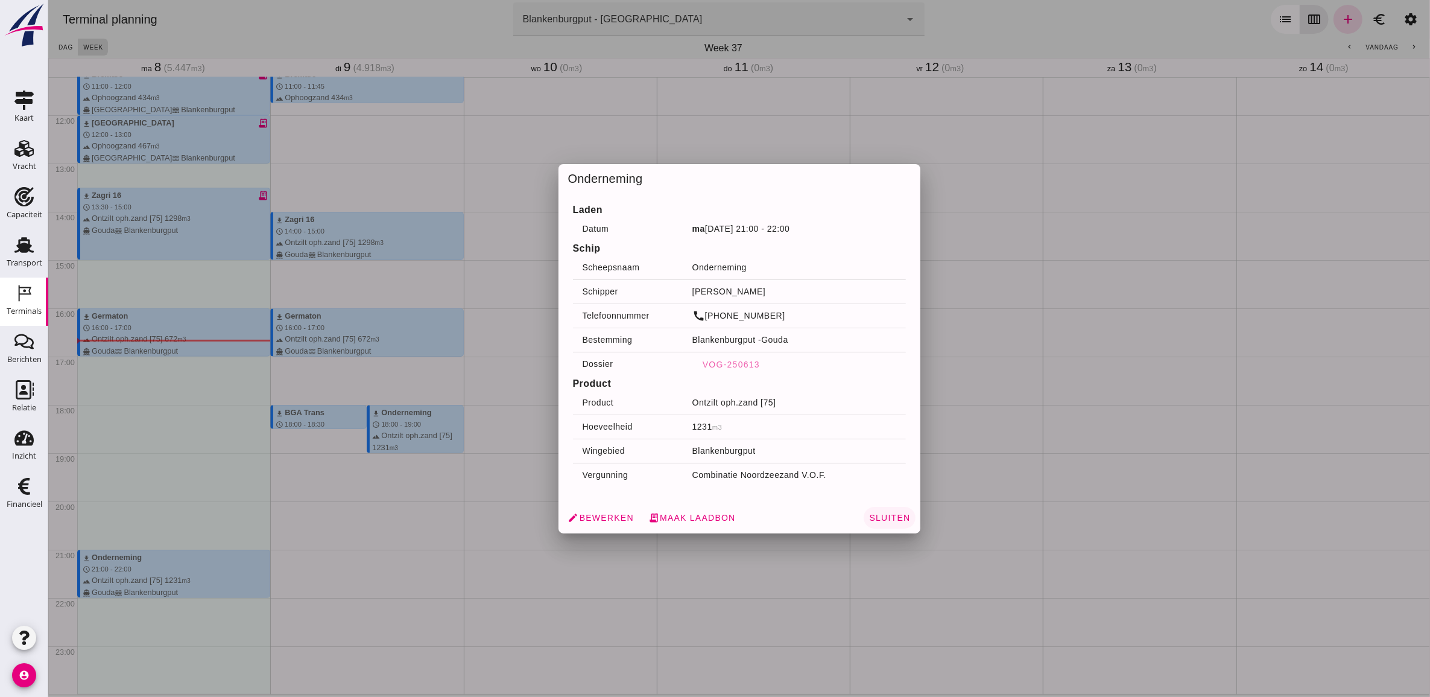
click at [873, 517] on span "Sluiten" at bounding box center [889, 518] width 42 height 10
